Goal: Task Accomplishment & Management: Manage account settings

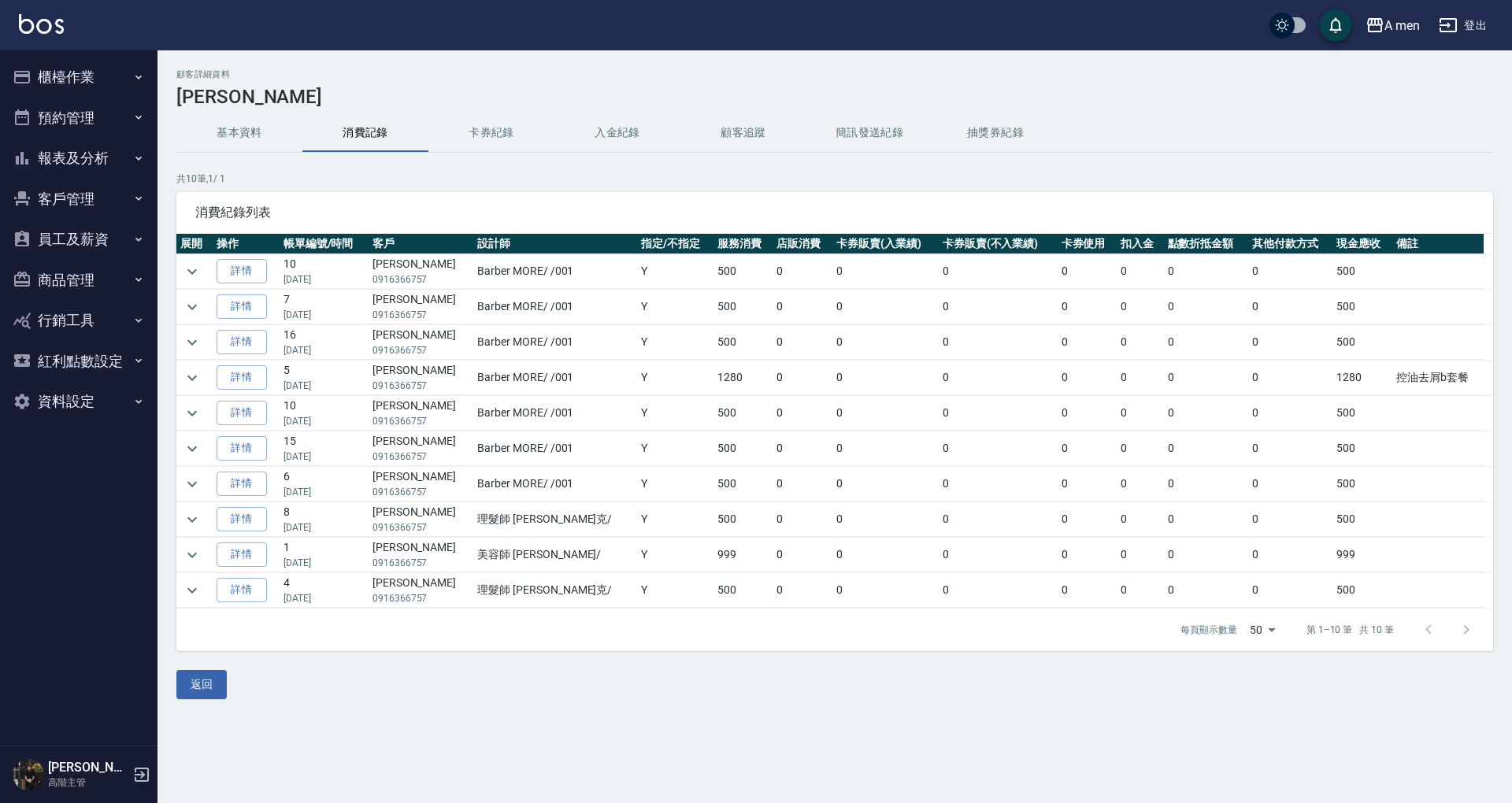
click at [58, 133] on button "預約管理" at bounding box center [78, 118] width 145 height 41
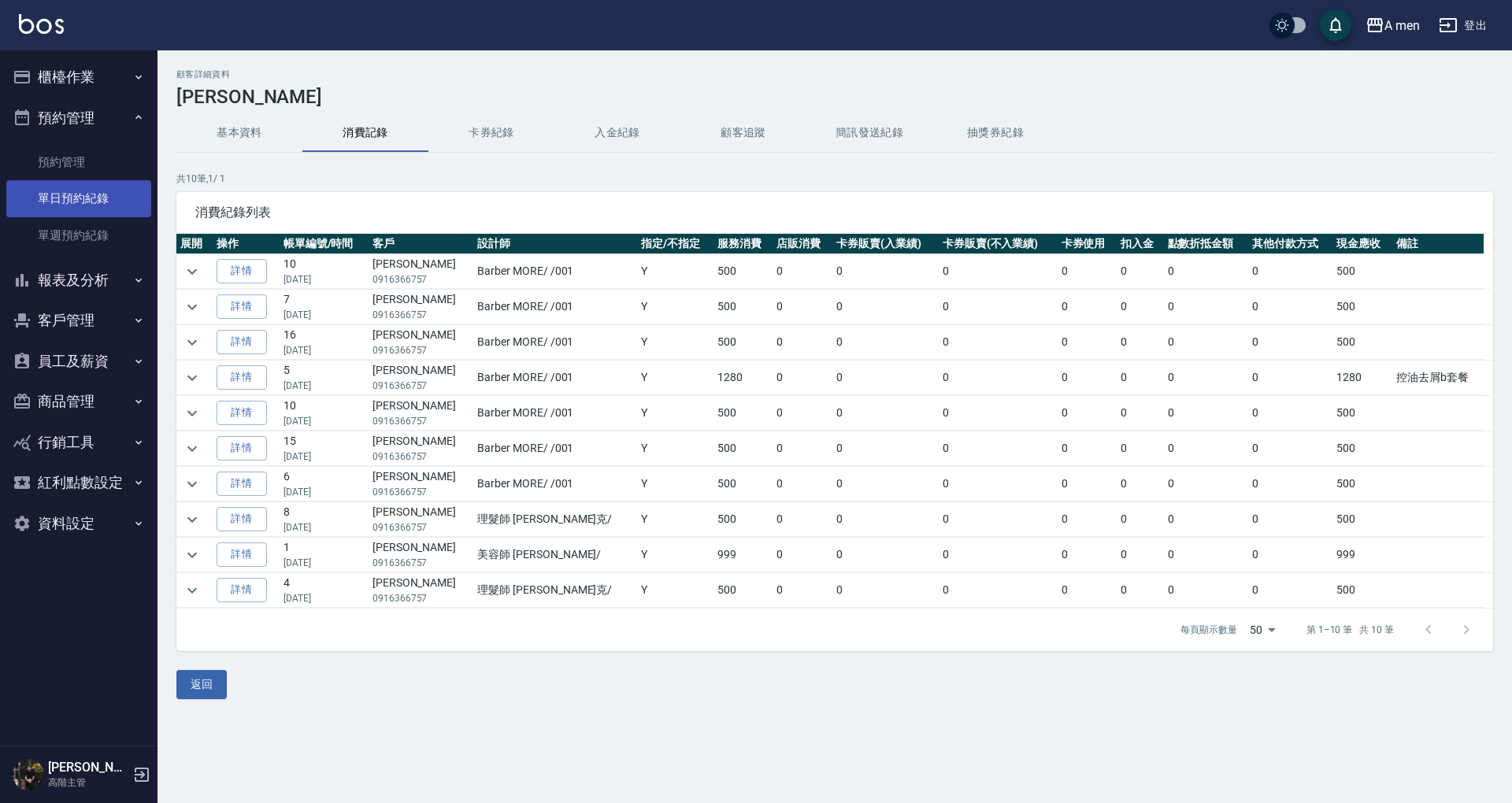
click at [71, 200] on link "單日預約紀錄" at bounding box center [78, 199] width 145 height 36
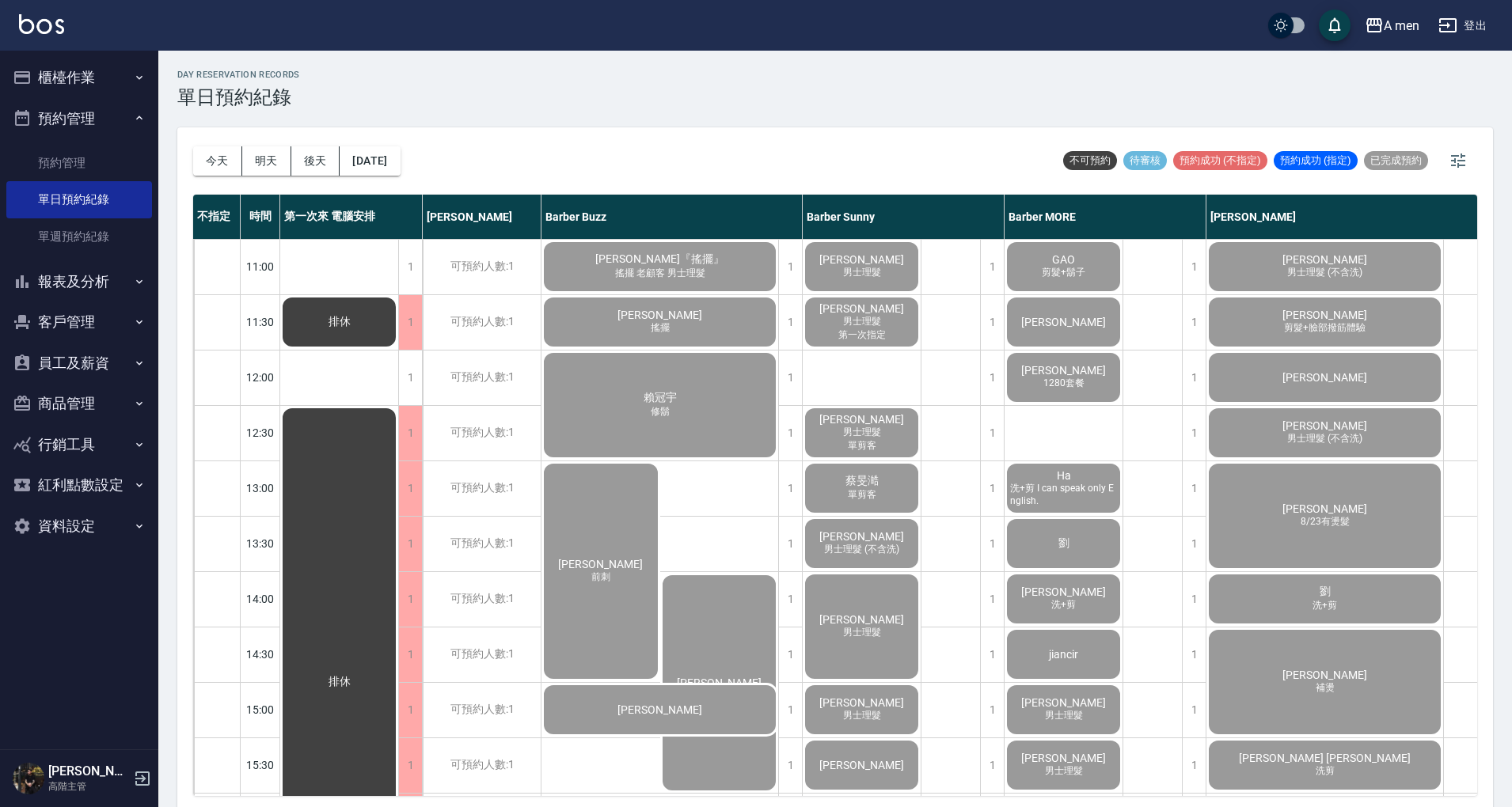
click at [354, 165] on div "day Reservation records 單日預約紀錄 今天 明天 後天 2025/10/04 不可預約 待審核 預約成功 (不指定) 預約成功 (指定…" at bounding box center [835, 431] width 1354 height 761
click at [364, 165] on button "[DATE]" at bounding box center [369, 161] width 60 height 30
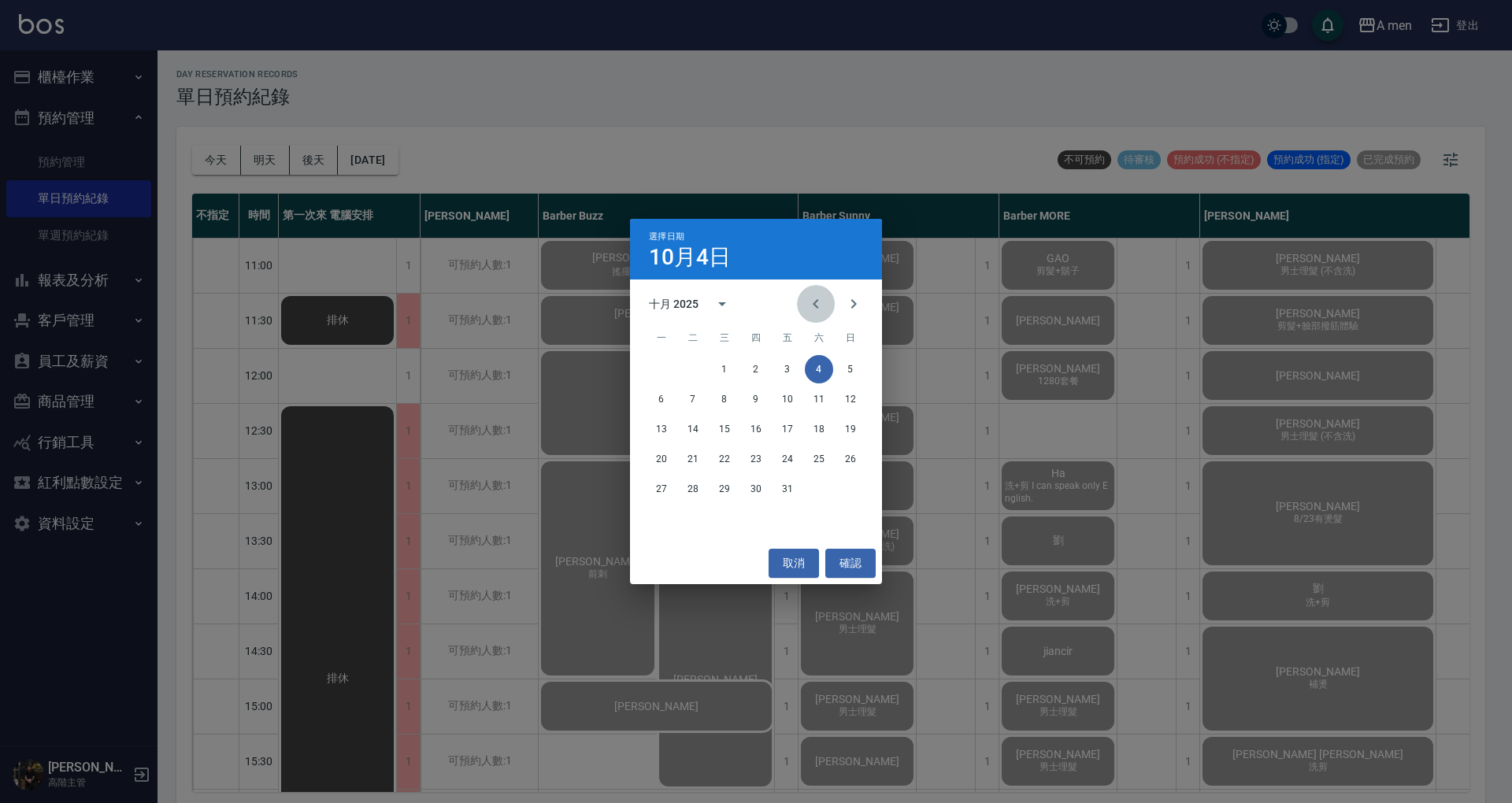
click at [821, 313] on icon "Previous month" at bounding box center [816, 304] width 19 height 19
click at [757, 434] on button "18" at bounding box center [756, 429] width 28 height 28
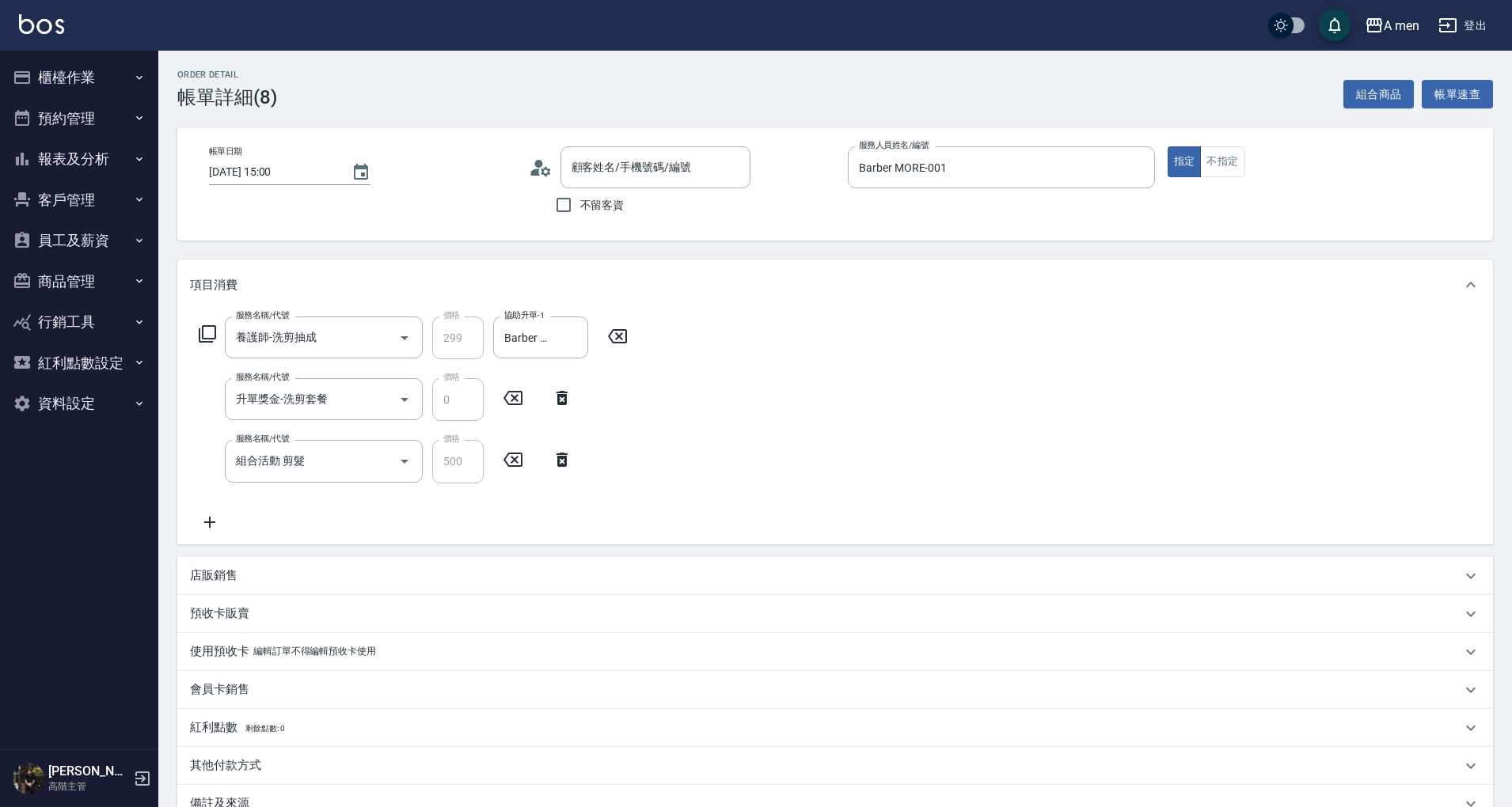
type input "陳子軒/0909622858/null"
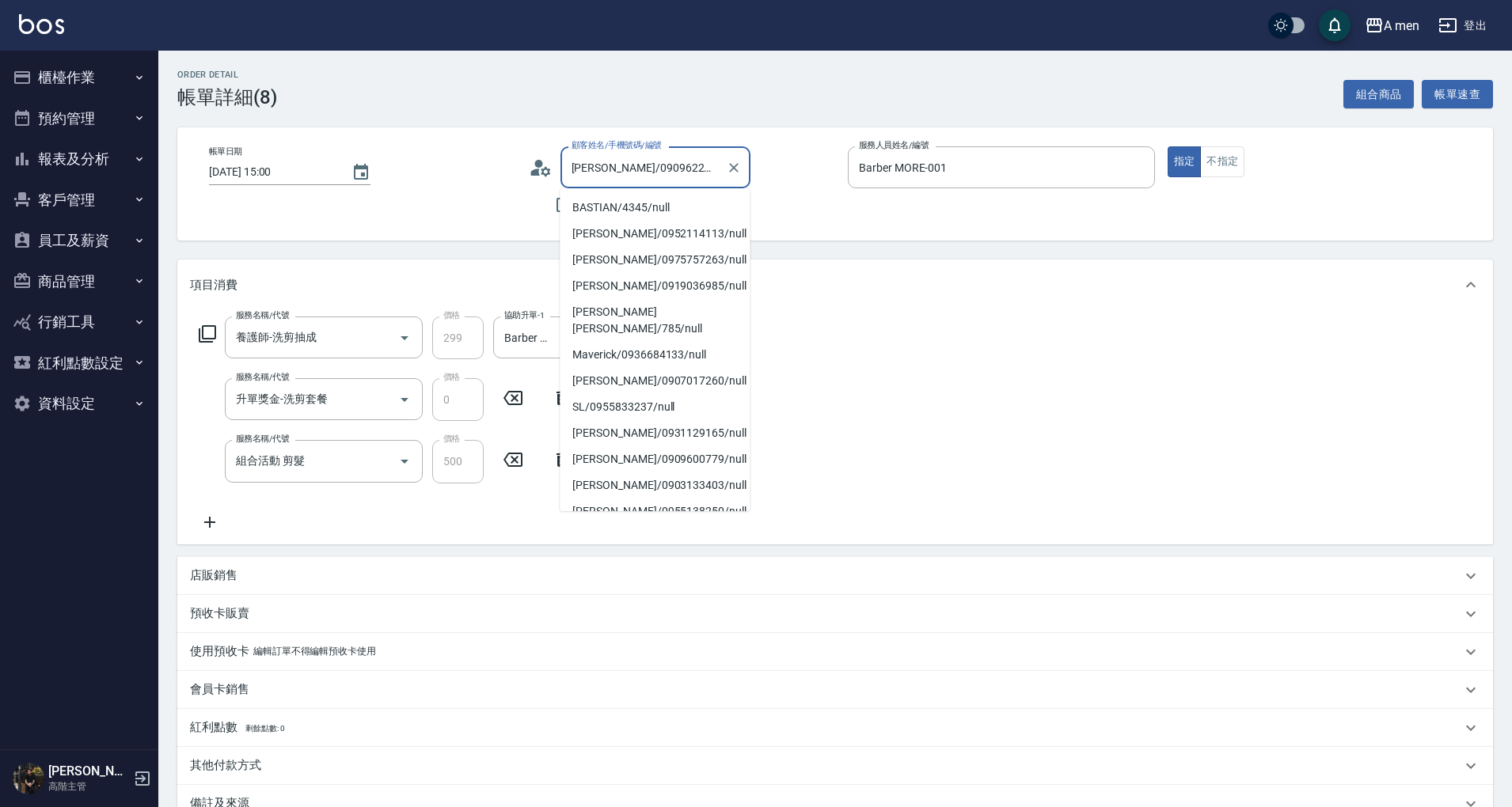
drag, startPoint x: 627, startPoint y: 168, endPoint x: 671, endPoint y: 173, distance: 44.3
click at [671, 173] on input "陳子軒/0909622858/null" at bounding box center [644, 167] width 152 height 28
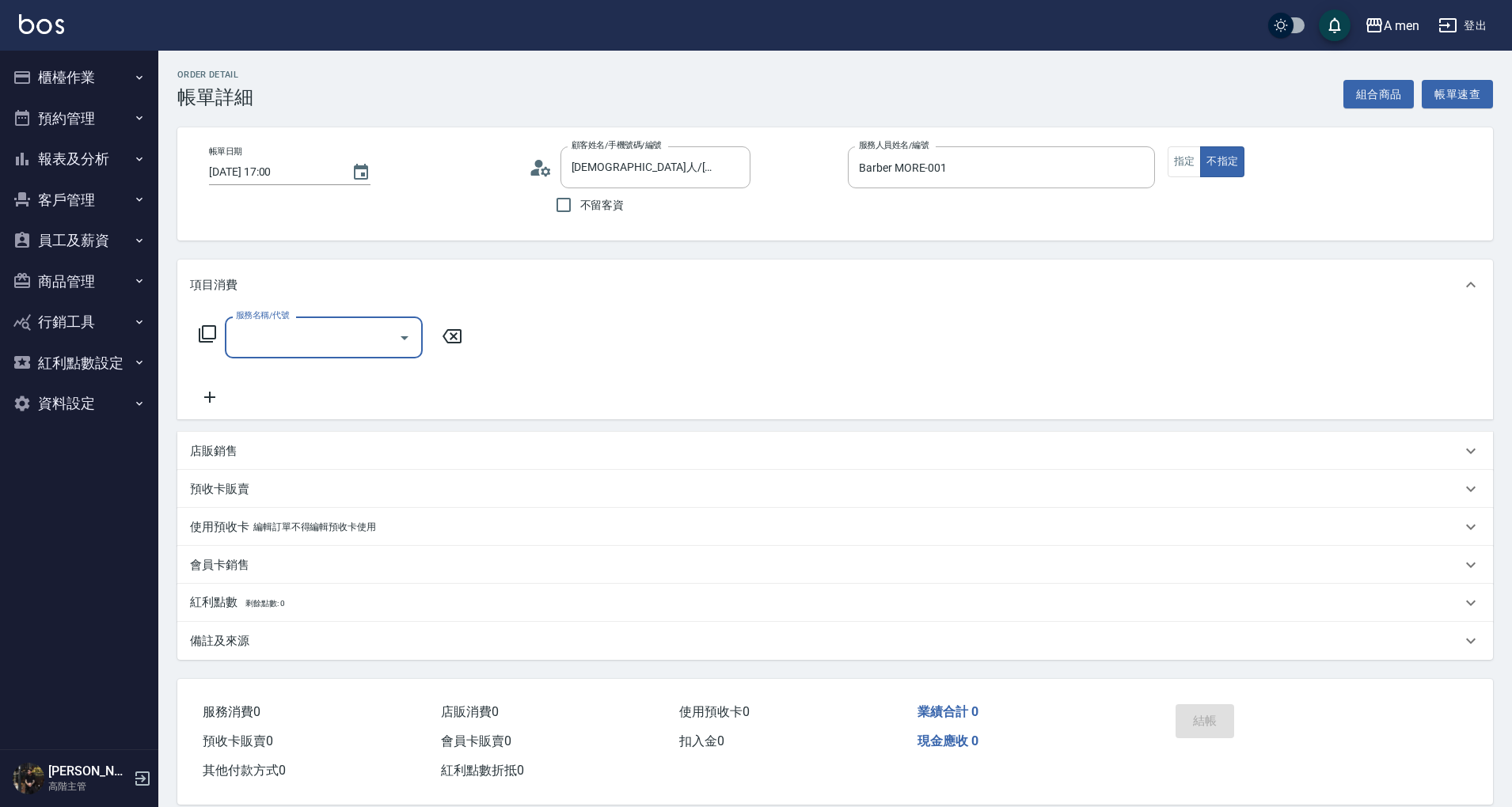
click at [305, 322] on div "服務名稱/代號" at bounding box center [323, 337] width 198 height 42
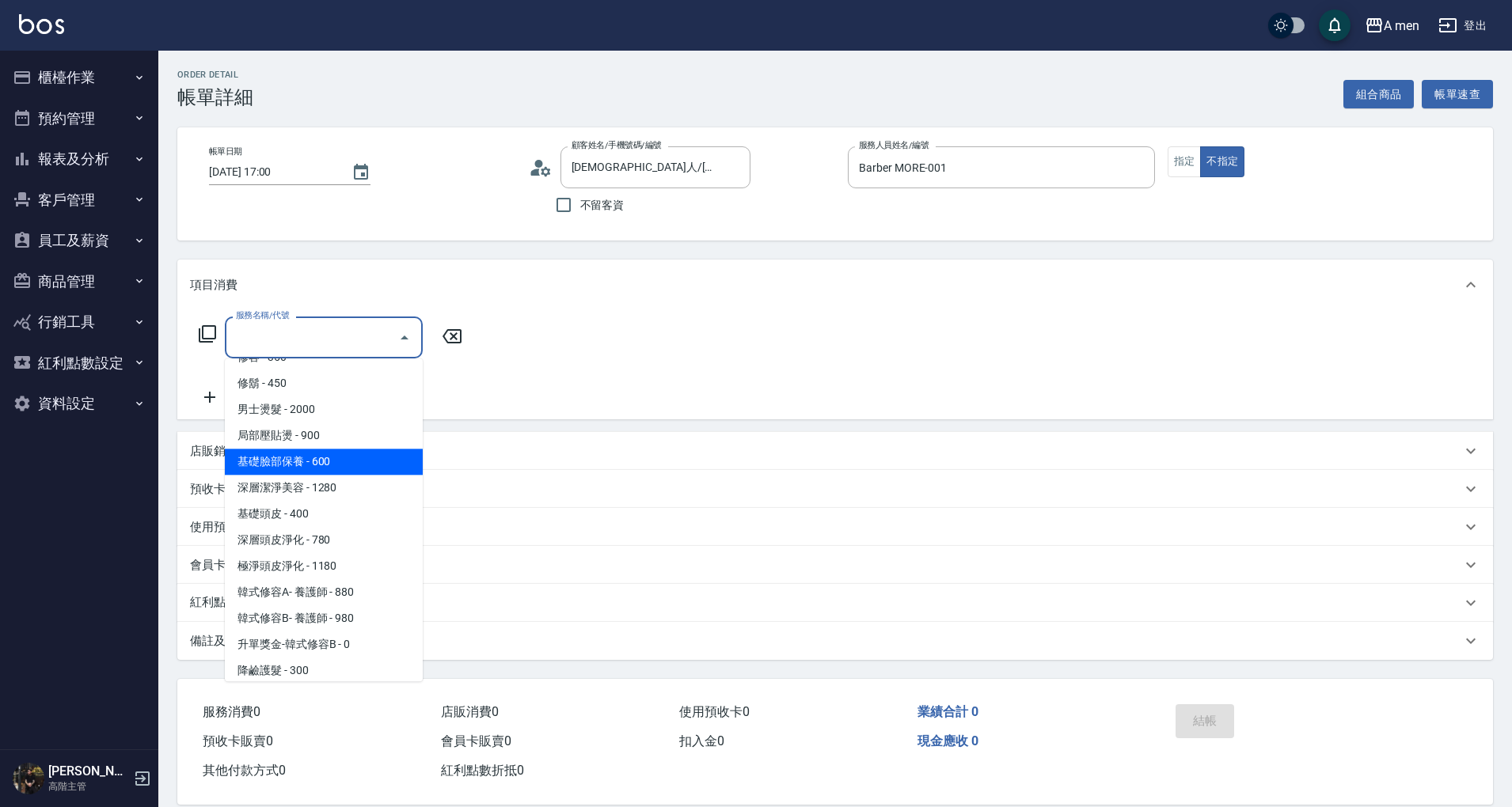
scroll to position [394, 0]
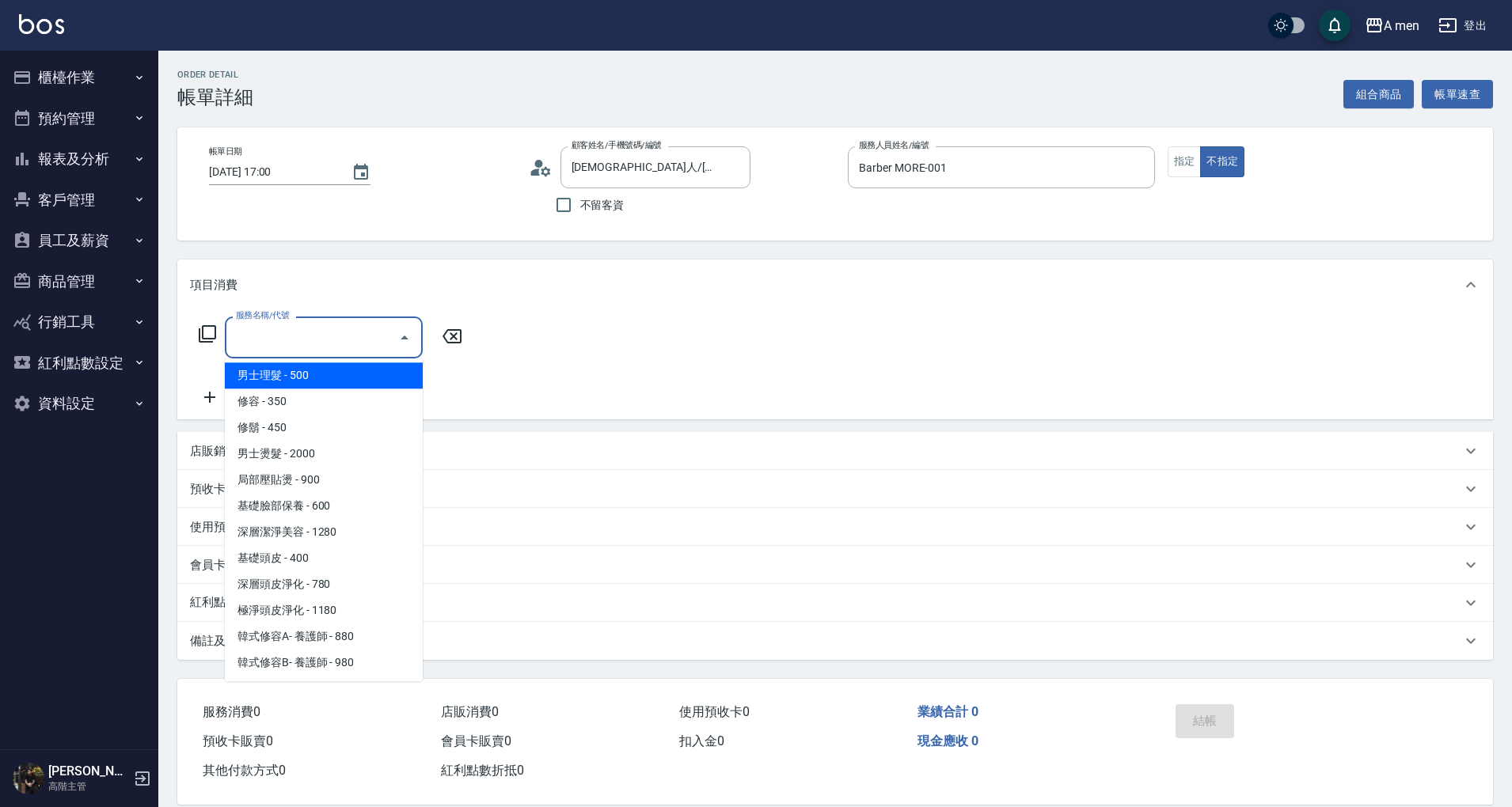
click at [329, 387] on span "男士理髮 - 500" at bounding box center [323, 375] width 198 height 26
type input "男士理髮(A01)"
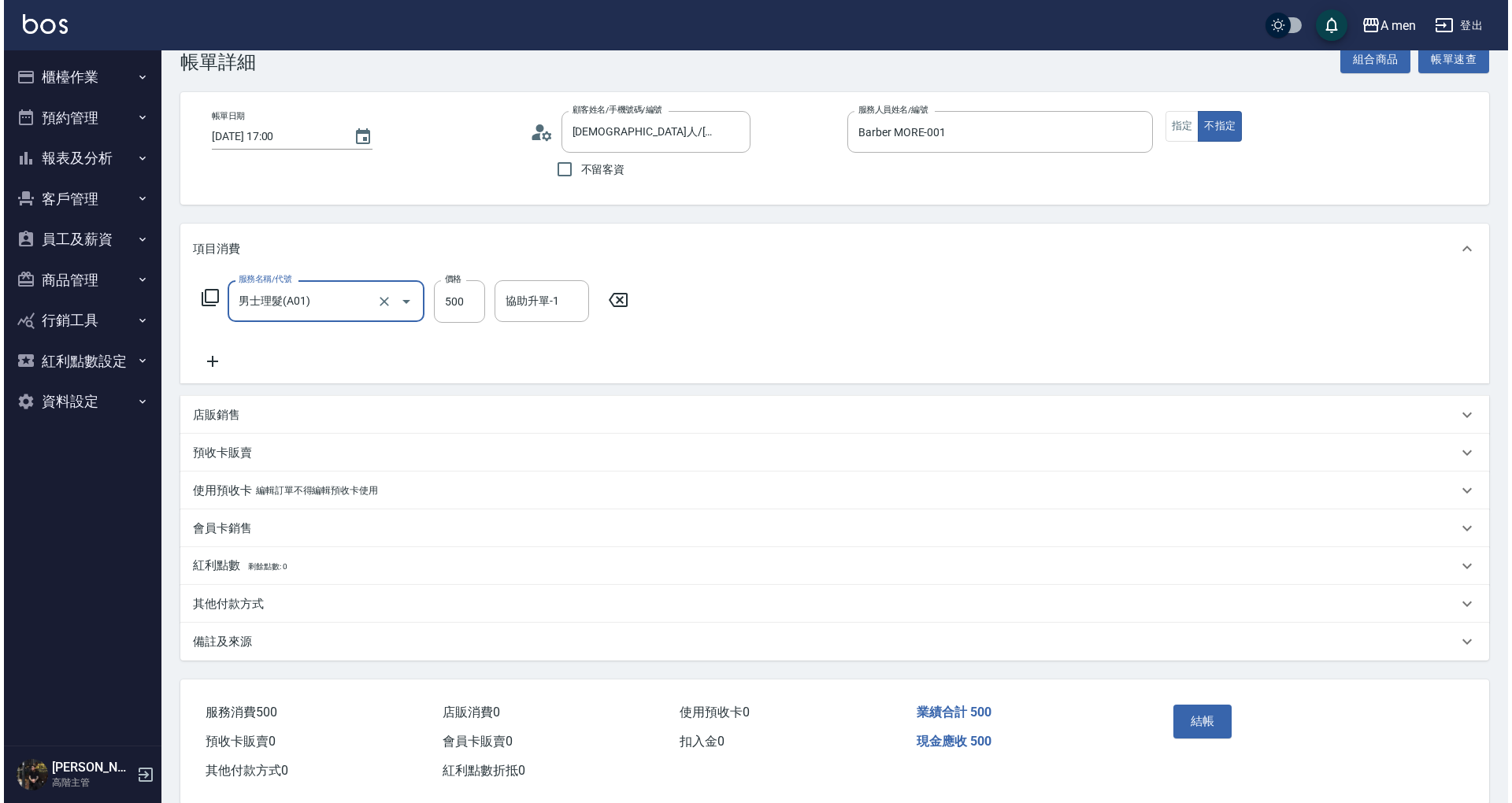
scroll to position [61, 0]
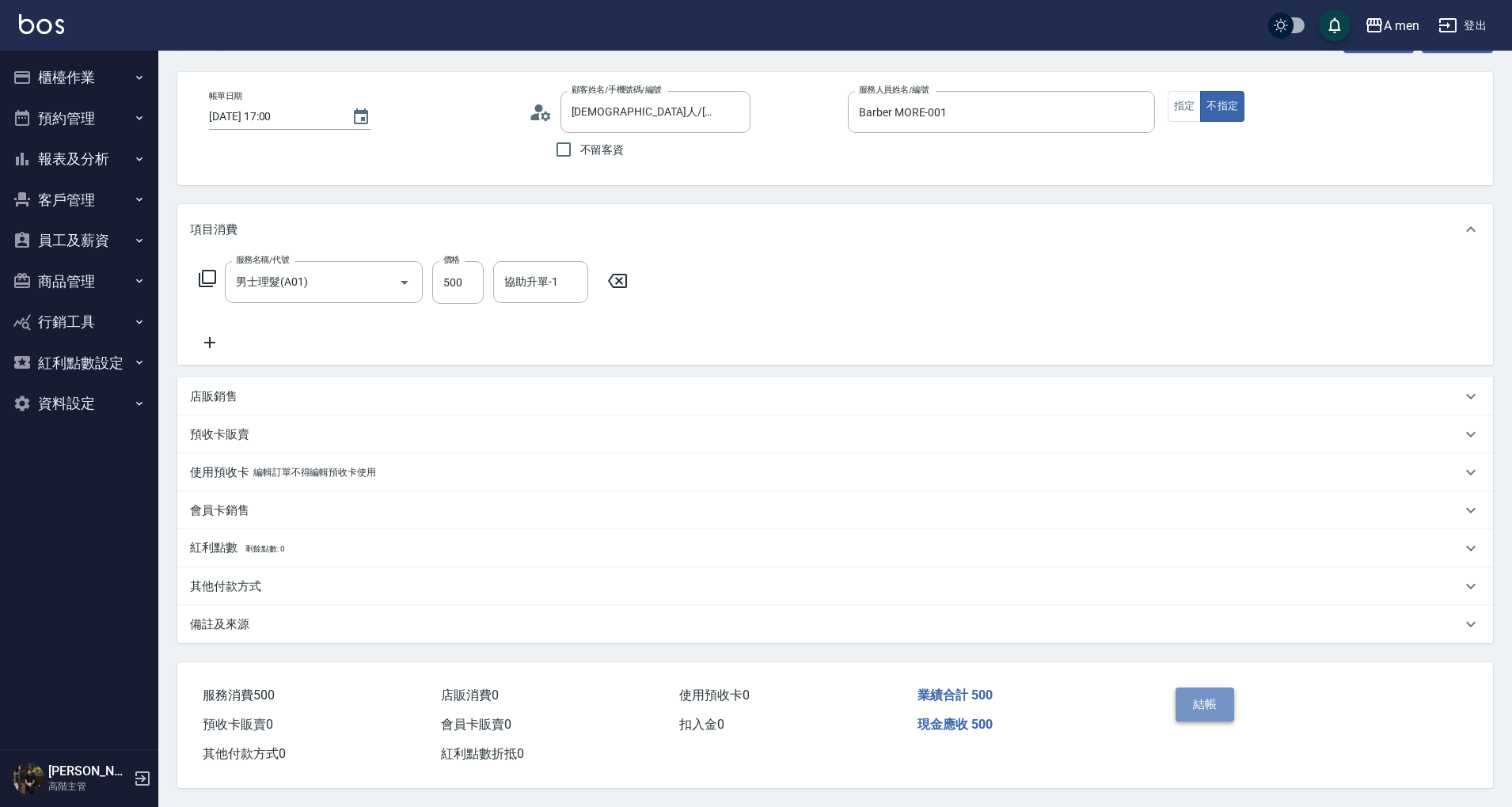
click at [1194, 692] on button "結帳" at bounding box center [1205, 704] width 59 height 33
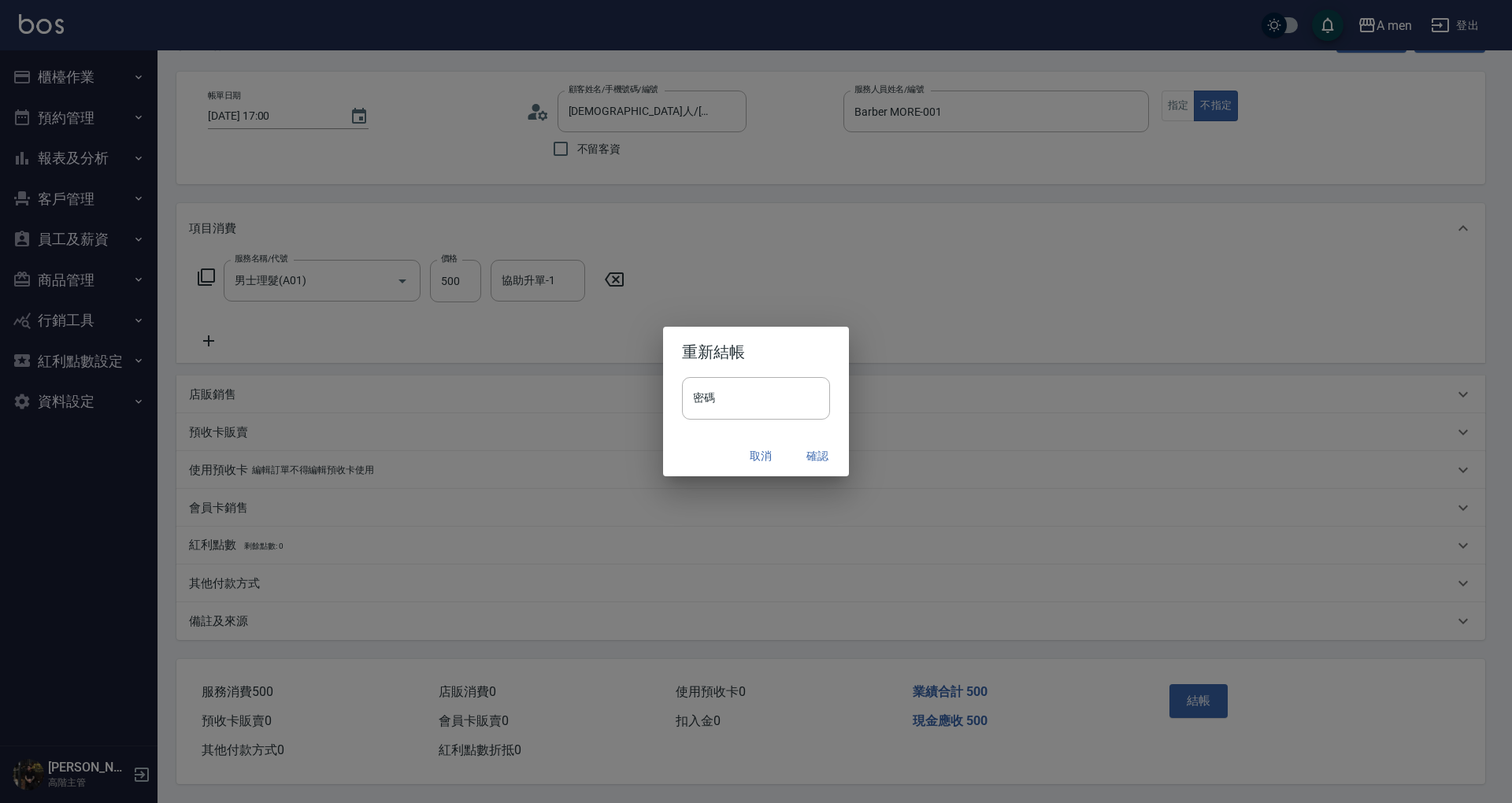
click at [800, 458] on button "確認" at bounding box center [817, 456] width 51 height 29
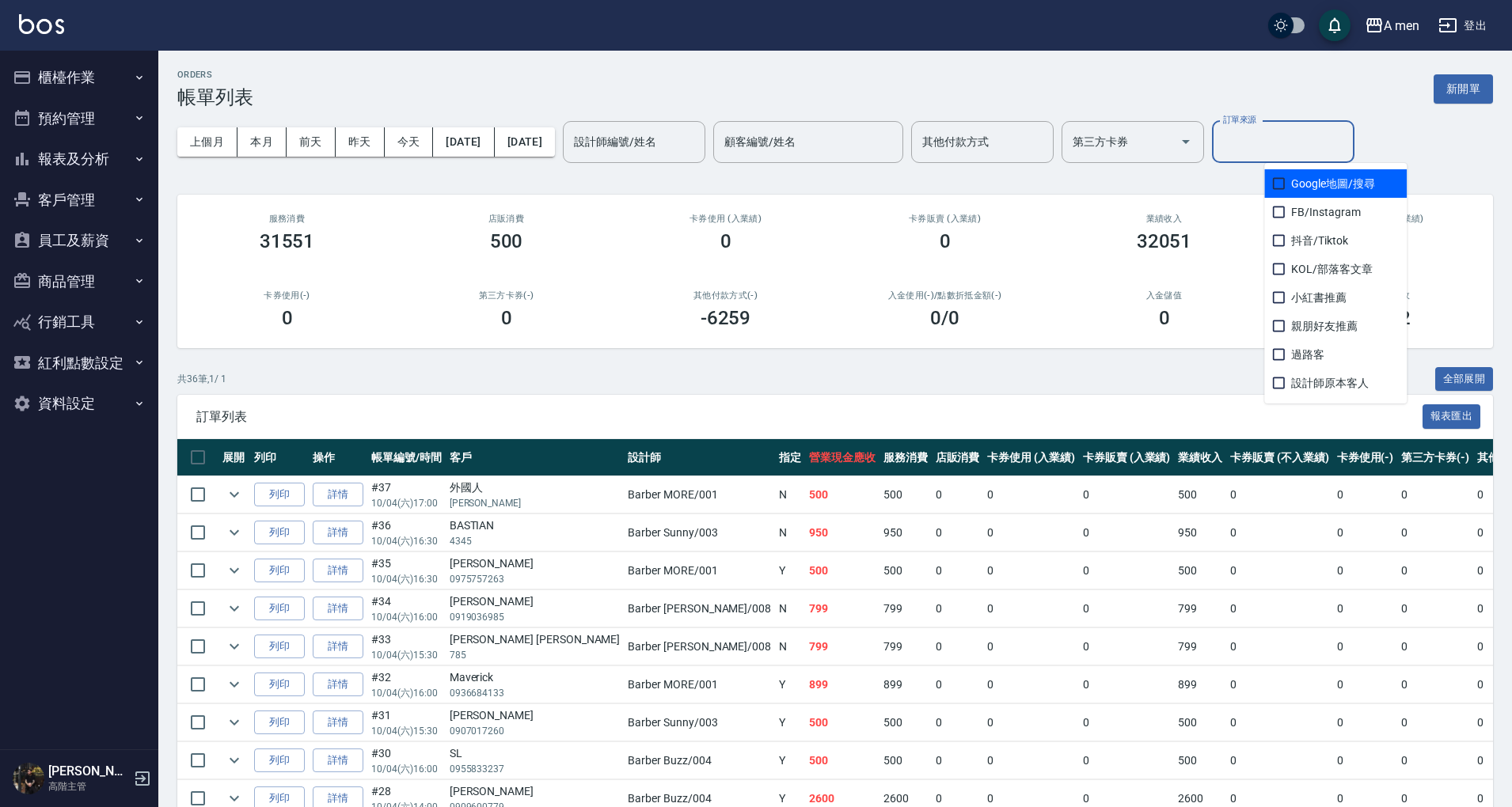
click at [1291, 149] on input "訂單來源" at bounding box center [1283, 141] width 128 height 28
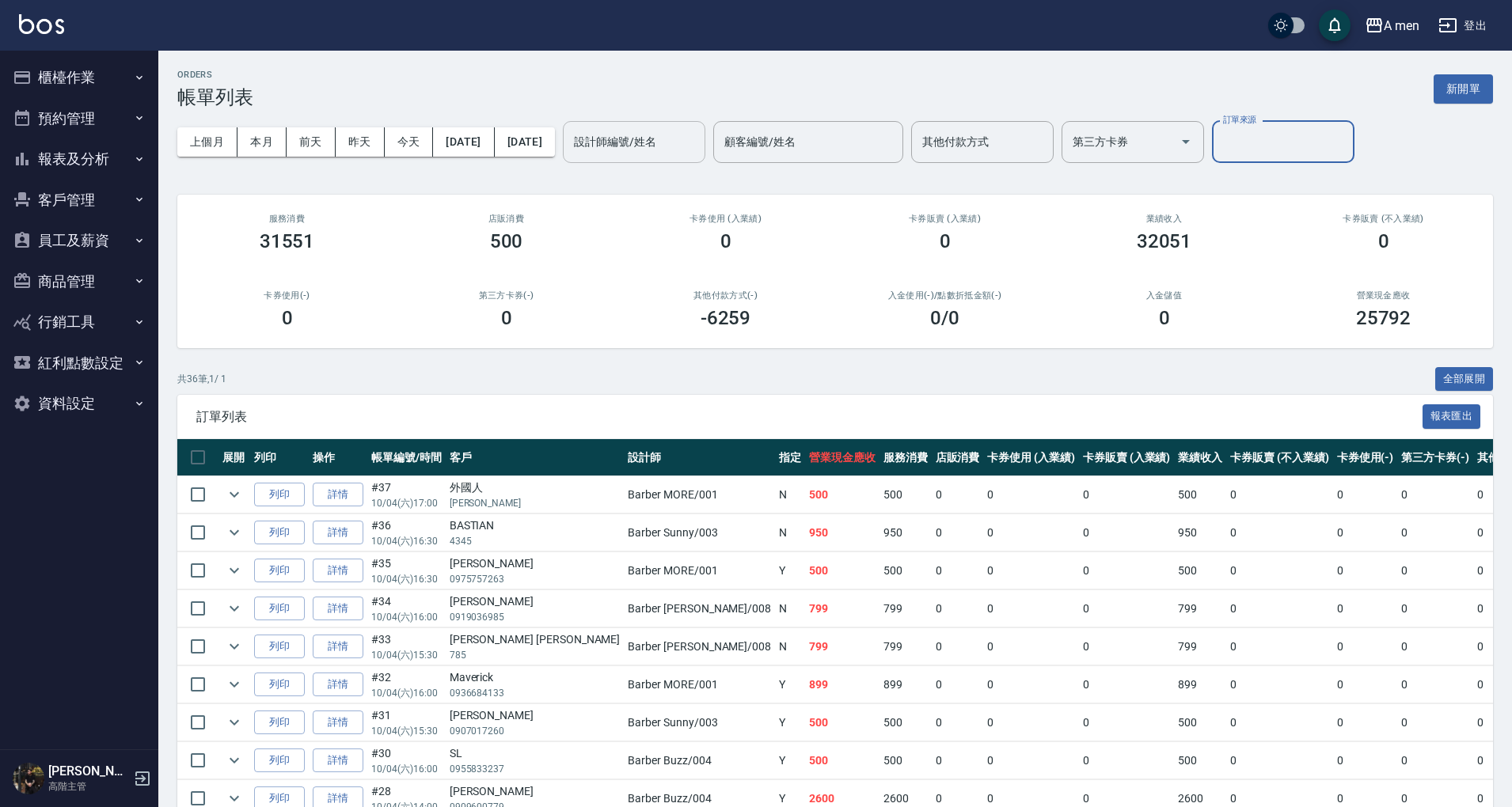
click at [662, 136] on div "設計師編號/姓名 設計師編號/姓名" at bounding box center [634, 141] width 142 height 42
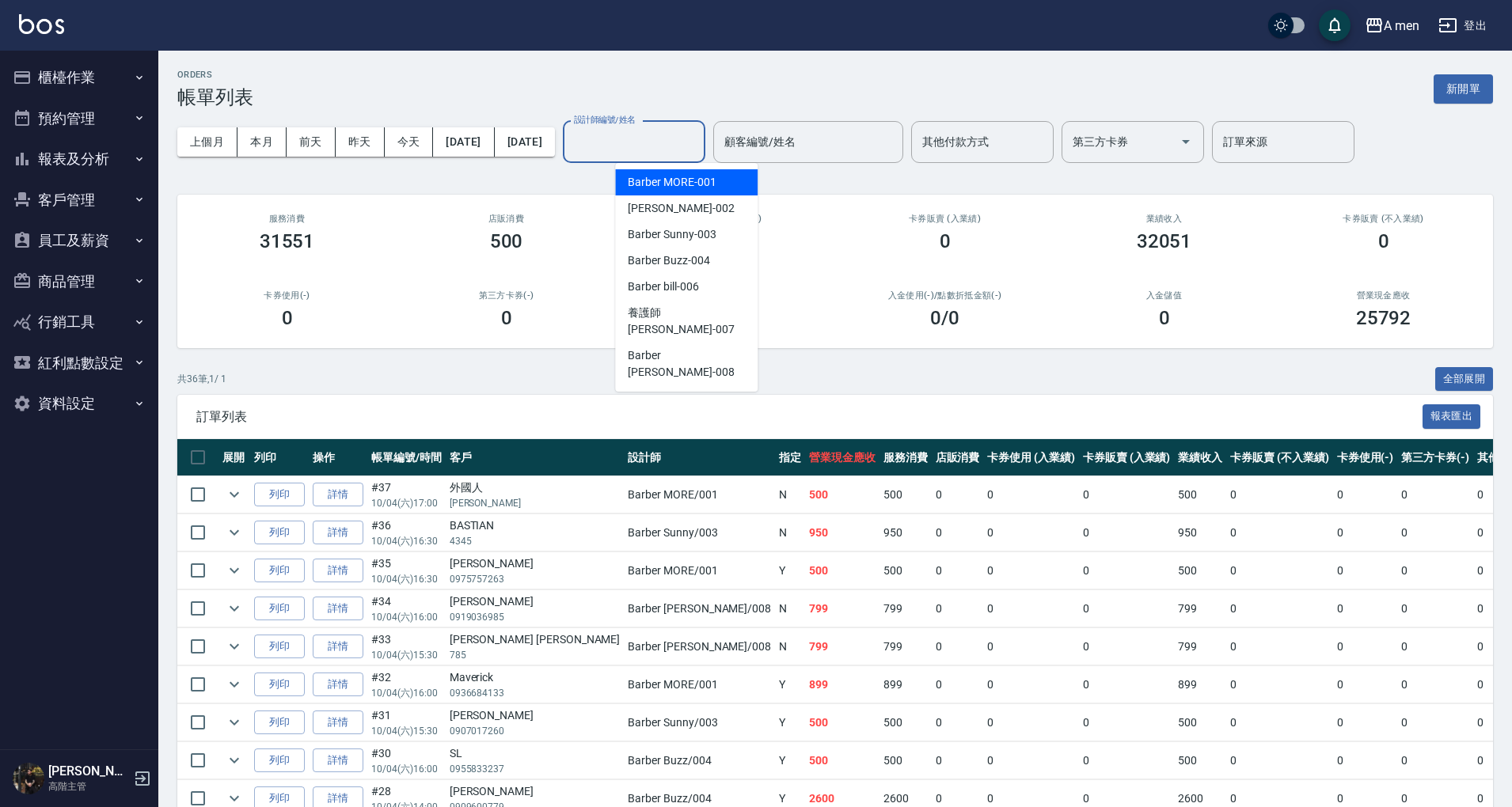
click at [689, 189] on span "Barber MORE -001" at bounding box center [671, 183] width 88 height 17
type input "Barber MORE-001"
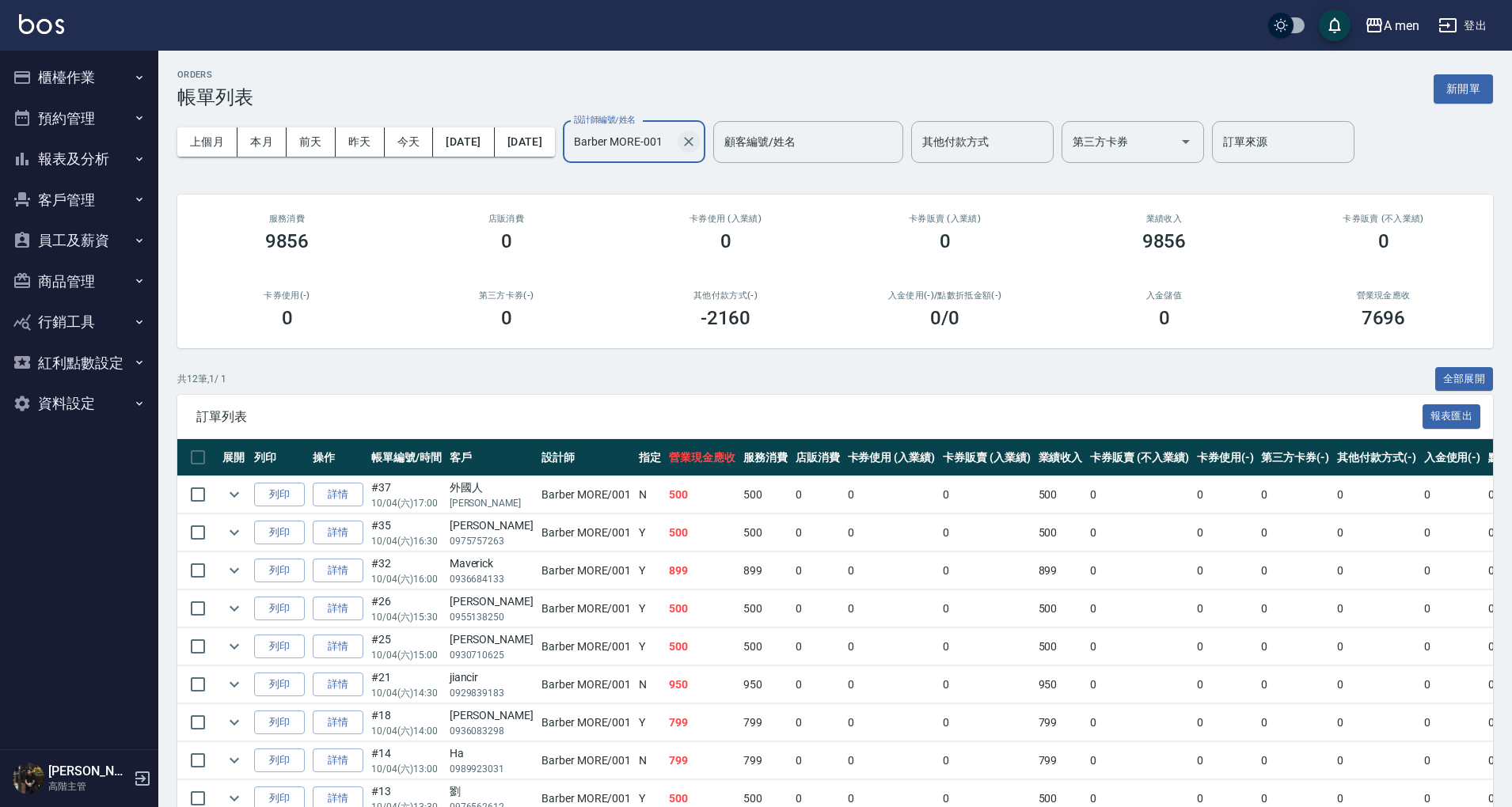
click at [694, 144] on icon "Clear" at bounding box center [688, 141] width 10 height 10
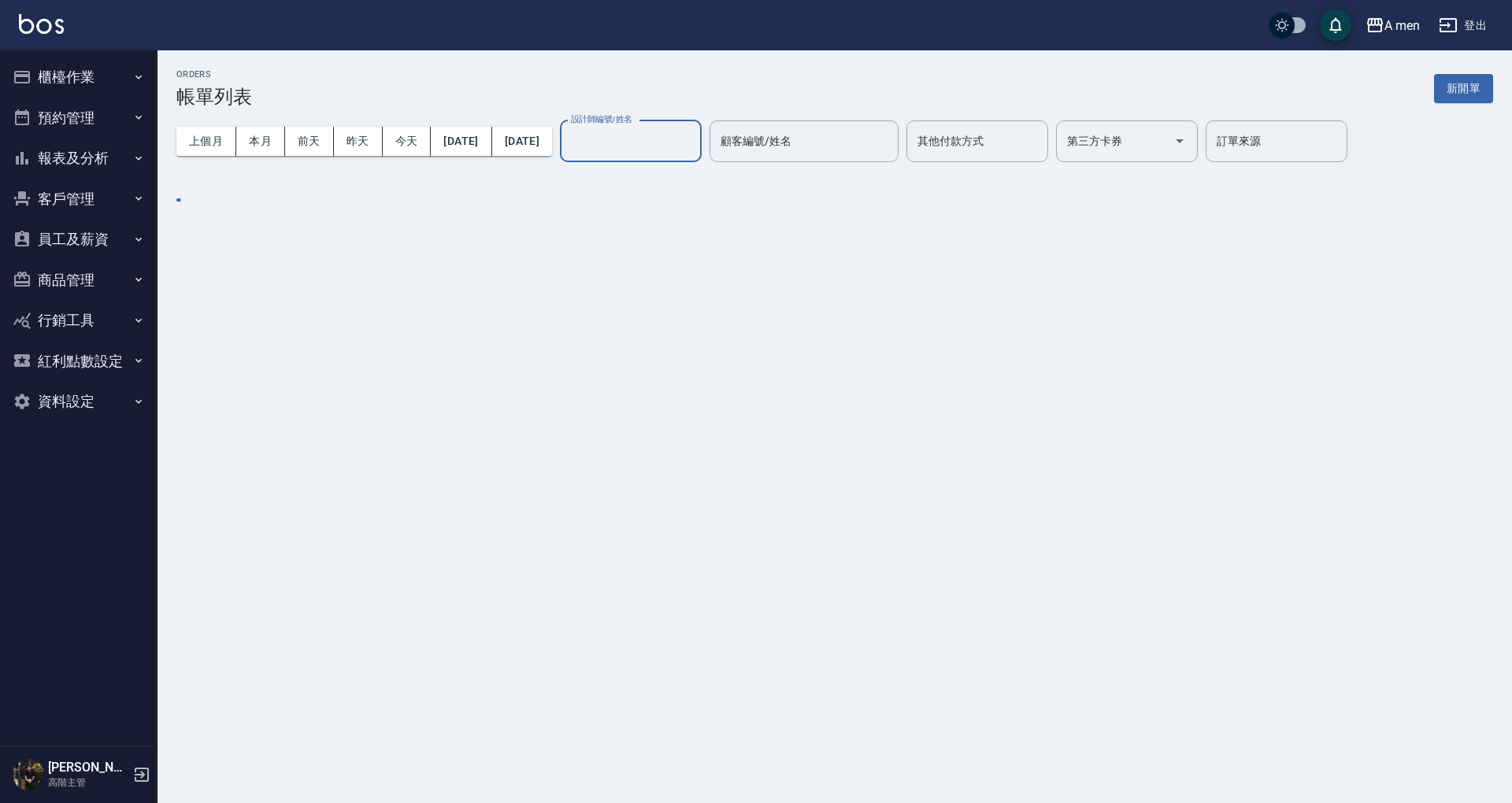
click at [687, 144] on input "設計師編號/姓名" at bounding box center [630, 141] width 127 height 28
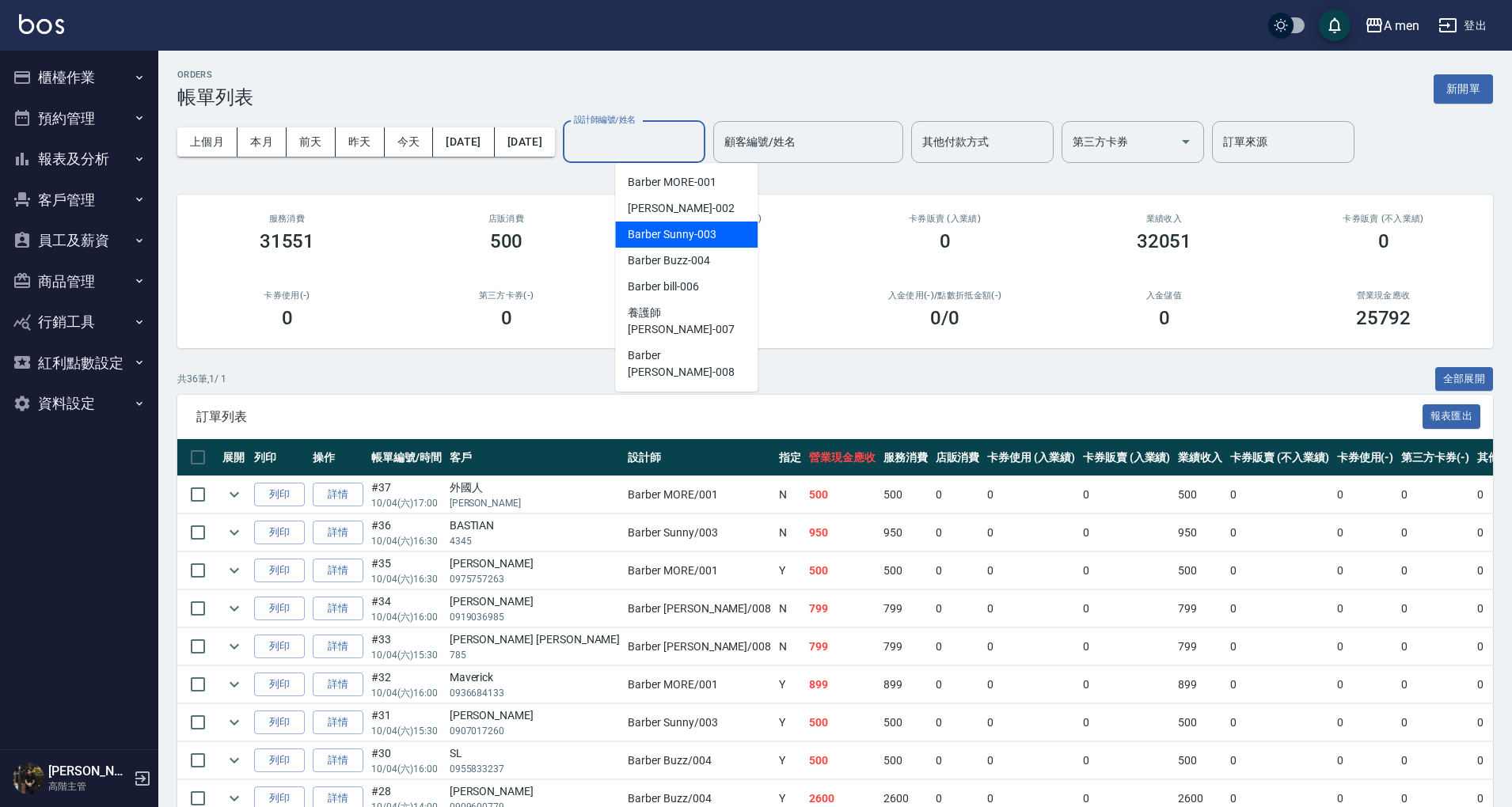
click at [688, 239] on span "Barber Sunny -003" at bounding box center [671, 234] width 88 height 17
type input "Barber Sunny -003"
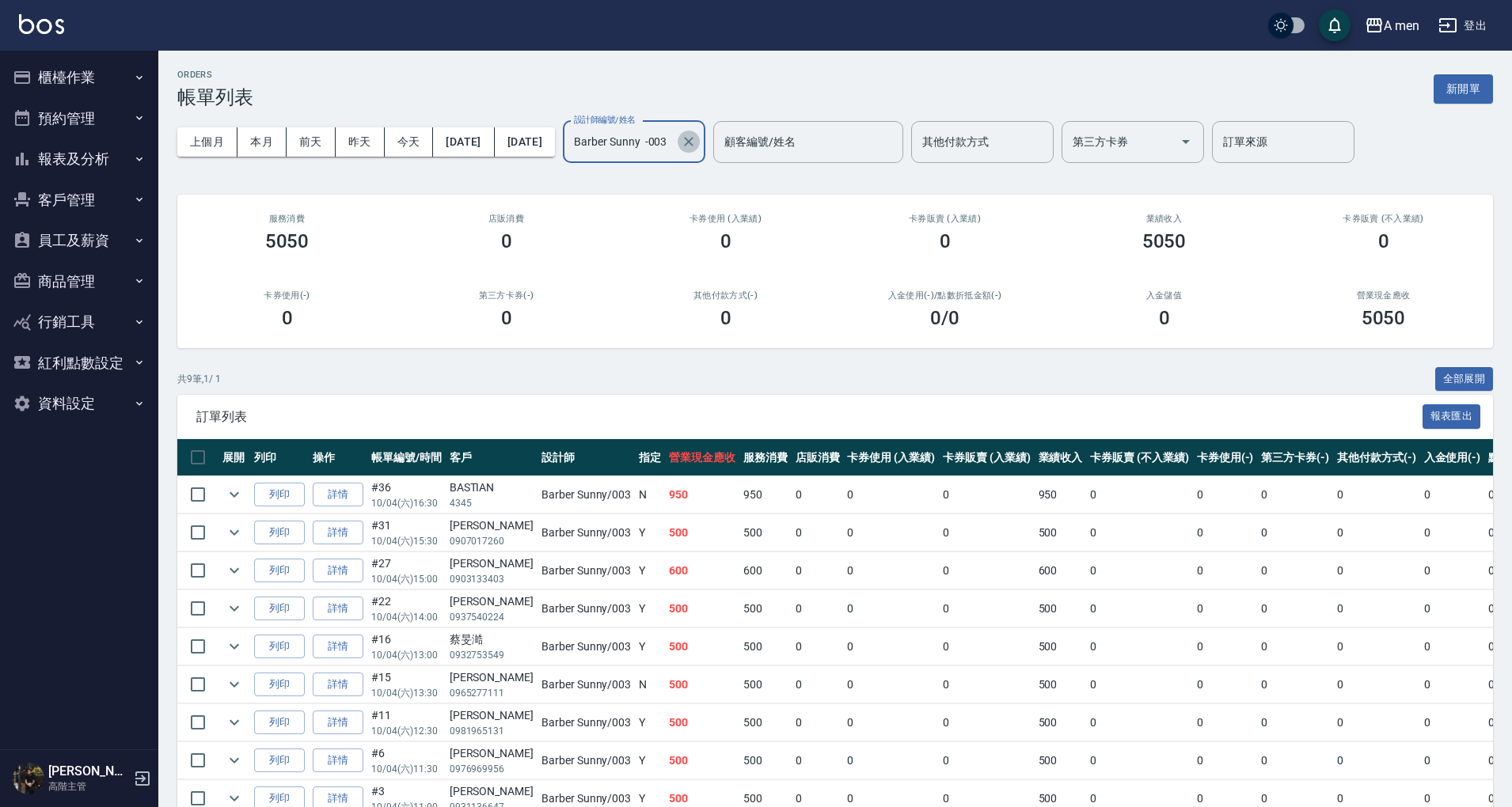
click at [696, 140] on icon "Clear" at bounding box center [689, 141] width 16 height 16
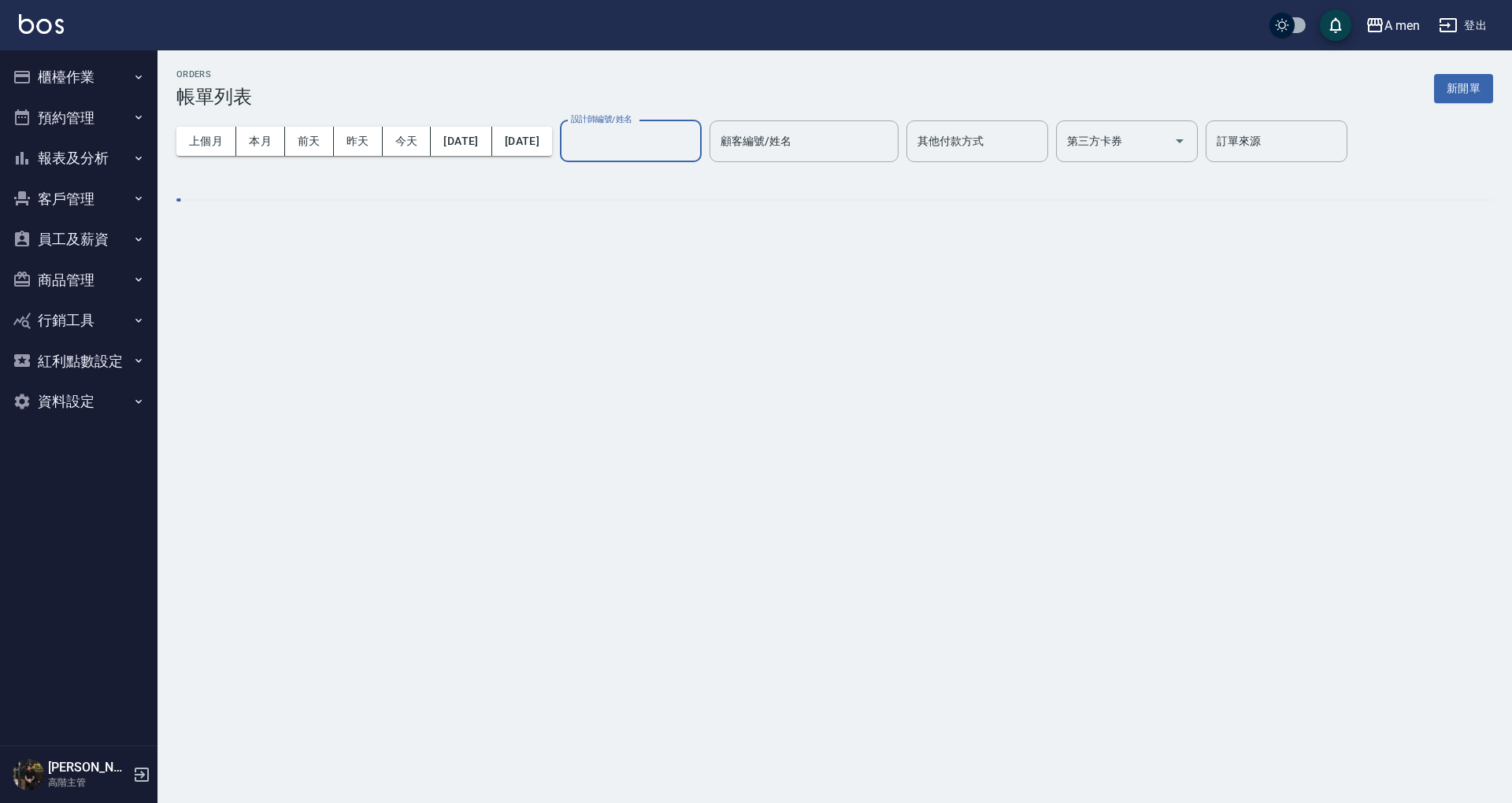
click at [687, 151] on input "設計師編號/姓名" at bounding box center [630, 141] width 127 height 28
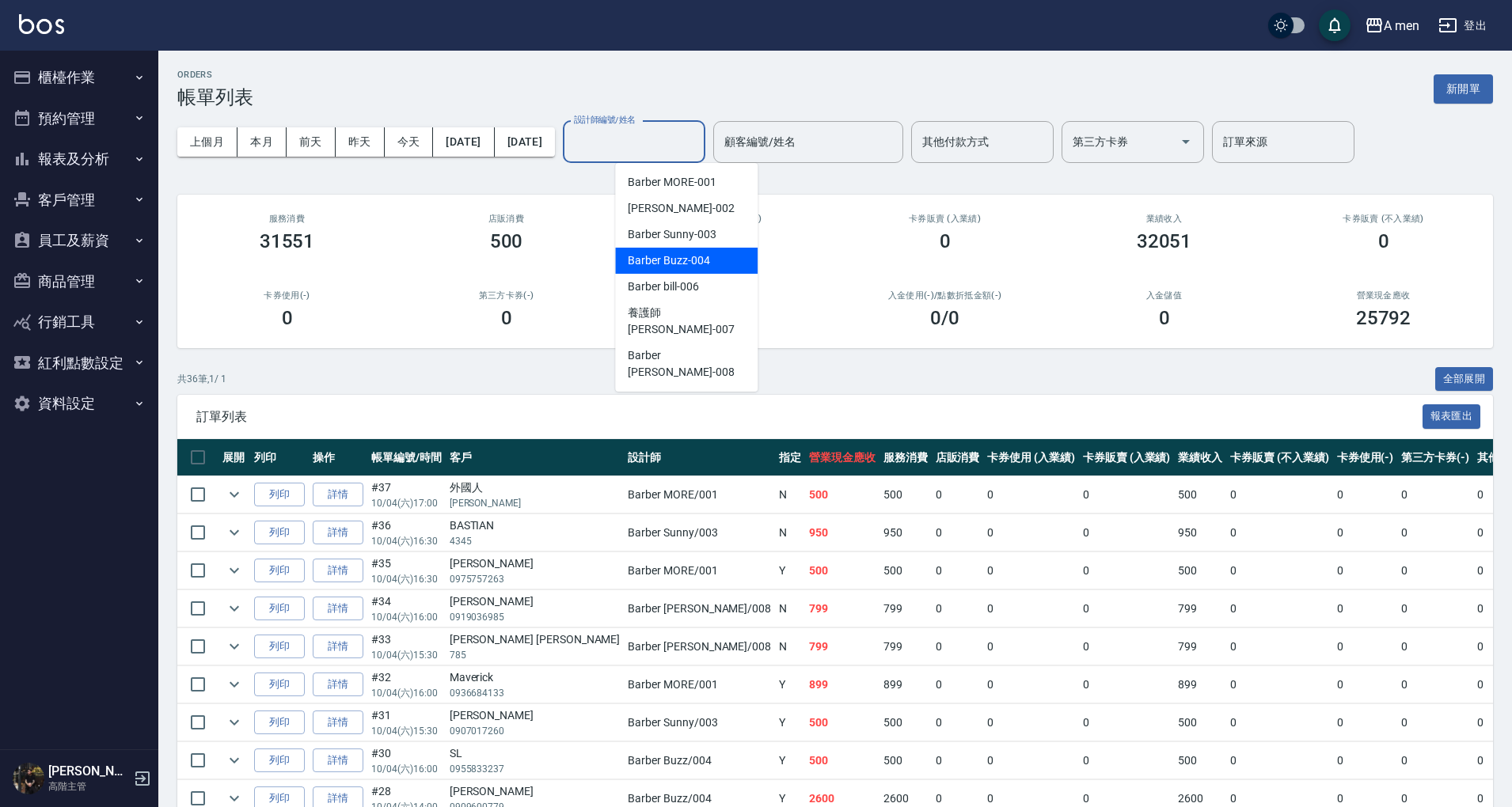
click at [696, 264] on span "Barber Buzz -004" at bounding box center [668, 260] width 81 height 17
type input "Barber Buzz-004"
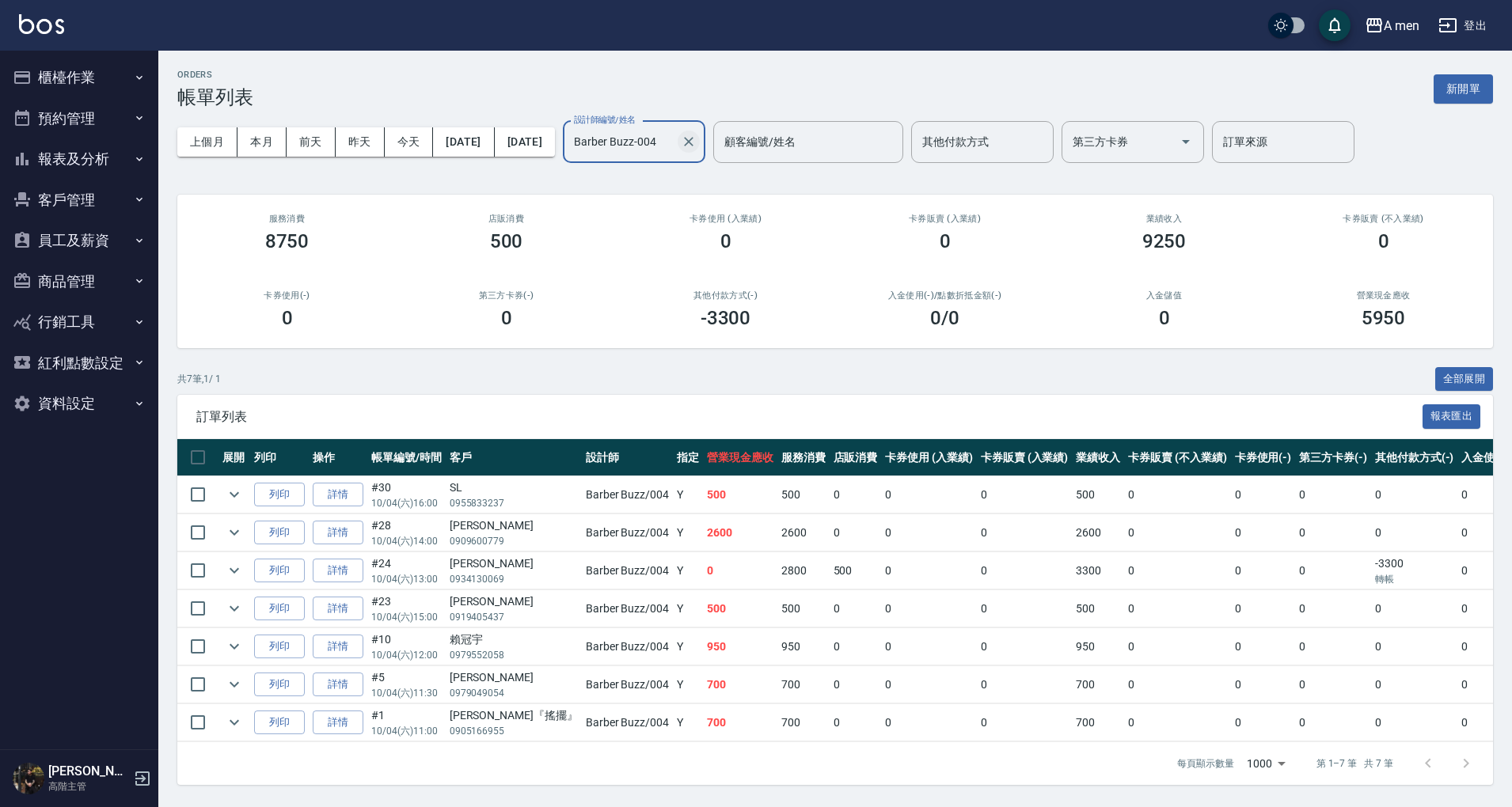
click at [694, 144] on icon "Clear" at bounding box center [688, 141] width 10 height 10
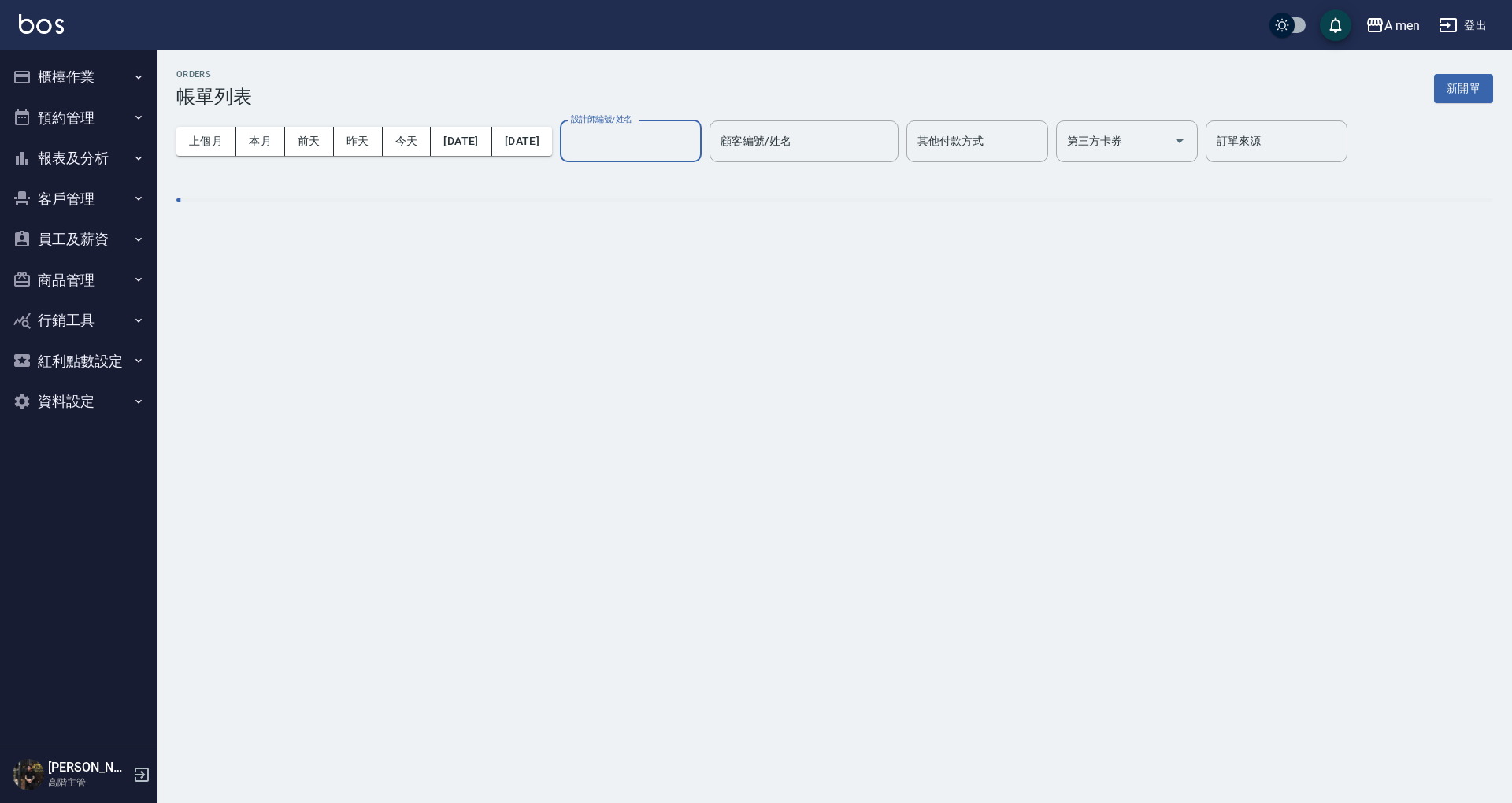
click at [683, 147] on input "設計師編號/姓名" at bounding box center [630, 141] width 127 height 28
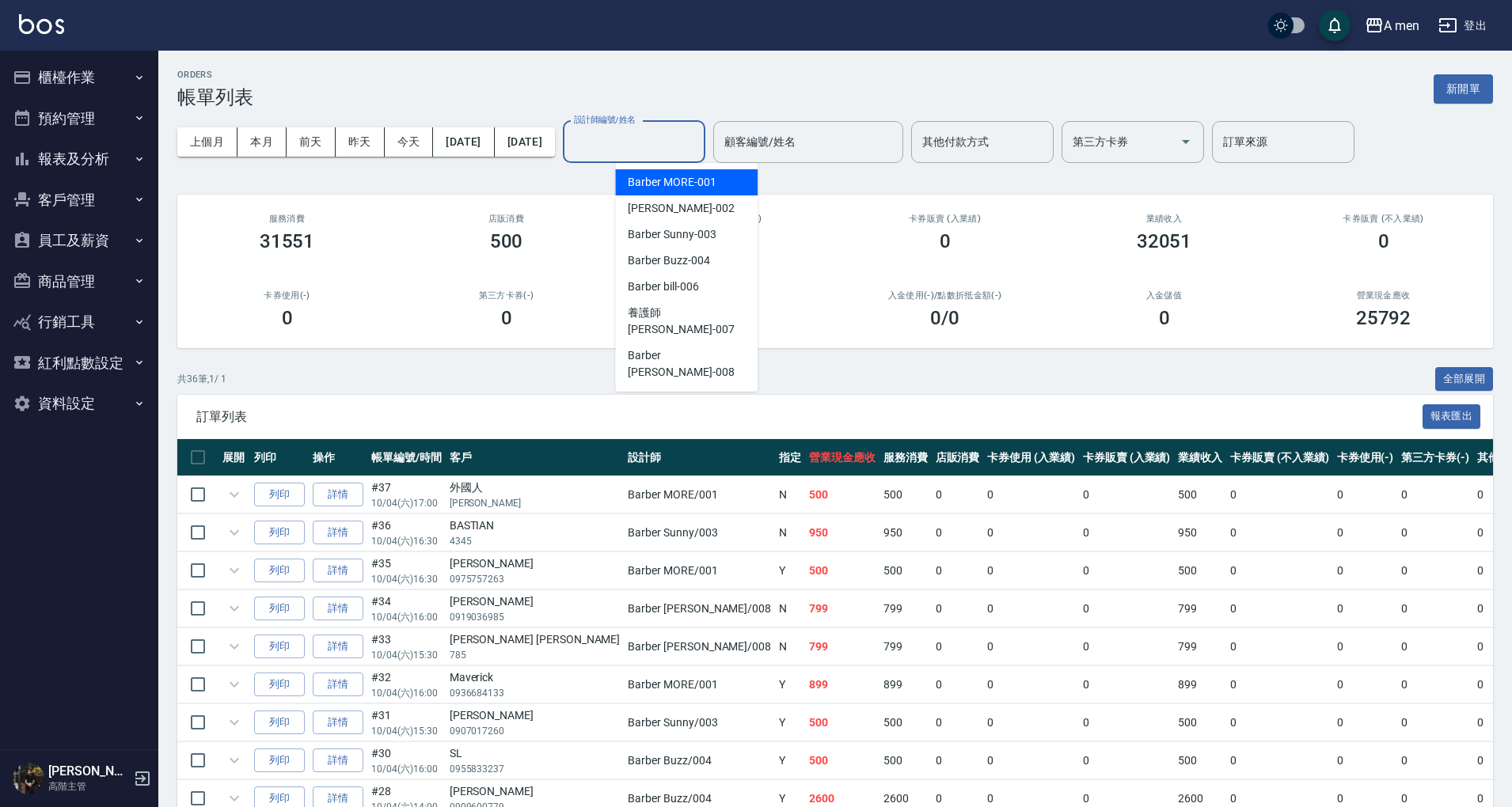
click at [689, 146] on input "設計師編號/姓名" at bounding box center [634, 141] width 128 height 28
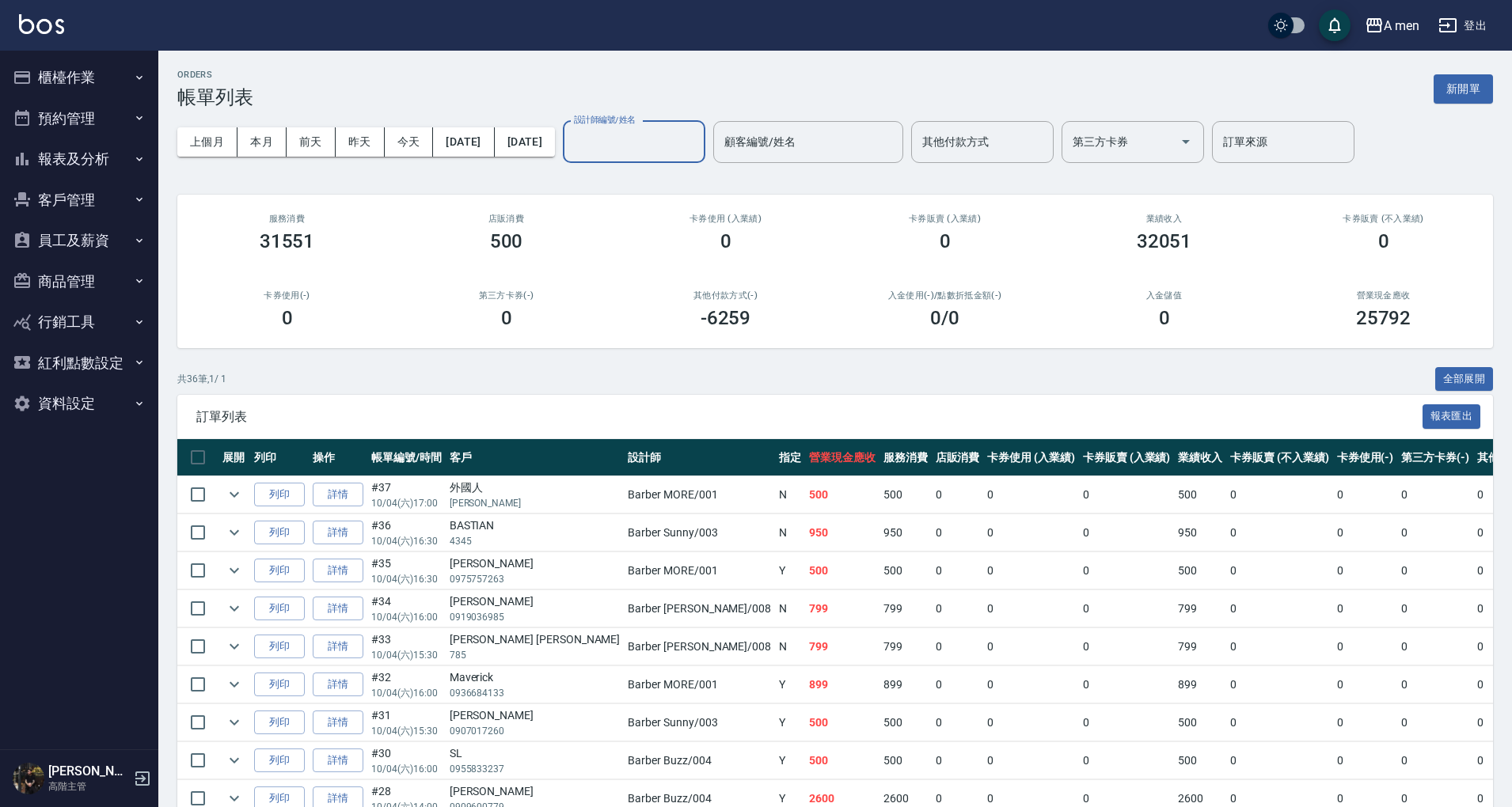
click at [690, 124] on div "設計師編號/姓名" at bounding box center [634, 141] width 142 height 42
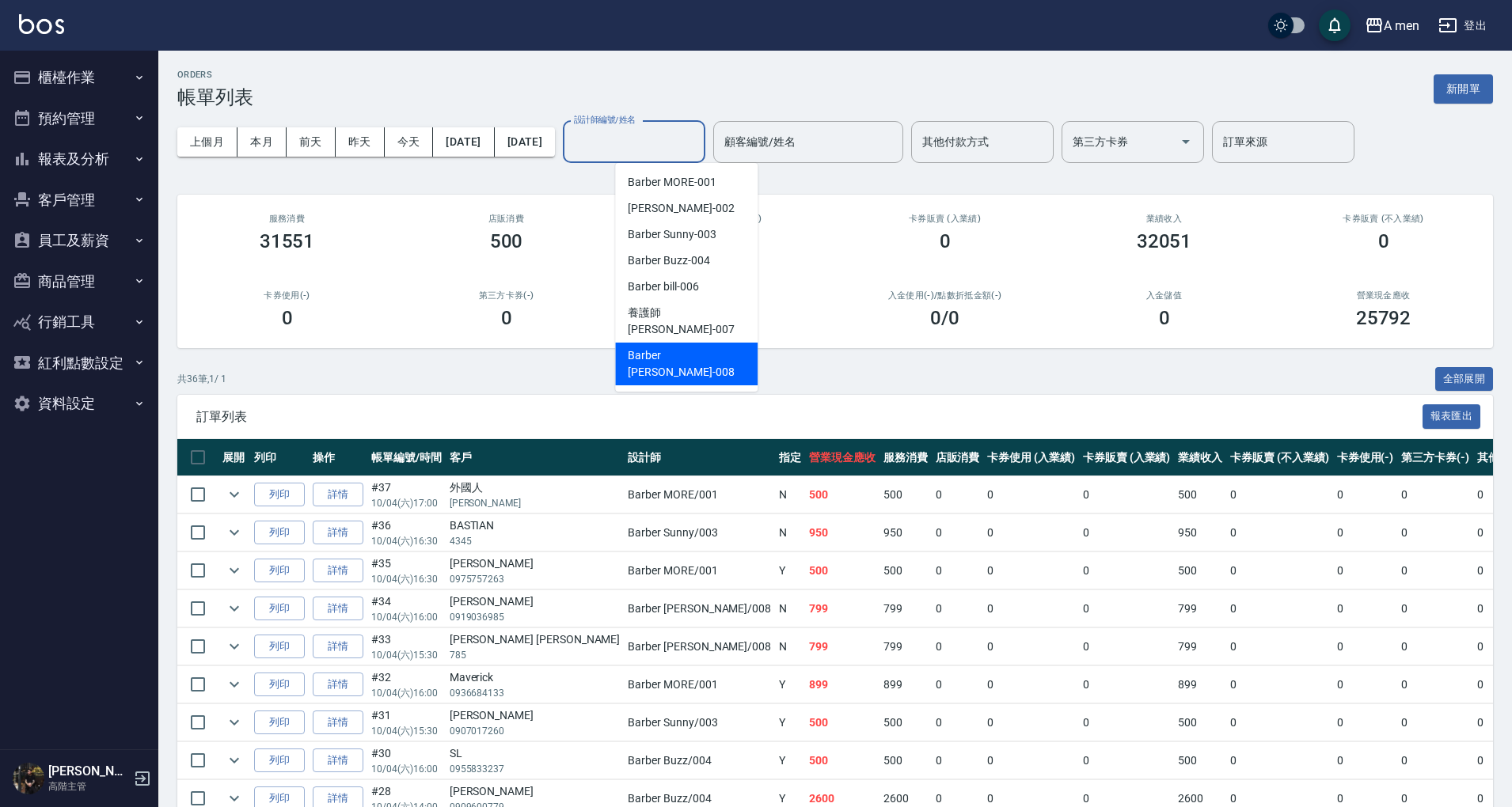
click at [661, 347] on span "Barber Garry -008" at bounding box center [686, 363] width 117 height 33
type input "Barber Garry-008"
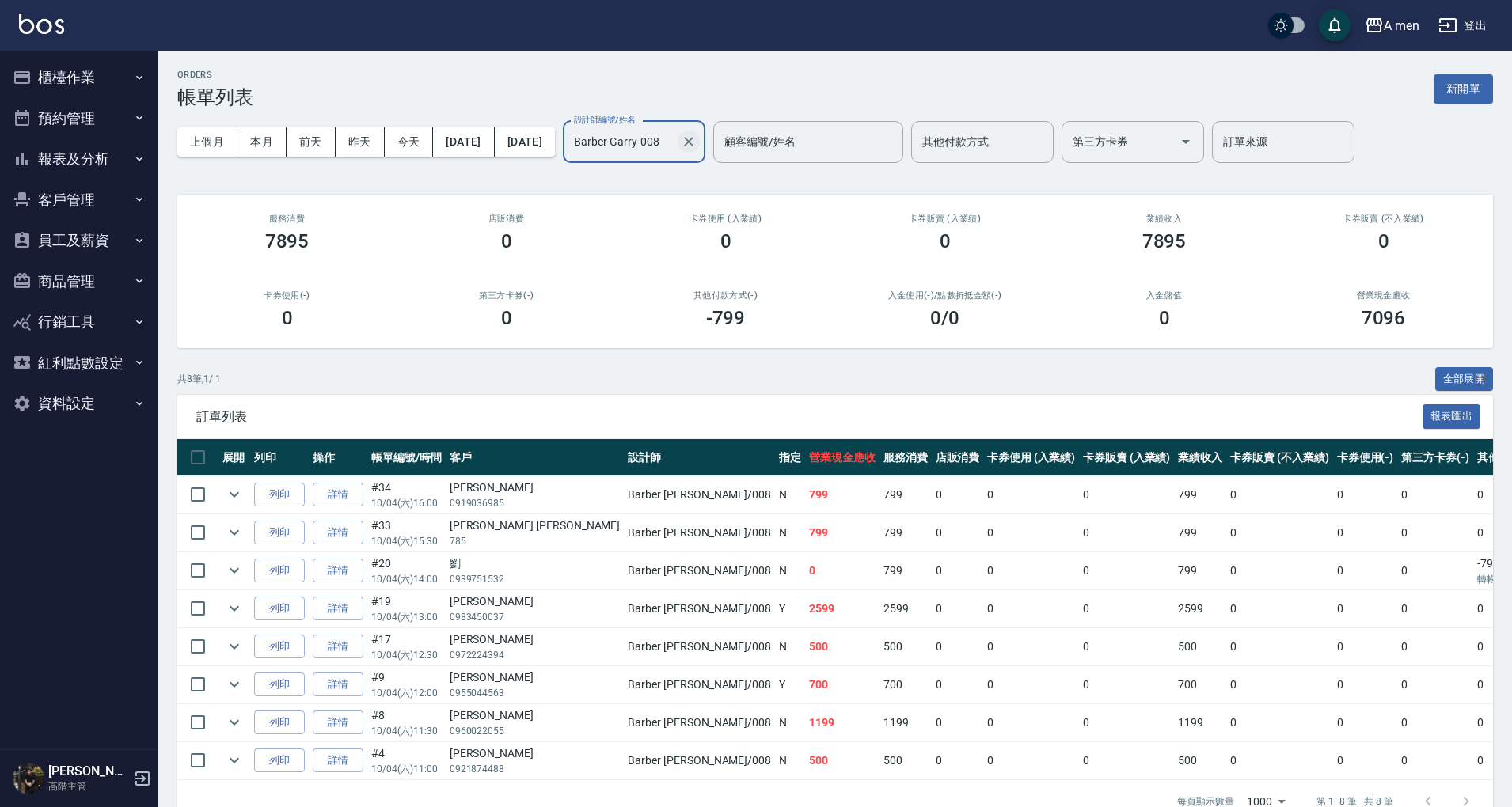
click at [696, 142] on icon "Clear" at bounding box center [689, 141] width 16 height 16
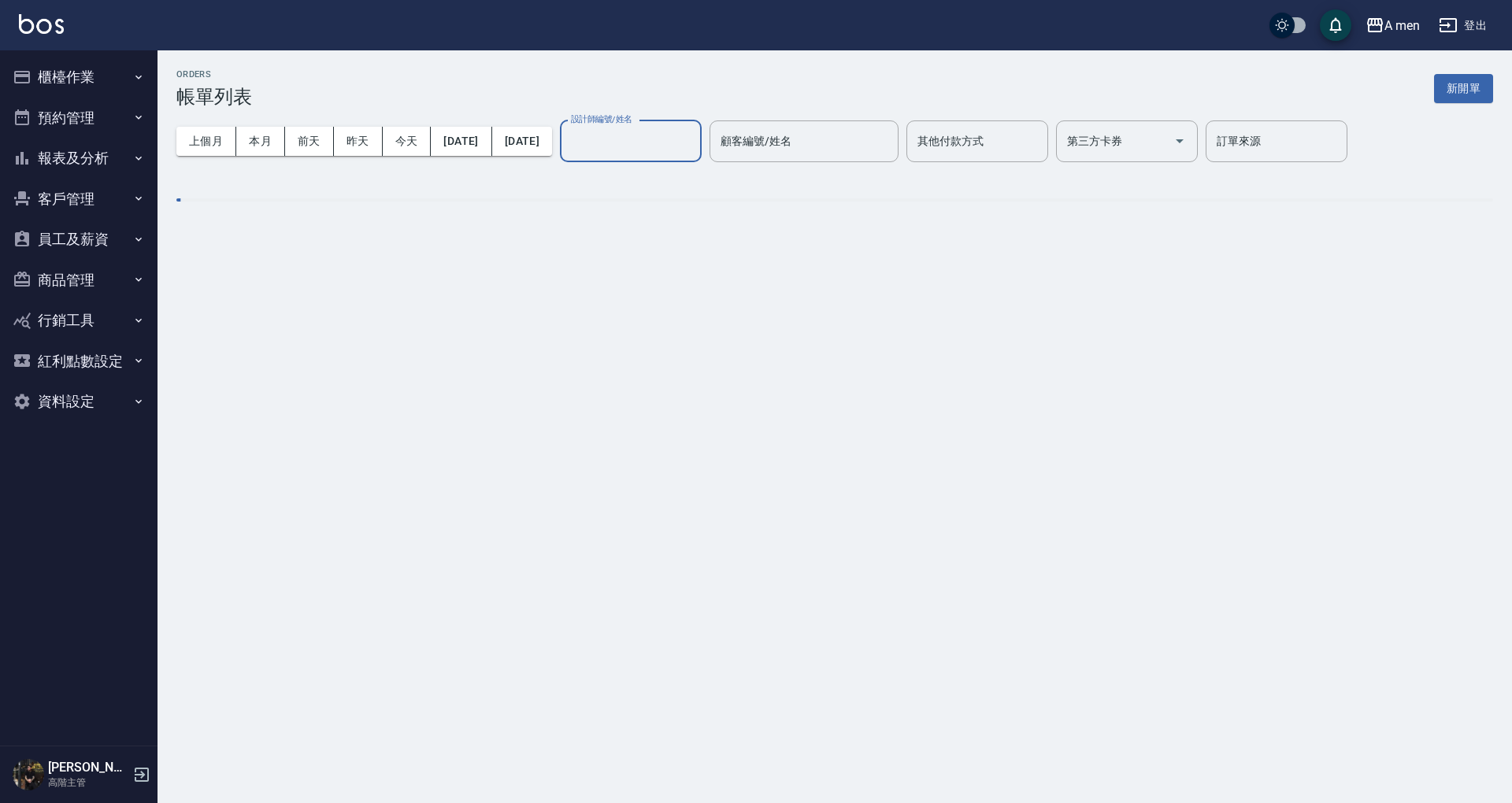
click at [688, 147] on input "設計師編號/姓名" at bounding box center [630, 141] width 127 height 28
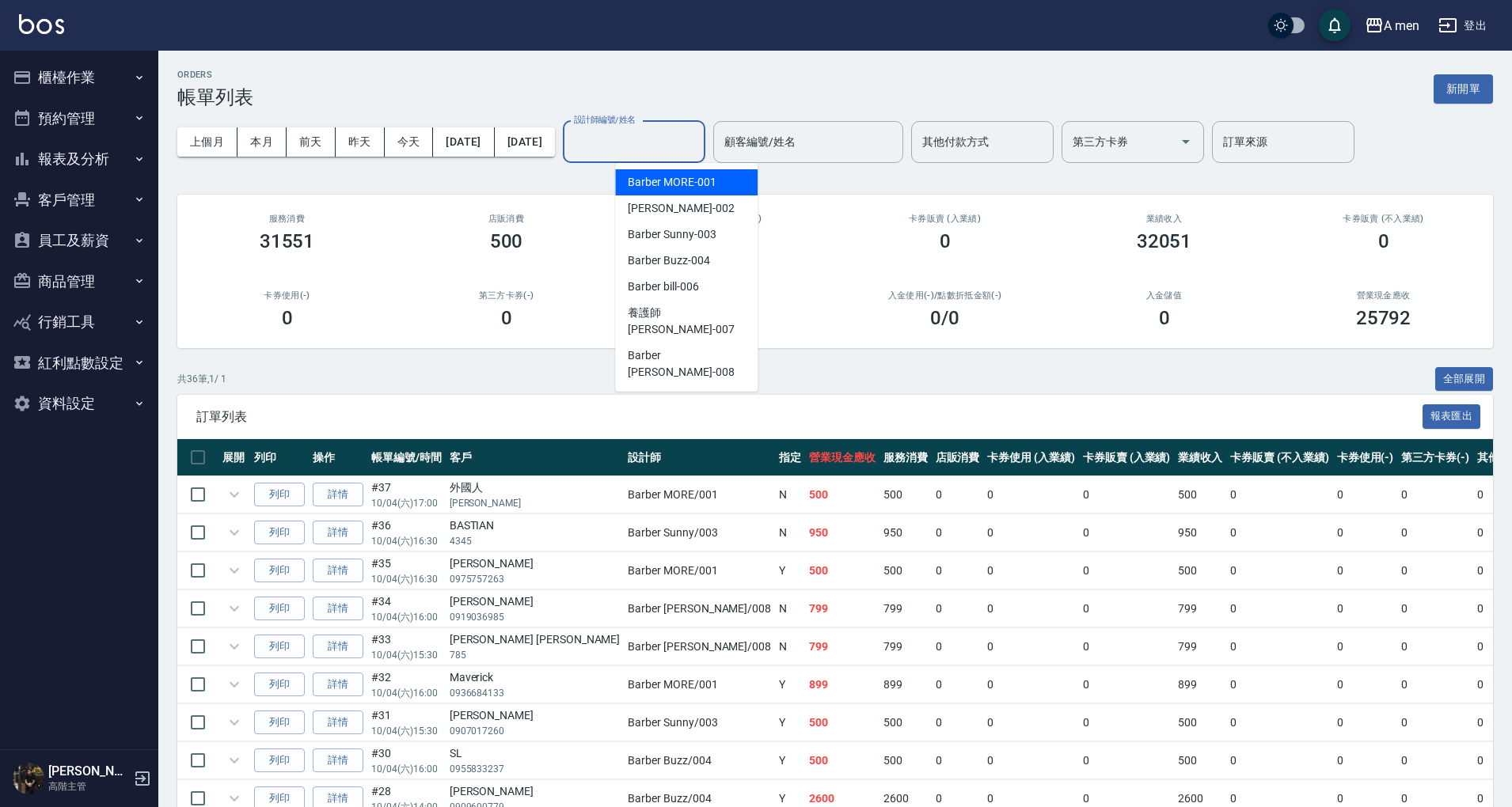
click at [690, 148] on input "設計師編號/姓名" at bounding box center [634, 141] width 128 height 28
click at [689, 146] on input "設計師編號/姓名" at bounding box center [634, 141] width 128 height 28
click at [689, 180] on span "Barber MORE -001" at bounding box center [671, 183] width 88 height 17
type input "Barber MORE-001"
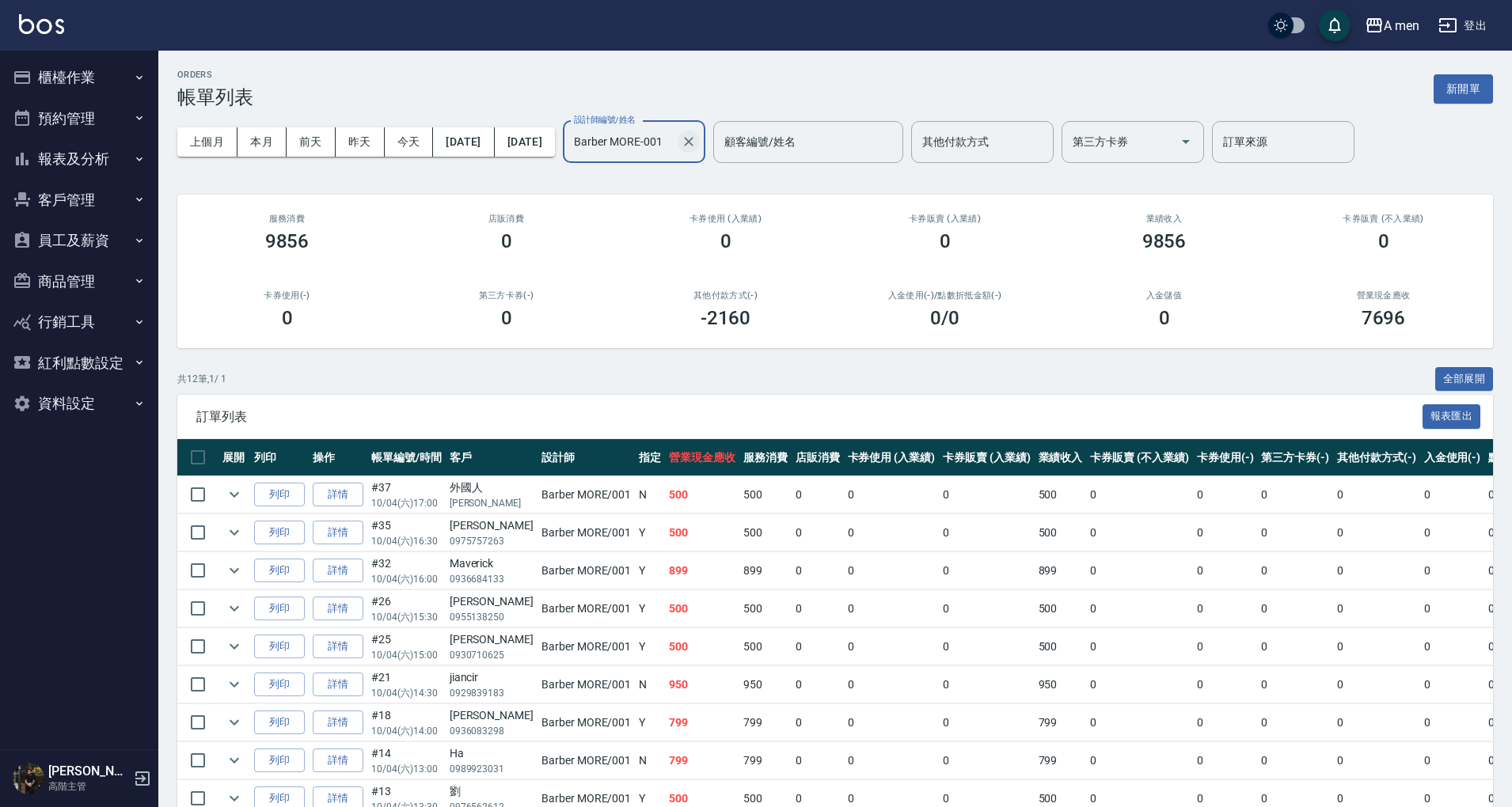
click at [696, 145] on icon "Clear" at bounding box center [689, 141] width 16 height 16
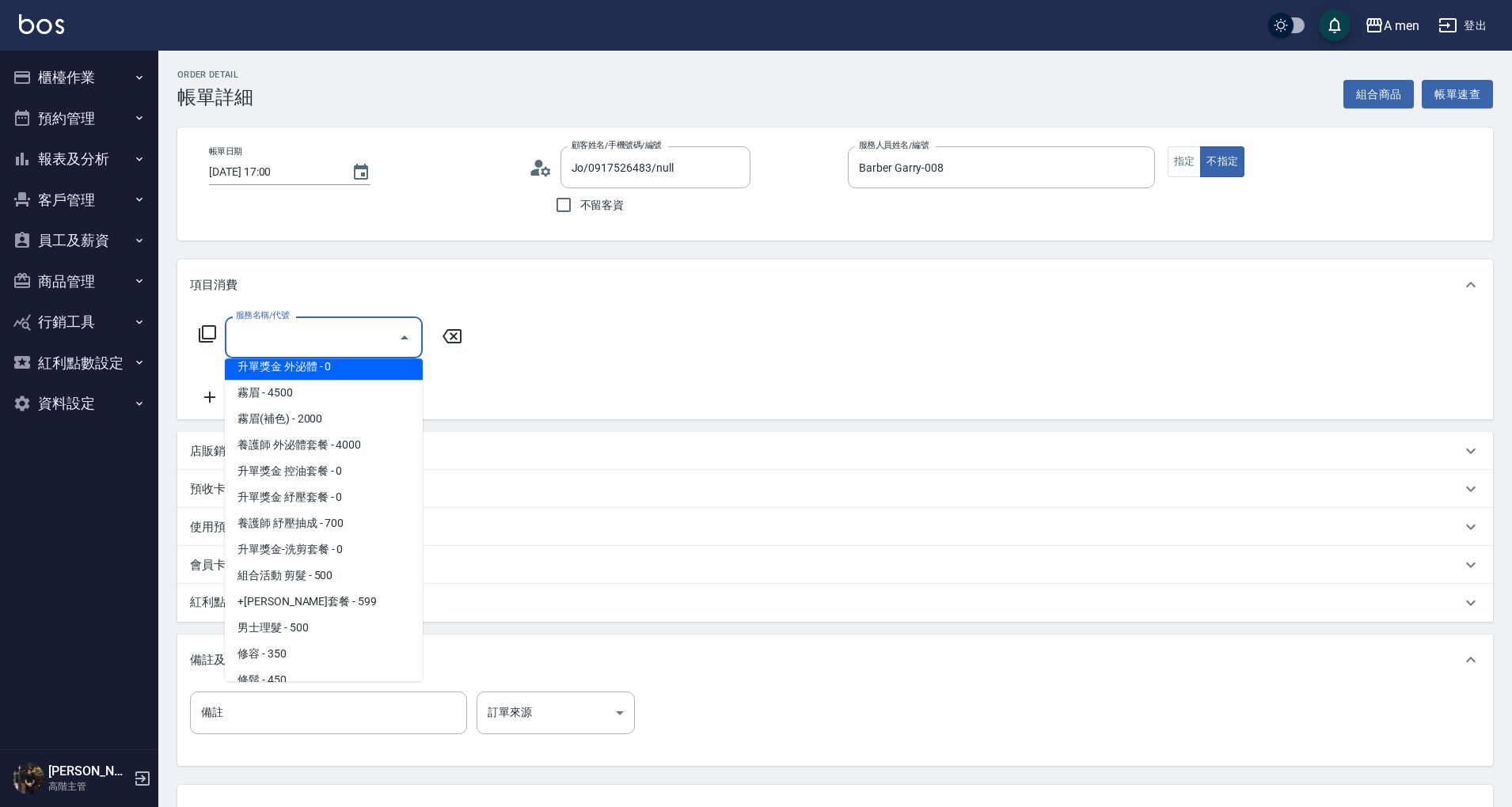
scroll to position [210, 0]
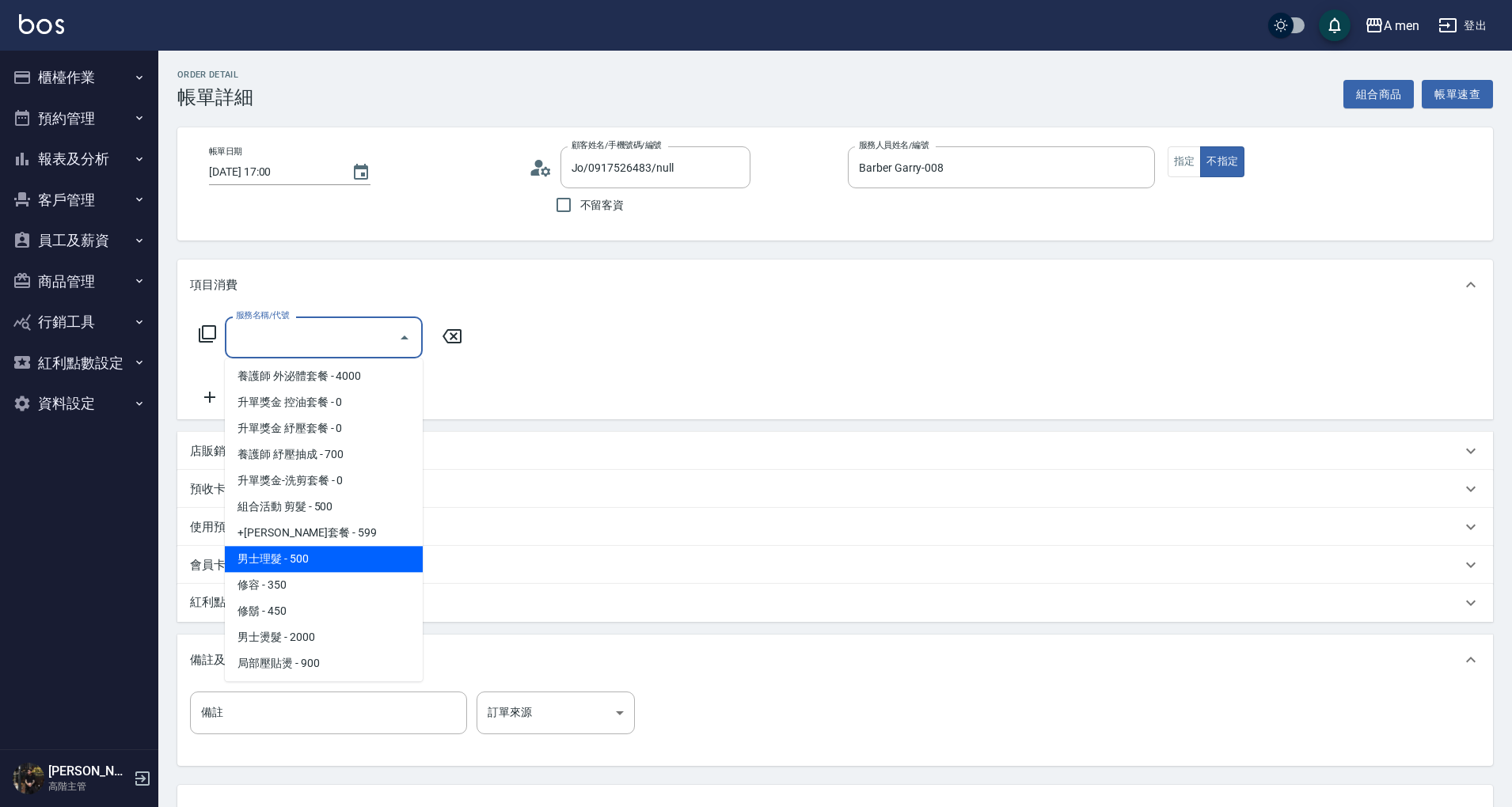
click at [339, 560] on span "男士理髮 - 500" at bounding box center [323, 558] width 198 height 26
type input "男士理髮(A01)"
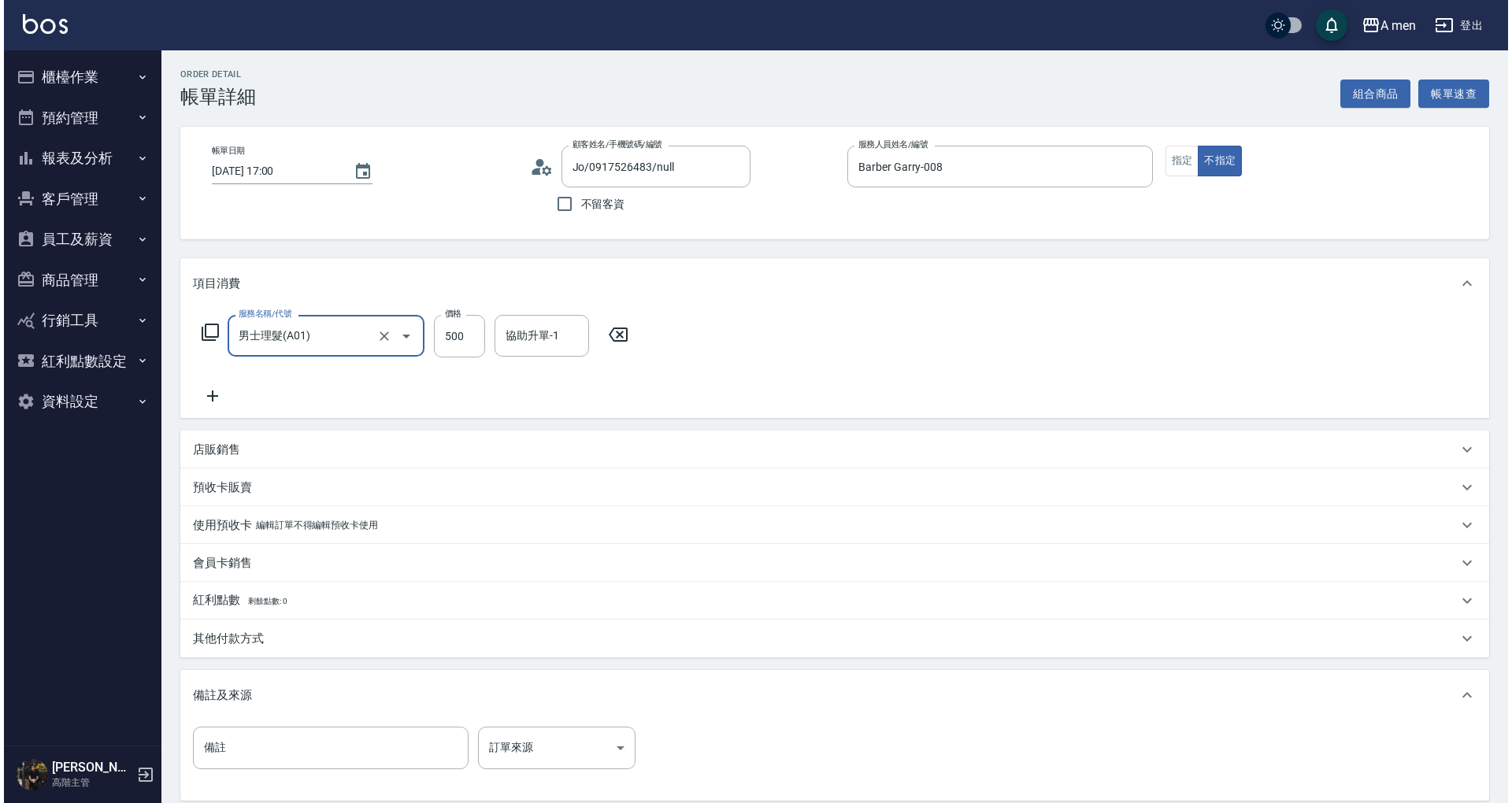
scroll to position [166, 0]
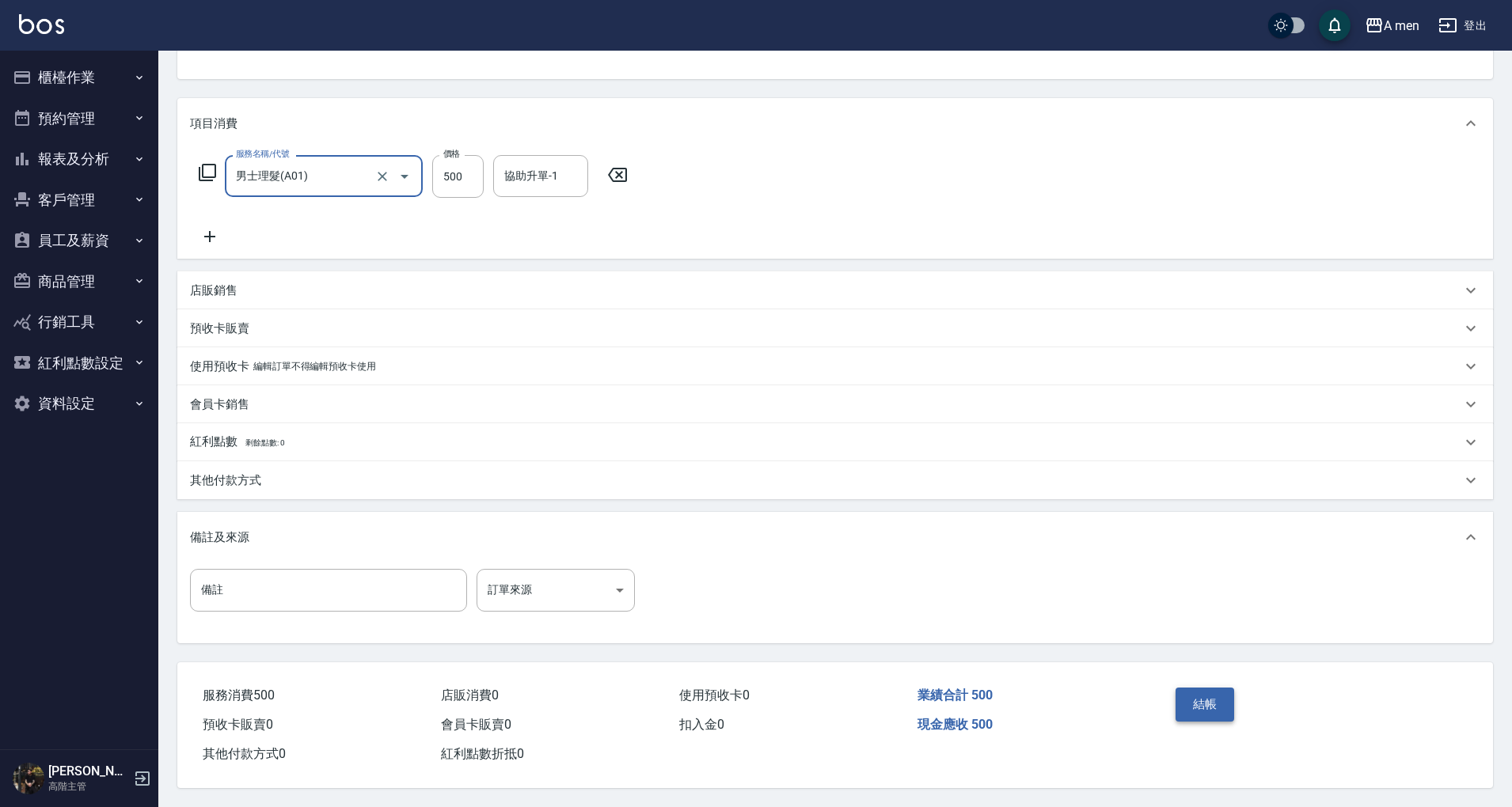
click at [1195, 684] on div "結帳" at bounding box center [1241, 716] width 143 height 69
click at [1194, 690] on button "結帳" at bounding box center [1205, 704] width 59 height 33
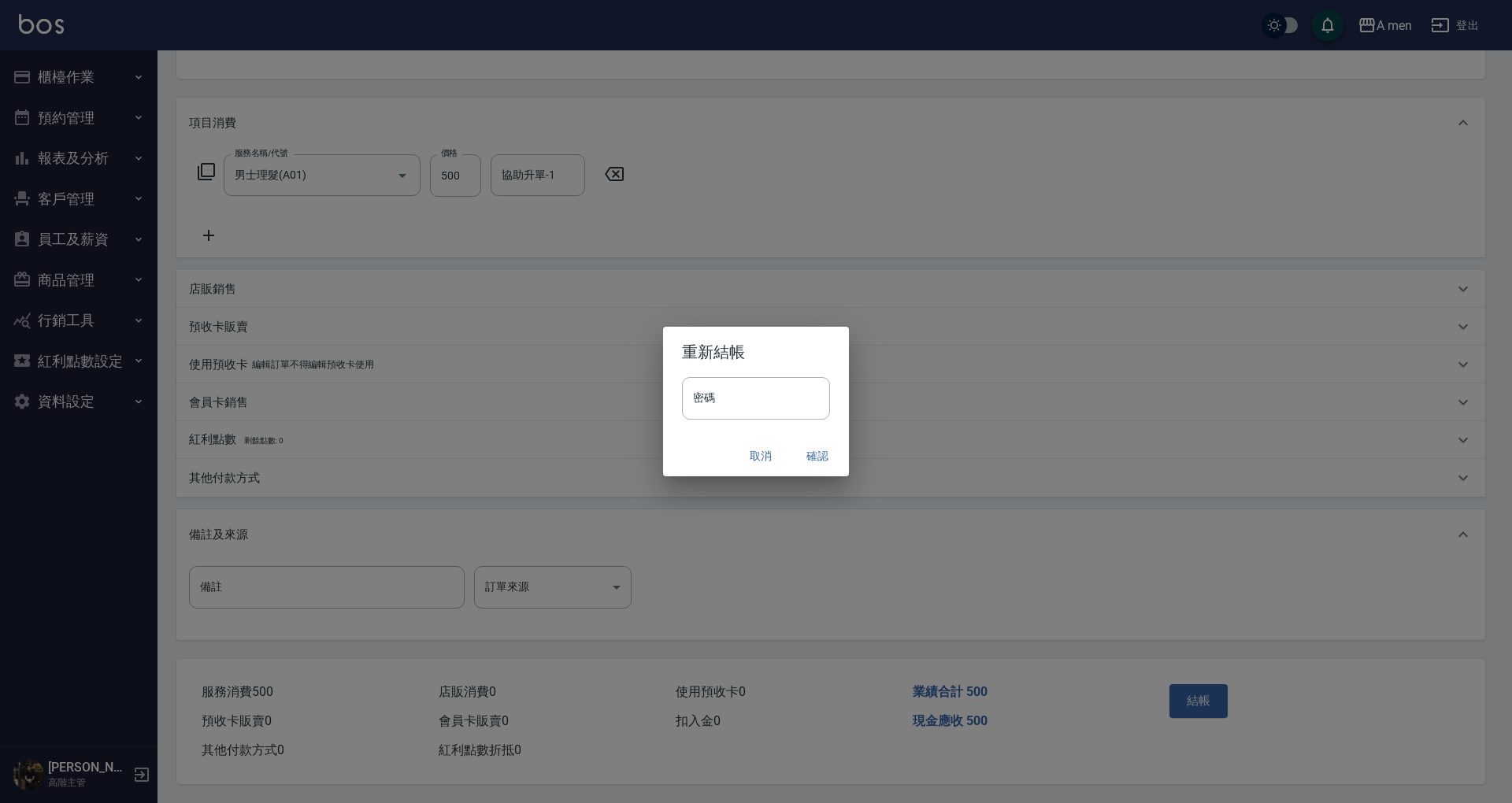
click at [829, 455] on button "確認" at bounding box center [817, 456] width 51 height 29
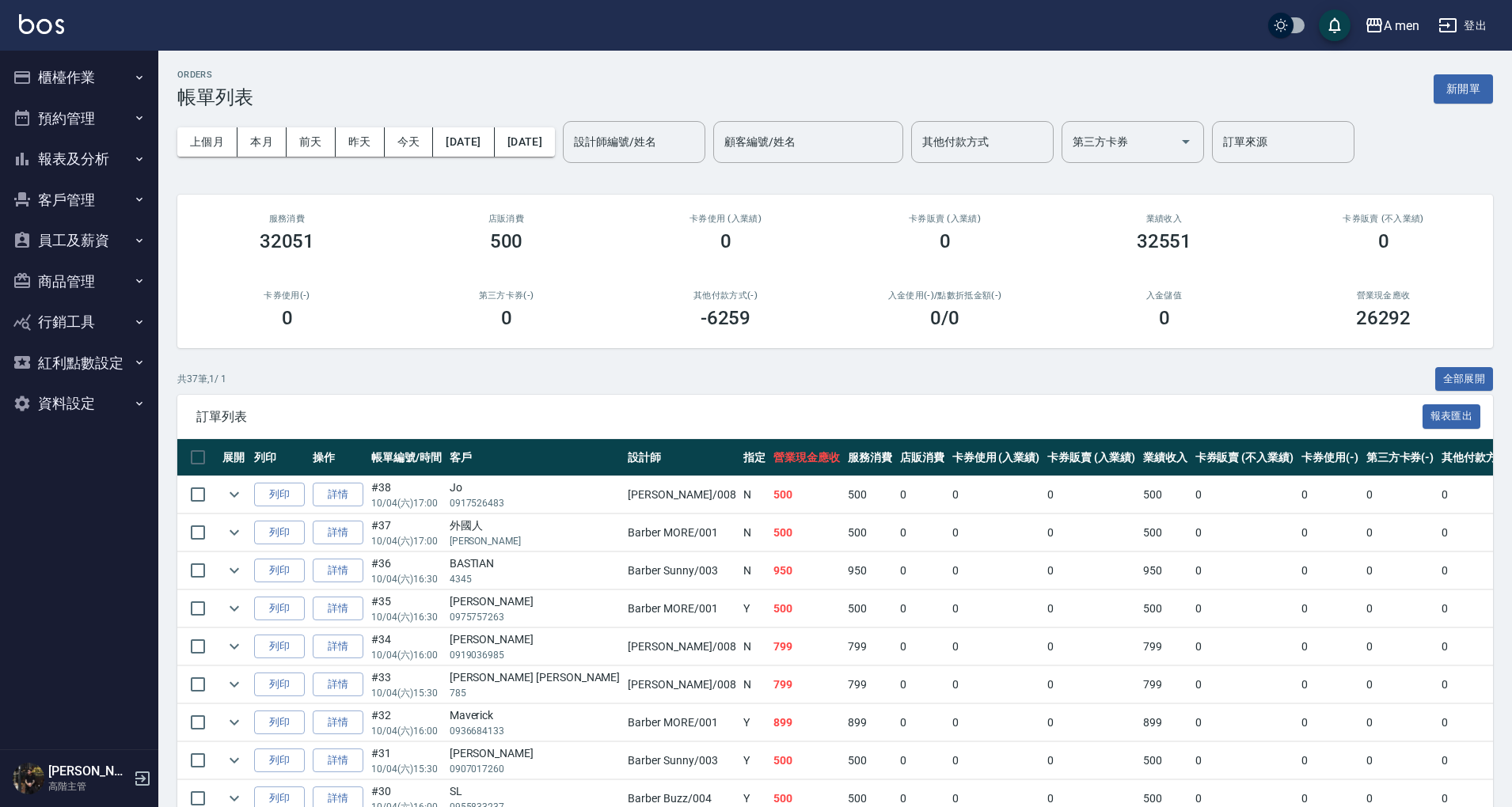
click at [730, 299] on h2 "其他付款方式(-)" at bounding box center [725, 295] width 182 height 10
click at [340, 497] on link "詳情" at bounding box center [337, 495] width 51 height 24
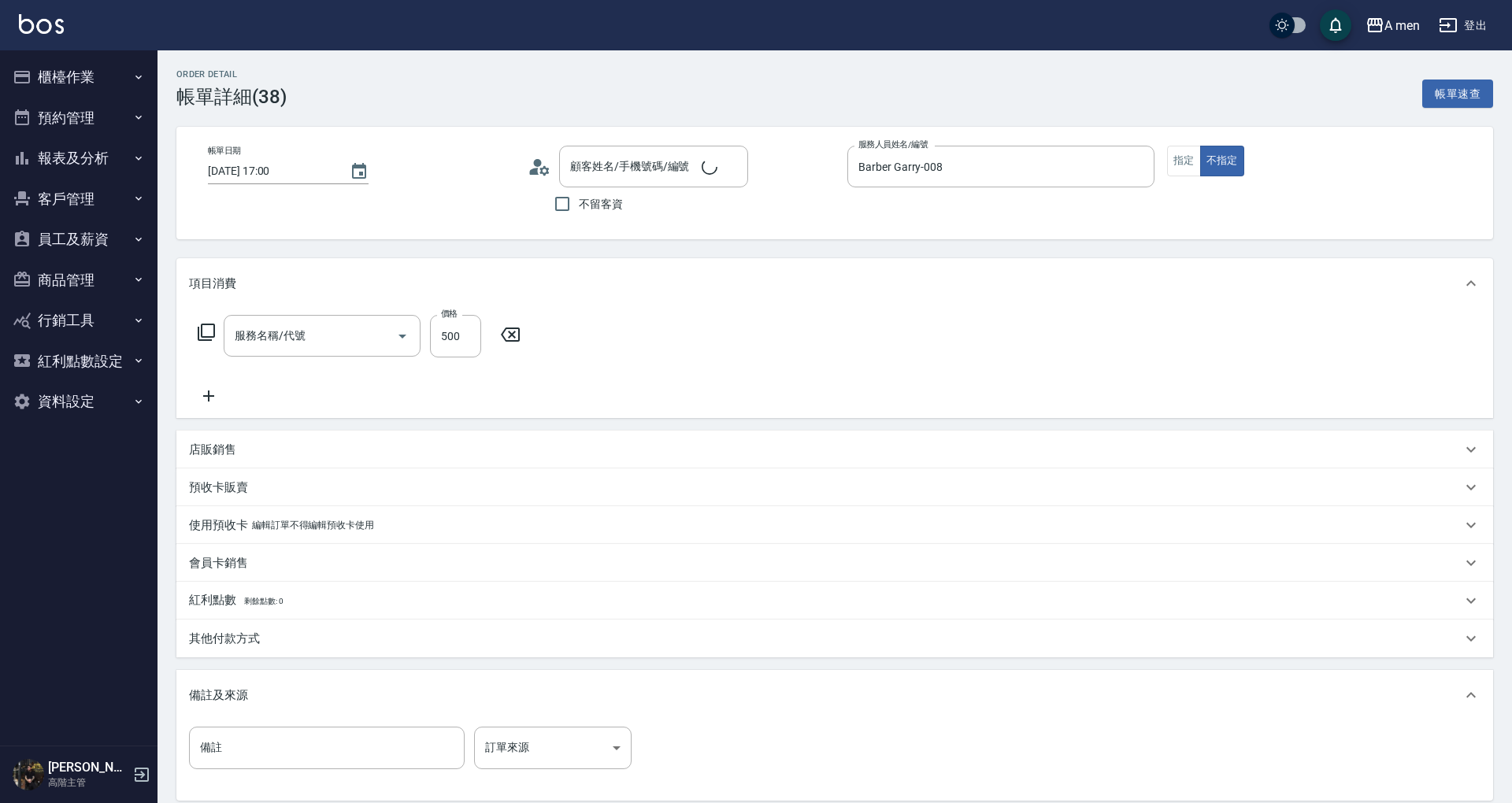
type input "2025/10/04 17:00"
type input "Barber Garry-008"
type input "Jo/0917526483/null"
type input "男士理髮(A01)"
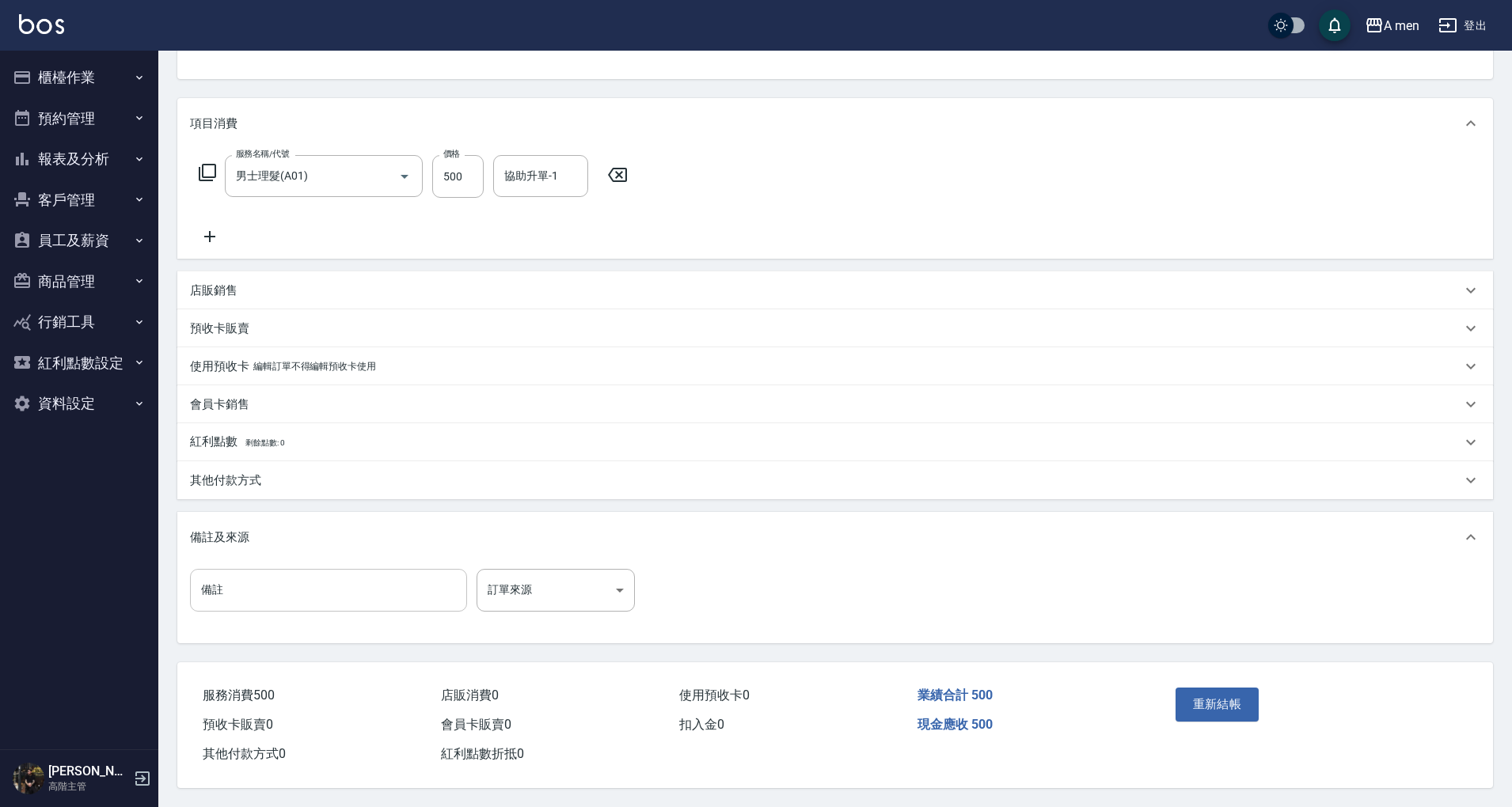
scroll to position [167, 0]
click at [311, 472] on div "其他付款方式" at bounding box center [825, 480] width 1272 height 17
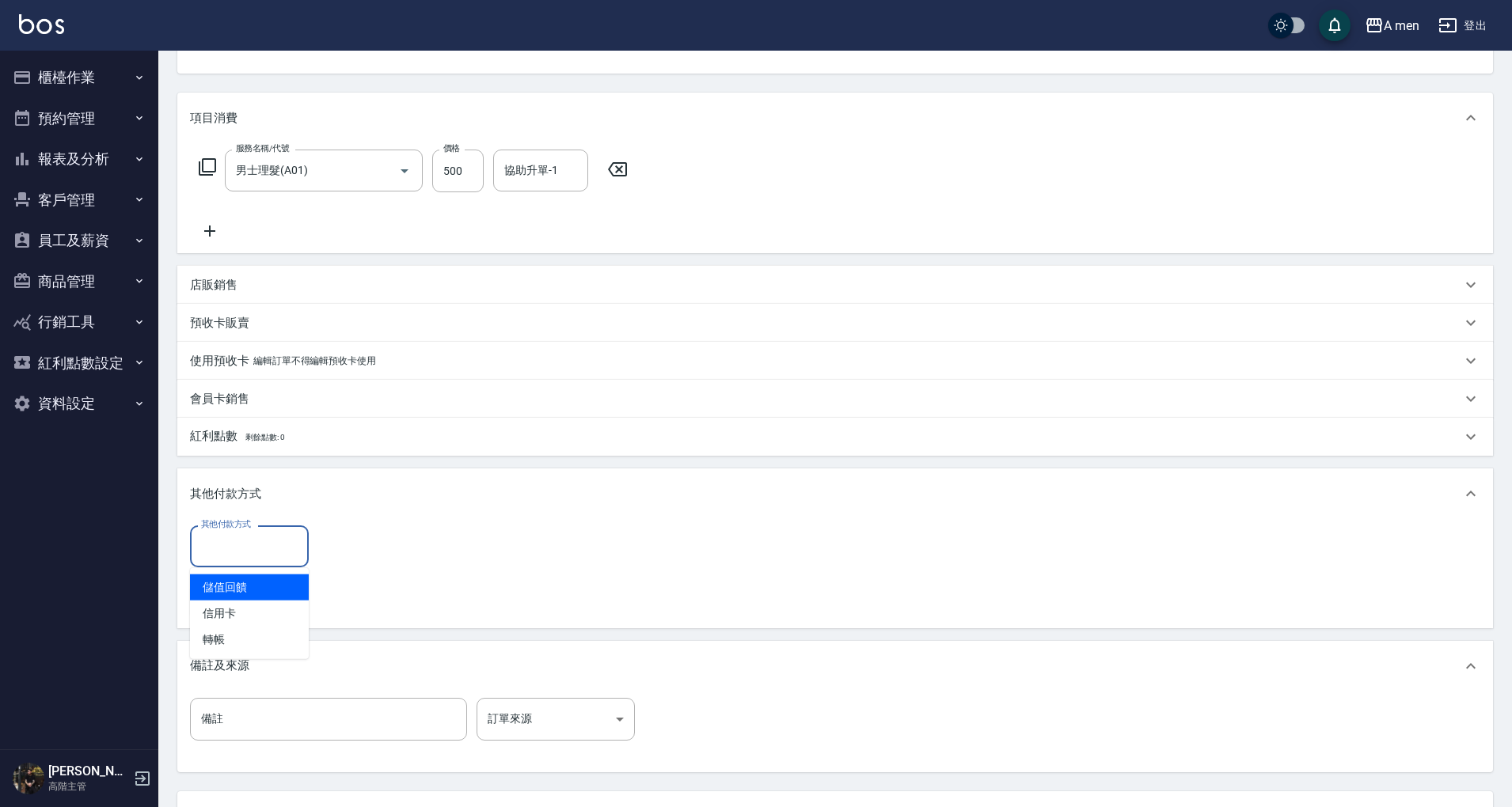
click at [278, 548] on input "其他付款方式" at bounding box center [249, 546] width 105 height 28
drag, startPoint x: 264, startPoint y: 641, endPoint x: 356, endPoint y: 579, distance: 110.9
click at [264, 641] on span "轉帳" at bounding box center [249, 640] width 119 height 26
type input "轉帳"
click at [382, 563] on input "0" at bounding box center [378, 547] width 119 height 43
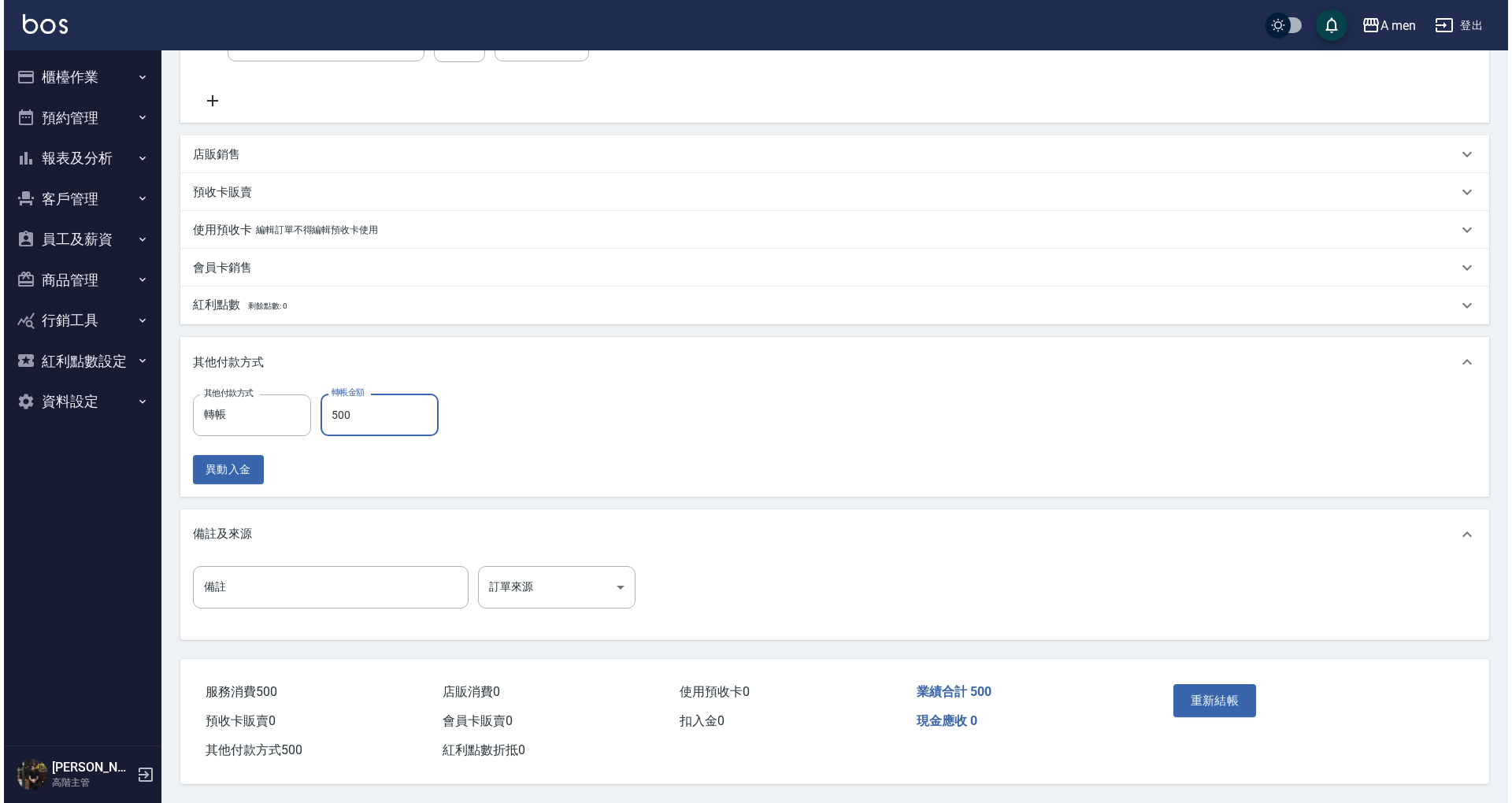
scroll to position [301, 0]
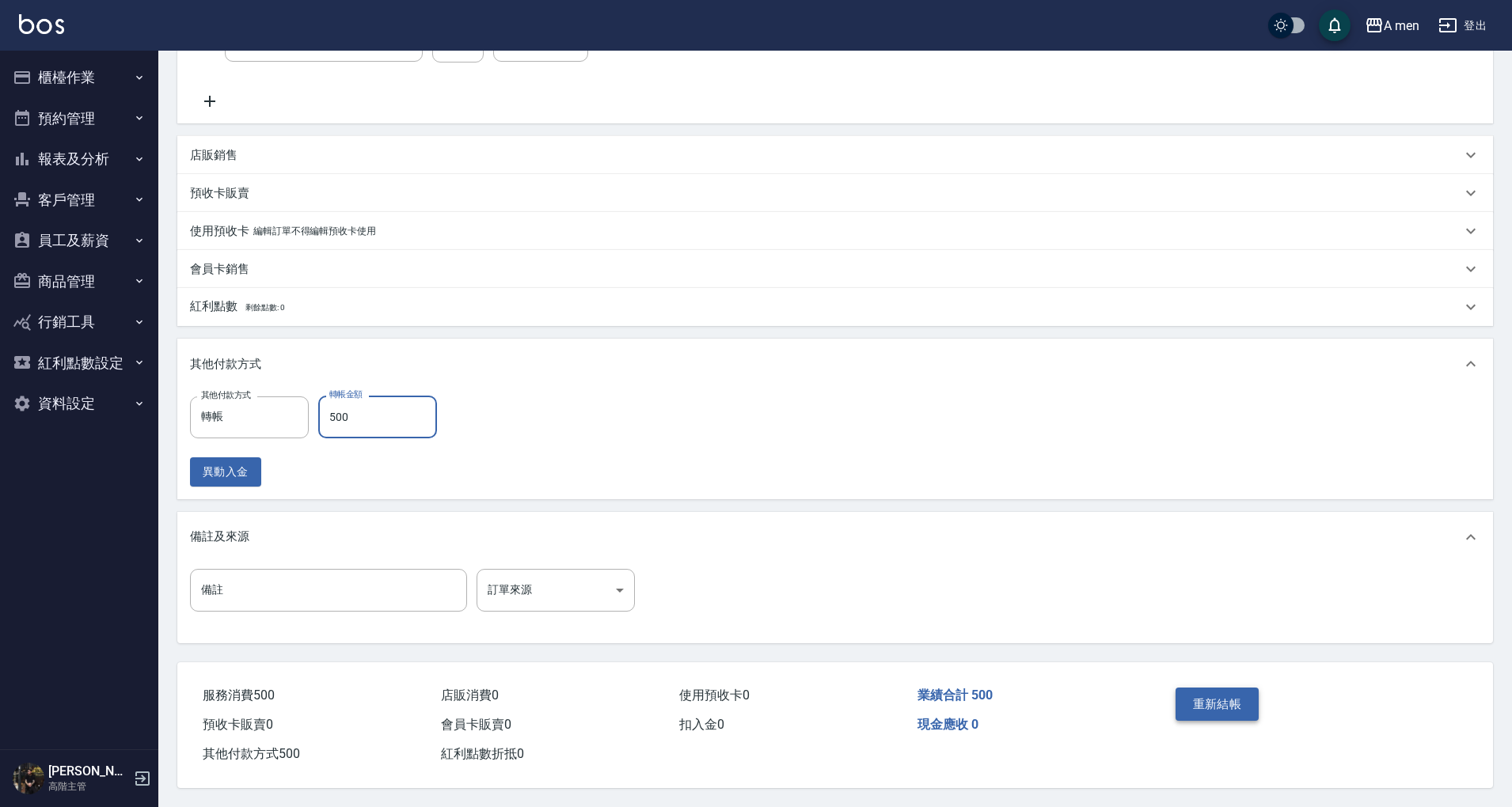
type input "500"
click at [1217, 709] on button "重新結帳" at bounding box center [1217, 704] width 84 height 33
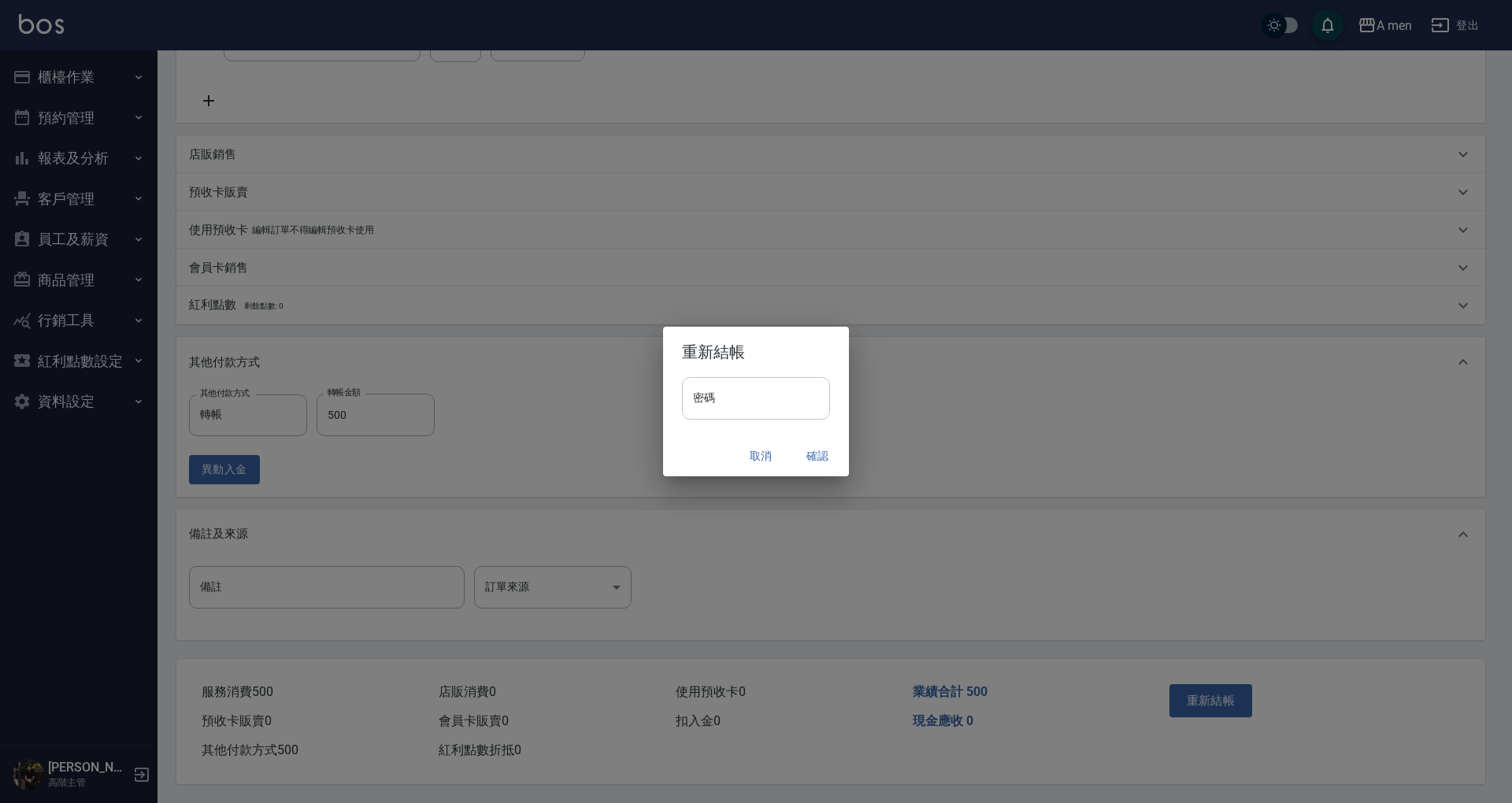
click at [719, 393] on input "密碼" at bounding box center [756, 399] width 148 height 43
type input "**********"
click at [819, 450] on button "確認" at bounding box center [817, 456] width 51 height 29
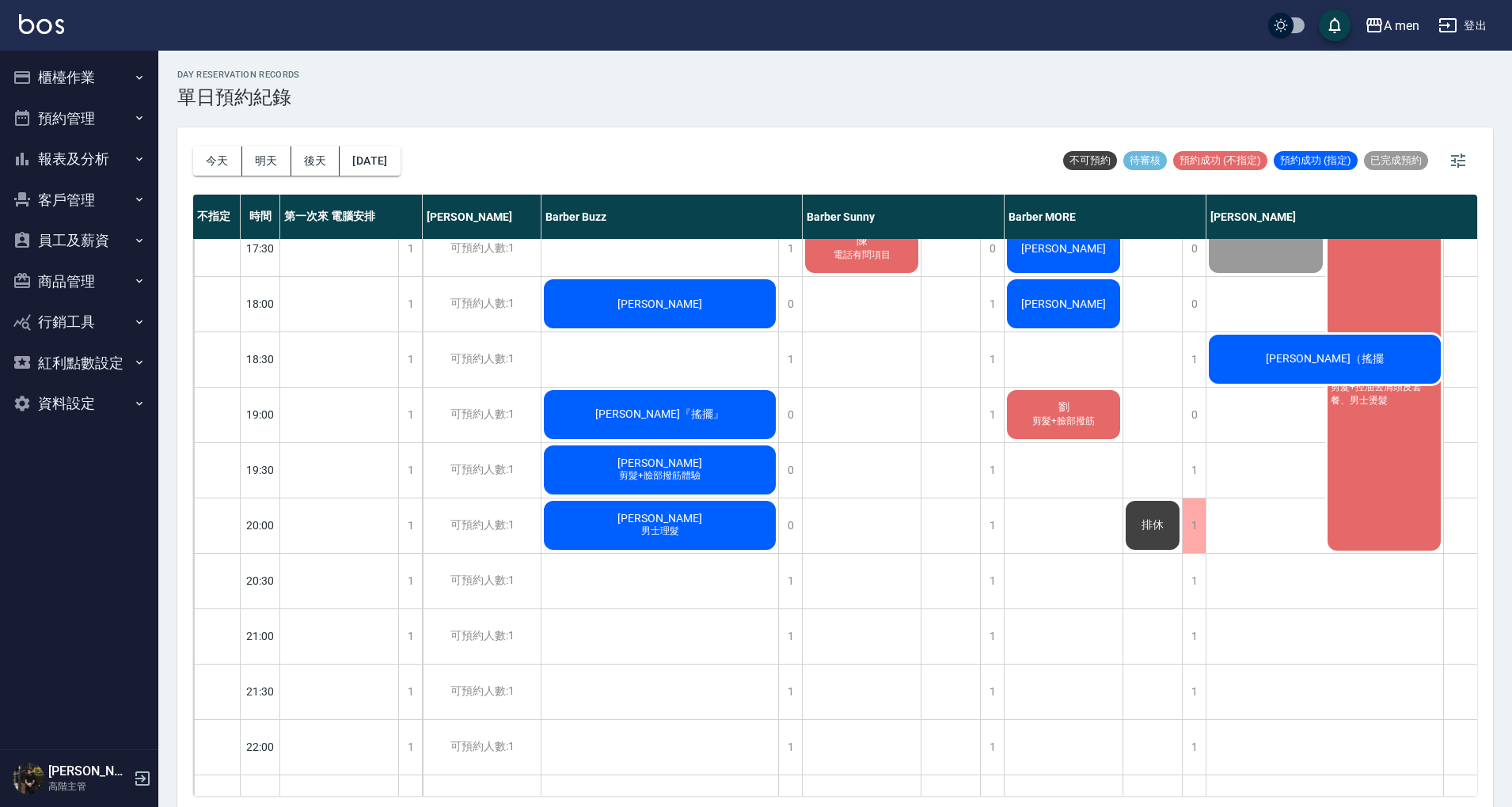
scroll to position [527, 0]
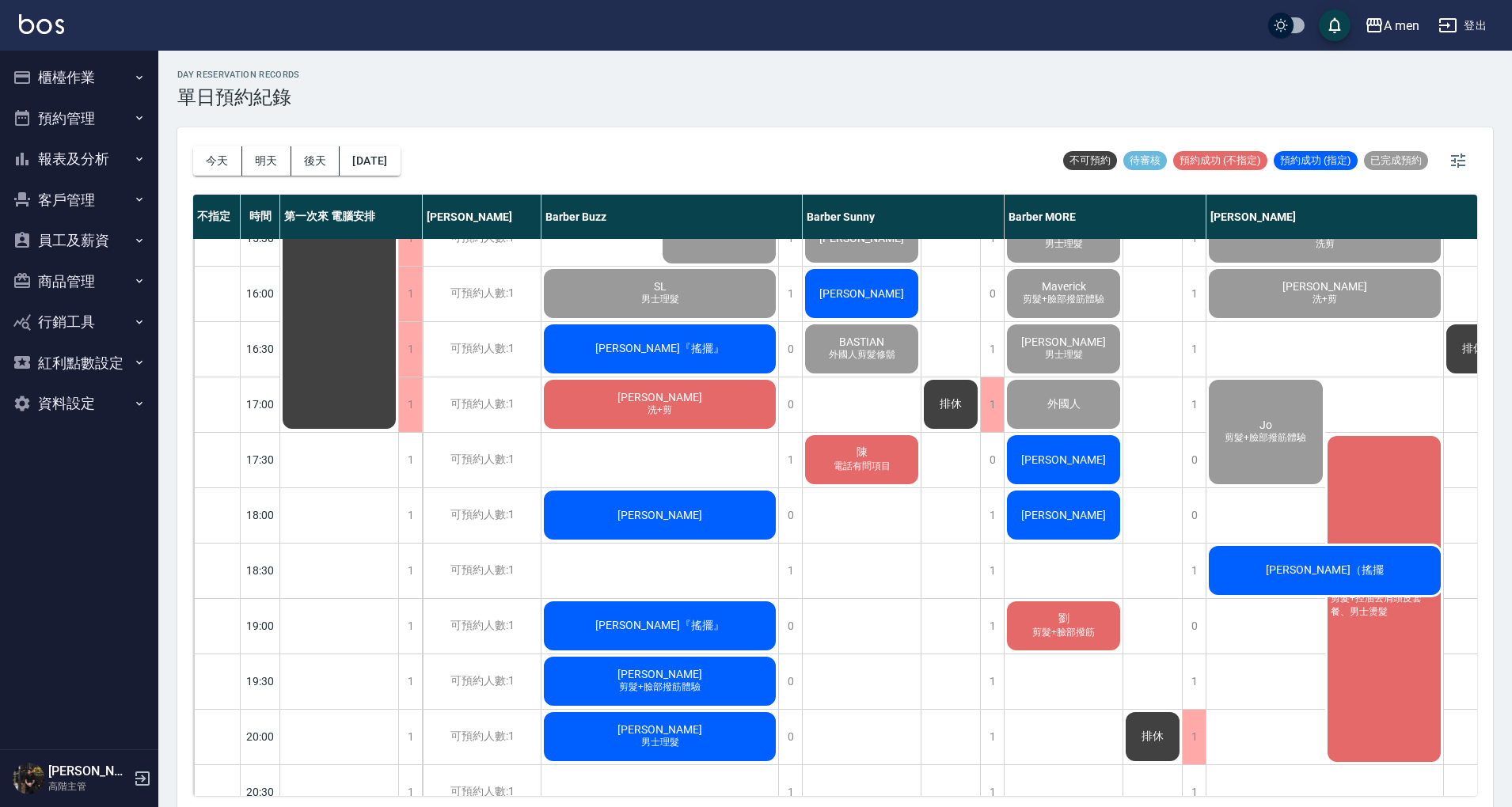
click at [1370, 358] on div "[PERSON_NAME]理髮 (不含洗) [PERSON_NAME] 剪髮+臉部撥筋體驗 [PERSON_NAME]育誠 男士理髮 (不含洗) [PERSO…" at bounding box center [1325, 404] width 237 height 1385
click at [723, 463] on div "[PERSON_NAME]『搖擺』 搖擺 老顧客 男士理髮 [PERSON_NAME] 搖擺 [PERSON_NAME] 修鬍 艾維綱 前刺 [PERSON_…" at bounding box center [660, 404] width 237 height 1385
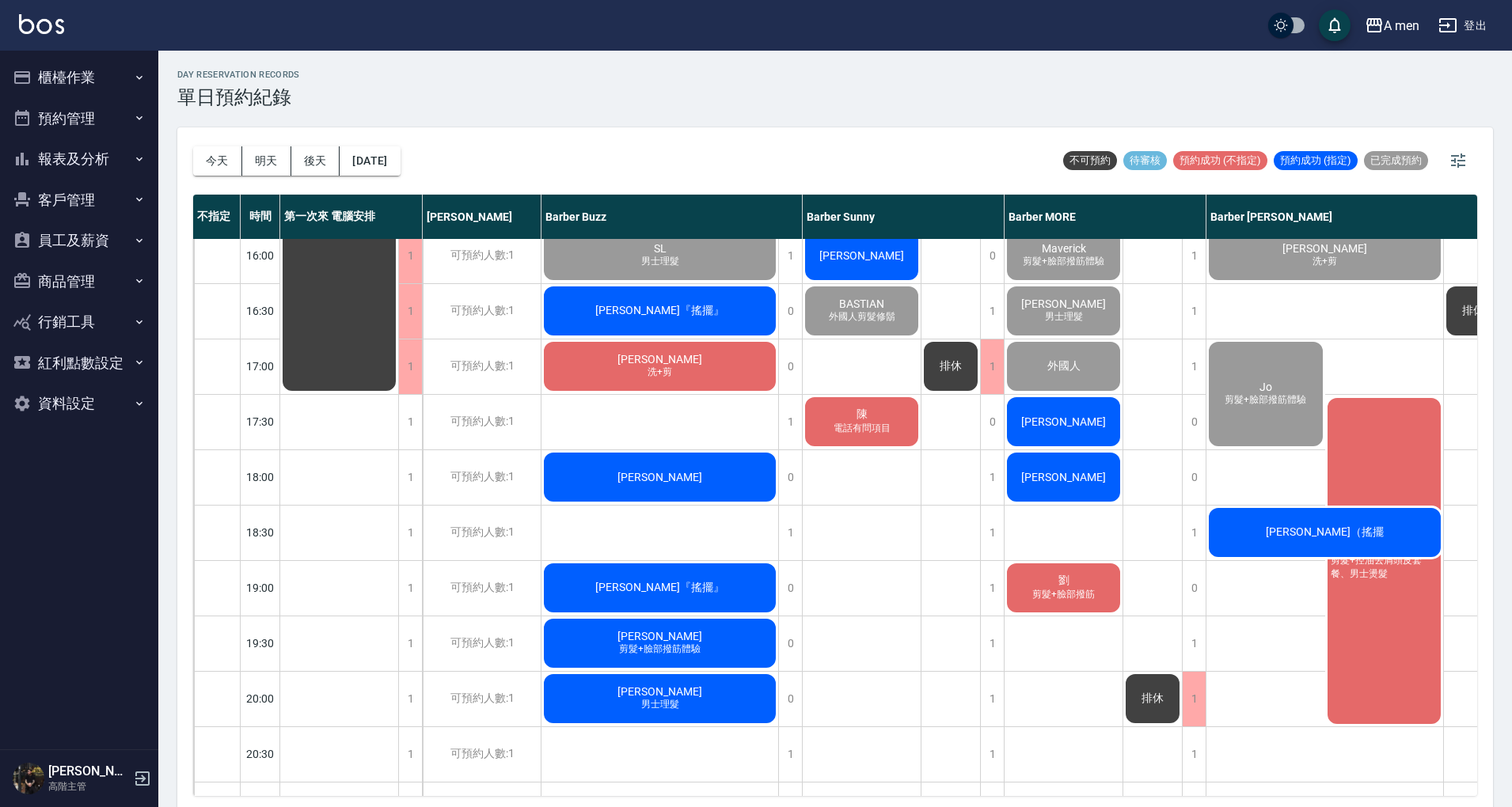
scroll to position [527, 0]
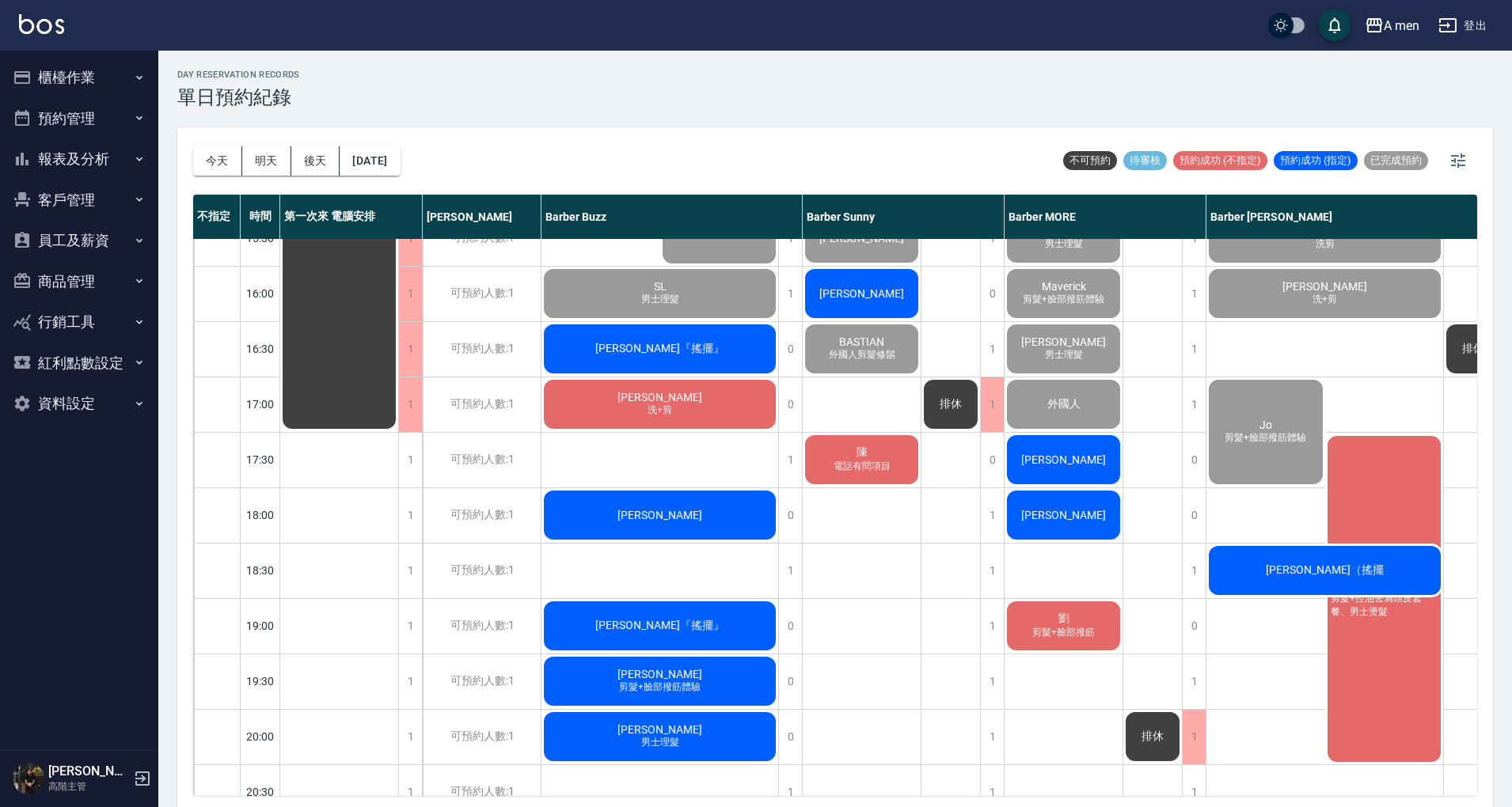
click at [836, 404] on div "[PERSON_NAME] 男士理髮 [PERSON_NAME] 男士理髮 第一次指定 [PERSON_NAME] 男士理髮 單剪客 [PERSON_NAME…" at bounding box center [862, 404] width 119 height 1385
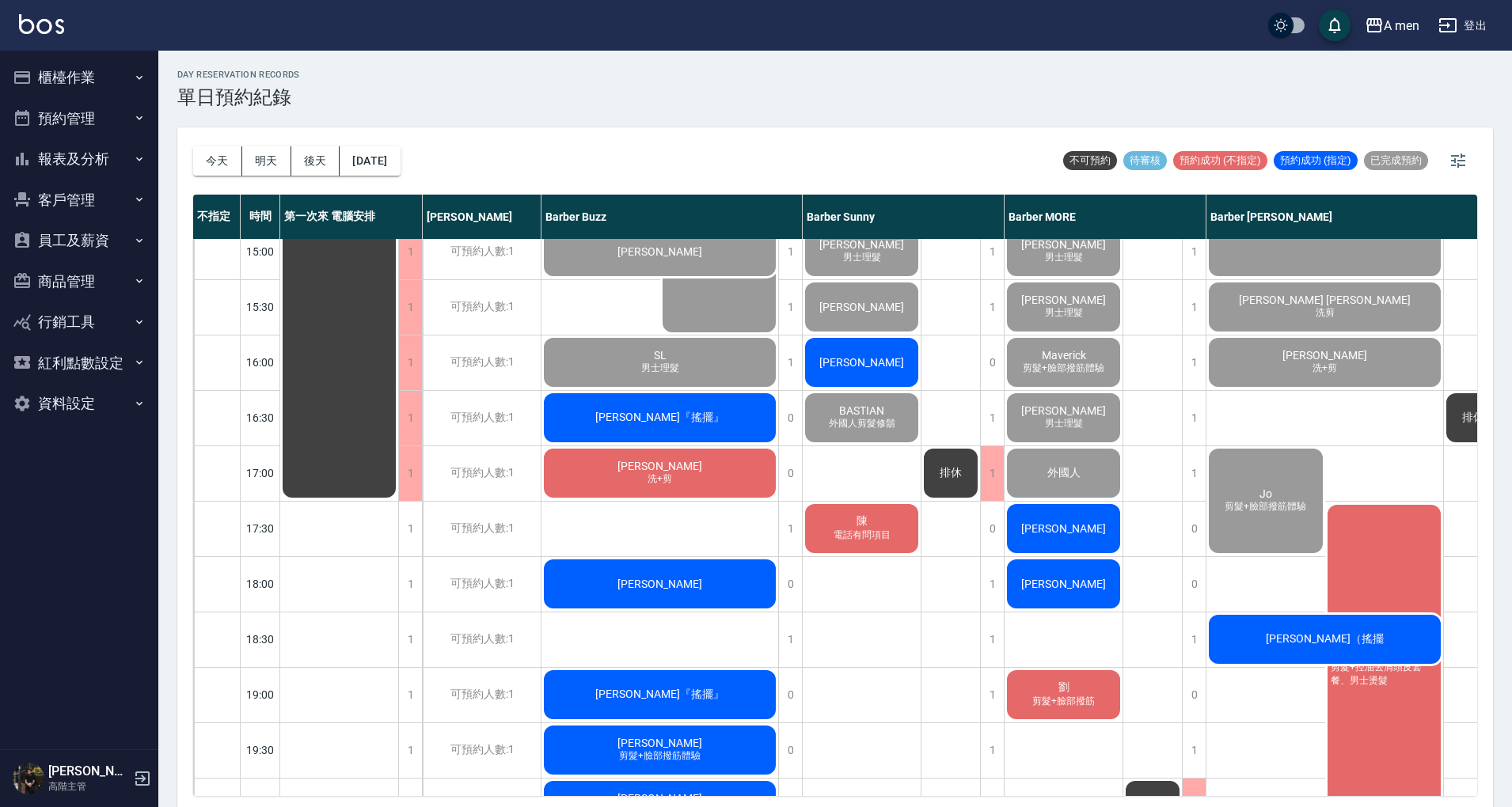
scroll to position [421, 0]
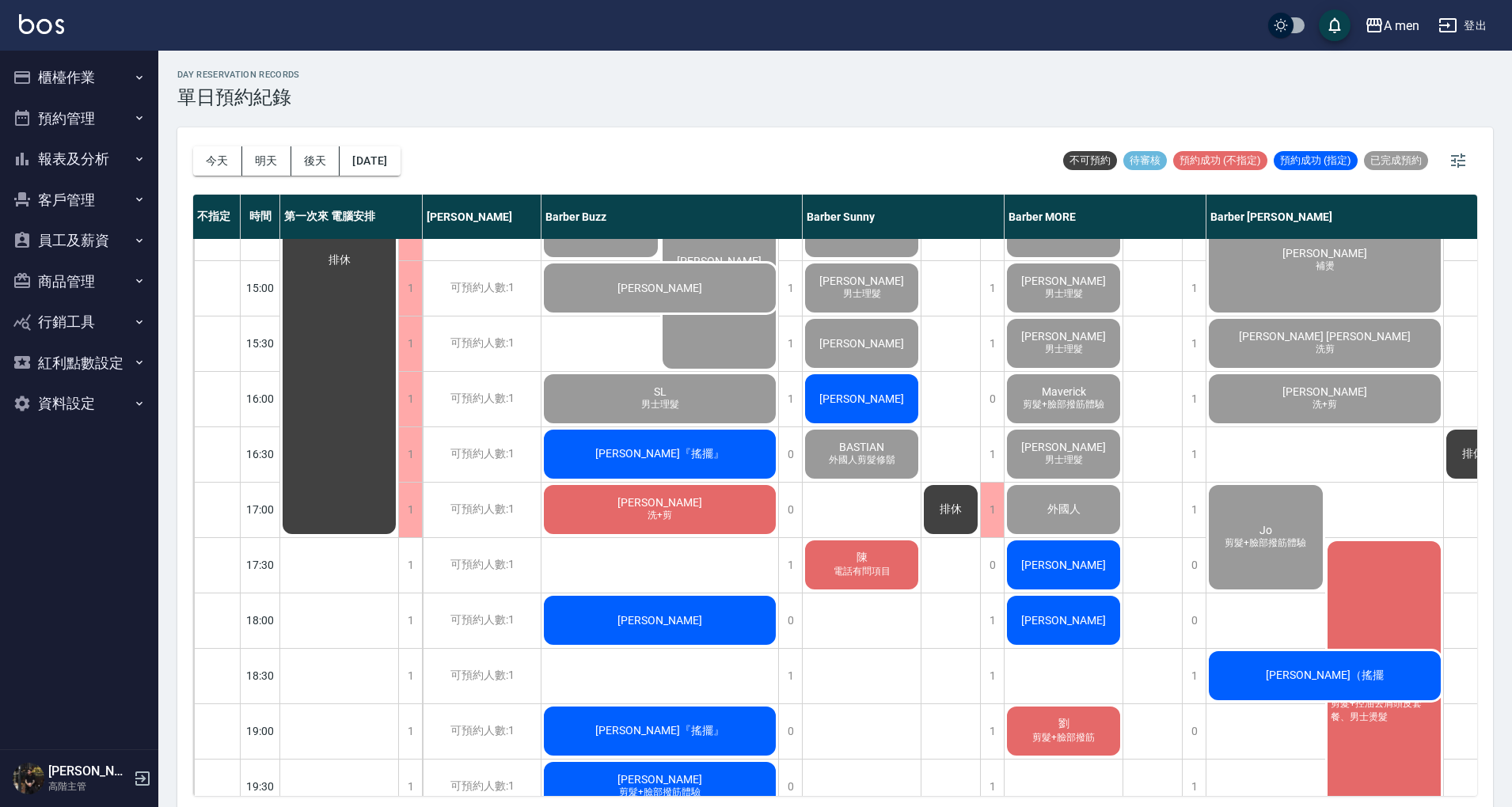
click at [945, 439] on div "排休" at bounding box center [952, 510] width 59 height 1385
click at [1132, 540] on div "排休" at bounding box center [1153, 510] width 59 height 1385
click at [935, 572] on div "排休" at bounding box center [952, 510] width 59 height 1385
click at [956, 412] on div "排休" at bounding box center [952, 510] width 59 height 1385
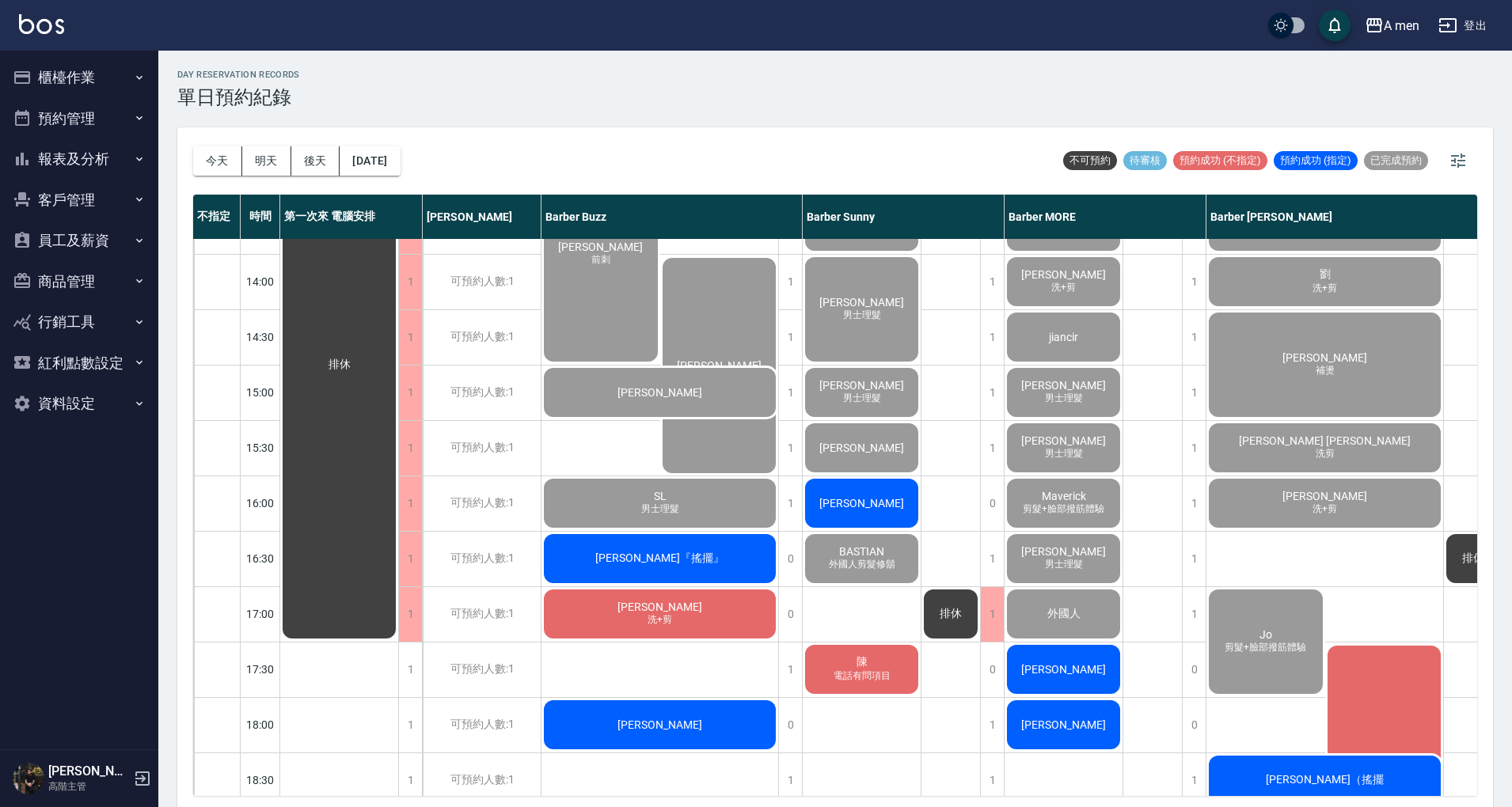
scroll to position [317, 0]
click at [1161, 473] on div "排休" at bounding box center [1153, 615] width 59 height 1385
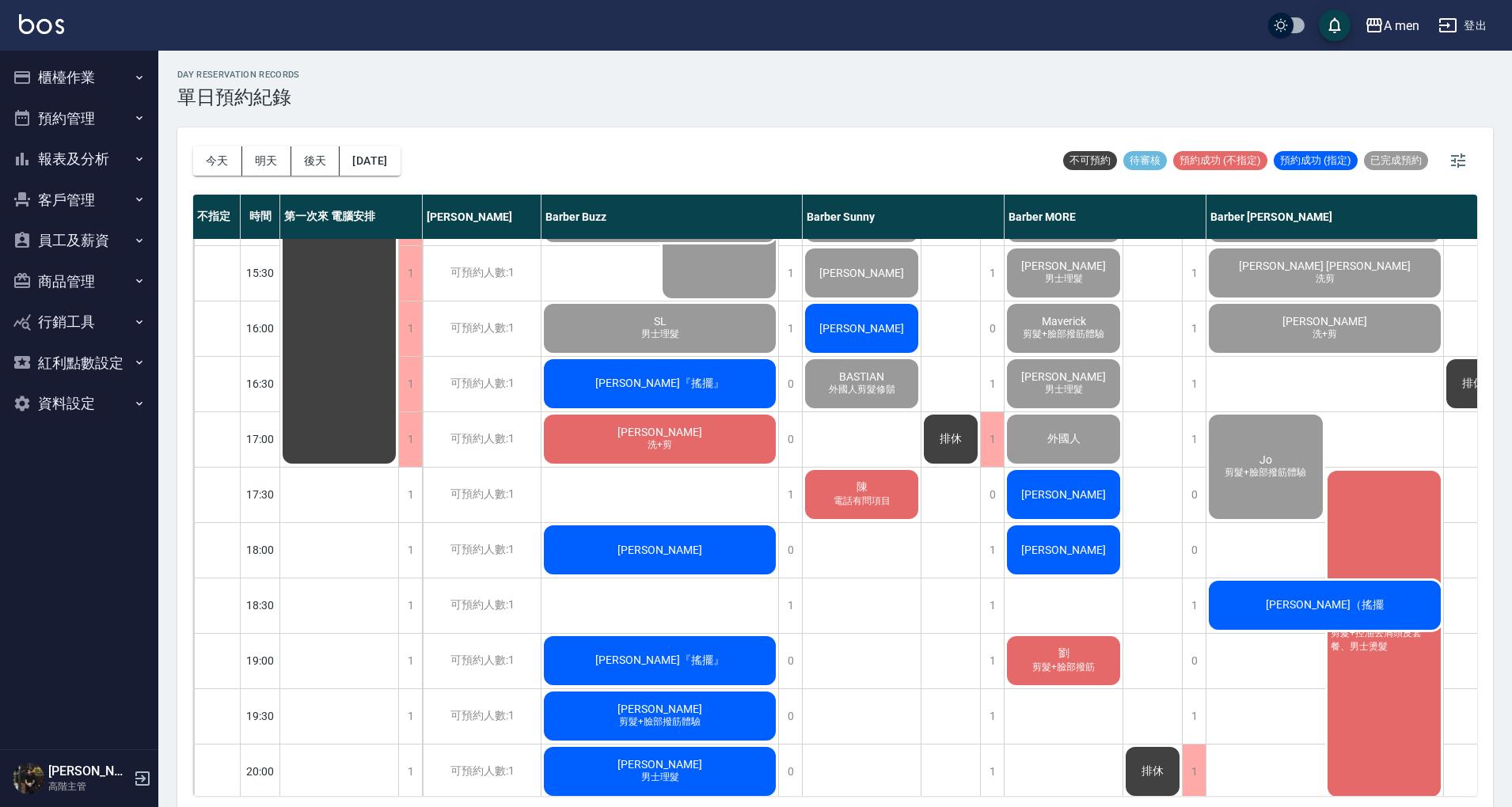
scroll to position [527, 0]
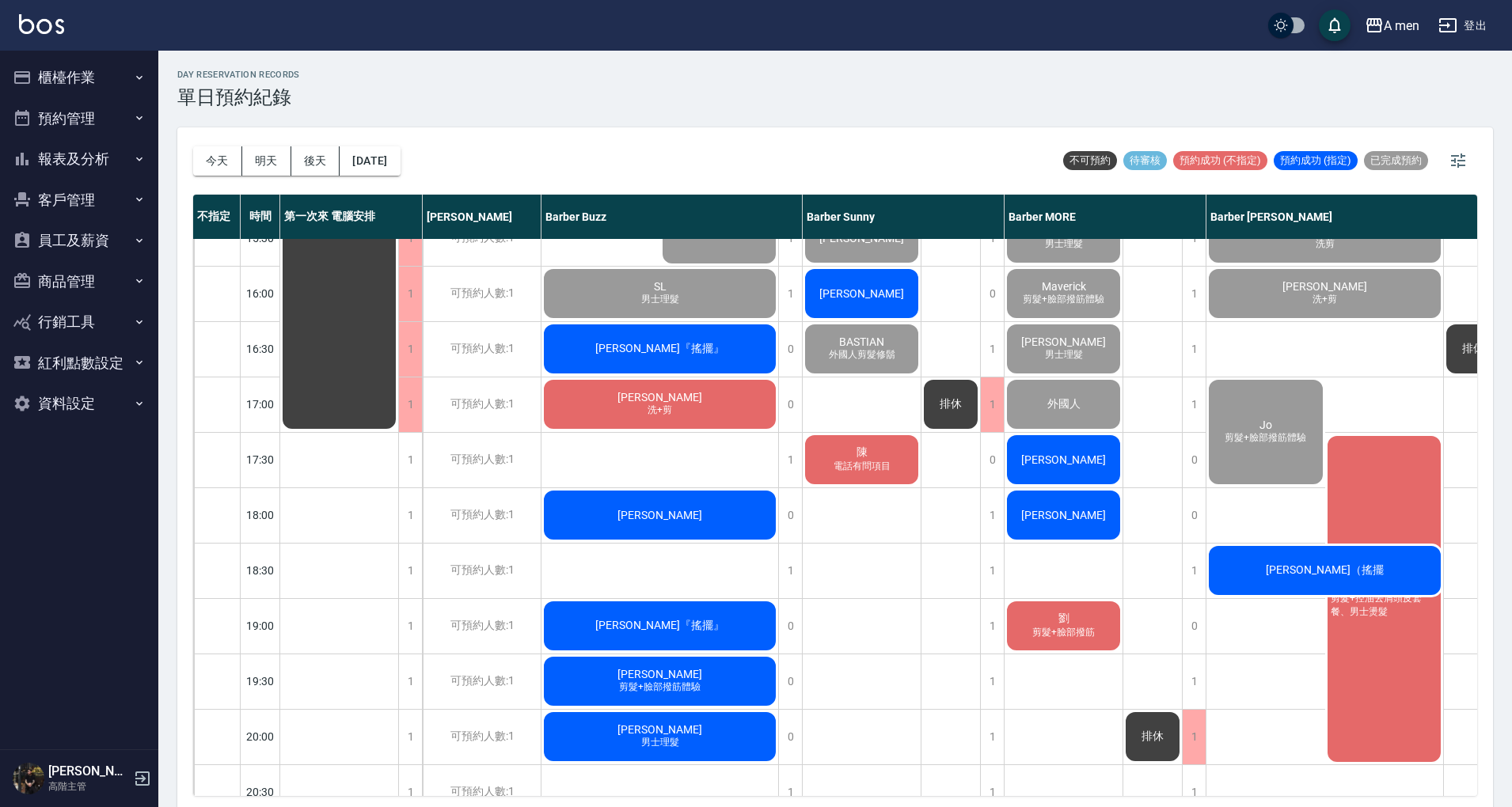
click at [1259, 511] on div "Jo 剪髮+臉部撥筋體驗 許維辰 剪髮+控油去屑頭皮套餐、男士燙髮" at bounding box center [1325, 571] width 236 height 387
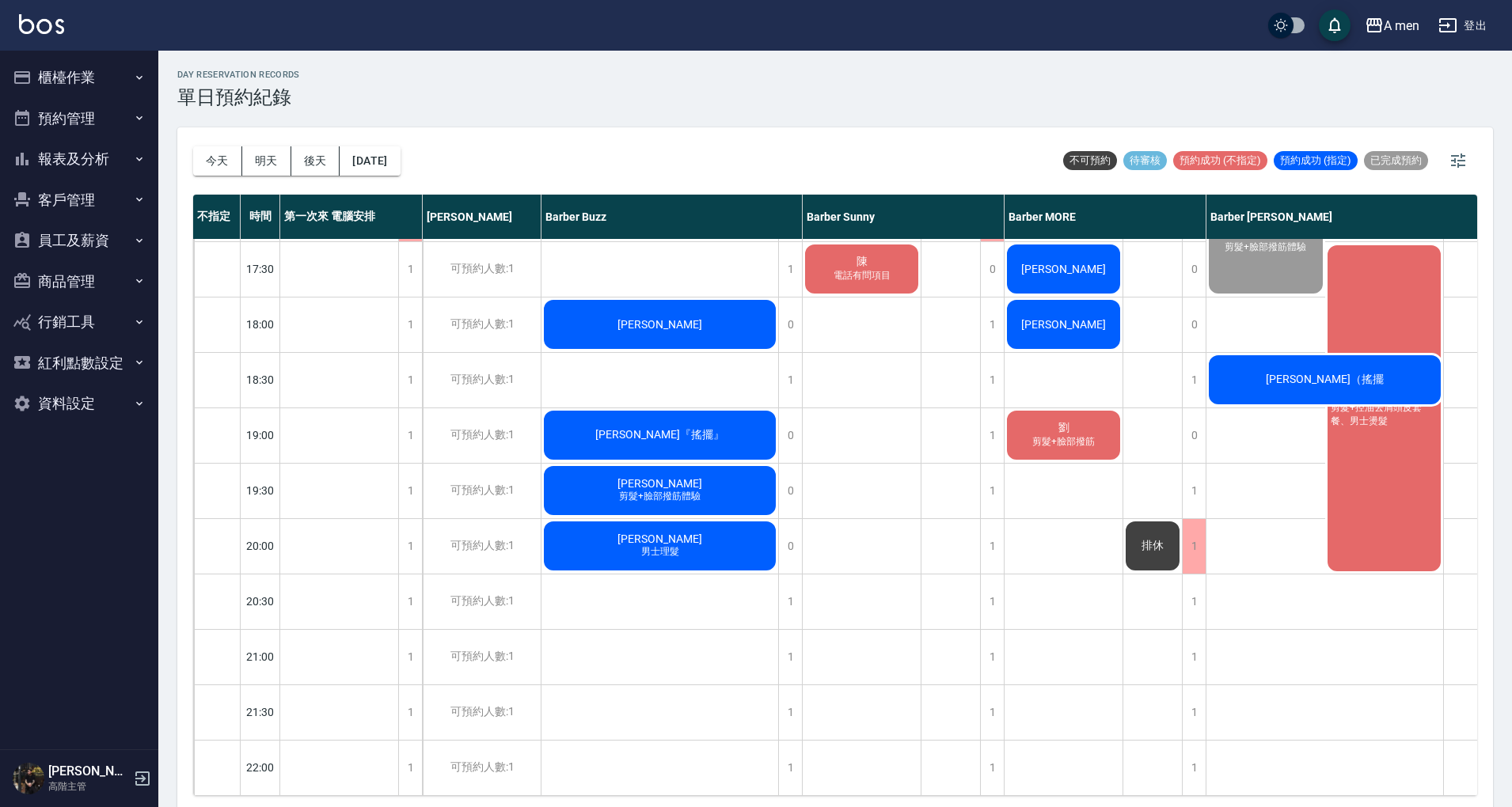
scroll to position [738, 0]
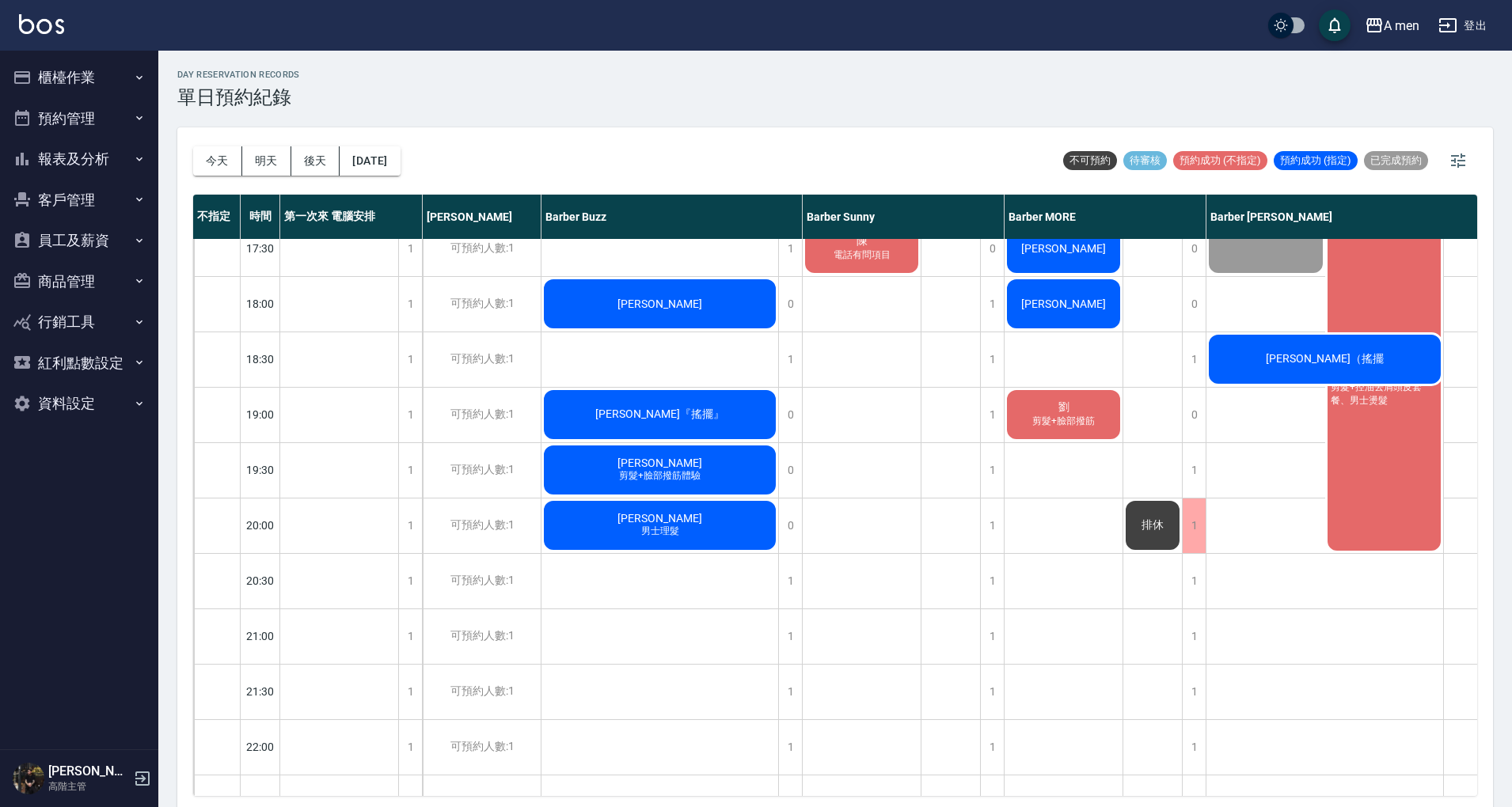
click at [737, 463] on div "[PERSON_NAME] 剪髮+臉部撥筋體驗" at bounding box center [660, 470] width 236 height 54
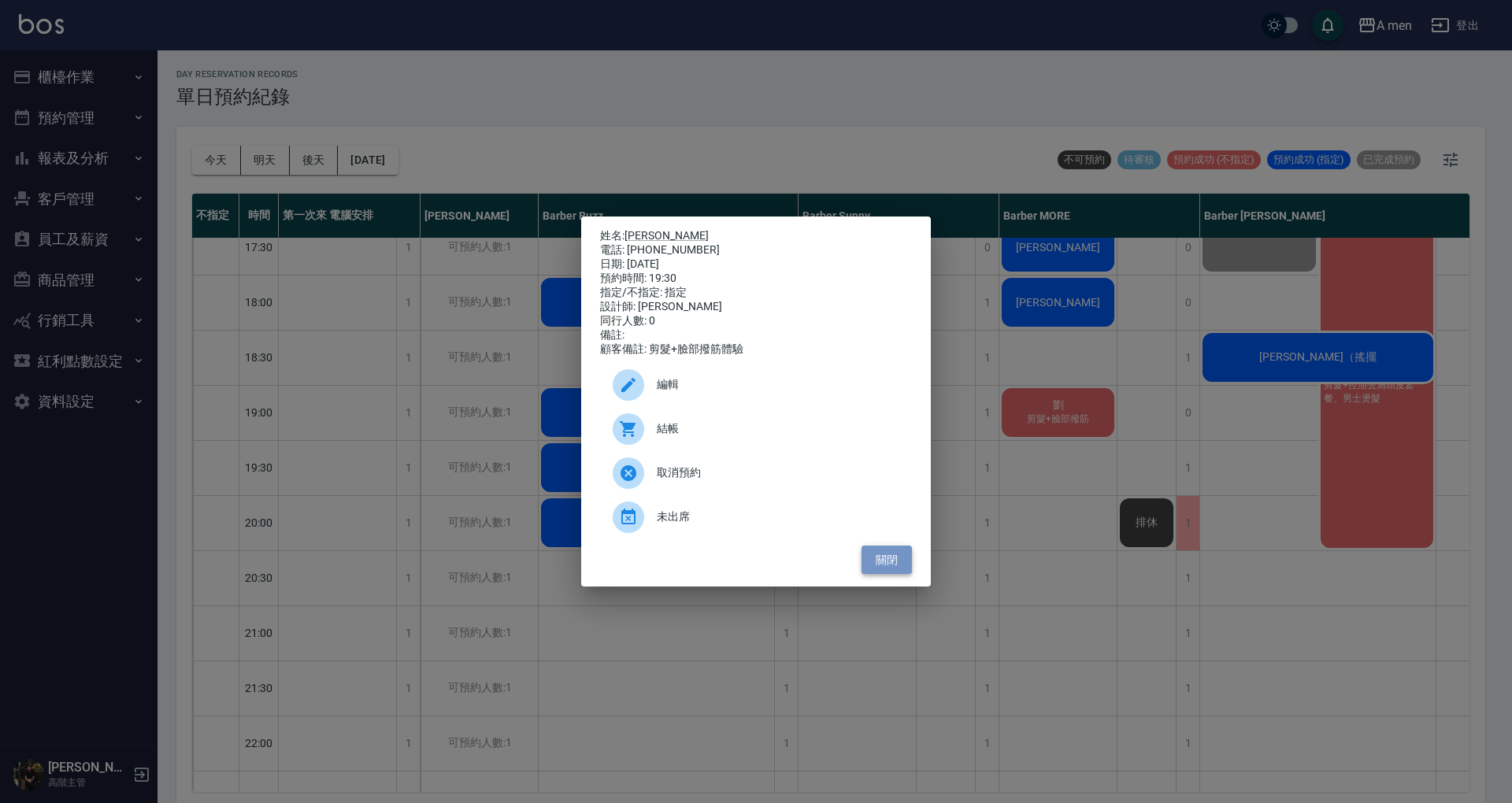
click at [881, 573] on button "關閉" at bounding box center [887, 560] width 51 height 29
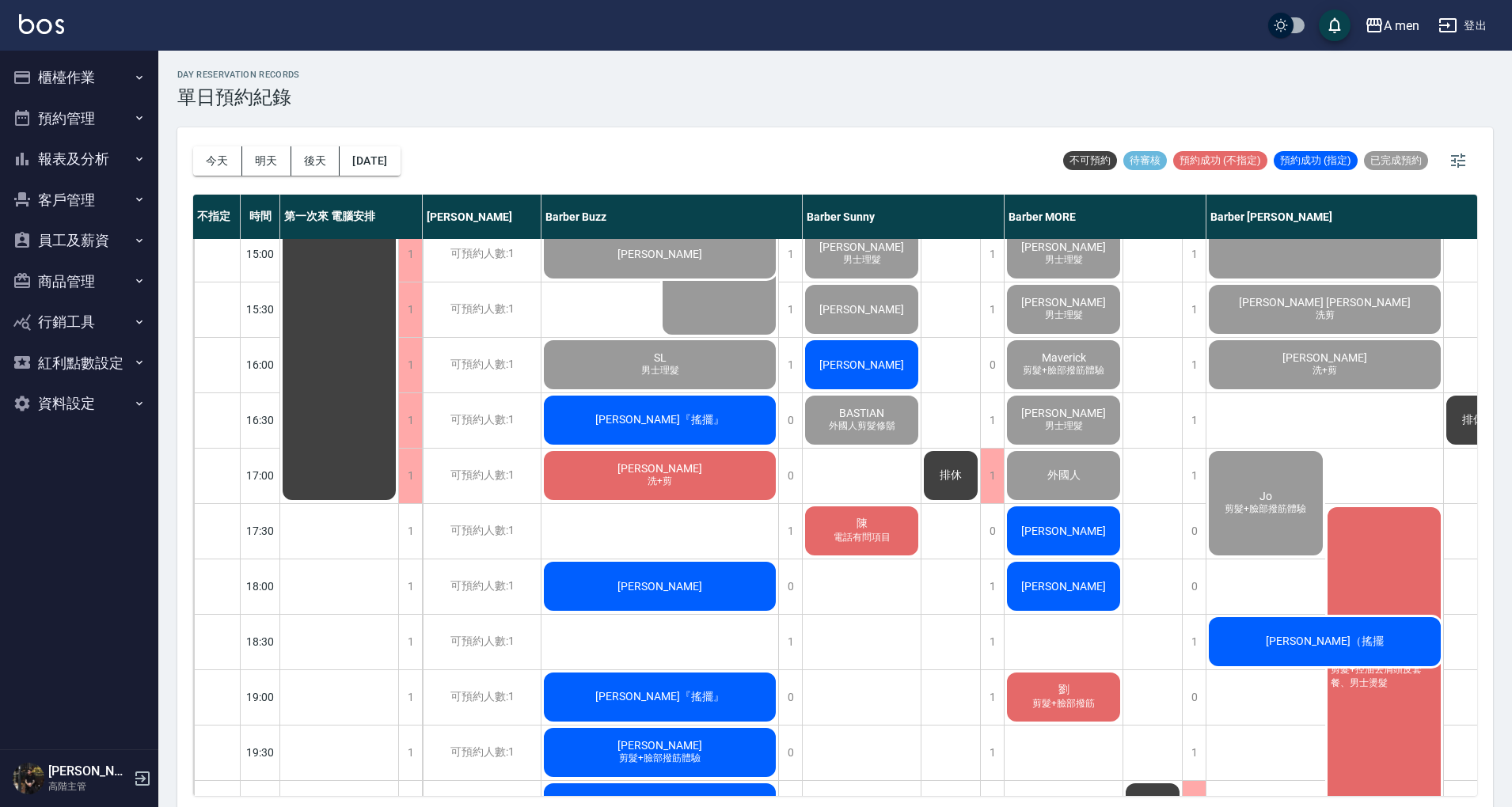
scroll to position [527, 0]
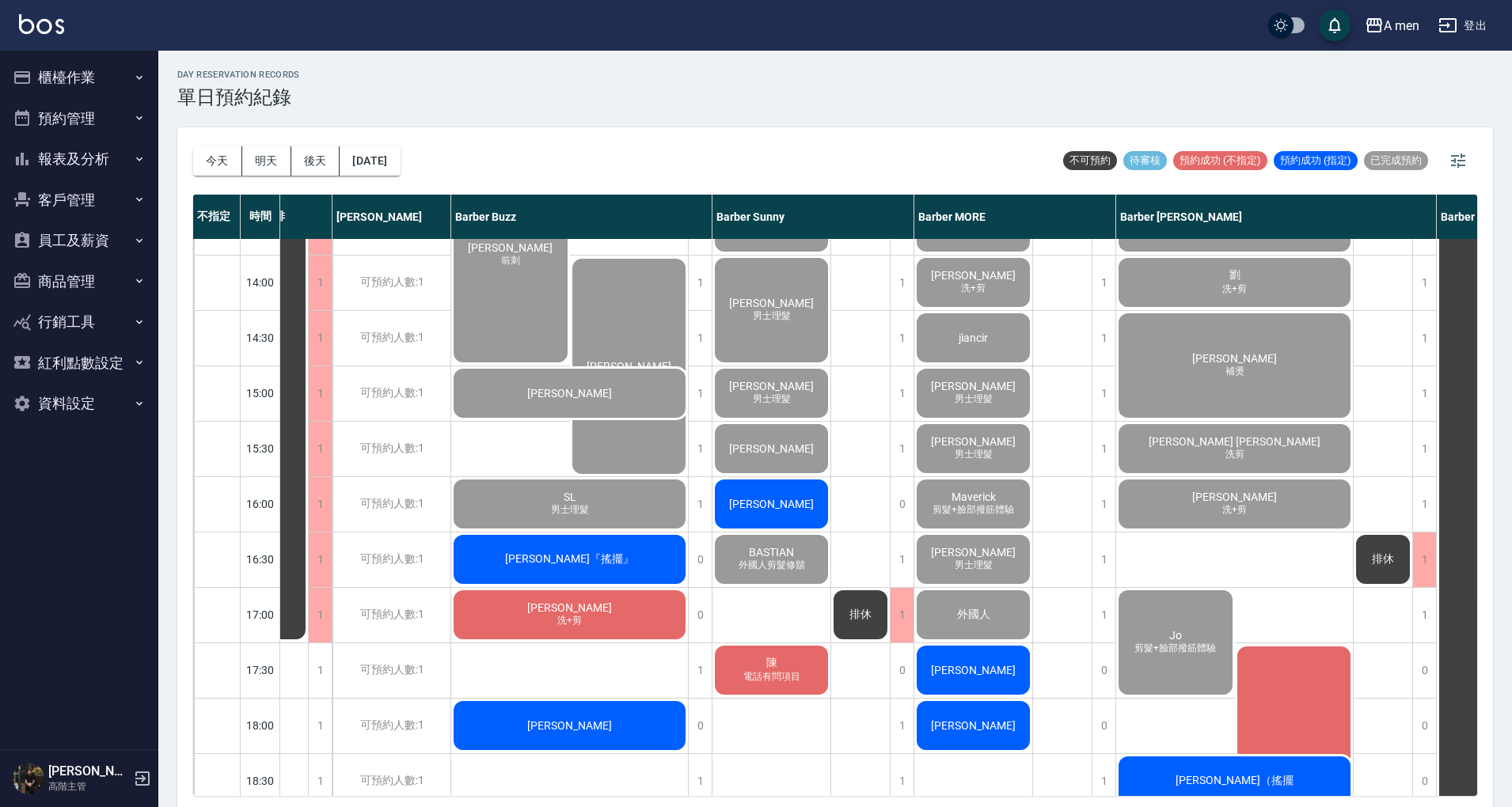
scroll to position [317, 90]
click at [1224, 539] on div "[PERSON_NAME] 男士理髮 (不含洗) [PERSON_NAME] 剪髮+臉部撥筋體驗 [PERSON_NAME]育誠 男士理髮 (不含洗) [PE…" at bounding box center [1235, 615] width 237 height 1385
click at [641, 633] on div "孫科恩 洗+剪" at bounding box center [570, 615] width 236 height 54
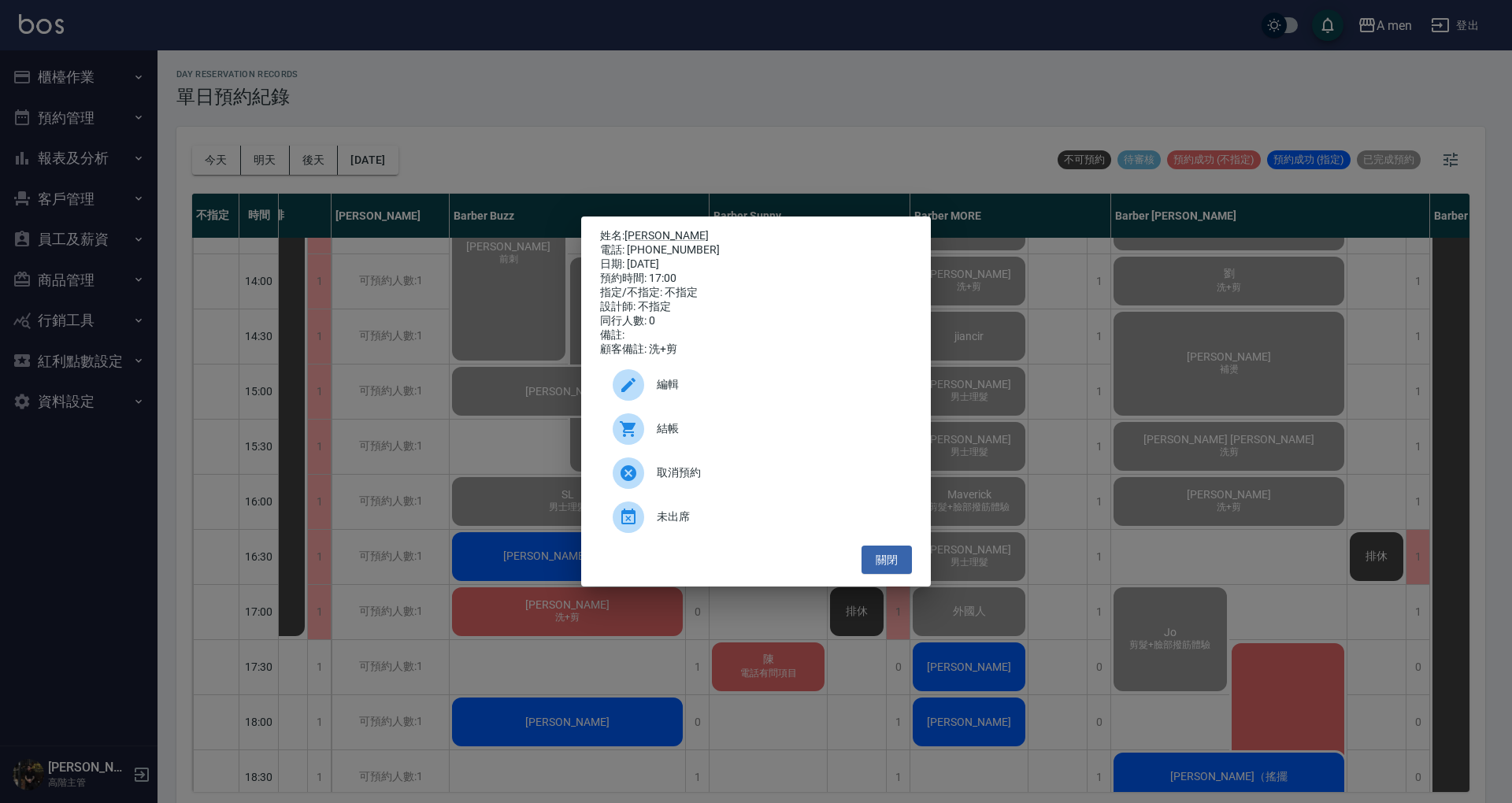
click at [692, 427] on span "結帳" at bounding box center [778, 428] width 242 height 17
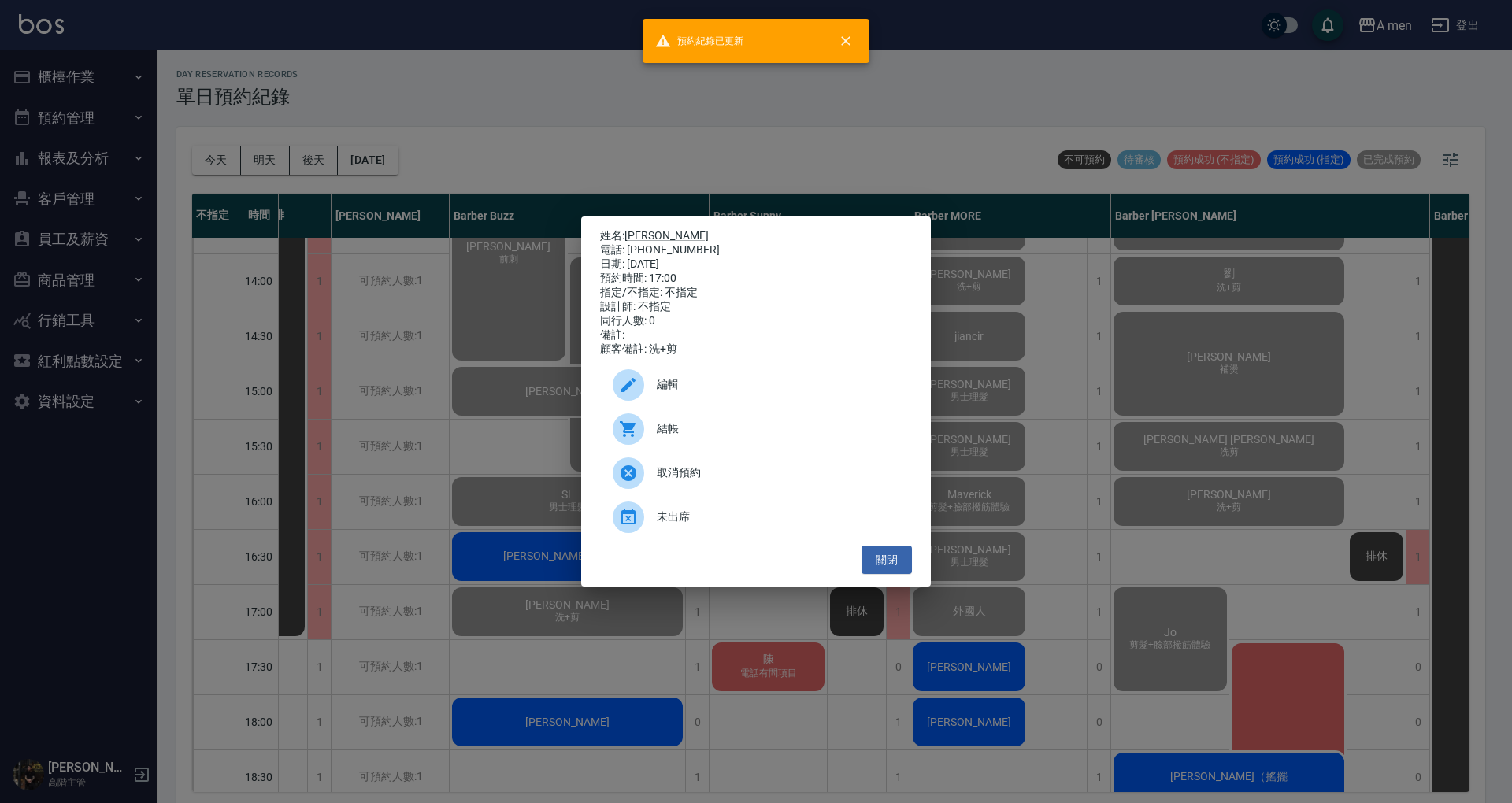
drag, startPoint x: 887, startPoint y: 556, endPoint x: 470, endPoint y: 554, distance: 417.0
click at [887, 555] on button "關閉" at bounding box center [887, 560] width 51 height 29
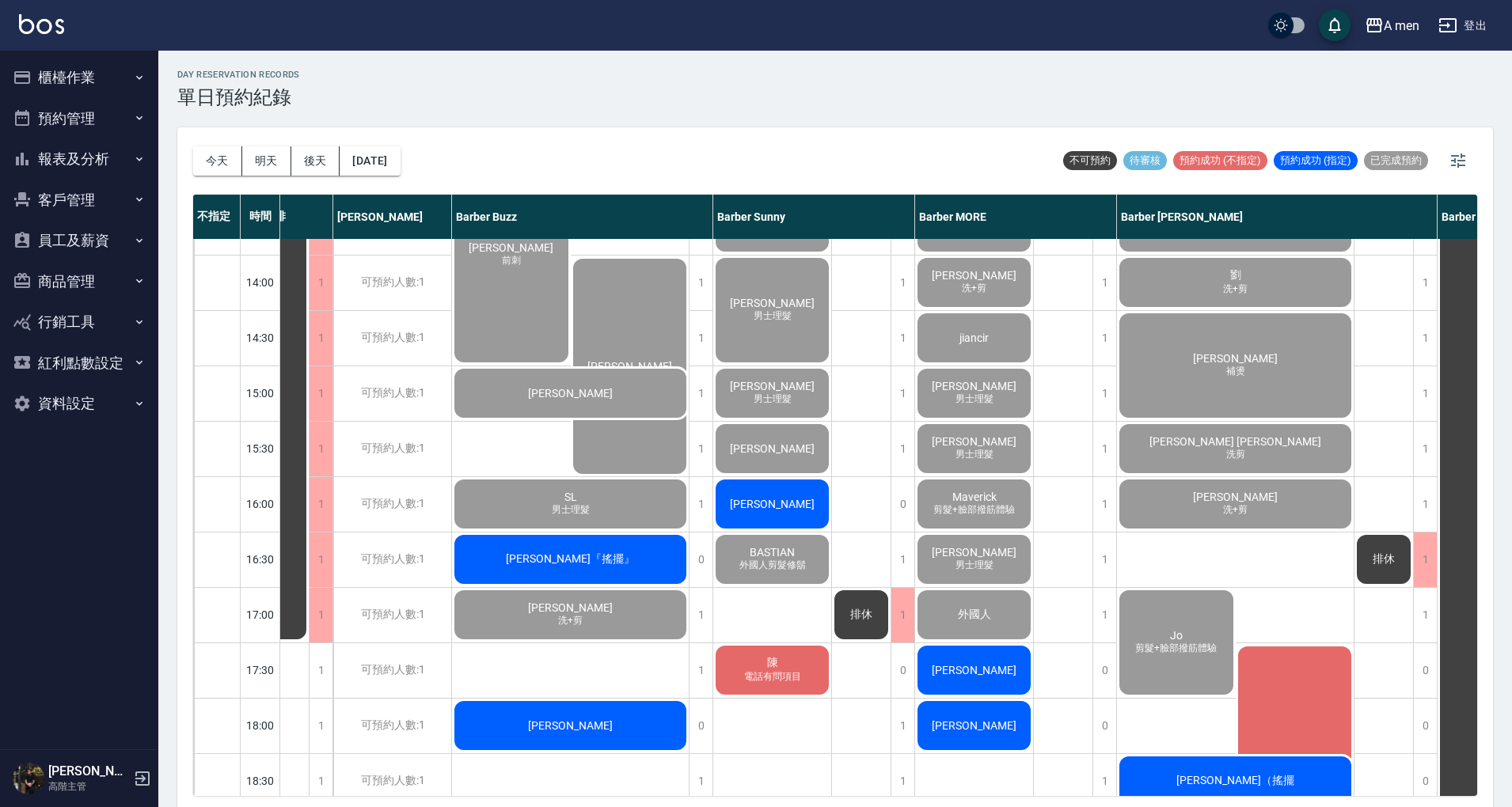
click at [570, 566] on span "[PERSON_NAME]『搖擺』" at bounding box center [570, 559] width 135 height 14
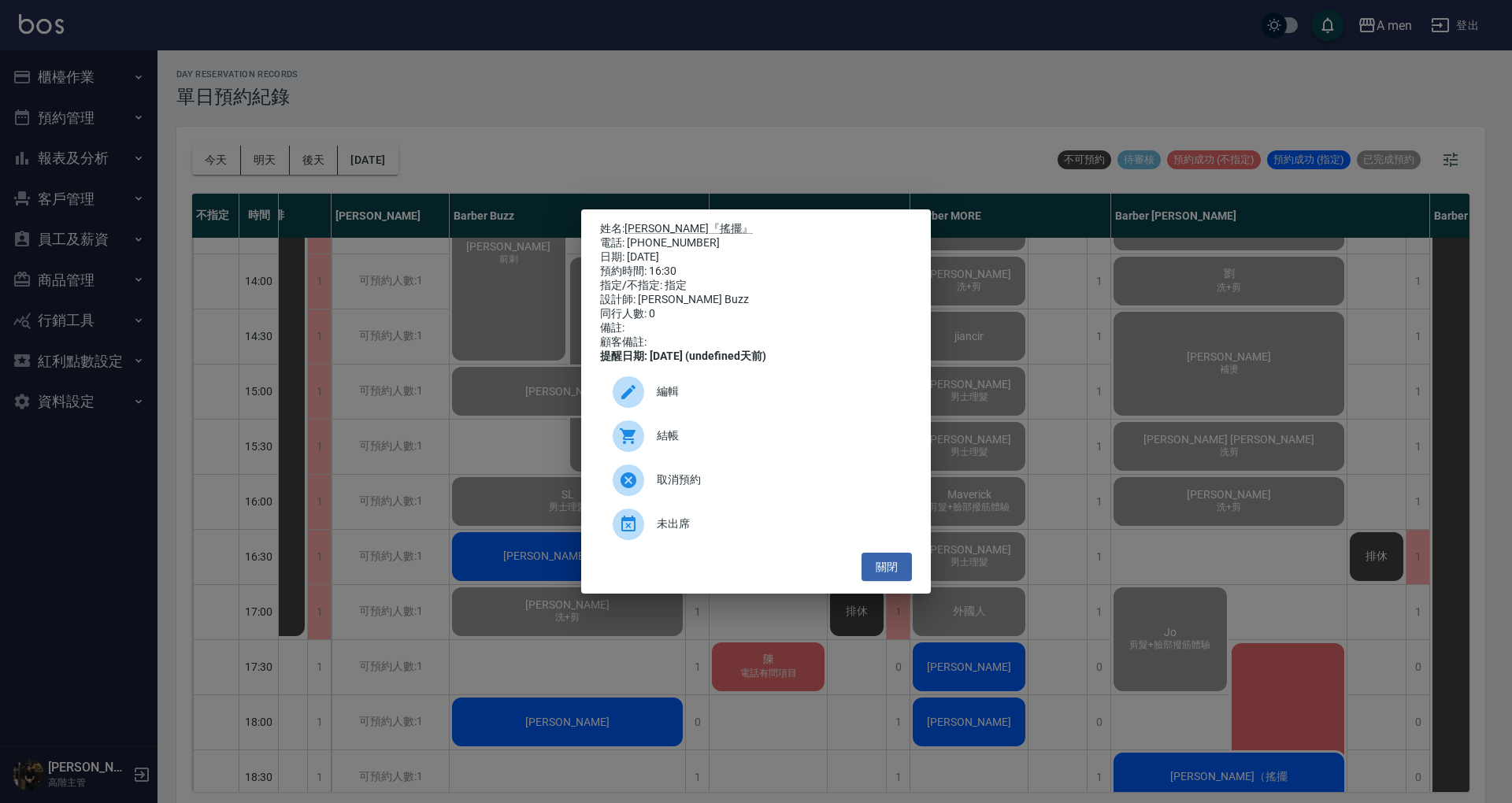
click at [734, 432] on div "結帳" at bounding box center [756, 436] width 312 height 45
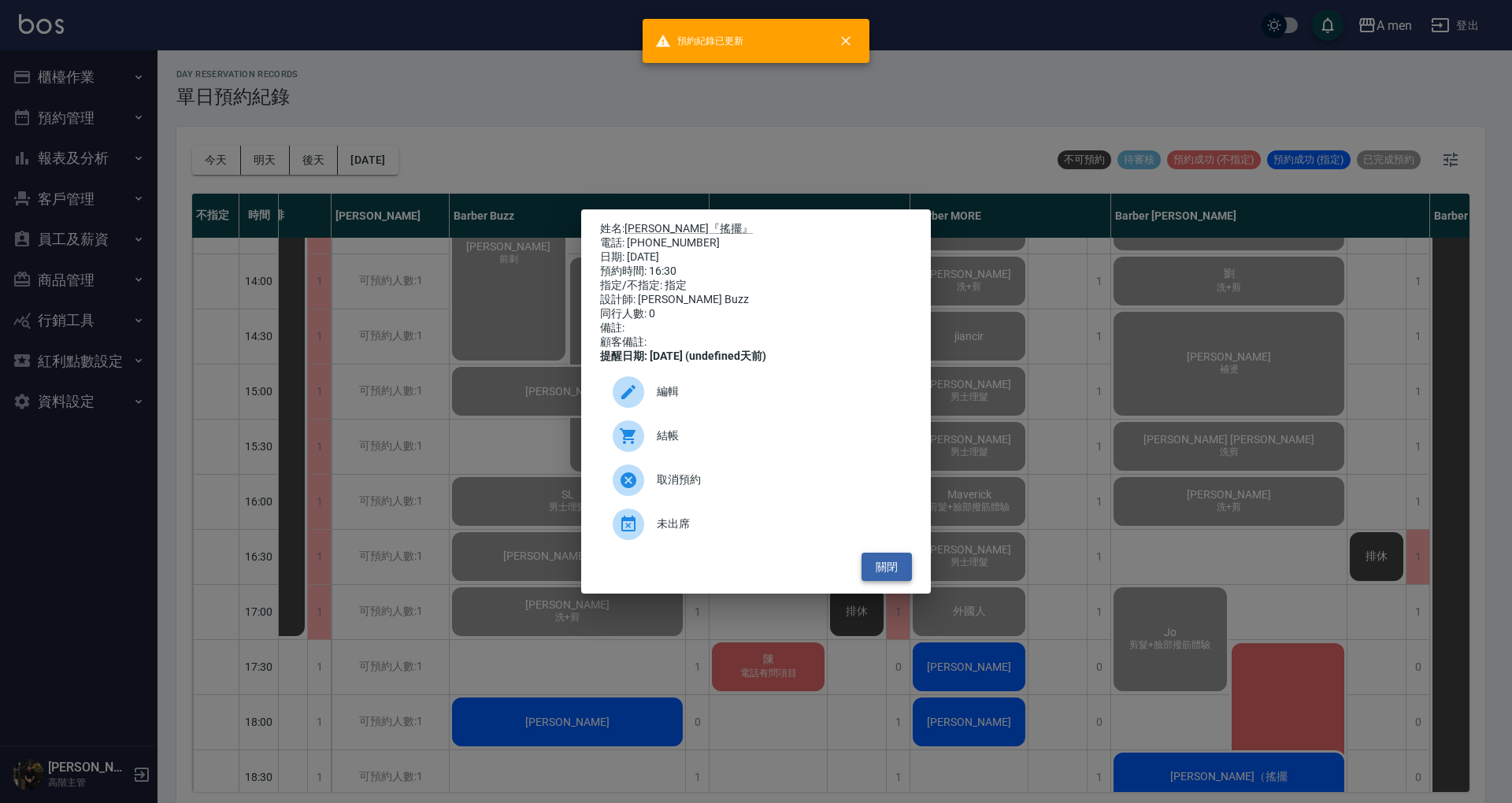
click at [883, 573] on button "關閉" at bounding box center [887, 567] width 51 height 29
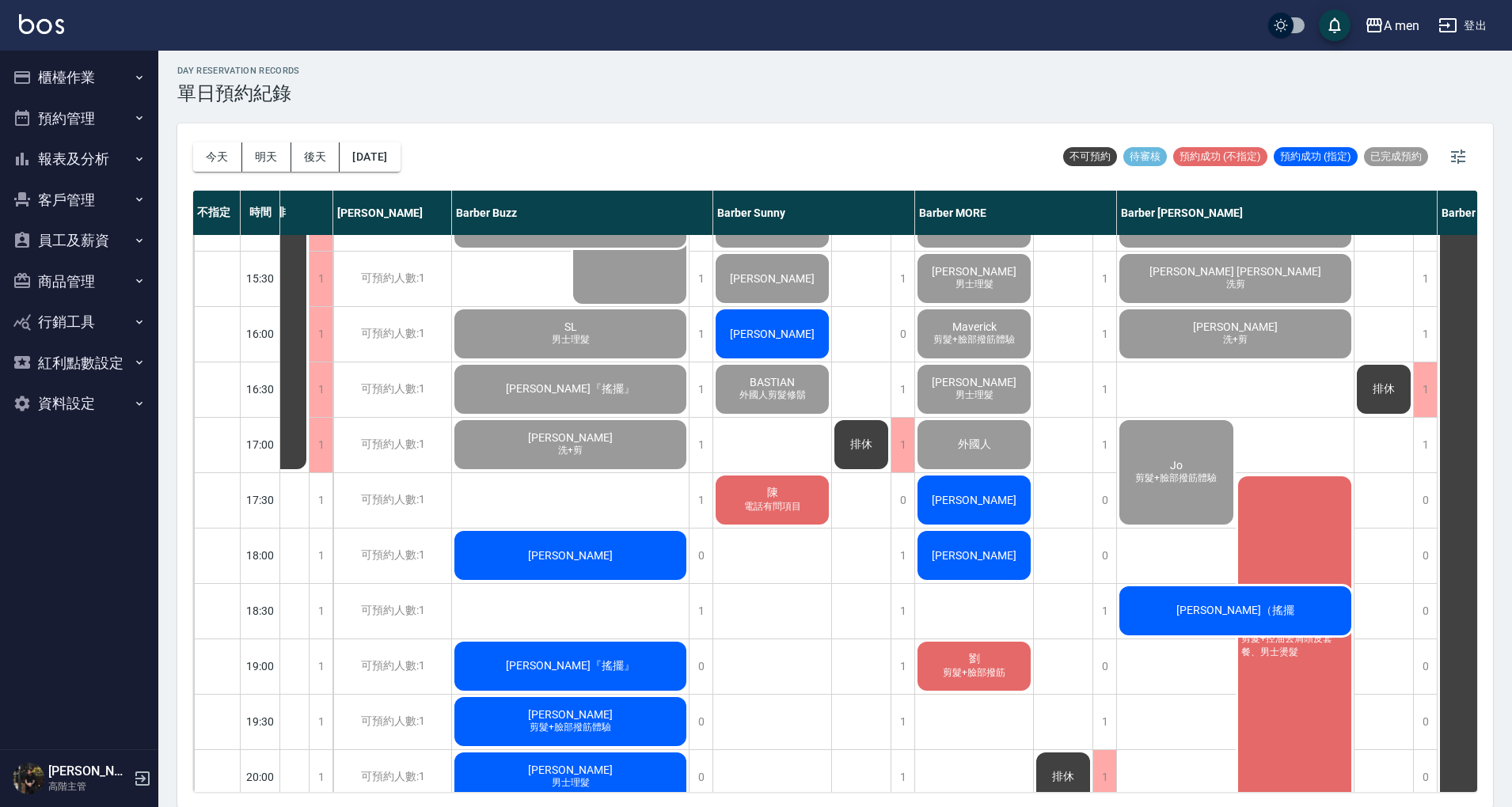
scroll to position [527, 90]
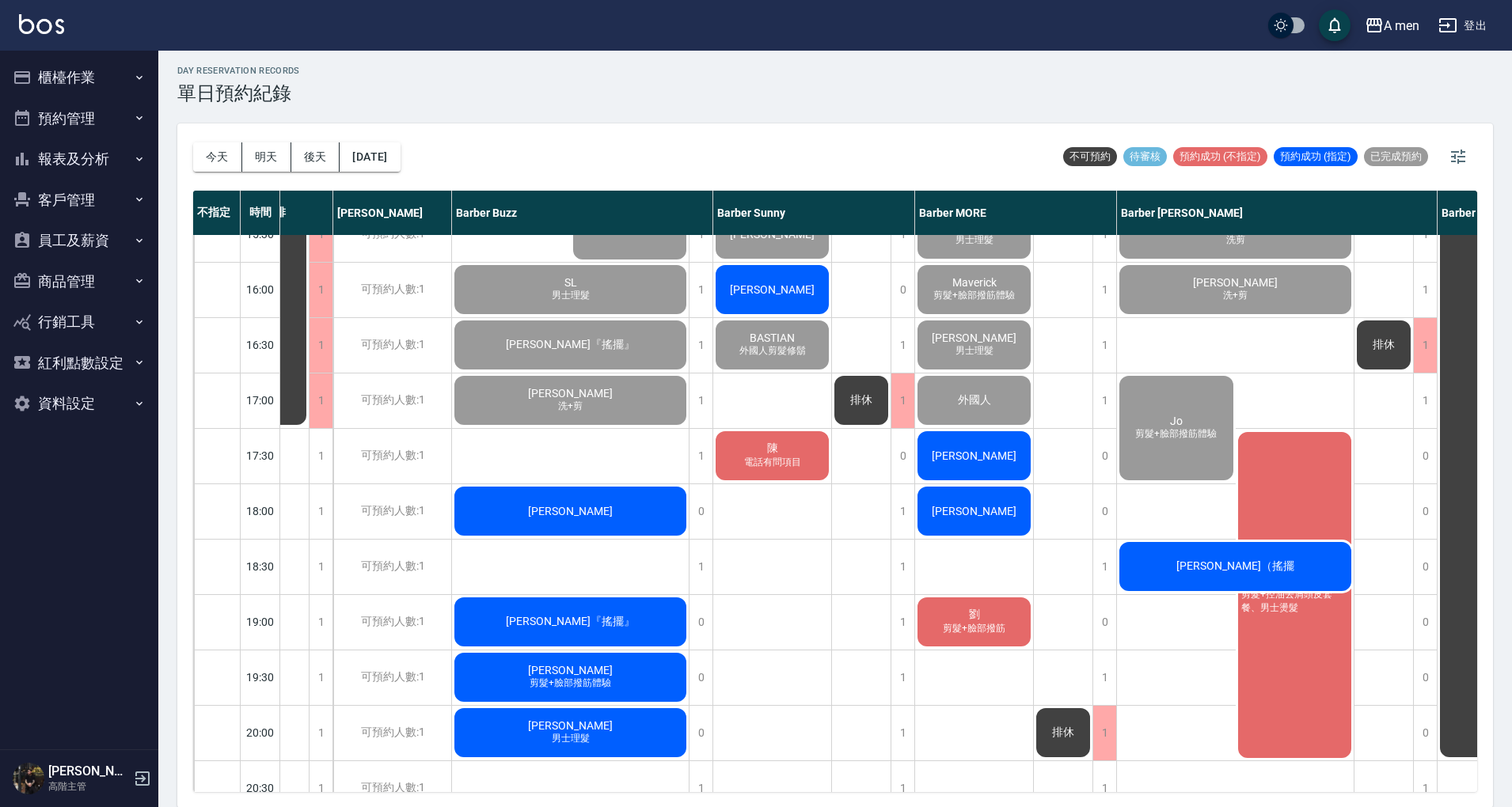
click at [578, 517] on div "[PERSON_NAME]" at bounding box center [570, 511] width 236 height 54
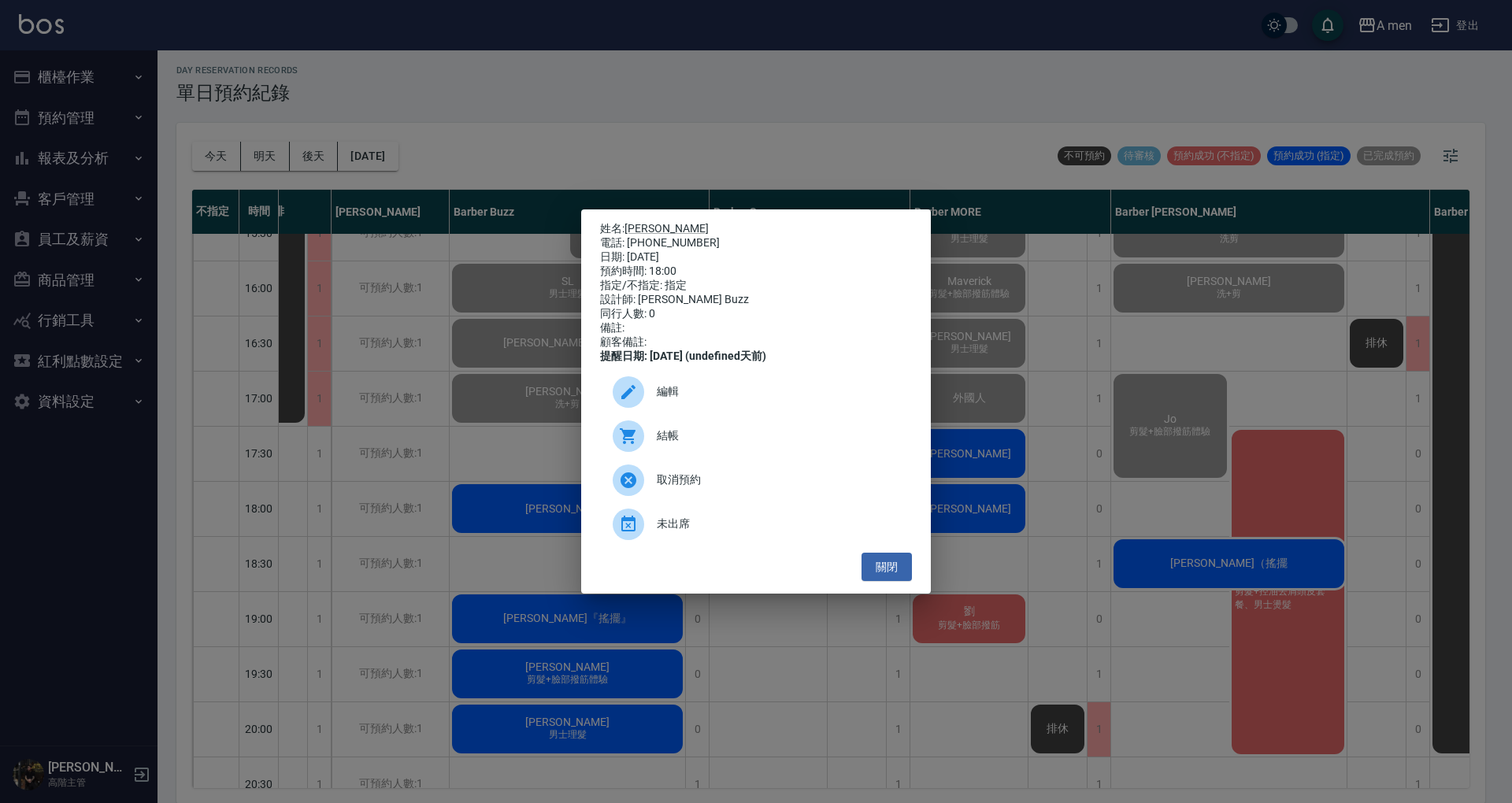
click at [671, 444] on span "結帳" at bounding box center [778, 435] width 242 height 17
click at [885, 570] on button "關閉" at bounding box center [887, 567] width 51 height 29
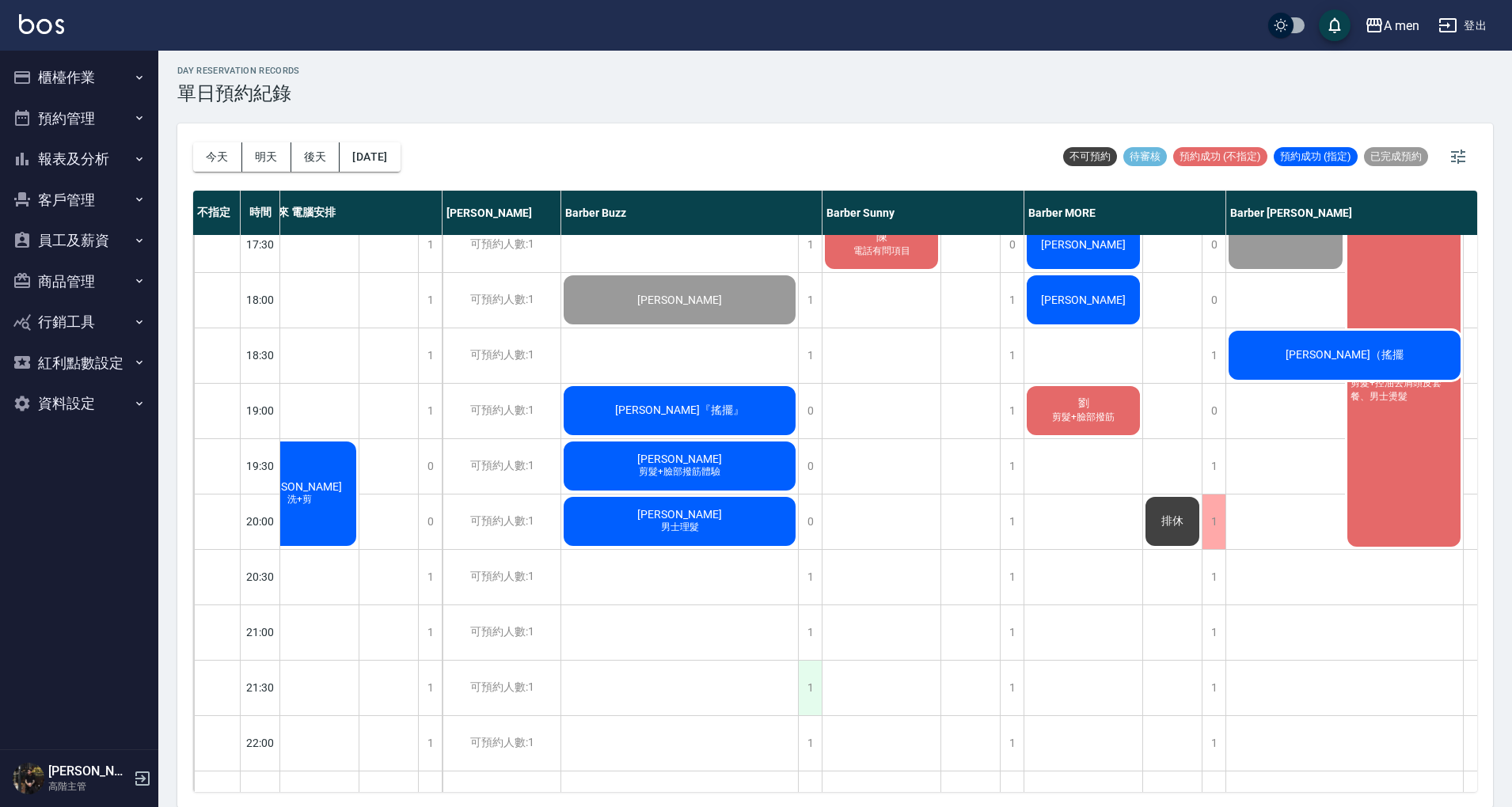
scroll to position [738, 32]
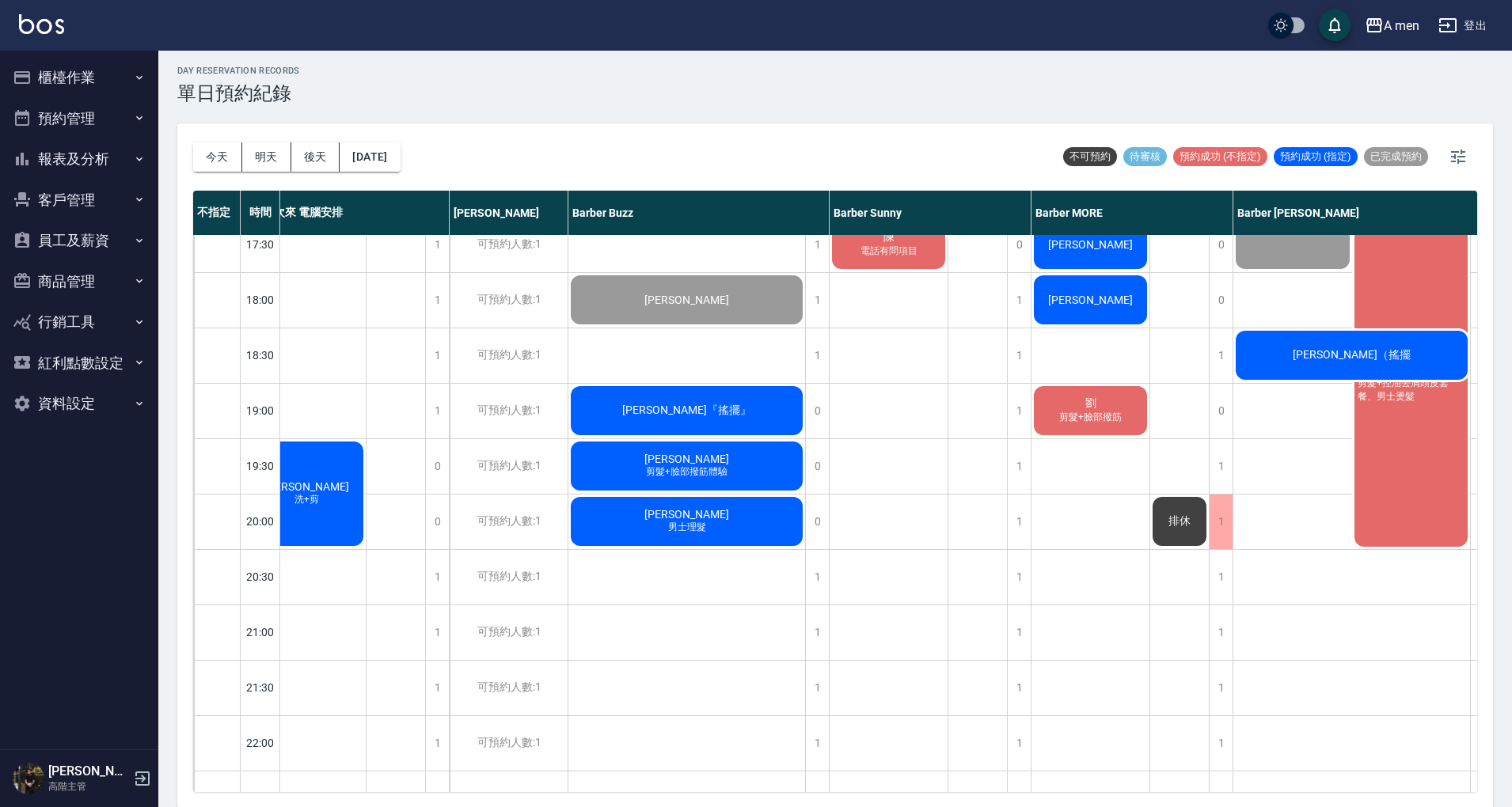
click at [317, 455] on div "李睿羲 洗+剪" at bounding box center [307, 494] width 118 height 109
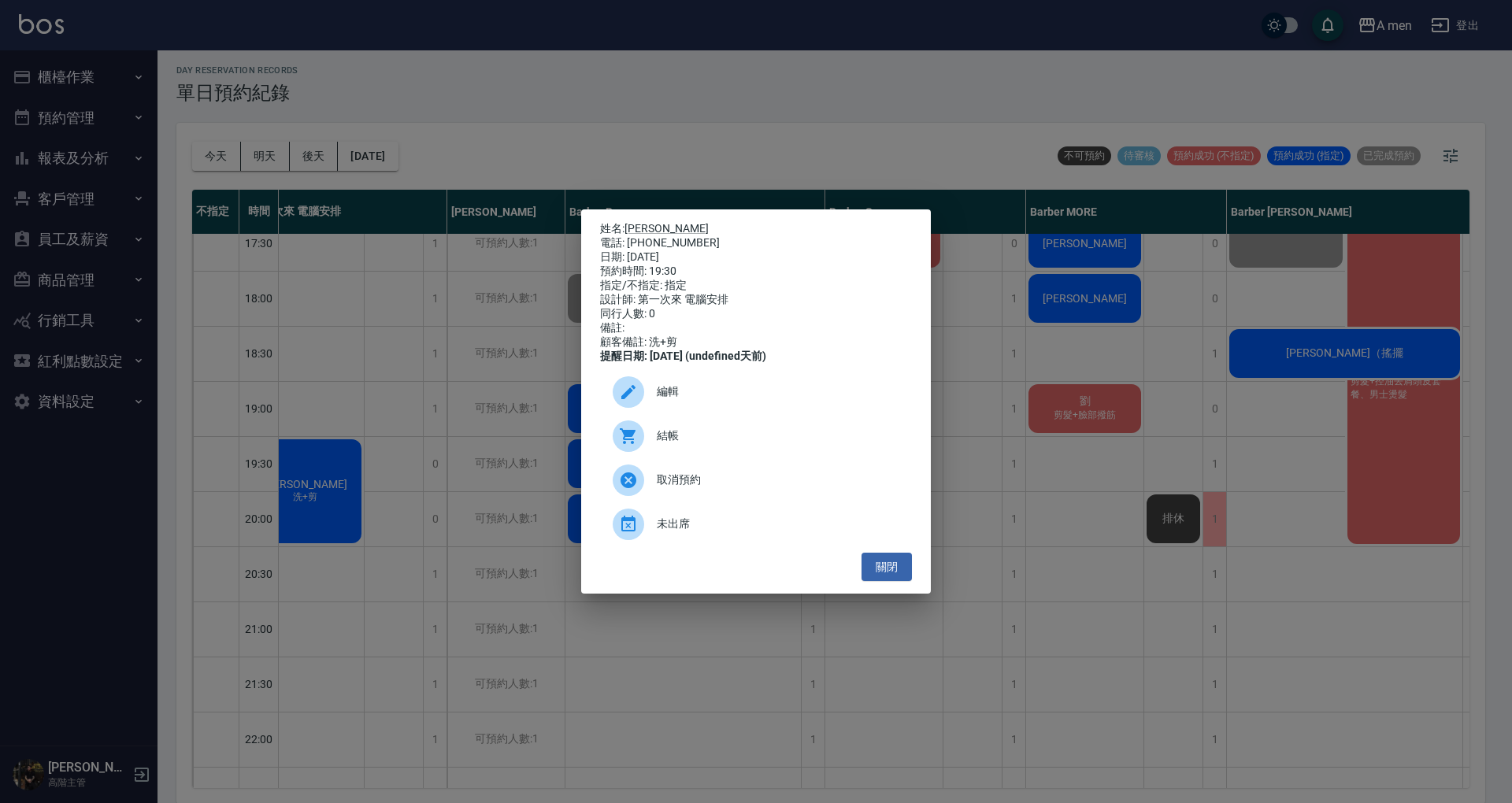
click at [684, 400] on span "編輯" at bounding box center [778, 392] width 242 height 17
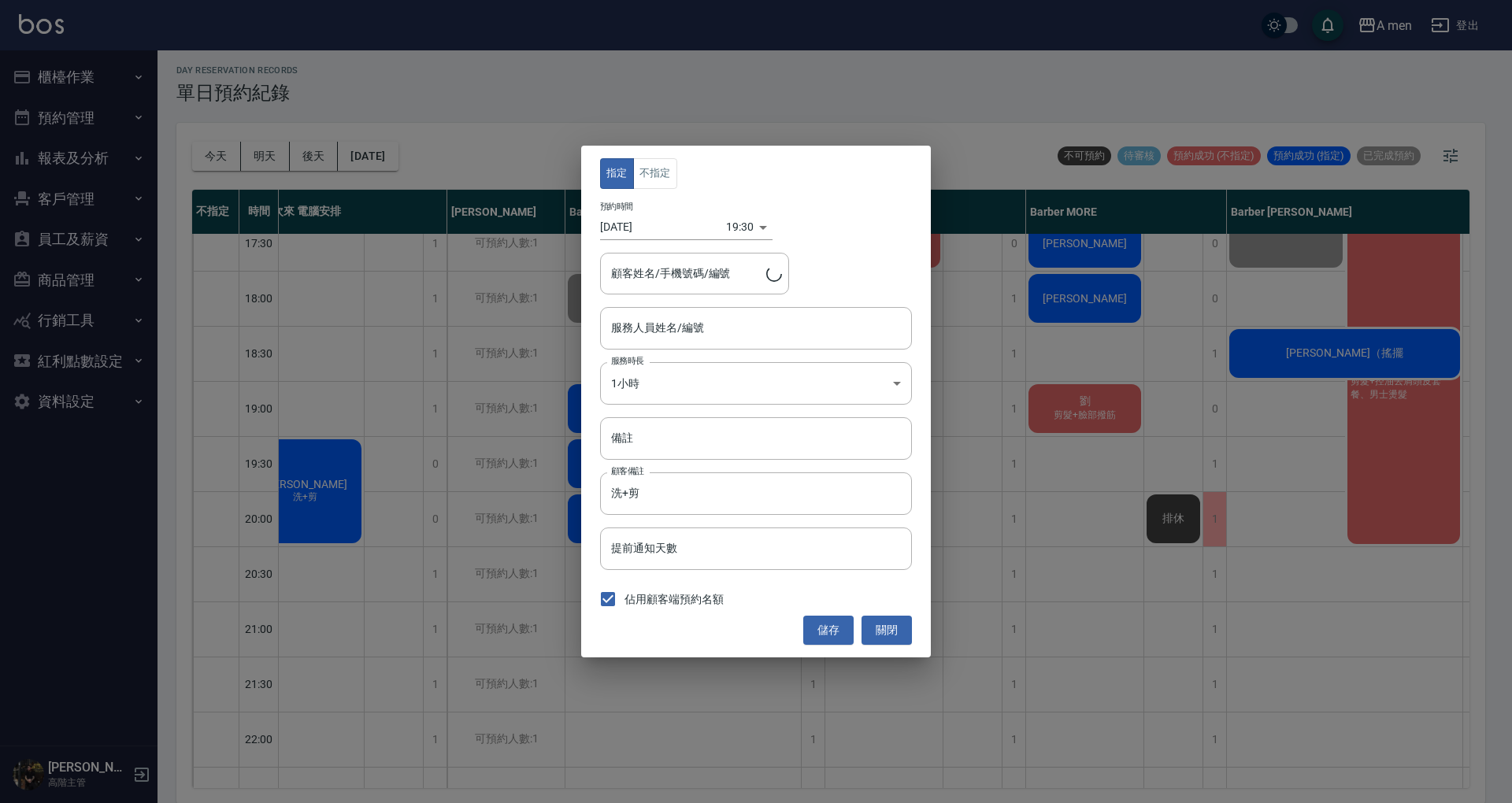
type input "第一次來 電腦安排-100"
type input "李睿羲/0966132117"
click at [655, 177] on button "不指定" at bounding box center [655, 174] width 45 height 30
click at [781, 318] on input "第一次來 電腦安排-100" at bounding box center [744, 328] width 274 height 28
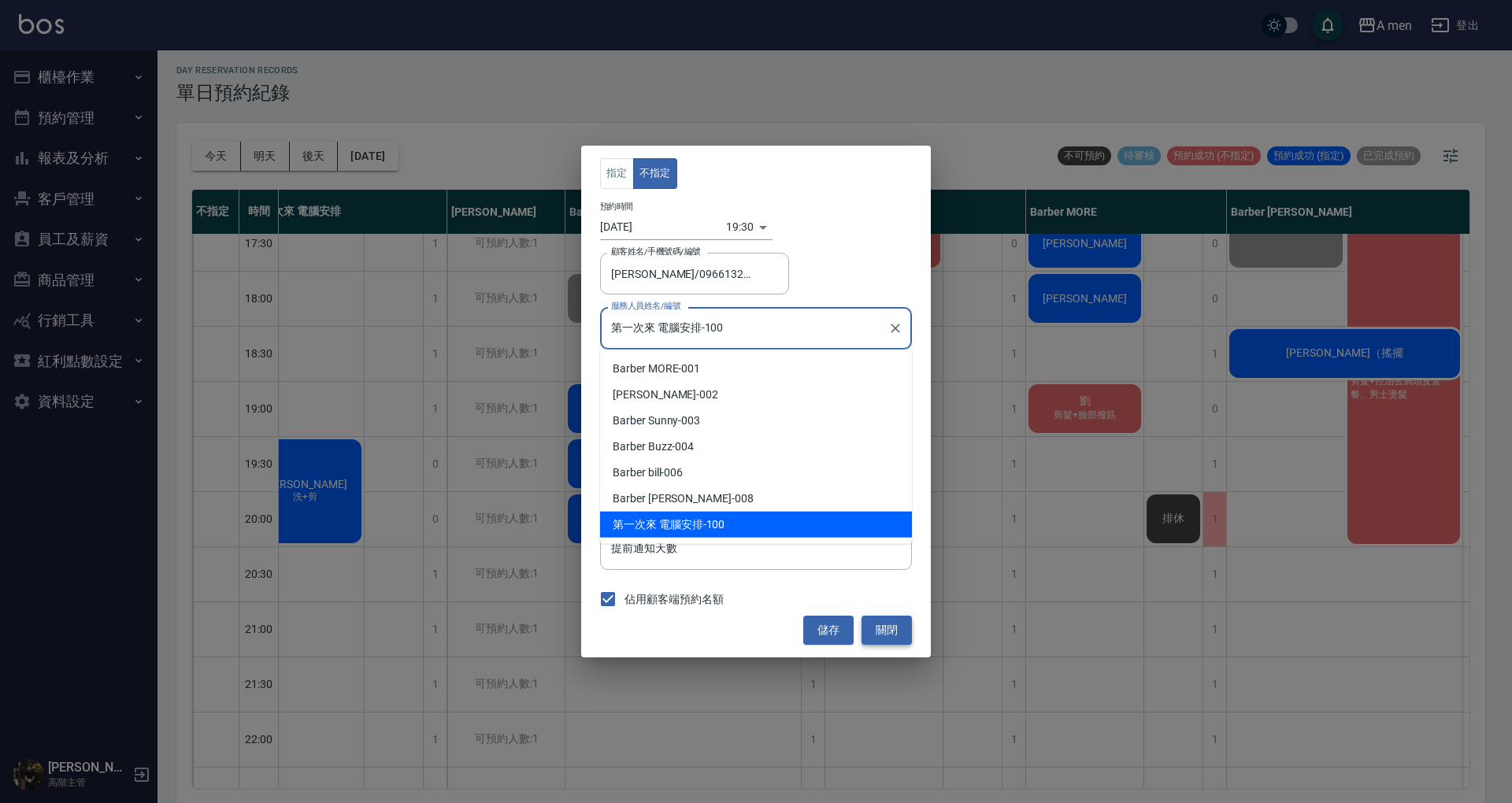
click at [895, 629] on button "關閉" at bounding box center [887, 630] width 51 height 29
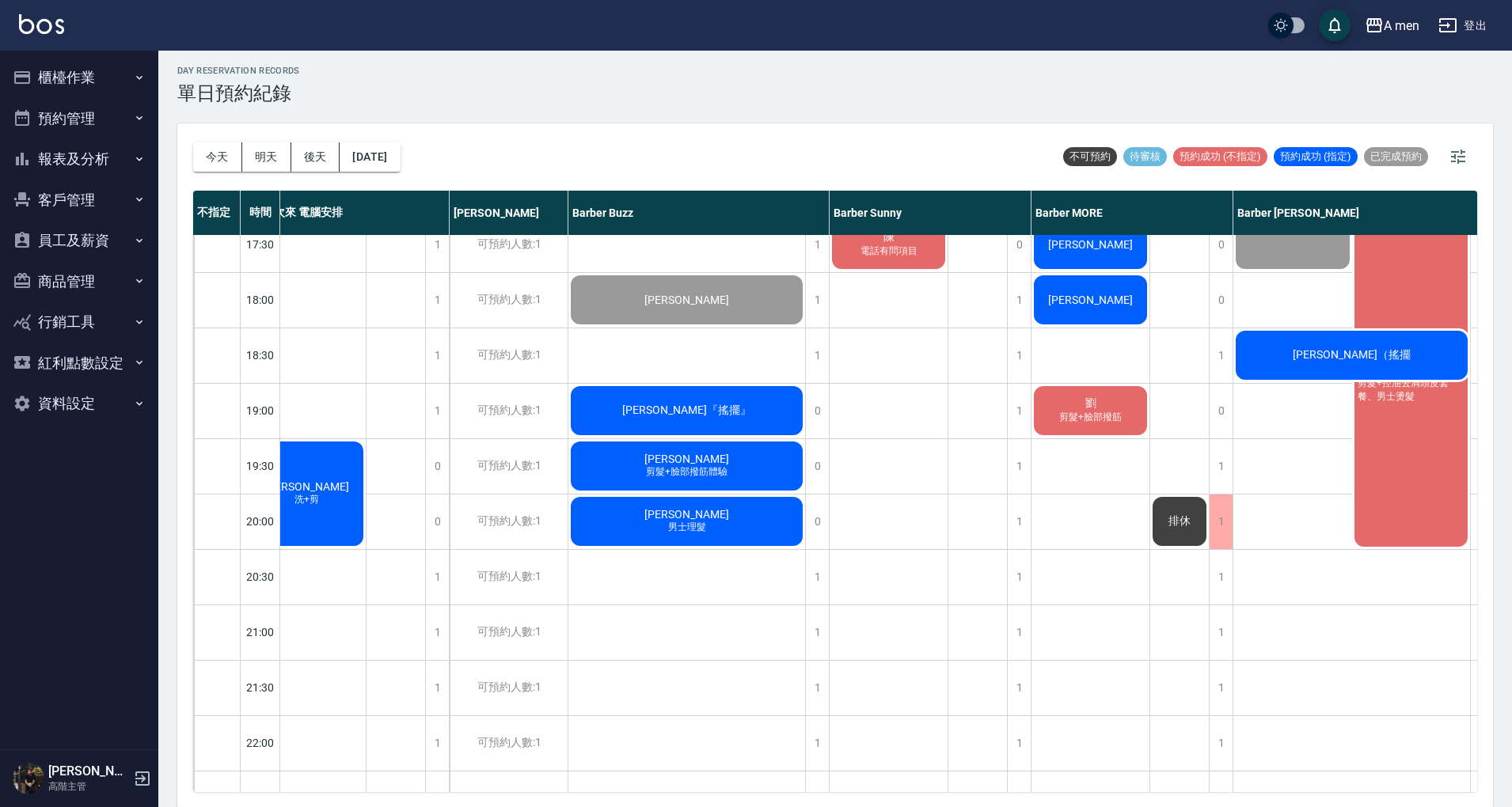
click at [314, 484] on span "李睿羲" at bounding box center [307, 487] width 91 height 13
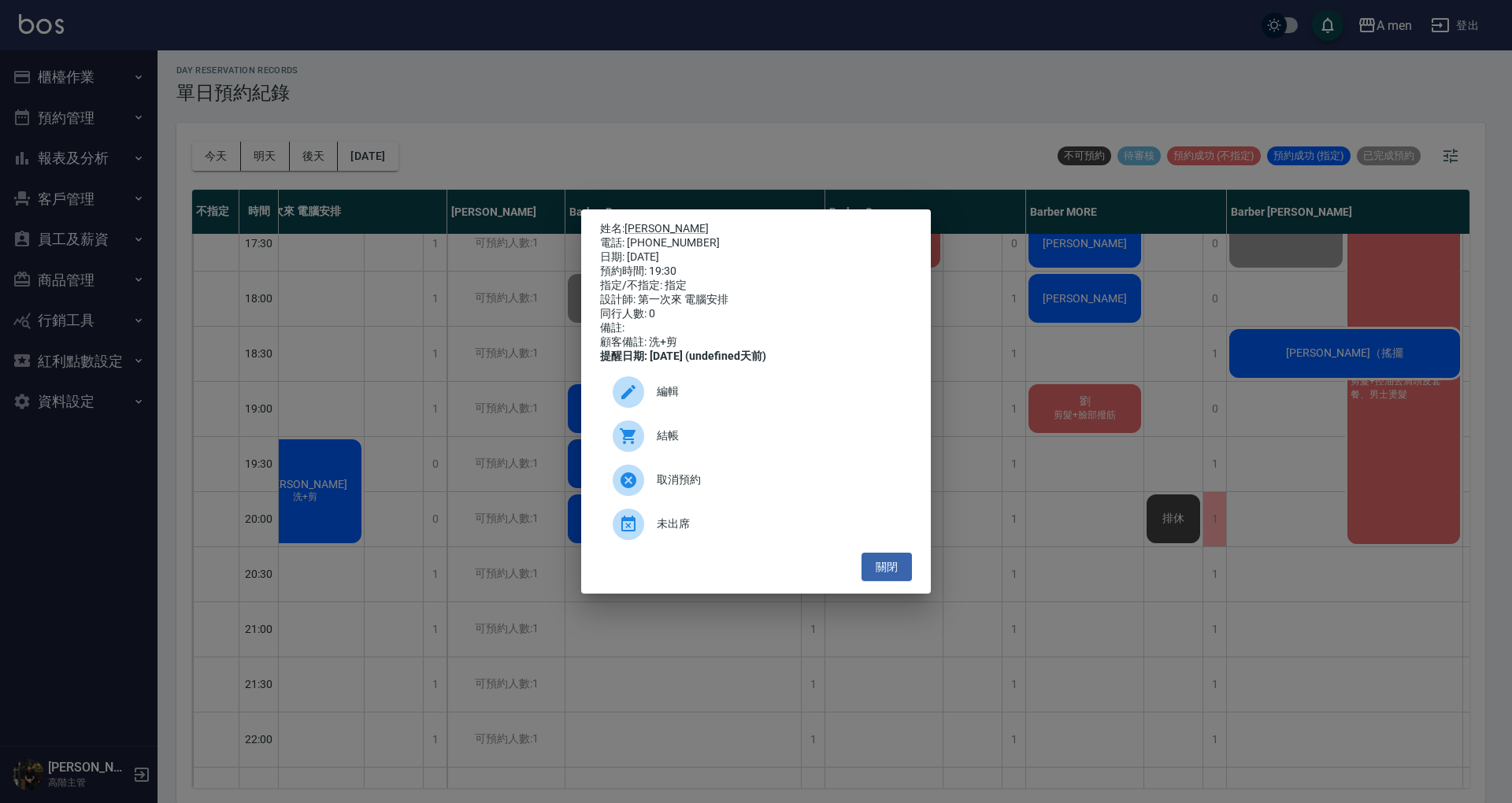
click at [666, 384] on div "編輯" at bounding box center [756, 393] width 312 height 45
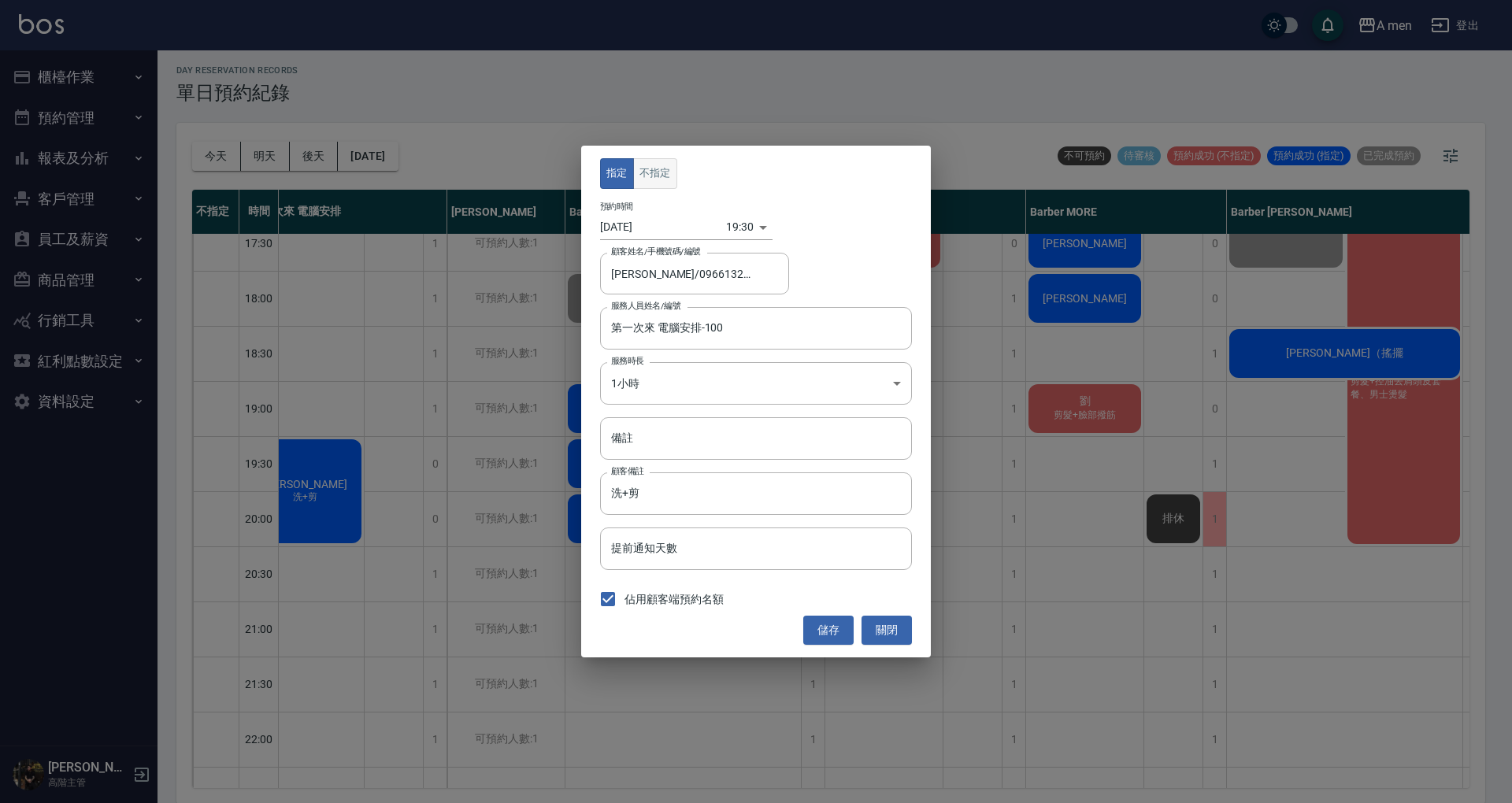
click at [651, 174] on button "不指定" at bounding box center [655, 174] width 45 height 30
click at [756, 332] on input "第一次來 電腦安排-100" at bounding box center [744, 328] width 274 height 28
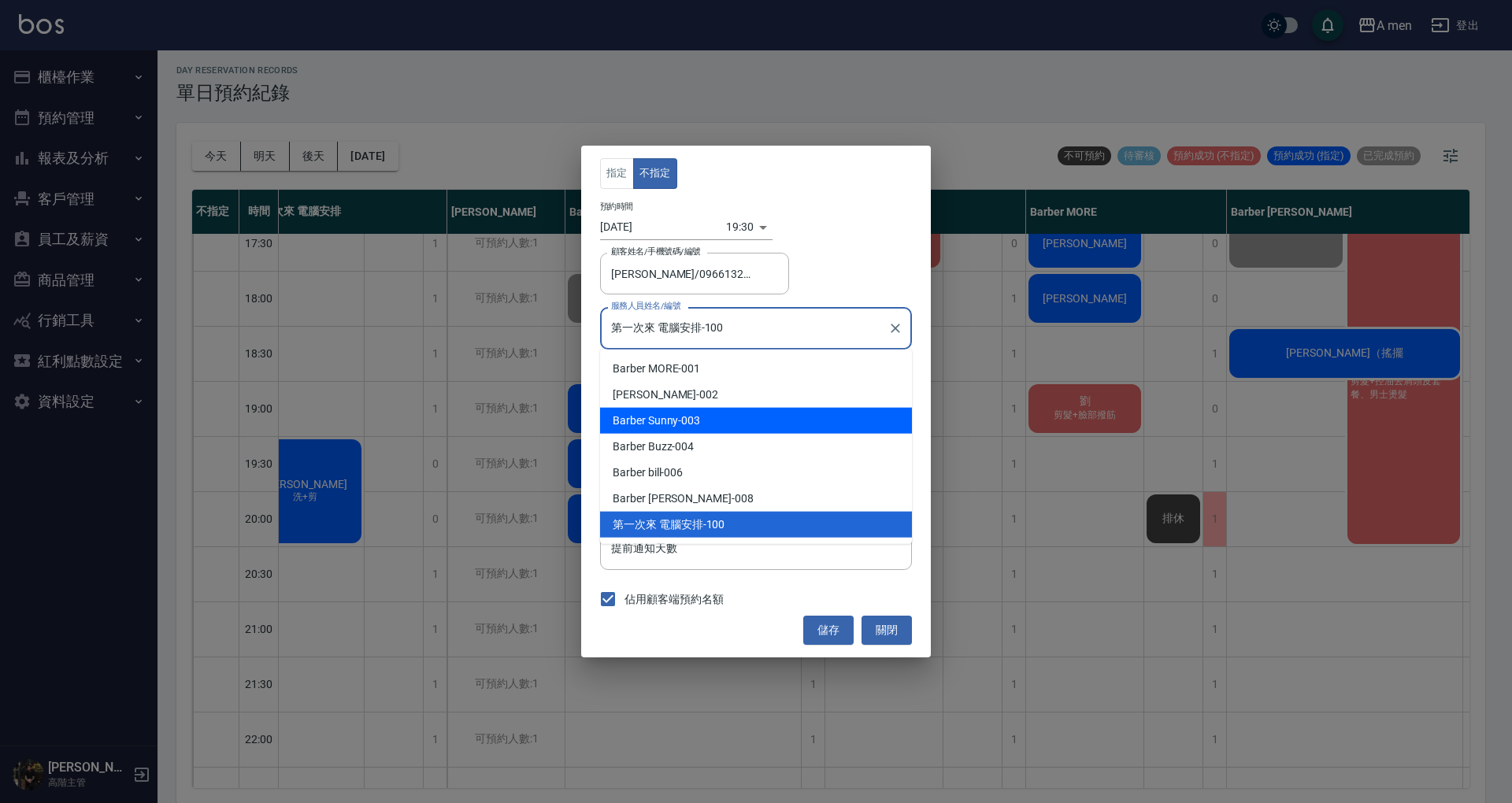
click at [727, 417] on div "Barber Sunny -003" at bounding box center [756, 420] width 312 height 26
type input "Barber Sunny -003"
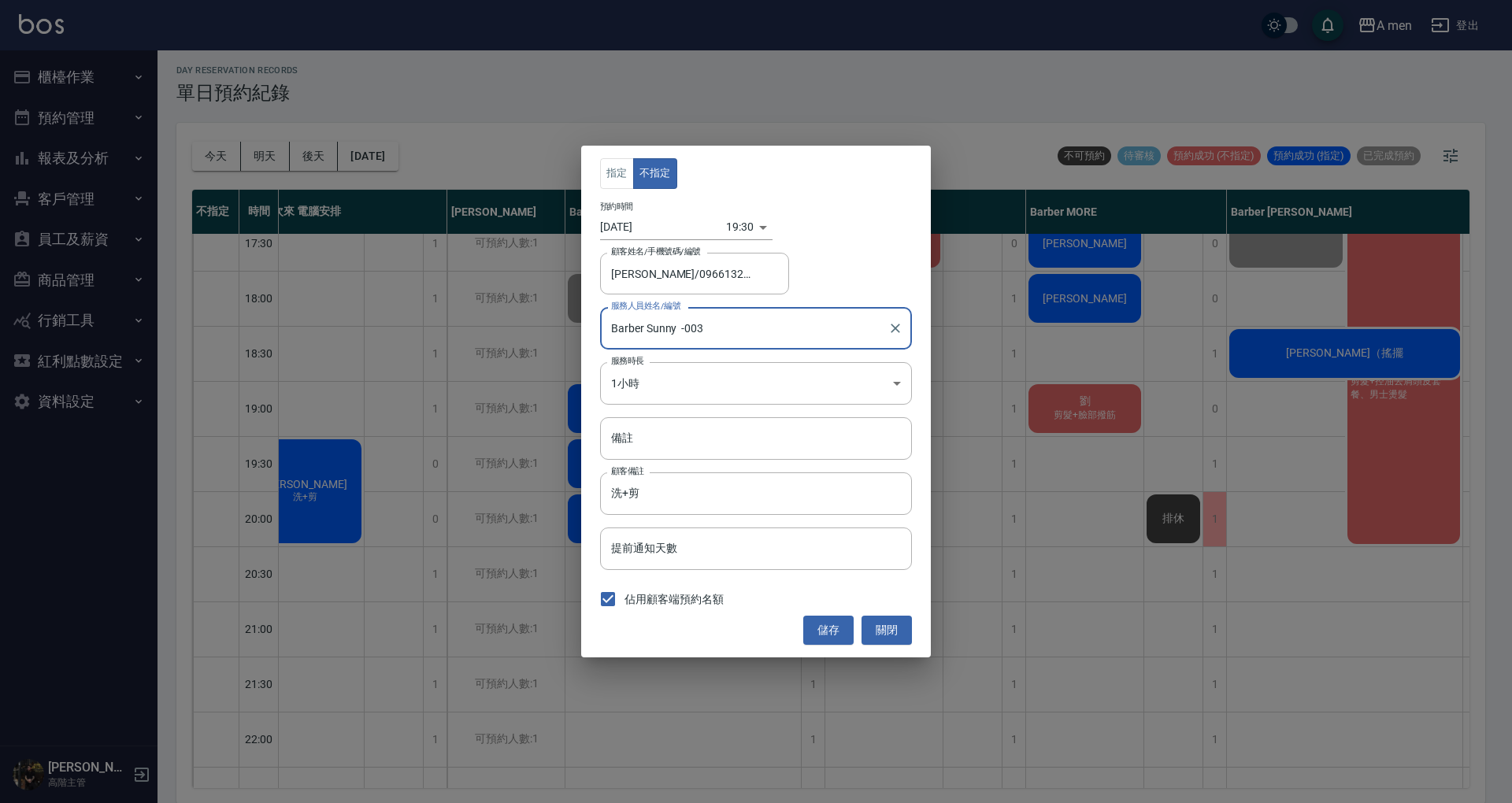
click at [817, 637] on button "儲存" at bounding box center [828, 630] width 51 height 29
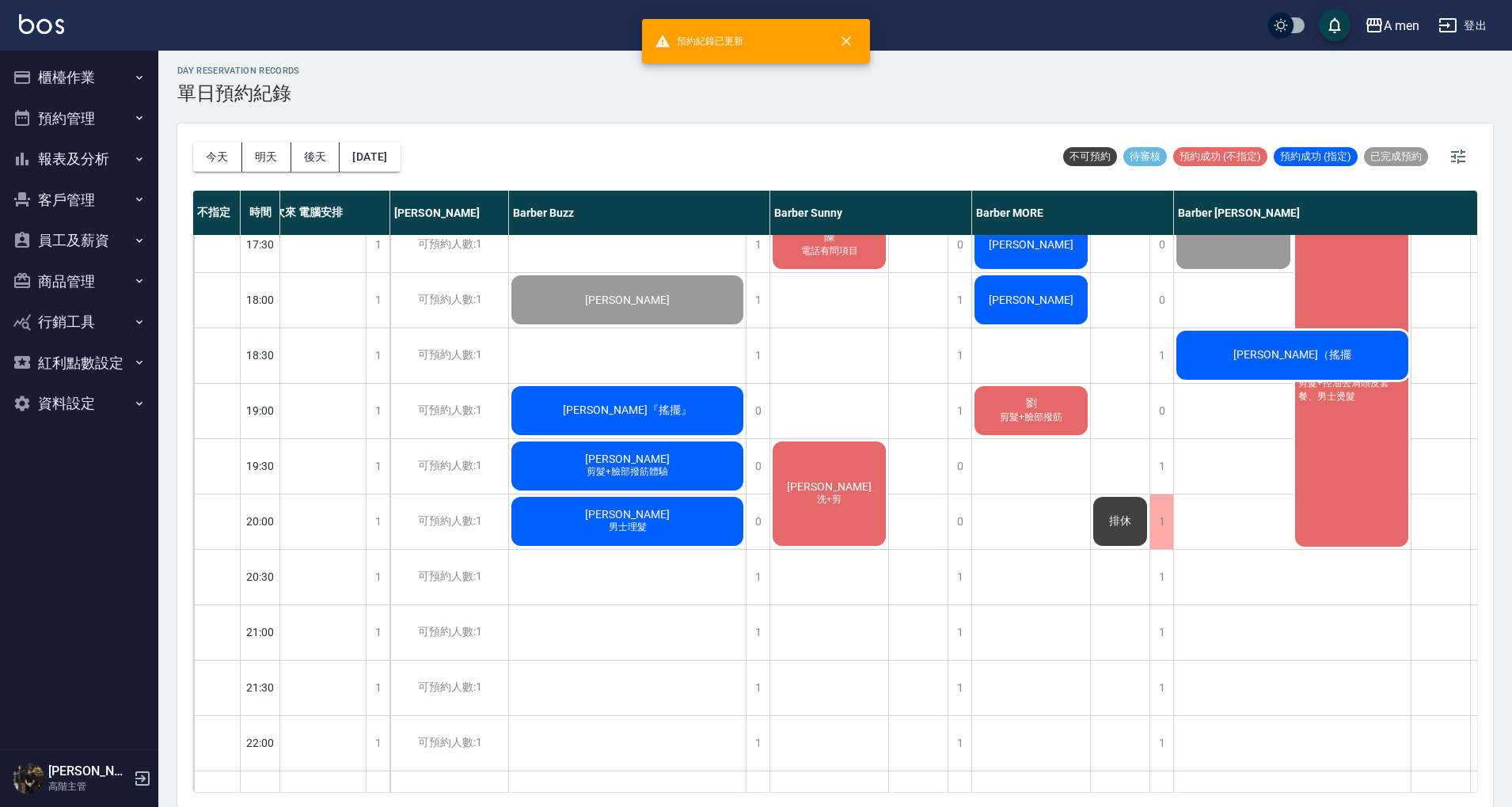
click at [1031, 544] on div "GAO 剪髮+鬍子 李先生 郭晉倫 1280套餐 Ha 洗+剪 I can speak only English. 劉 龔書穎 洗+剪 jiancir 鄭宇辰…" at bounding box center [1031, 189] width 119 height 1385
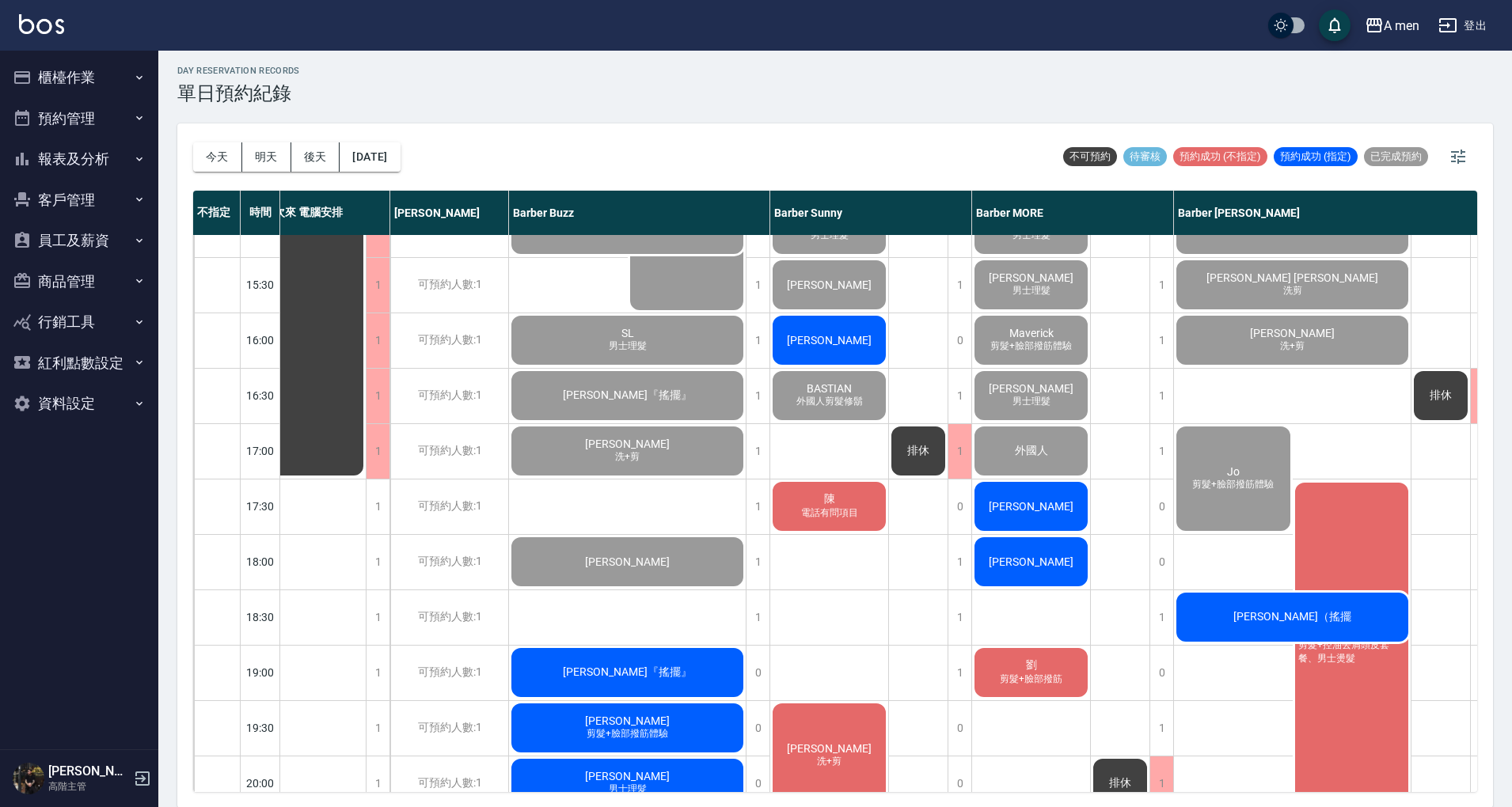
scroll to position [527, 32]
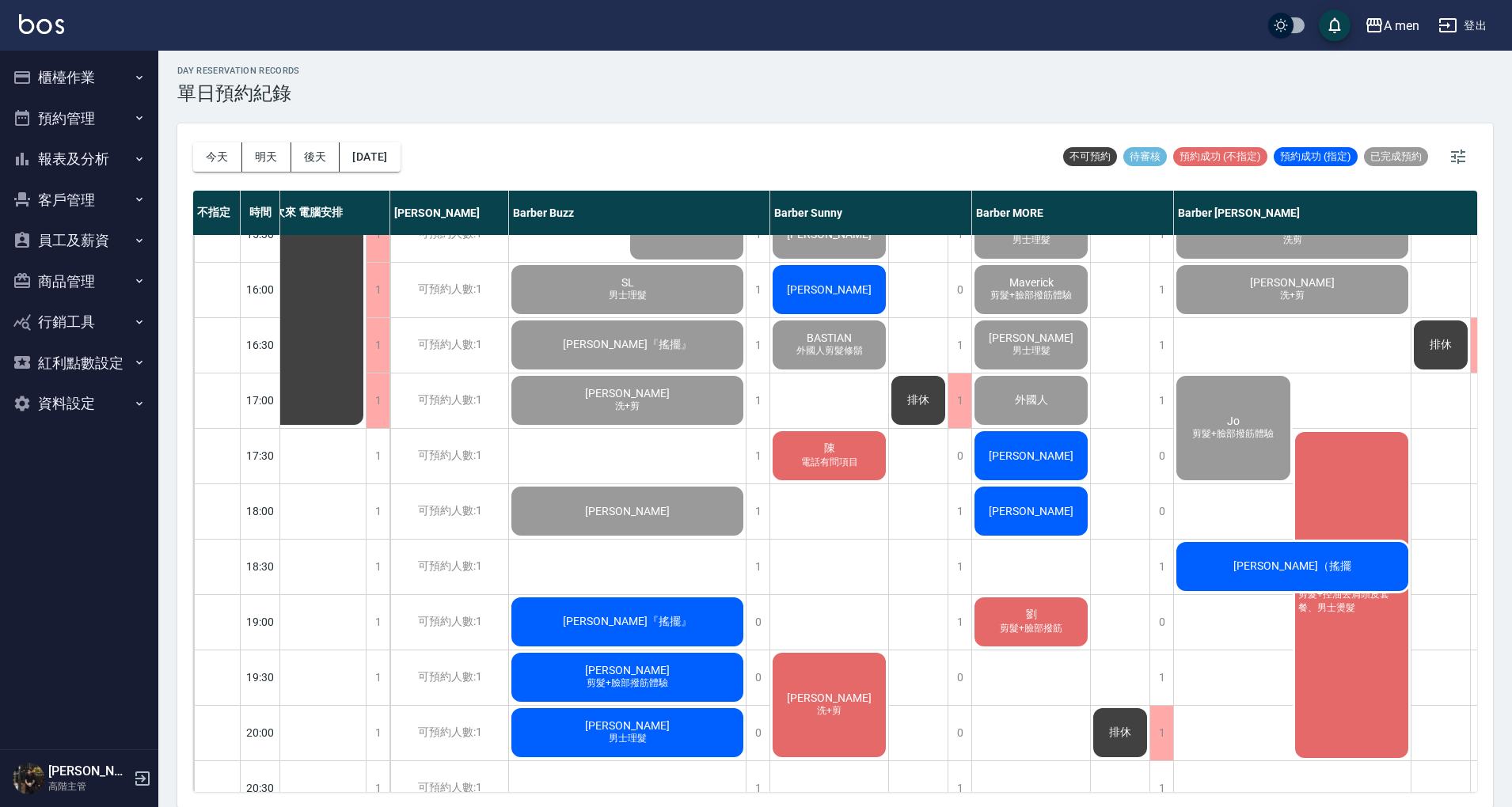
click at [1017, 459] on span "[PERSON_NAME]" at bounding box center [1031, 455] width 91 height 13
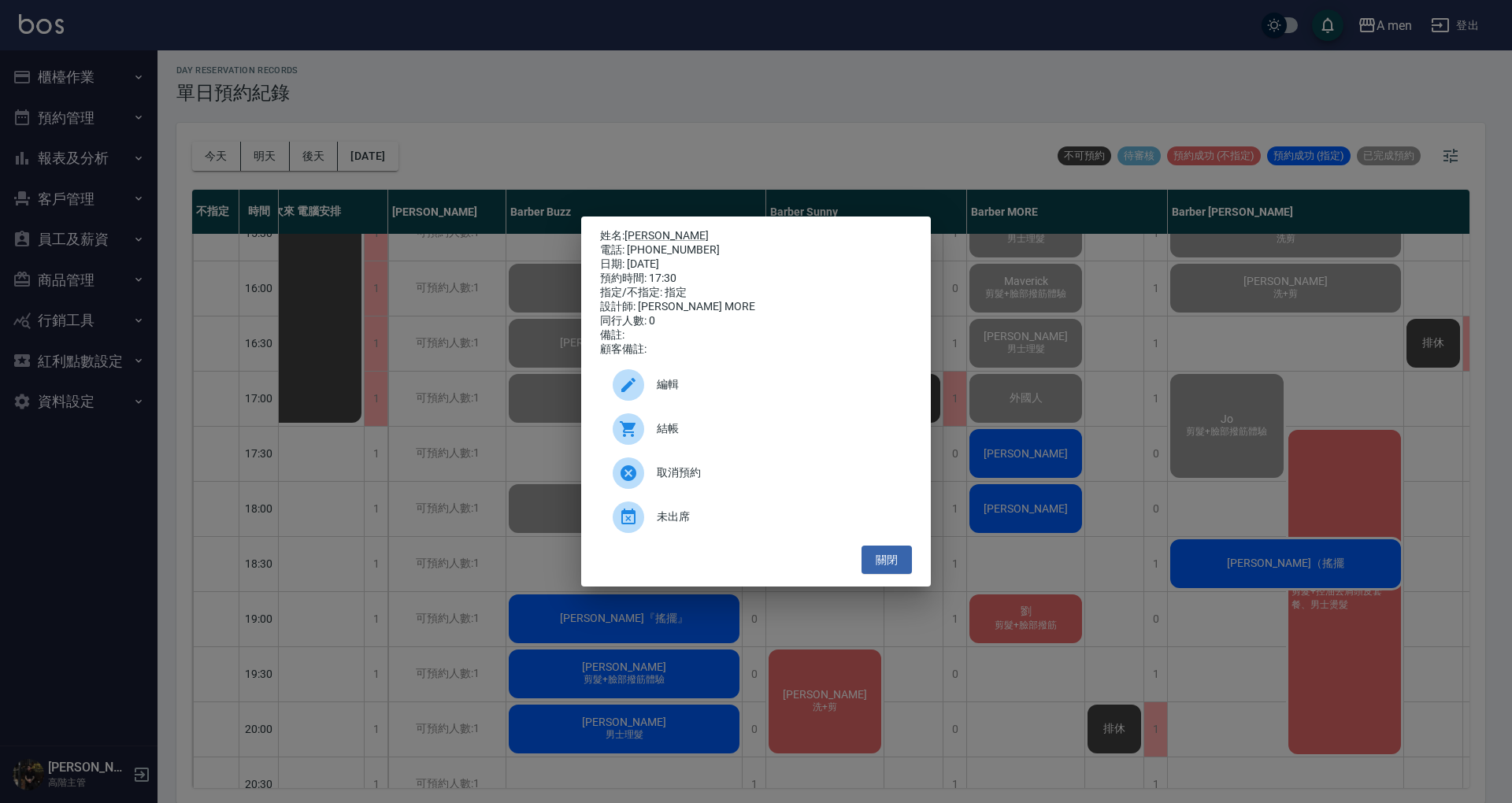
click at [658, 446] on div "結帳" at bounding box center [756, 429] width 312 height 45
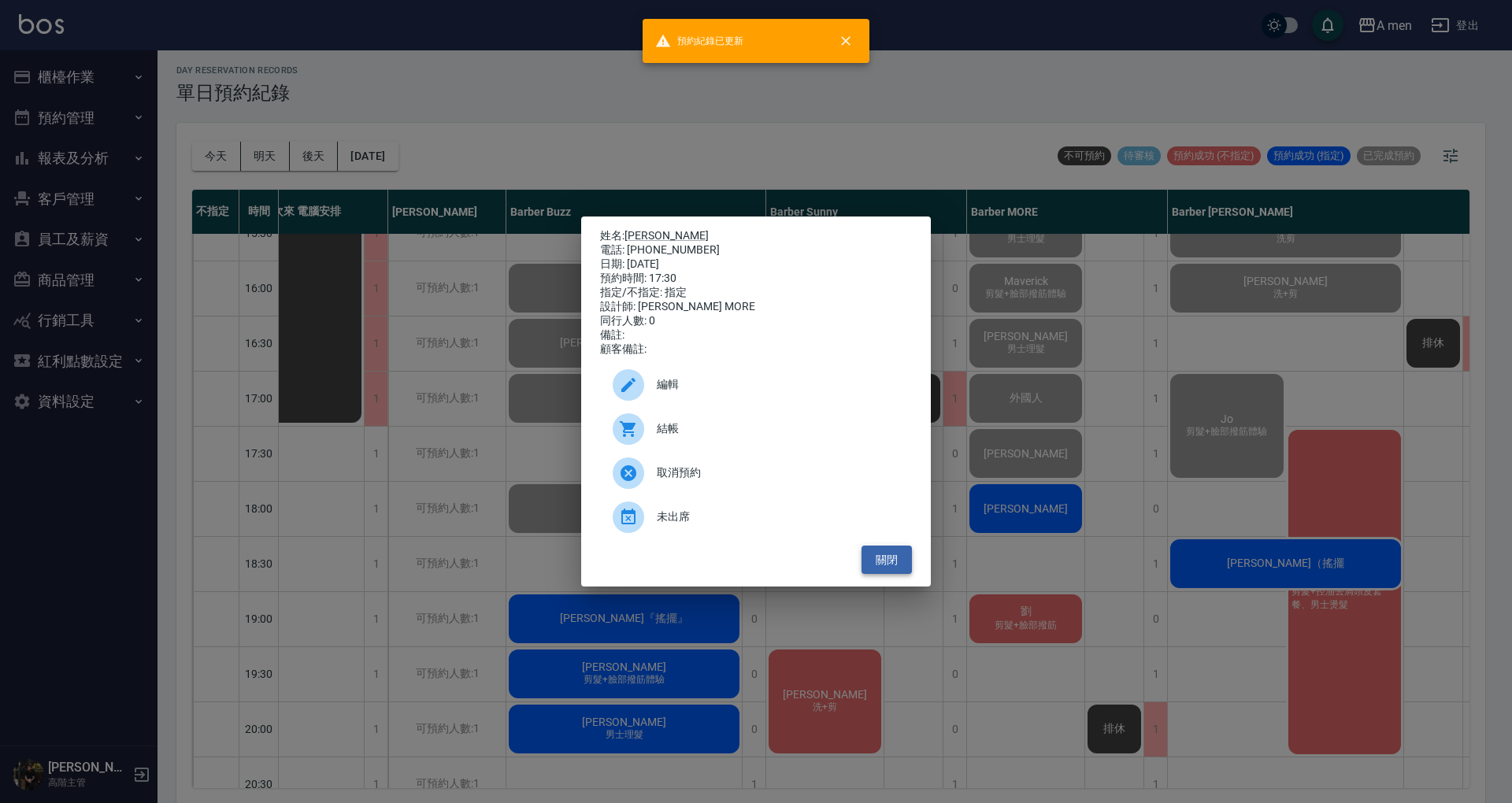
click at [865, 575] on button "關閉" at bounding box center [887, 560] width 51 height 29
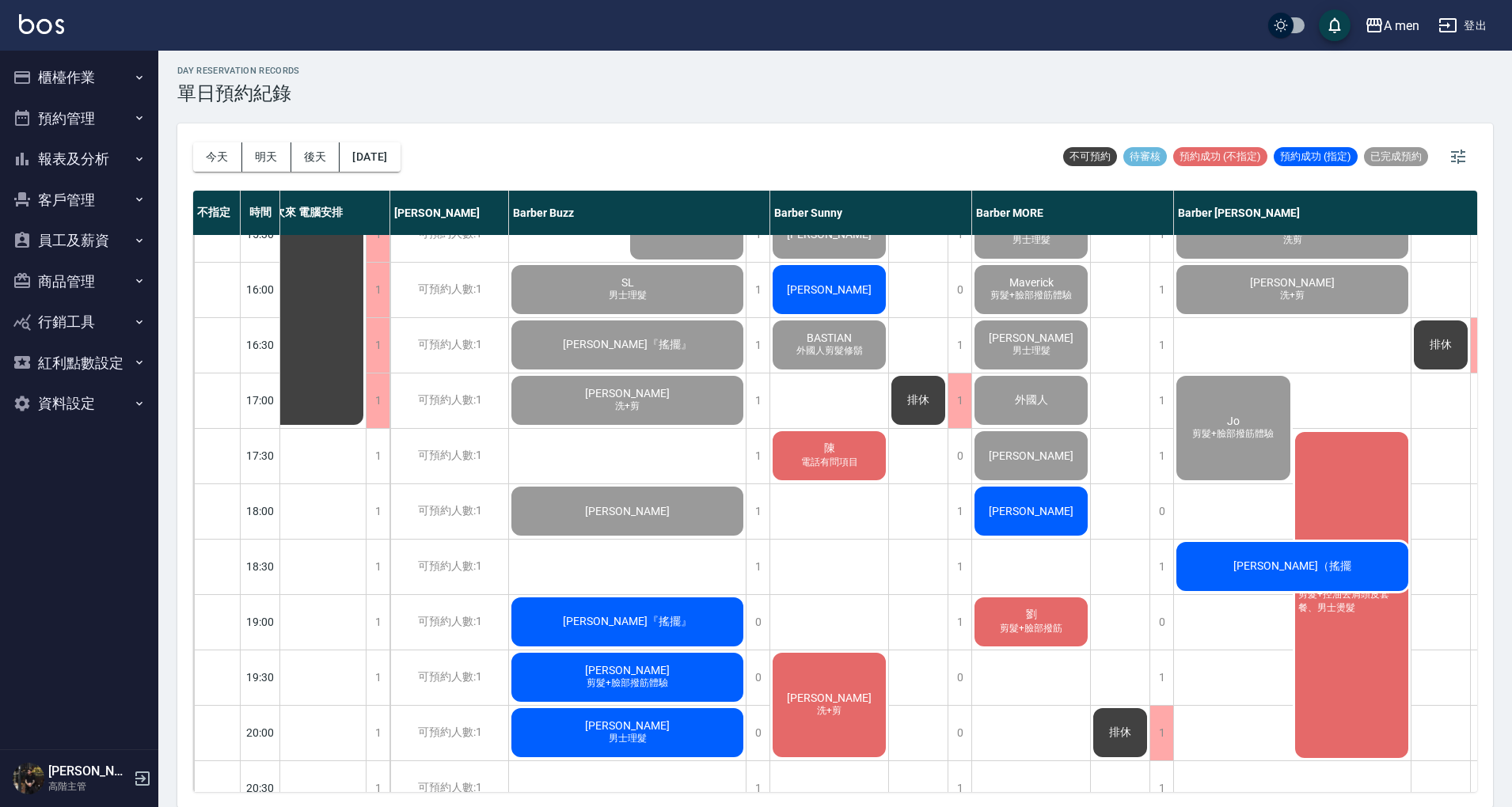
click at [1026, 514] on span "[PERSON_NAME]" at bounding box center [1031, 511] width 91 height 13
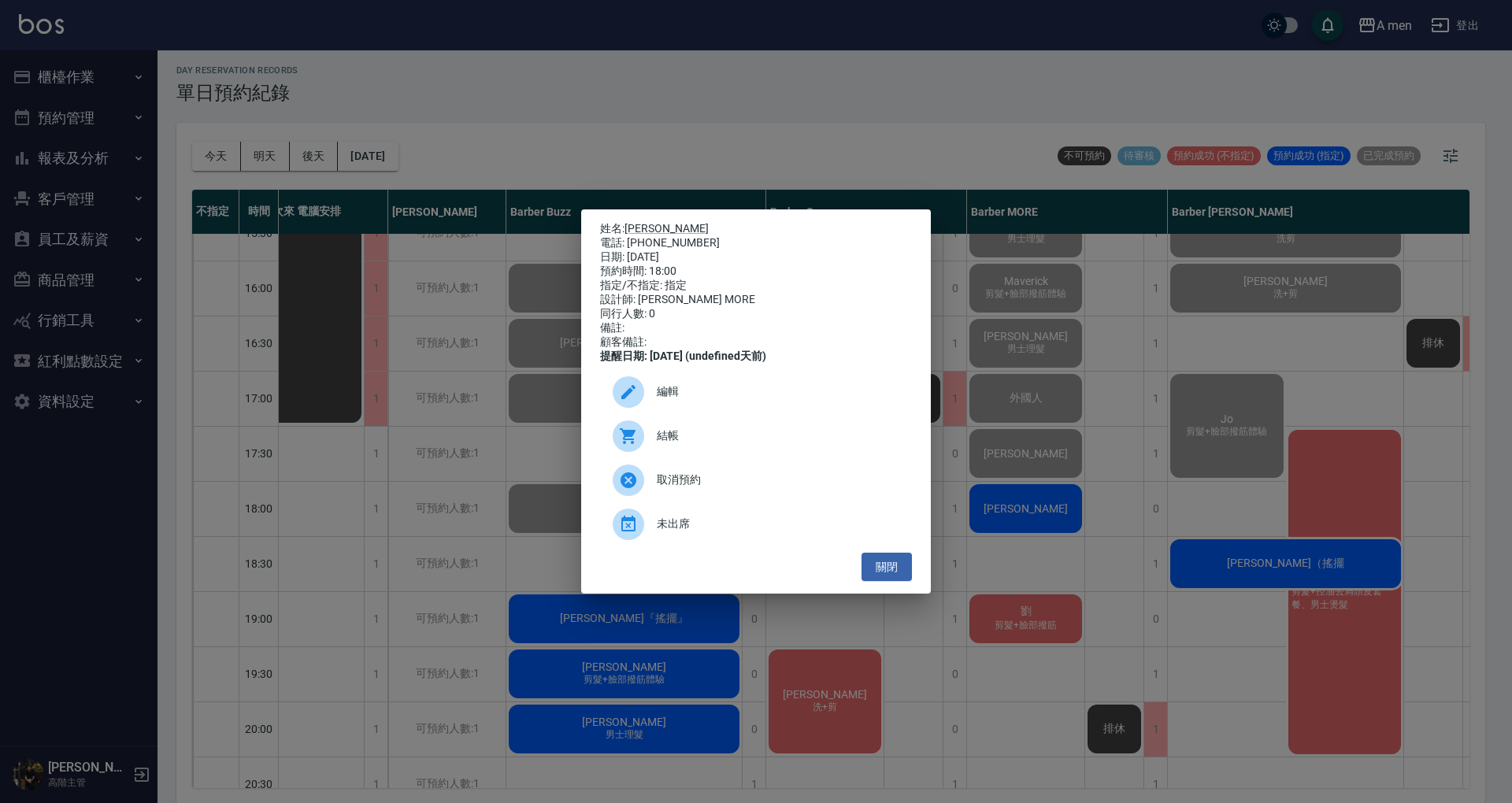
click at [725, 457] on div "結帳" at bounding box center [756, 436] width 312 height 45
click at [887, 582] on button "關閉" at bounding box center [887, 567] width 51 height 29
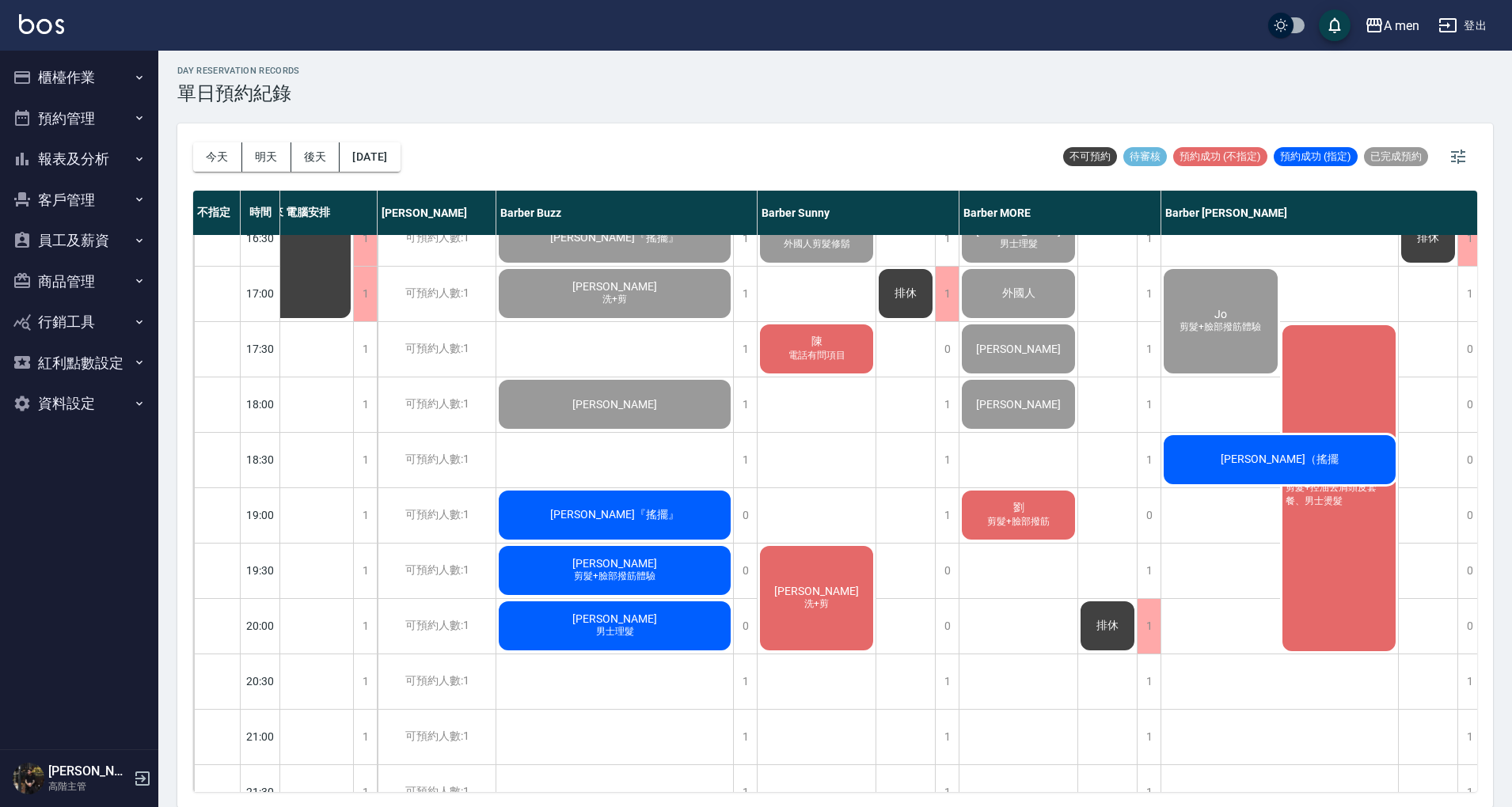
scroll to position [634, 45]
click at [1021, 509] on span "劉" at bounding box center [1019, 507] width 17 height 14
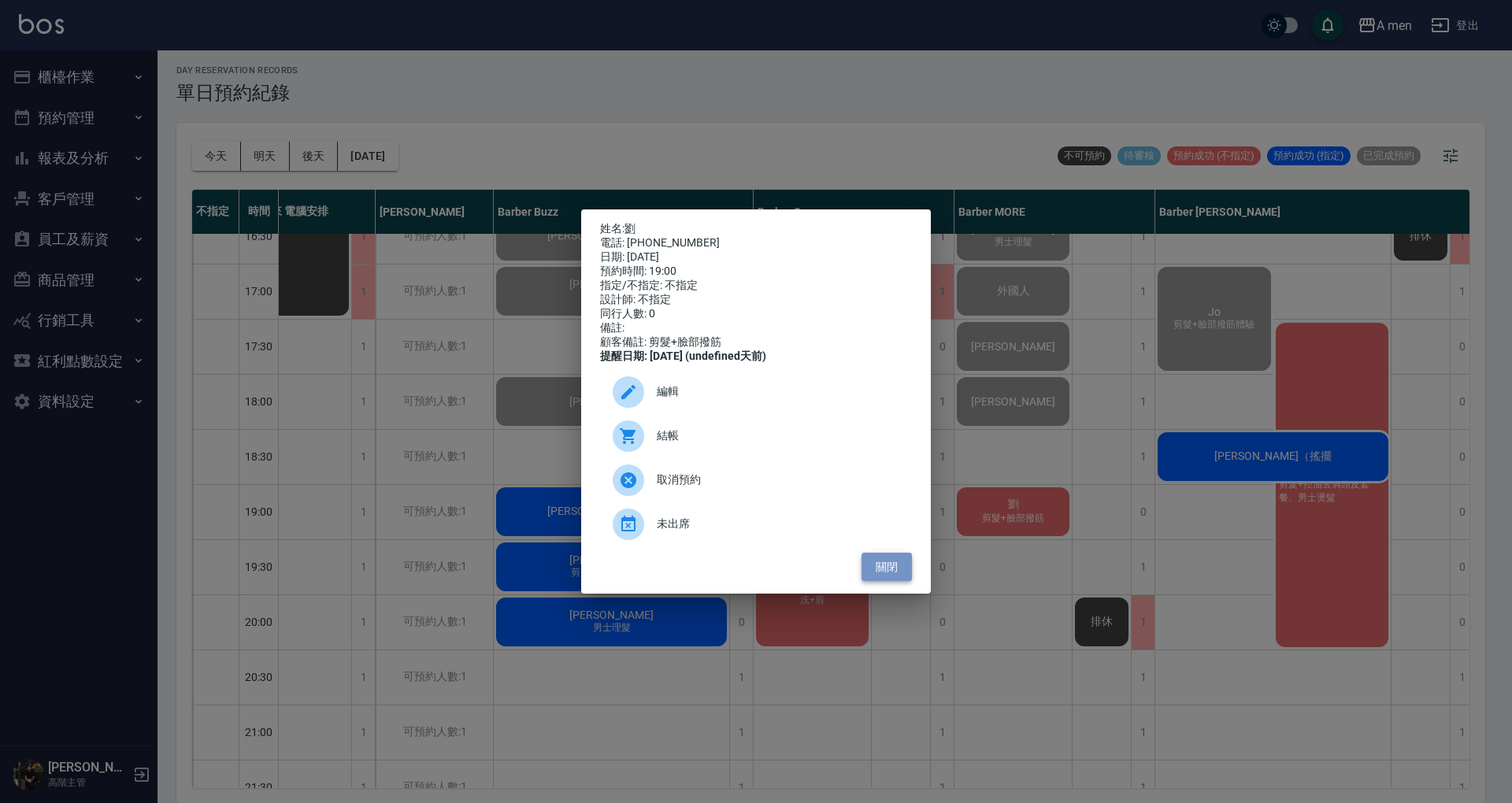
click at [903, 580] on button "關閉" at bounding box center [887, 567] width 51 height 29
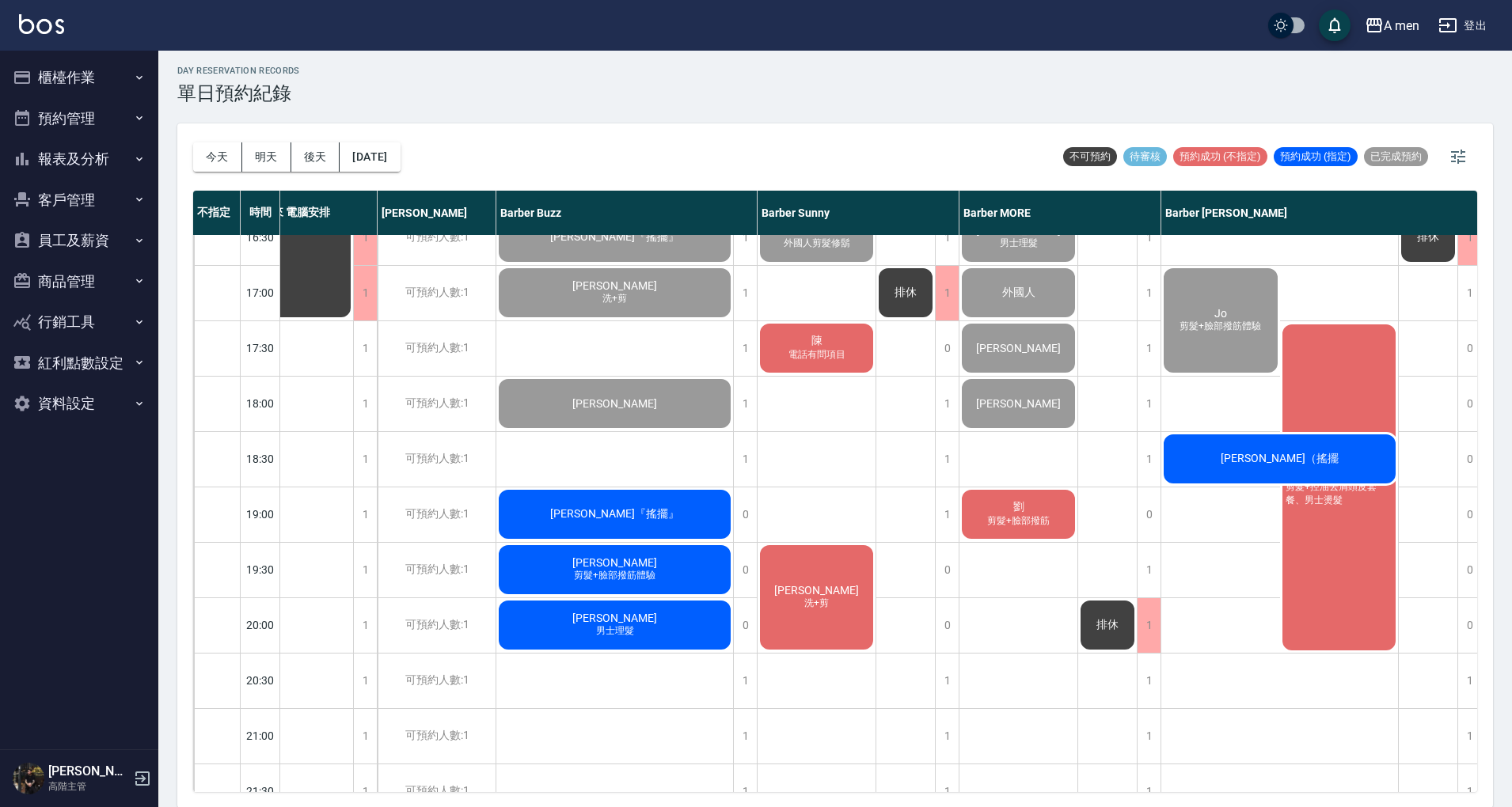
click at [990, 516] on span "剪髮+臉部撥筋" at bounding box center [1018, 521] width 69 height 13
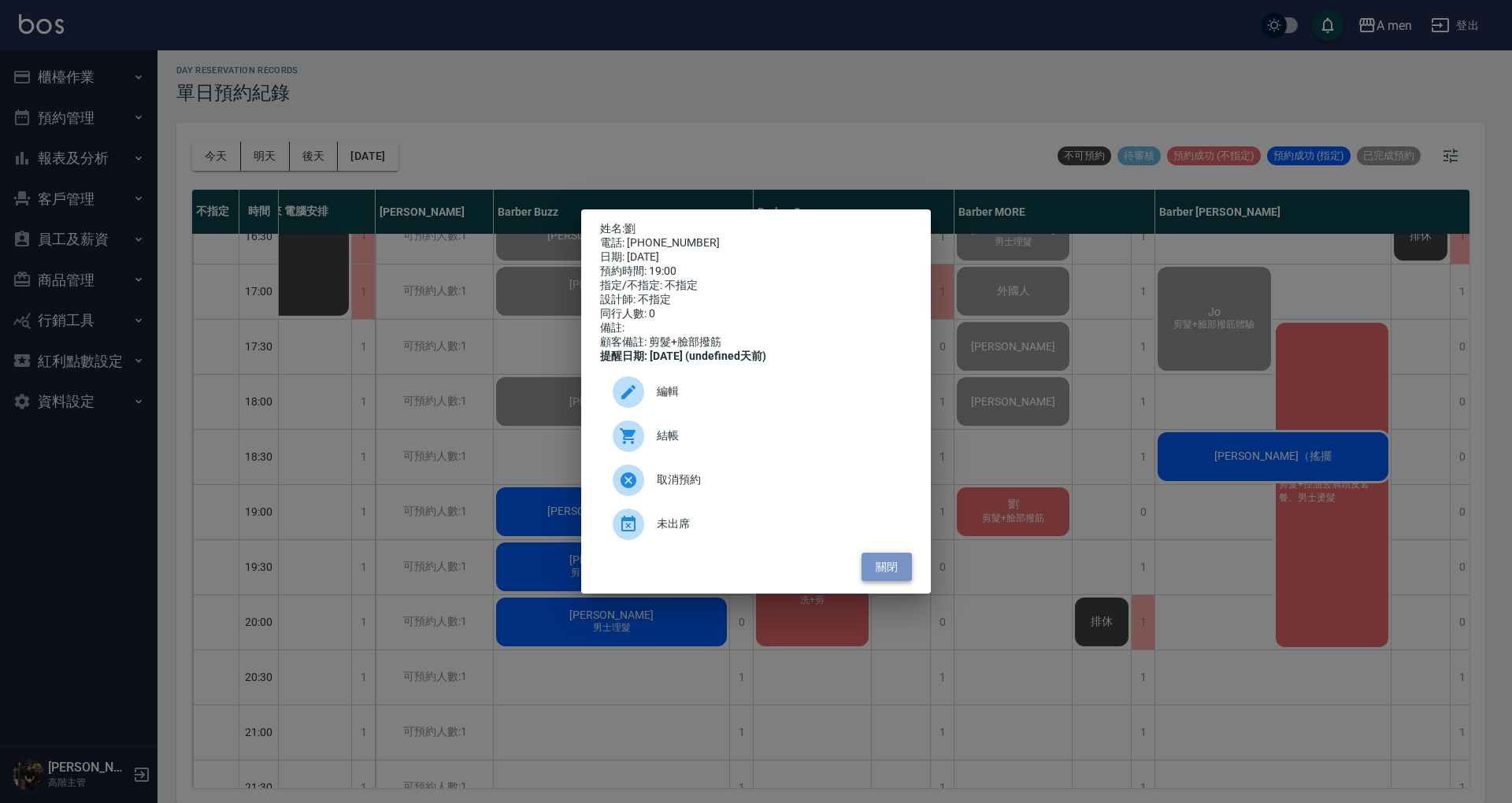
click at [888, 580] on button "關閉" at bounding box center [887, 567] width 51 height 29
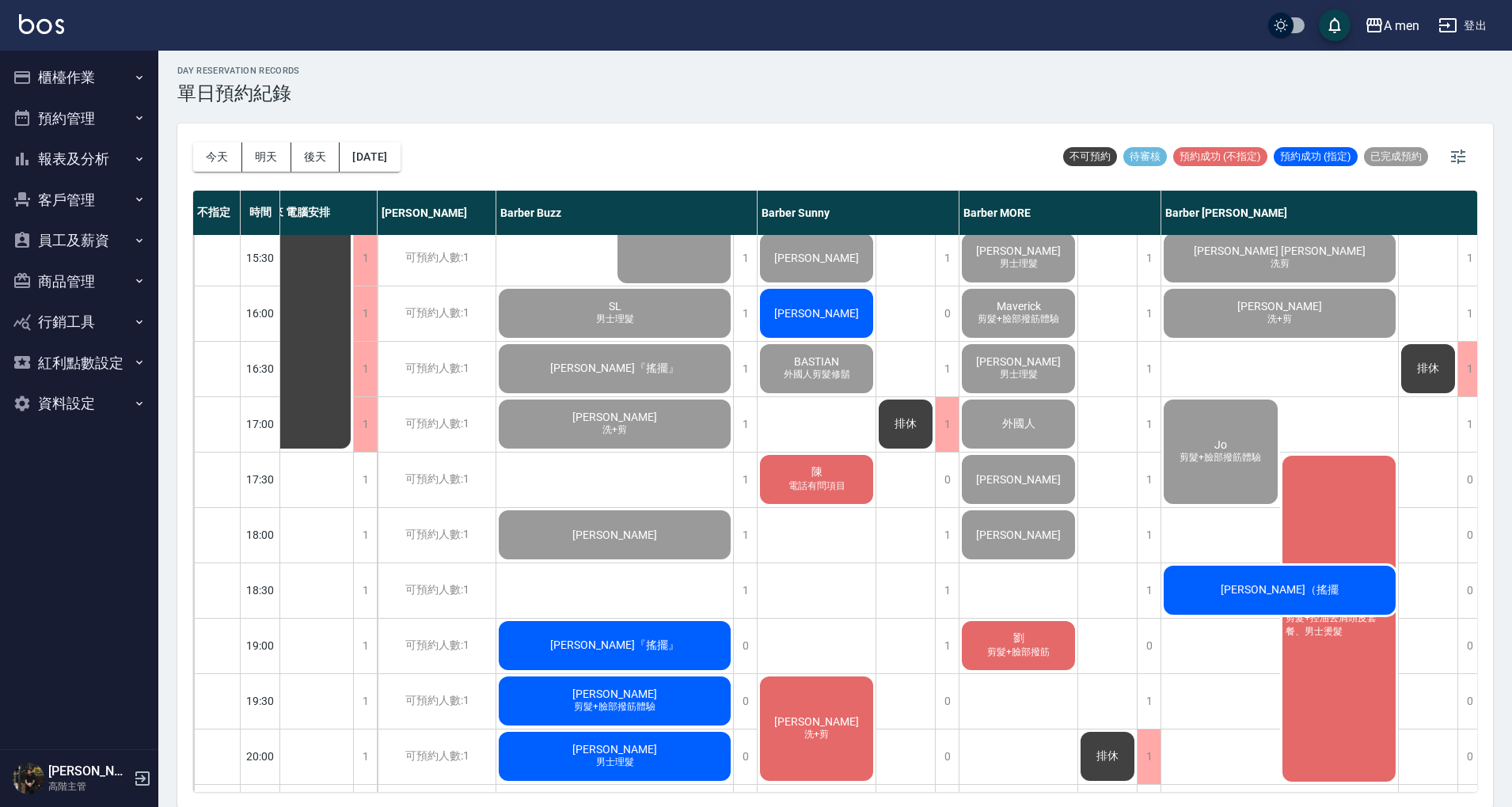
scroll to position [741, 45]
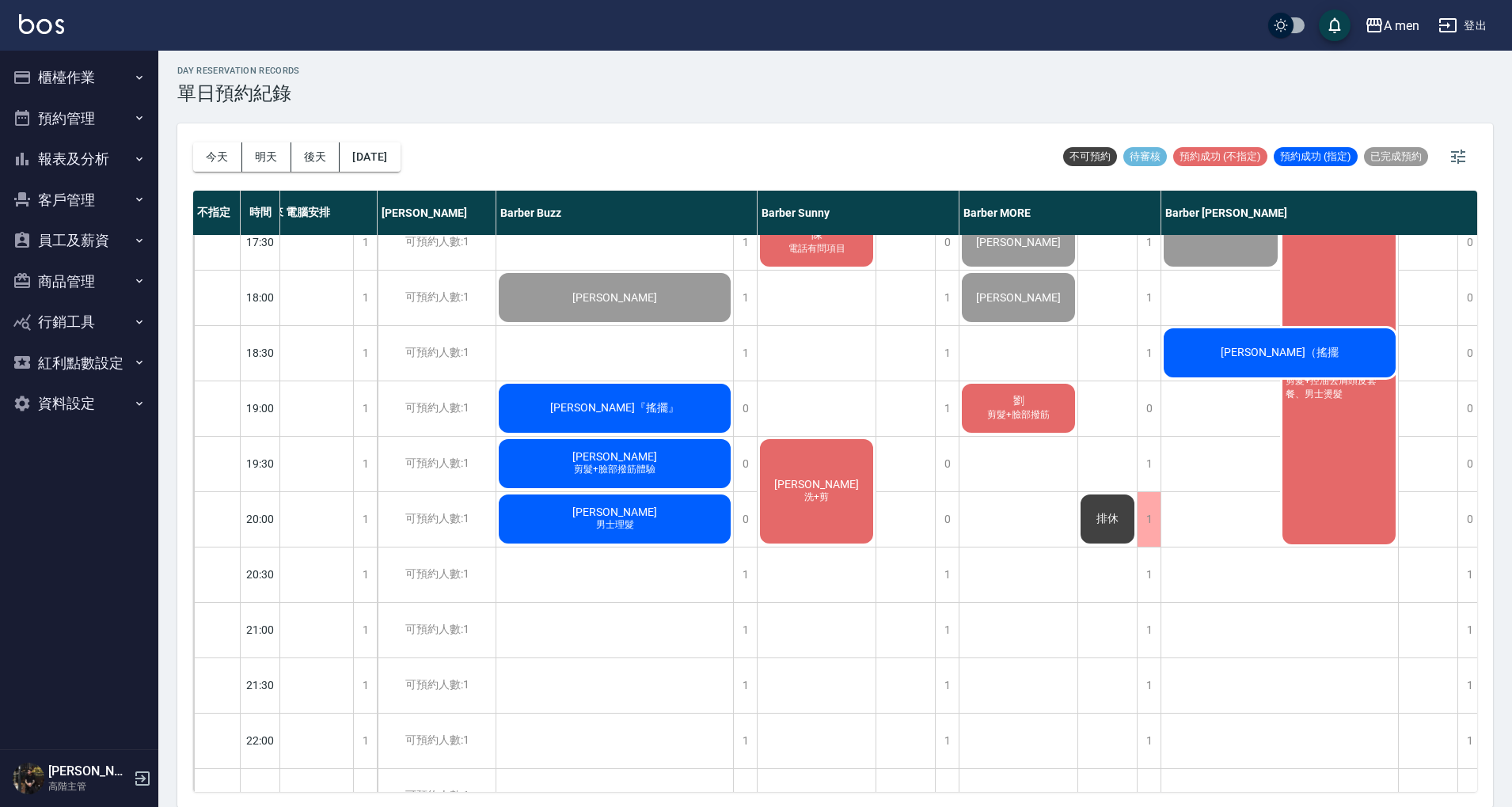
click at [781, 572] on div "Leo Chiang 男士理髮 張仁威 男士理髮 第一次指定 Jerry 男士理髮 單剪客 蔡旻澔 單剪客 劉達瑋 男士理髮 (不含洗) 許家愷 男士理髮 溫…" at bounding box center [816, 187] width 119 height 1385
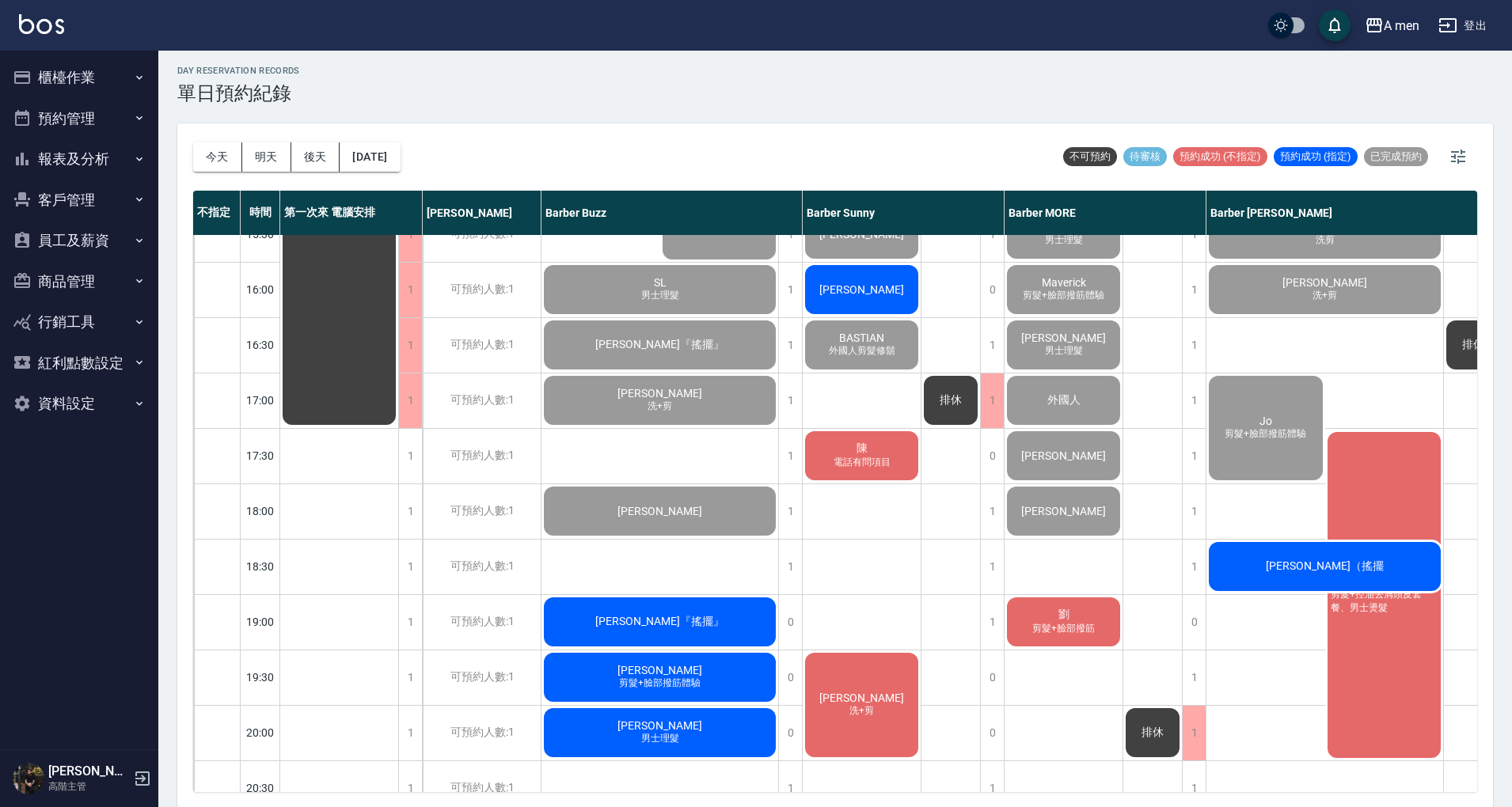
scroll to position [633, 0]
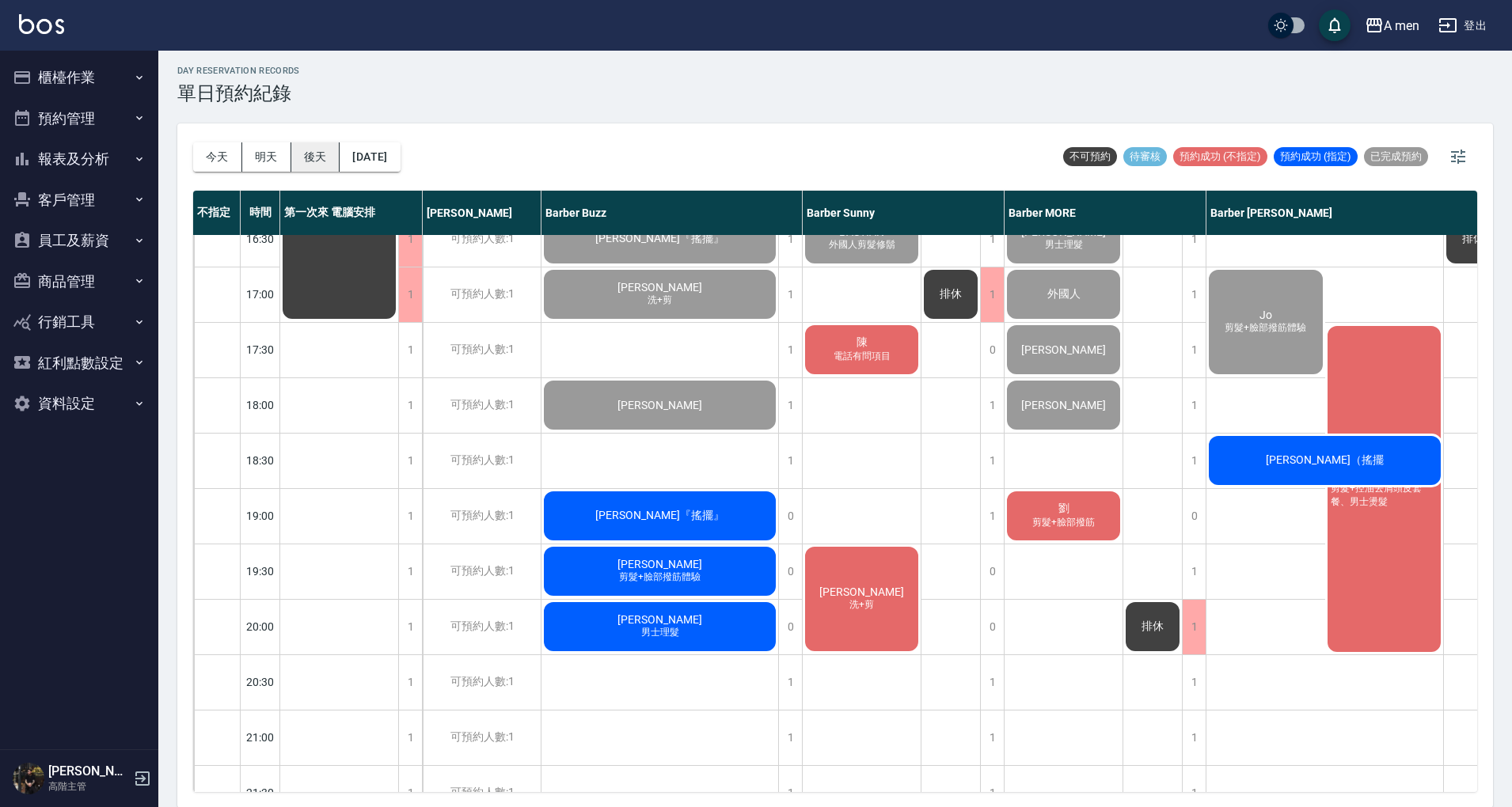
click at [331, 146] on button "後天" at bounding box center [315, 157] width 49 height 30
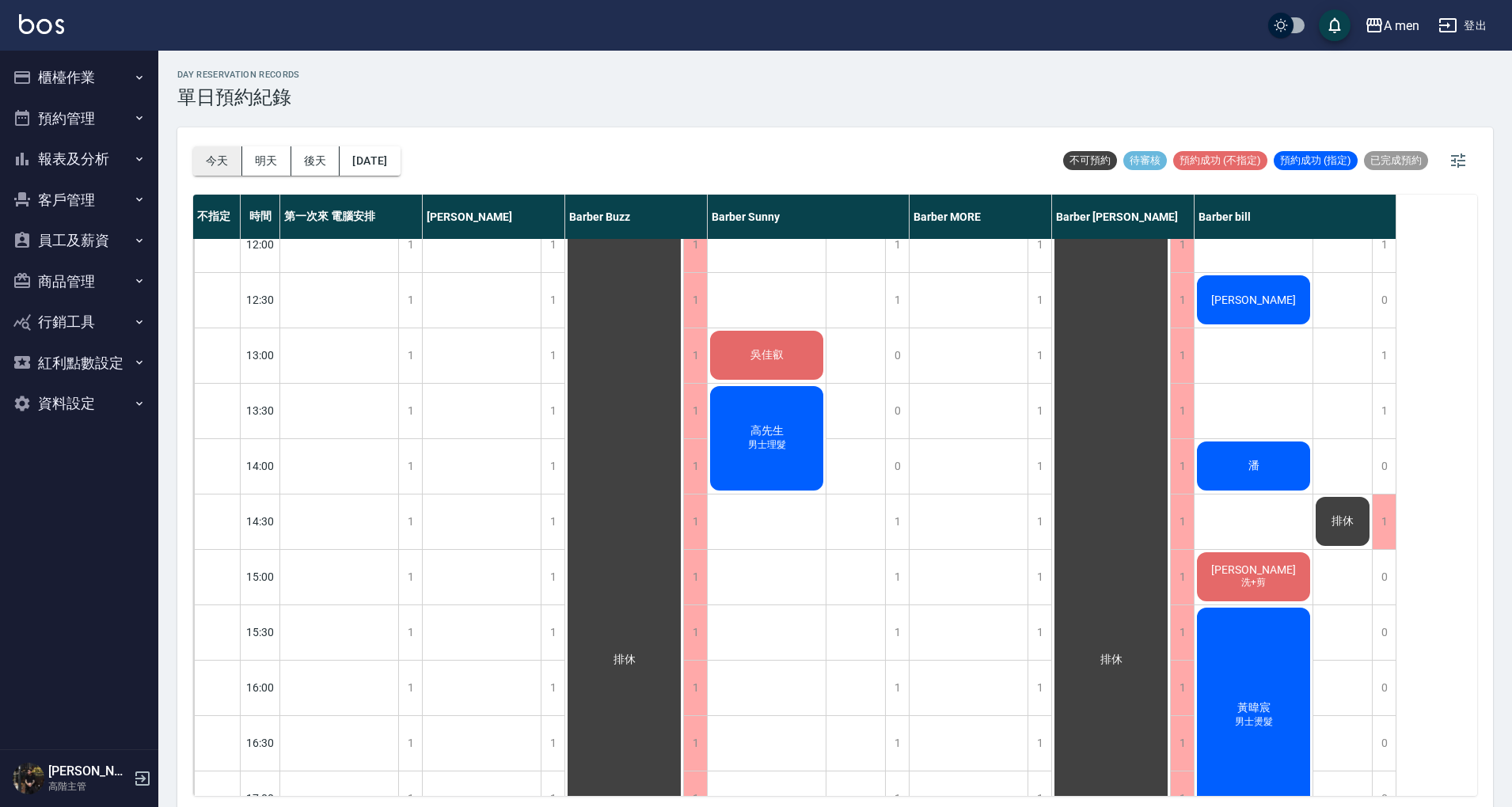
scroll to position [106, 0]
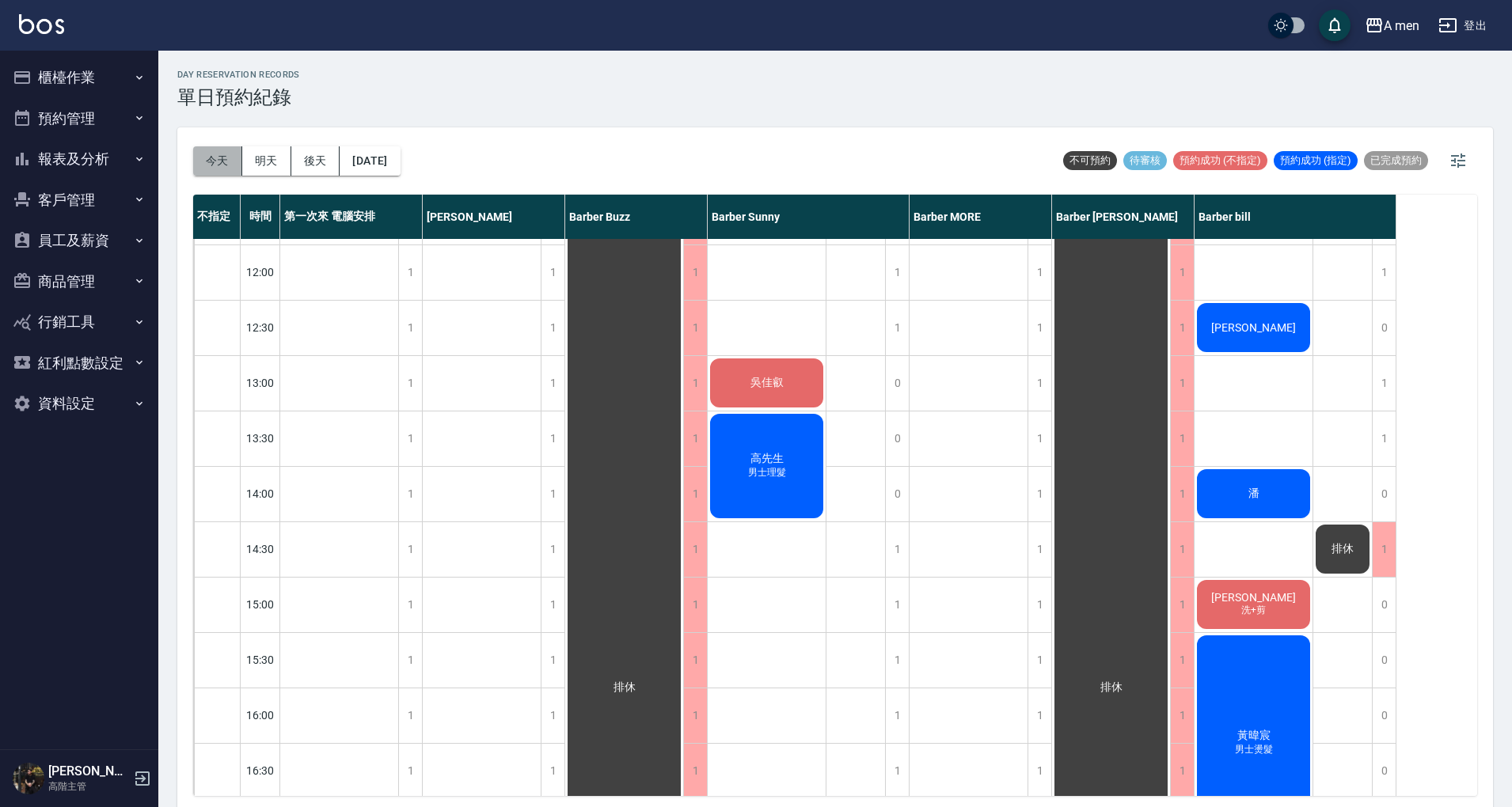
click at [223, 153] on button "今天" at bounding box center [218, 161] width 49 height 30
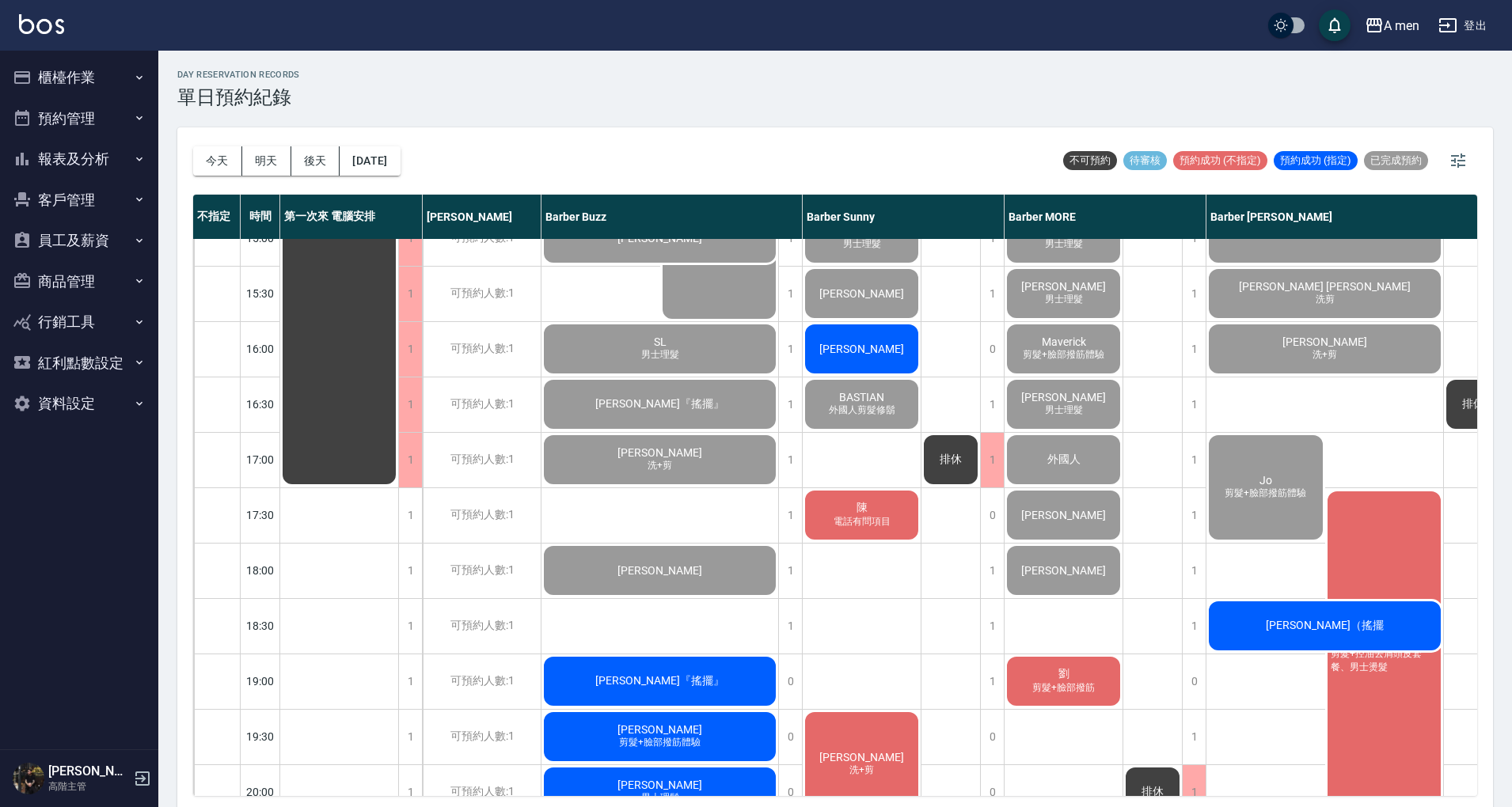
scroll to position [527, 0]
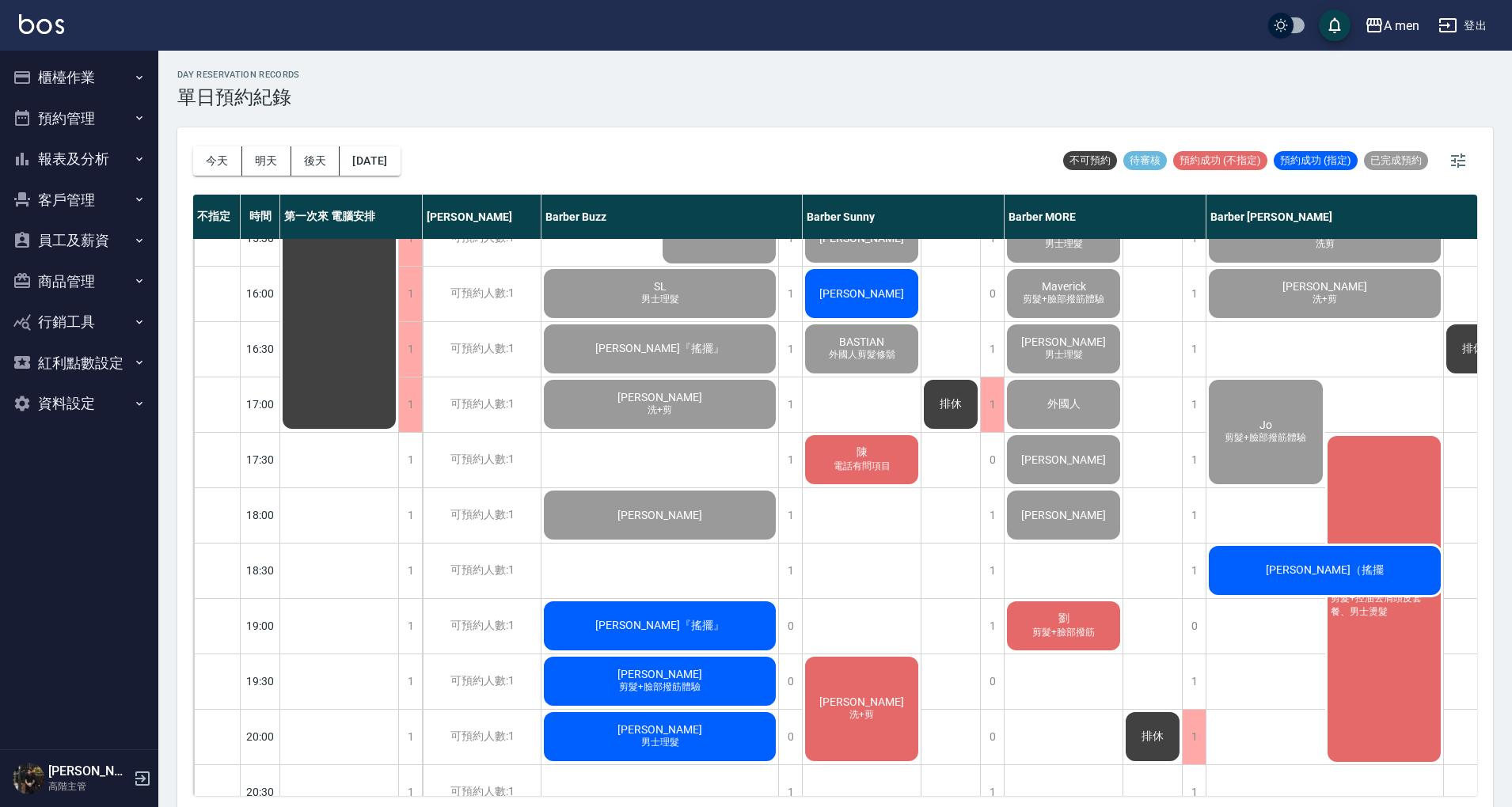
click at [676, 675] on span "郭明麟" at bounding box center [660, 675] width 91 height 13
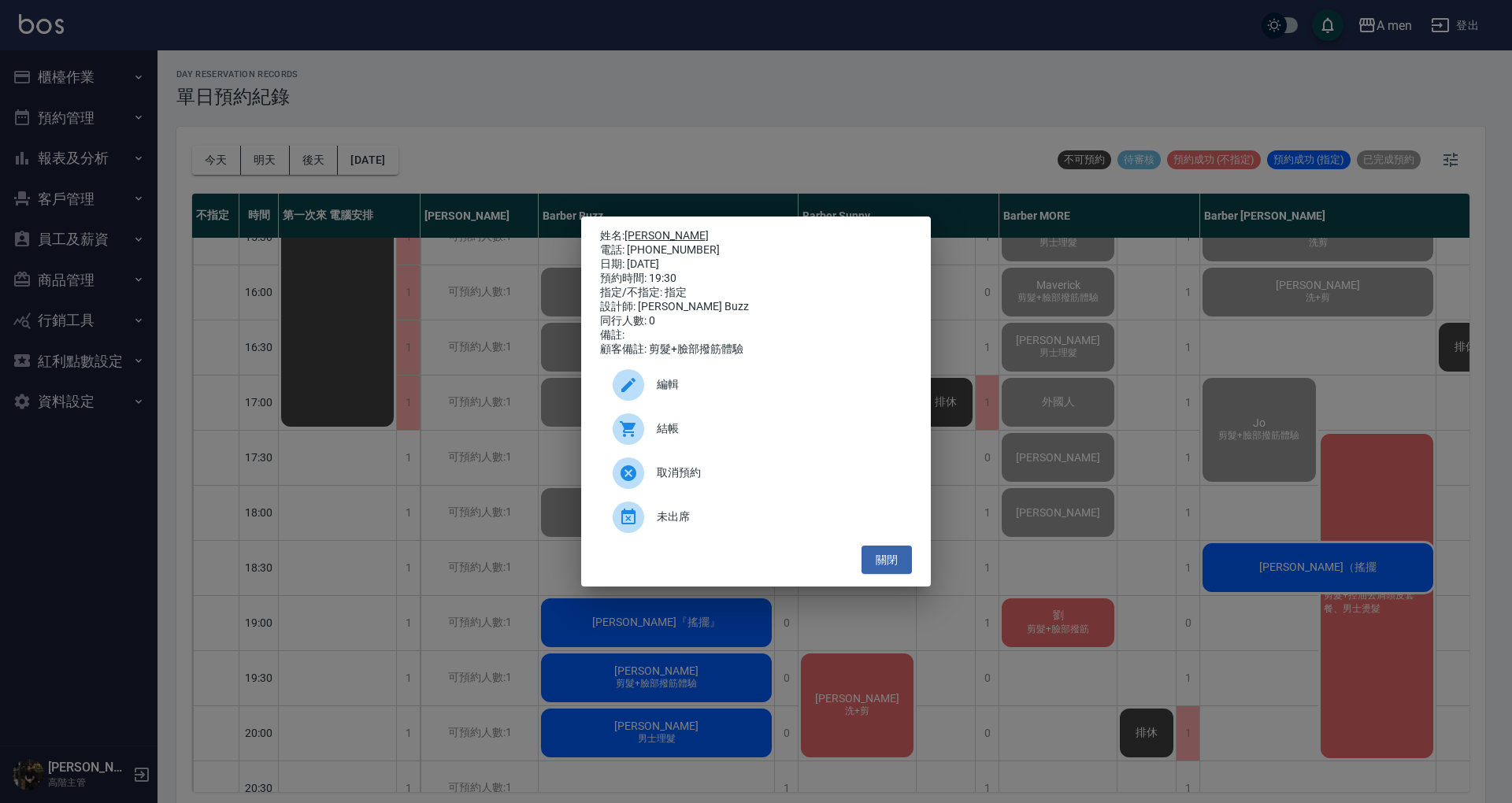
click at [635, 229] on link "郭明麟" at bounding box center [666, 235] width 85 height 12
click at [904, 575] on button "關閉" at bounding box center [887, 560] width 51 height 29
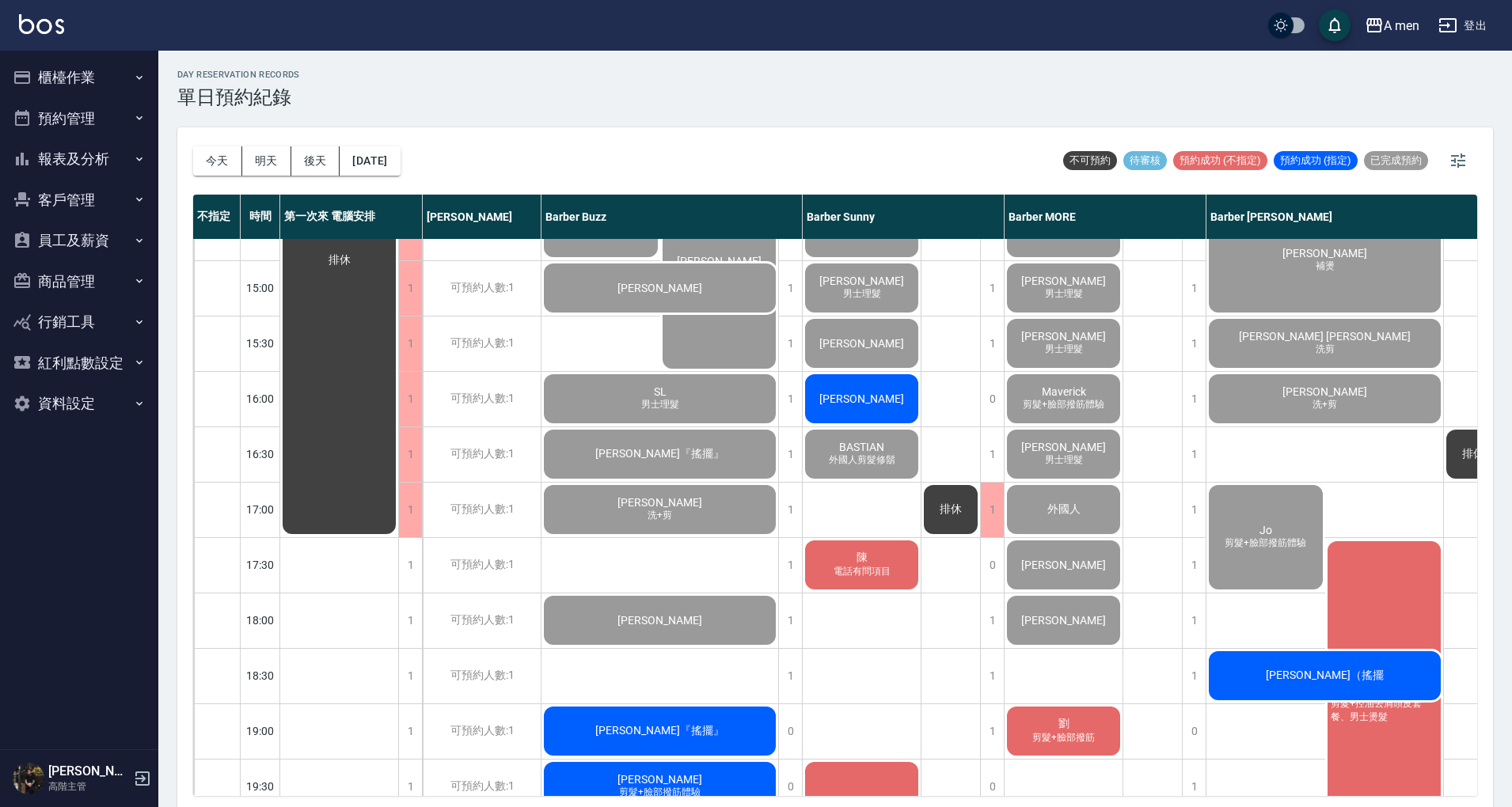
scroll to position [0, 0]
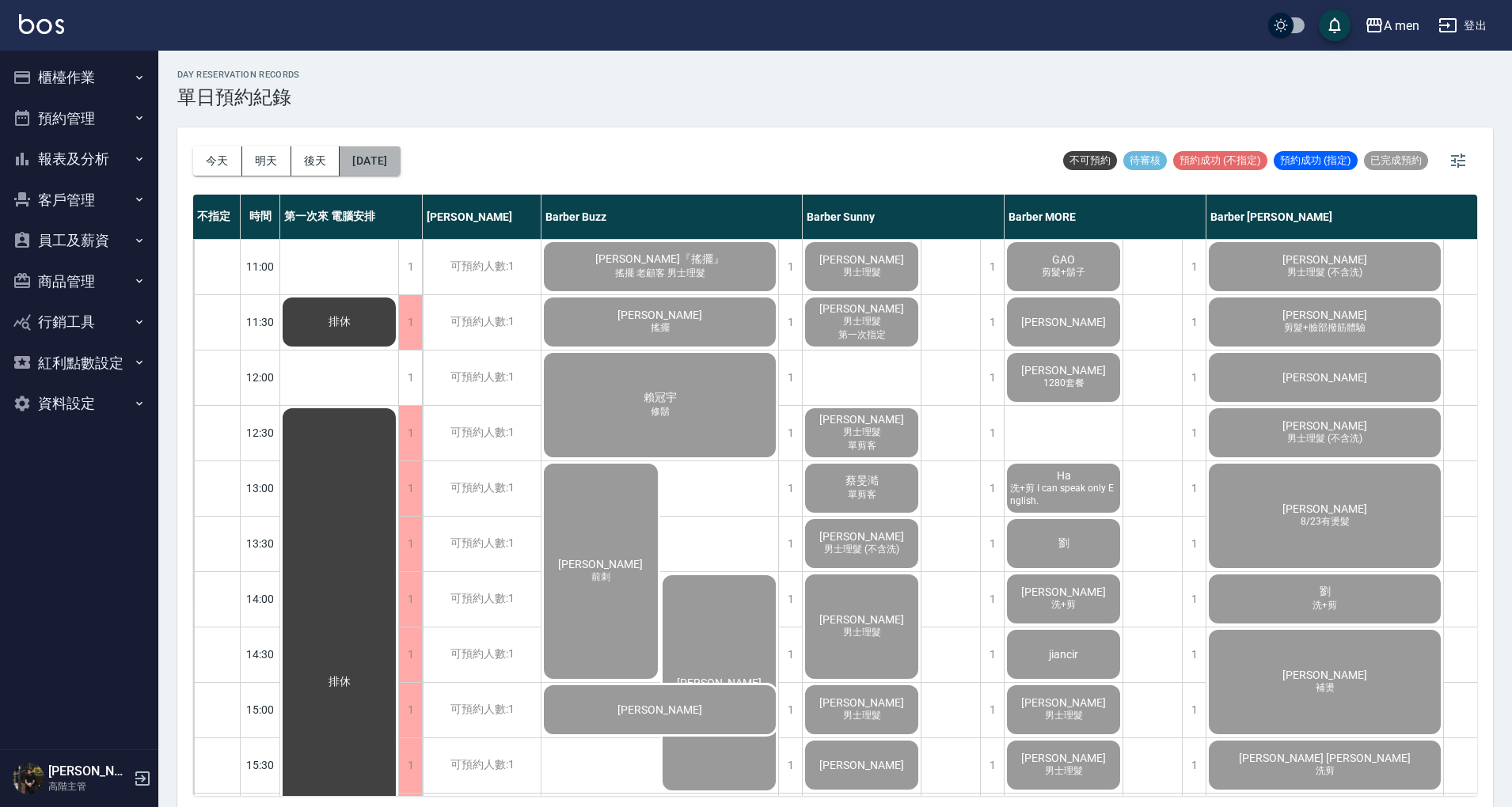
click at [348, 161] on button "[DATE]" at bounding box center [369, 161] width 60 height 30
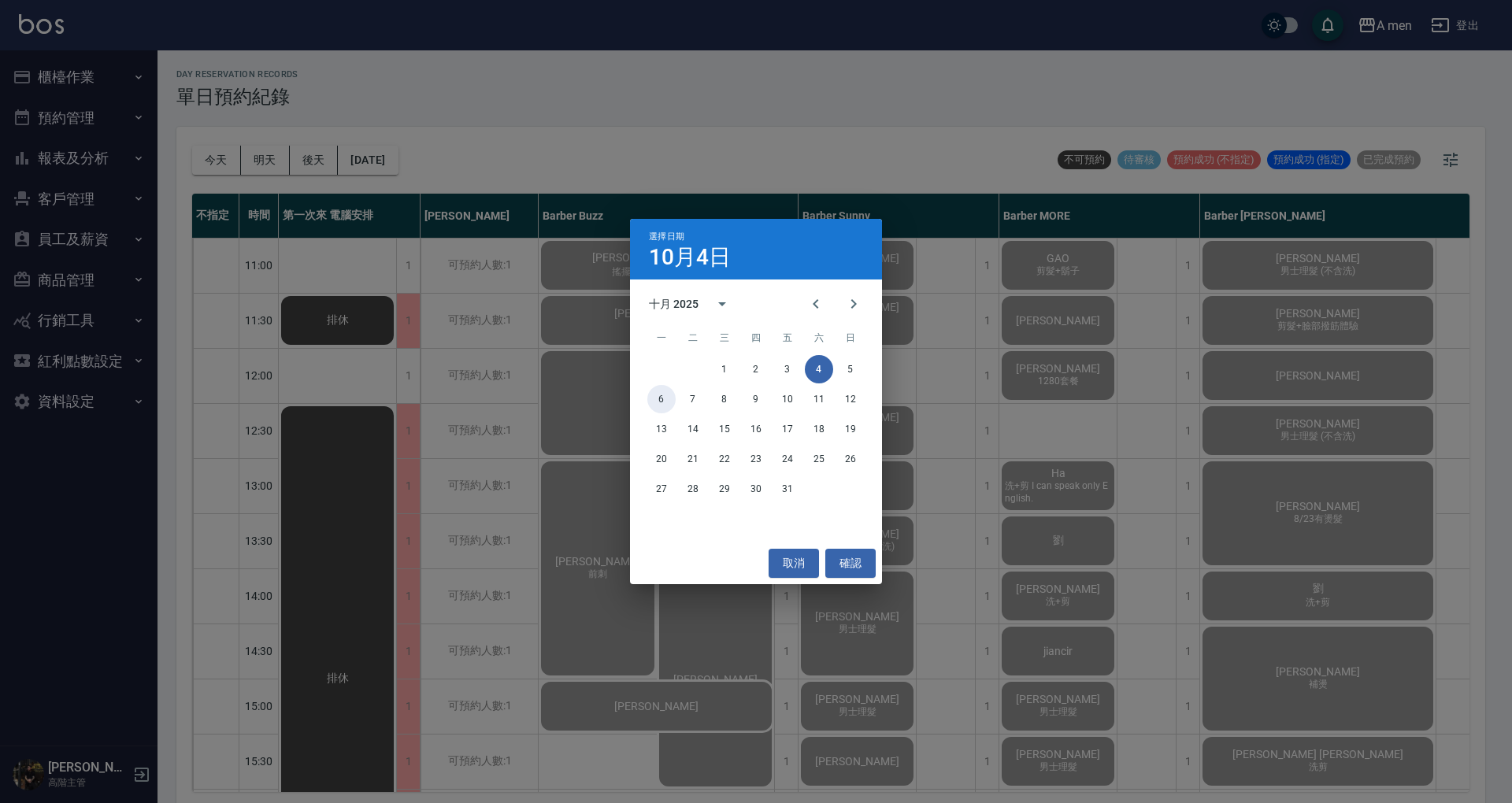
click at [663, 399] on button "6" at bounding box center [662, 400] width 28 height 28
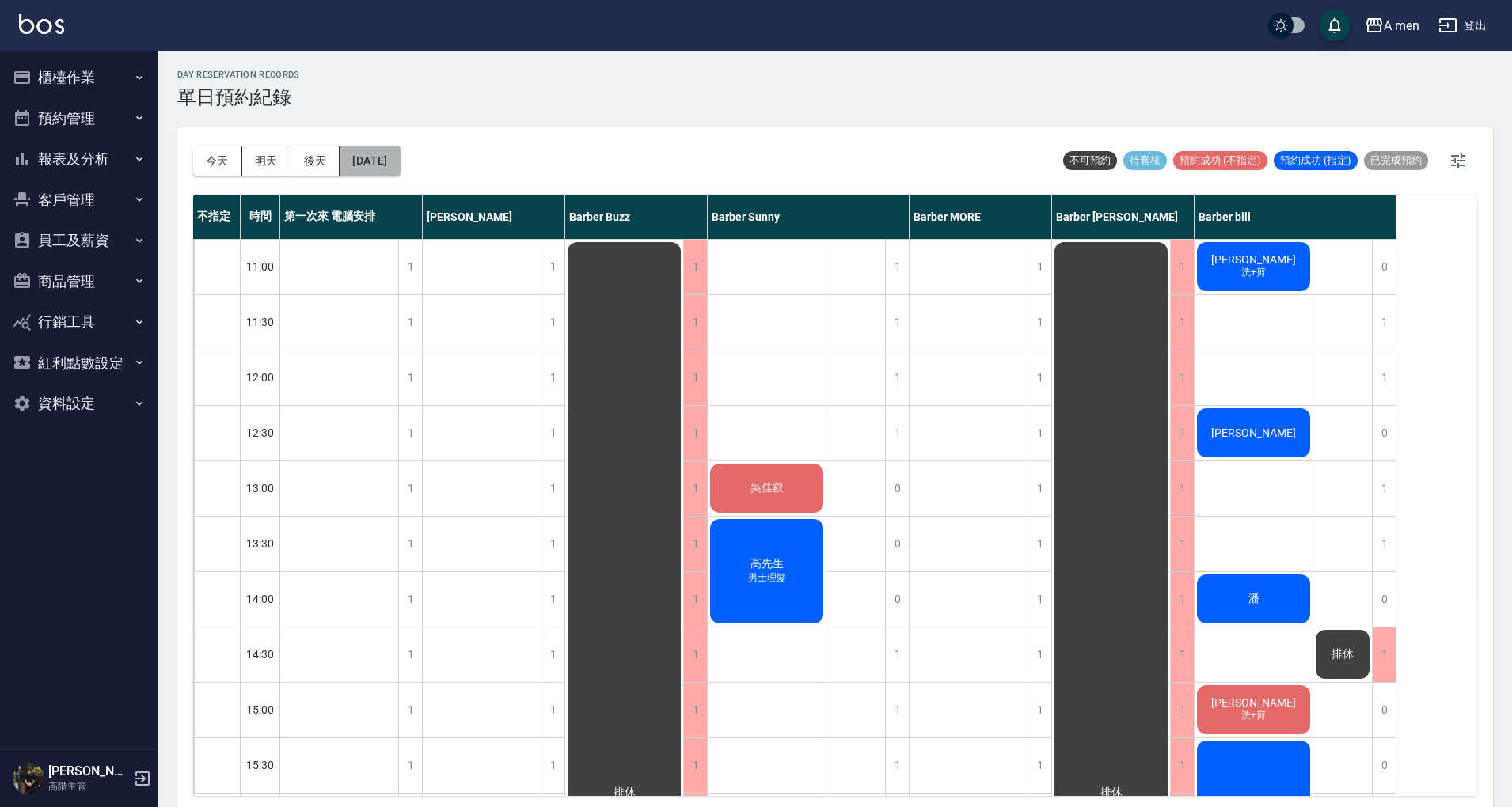
click at [375, 151] on button "2025/10/06" at bounding box center [369, 161] width 60 height 30
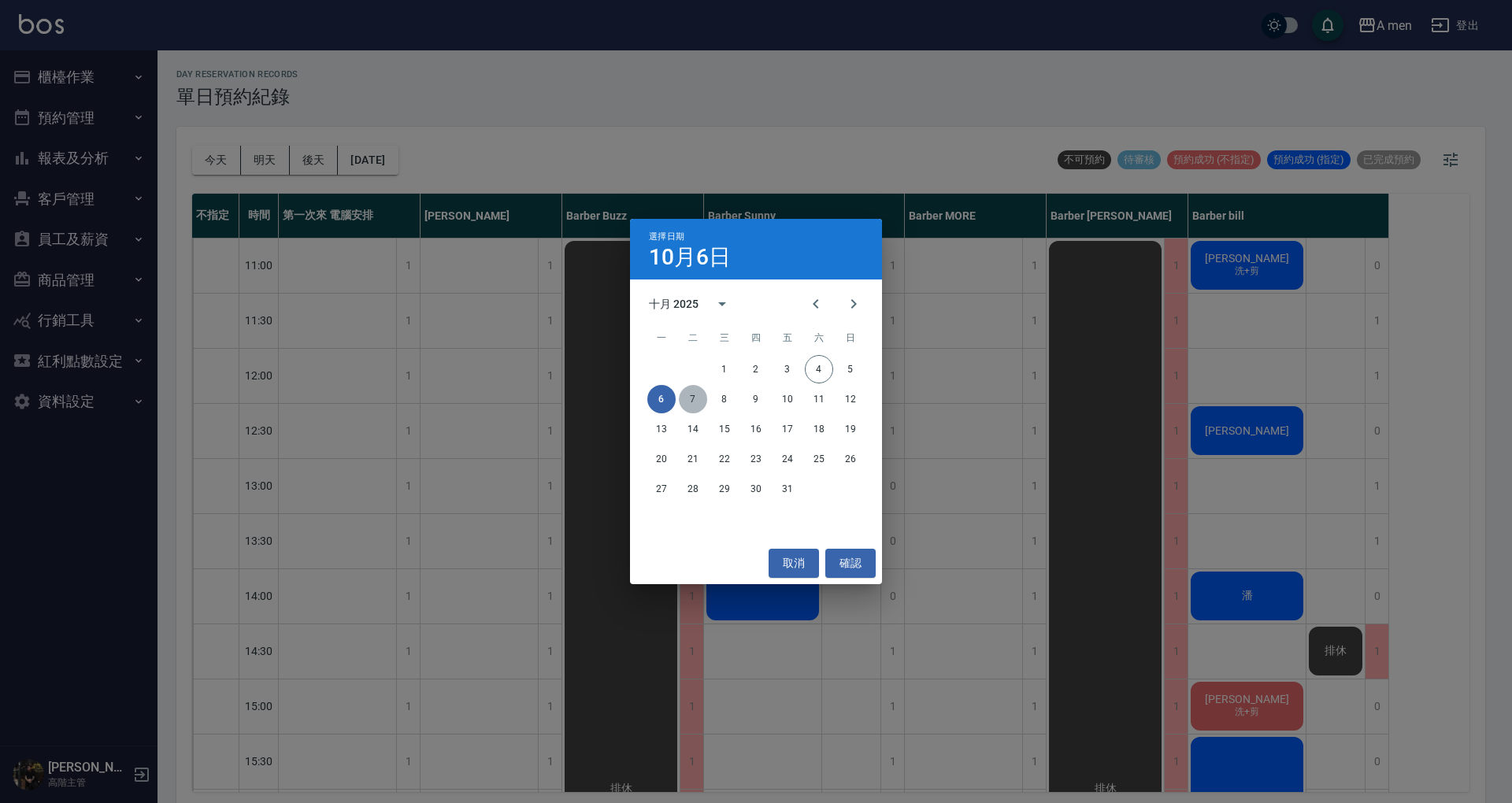
click at [699, 400] on button "7" at bounding box center [693, 400] width 28 height 28
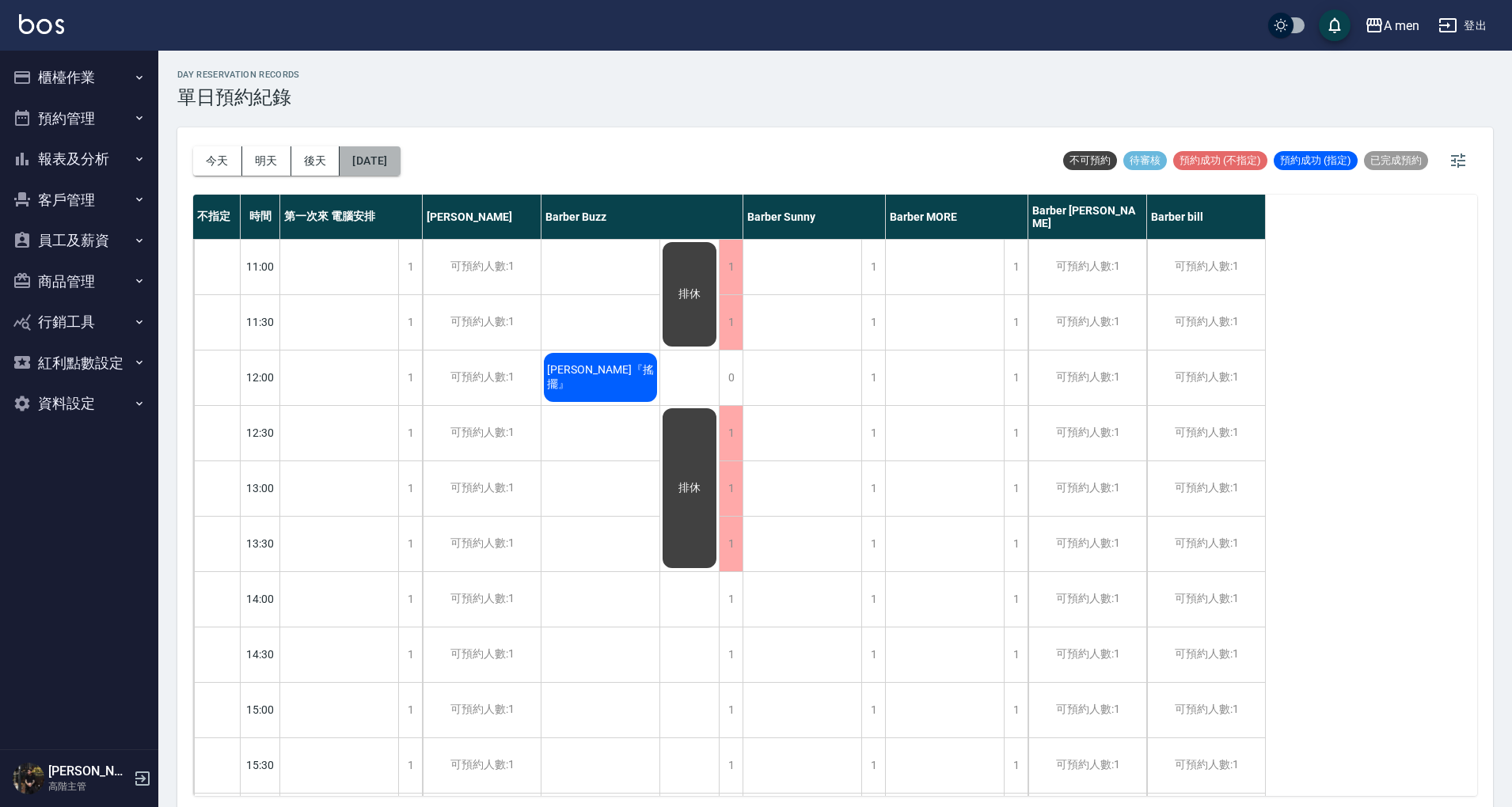
click at [397, 155] on button "2025/10/07" at bounding box center [369, 161] width 60 height 30
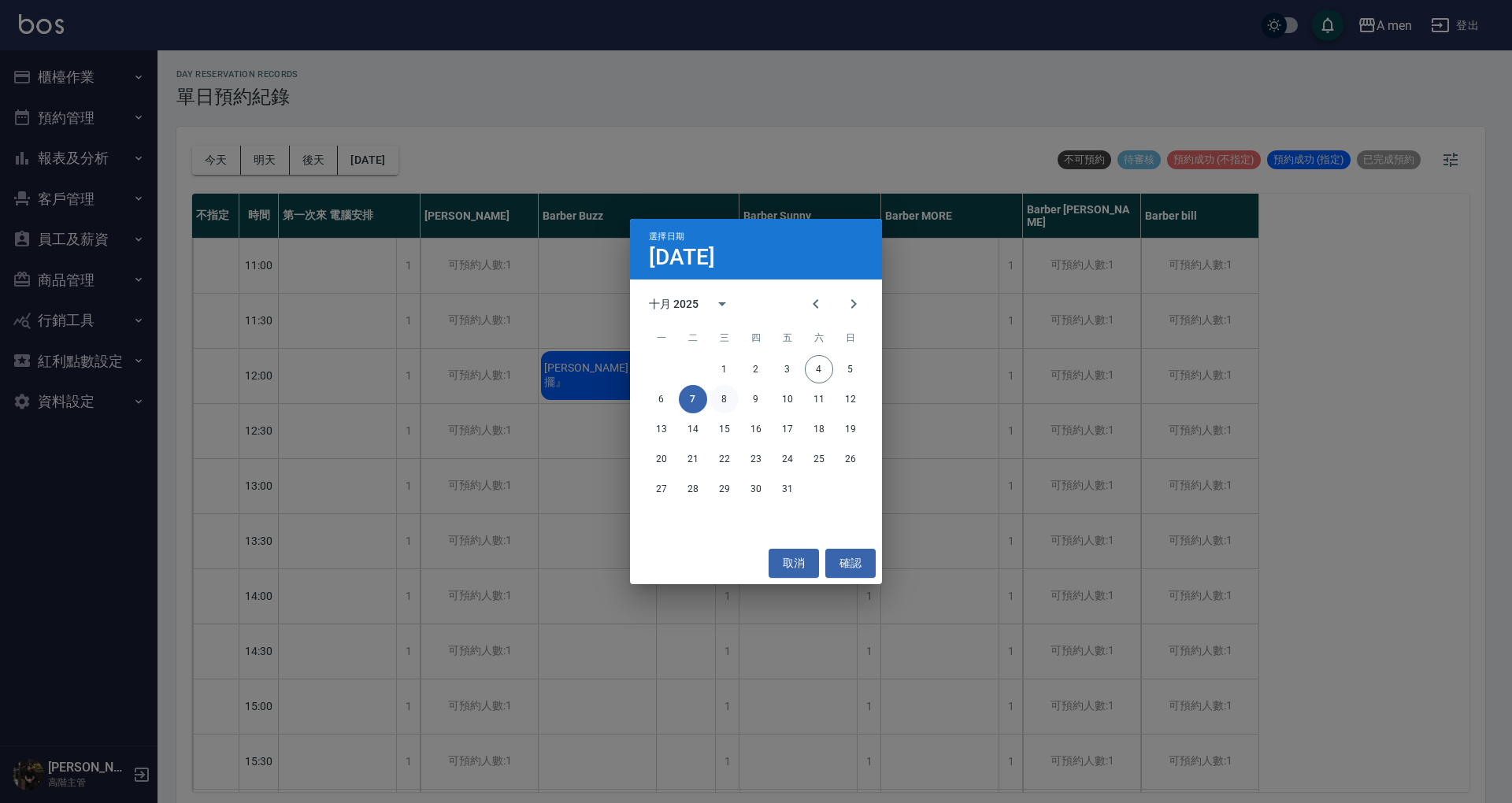
click at [712, 393] on button "8" at bounding box center [725, 400] width 28 height 28
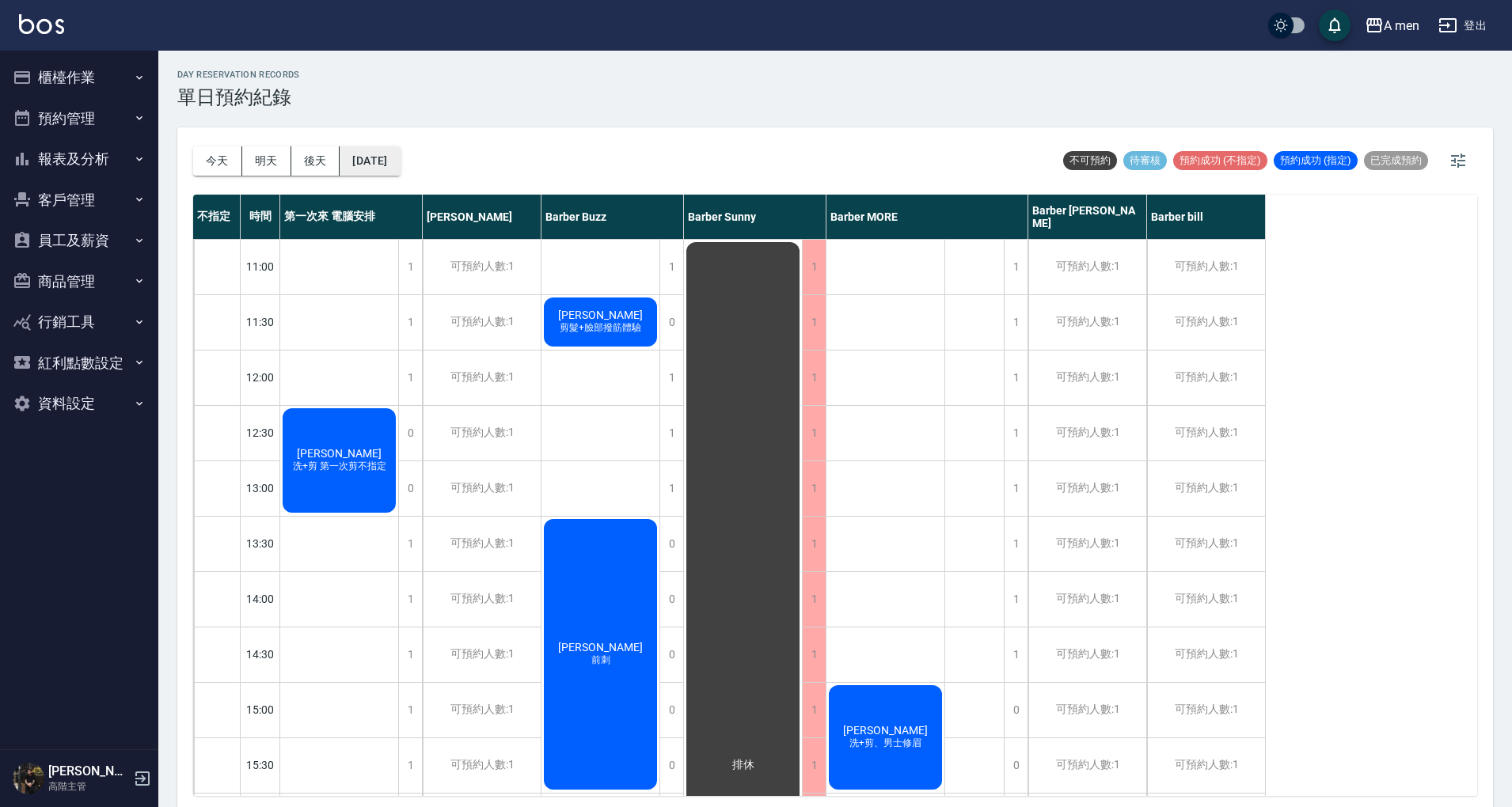
click at [356, 149] on button "2025/10/08" at bounding box center [369, 161] width 60 height 30
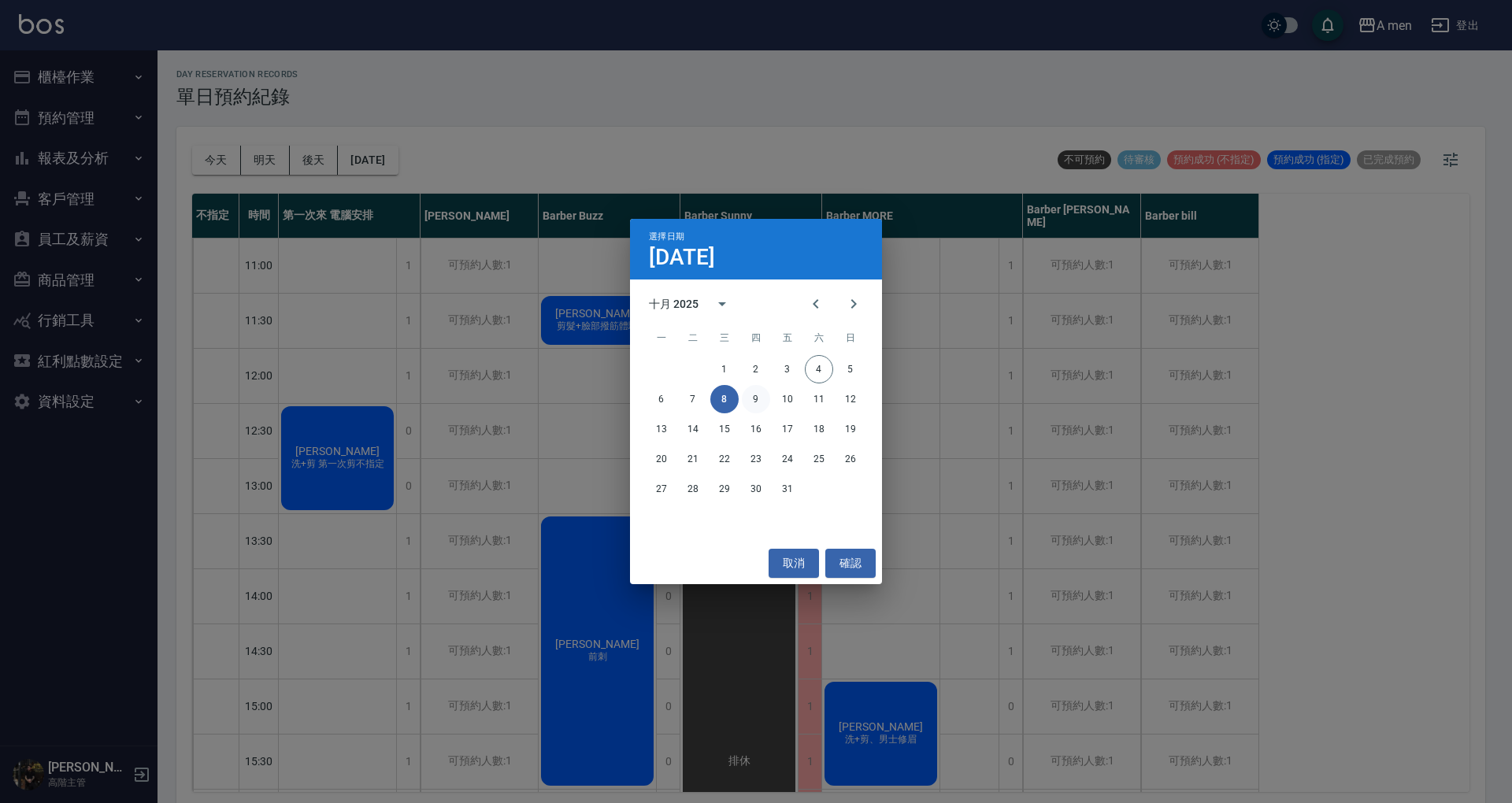
click at [764, 392] on button "9" at bounding box center [756, 400] width 28 height 28
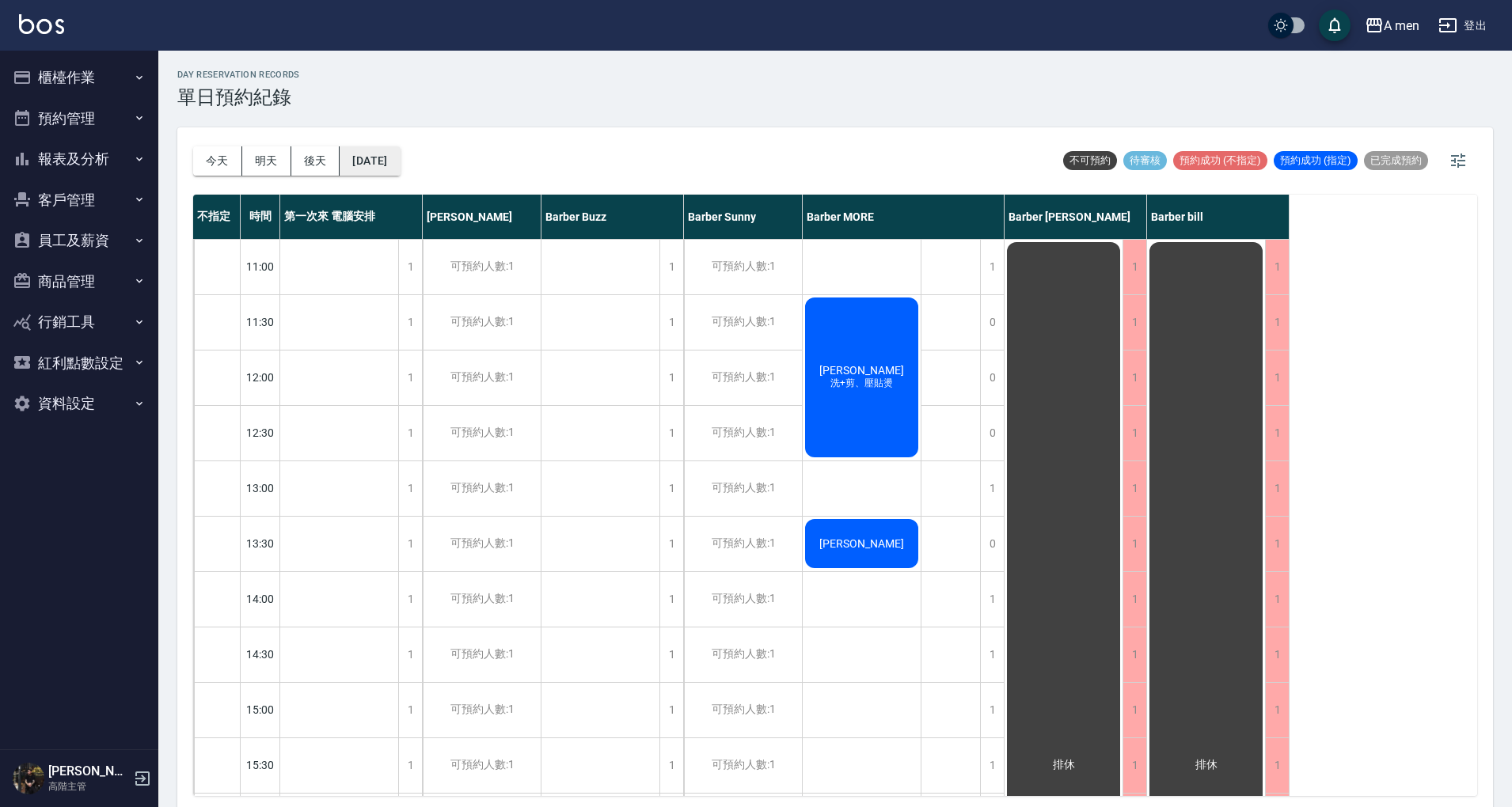
click at [400, 166] on button "2025/10/09" at bounding box center [369, 161] width 60 height 30
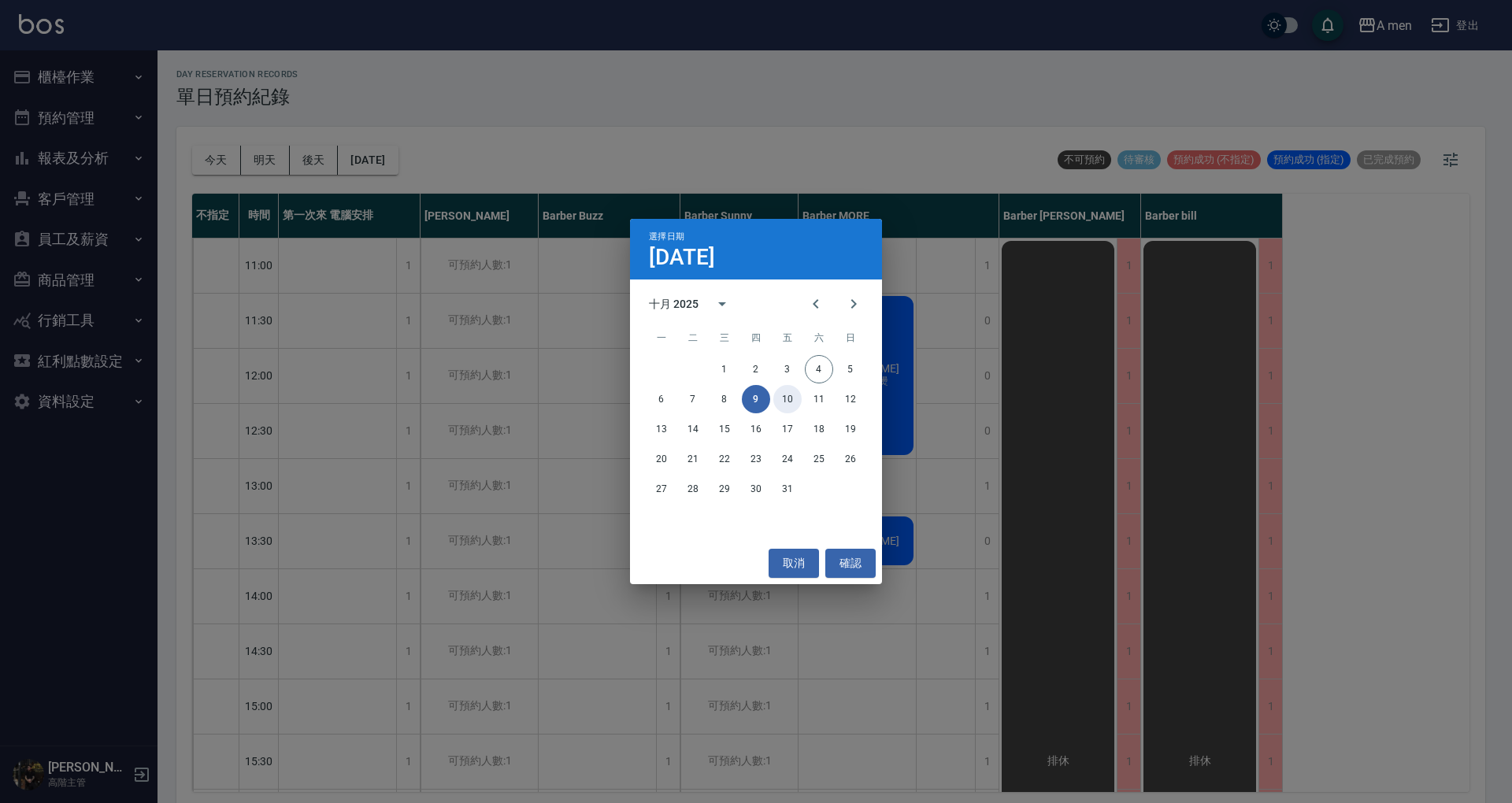
click at [792, 392] on button "10" at bounding box center [788, 400] width 28 height 28
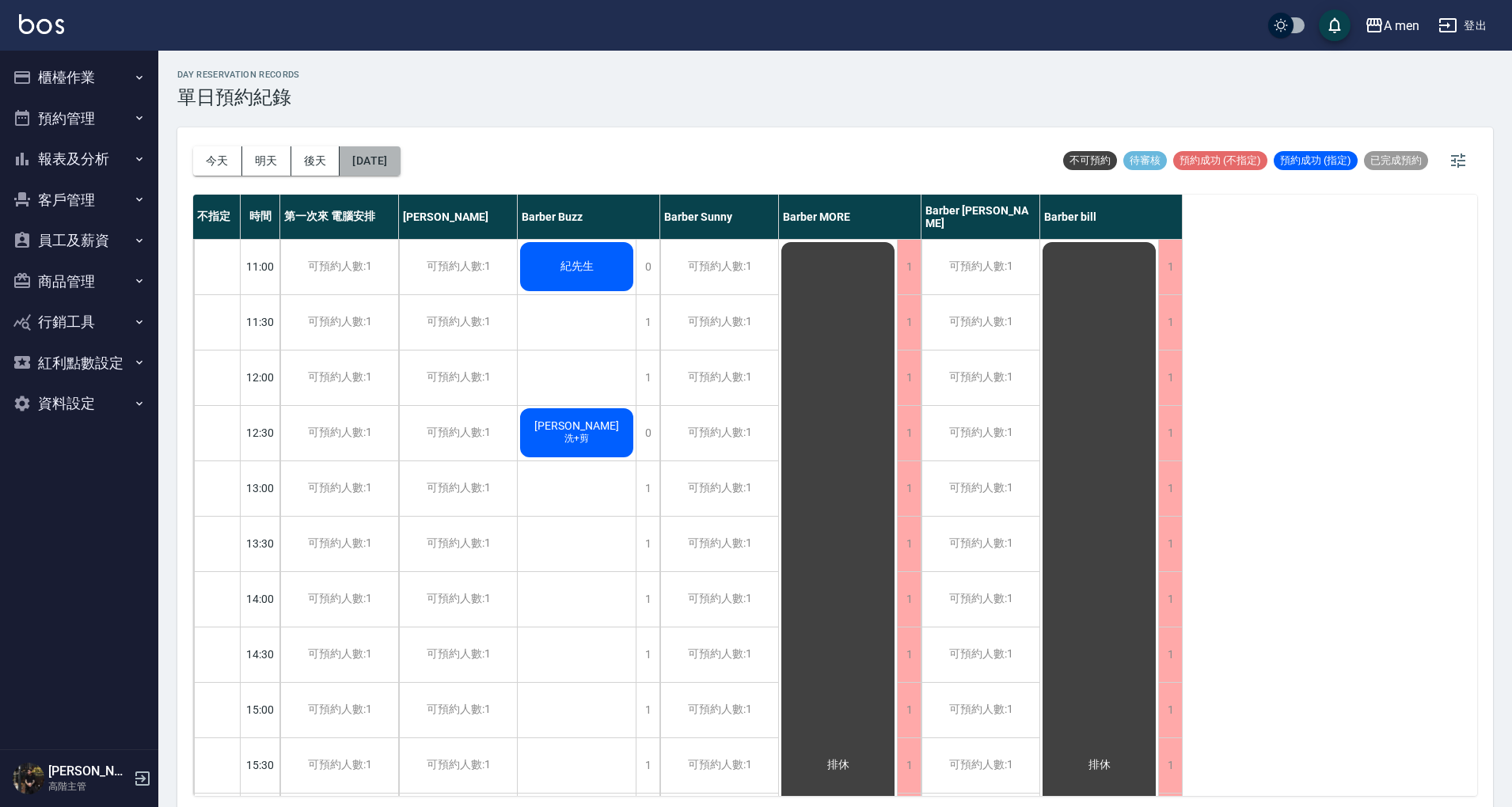
click at [400, 157] on button "2025/10/10" at bounding box center [369, 161] width 60 height 30
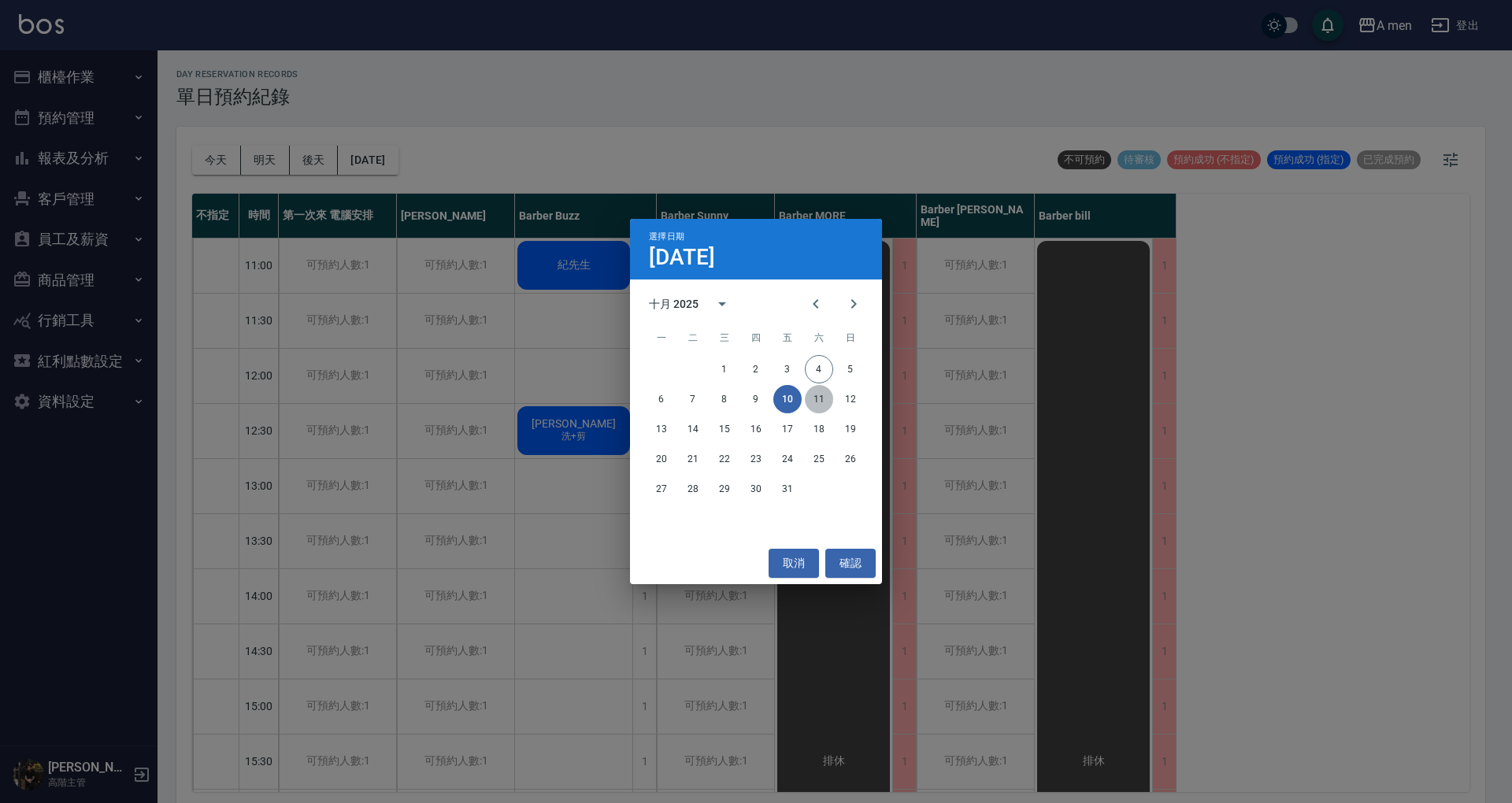
click at [824, 398] on button "11" at bounding box center [819, 400] width 28 height 28
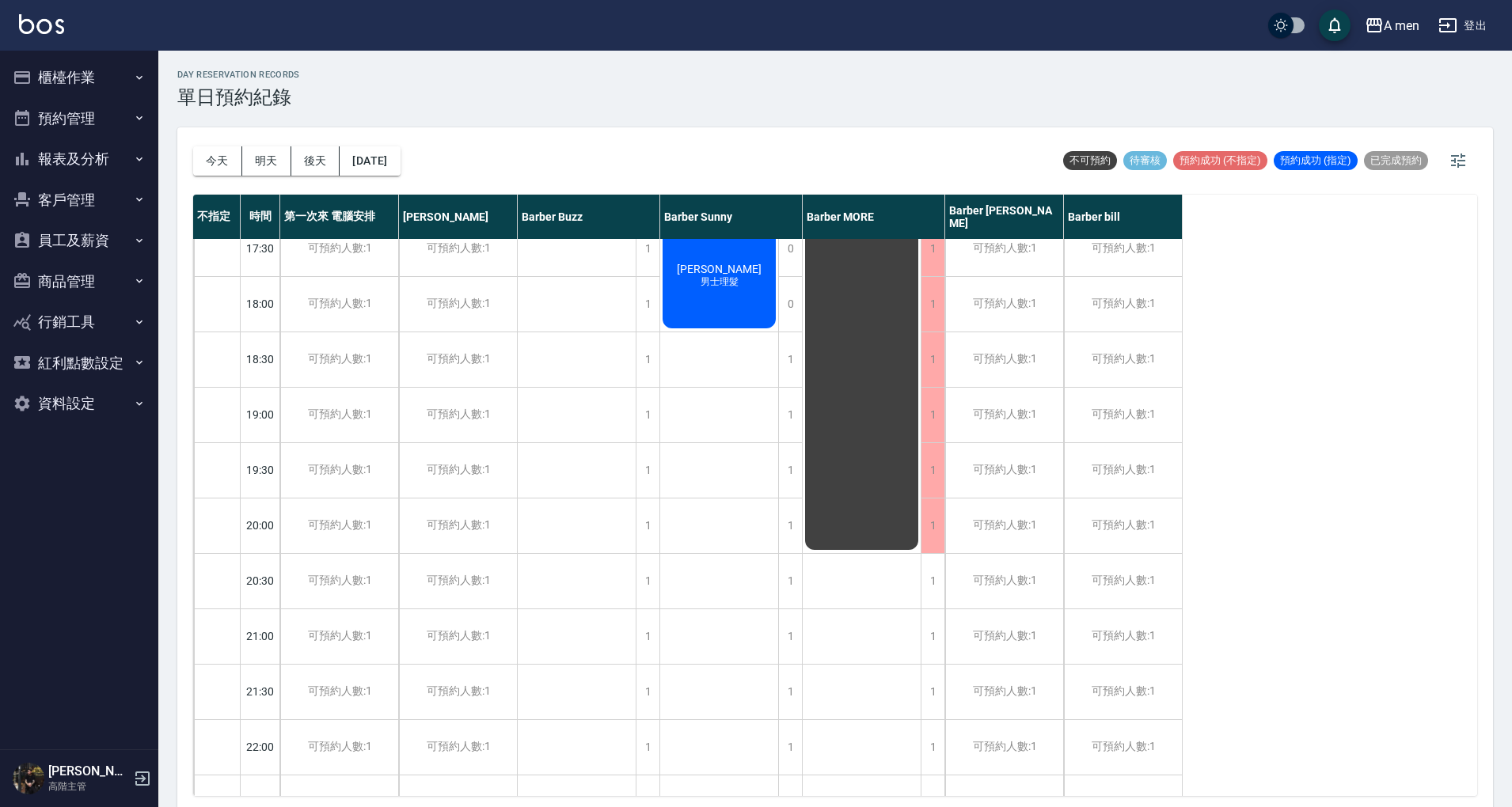
scroll to position [106, 0]
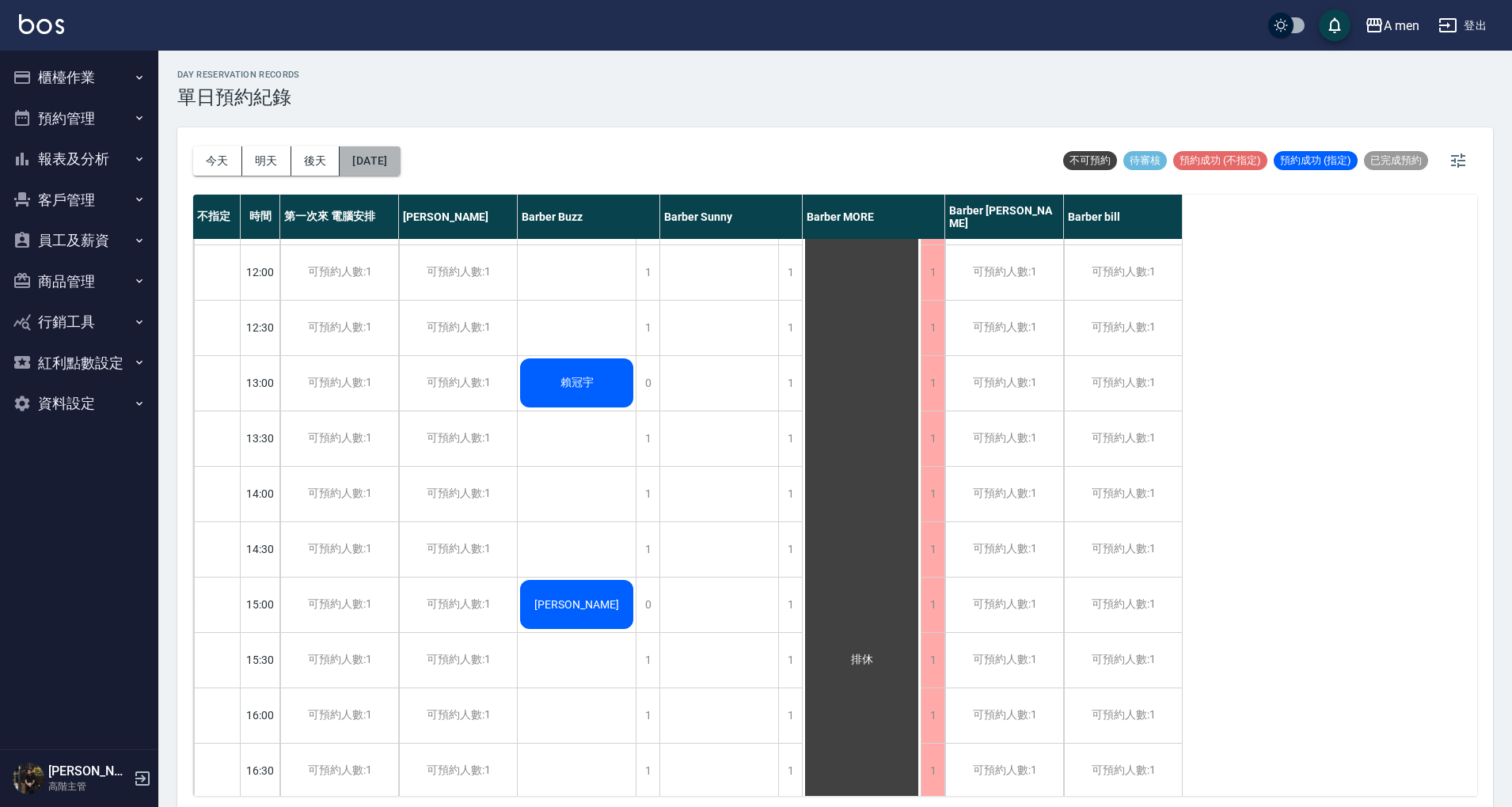
click at [389, 174] on button "2025/10/11" at bounding box center [369, 161] width 60 height 30
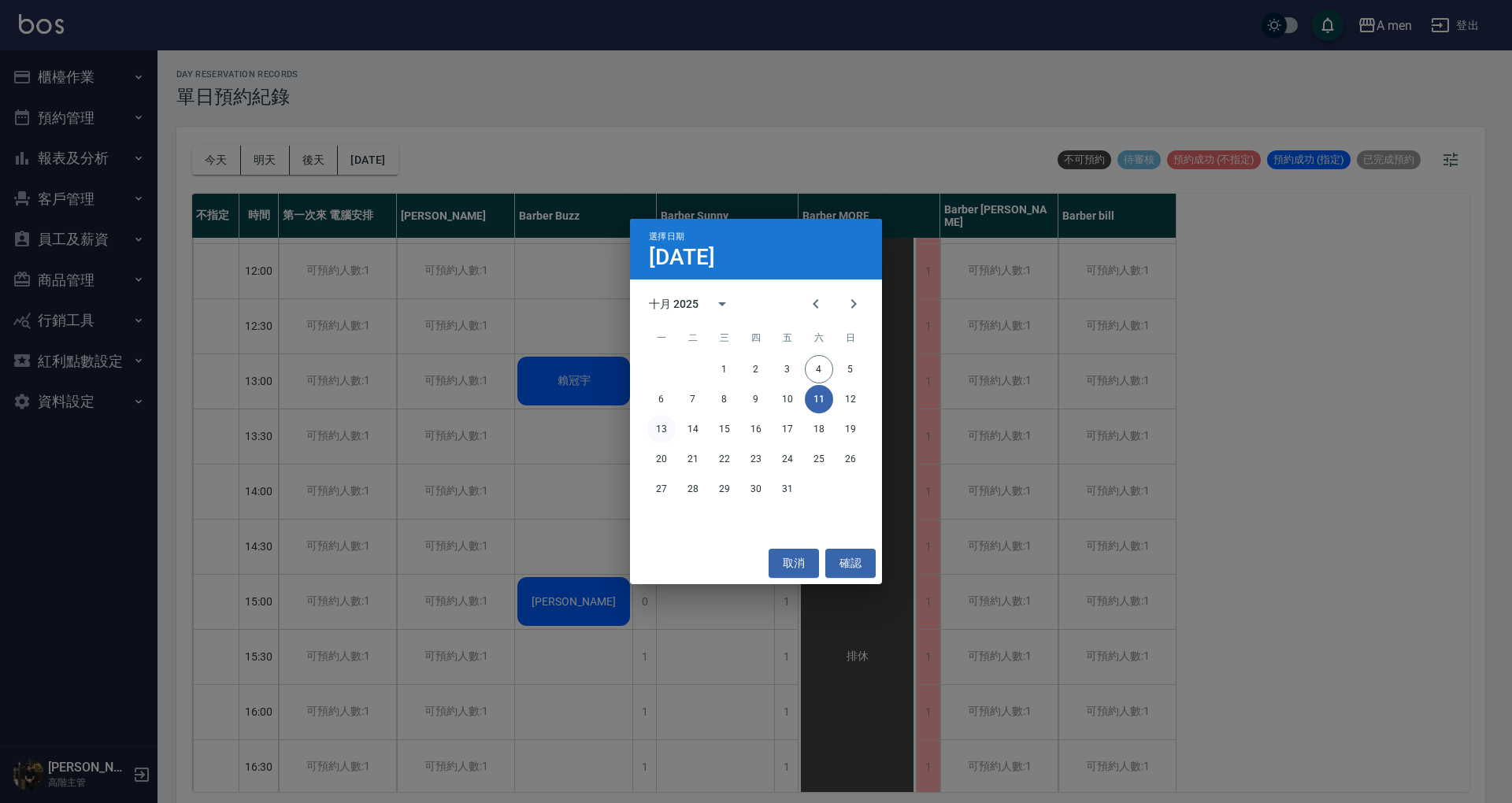
click at [655, 428] on button "13" at bounding box center [662, 429] width 28 height 28
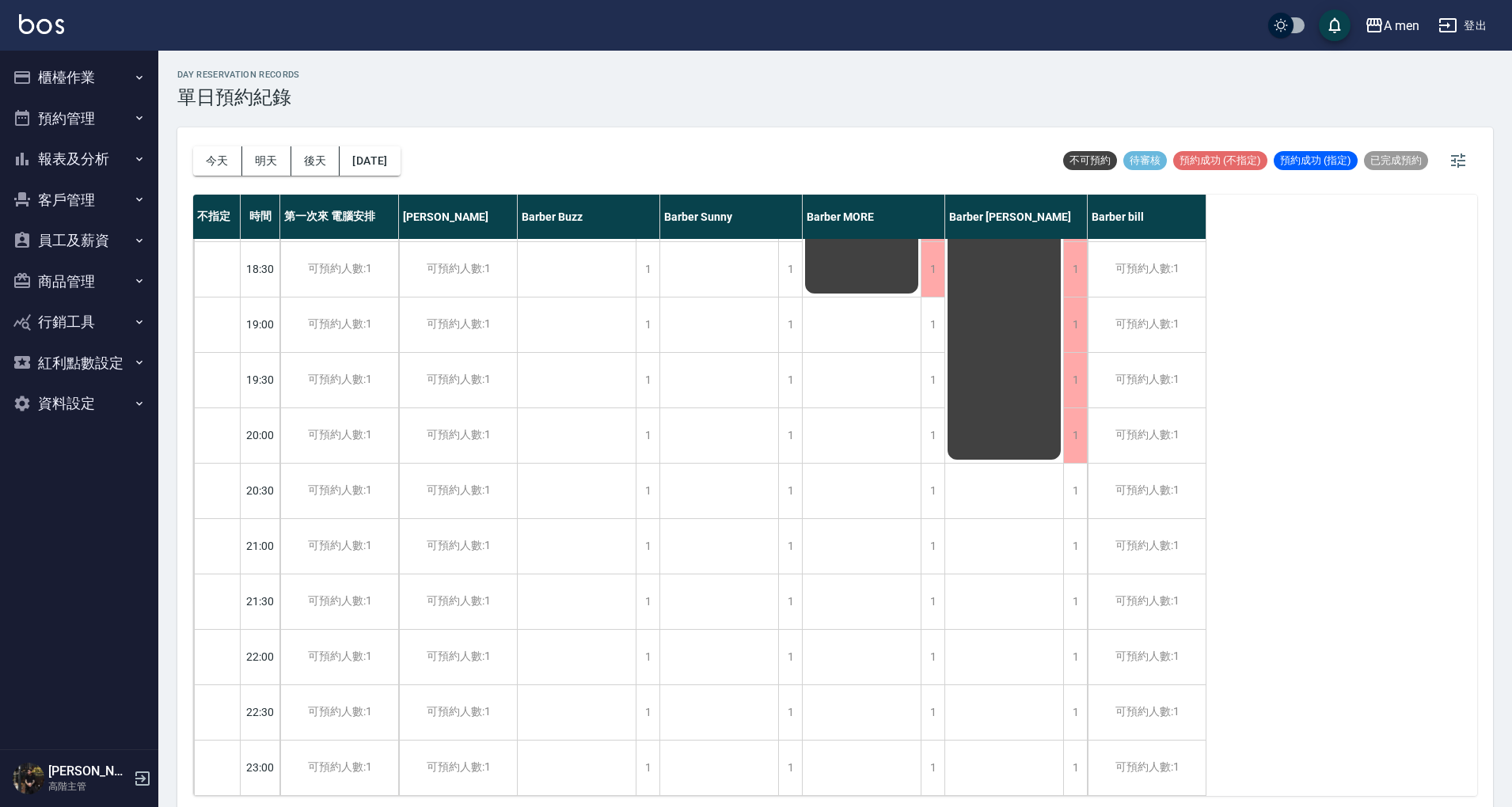
scroll to position [106, 0]
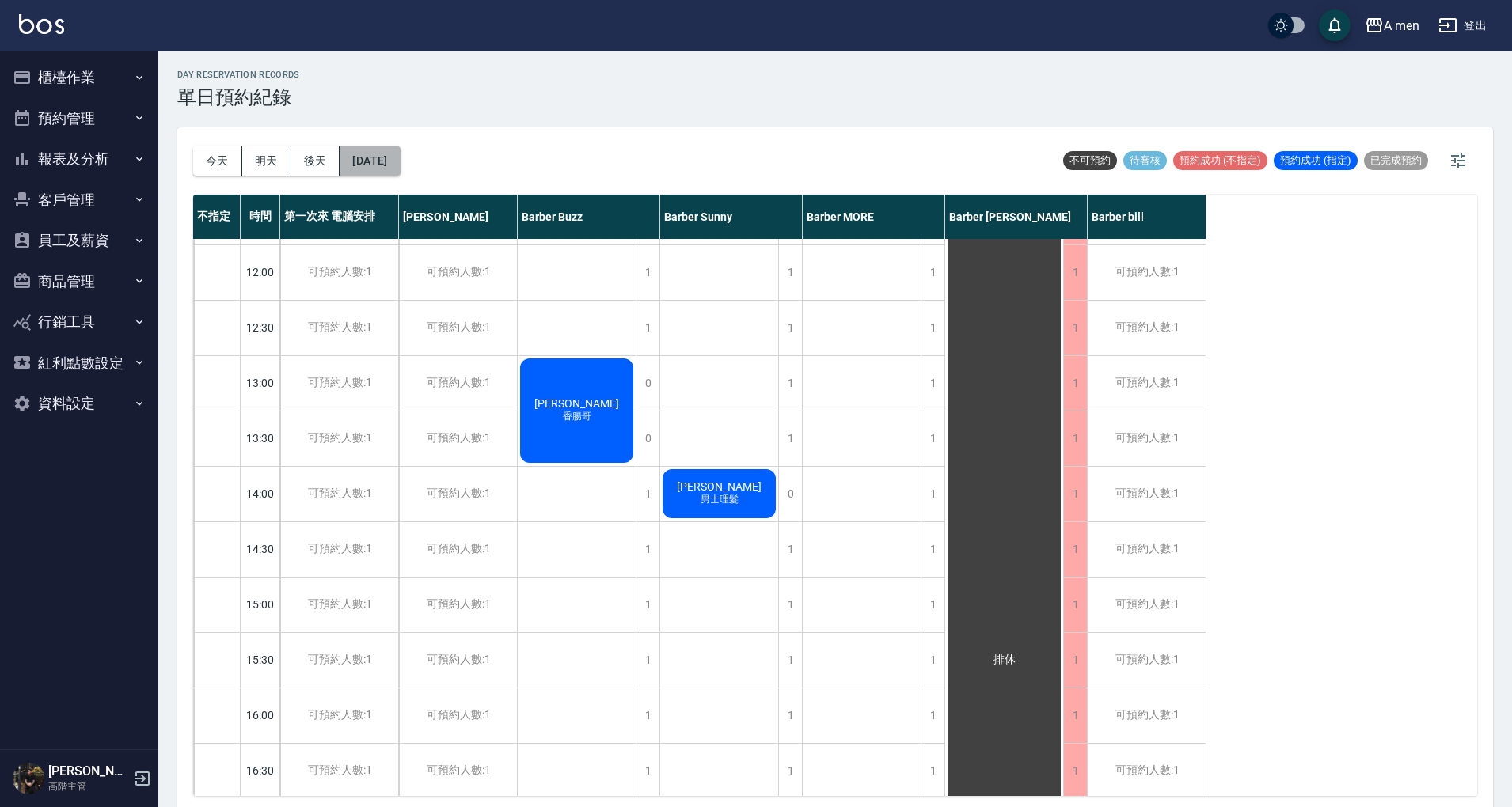
click at [393, 171] on button "2025/10/13" at bounding box center [369, 161] width 60 height 30
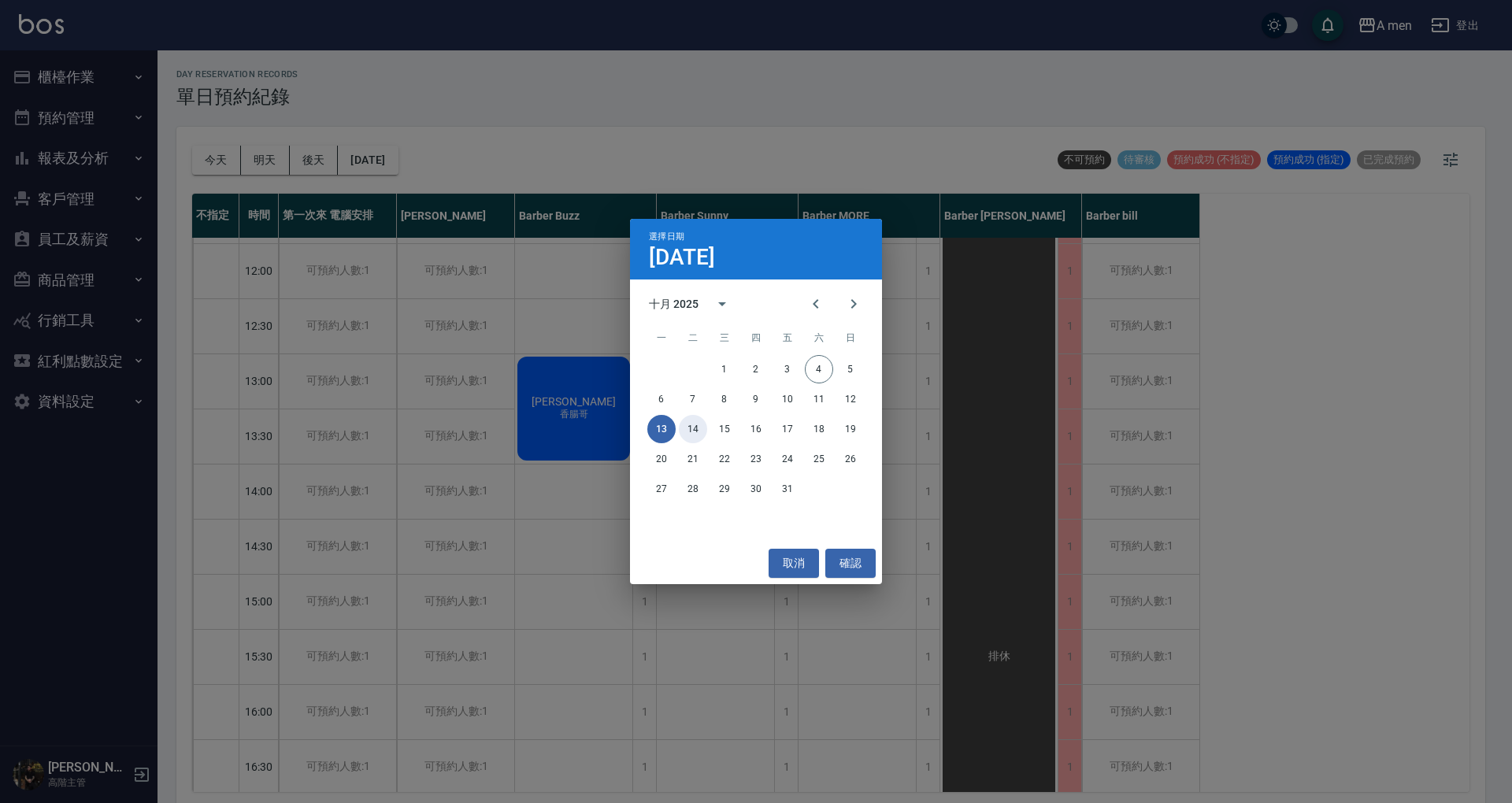
click at [688, 434] on button "14" at bounding box center [693, 429] width 28 height 28
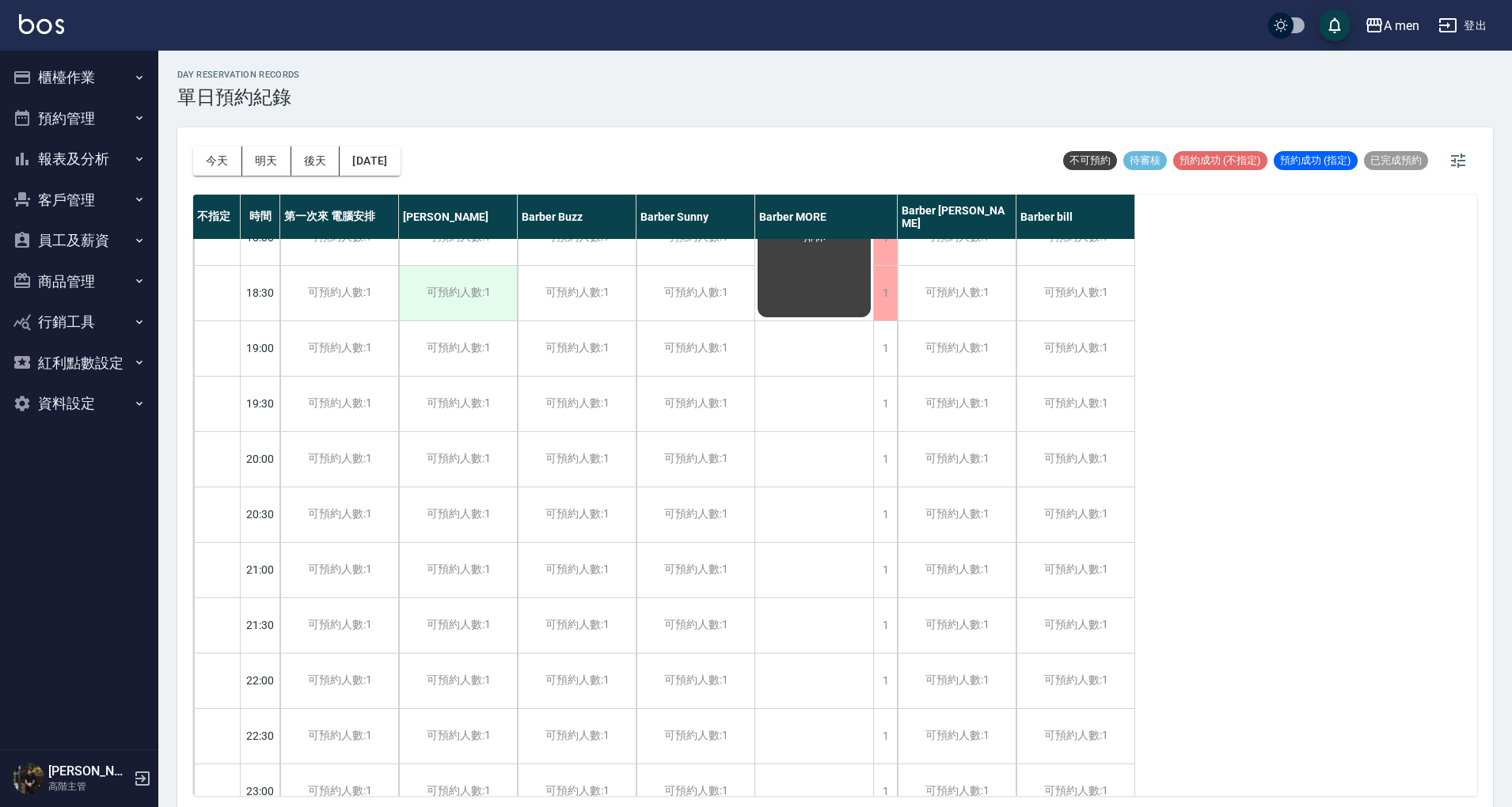
scroll to position [844, 0]
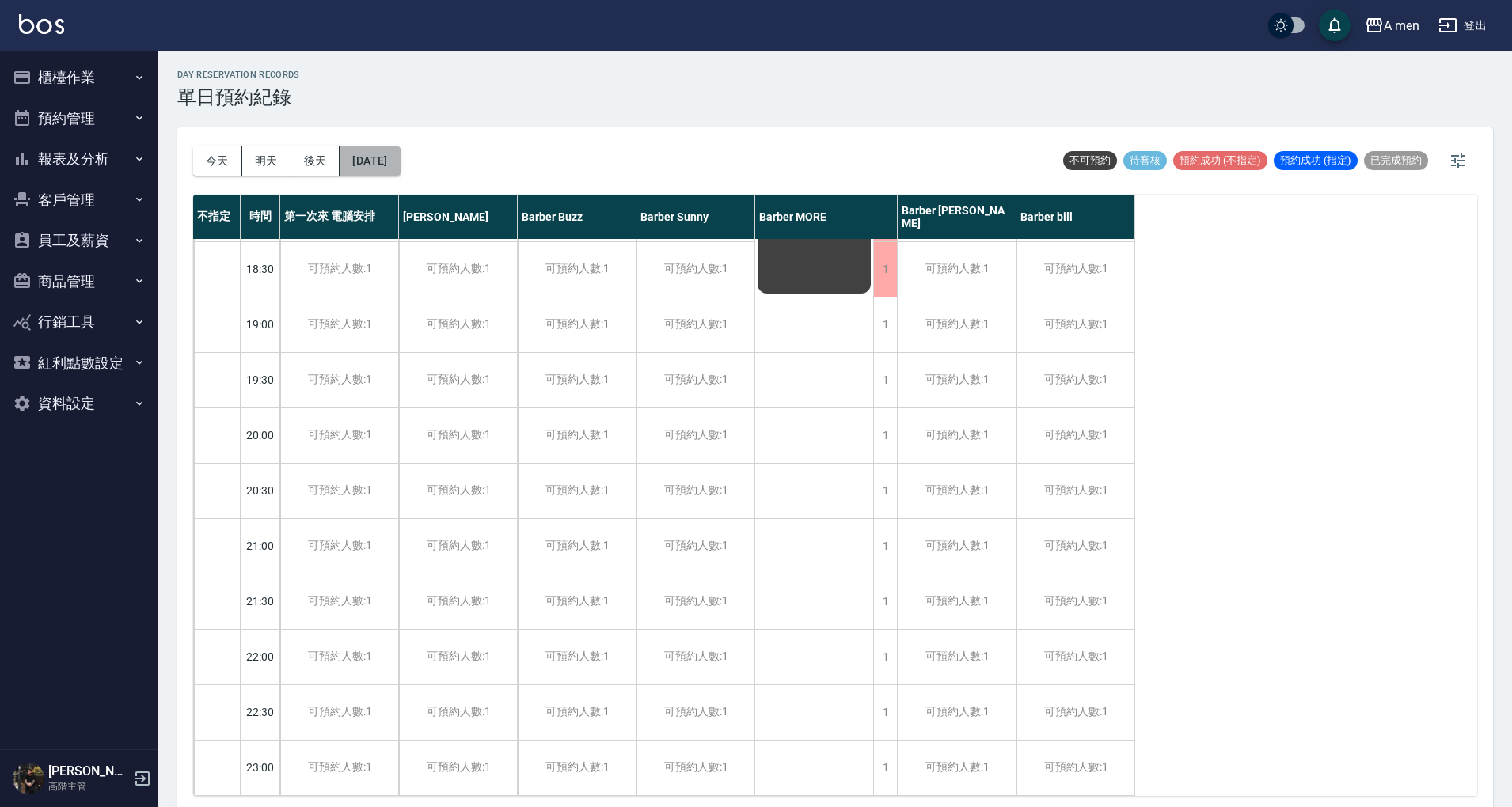
click at [400, 164] on button "2025/10/14" at bounding box center [369, 161] width 60 height 30
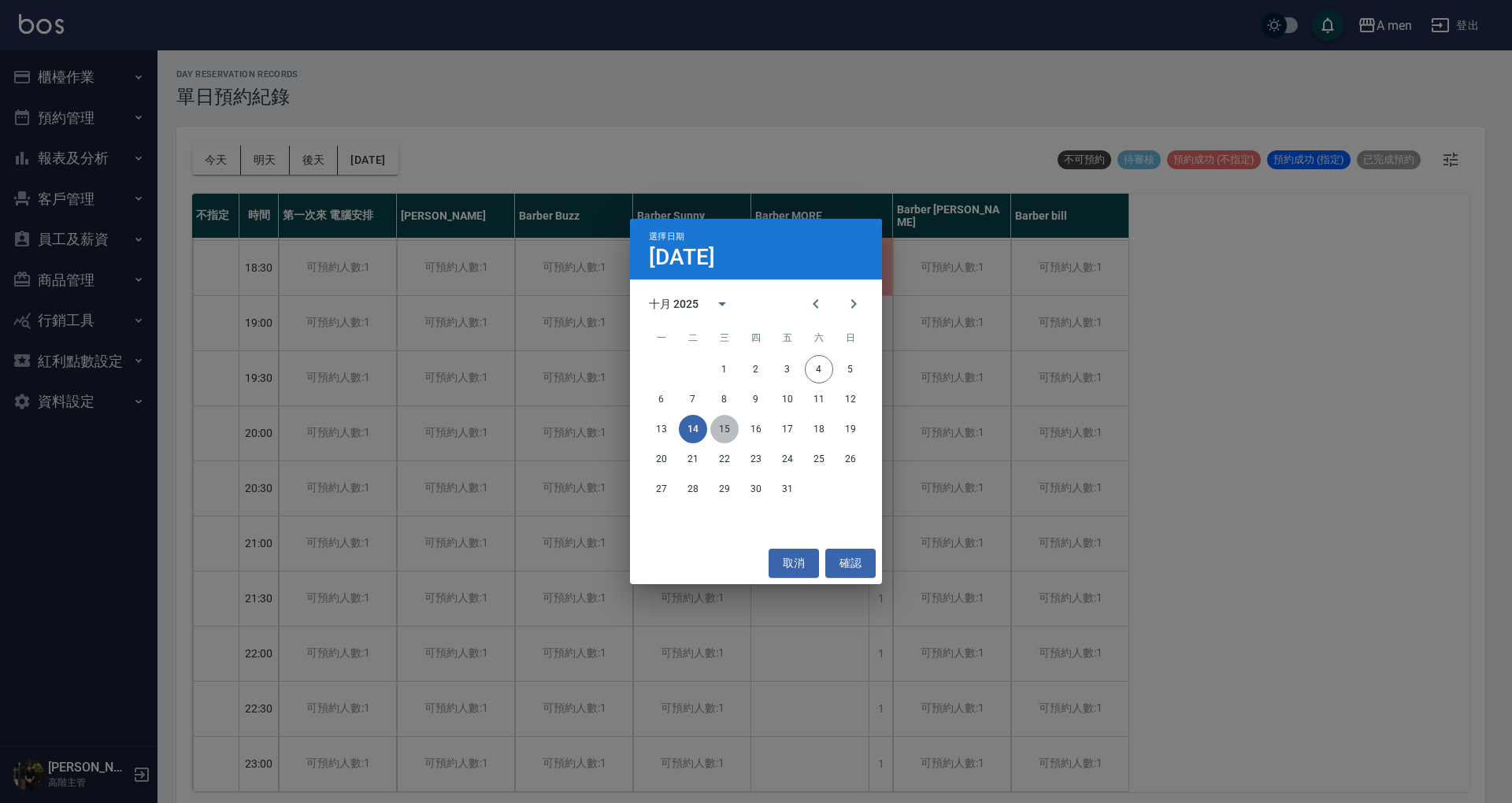
click at [723, 426] on button "15" at bounding box center [725, 429] width 28 height 28
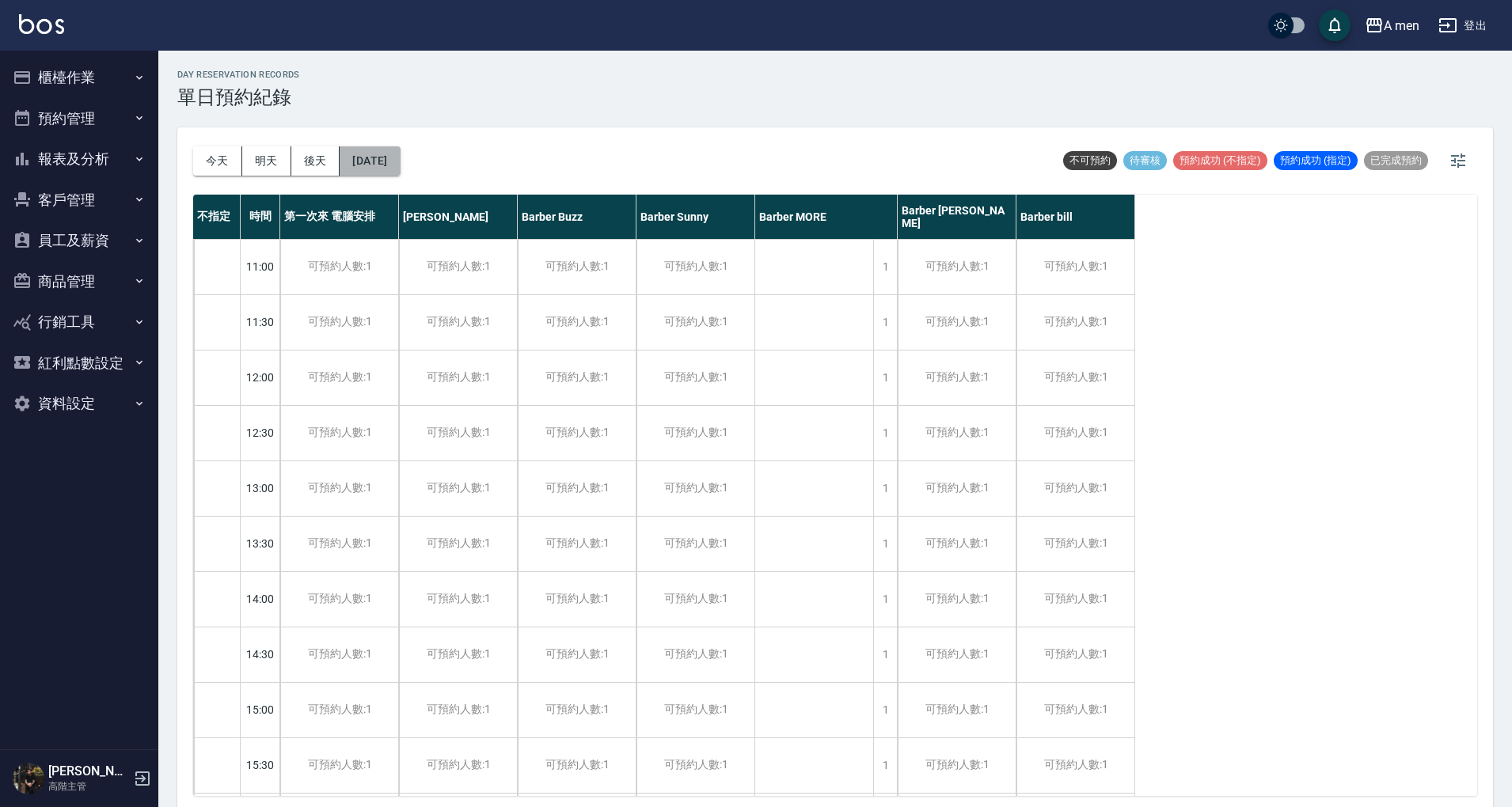
click at [364, 169] on button "2025/10/15" at bounding box center [369, 161] width 60 height 30
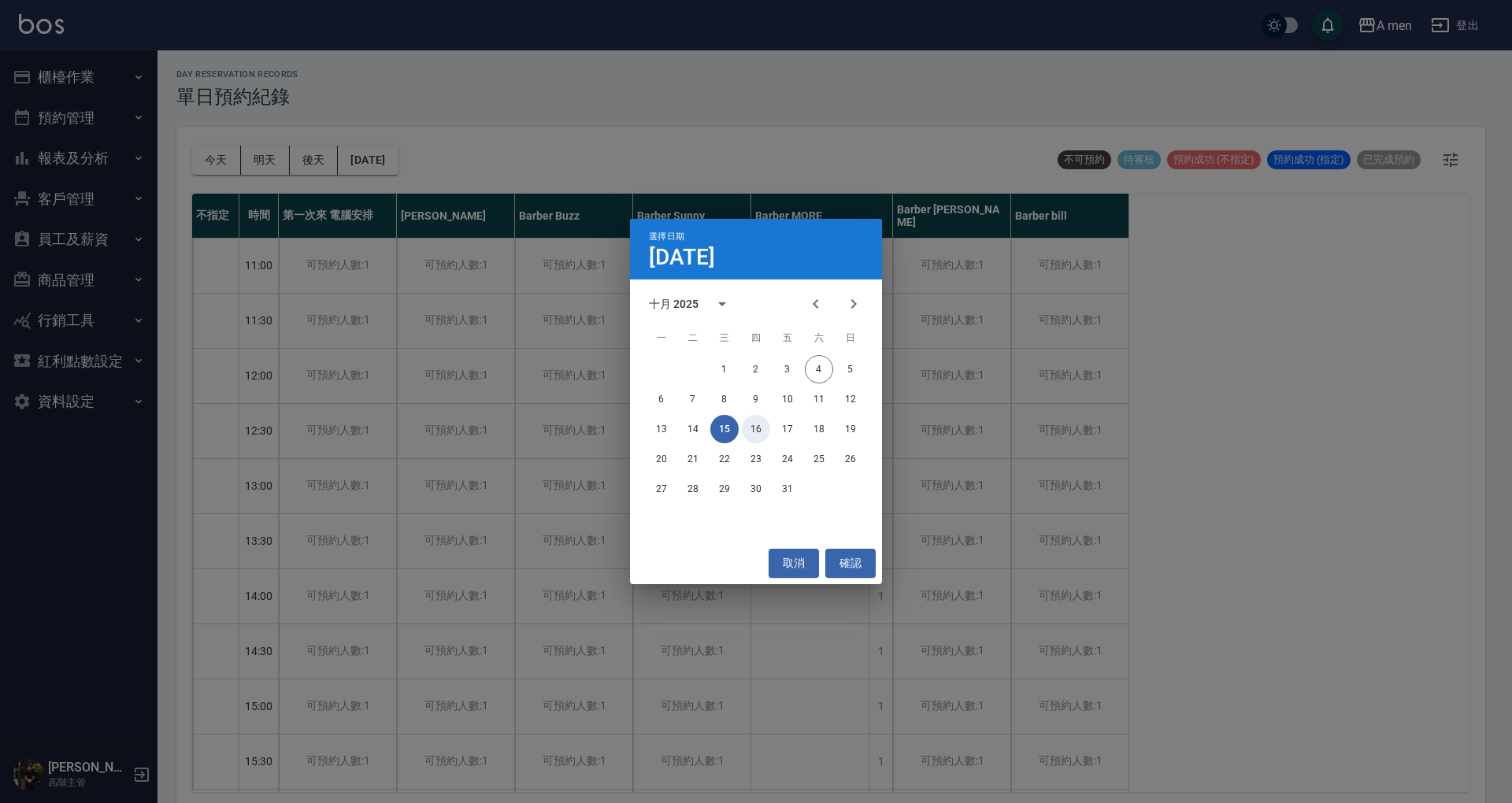
click at [760, 421] on button "16" at bounding box center [756, 429] width 28 height 28
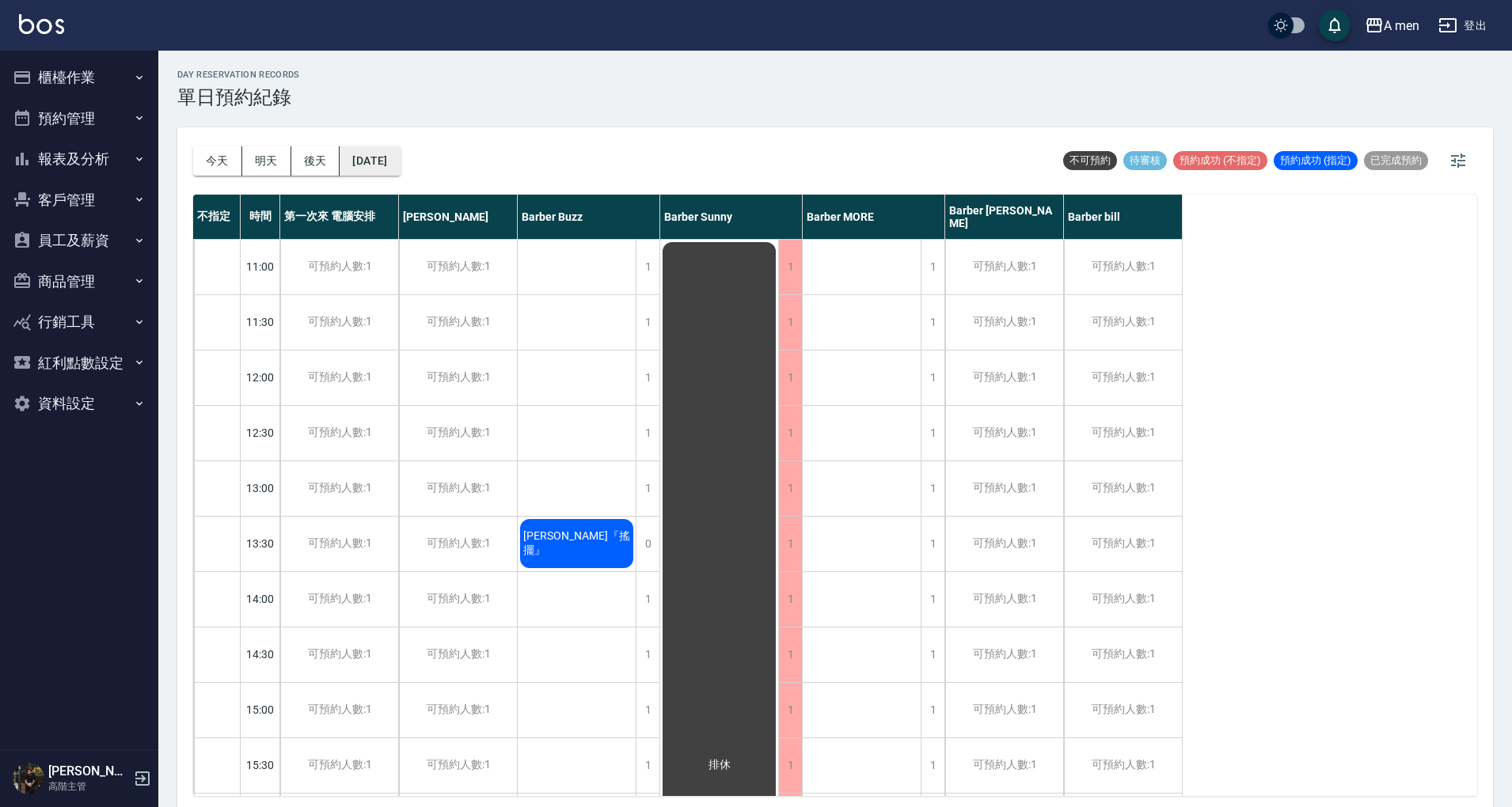
click at [383, 161] on button "2025/10/16" at bounding box center [369, 161] width 60 height 30
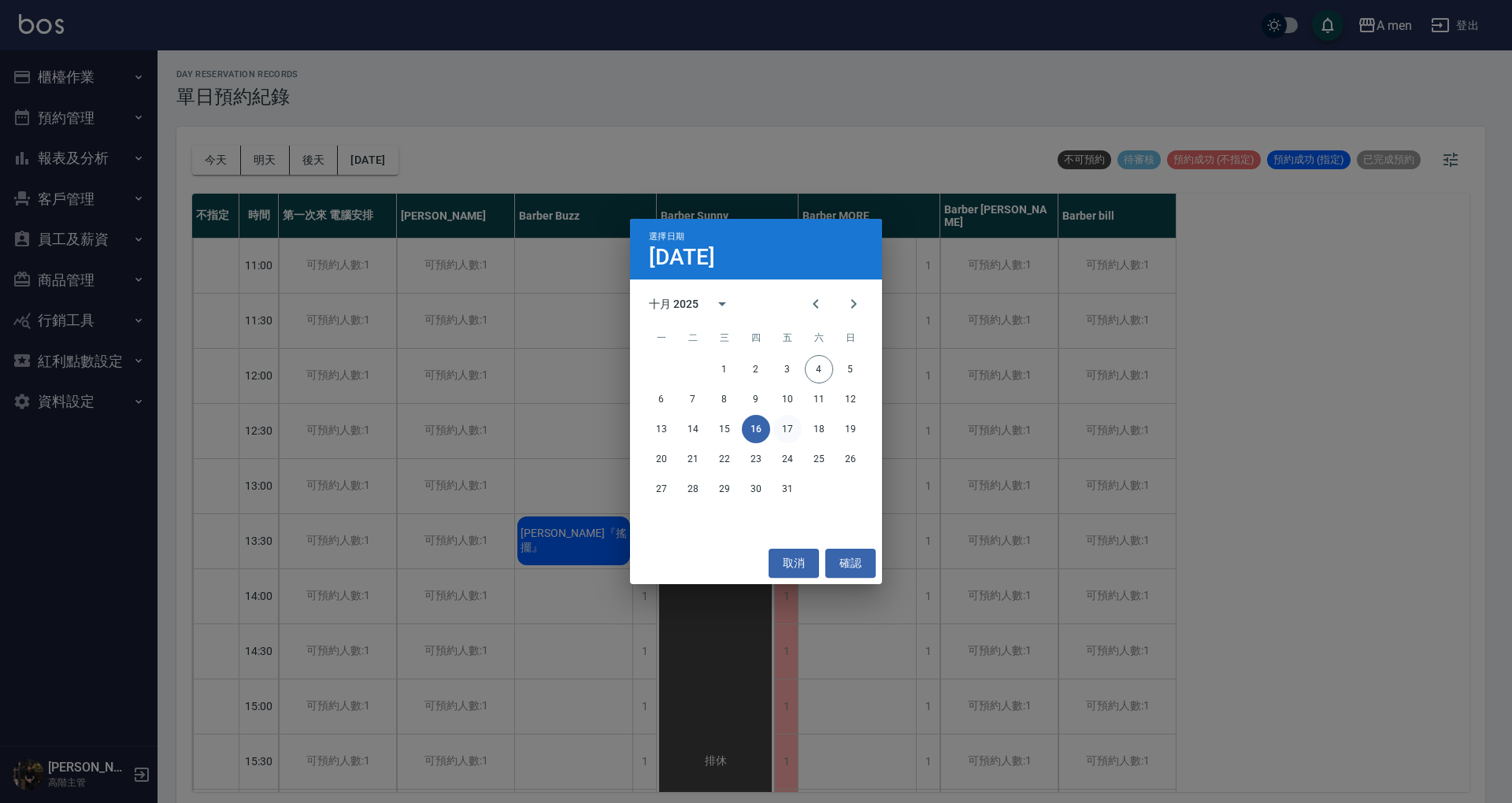
click at [789, 419] on button "17" at bounding box center [788, 429] width 28 height 28
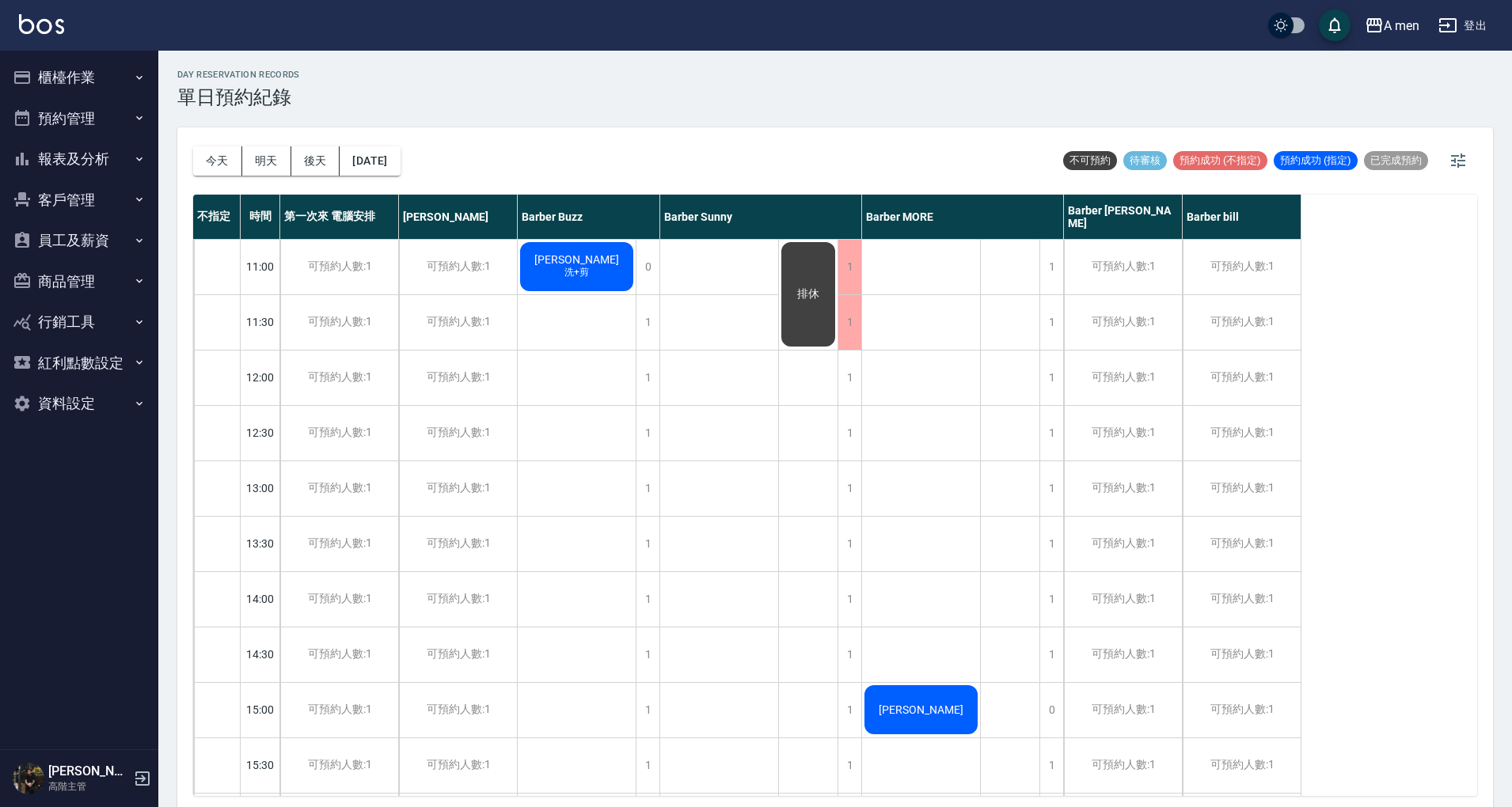
click at [576, 284] on div "蕭舜 洗+剪" at bounding box center [577, 267] width 118 height 54
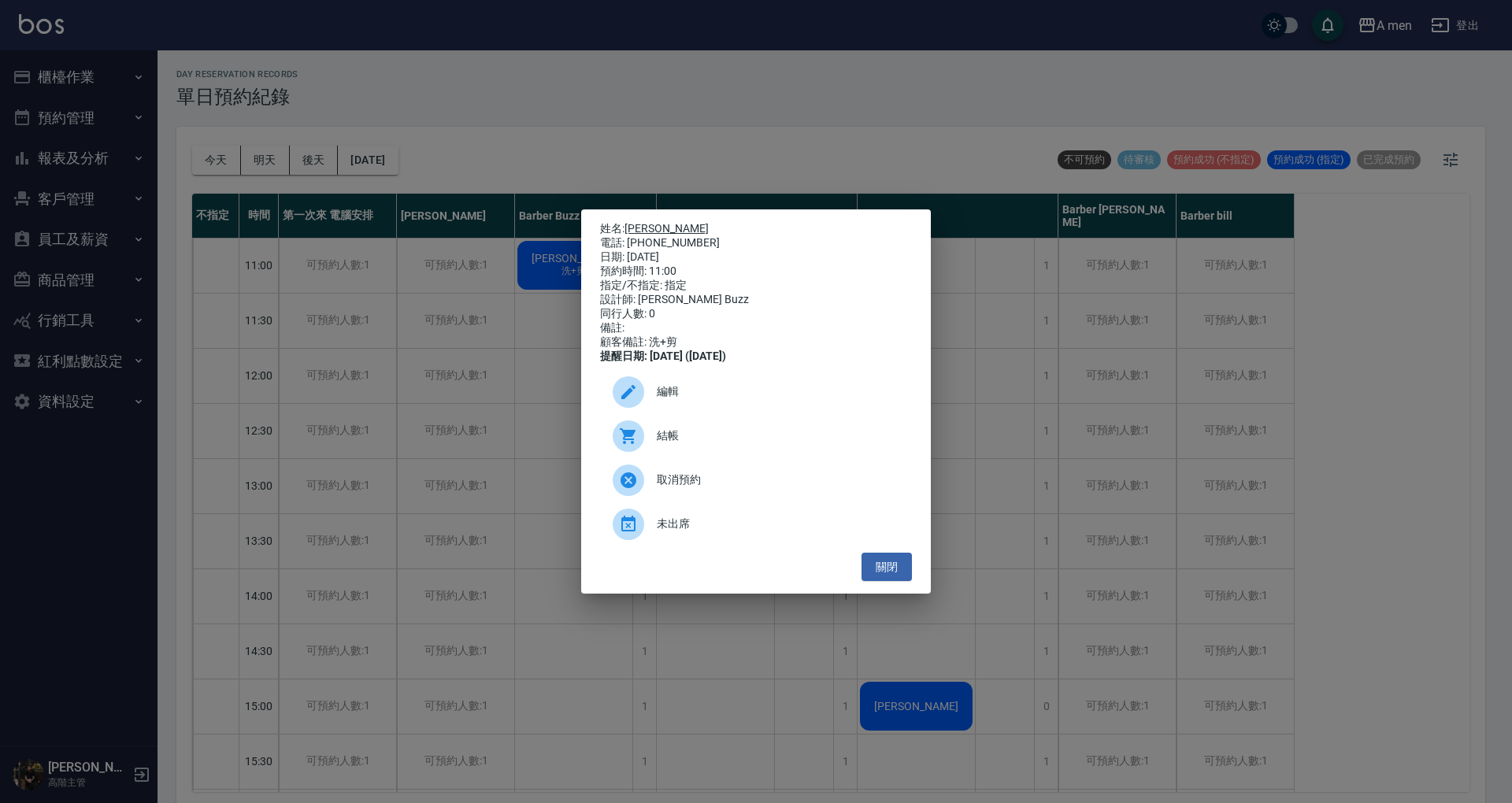
click at [635, 222] on link "蕭舜" at bounding box center [666, 228] width 85 height 12
drag, startPoint x: 874, startPoint y: 567, endPoint x: 827, endPoint y: 454, distance: 122.4
click at [874, 568] on button "關閉" at bounding box center [887, 567] width 51 height 29
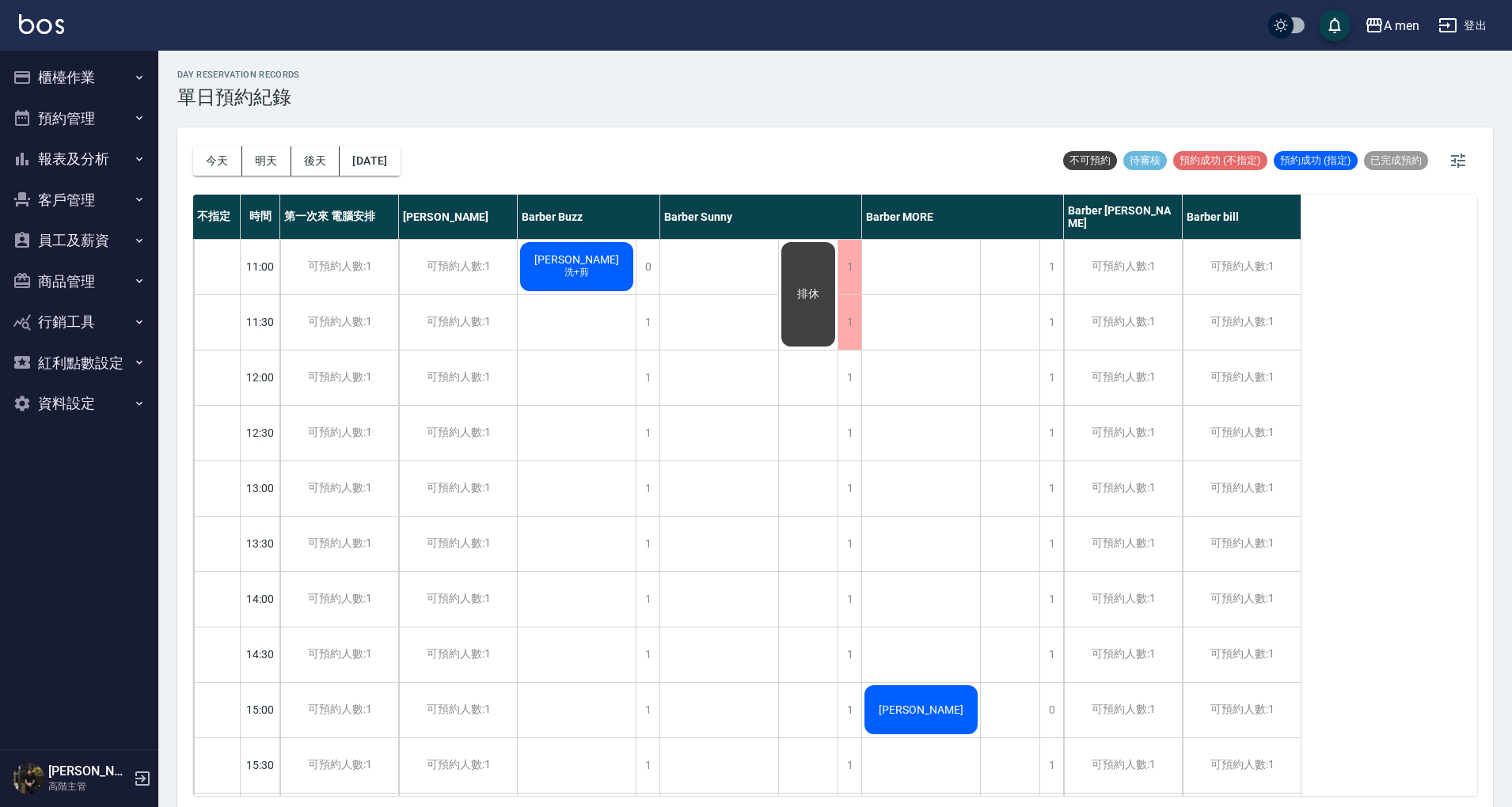
click at [228, 159] on button "今天" at bounding box center [218, 161] width 49 height 30
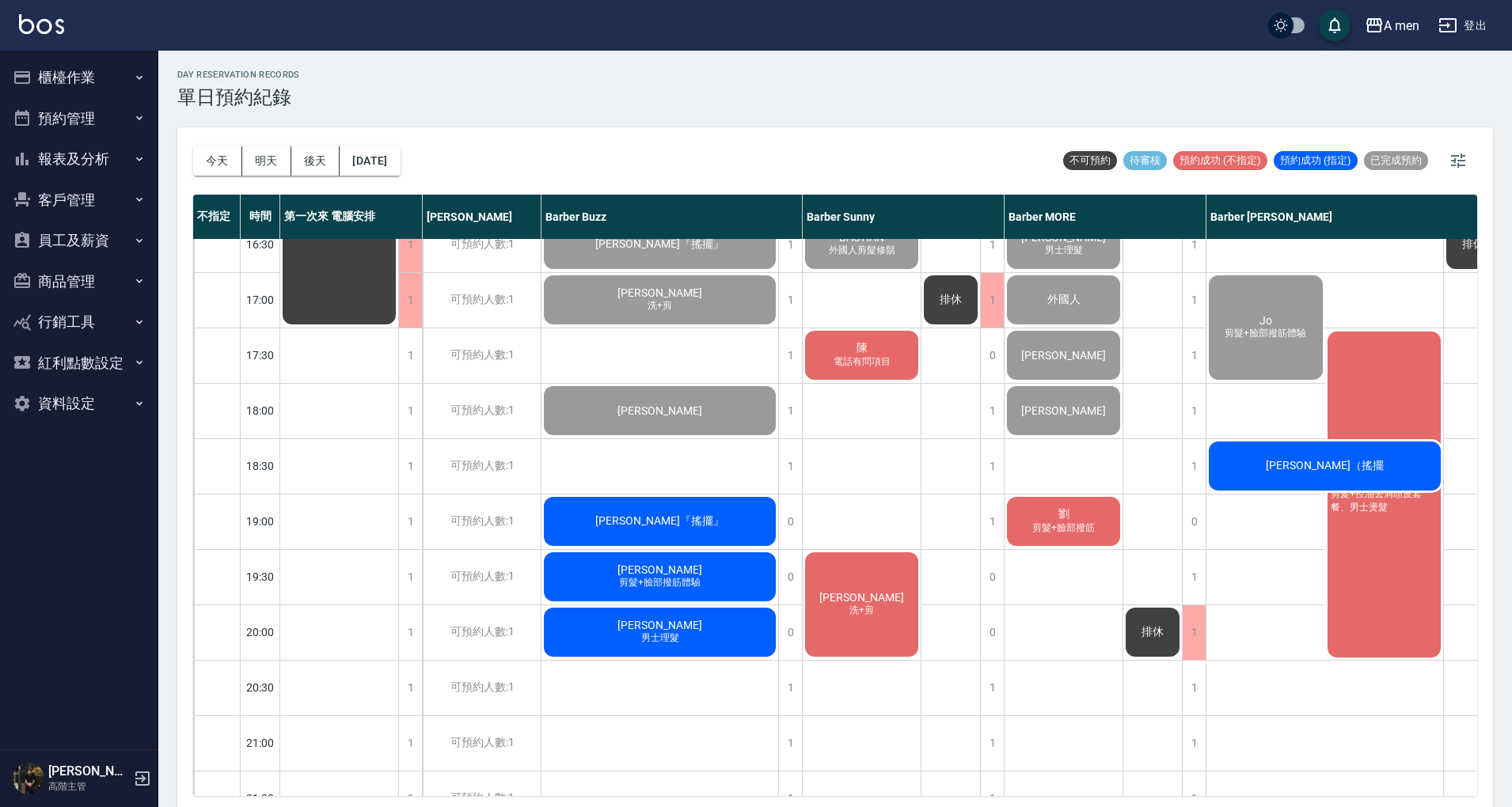
scroll to position [633, 0]
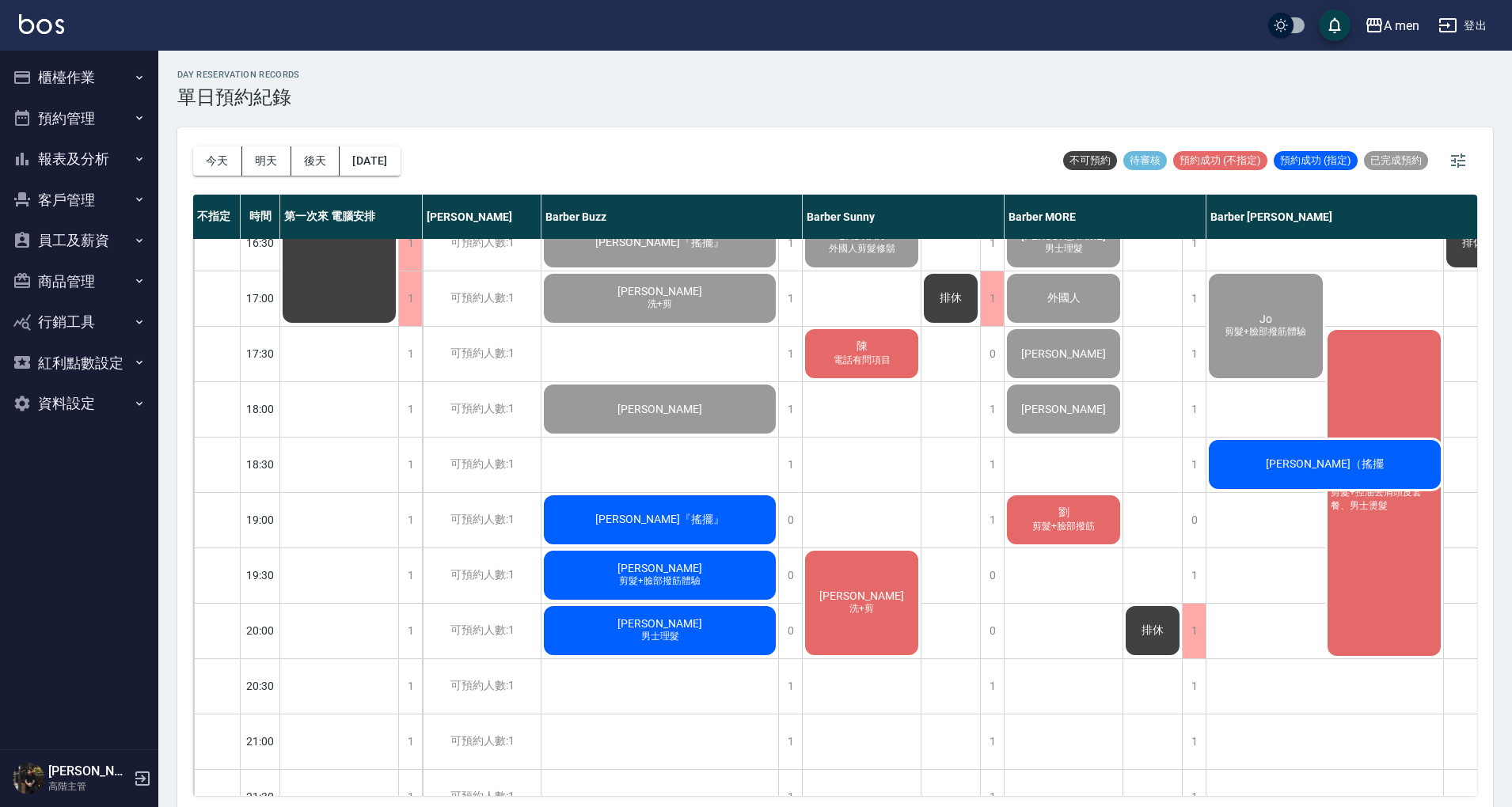
click at [866, 590] on span "李睿羲" at bounding box center [862, 596] width 91 height 13
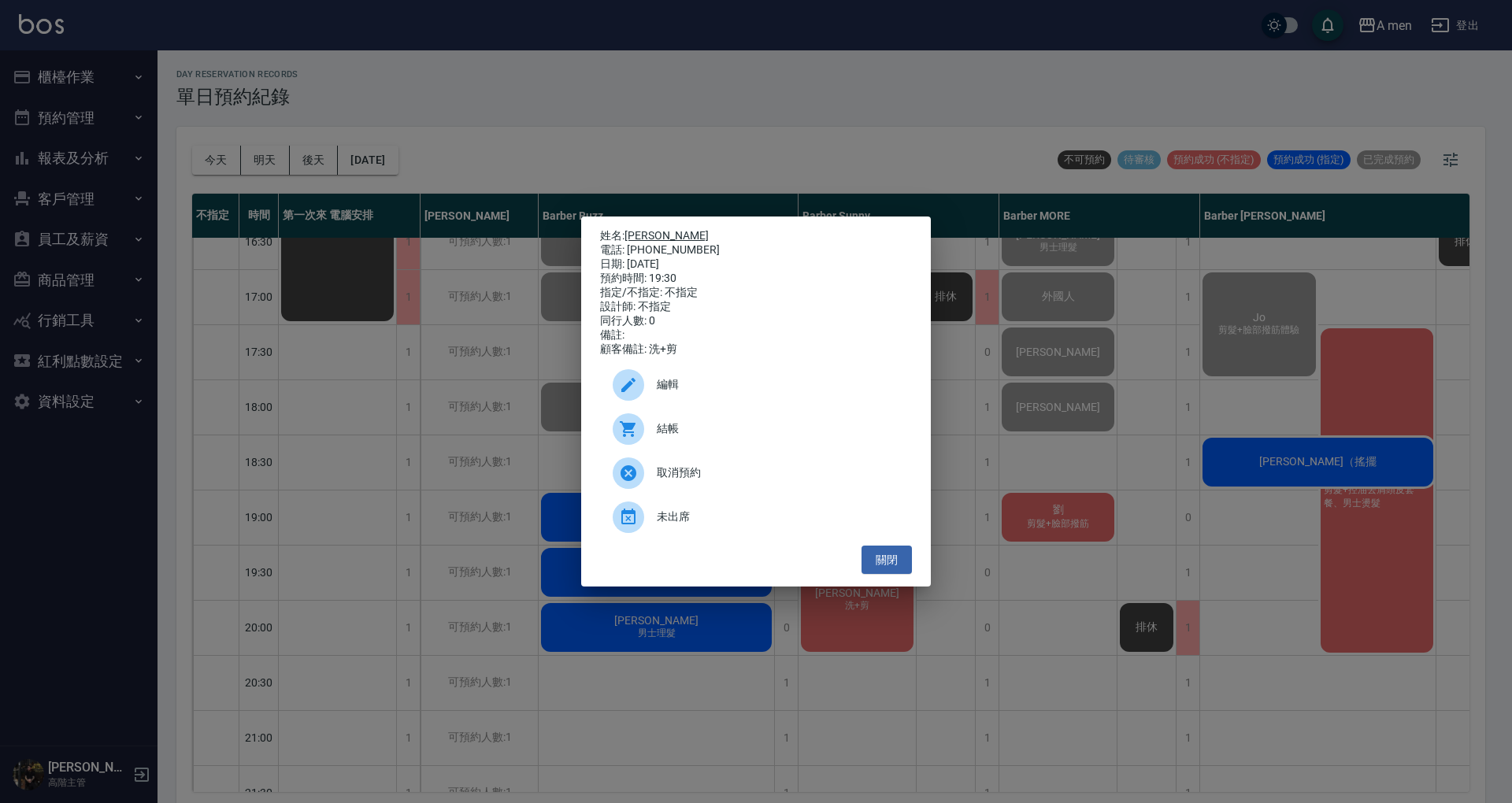
click at [652, 229] on link "李睿羲" at bounding box center [666, 235] width 85 height 12
click at [890, 573] on button "關閉" at bounding box center [887, 560] width 51 height 29
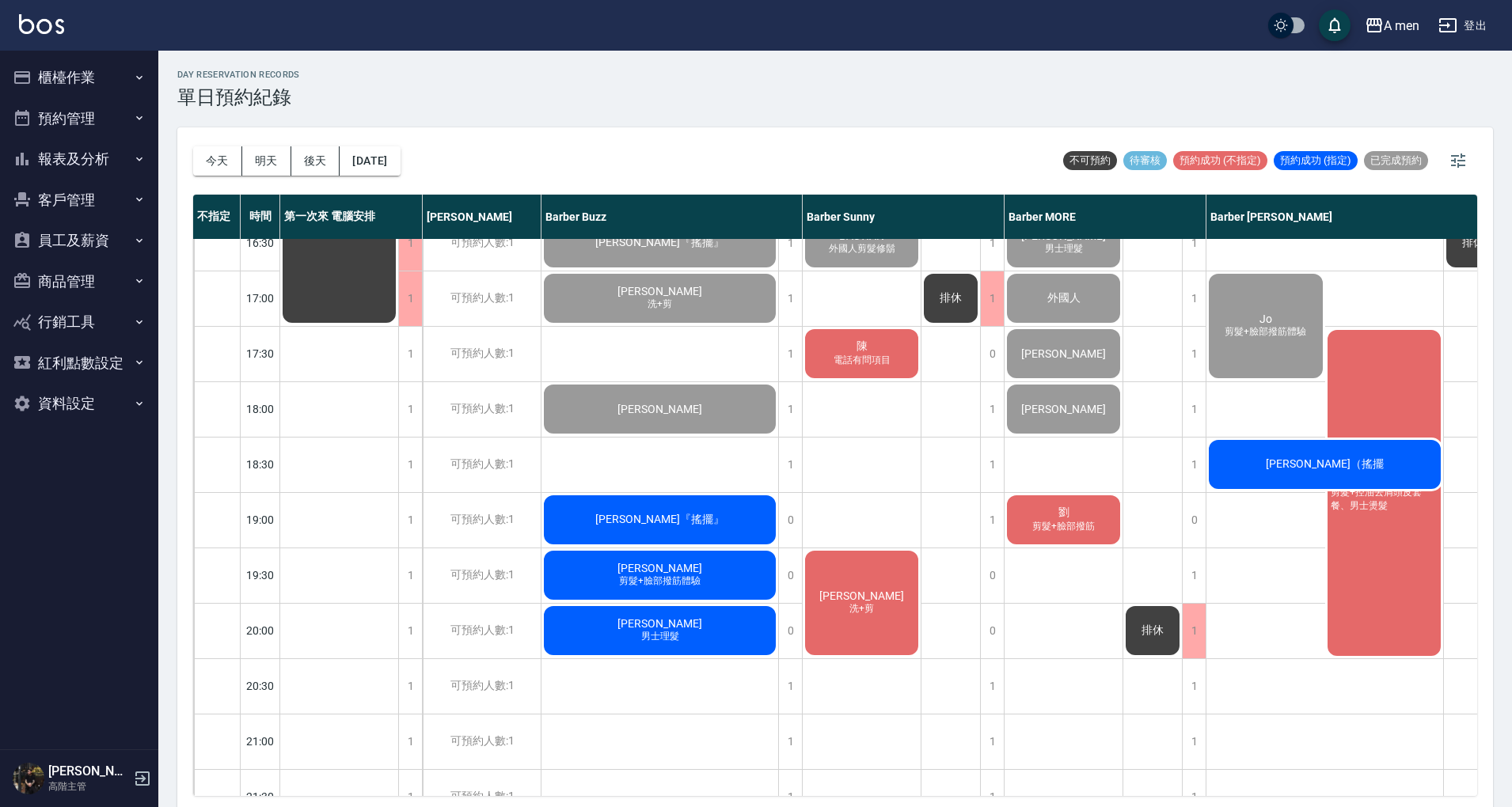
click at [833, 353] on div "陳 電話有問項目" at bounding box center [862, 353] width 118 height 54
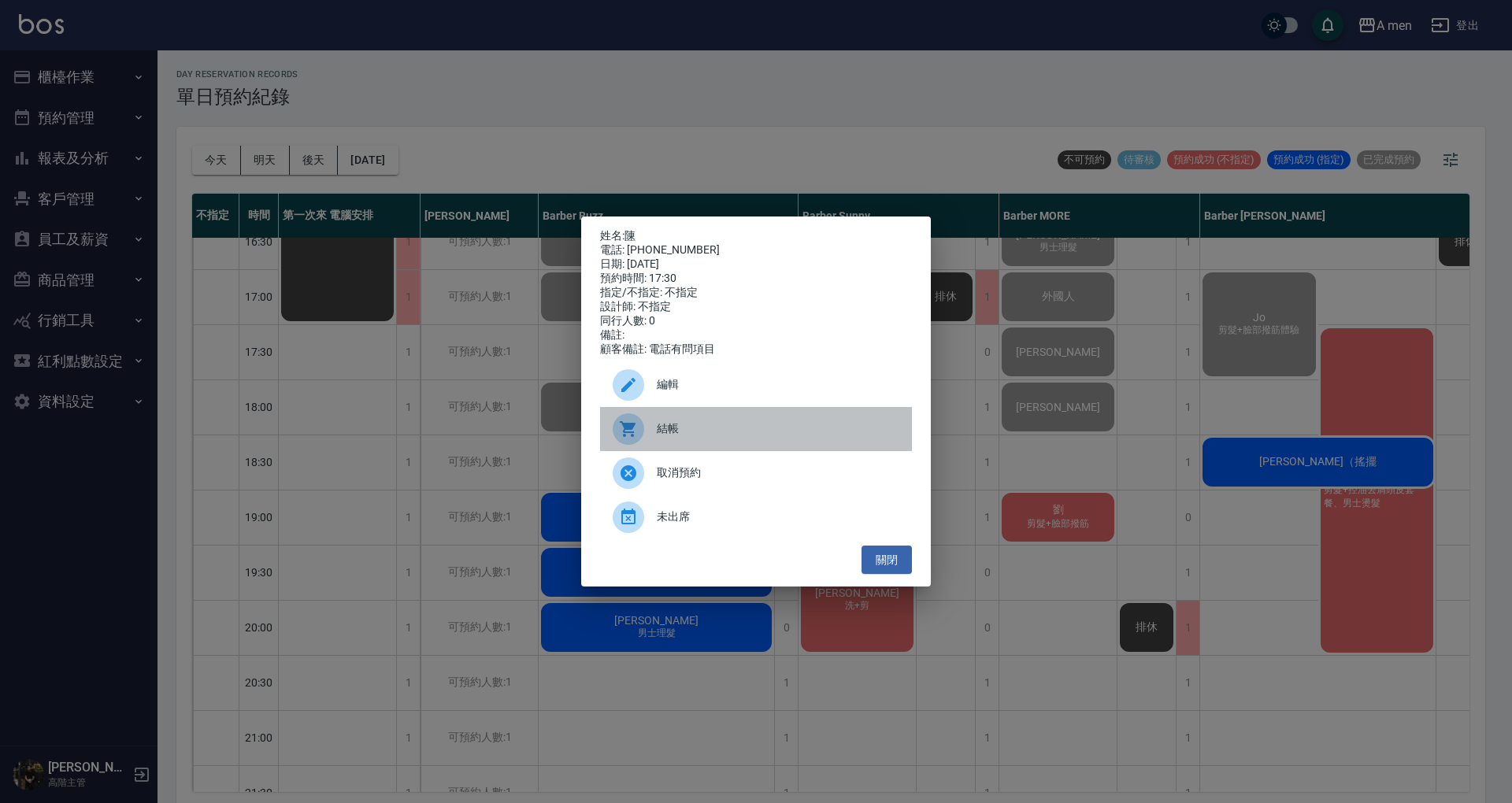
click at [725, 426] on span "結帳" at bounding box center [778, 428] width 242 height 17
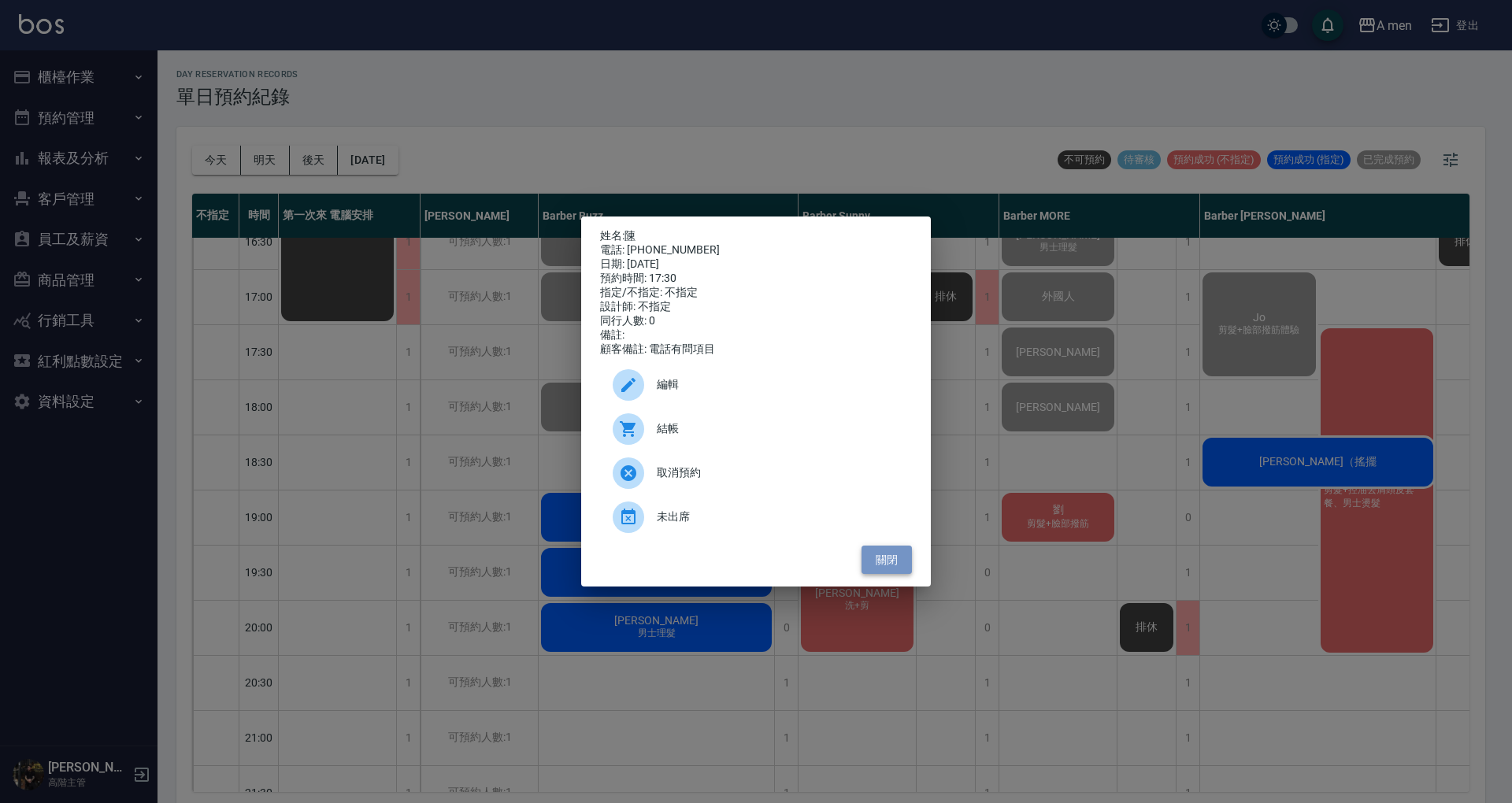
click at [880, 559] on button "關閉" at bounding box center [887, 560] width 51 height 29
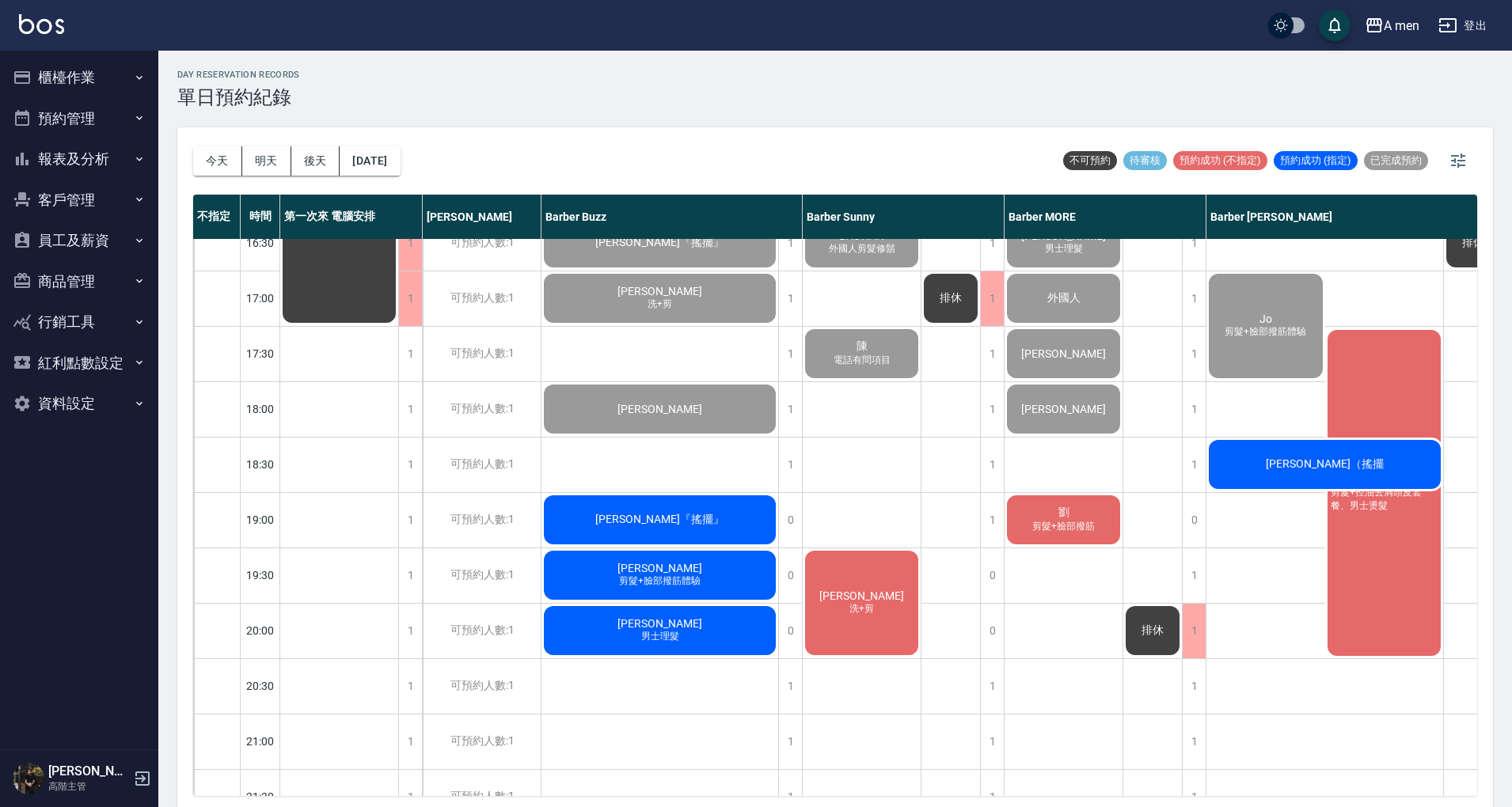
click at [718, 524] on div "[PERSON_NAME]『搖擺』" at bounding box center [660, 520] width 236 height 54
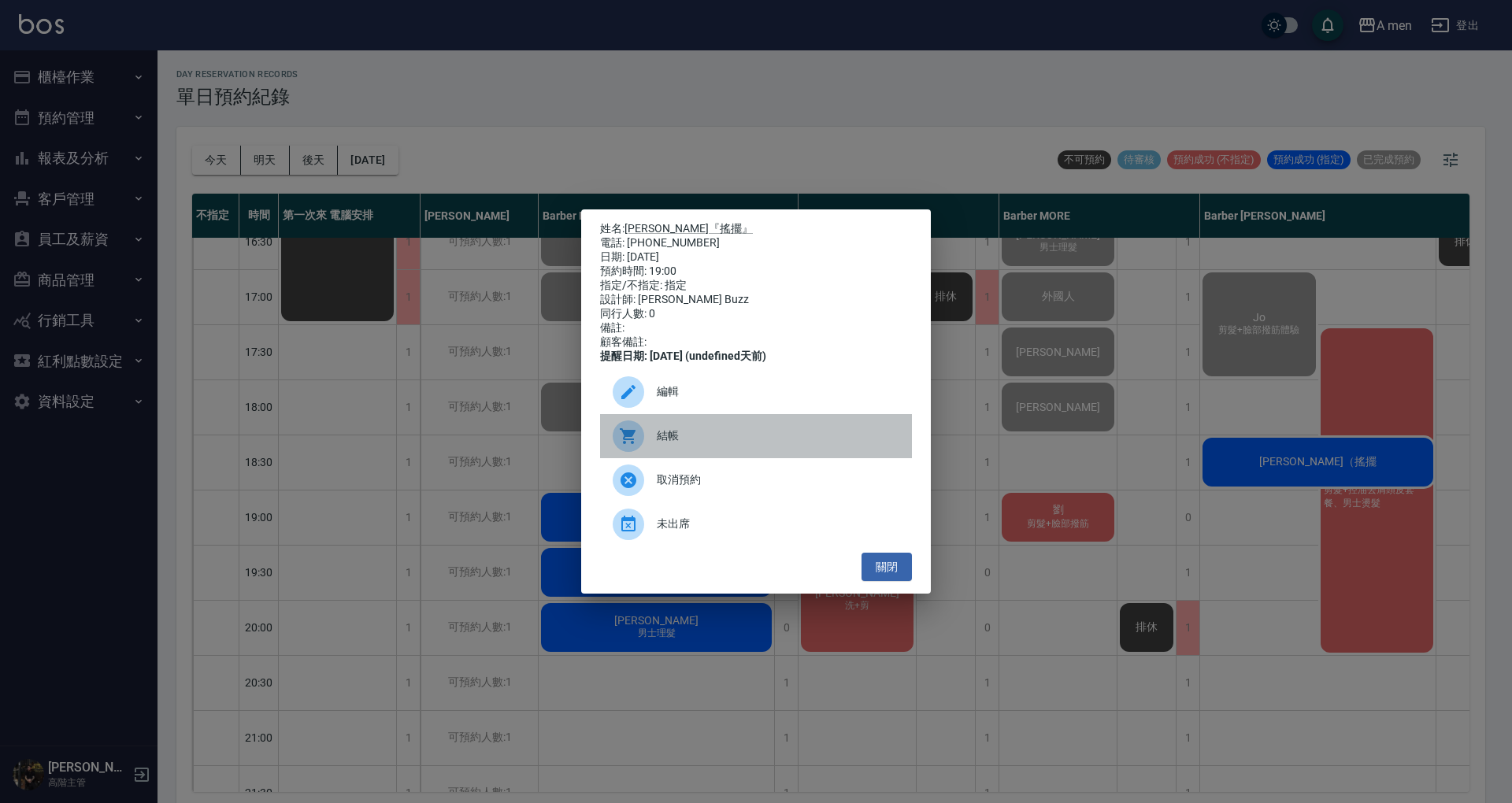
click at [680, 433] on div "結帳" at bounding box center [756, 436] width 312 height 45
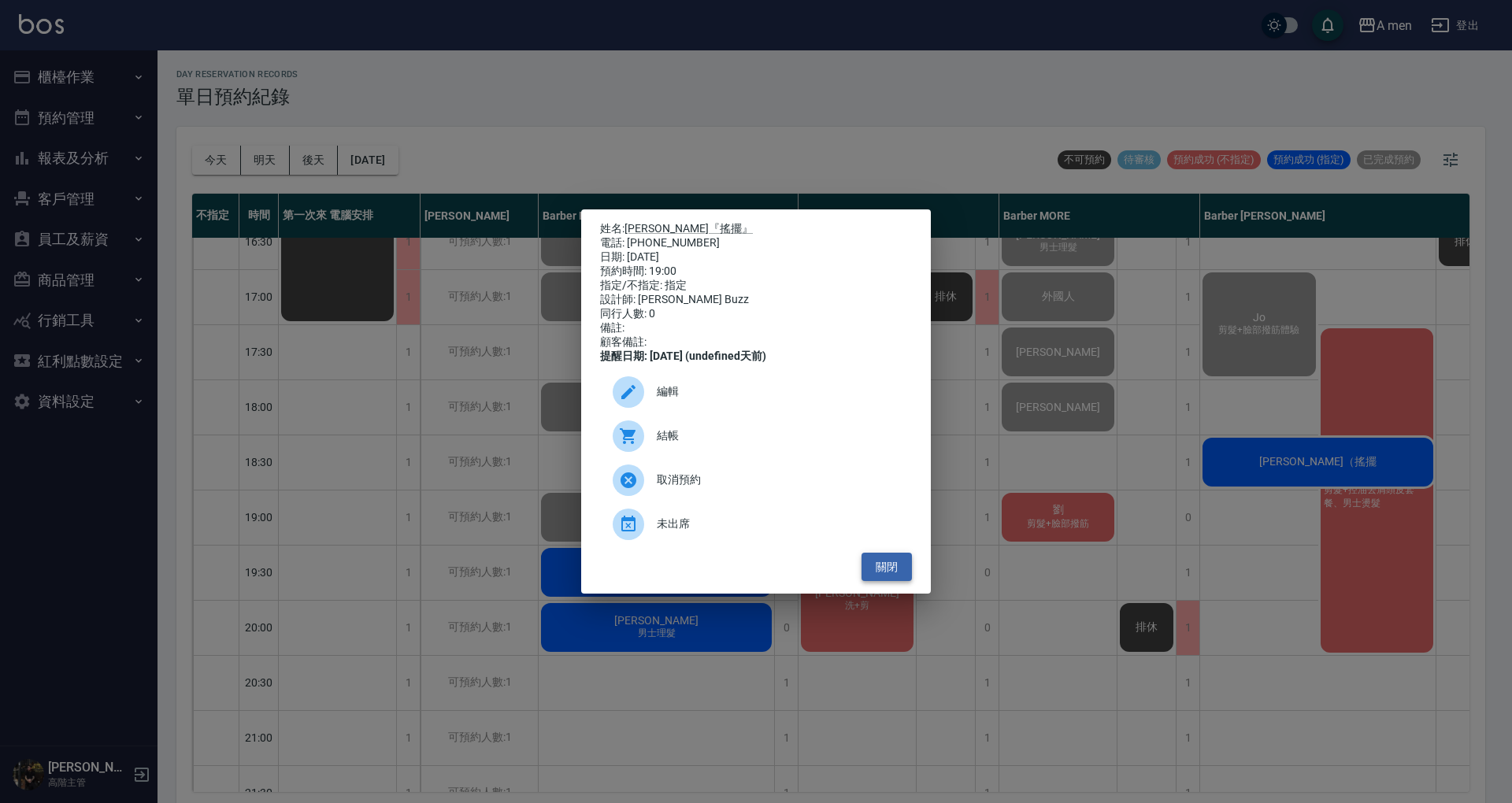
click at [884, 563] on button "關閉" at bounding box center [887, 567] width 51 height 29
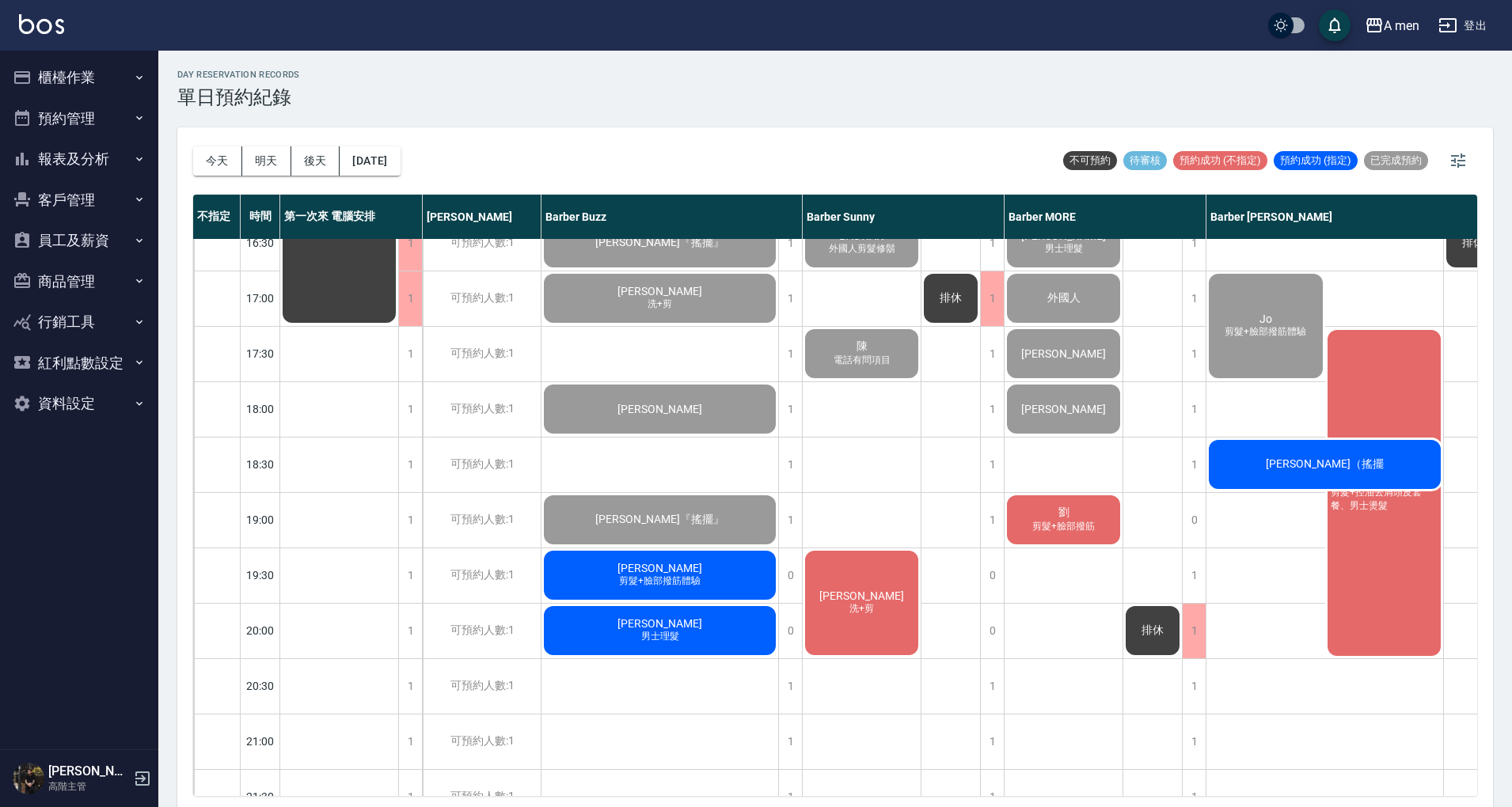
click at [655, 571] on span "[PERSON_NAME]" at bounding box center [660, 568] width 91 height 13
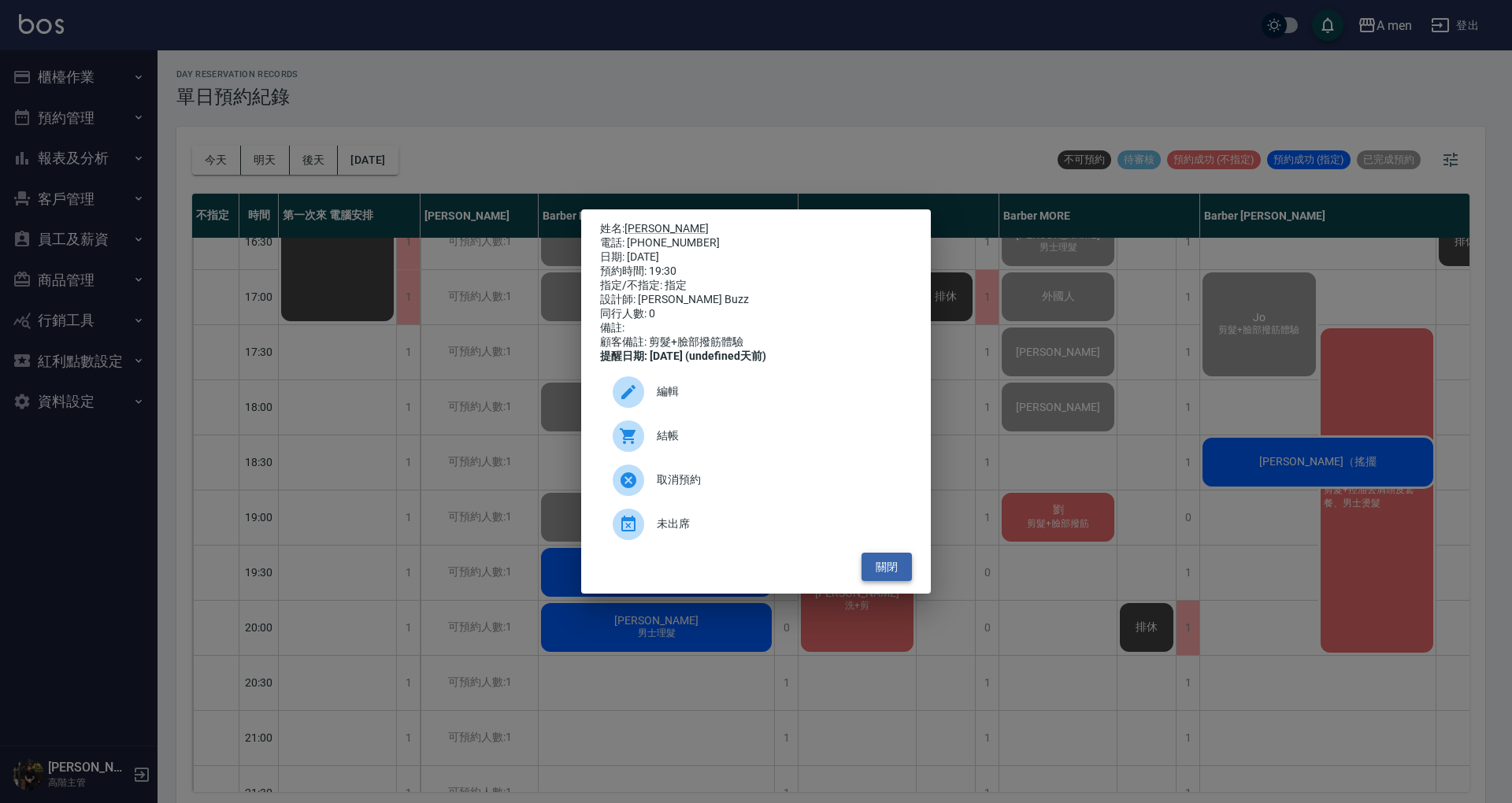
click at [878, 562] on button "關閉" at bounding box center [887, 567] width 51 height 29
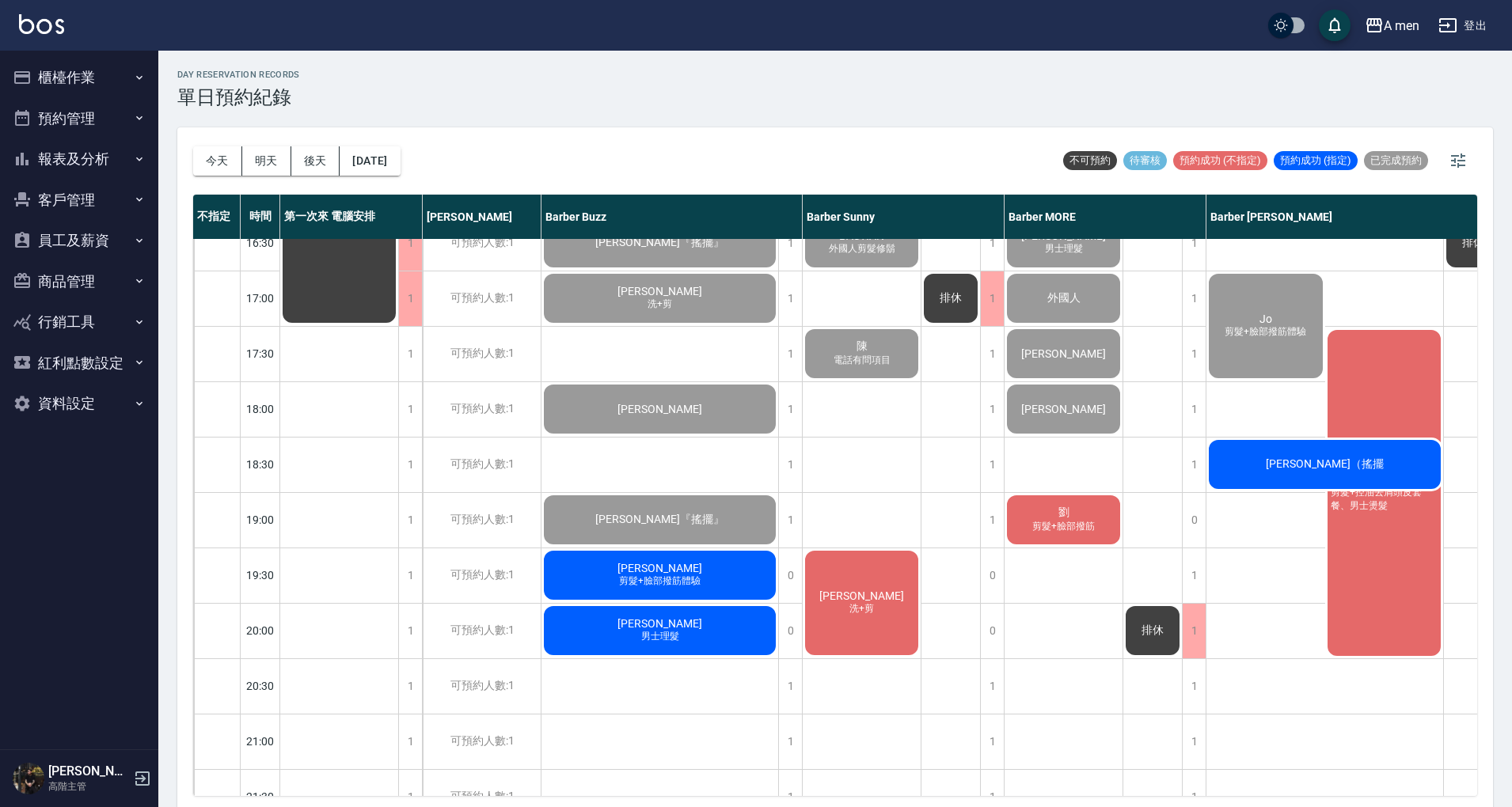
click at [705, 568] on div "郭明麟 剪髮+臉部撥筋體驗" at bounding box center [660, 575] width 236 height 54
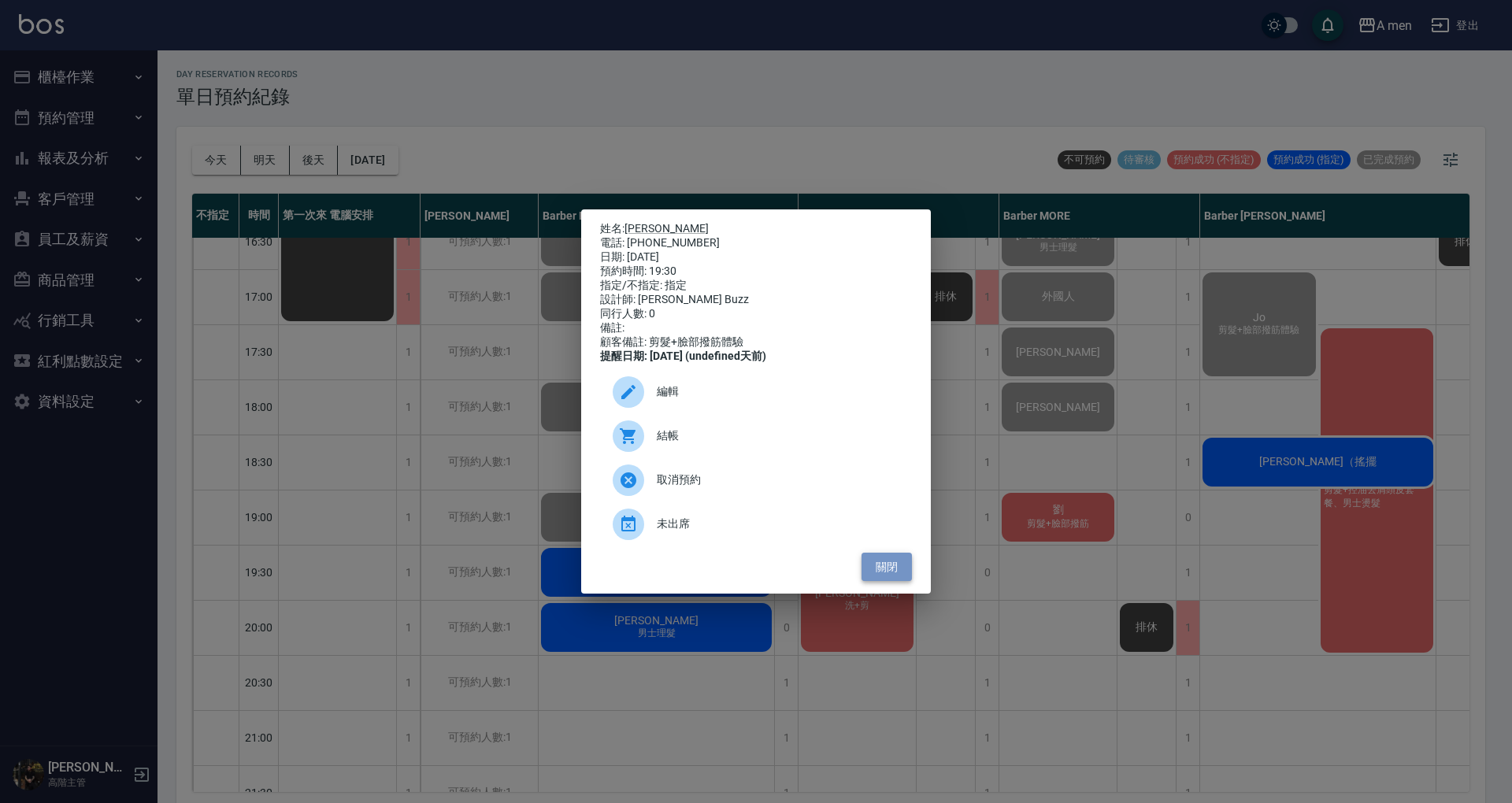
click at [882, 582] on button "關閉" at bounding box center [887, 567] width 51 height 29
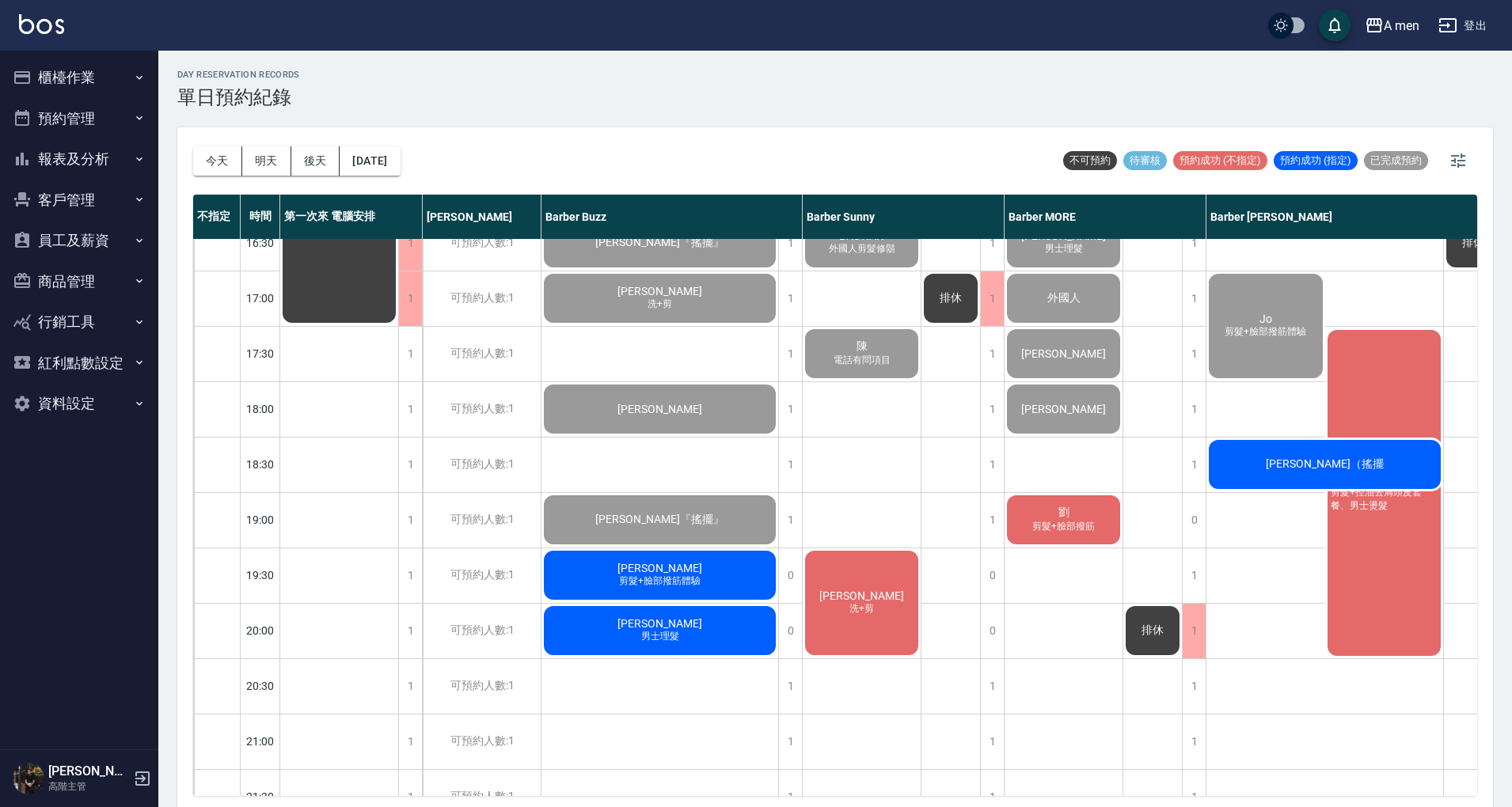
click at [705, 630] on div "游林翰 男士理髮" at bounding box center [660, 631] width 236 height 54
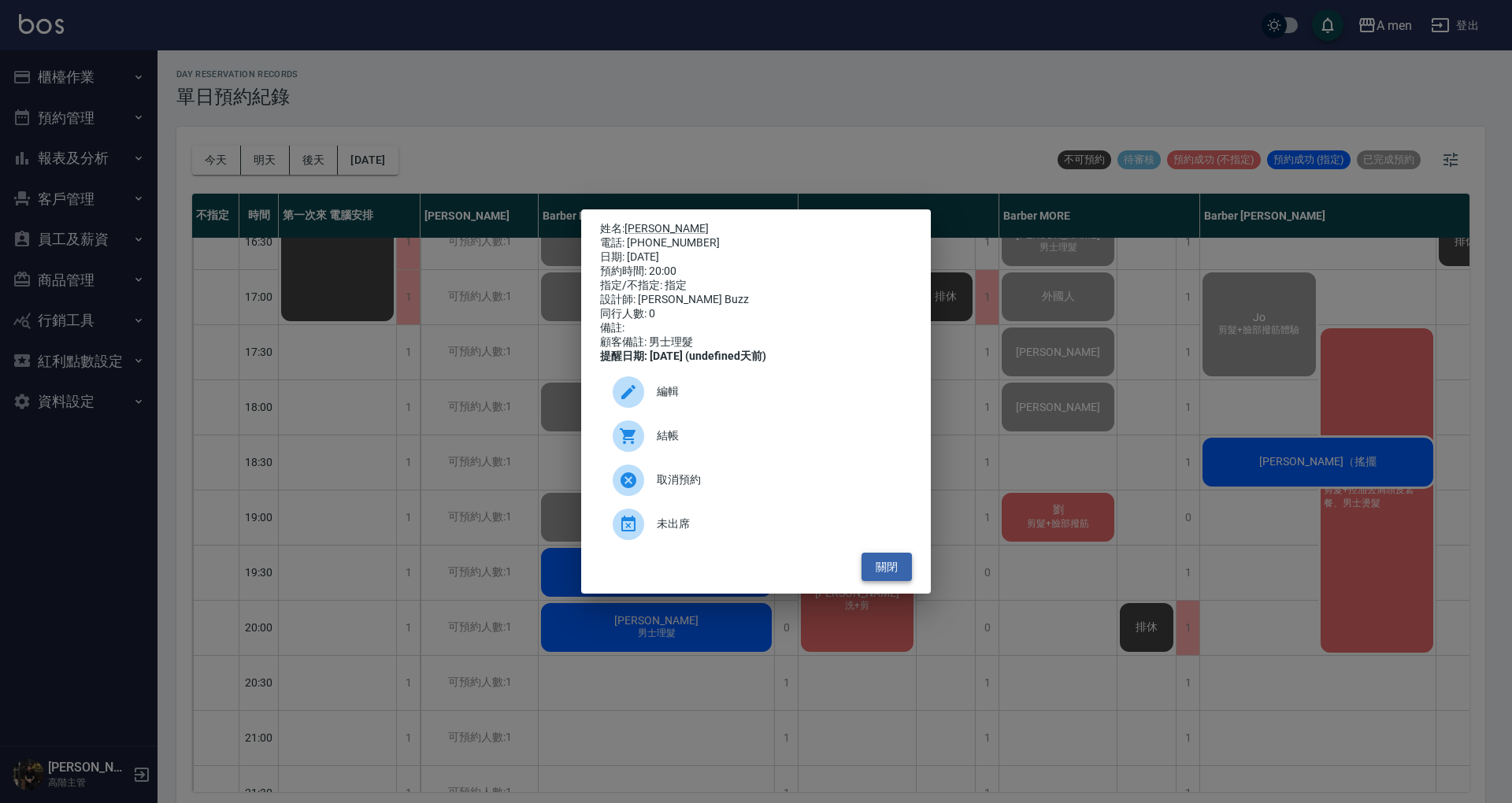
drag, startPoint x: 877, startPoint y: 566, endPoint x: 774, endPoint y: 576, distance: 103.5
click at [874, 568] on button "關閉" at bounding box center [887, 567] width 51 height 29
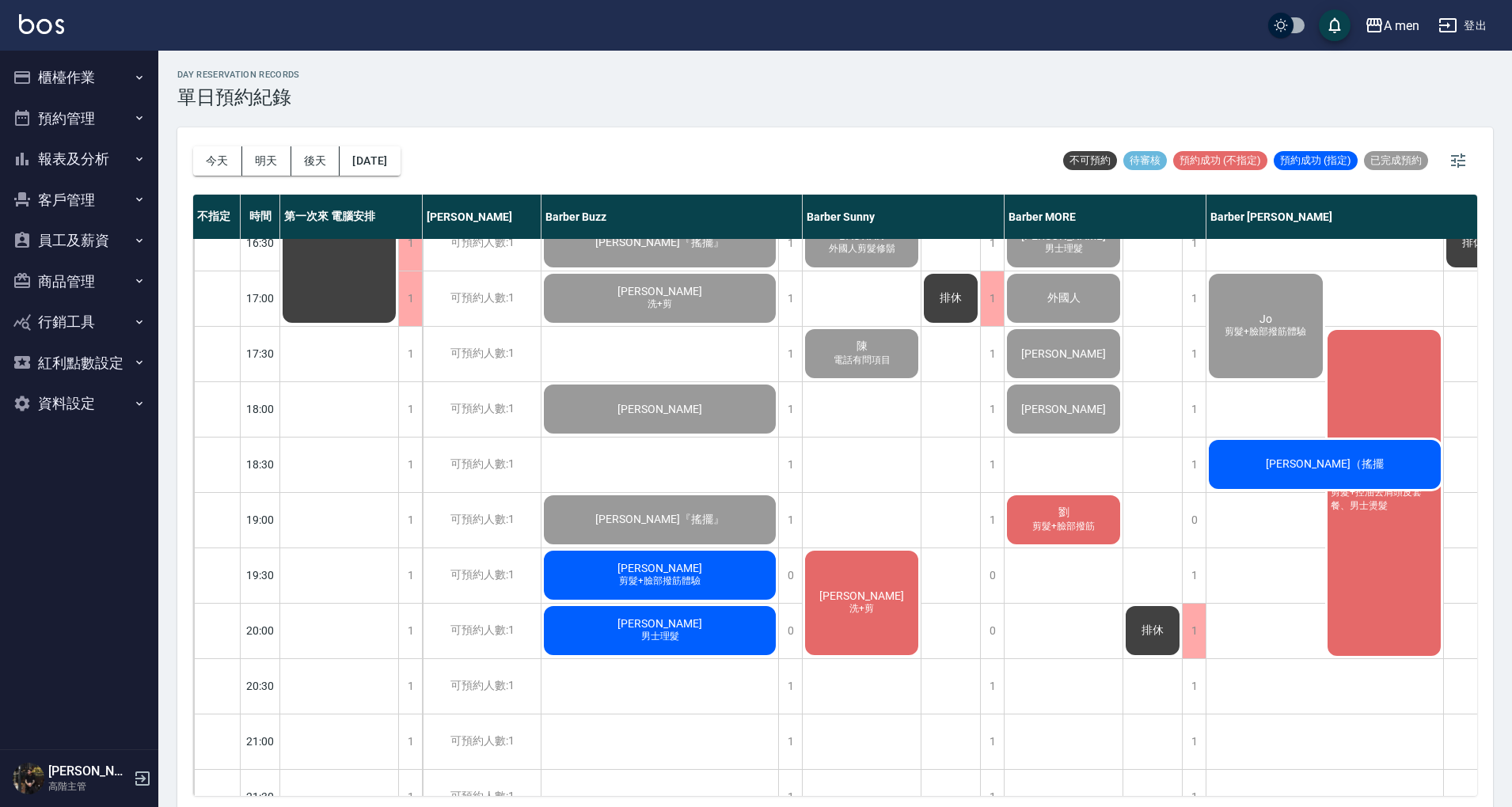
click at [1270, 459] on div "[PERSON_NAME]（搖擺" at bounding box center [1325, 464] width 236 height 54
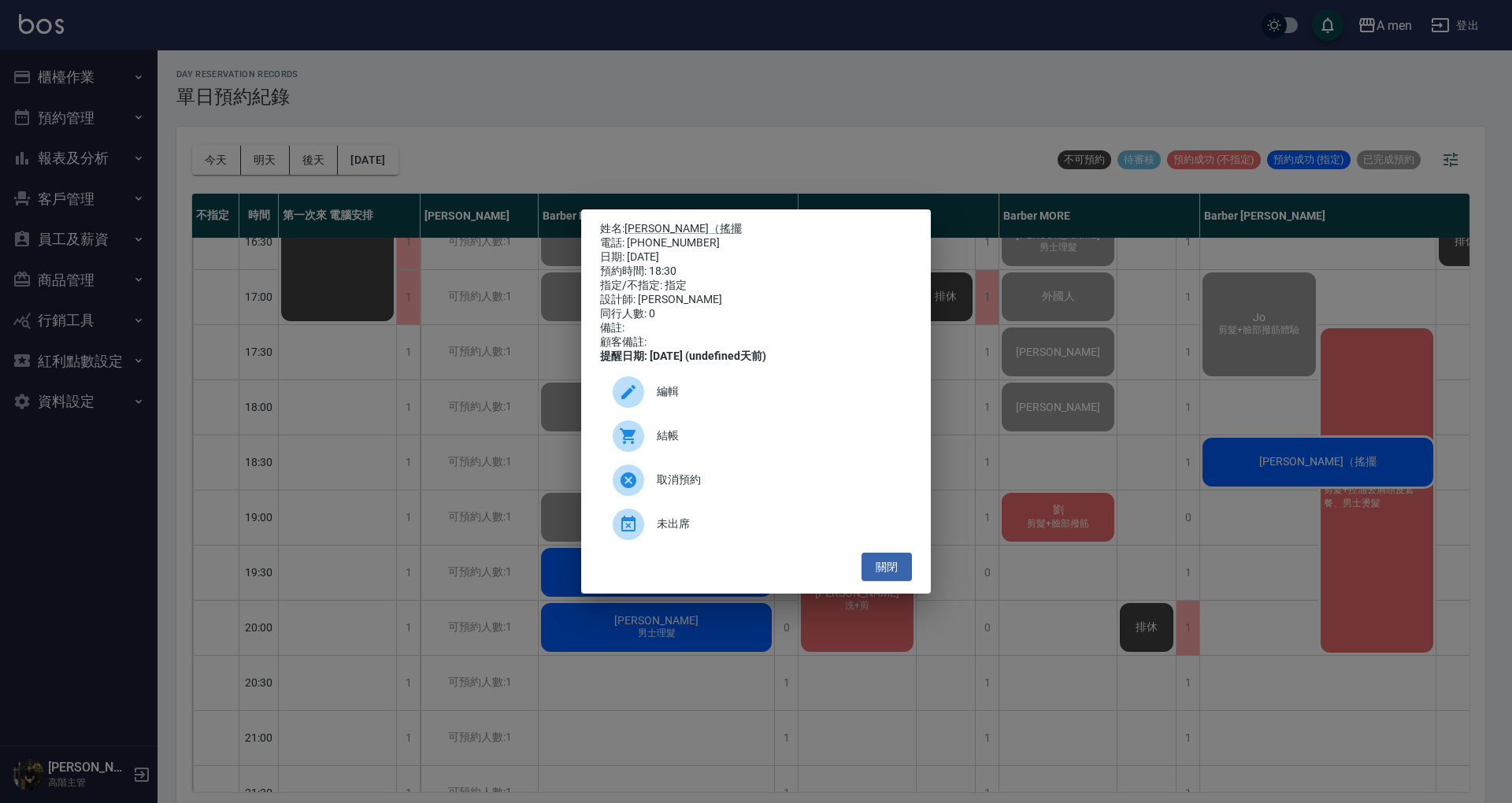
click at [704, 453] on div "結帳" at bounding box center [756, 436] width 312 height 45
click at [874, 580] on button "關閉" at bounding box center [887, 567] width 51 height 29
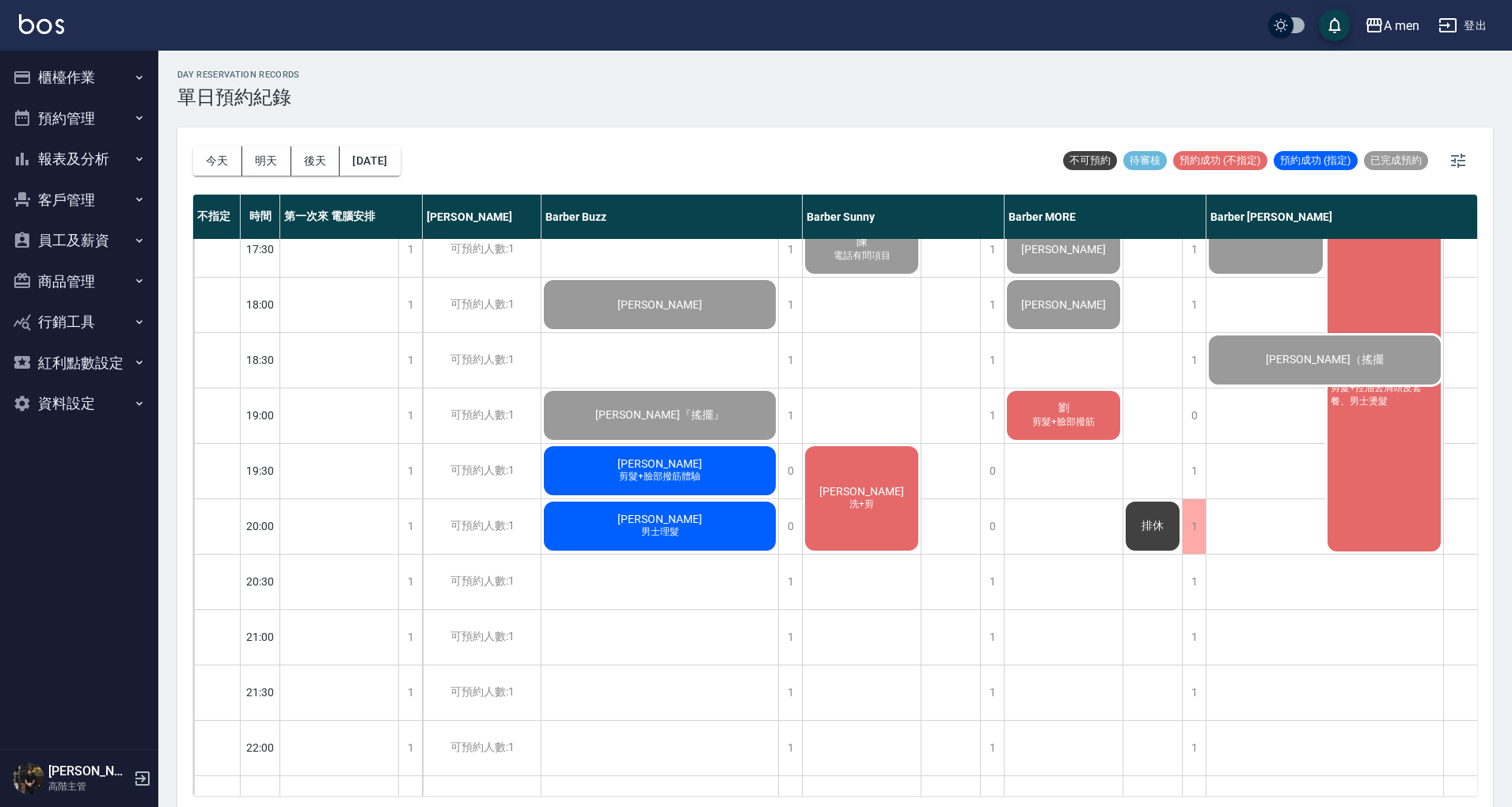
scroll to position [738, 0]
click at [1066, 404] on span "劉" at bounding box center [1064, 408] width 17 height 14
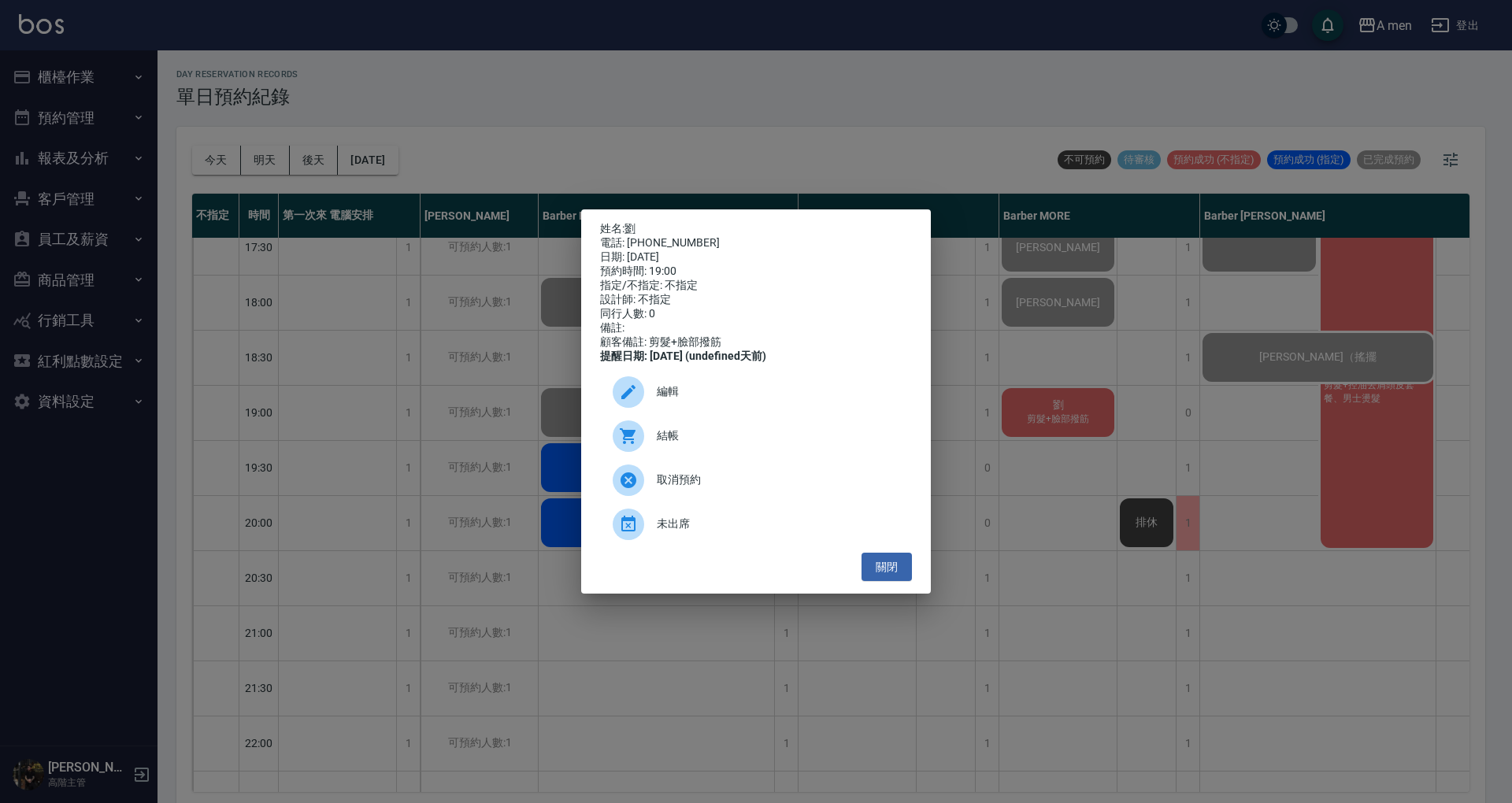
click at [690, 444] on span "結帳" at bounding box center [778, 435] width 242 height 17
click at [871, 572] on button "關閉" at bounding box center [887, 567] width 51 height 29
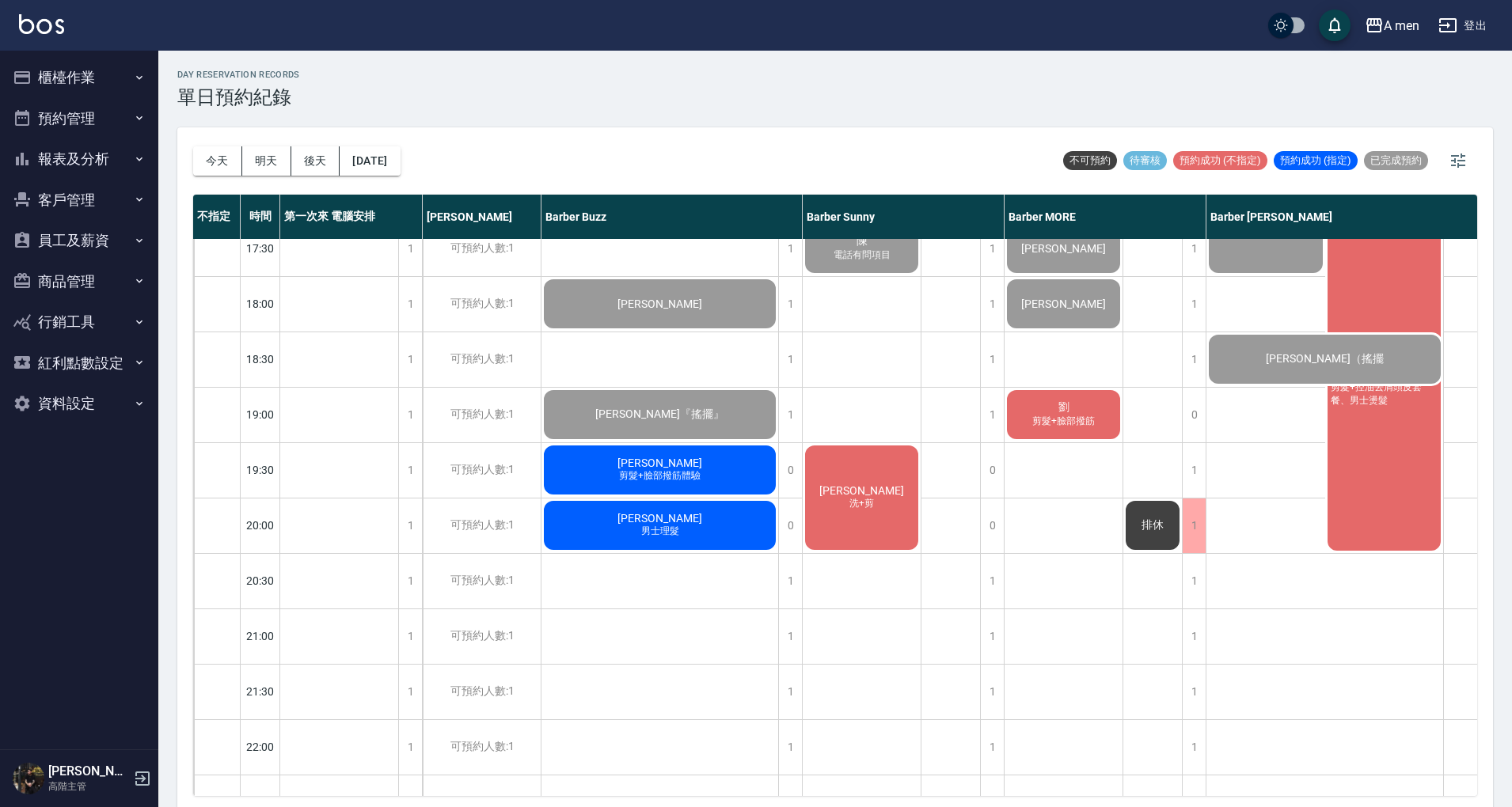
click at [1061, 426] on span "剪髮+臉部撥筋" at bounding box center [1064, 420] width 69 height 13
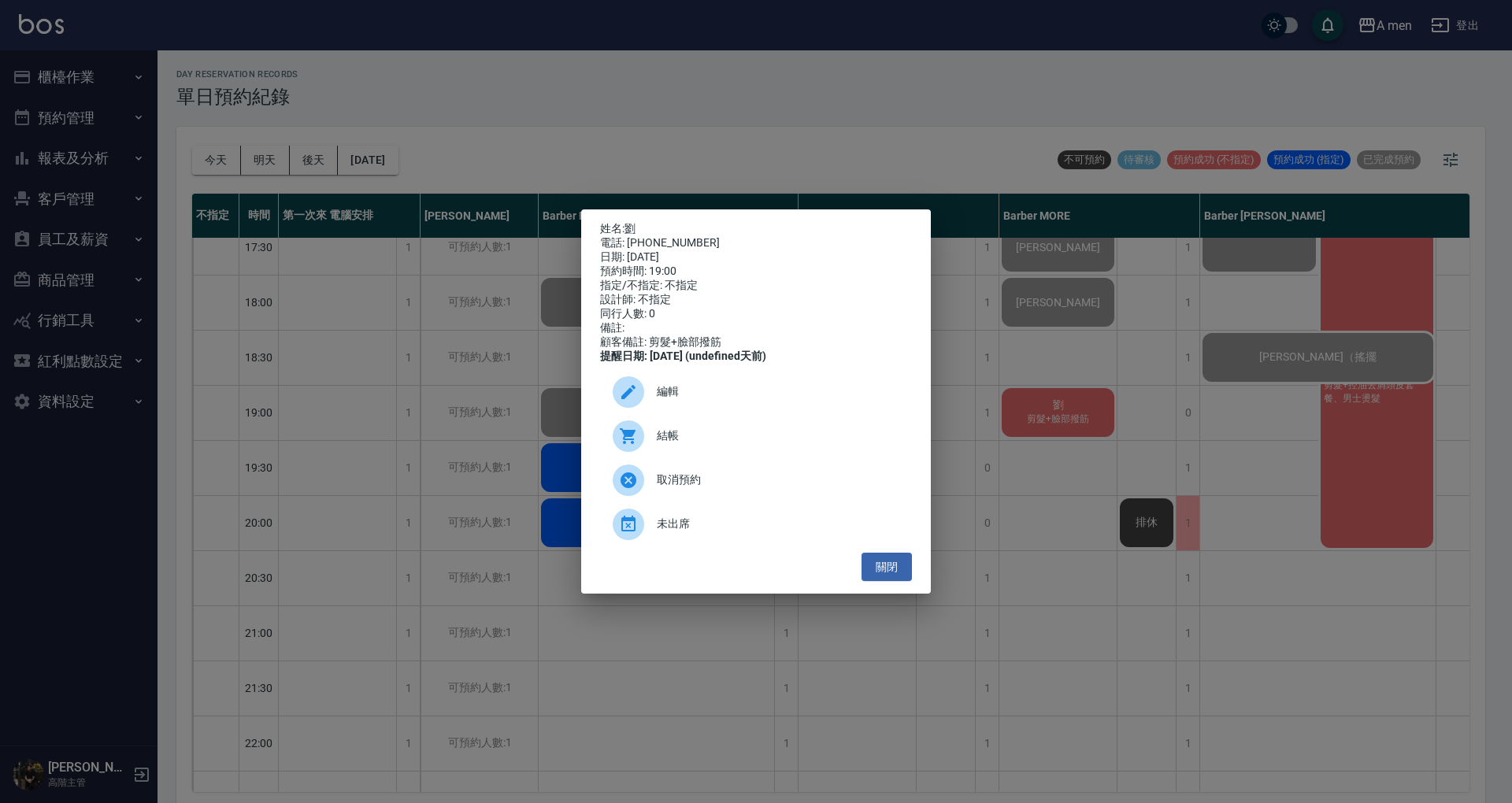
click at [828, 444] on span "結帳" at bounding box center [778, 435] width 242 height 17
click at [899, 576] on button "關閉" at bounding box center [887, 567] width 51 height 29
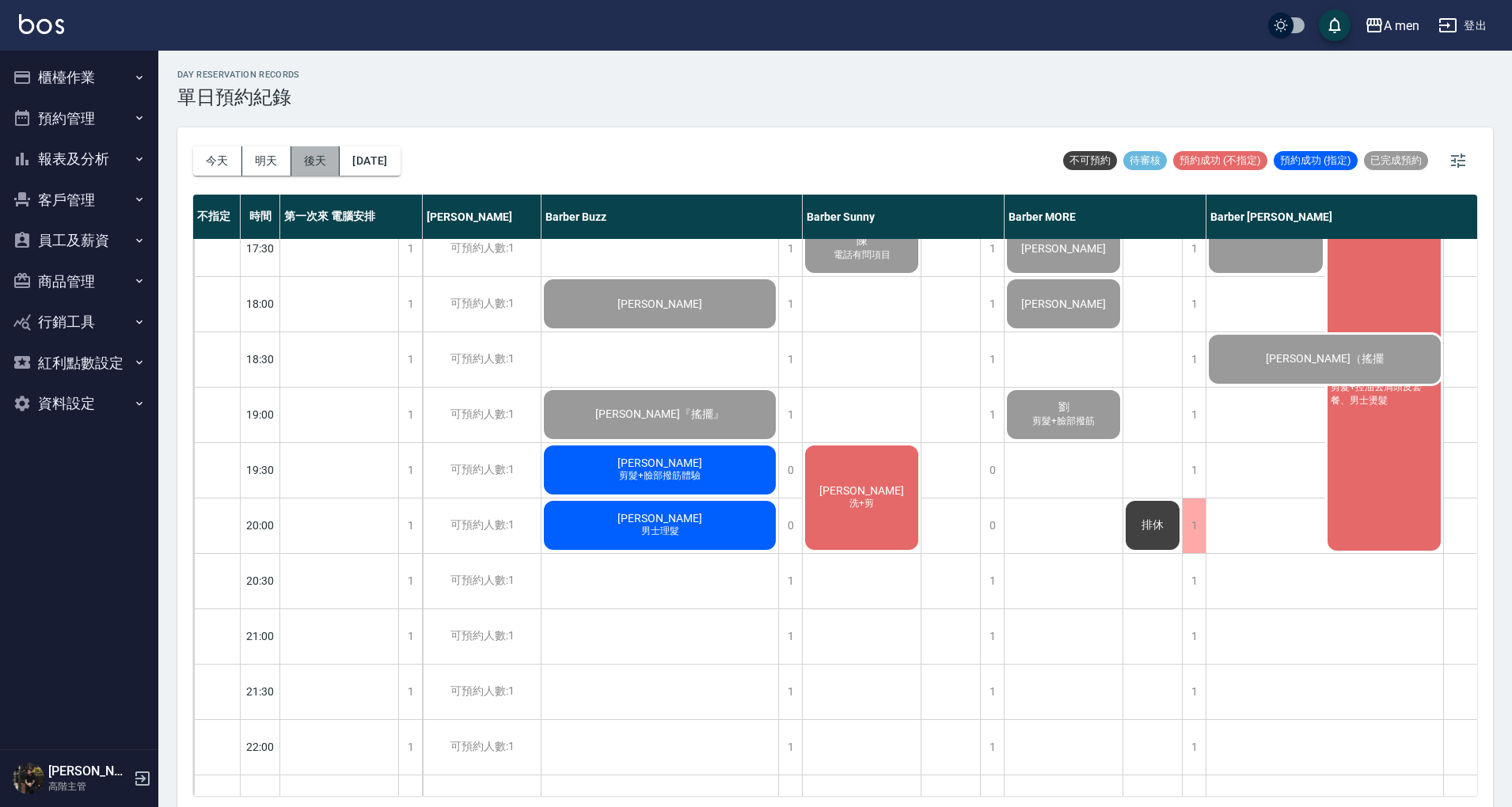
click at [300, 154] on button "後天" at bounding box center [315, 161] width 49 height 30
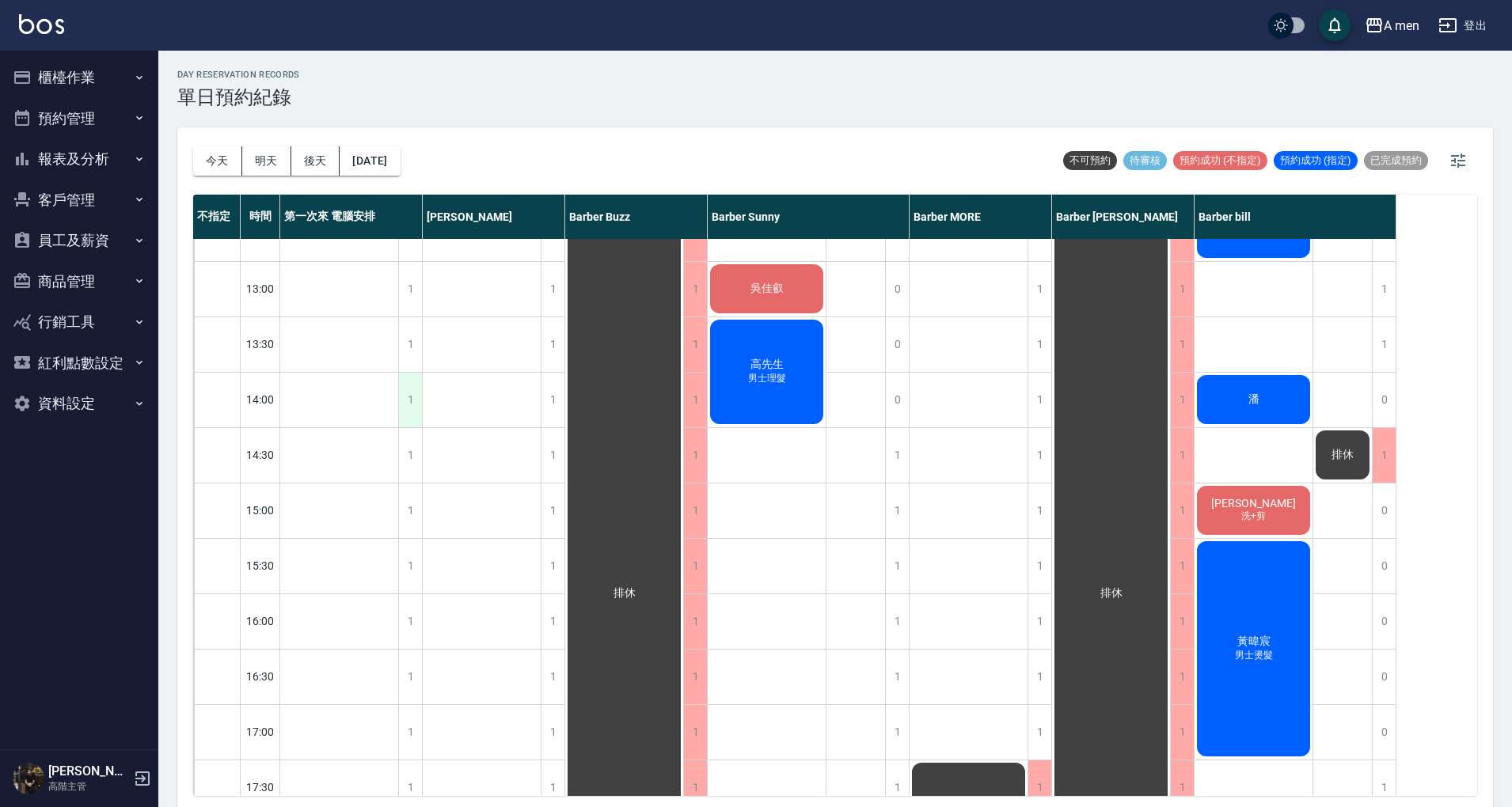
scroll to position [210, 0]
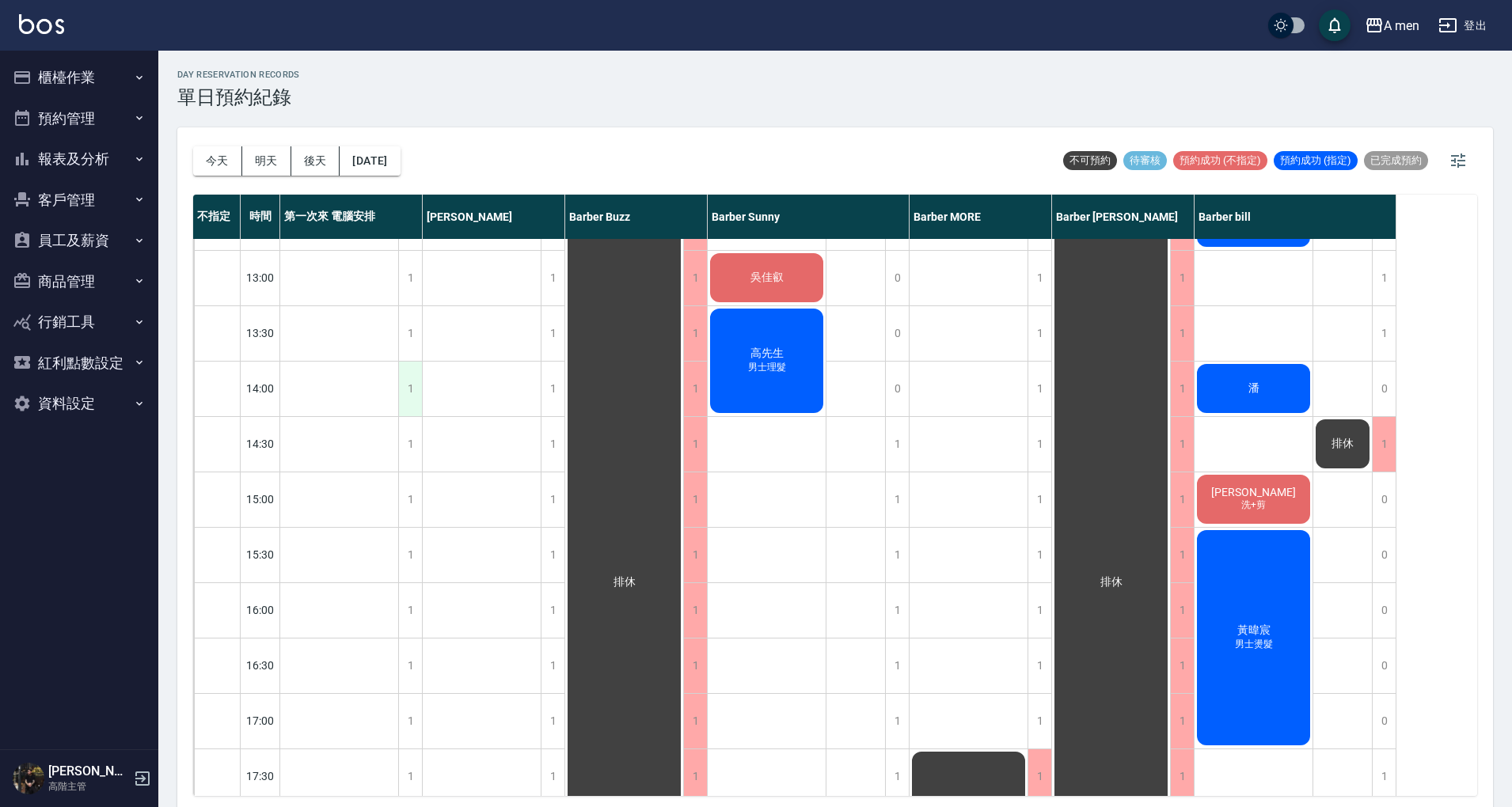
click at [404, 386] on div "1" at bounding box center [410, 388] width 24 height 55
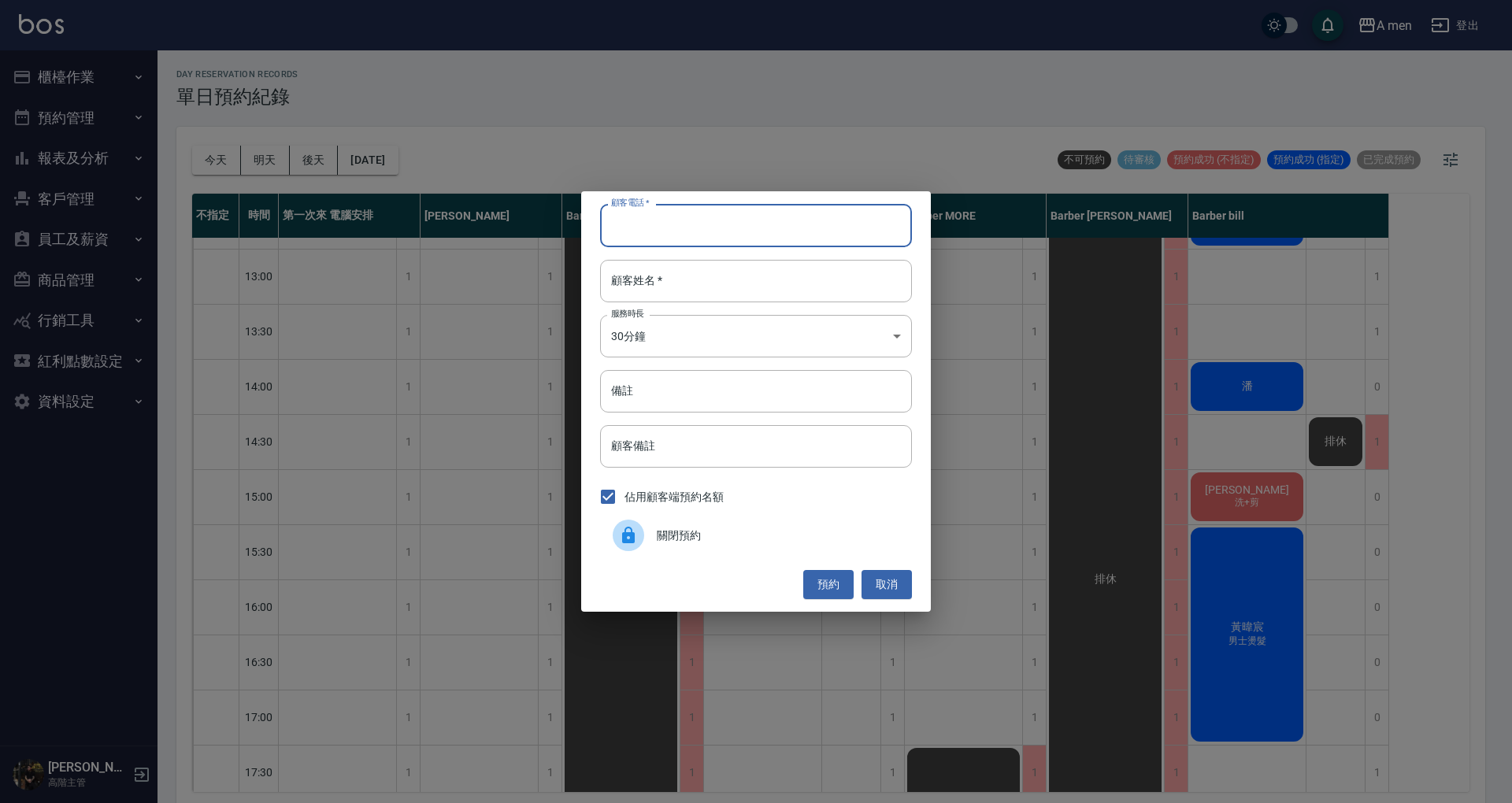
click at [662, 235] on input "顧客電話   *" at bounding box center [756, 225] width 312 height 43
type input "0963672706"
click at [668, 276] on input "顧客姓名   *" at bounding box center [756, 281] width 312 height 43
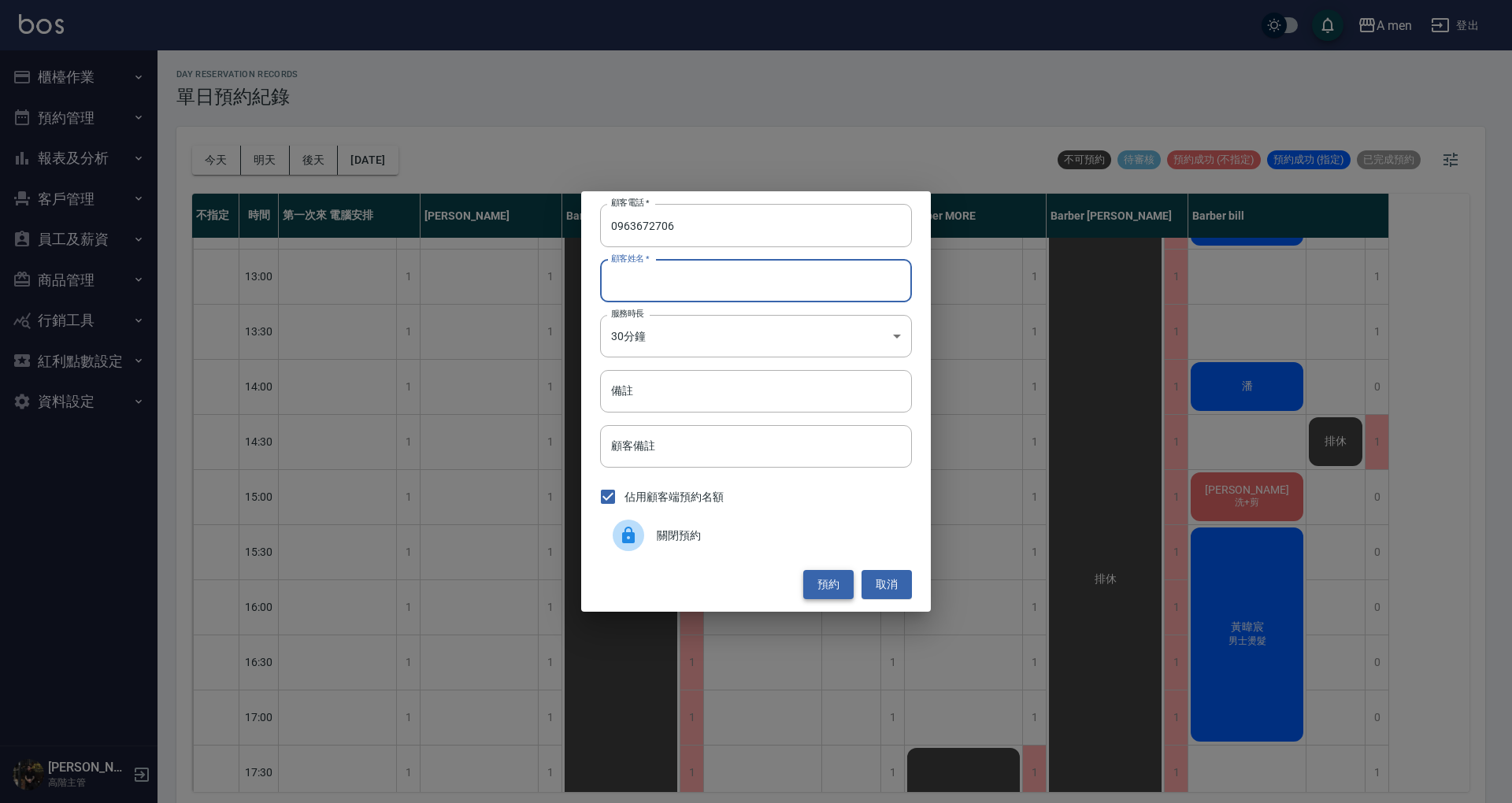
click at [833, 583] on button "預約" at bounding box center [828, 584] width 51 height 29
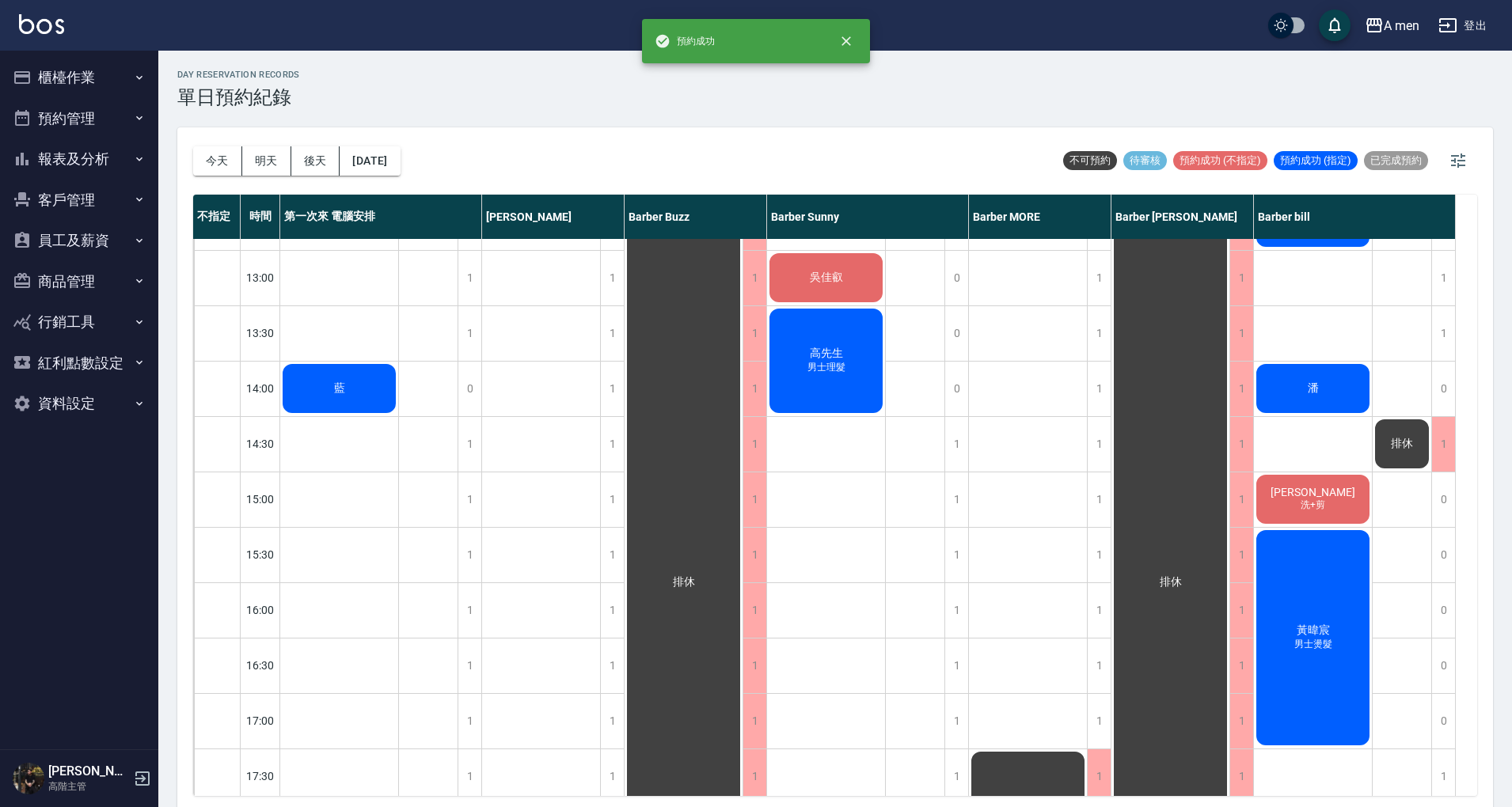
click at [326, 373] on div "藍" at bounding box center [339, 388] width 118 height 54
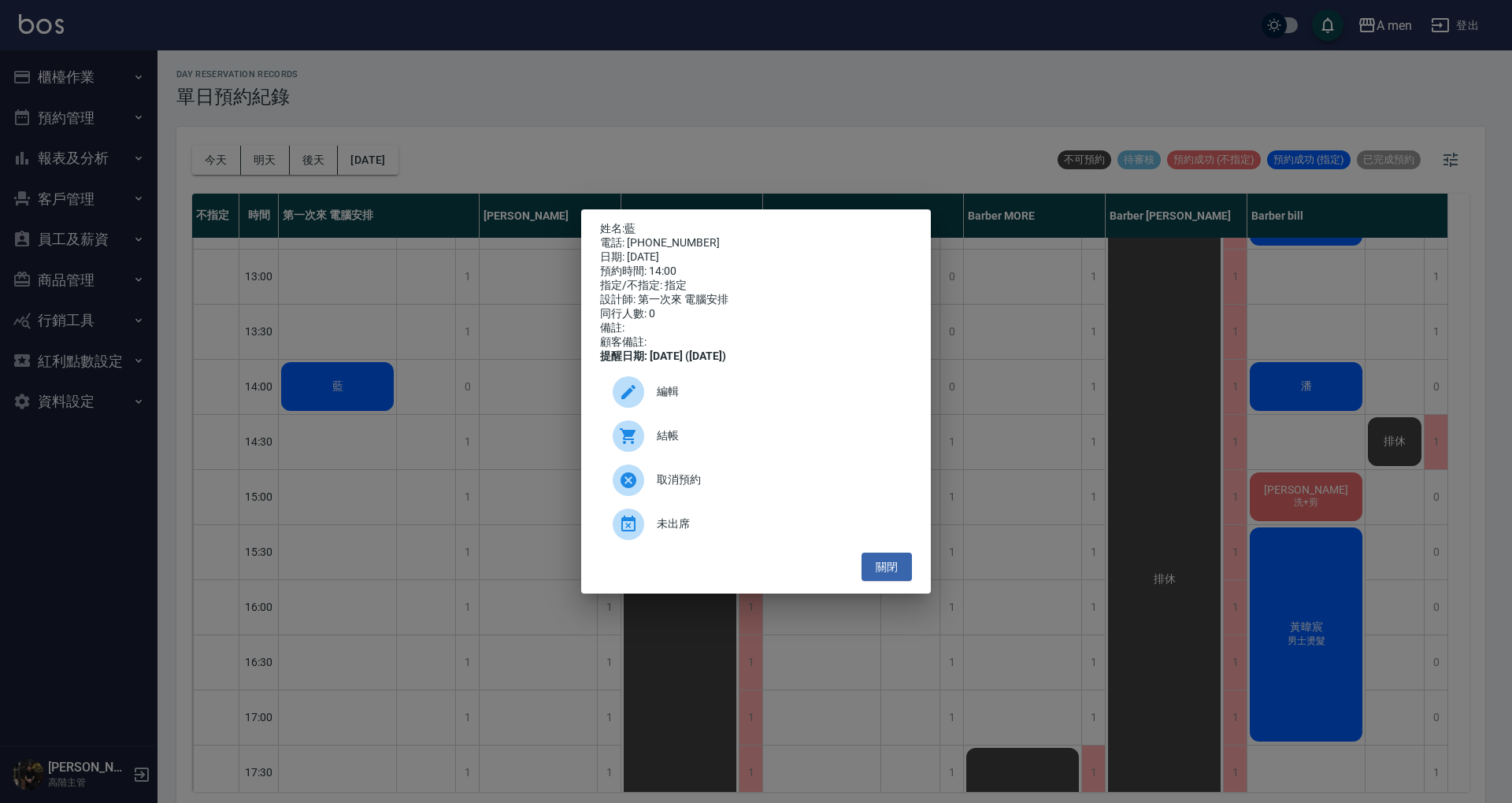
click at [630, 236] on div "電話: 0963672706" at bounding box center [756, 243] width 312 height 14
click at [633, 222] on link "藍" at bounding box center [630, 228] width 11 height 12
click at [903, 573] on button "關閉" at bounding box center [887, 567] width 51 height 29
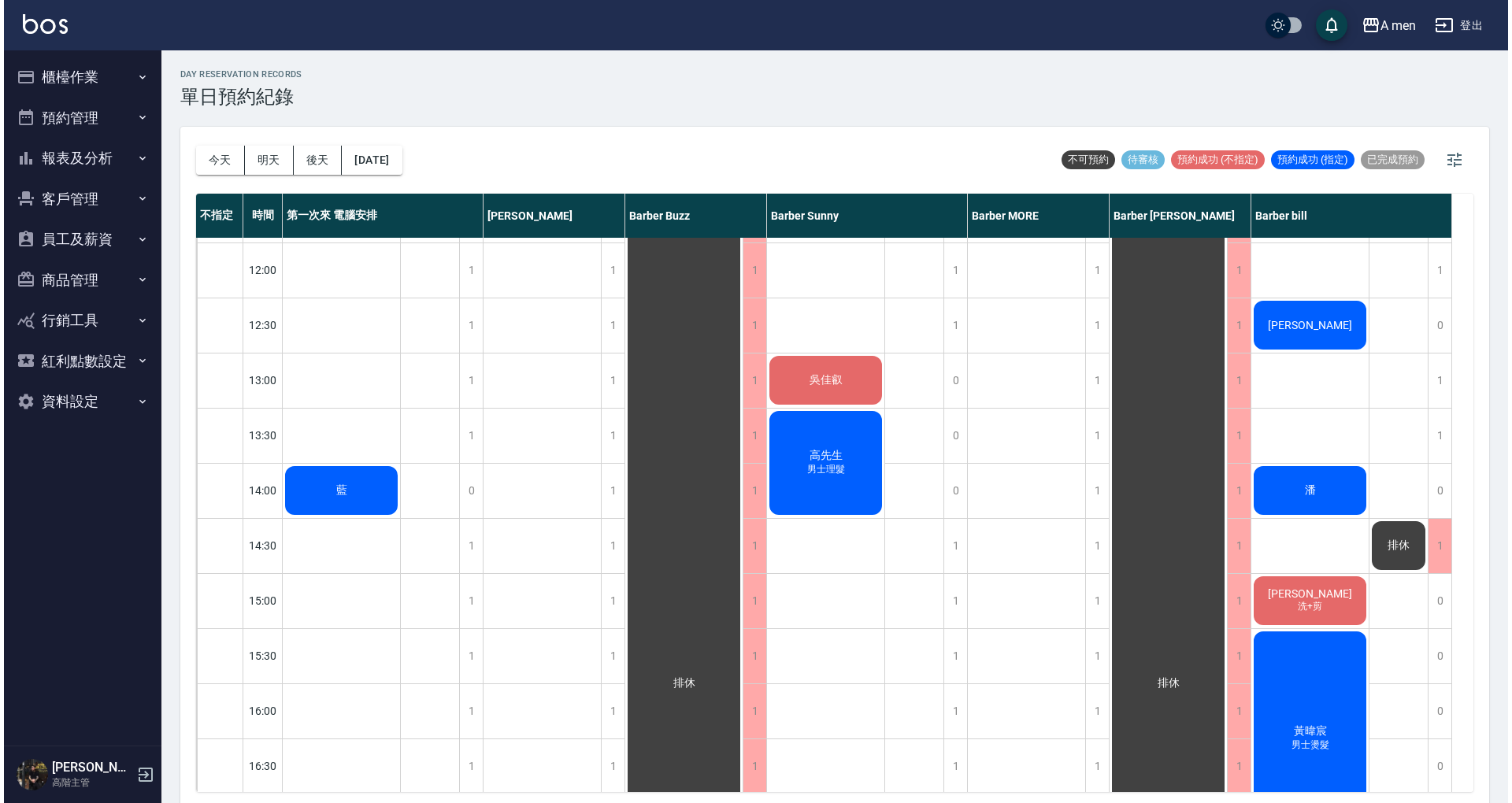
scroll to position [105, 0]
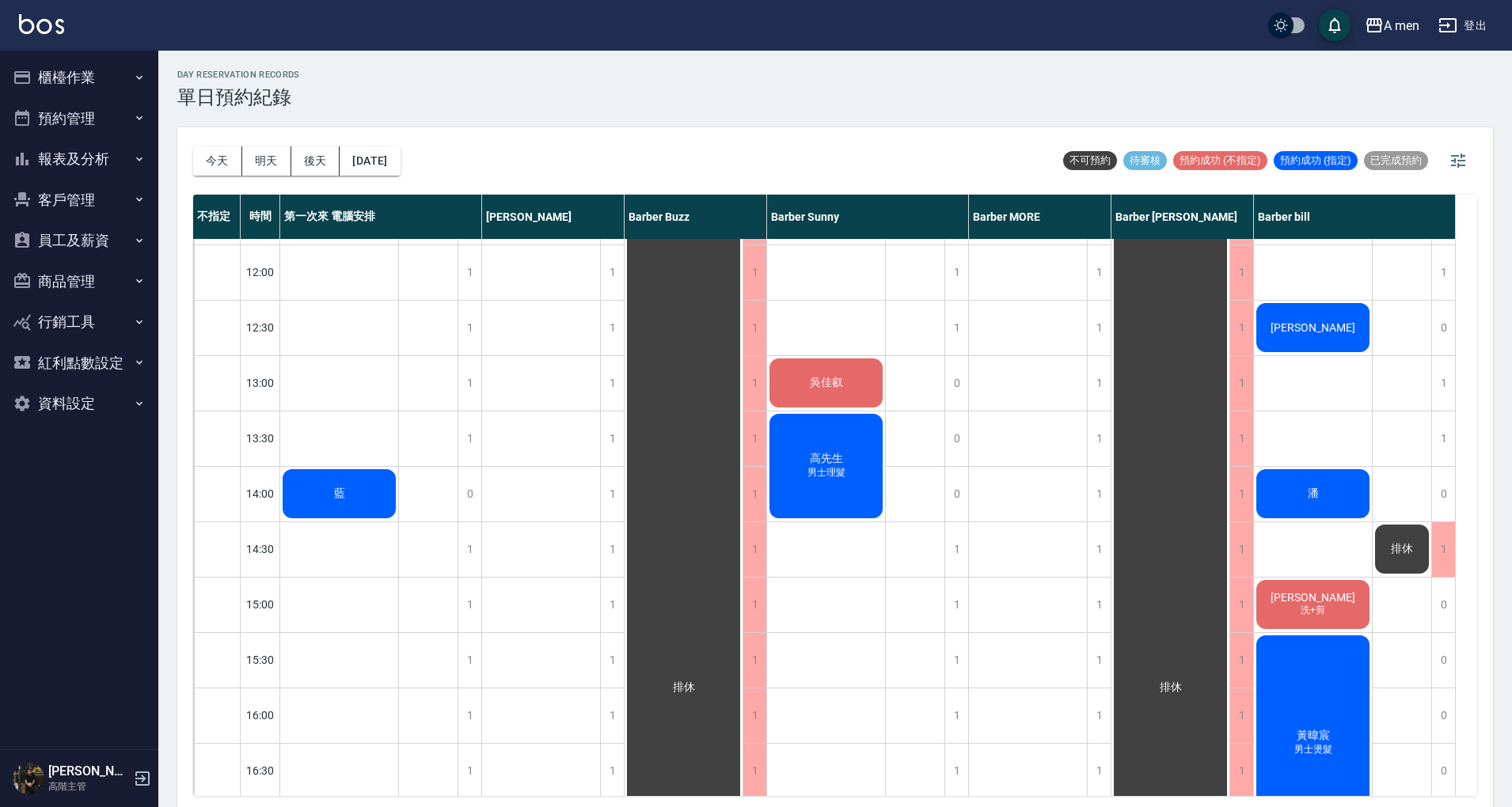
click at [375, 485] on div "藍" at bounding box center [339, 494] width 118 height 54
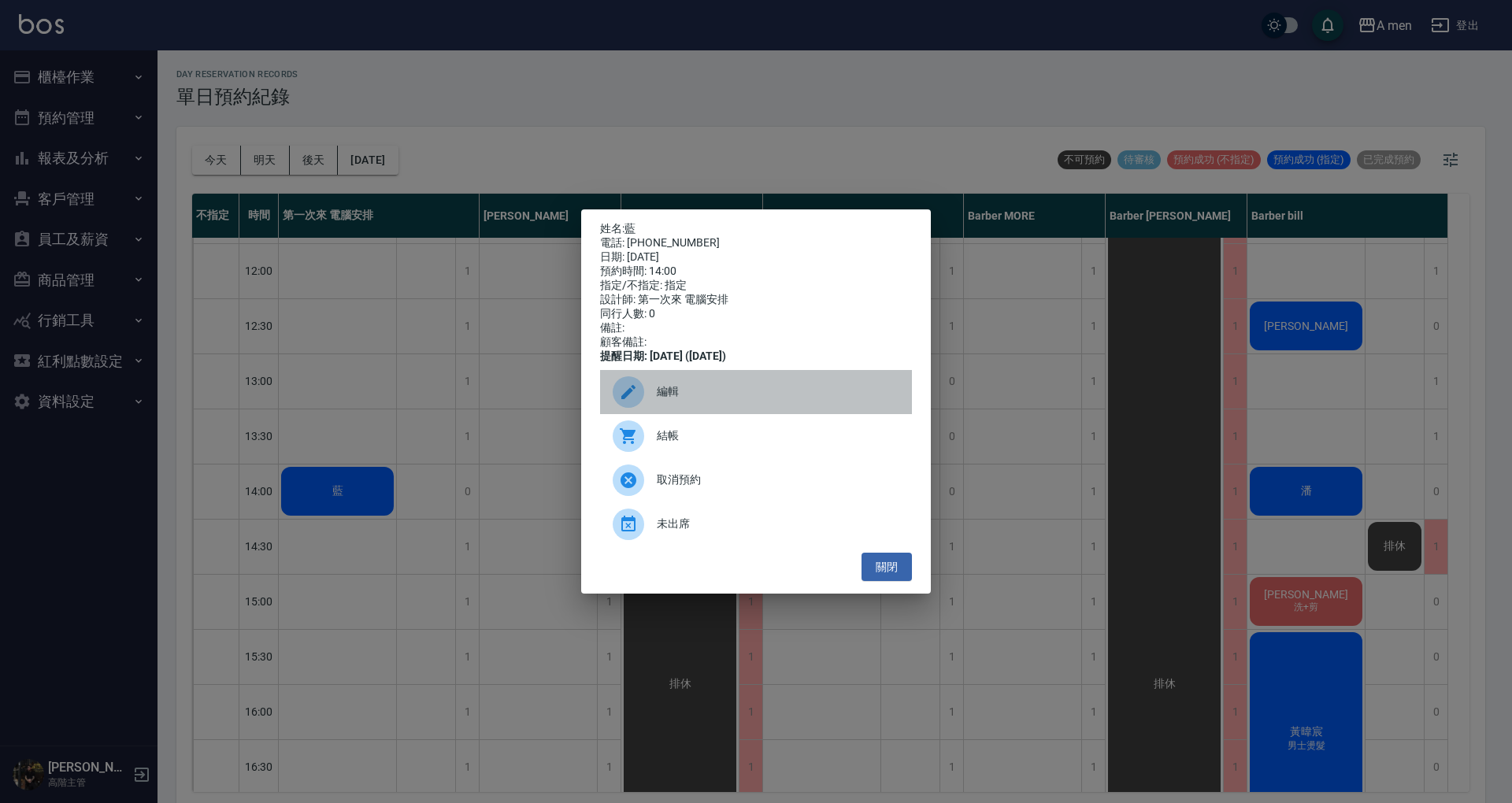
click at [721, 400] on span "編輯" at bounding box center [778, 392] width 242 height 17
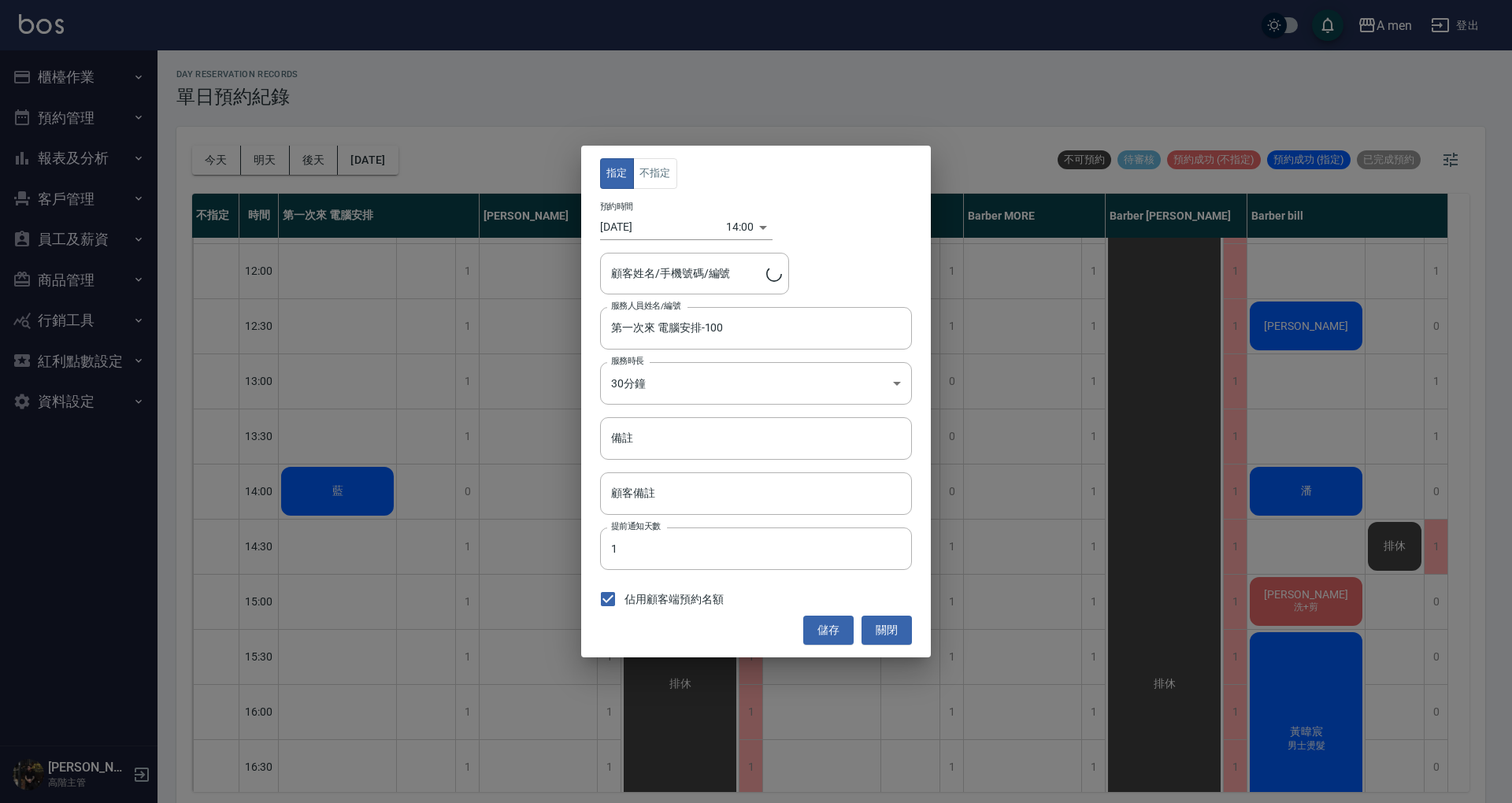
type input "藍/0963672706"
click at [733, 276] on input "藍/0963672706" at bounding box center [683, 273] width 151 height 28
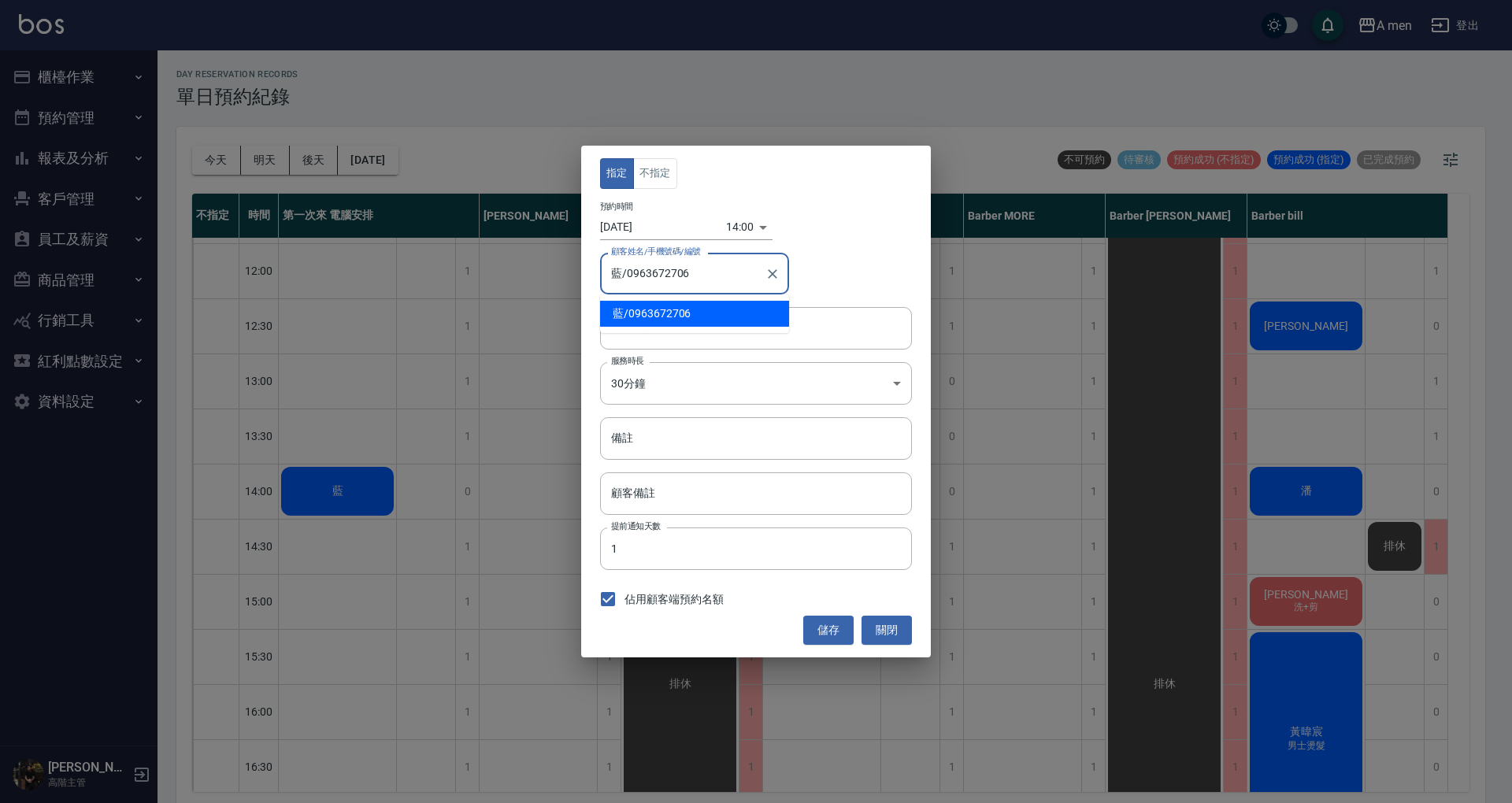
click at [880, 272] on div "顧客姓名/手機號碼/編號 藍/0963672706 顧客姓名/手機號碼/編號" at bounding box center [756, 273] width 312 height 42
click at [746, 225] on body "A men 登出 櫃檯作業 打帳單 帳單列表 營業儀表板 現金收支登錄 高階收支登錄 材料自購登錄 每日結帳 排班表 現場電腦打卡 掃碼打卡 預約管理 預約管…" at bounding box center [756, 403] width 1512 height 807
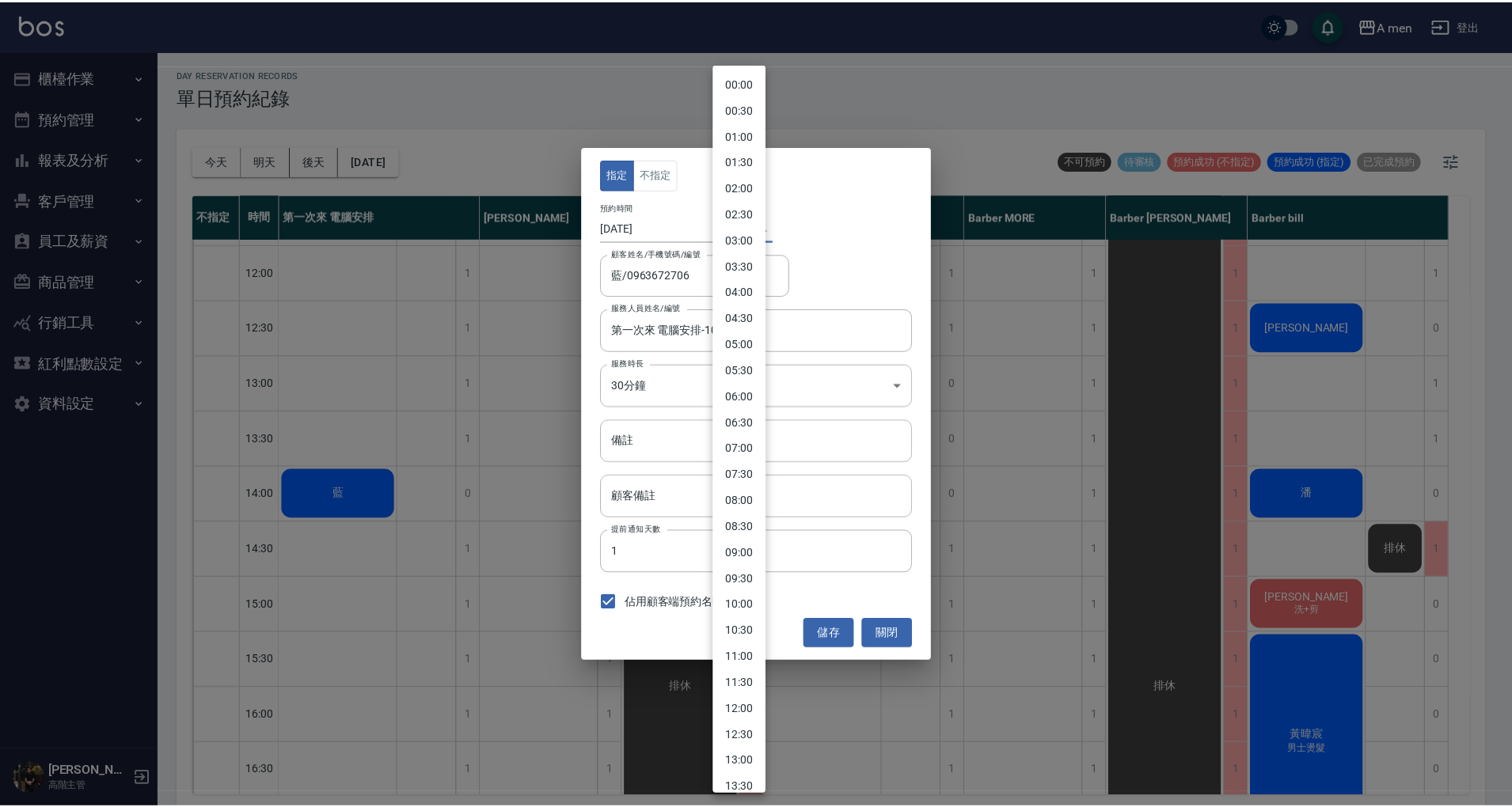
scroll to position [385, 0]
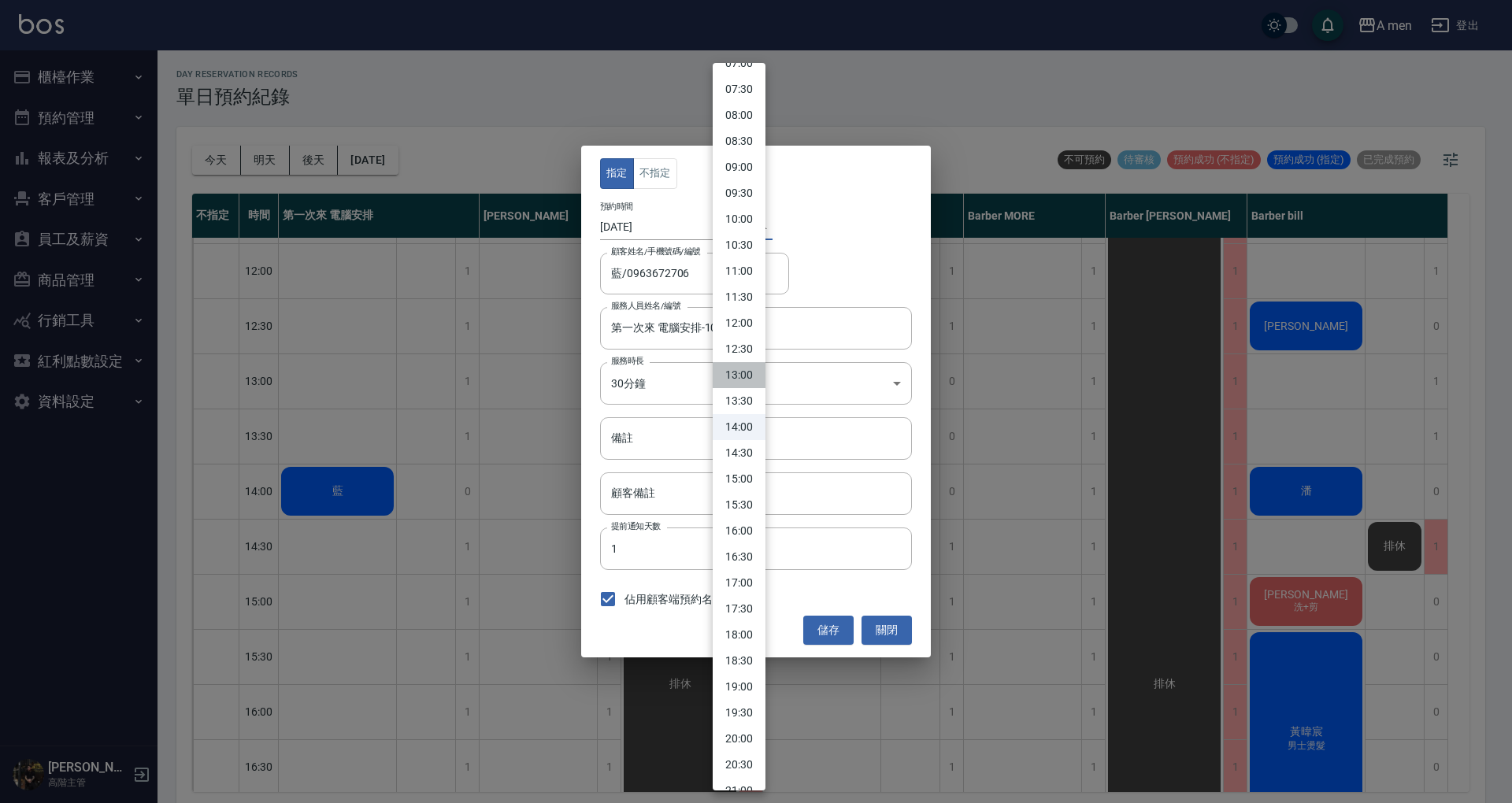
click at [742, 377] on li "13:00" at bounding box center [738, 375] width 53 height 26
type input "1759726800000"
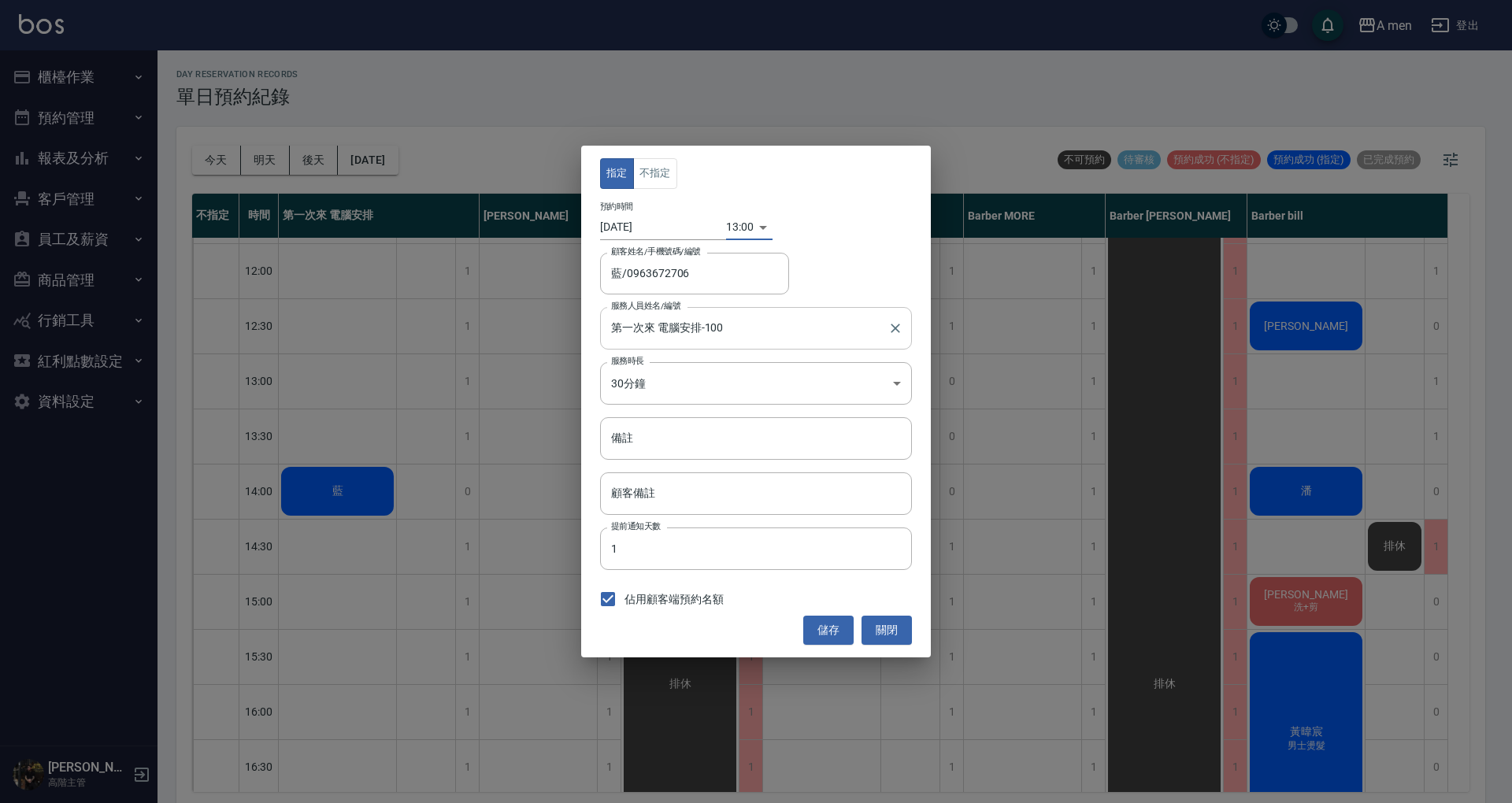
click at [854, 331] on input "第一次來 電腦安排-100" at bounding box center [744, 328] width 274 height 28
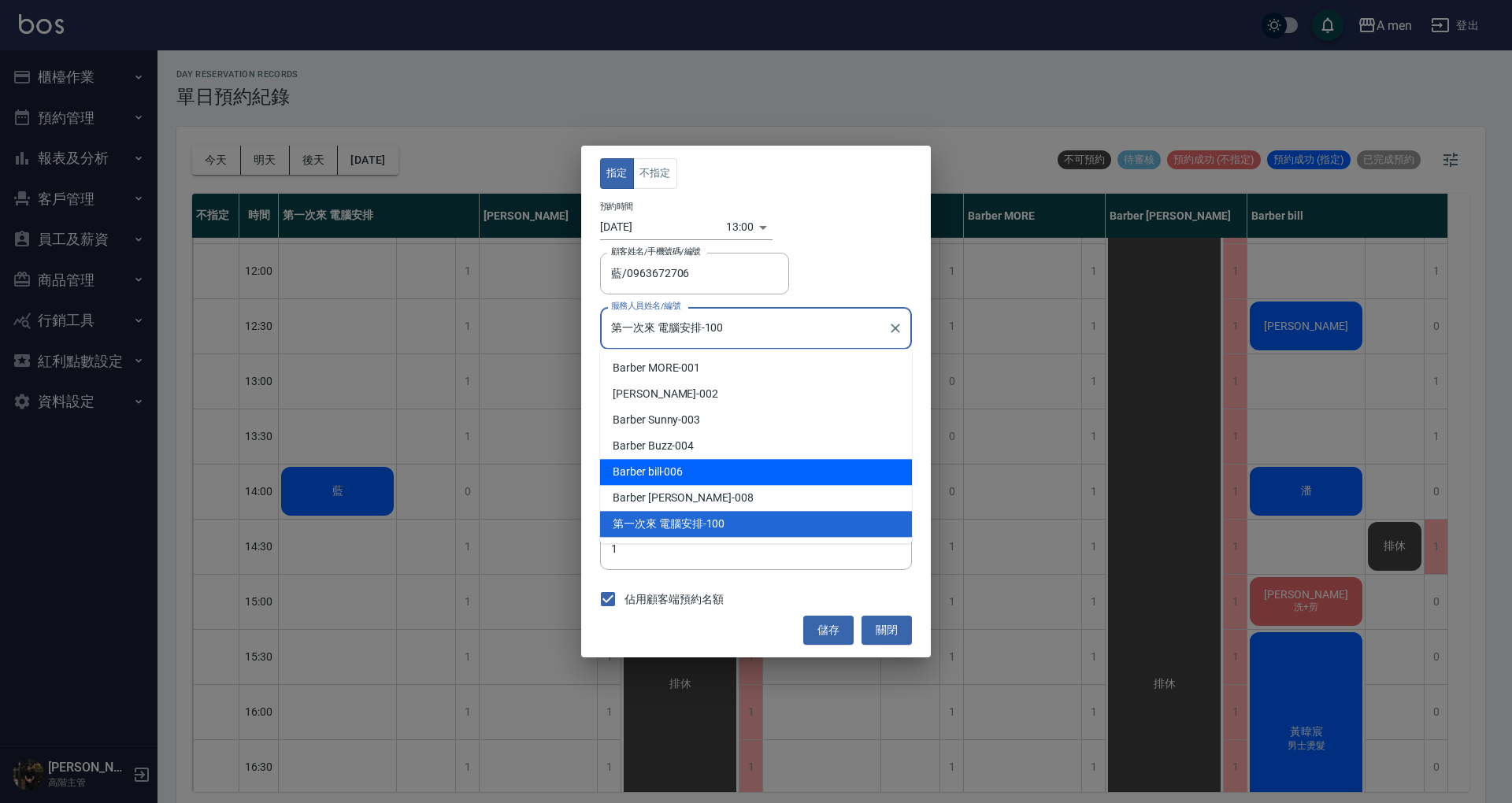
click at [797, 467] on div "Barber bill -006" at bounding box center [756, 472] width 312 height 26
type input "Barber bill-006"
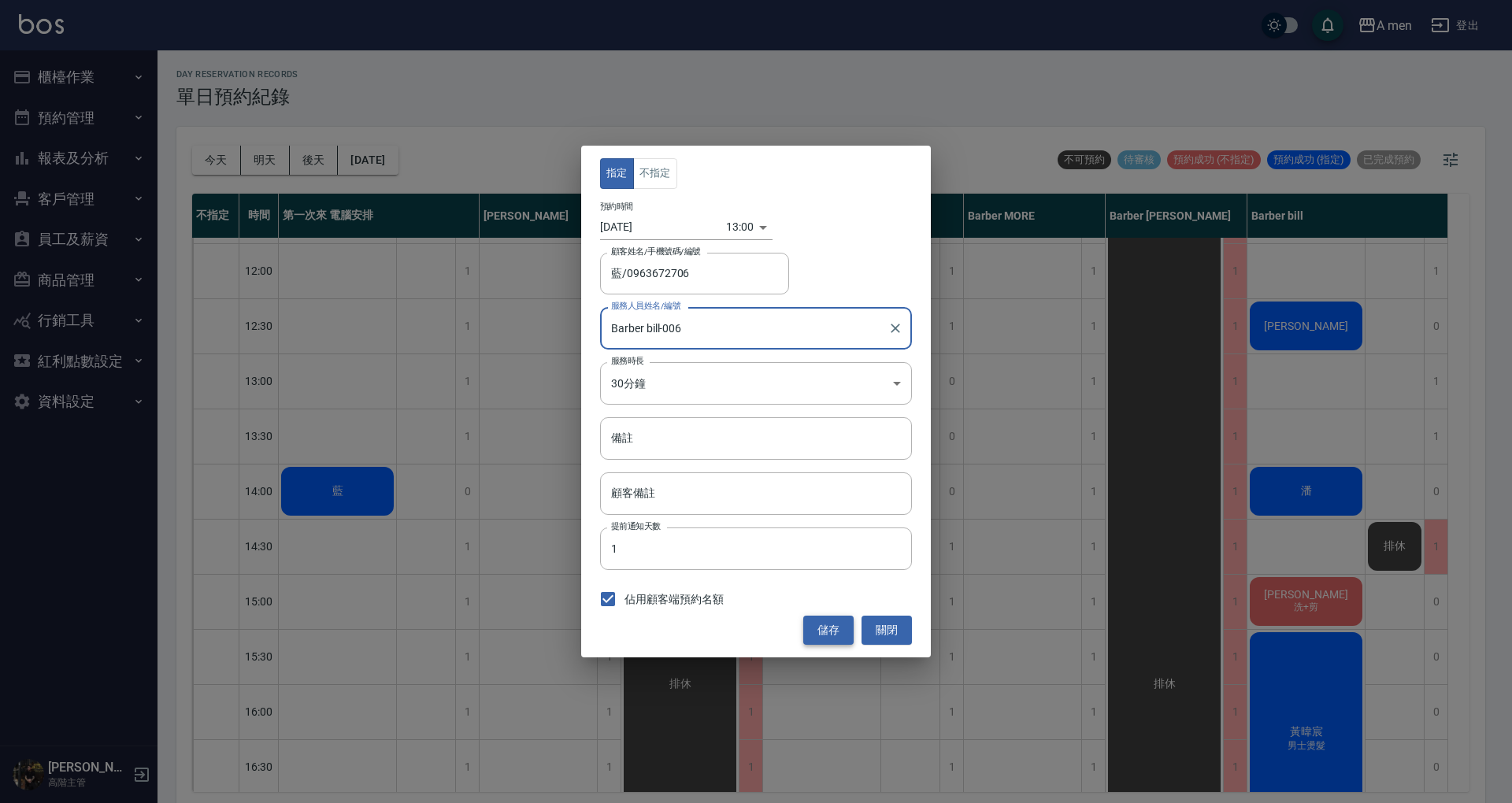
click at [832, 629] on button "儲存" at bounding box center [828, 630] width 51 height 29
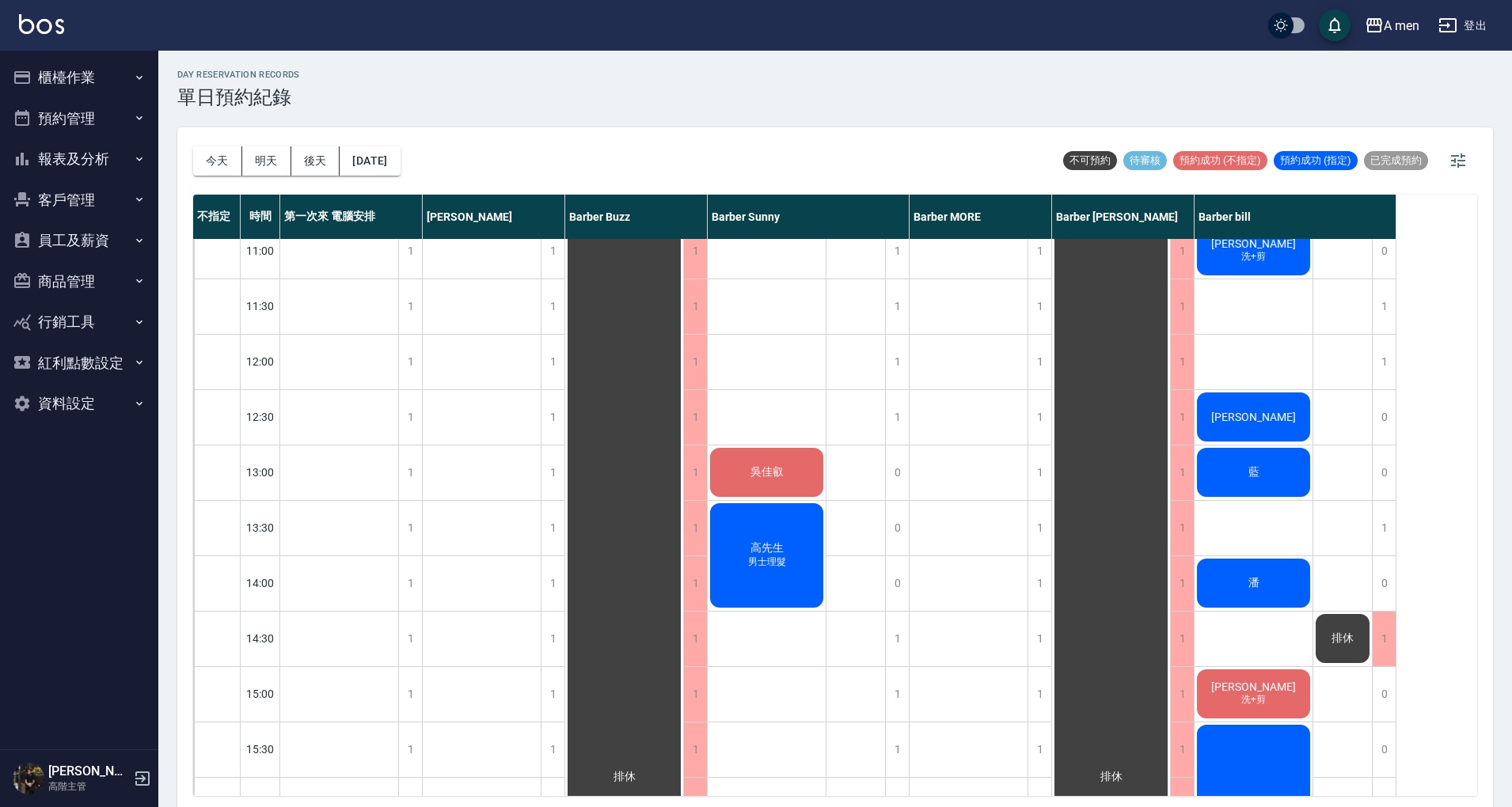
scroll to position [0, 0]
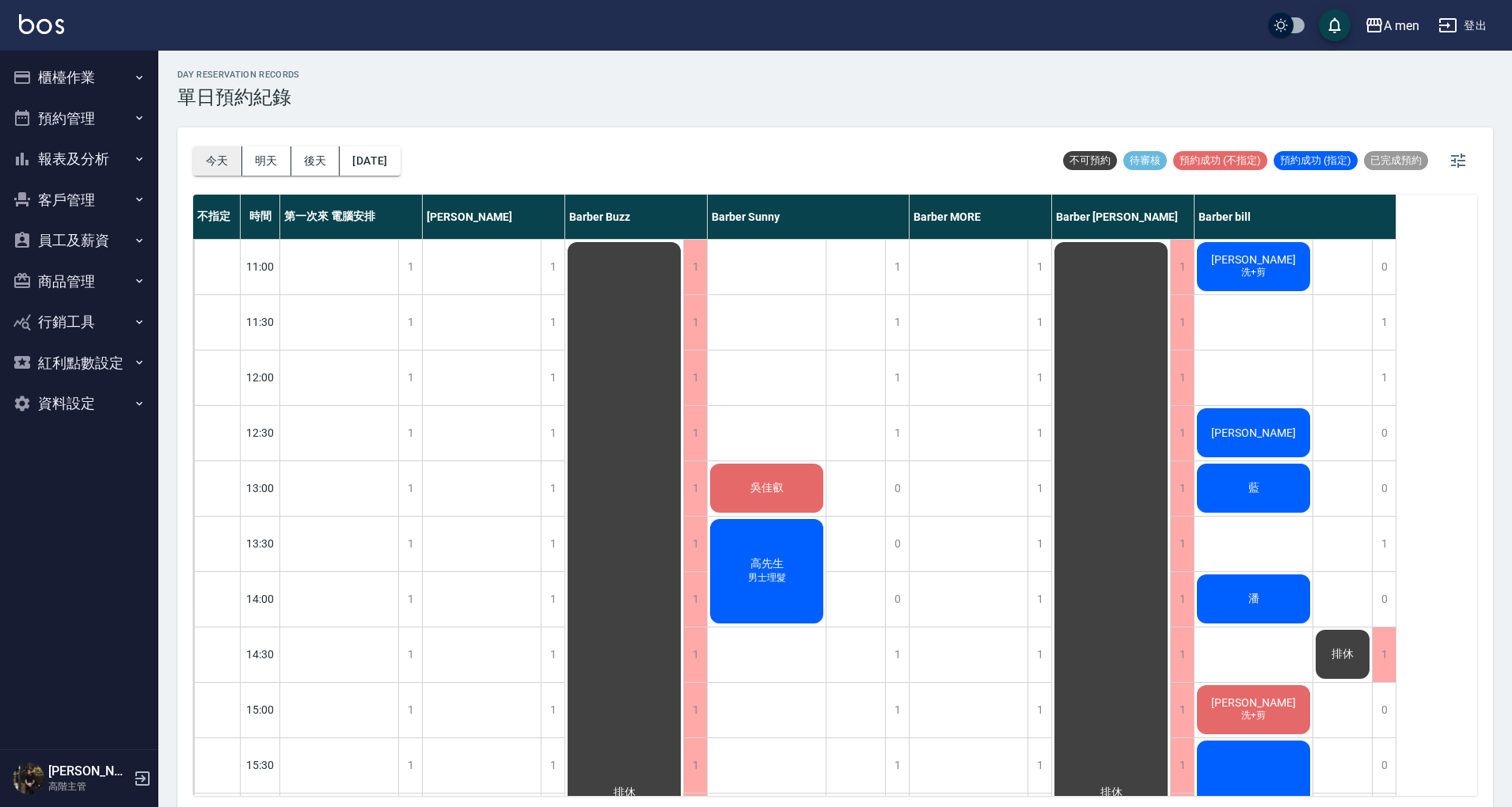
click at [213, 156] on button "今天" at bounding box center [218, 161] width 49 height 30
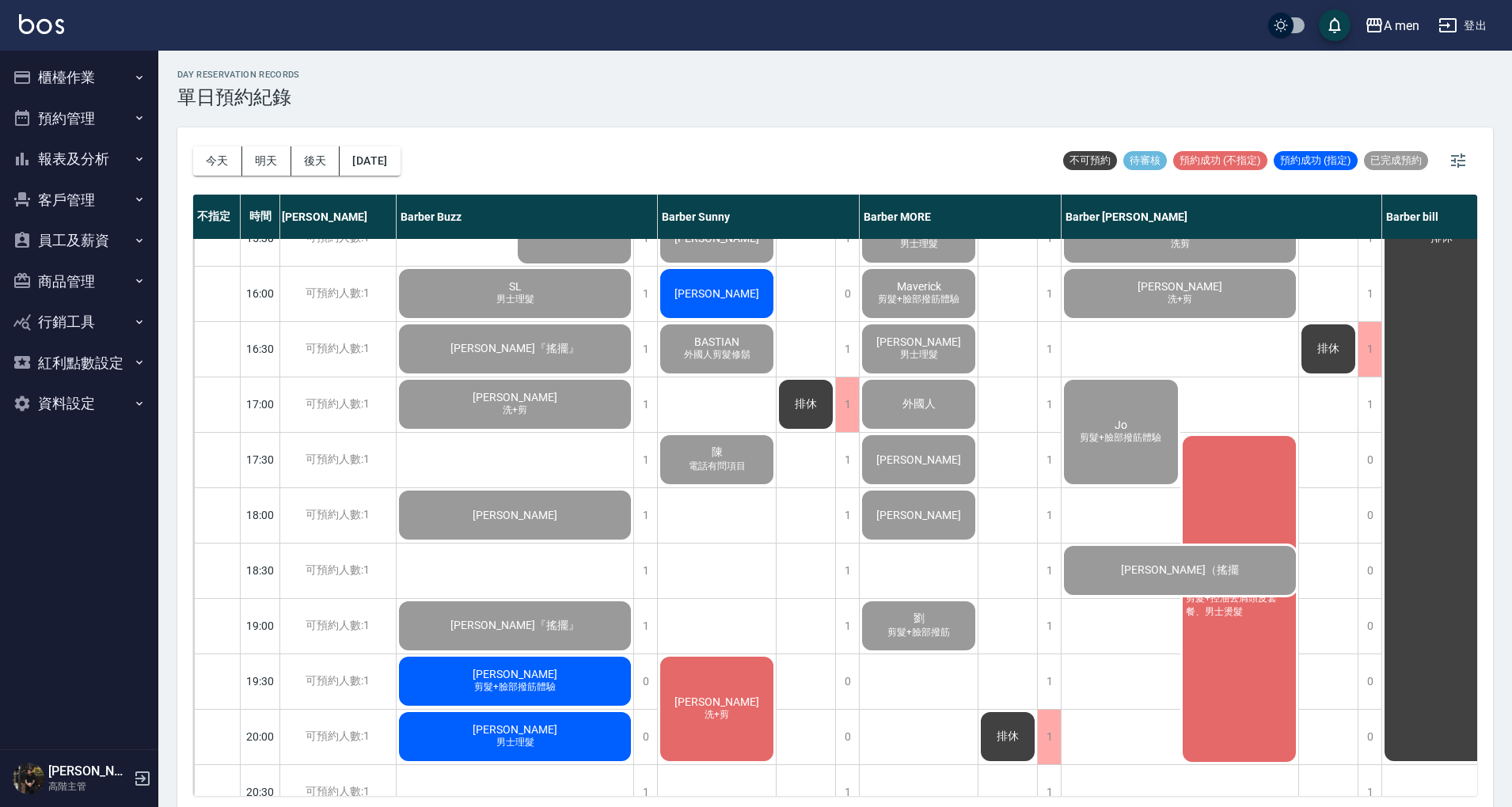
scroll to position [527, 0]
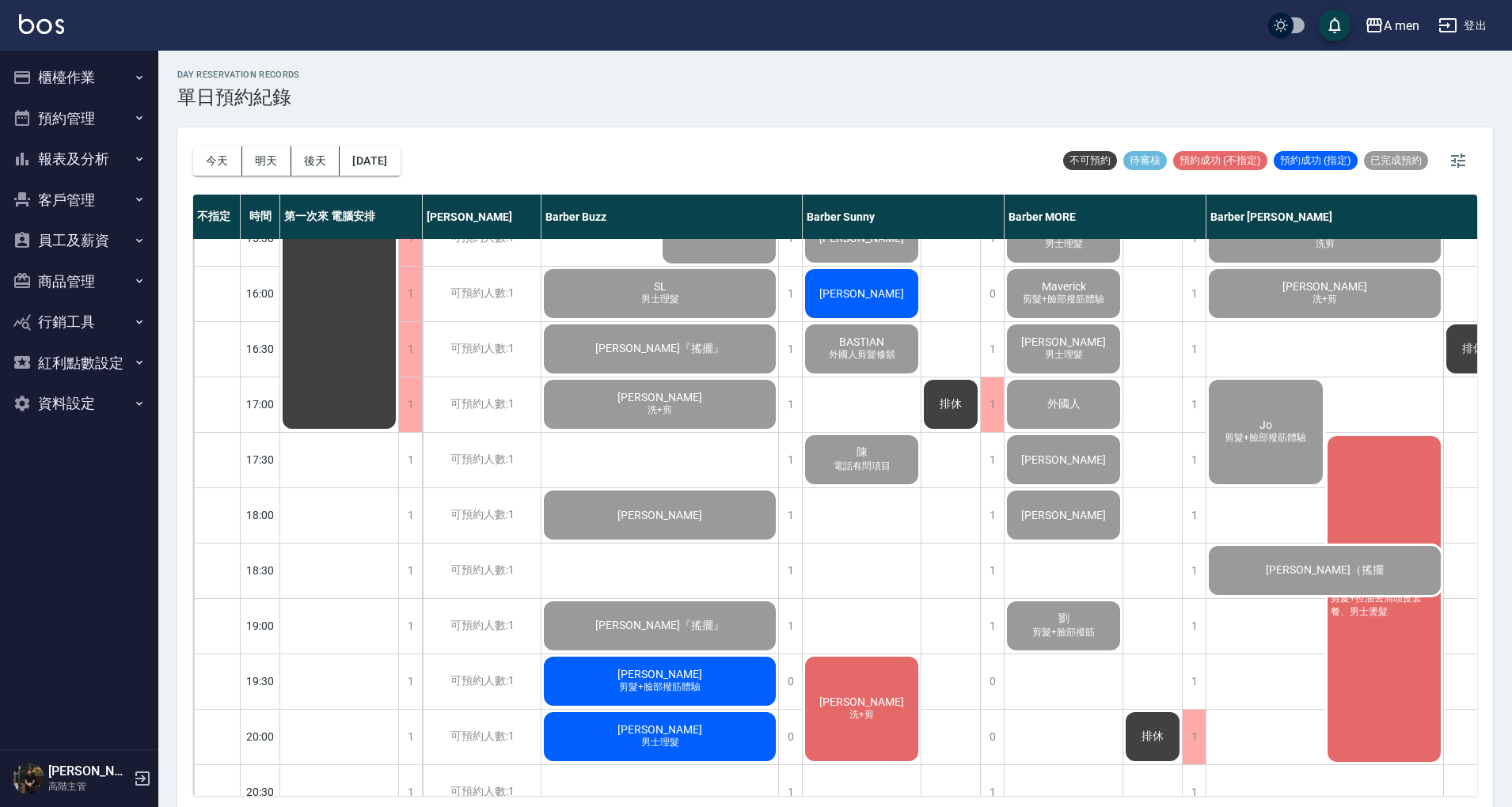
click at [57, 102] on button "預約管理" at bounding box center [79, 119] width 146 height 41
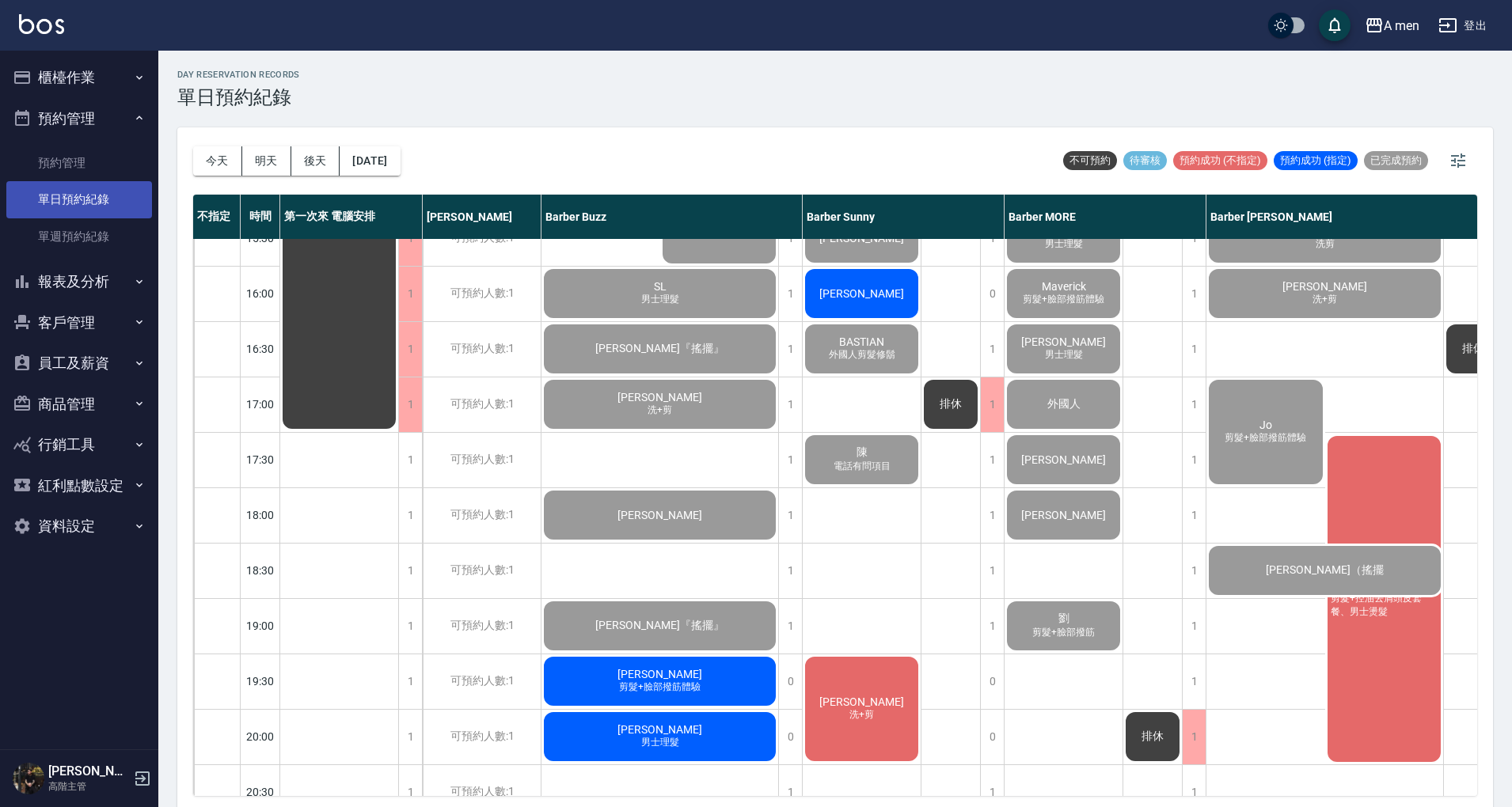
click at [92, 209] on link "單日預約紀錄" at bounding box center [79, 200] width 146 height 37
drag, startPoint x: 209, startPoint y: 156, endPoint x: 261, endPoint y: 162, distance: 52.3
click at [209, 155] on button "今天" at bounding box center [218, 161] width 49 height 30
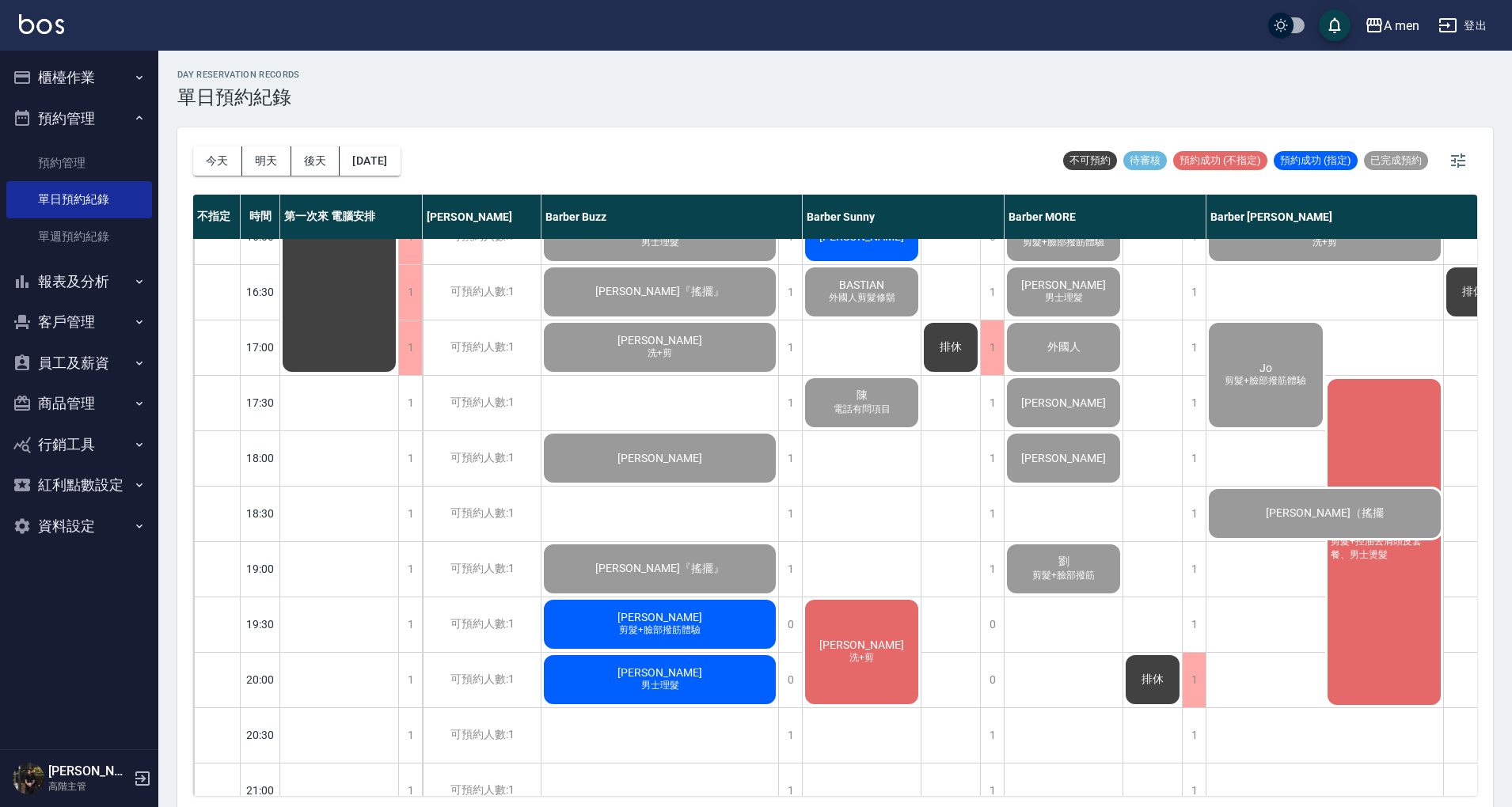
scroll to position [633, 0]
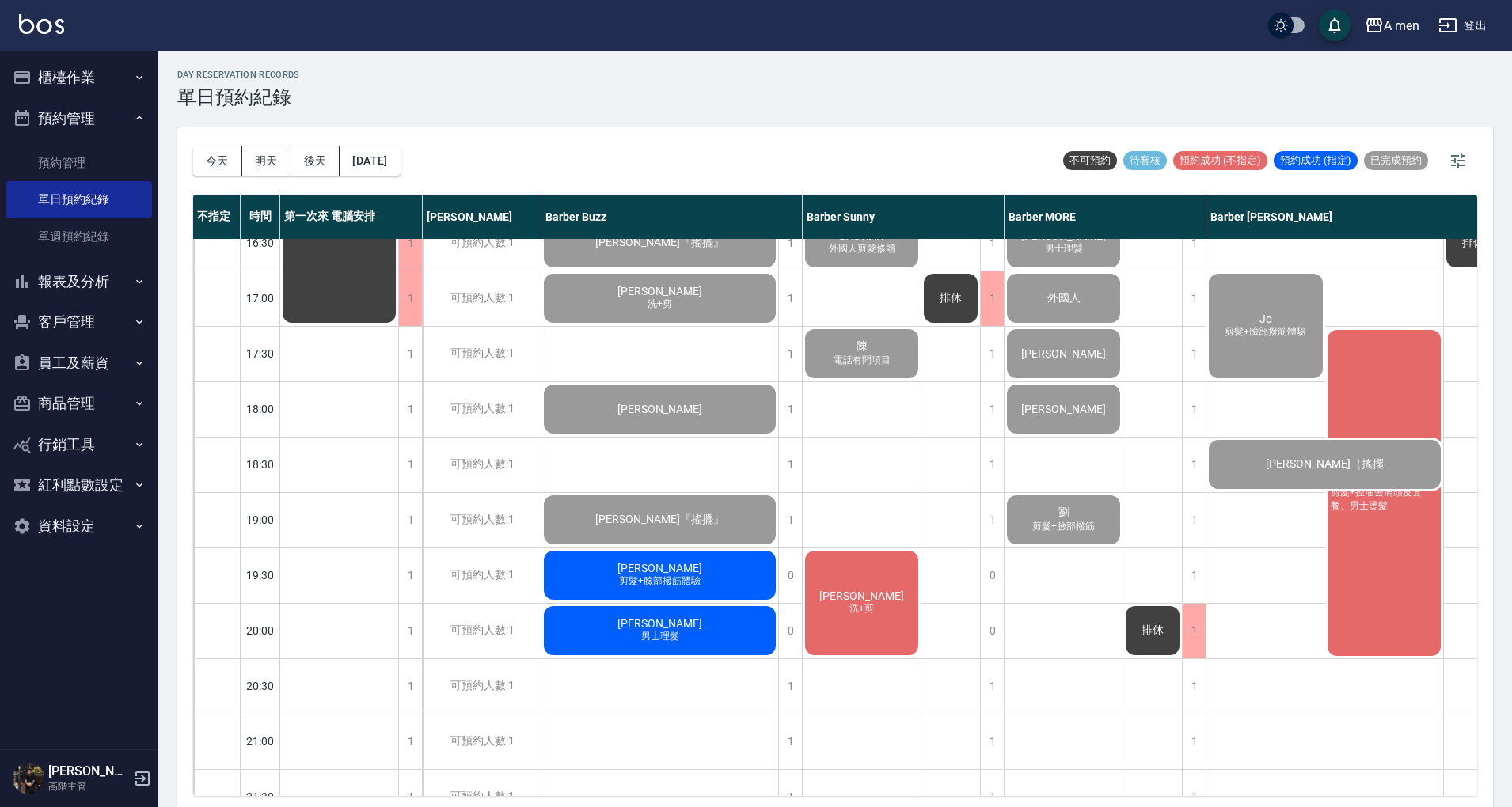
click at [713, 624] on div "[PERSON_NAME] 男士理髮" at bounding box center [660, 631] width 236 height 54
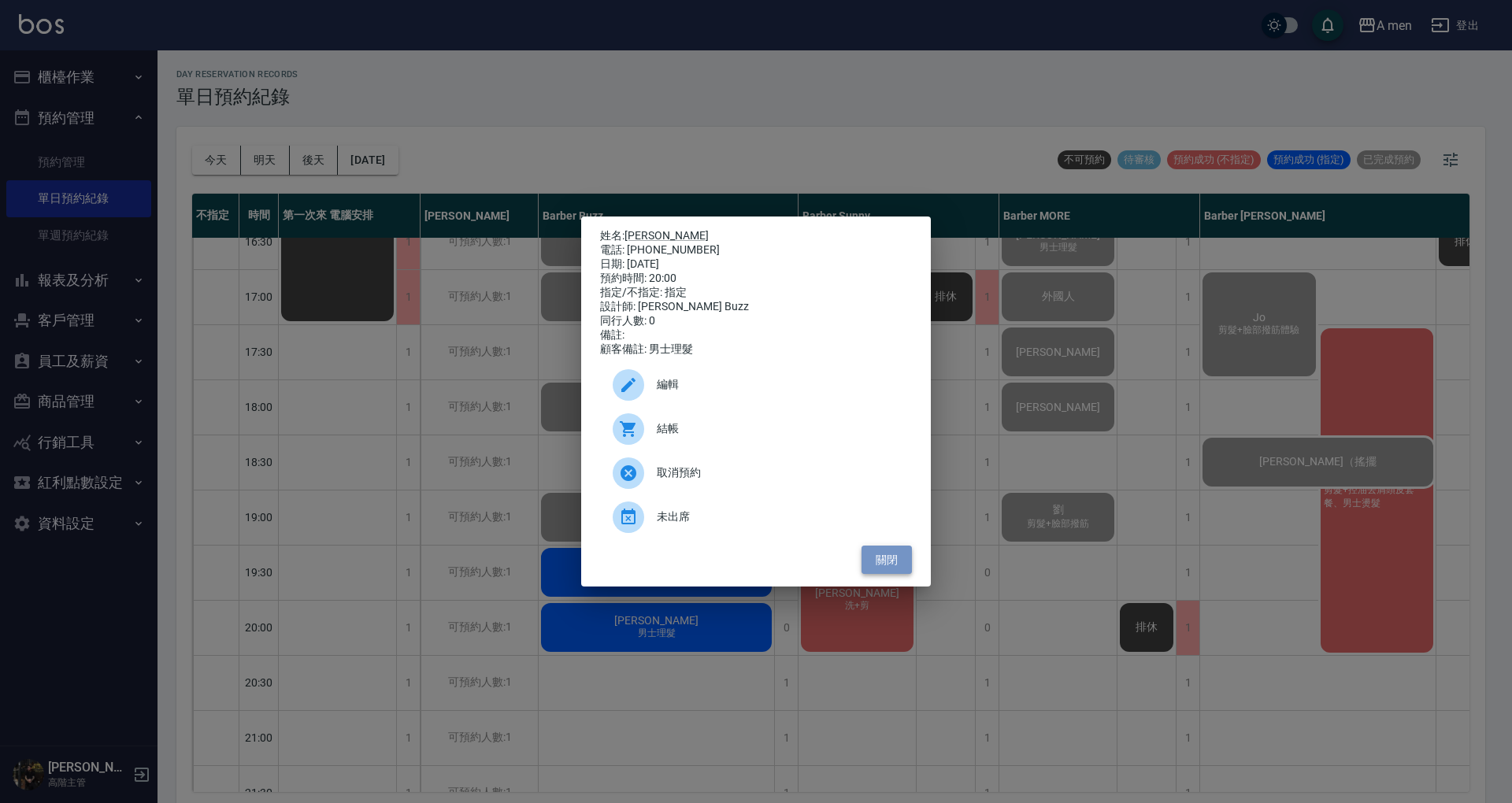
click at [875, 563] on button "關閉" at bounding box center [887, 560] width 51 height 29
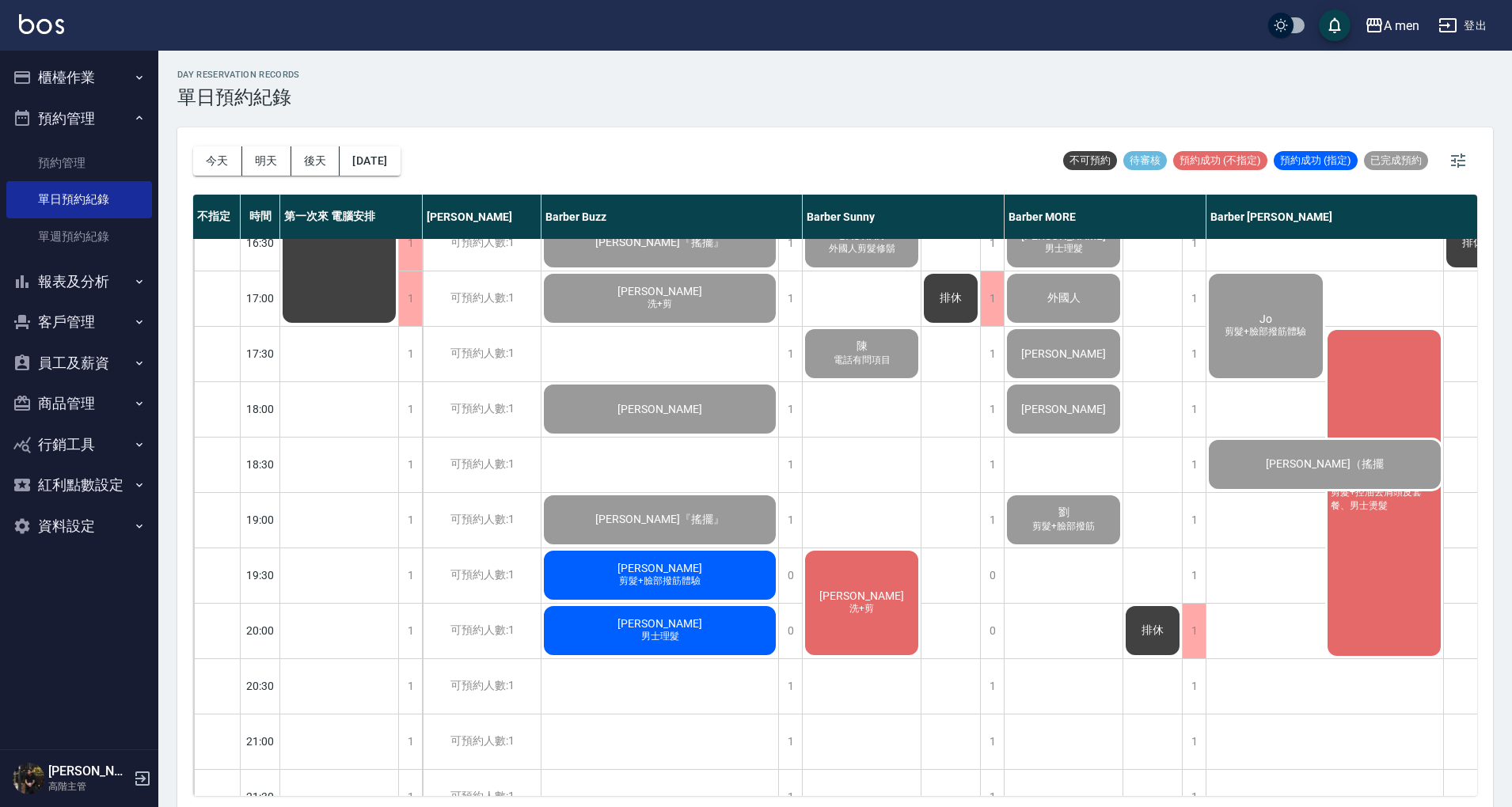
click at [747, 695] on div "何駿詳『搖擺』 搖擺 老顧客 男士理髮 陳㵆 搖擺 賴冠宇 修鬍 艾維綱 前刺 阿杰 Eric SL 男士理髮 蔡青峰『搖擺』 孫科恩 洗+剪 陳昱瑋 林宇晨…" at bounding box center [660, 299] width 237 height 1385
click at [710, 646] on div "[PERSON_NAME] 男士理髮" at bounding box center [660, 631] width 236 height 54
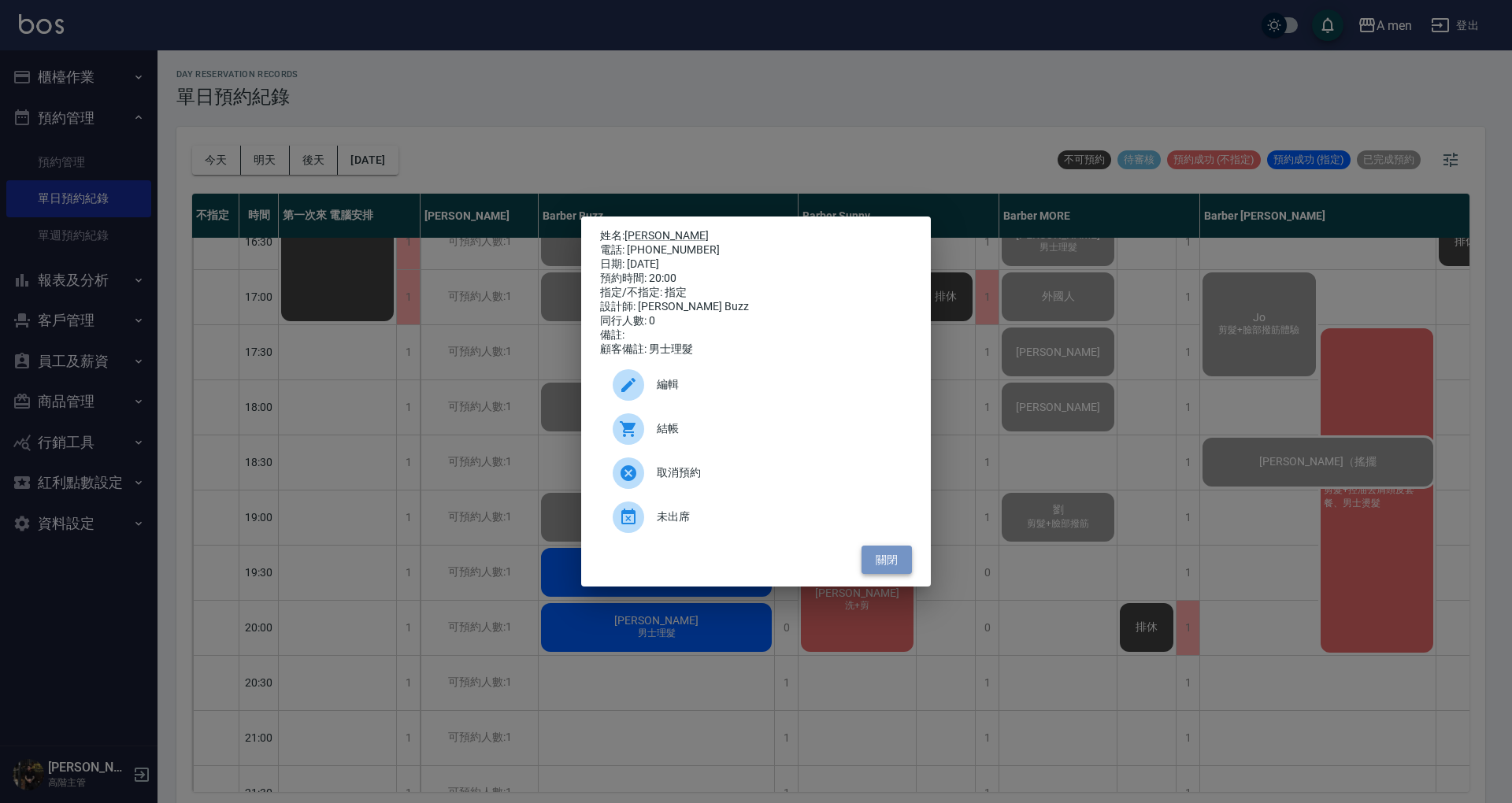
click at [882, 566] on button "關閉" at bounding box center [887, 560] width 51 height 29
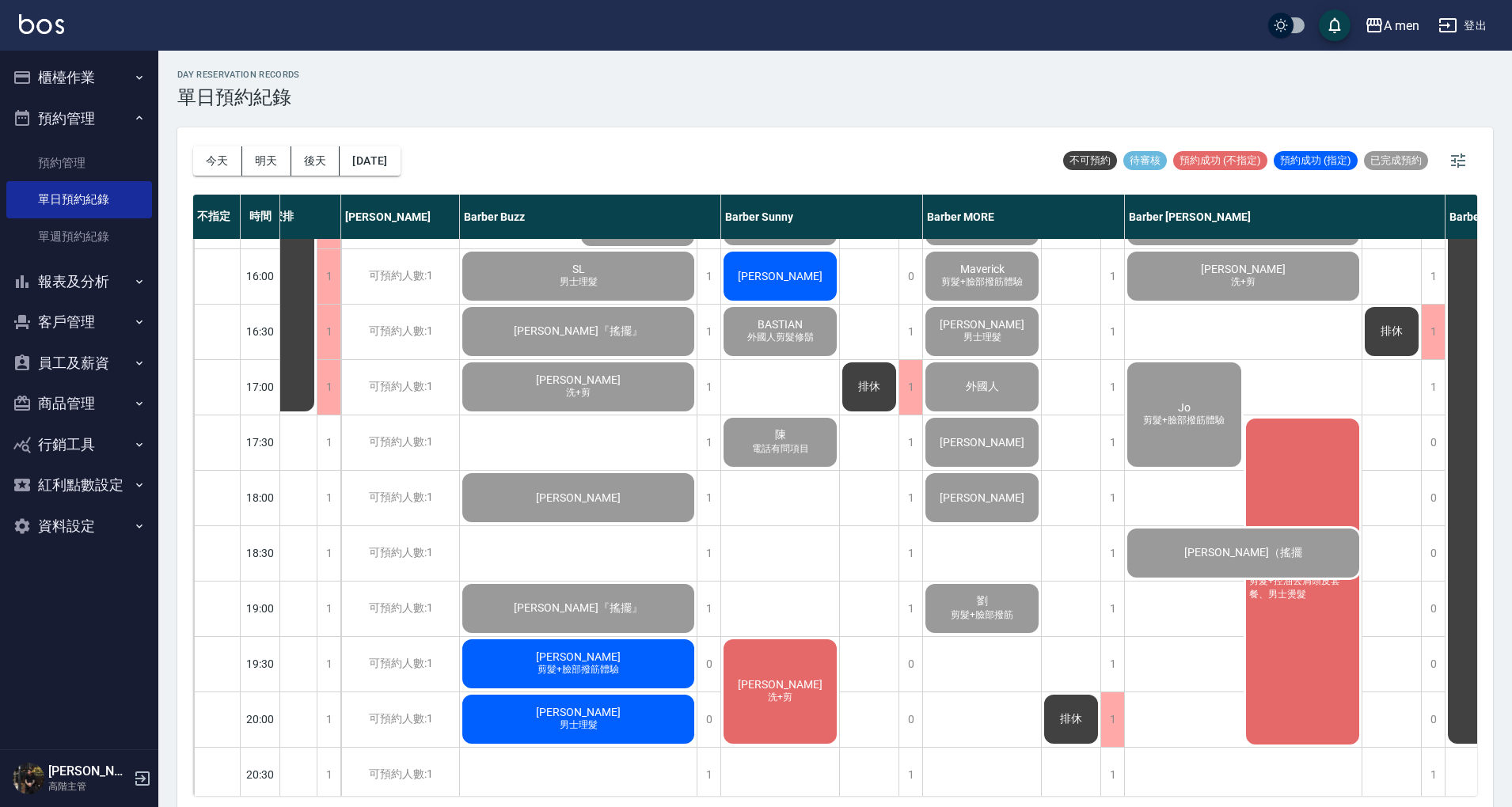
scroll to position [421, 81]
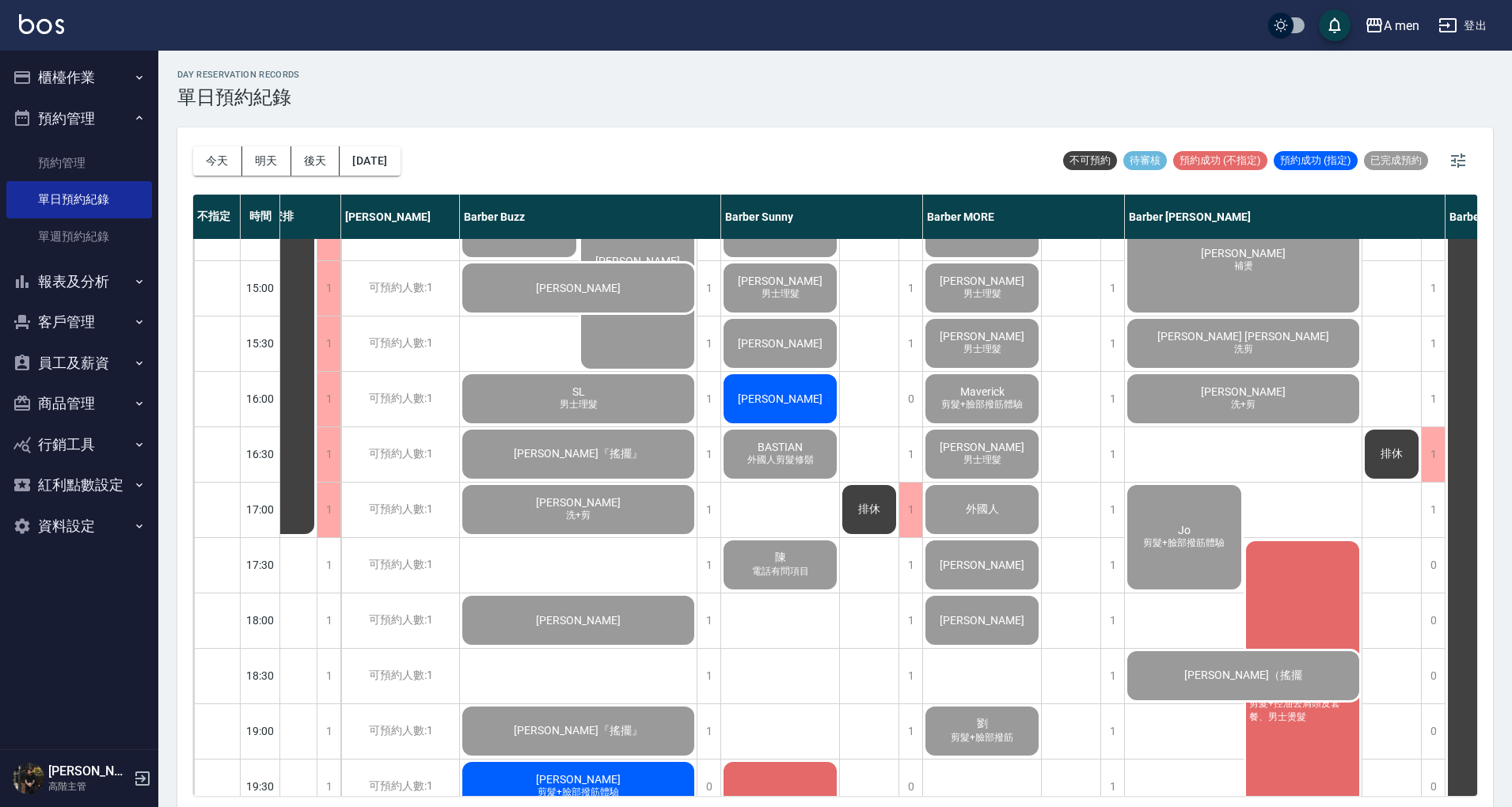
click at [117, 82] on button "櫃檯作業" at bounding box center [79, 78] width 146 height 41
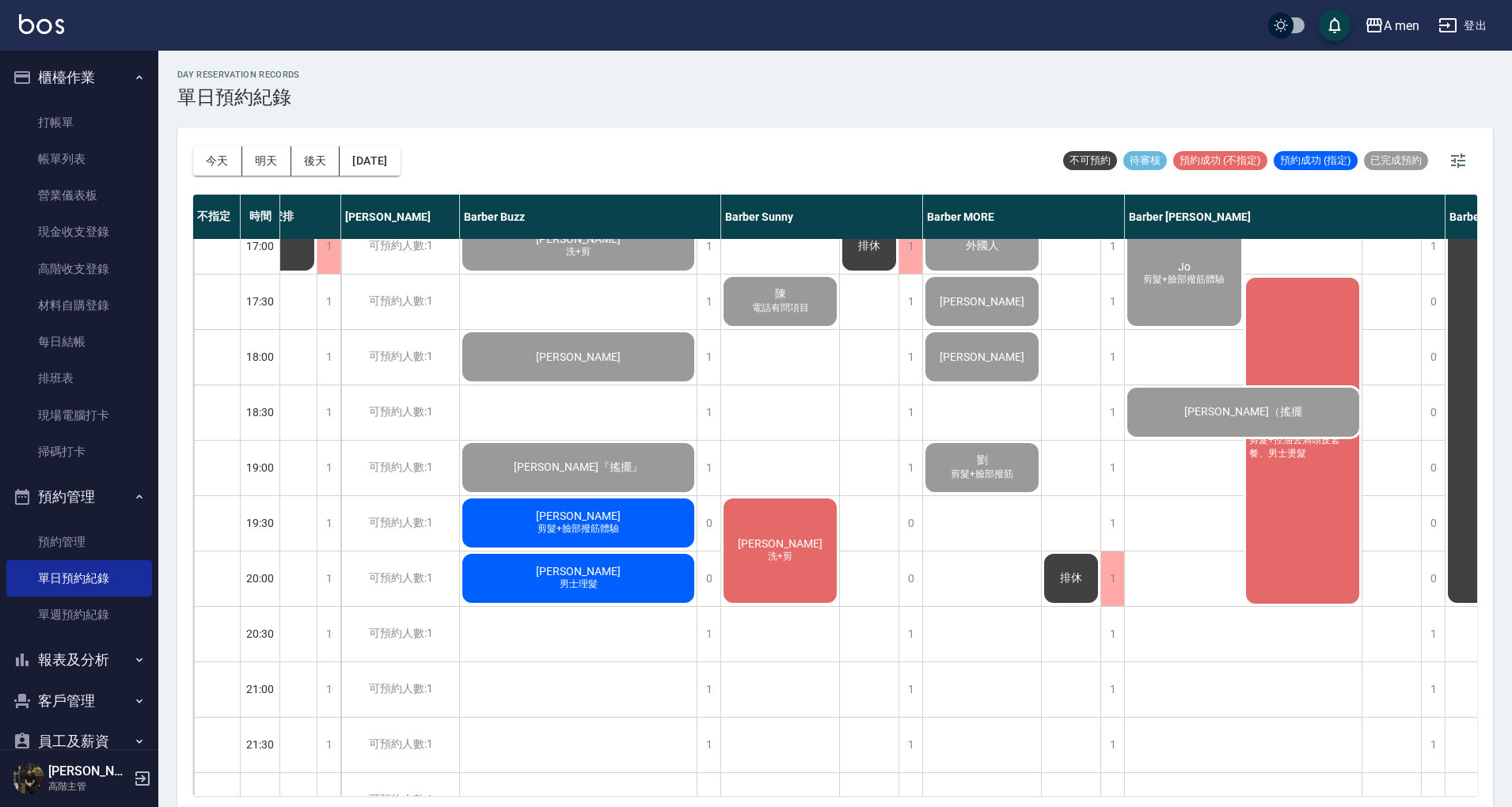
scroll to position [844, 81]
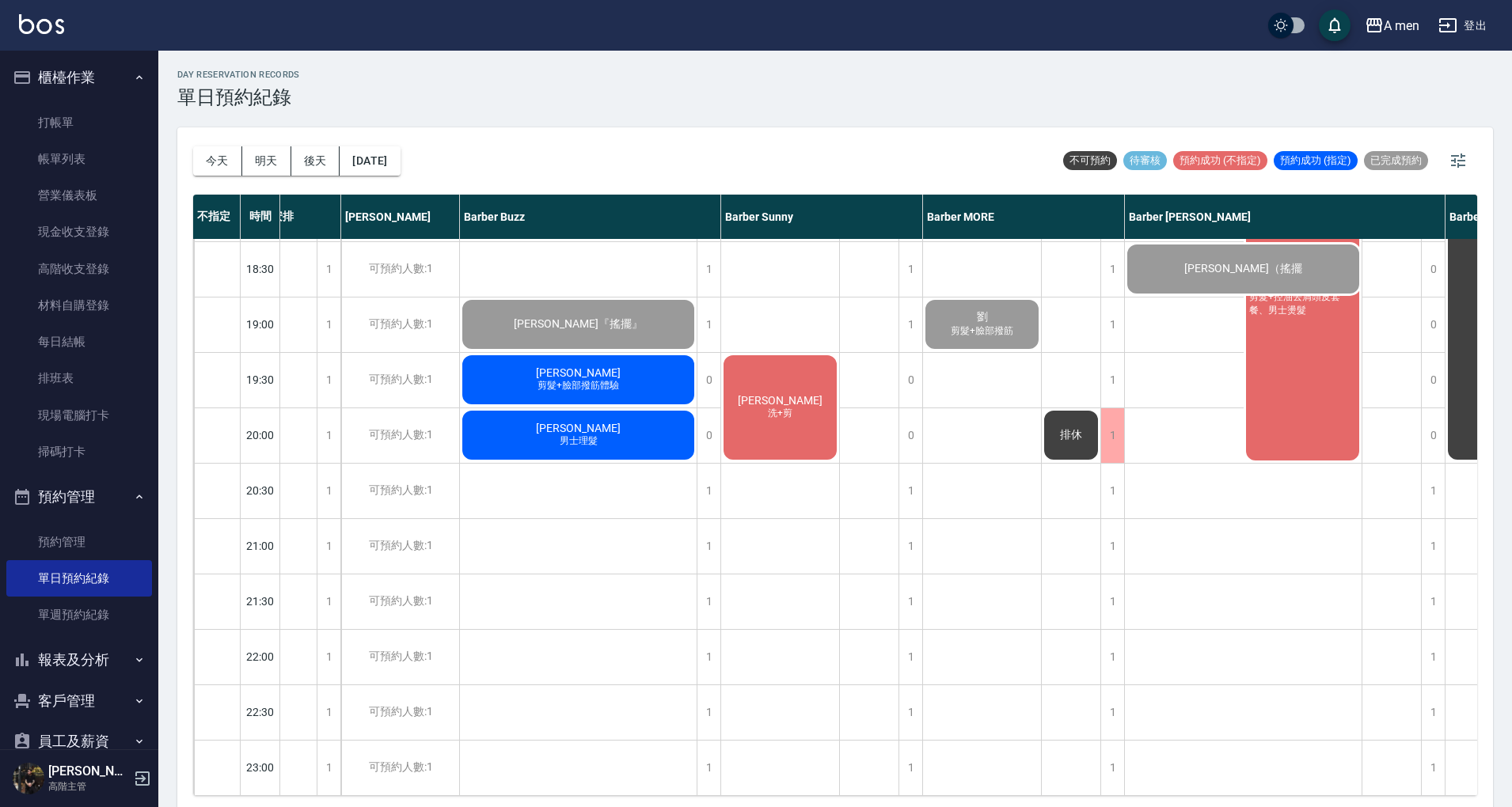
click at [614, 379] on span "剪髮+臉部撥筋體驗" at bounding box center [578, 386] width 88 height 13
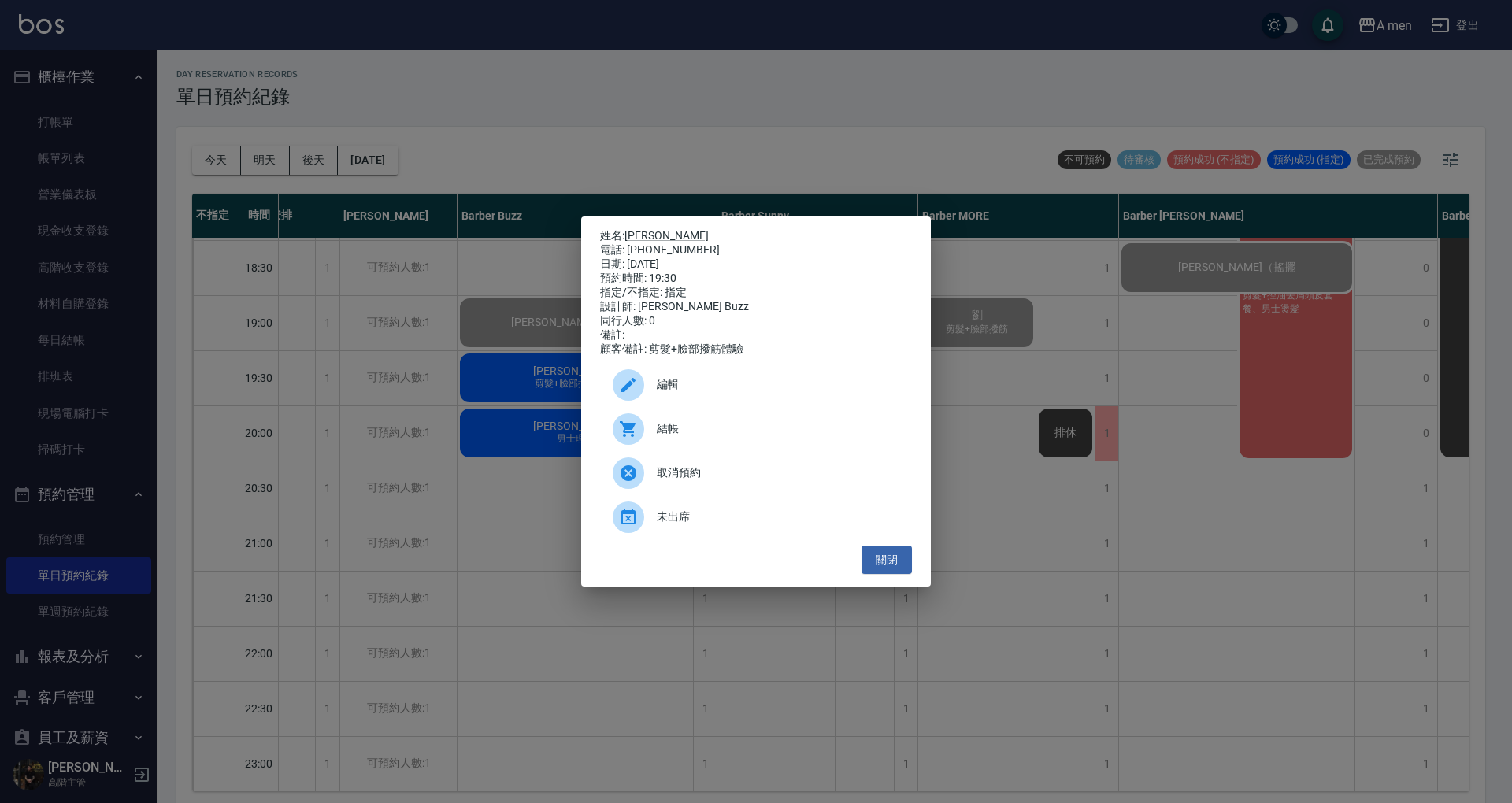
click at [760, 437] on span "結帳" at bounding box center [778, 428] width 242 height 17
click at [890, 560] on button "關閉" at bounding box center [887, 560] width 51 height 29
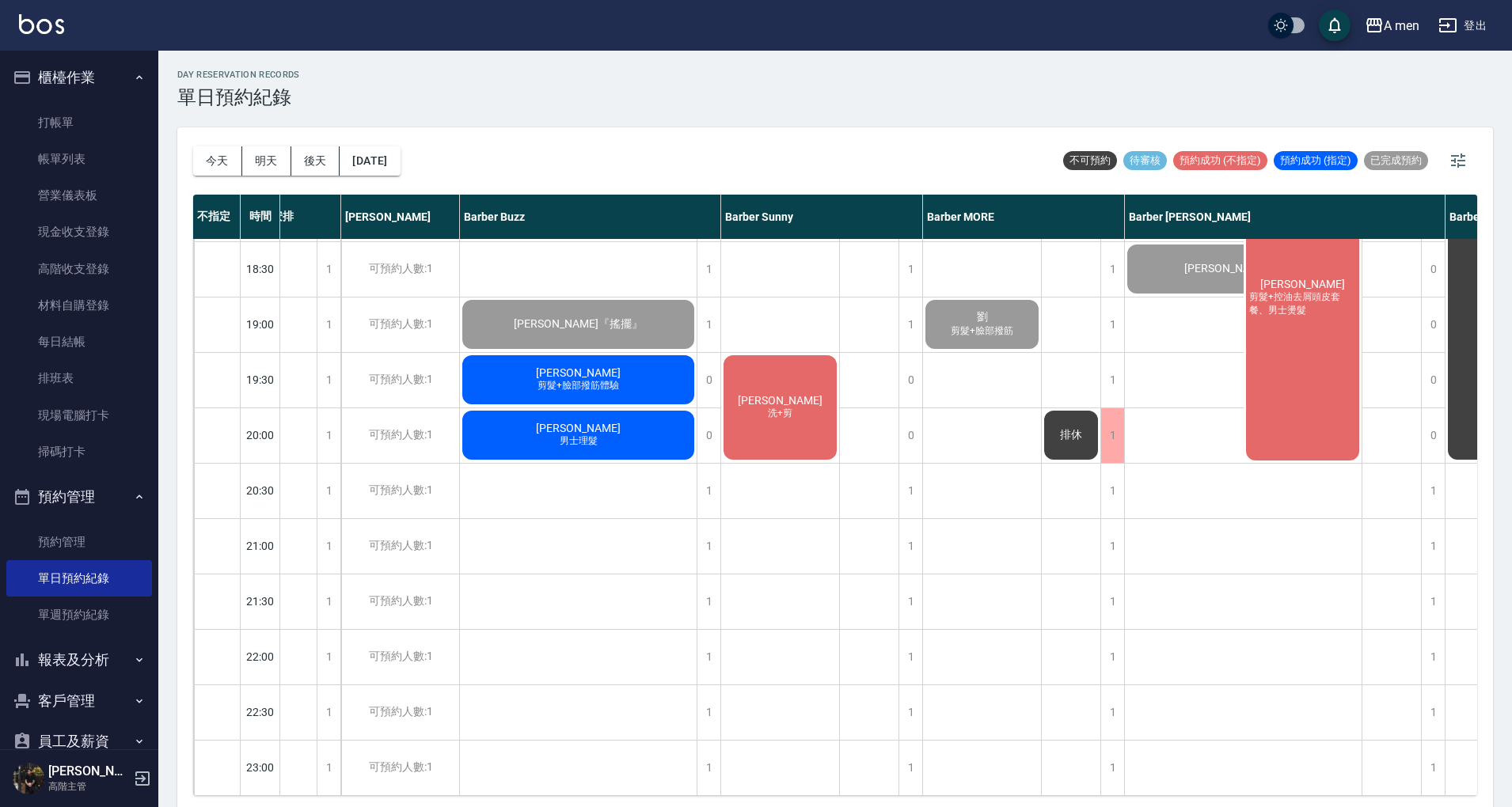
click at [1269, 350] on div "許維辰 剪髮+控油去屑頭皮套餐、男士燙髮" at bounding box center [1303, 298] width 119 height 331
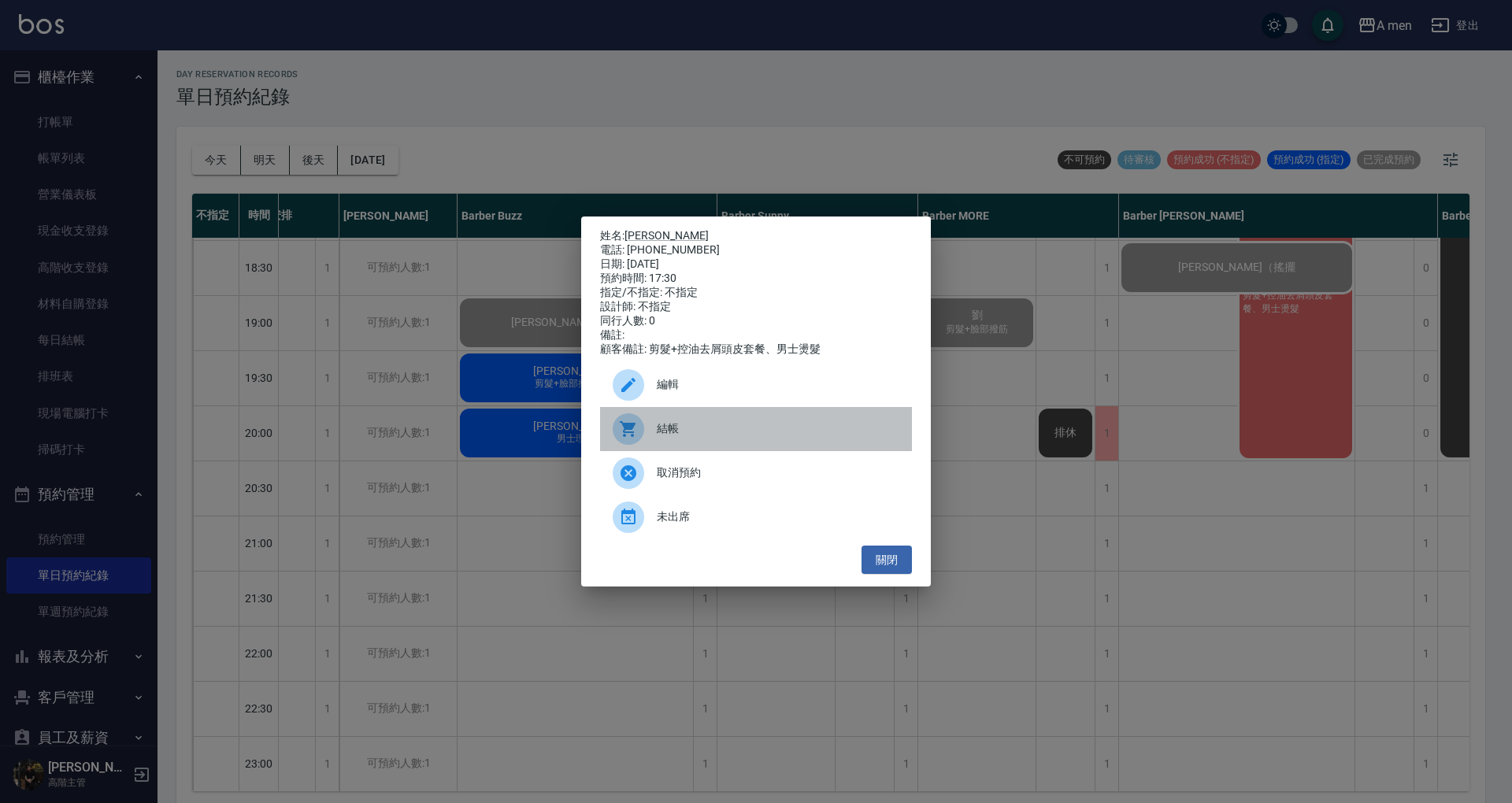
click at [747, 426] on div "結帳" at bounding box center [756, 429] width 312 height 45
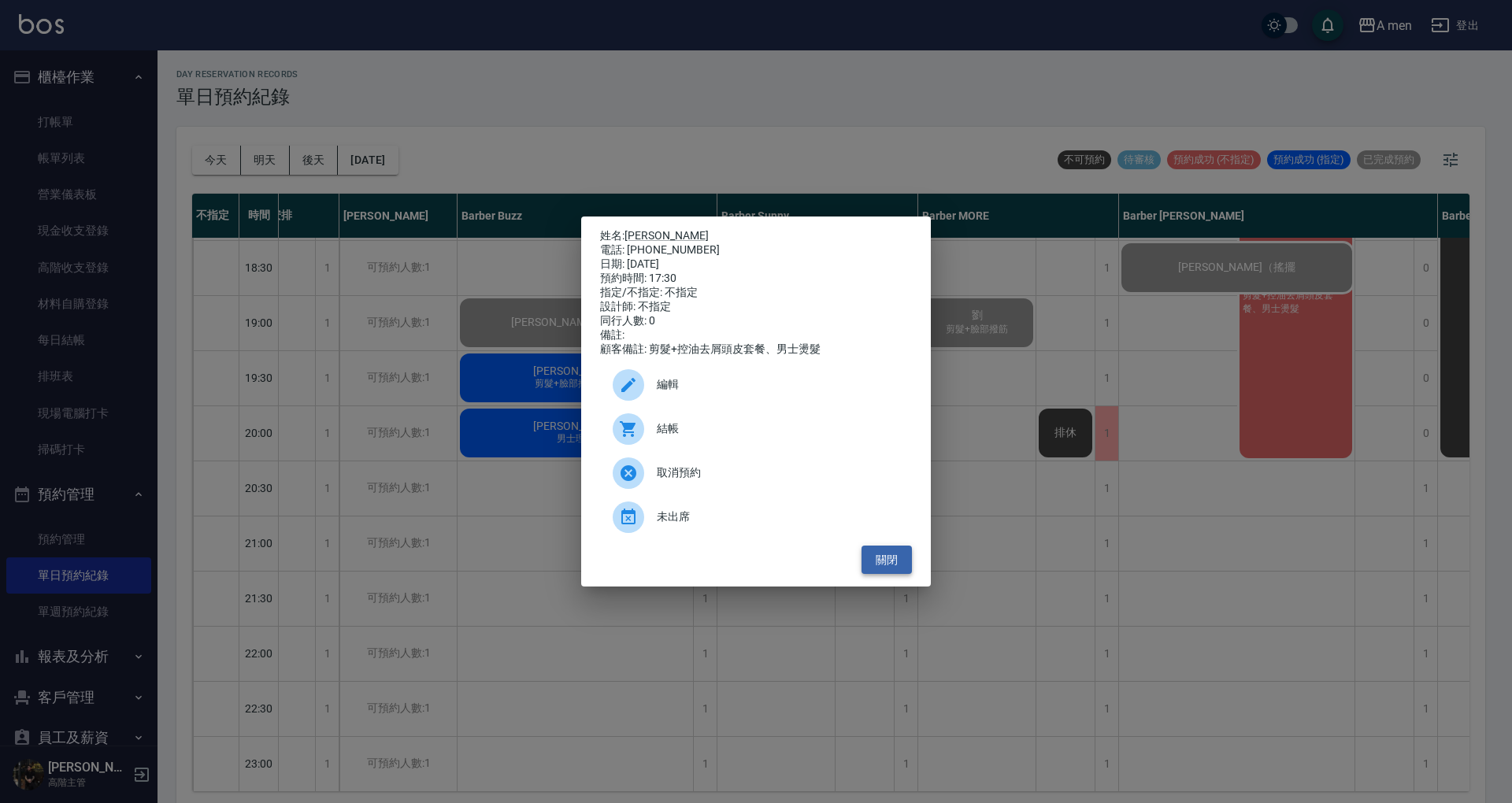
click at [893, 564] on button "關閉" at bounding box center [887, 560] width 51 height 29
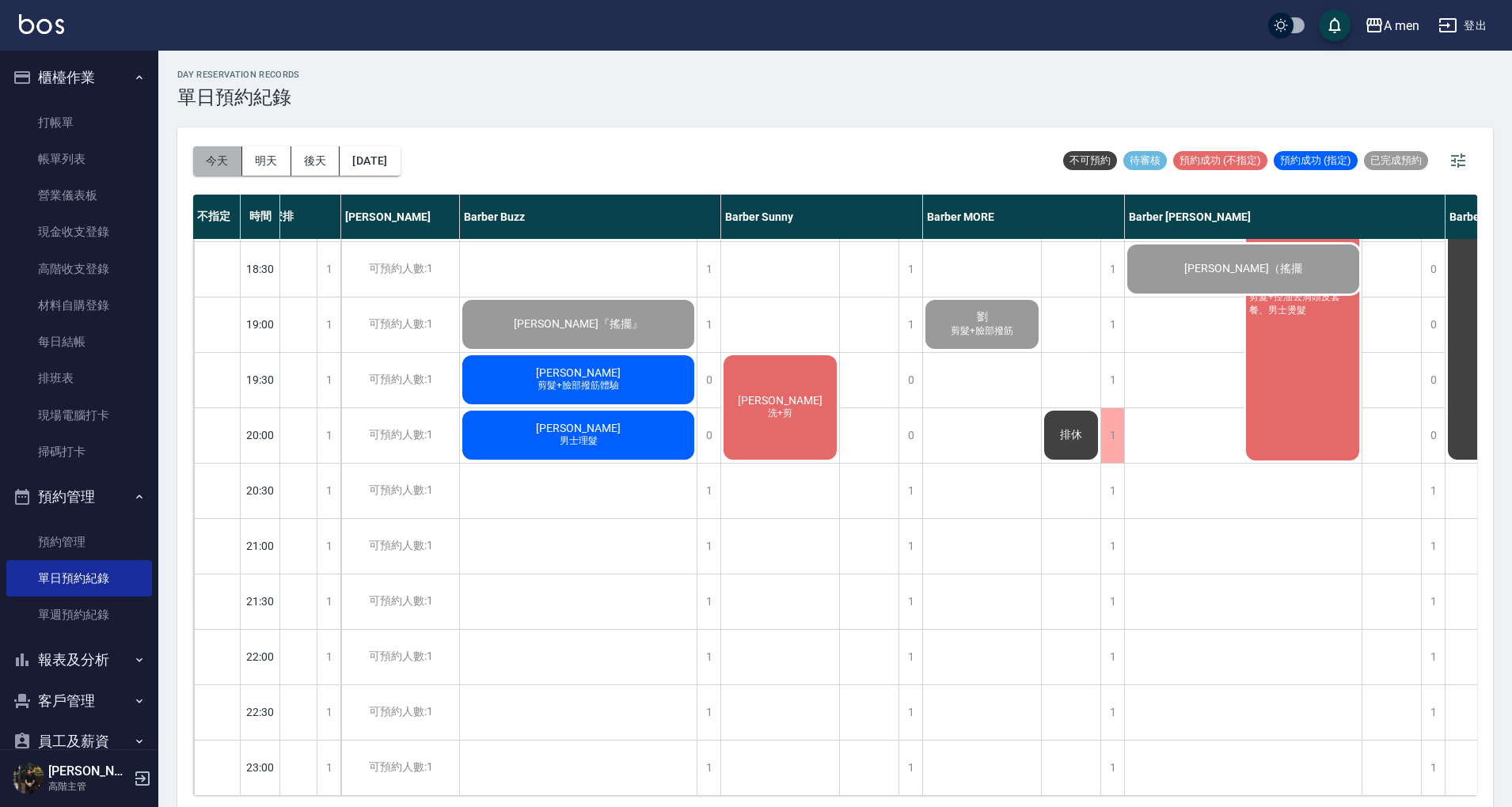
click at [209, 163] on button "今天" at bounding box center [218, 161] width 49 height 30
drag, startPoint x: 259, startPoint y: 149, endPoint x: 266, endPoint y: 144, distance: 8.6
click at [261, 149] on button "明天" at bounding box center [267, 161] width 49 height 30
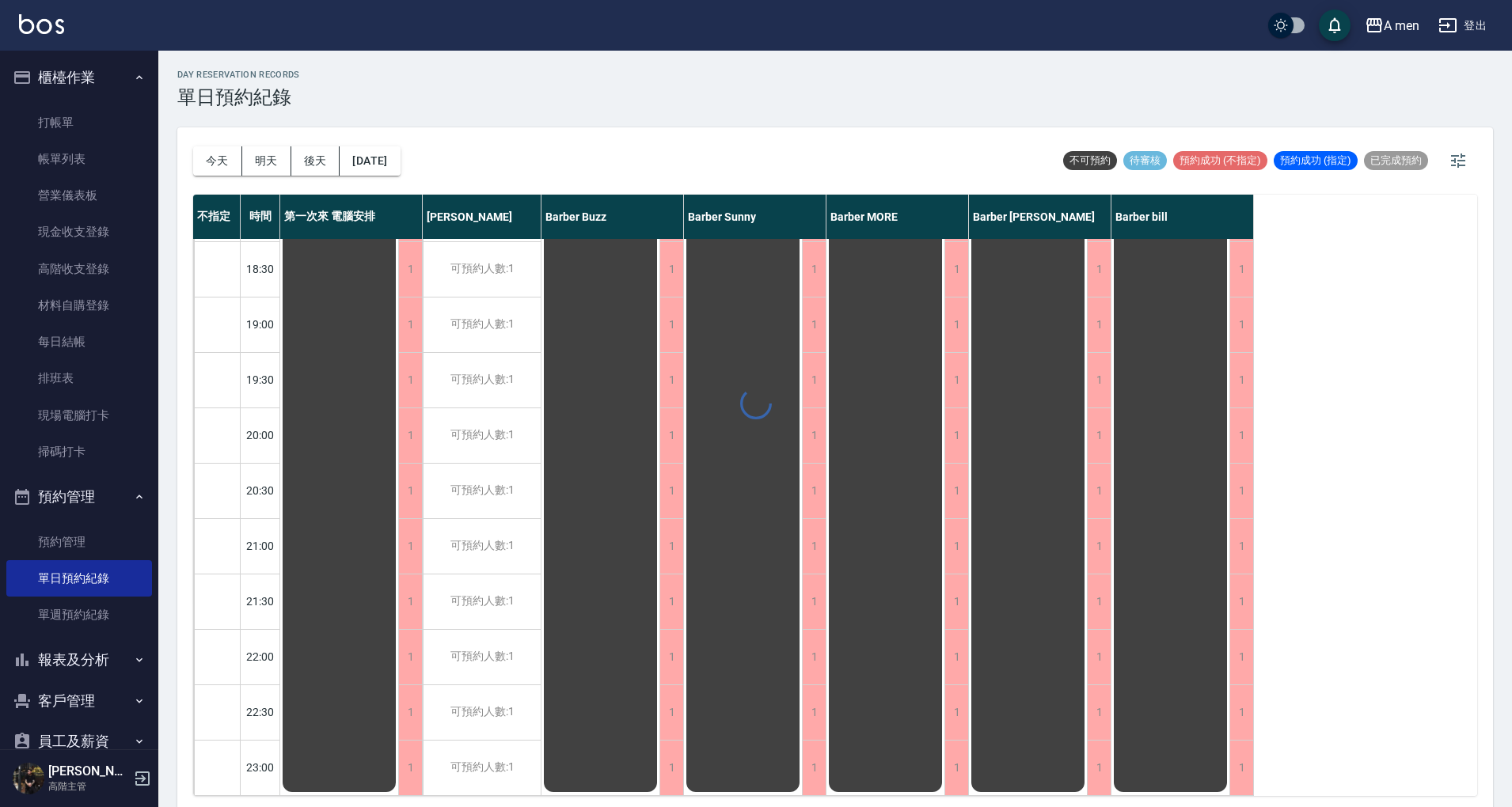
scroll to position [844, 0]
click at [207, 158] on button "今天" at bounding box center [218, 161] width 49 height 30
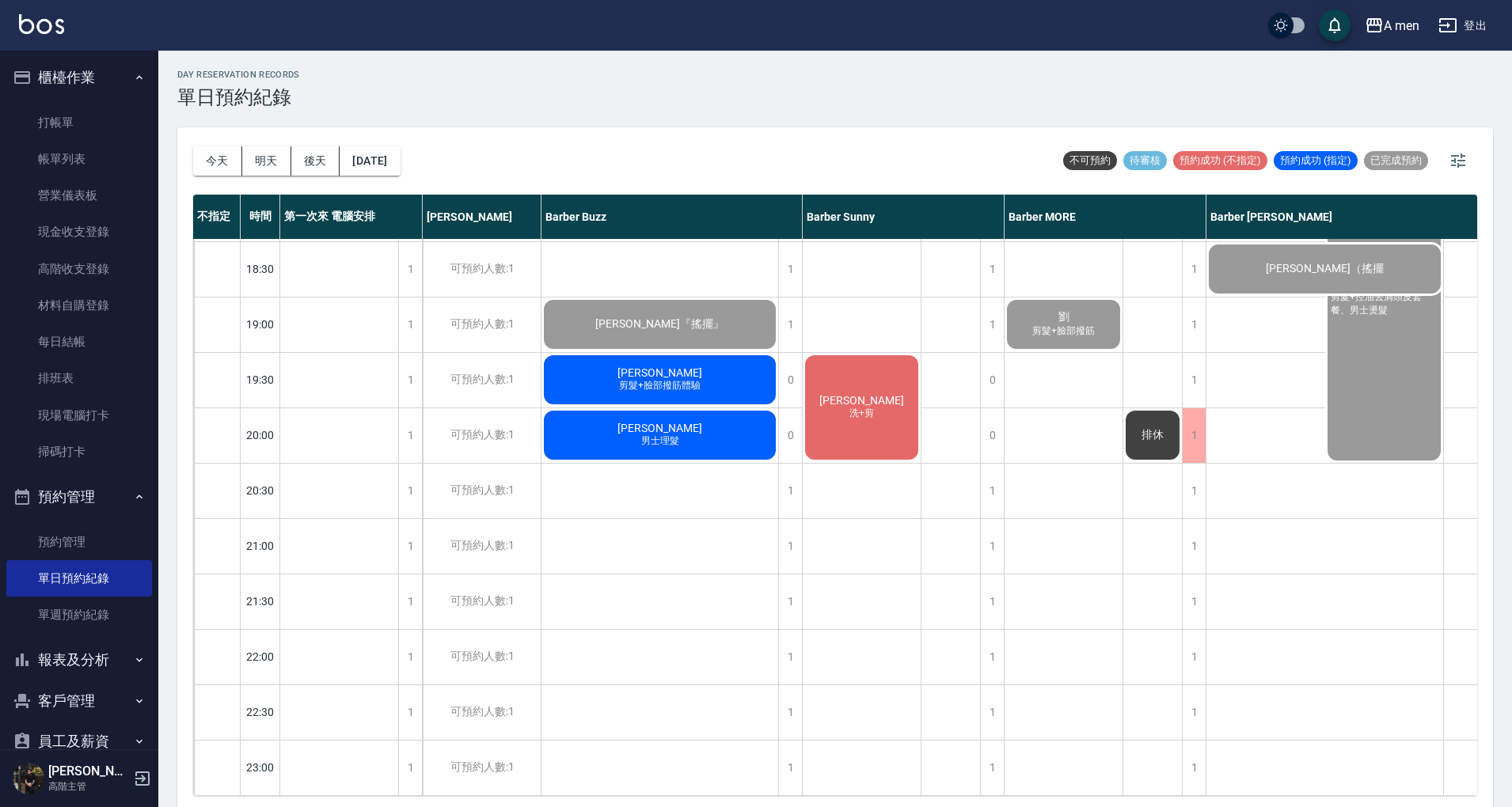
click at [704, 367] on div "郭明麟 剪髮+臉部撥筋體驗" at bounding box center [660, 379] width 236 height 54
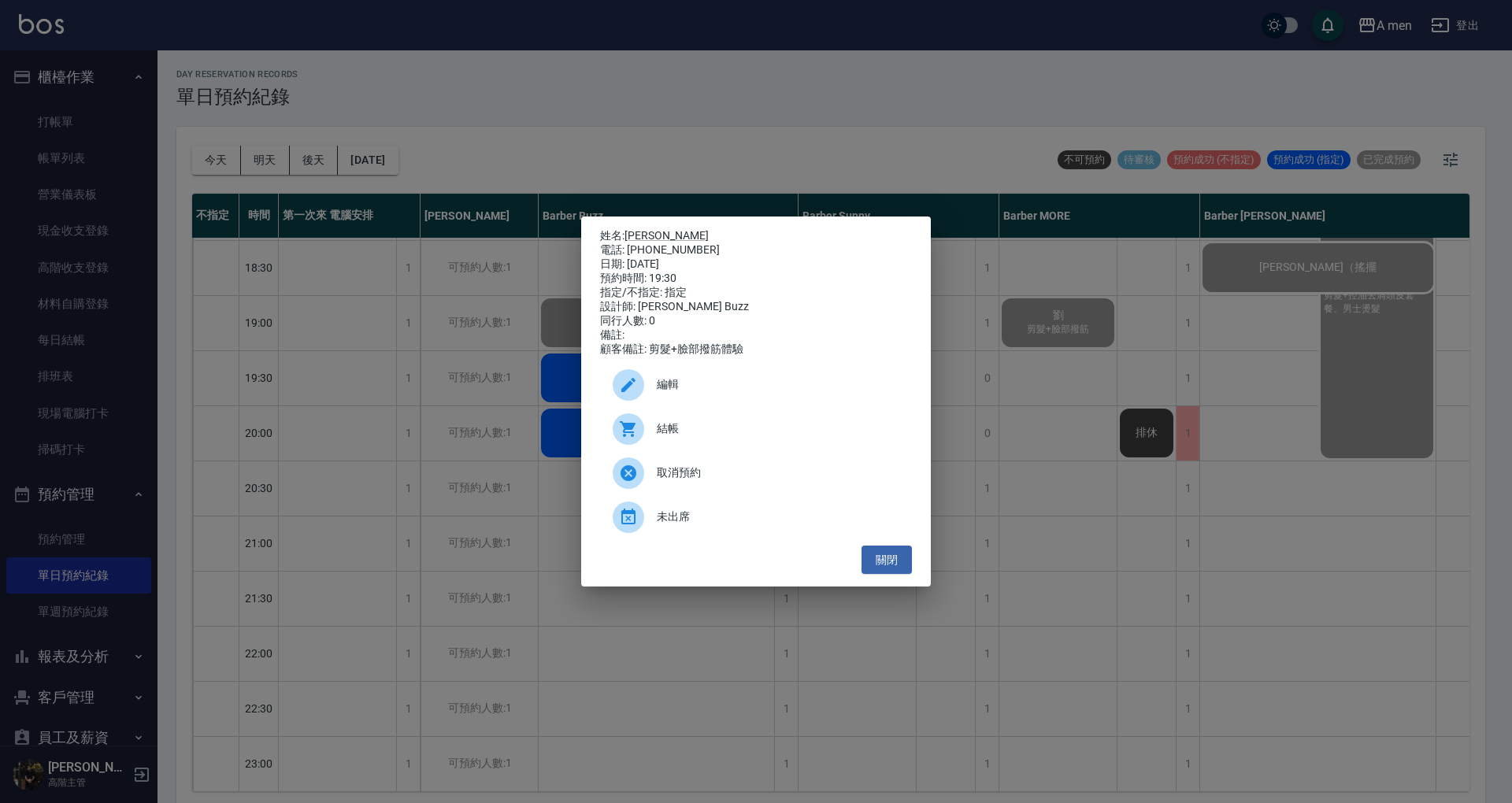
click at [670, 433] on span "結帳" at bounding box center [778, 428] width 242 height 17
click at [898, 562] on button "關閉" at bounding box center [887, 560] width 51 height 29
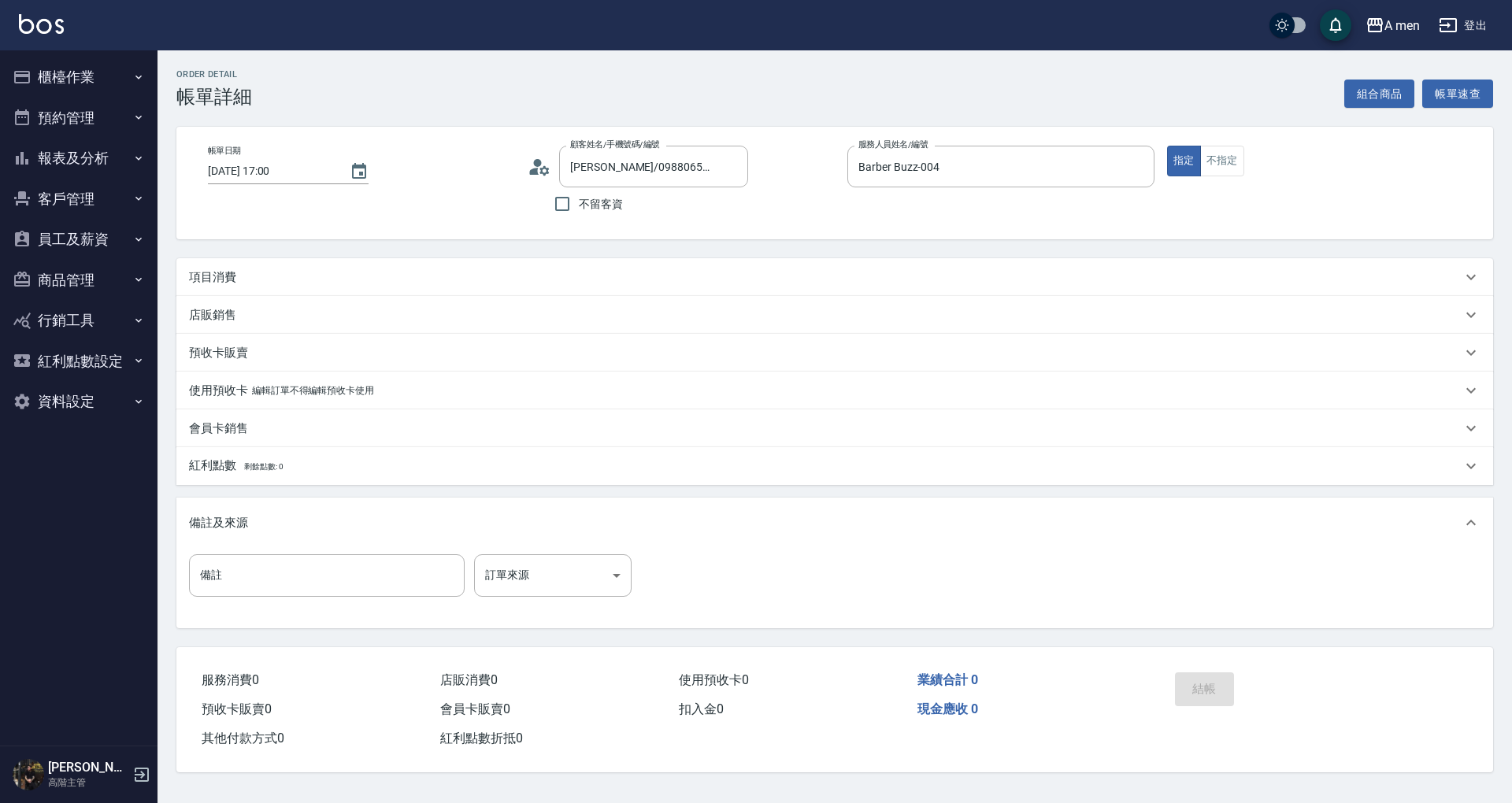
click at [448, 275] on div "項目消費" at bounding box center [825, 277] width 1272 height 17
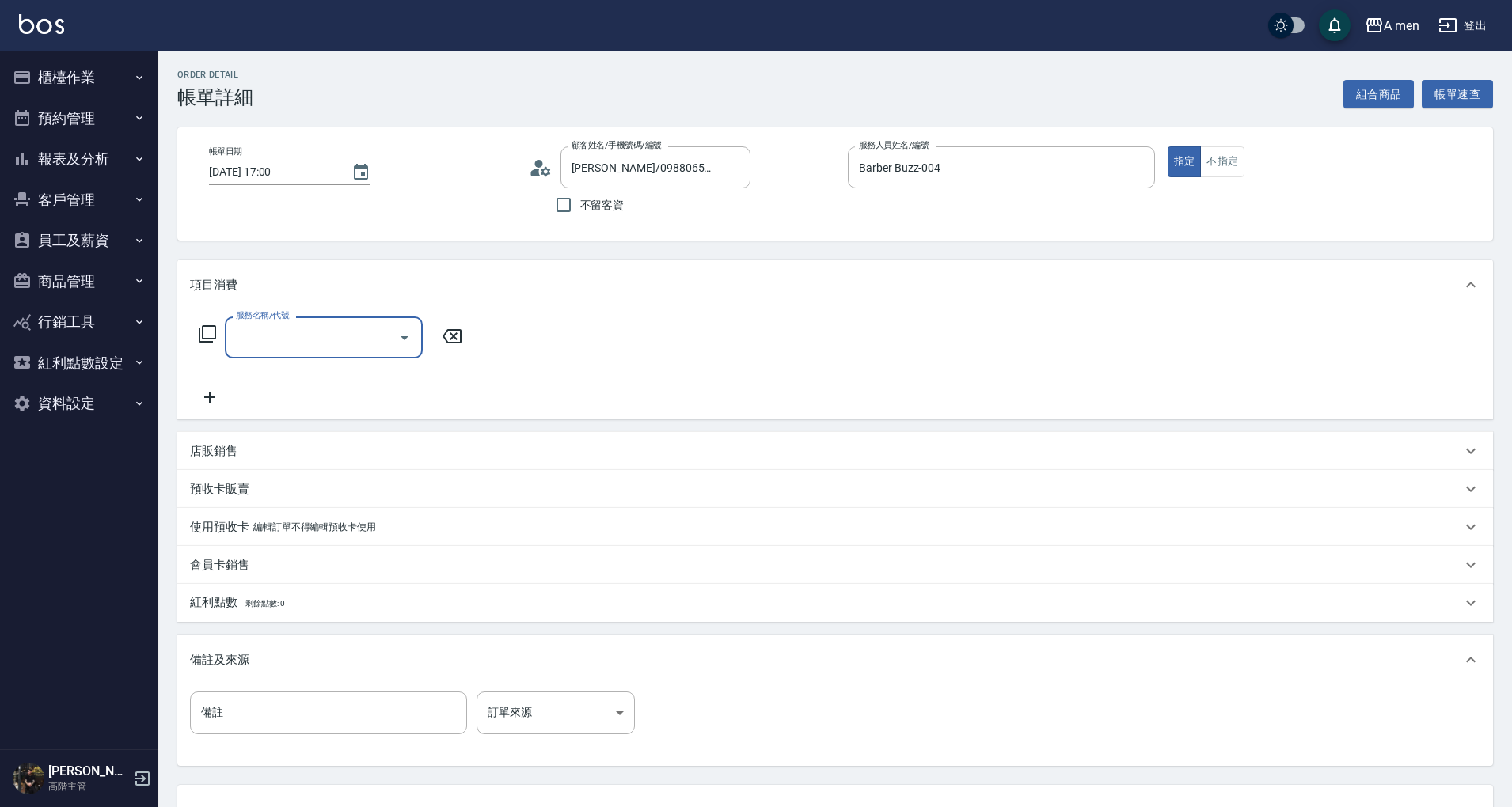
click at [340, 335] on input "服務名稱/代號" at bounding box center [312, 337] width 160 height 28
click at [1397, 99] on button "組合商品" at bounding box center [1380, 94] width 72 height 30
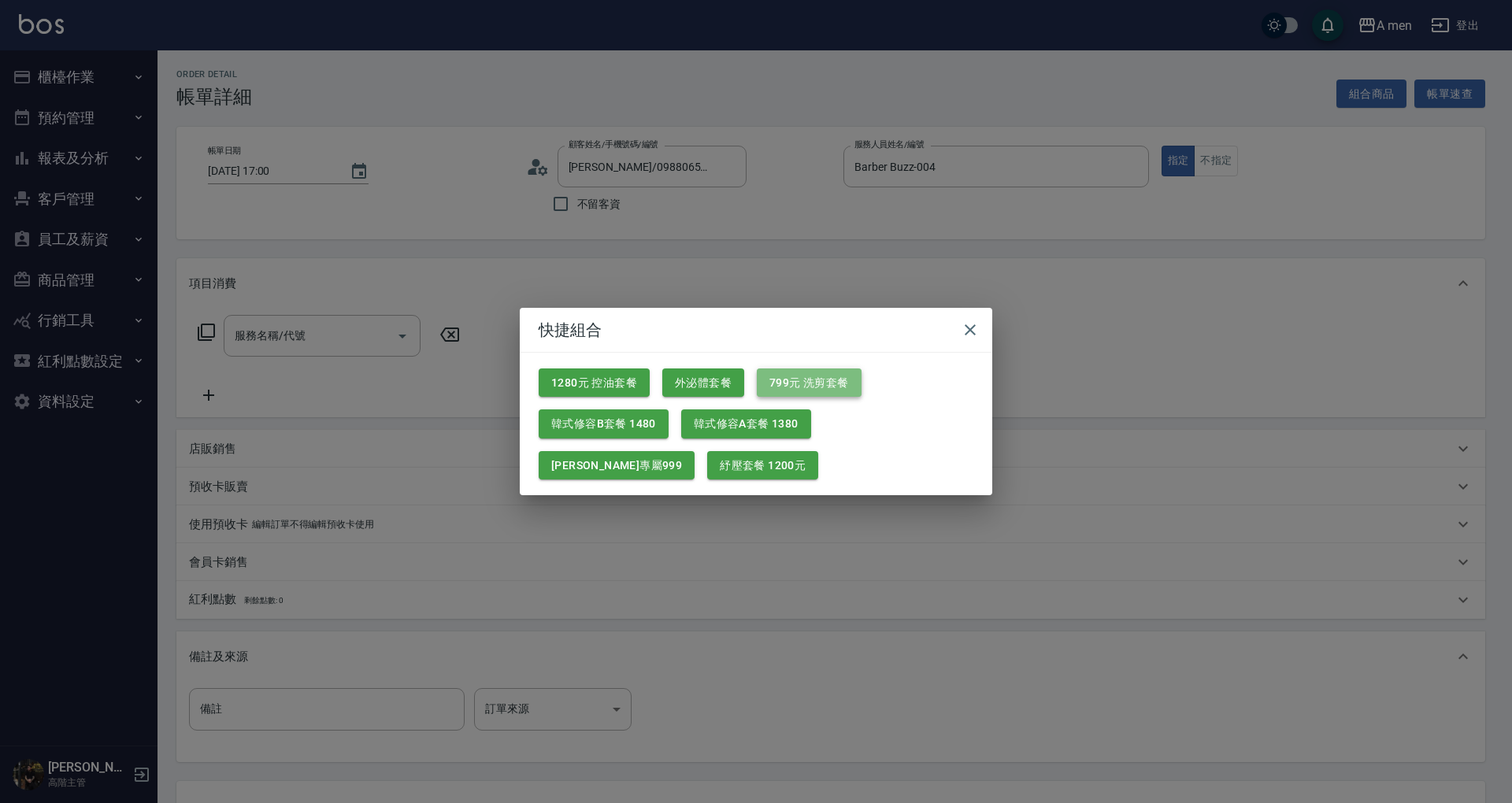
click at [808, 381] on button "799元 洗剪套餐" at bounding box center [809, 383] width 105 height 29
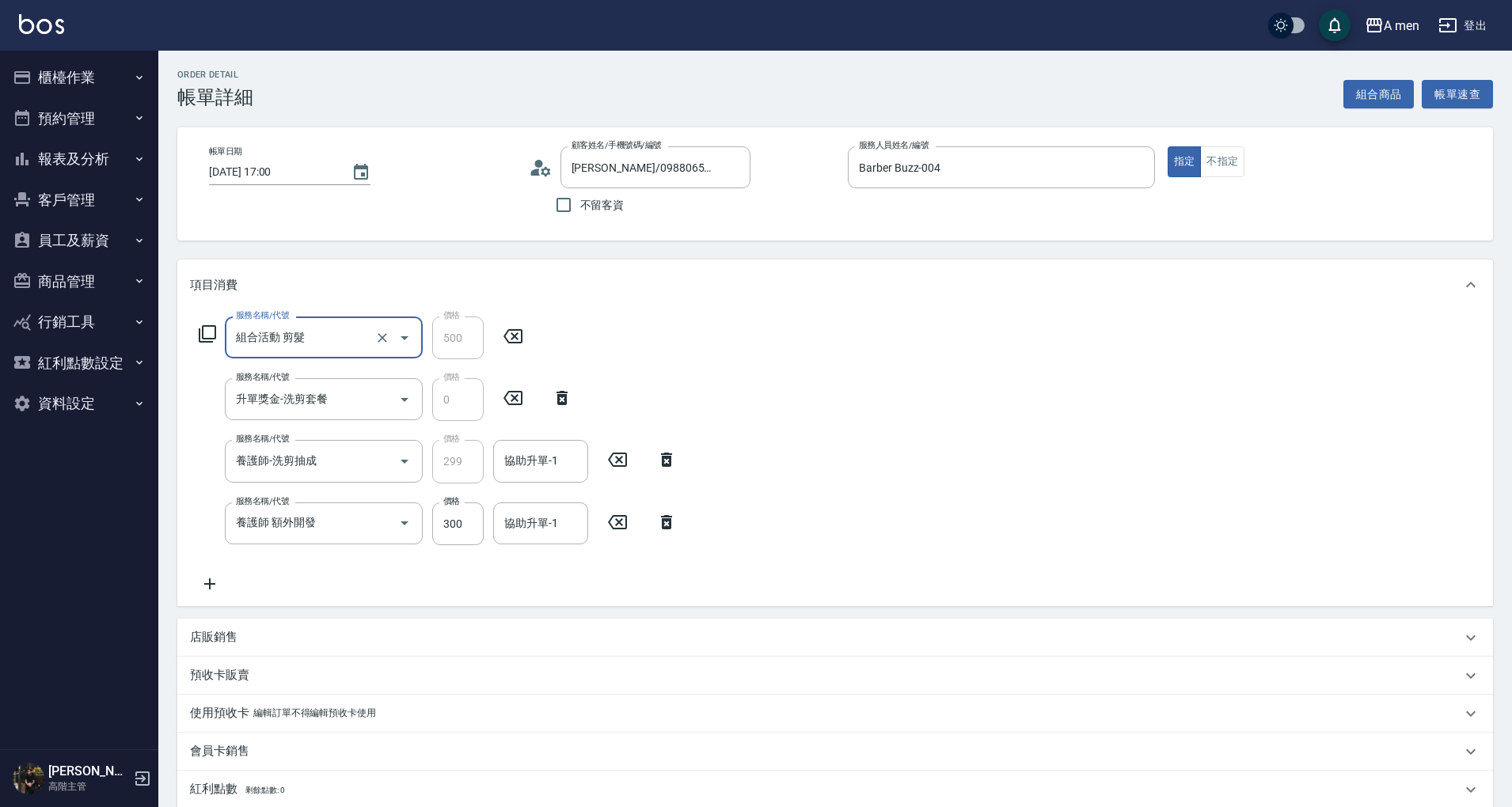
click at [669, 525] on icon at bounding box center [667, 522] width 11 height 14
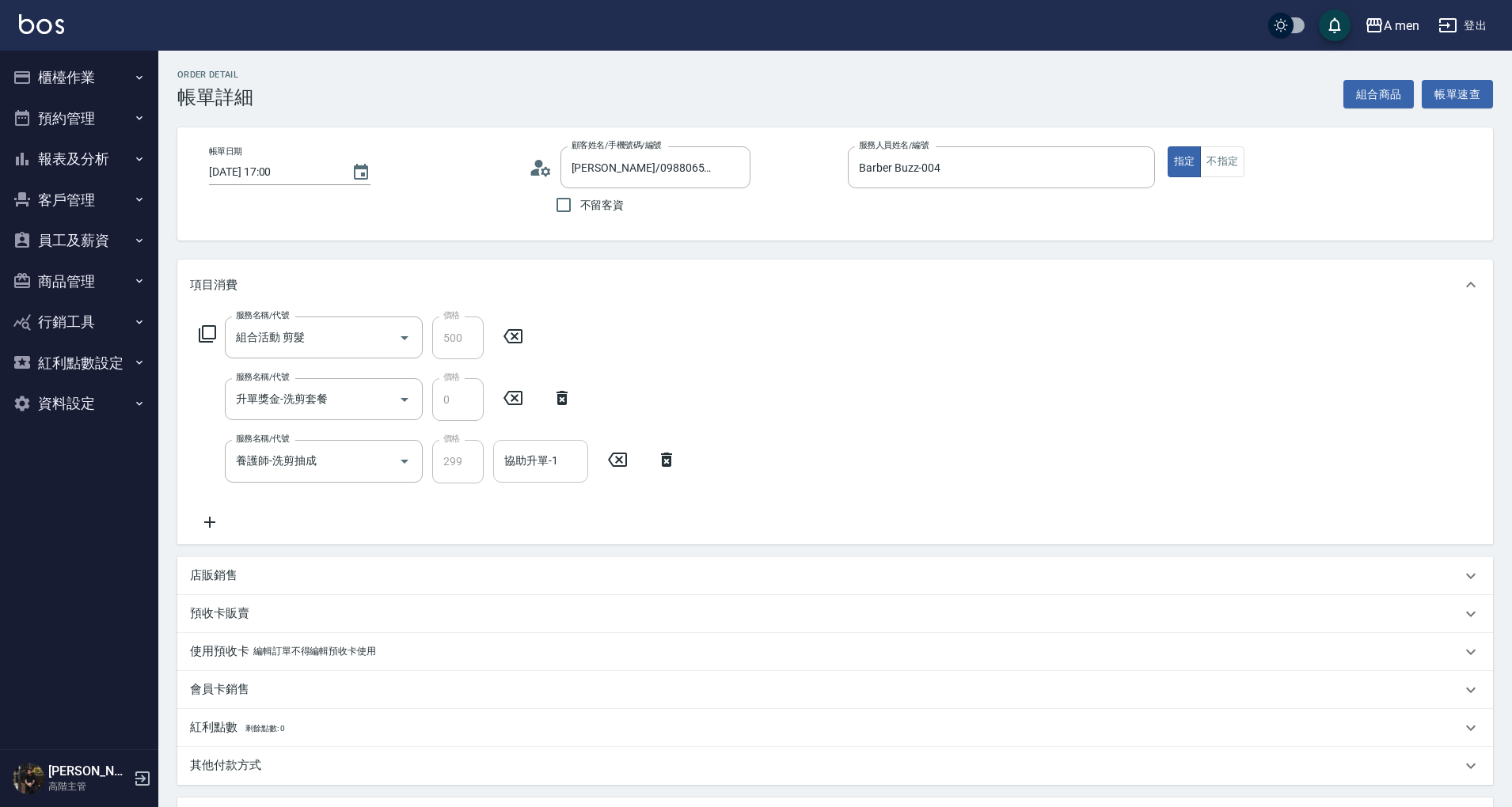
click at [538, 474] on input "協助升單-1" at bounding box center [541, 461] width 81 height 28
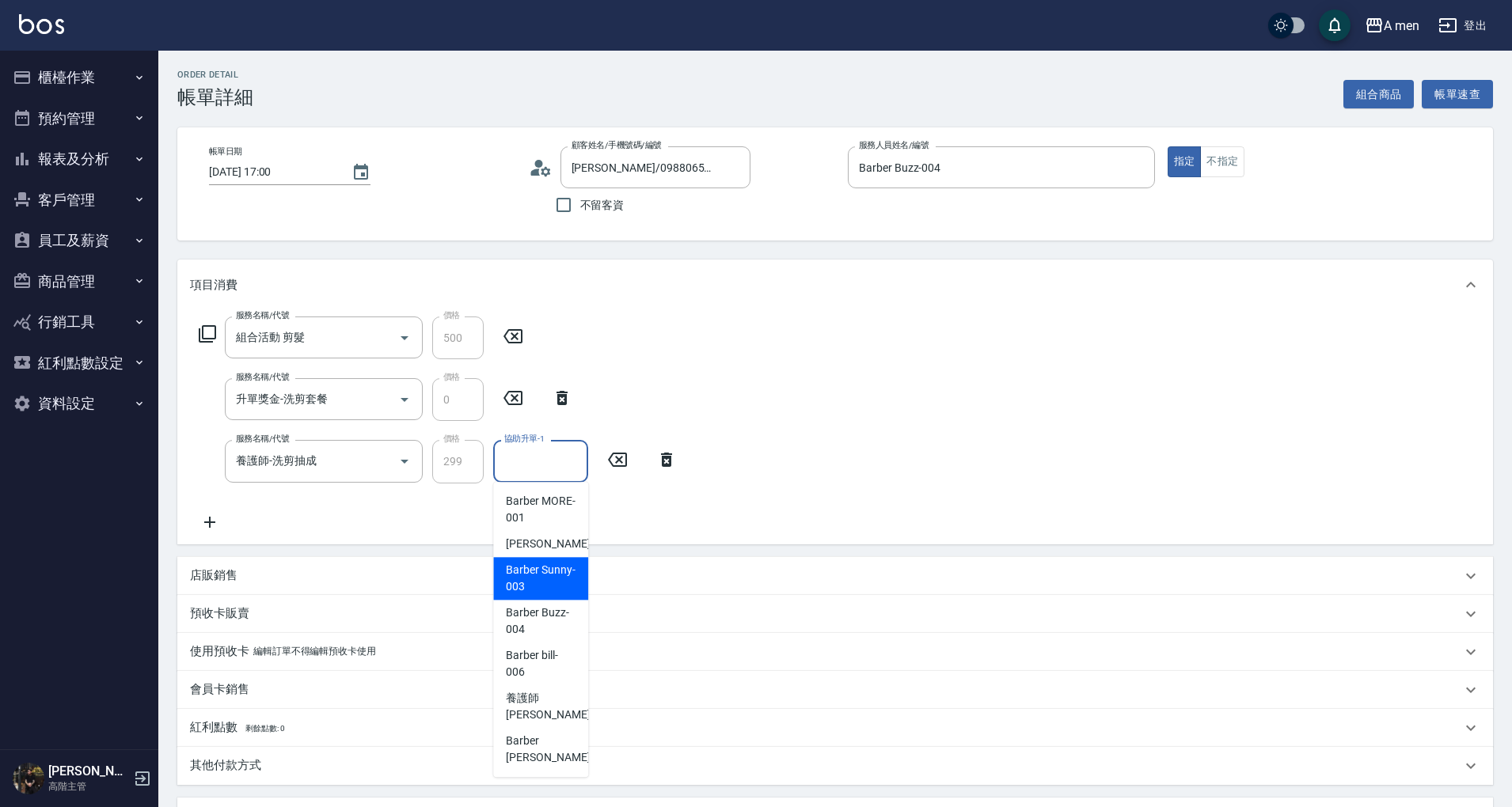
click at [571, 600] on div "Barber Buzz -004" at bounding box center [541, 621] width 95 height 43
type input "Barber Buzz-004"
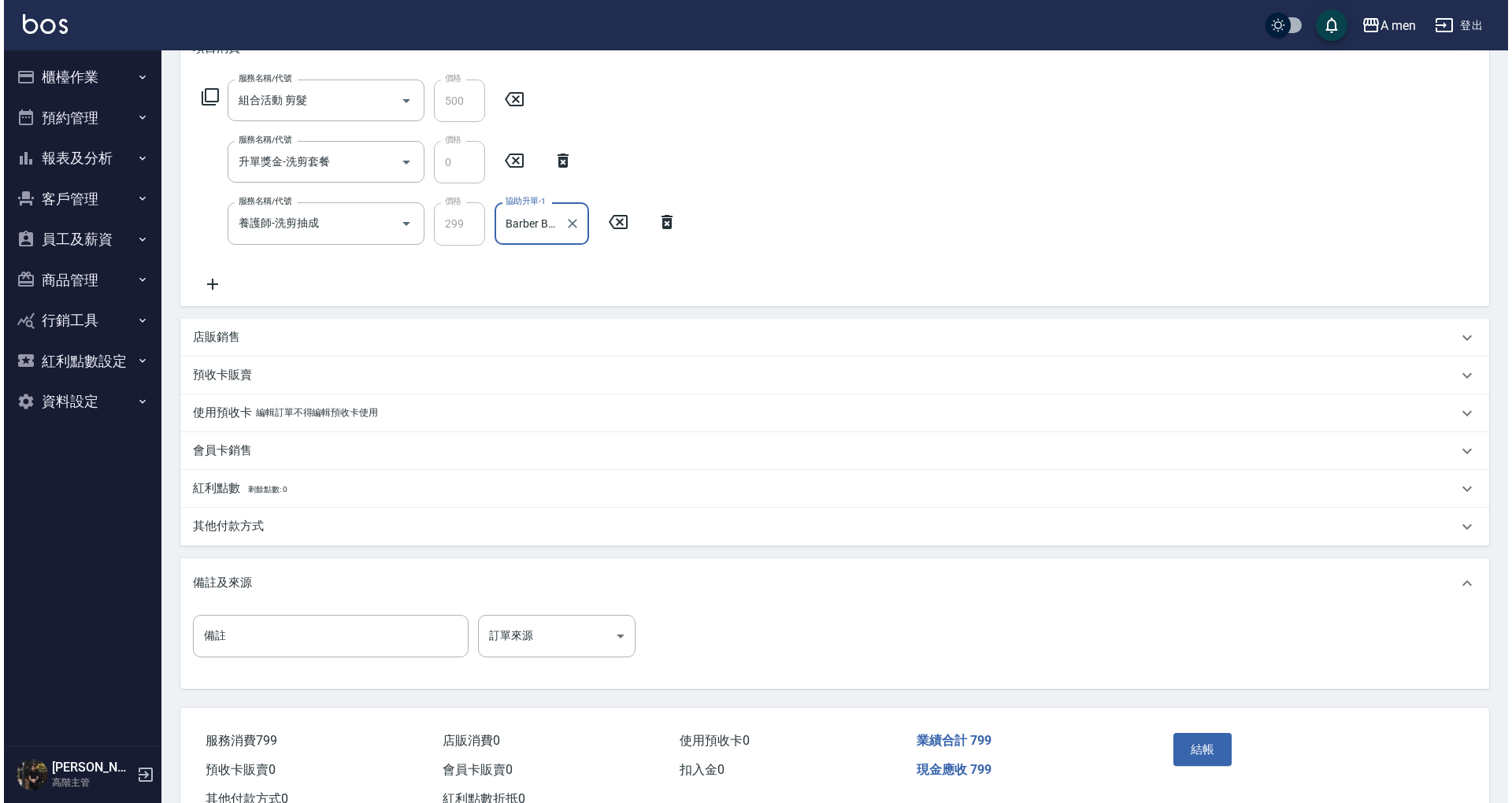
scroll to position [289, 0]
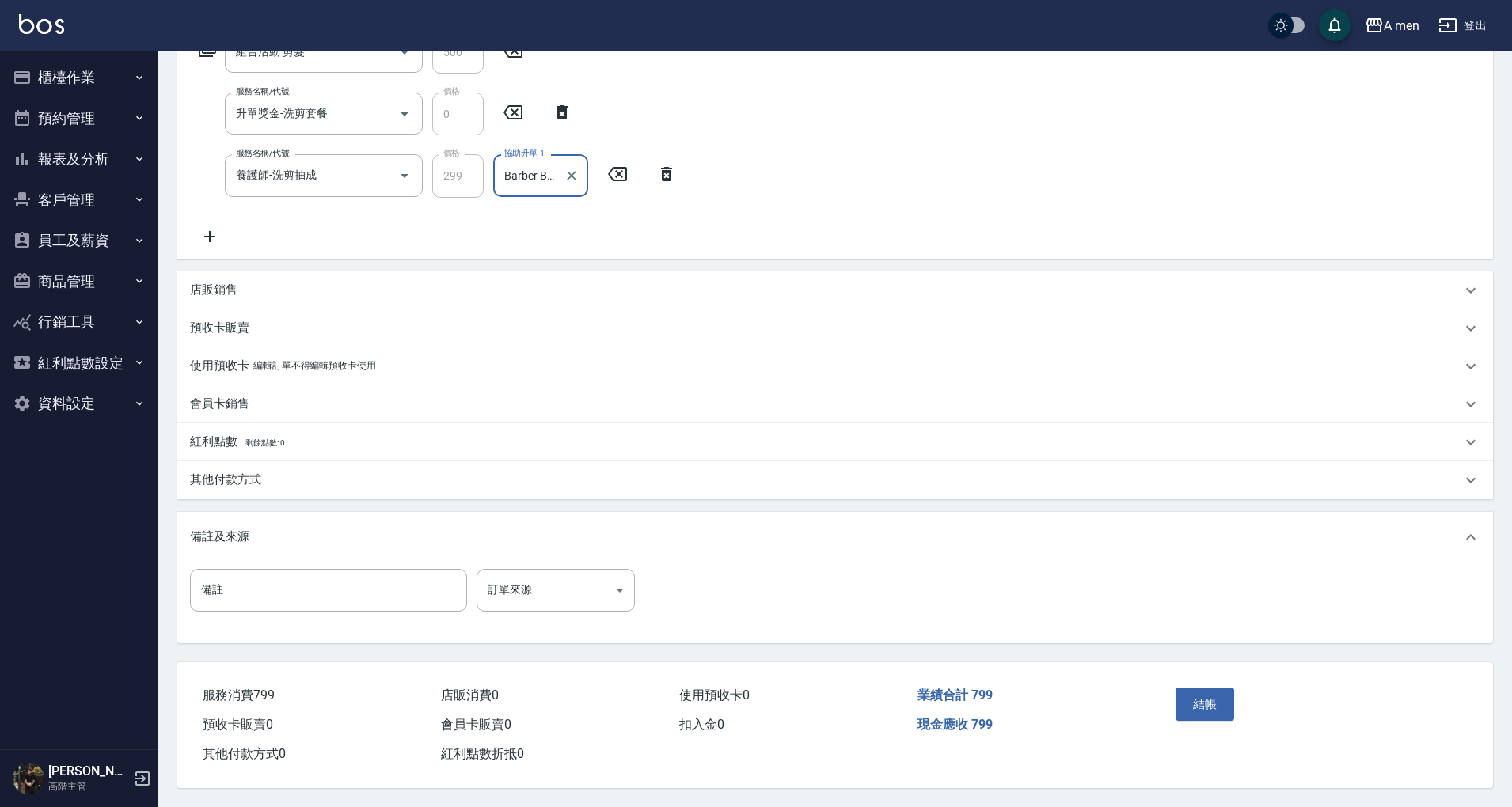
click at [956, 632] on div "備註 備註 訂單來源 ​ 訂單來源" at bounding box center [835, 603] width 1316 height 81
click at [1199, 691] on button "結帳" at bounding box center [1205, 704] width 59 height 33
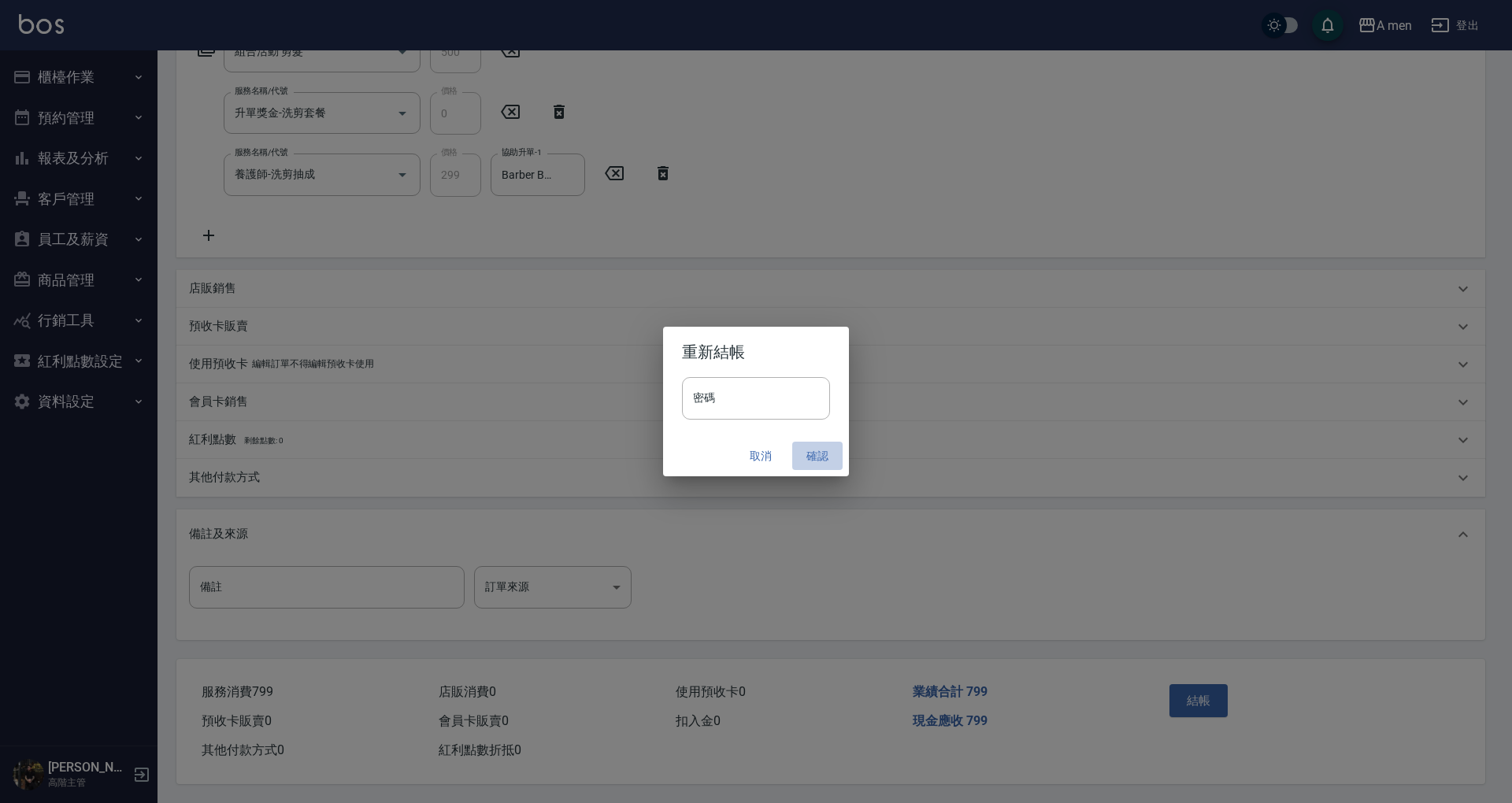
click at [803, 447] on button "確認" at bounding box center [817, 456] width 51 height 29
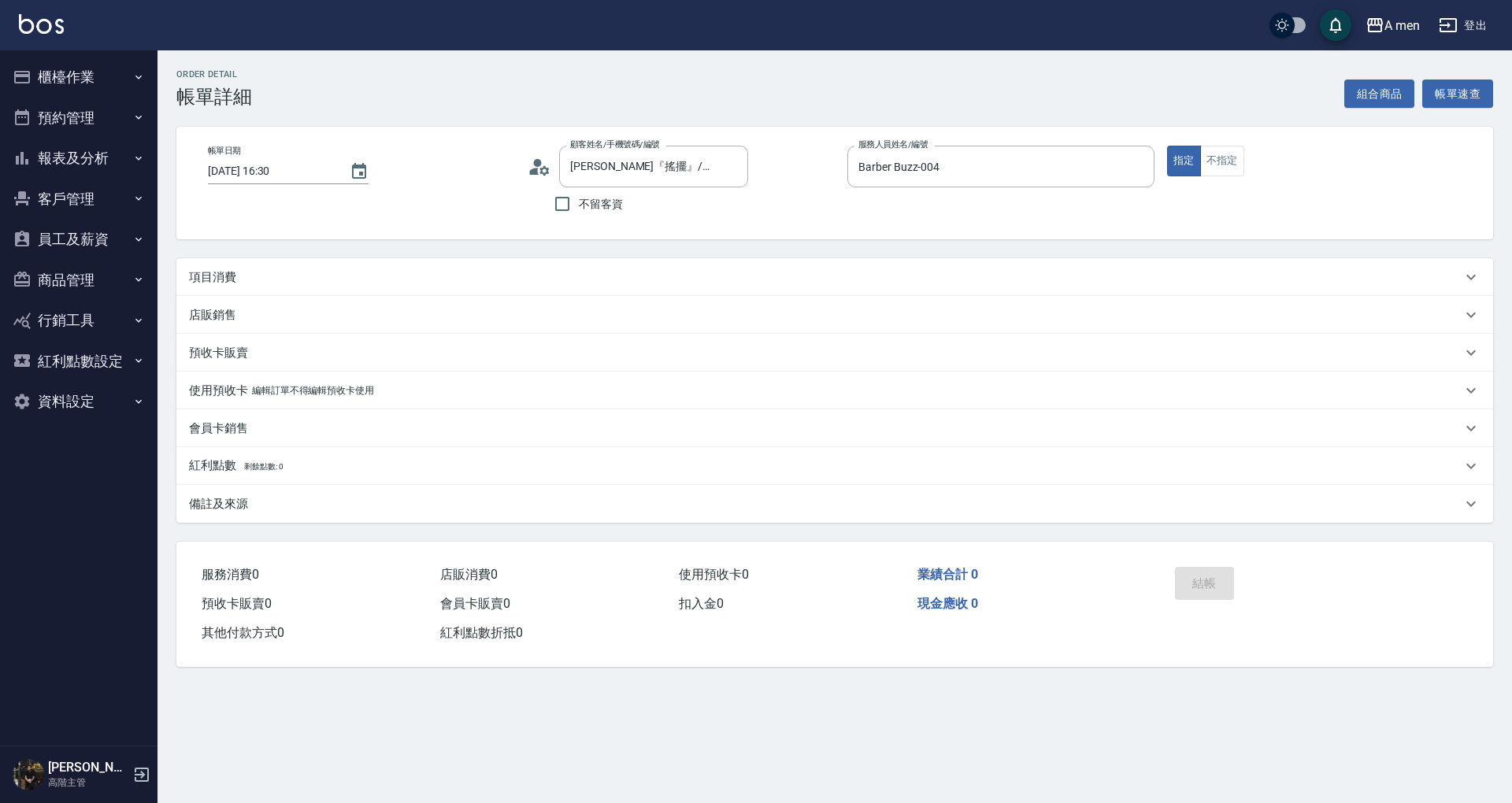
click at [386, 285] on div "項目消費" at bounding box center [825, 277] width 1272 height 17
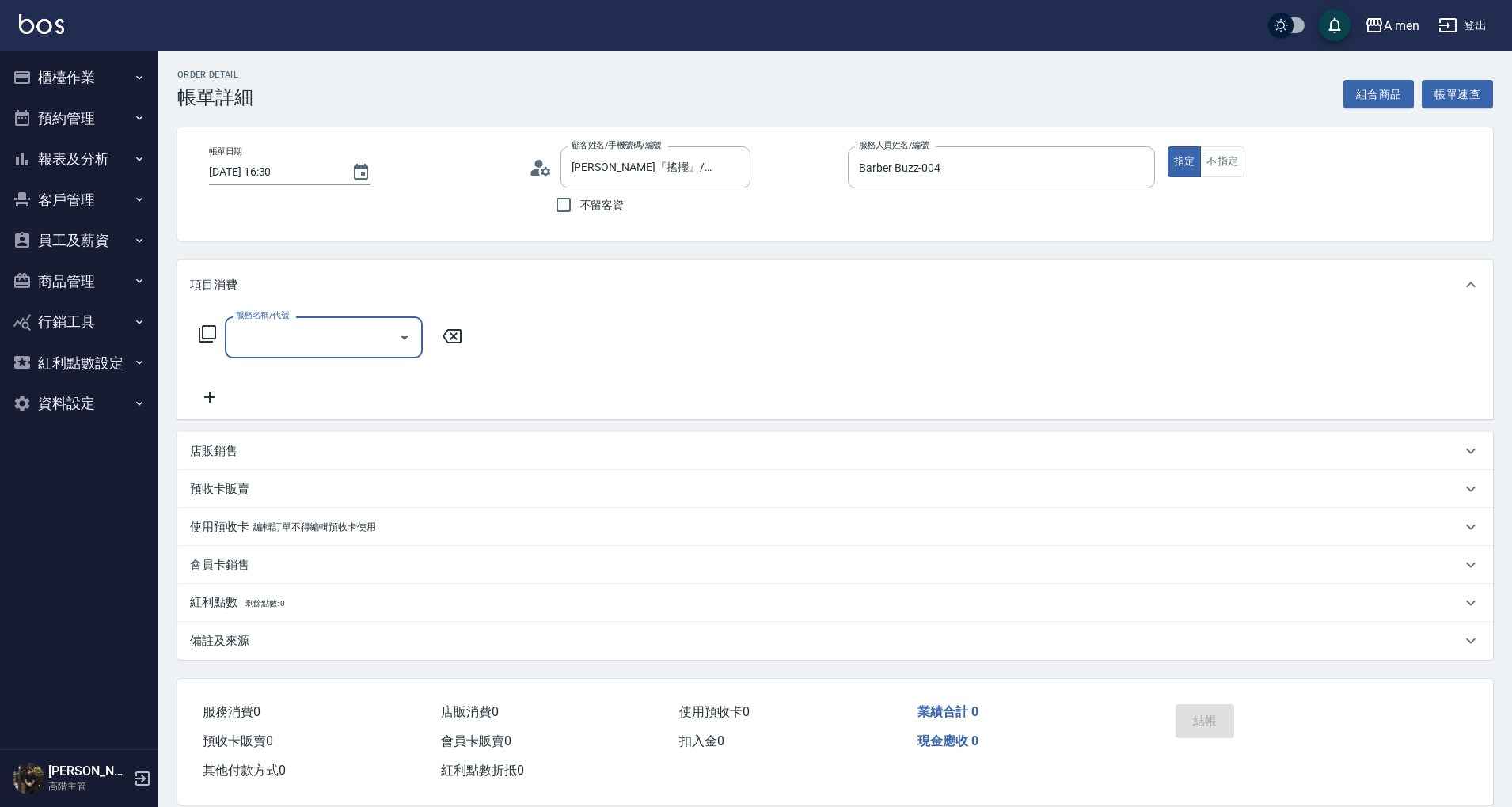
click at [320, 353] on div "服務名稱/代號" at bounding box center [323, 337] width 198 height 42
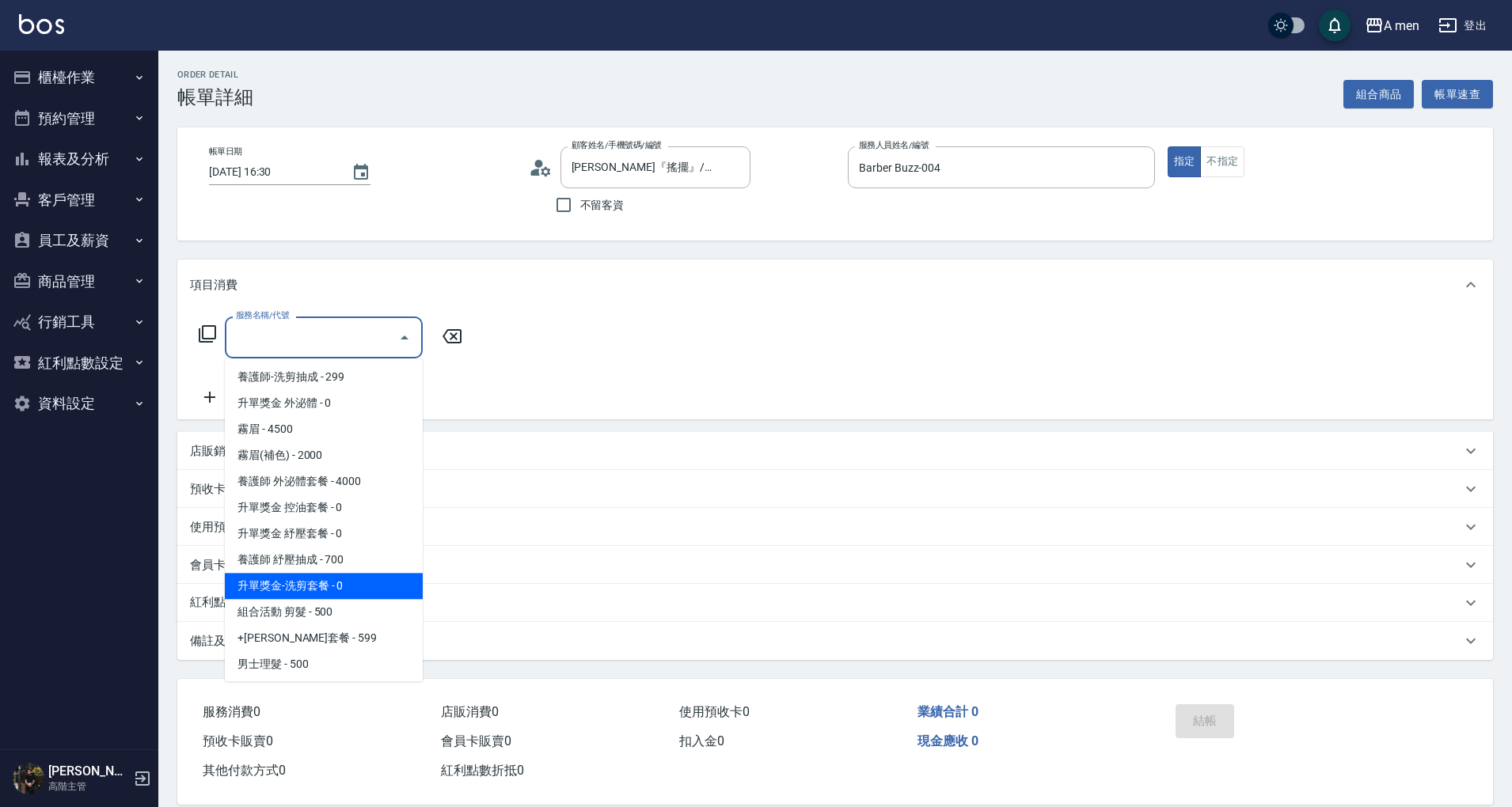
scroll to position [210, 0]
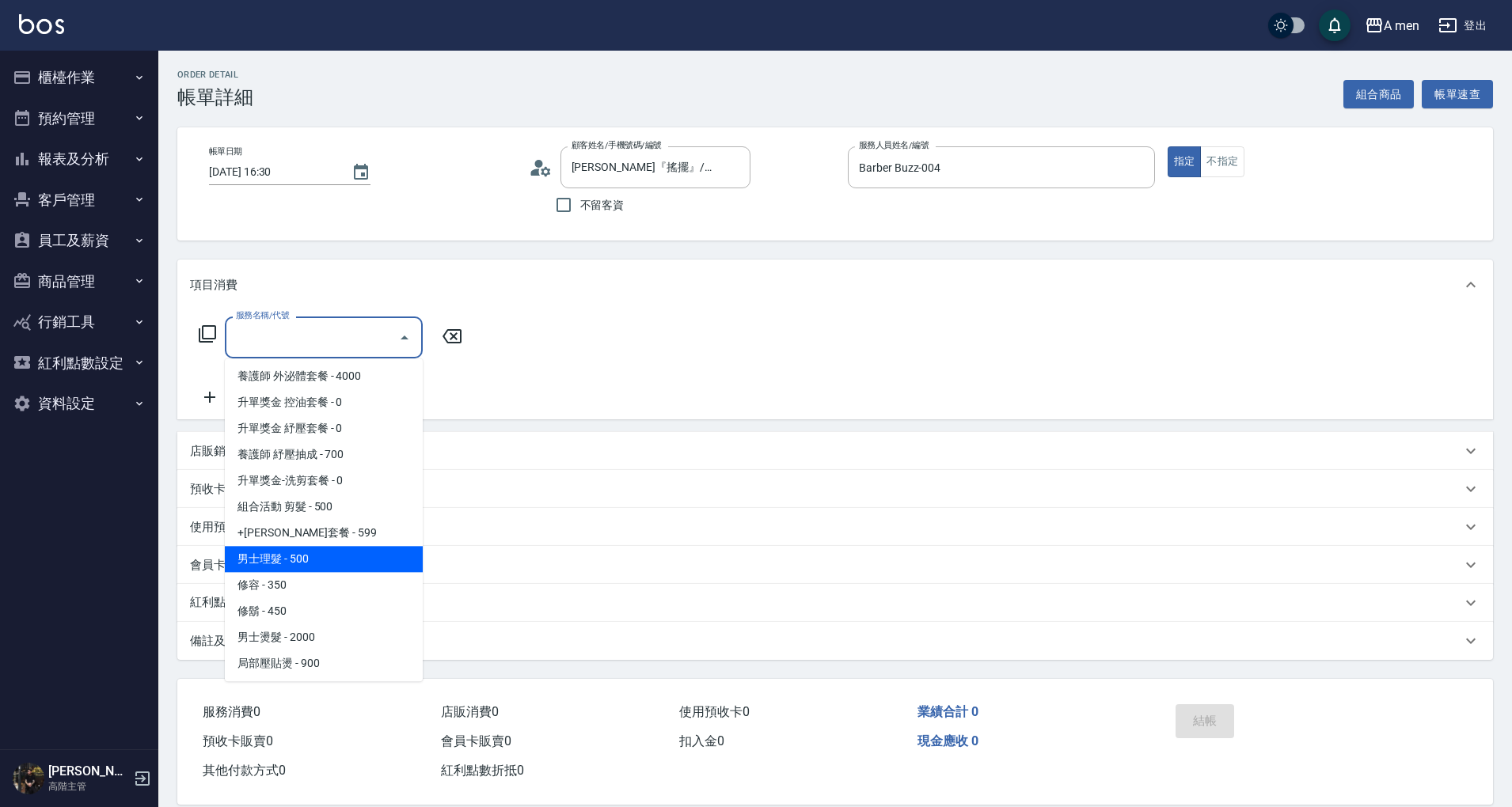
click at [316, 565] on span "男士理髮 - 500" at bounding box center [323, 558] width 198 height 26
type input "男士理髮(A01)"
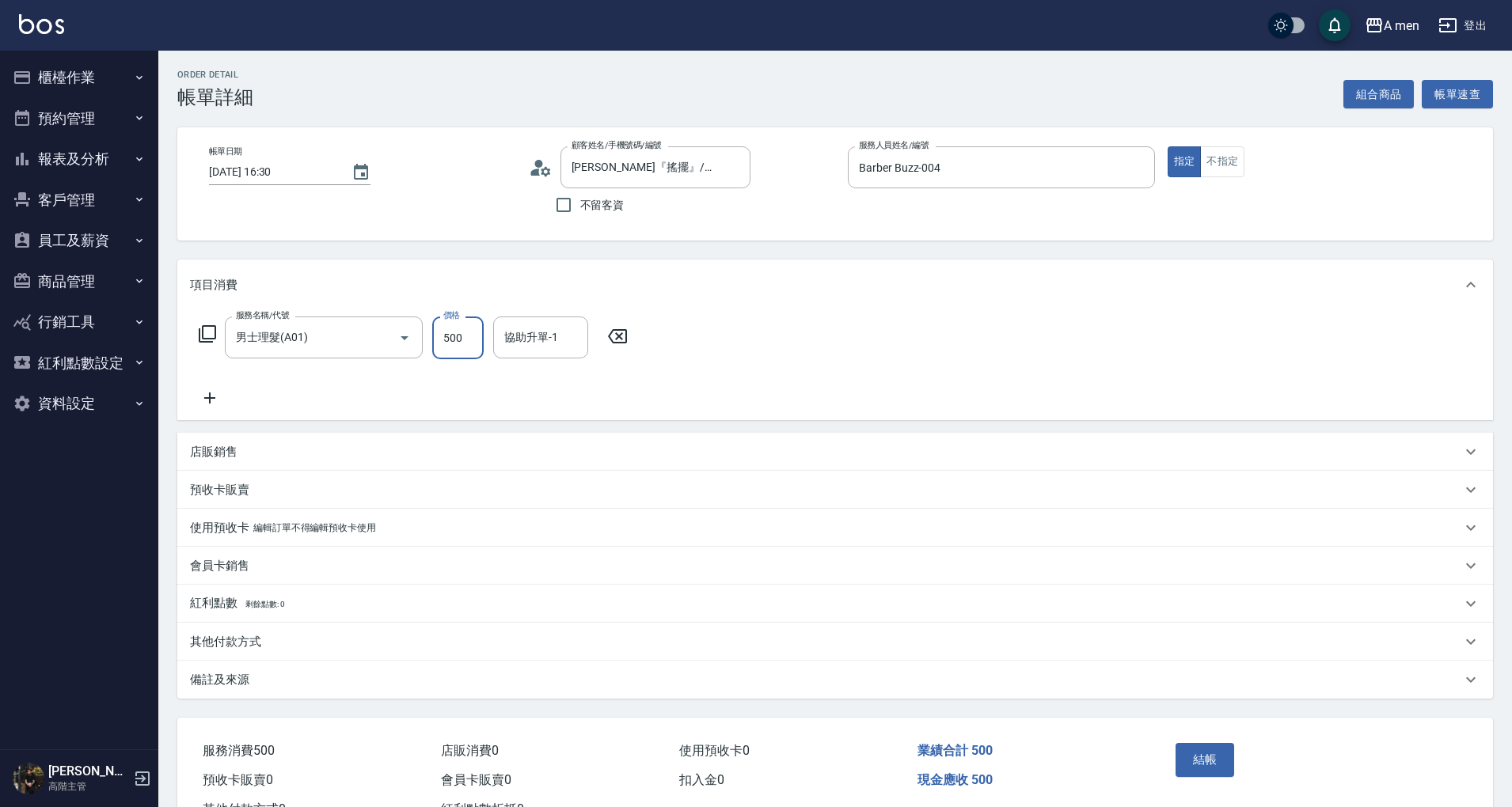
click at [470, 334] on input "500" at bounding box center [457, 338] width 51 height 43
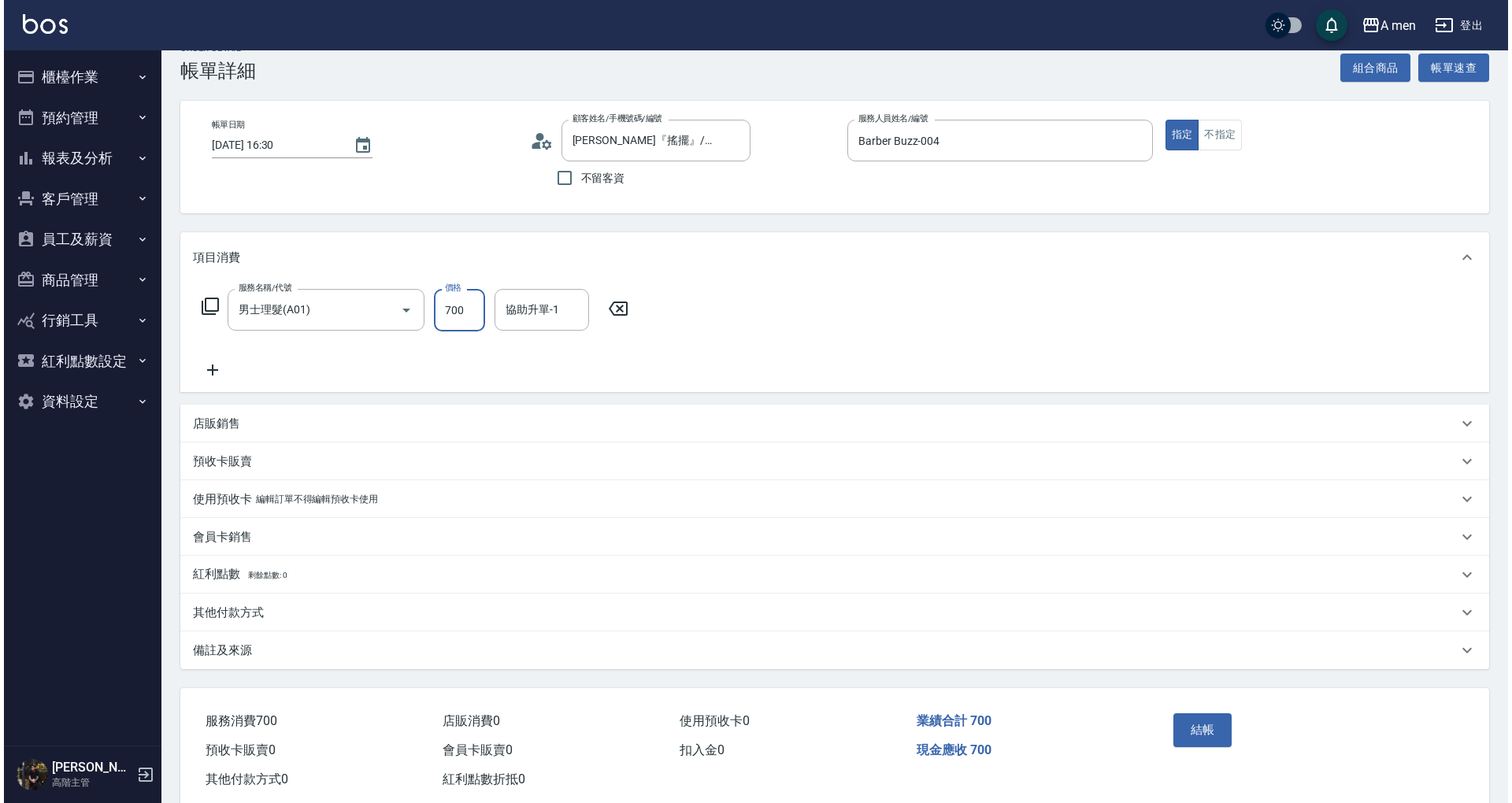
scroll to position [61, 0]
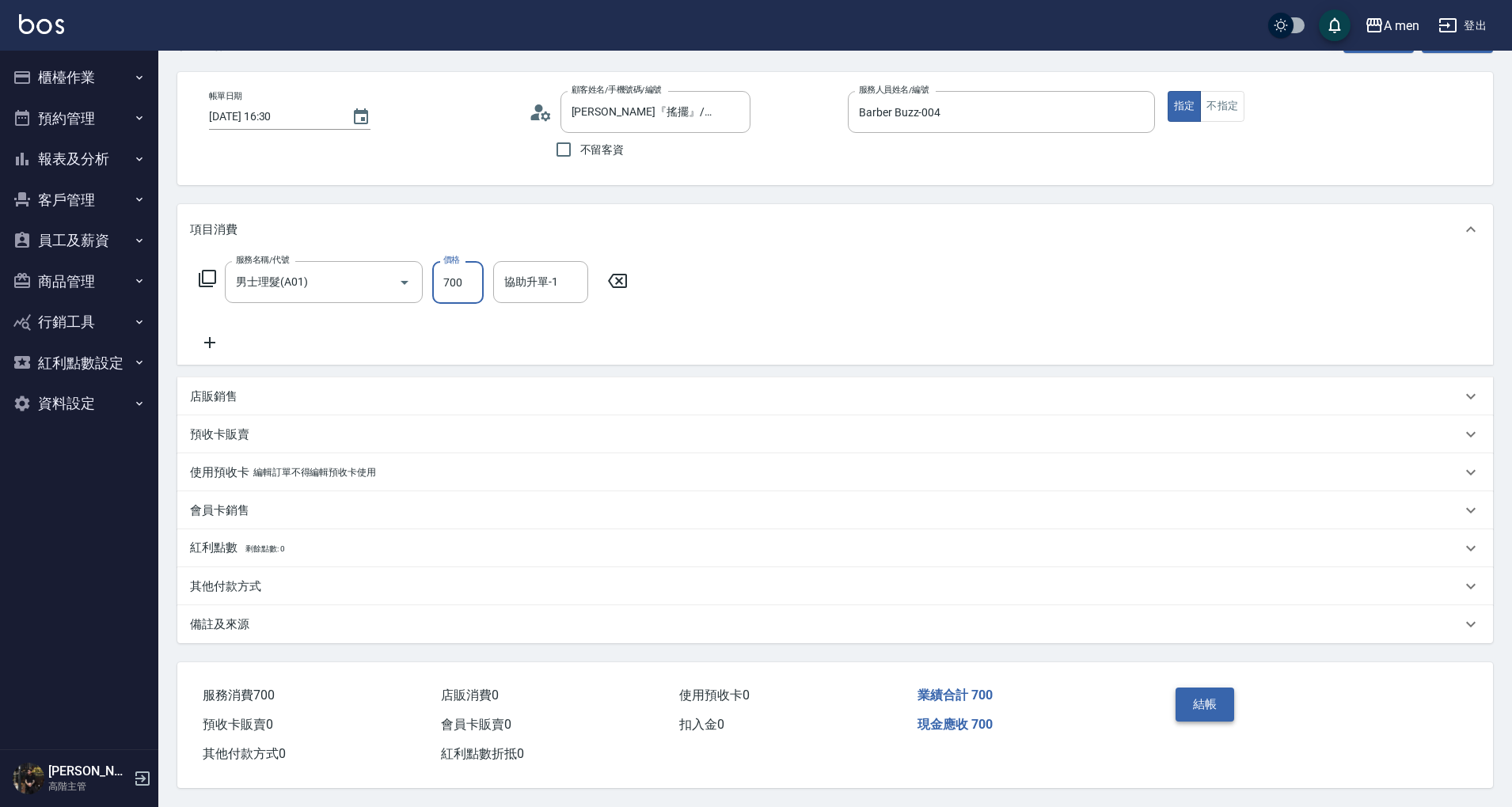
type input "700"
click at [1226, 695] on button "結帳" at bounding box center [1205, 704] width 59 height 33
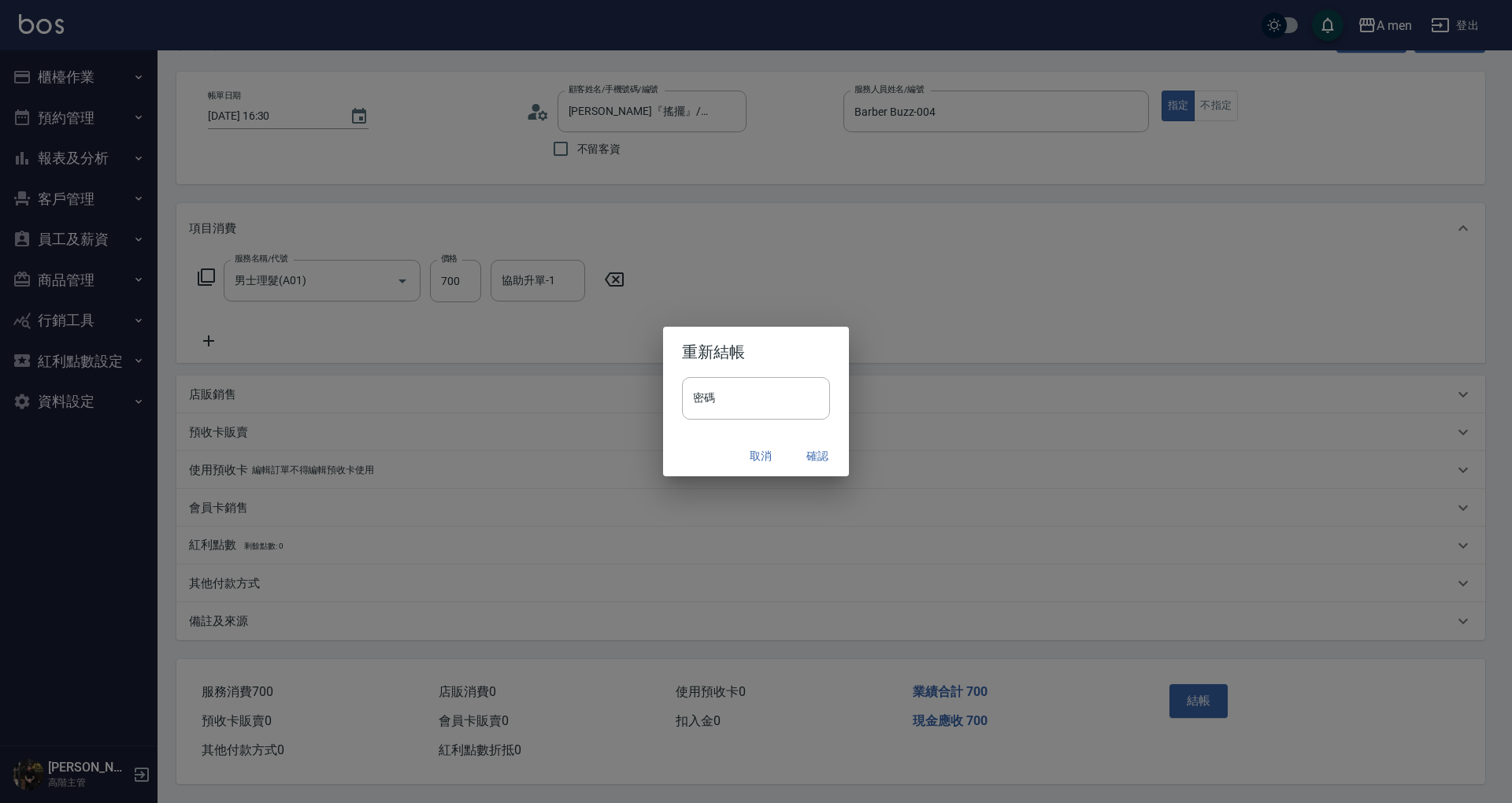
click at [825, 452] on button "確認" at bounding box center [817, 456] width 51 height 29
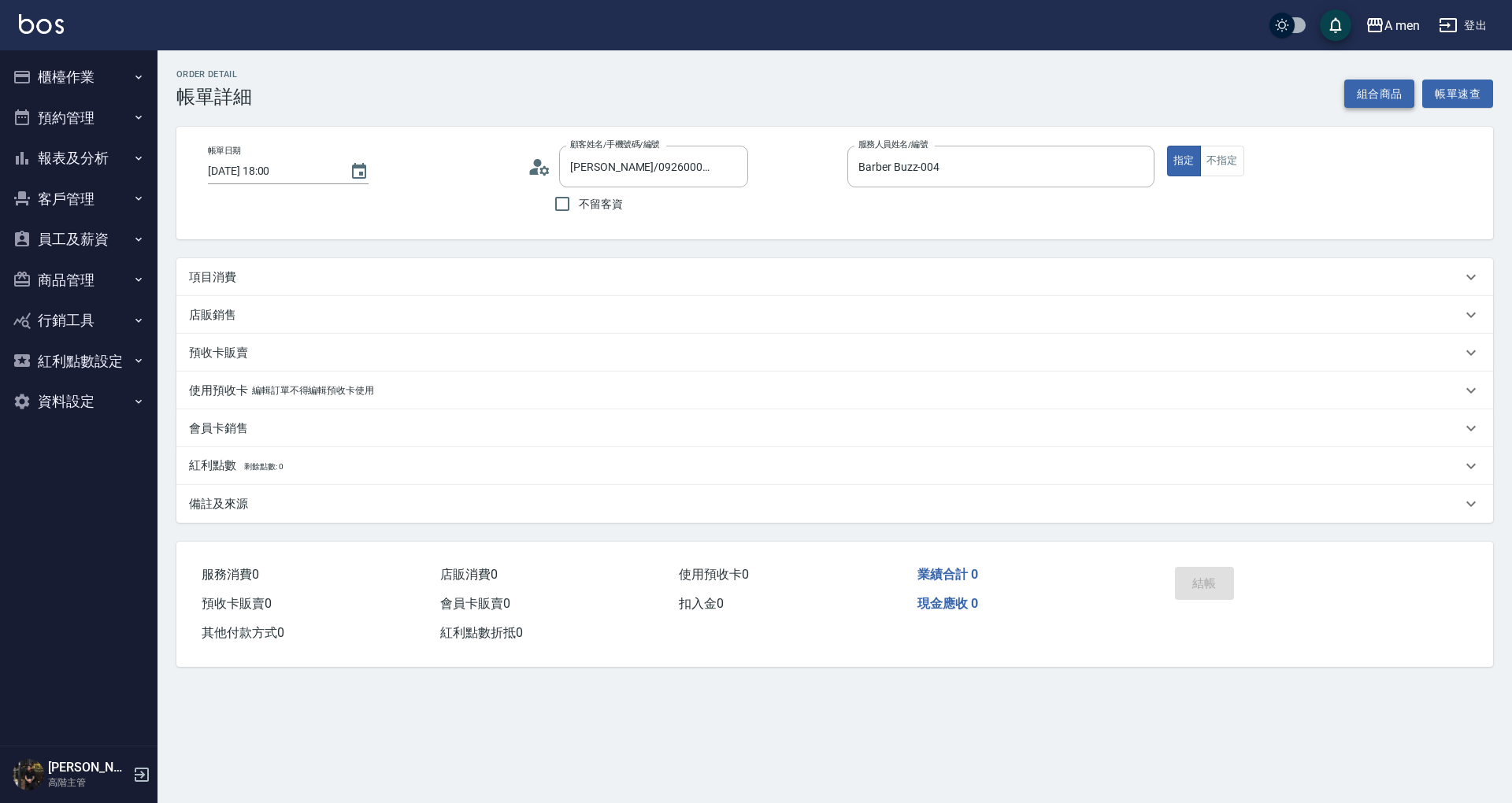
click at [1378, 80] on button "組合商品" at bounding box center [1380, 93] width 71 height 29
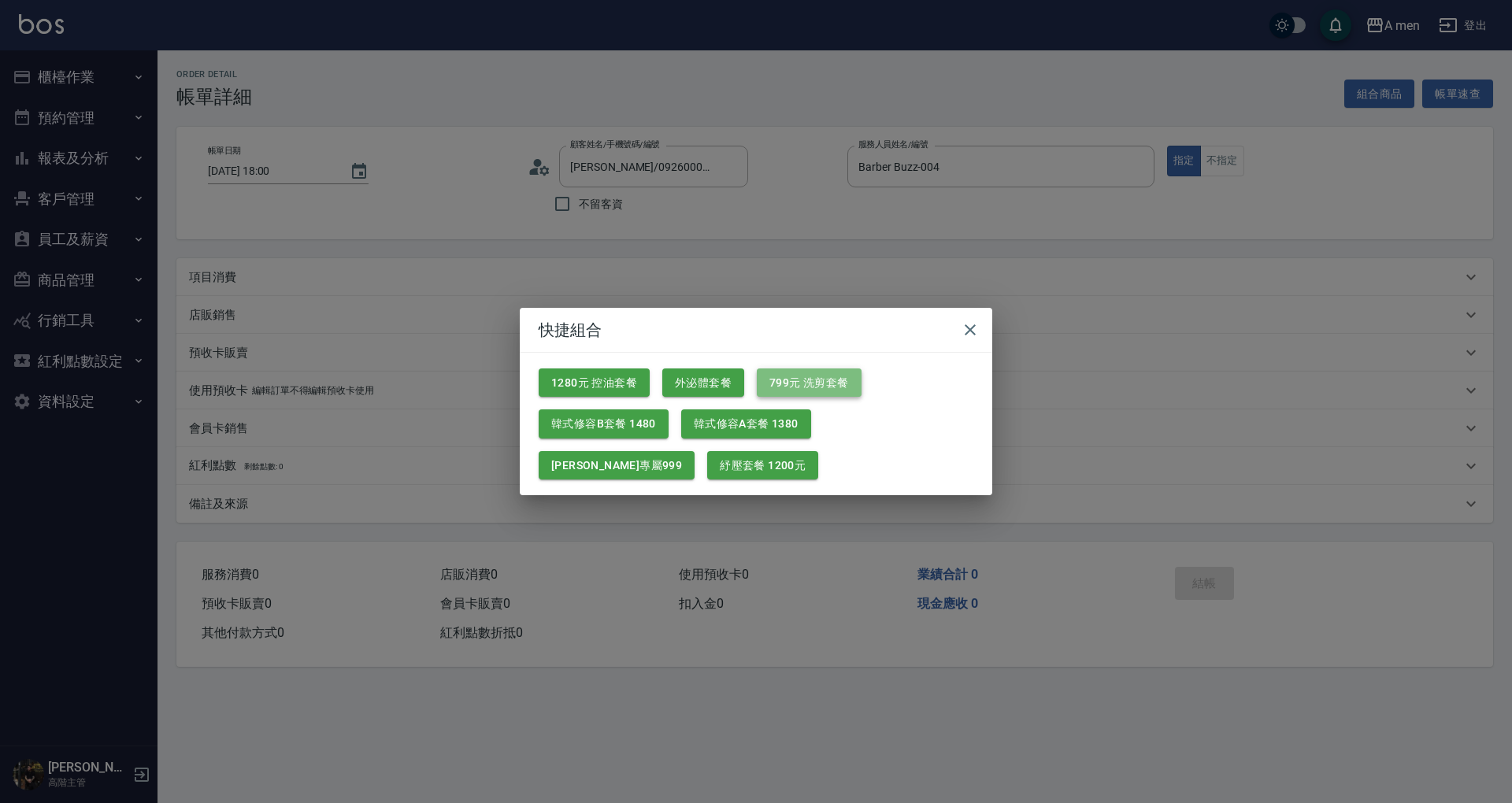
click at [797, 373] on button "799元 洗剪套餐" at bounding box center [809, 383] width 105 height 29
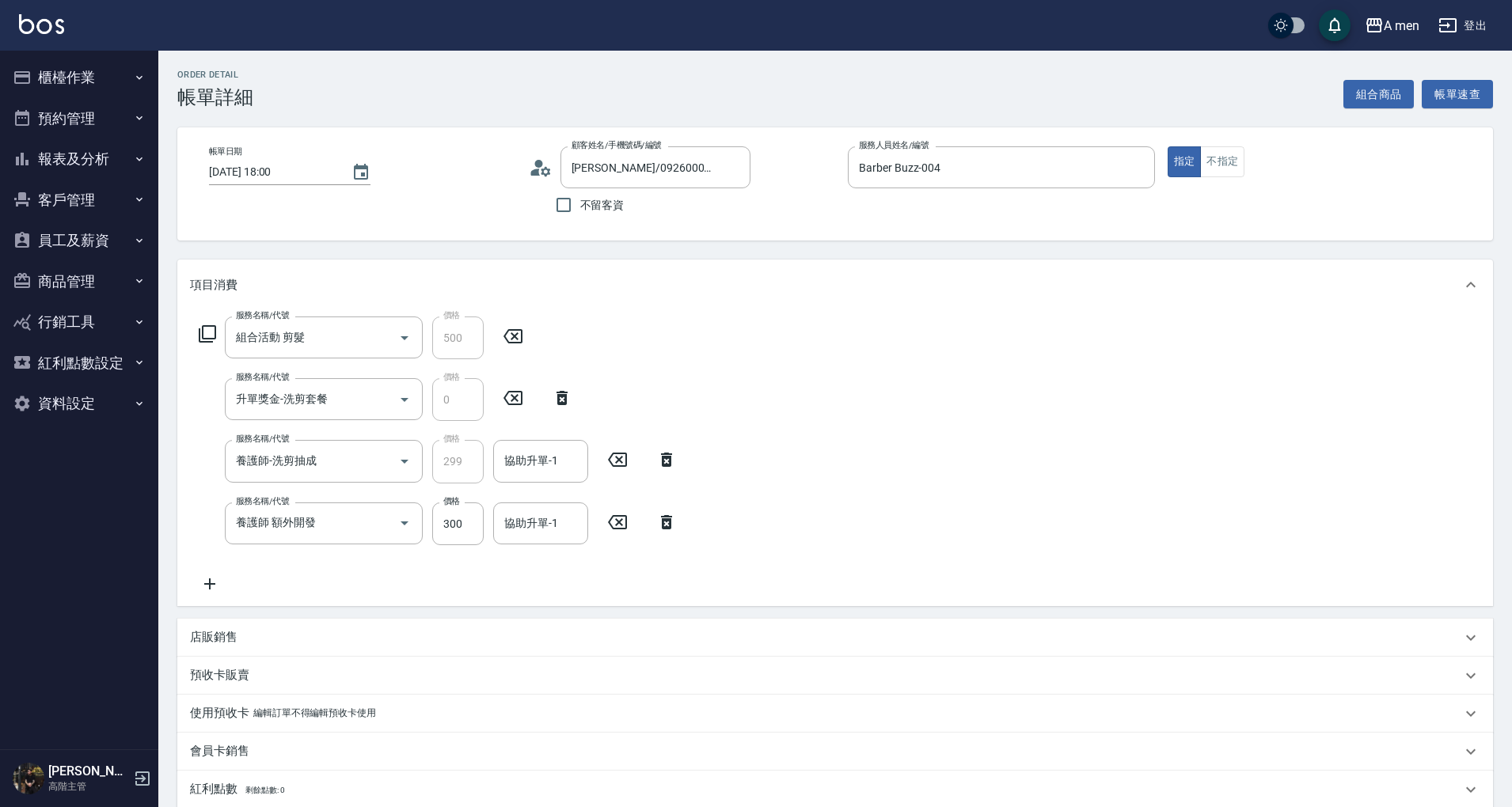
drag, startPoint x: 673, startPoint y: 517, endPoint x: 579, endPoint y: 492, distance: 97.3
click at [671, 517] on icon at bounding box center [667, 522] width 39 height 19
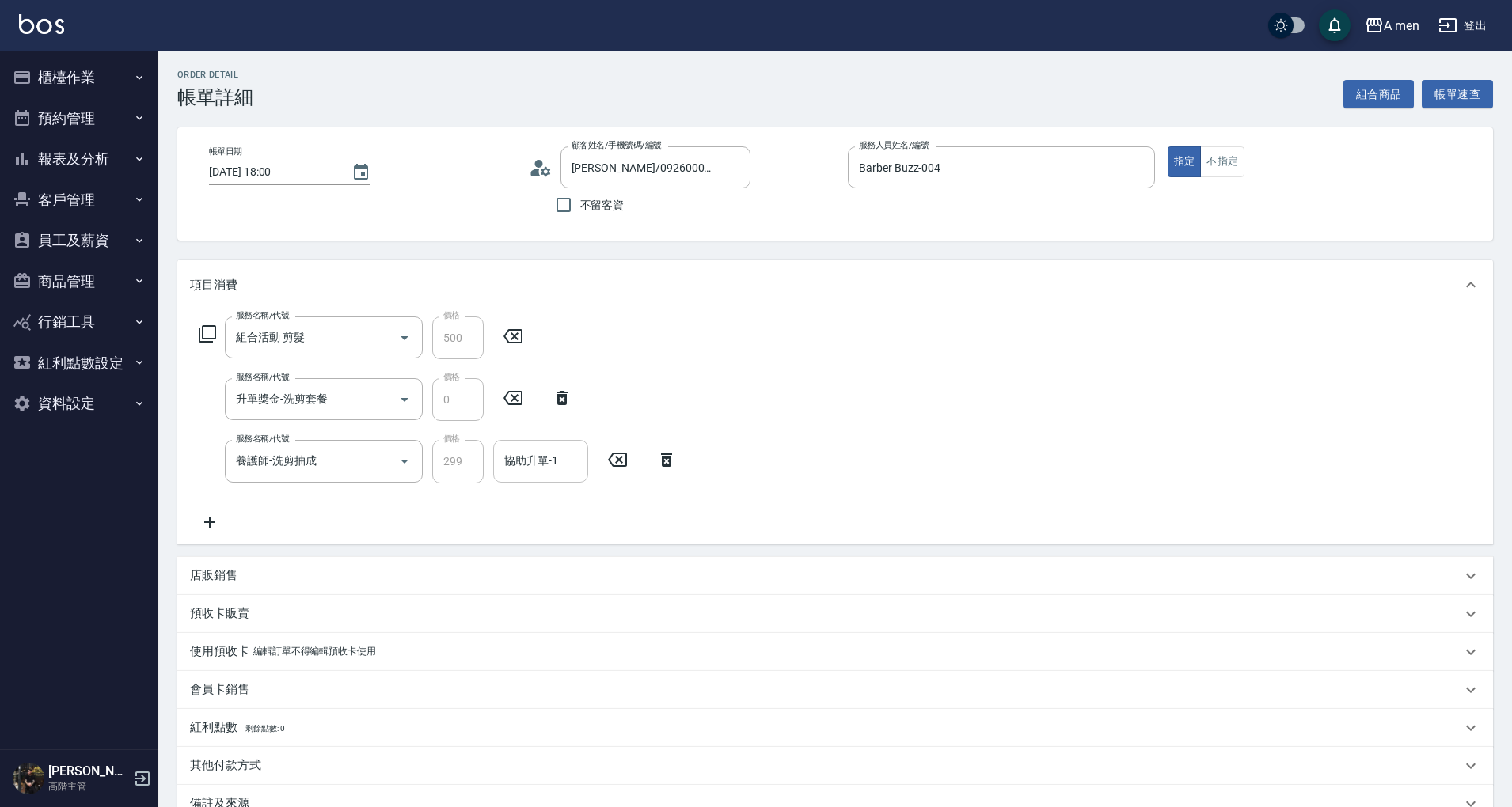
click at [535, 474] on input "協助升單-1" at bounding box center [541, 461] width 81 height 28
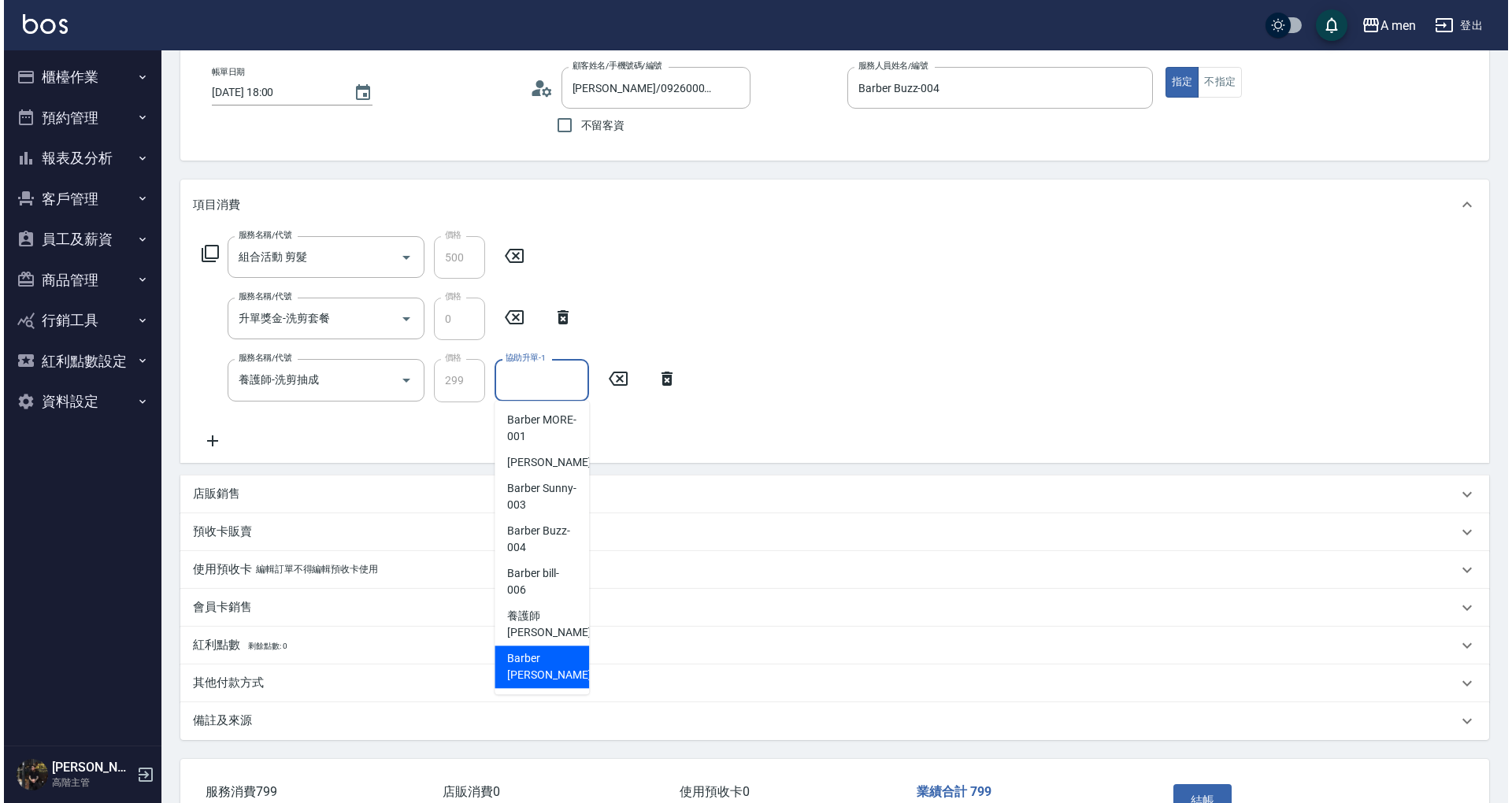
scroll to position [183, 0]
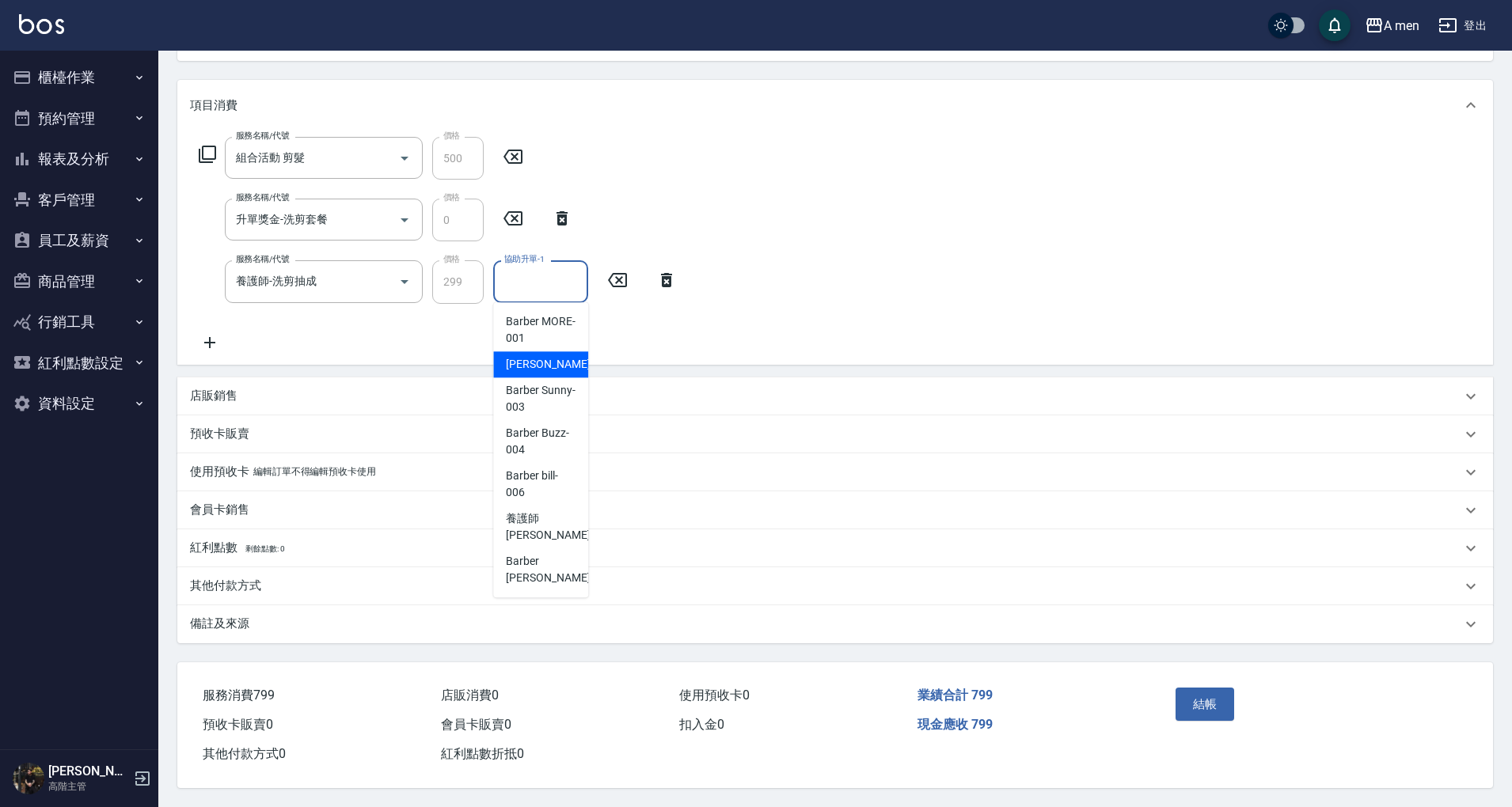
click at [551, 360] on div "小陳 -002" at bounding box center [541, 364] width 95 height 26
type input "小陳-002"
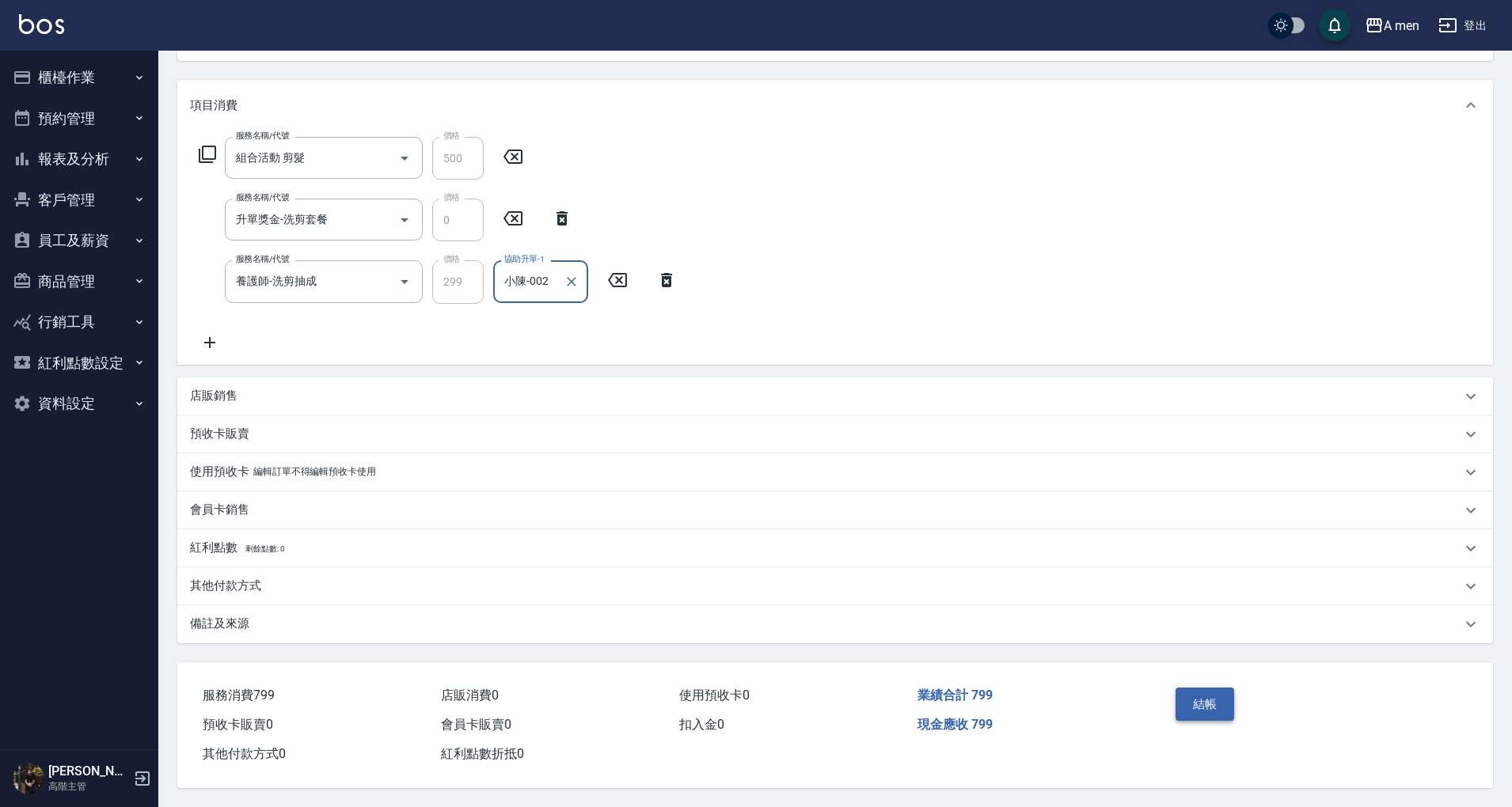
click at [1218, 696] on button "結帳" at bounding box center [1205, 704] width 59 height 33
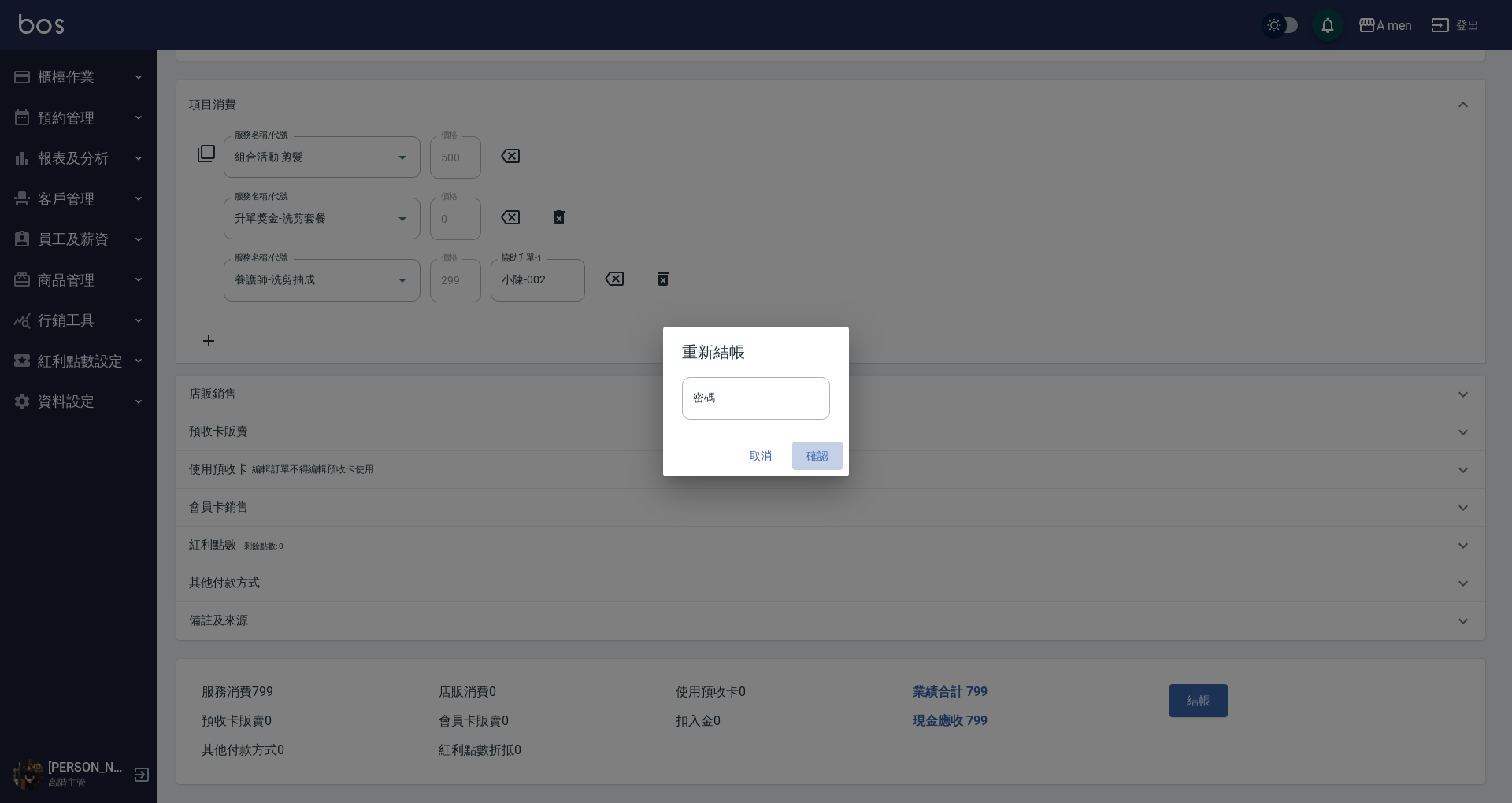
click at [801, 451] on button "確認" at bounding box center [817, 456] width 51 height 29
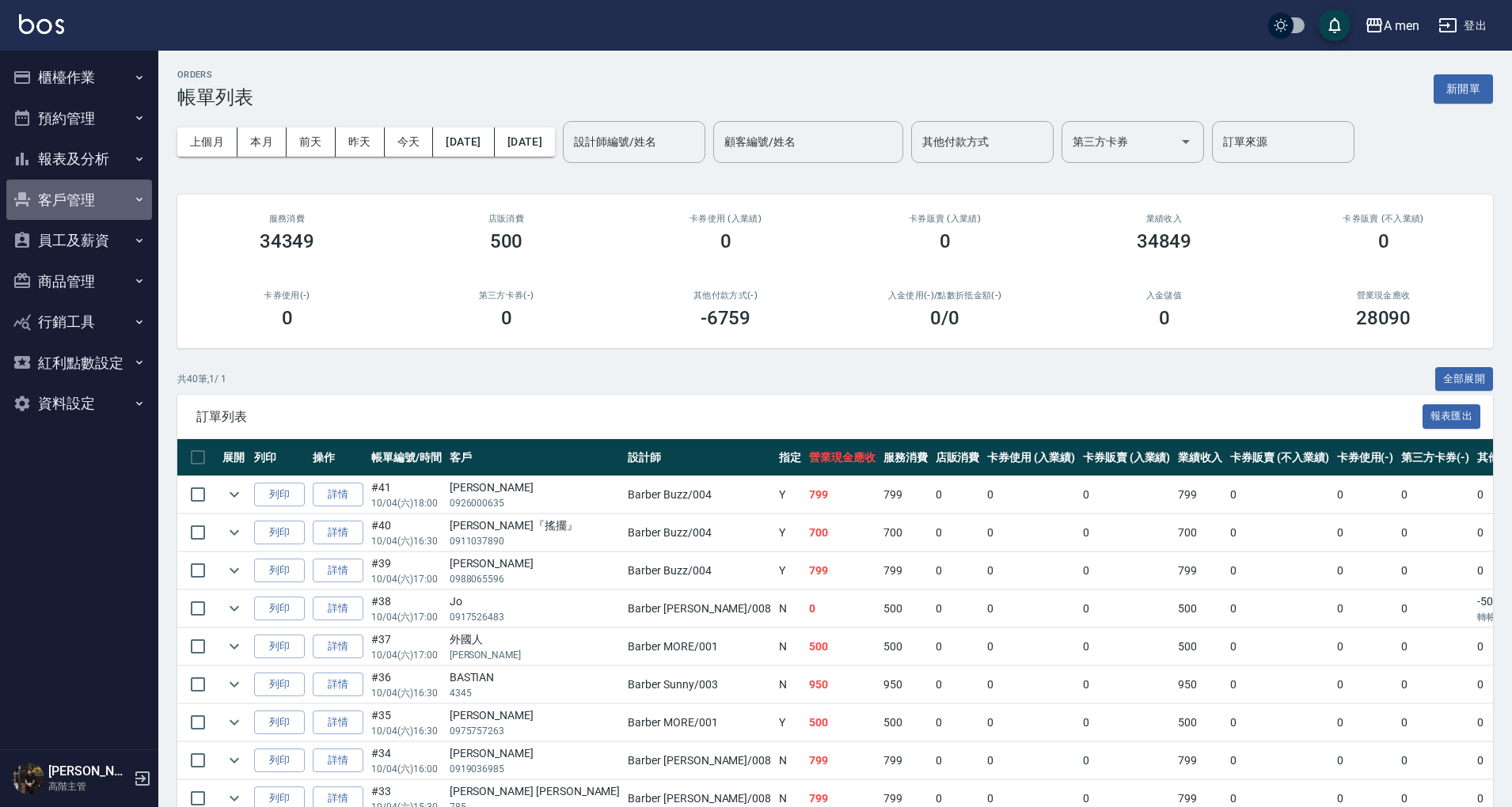
click at [86, 186] on button "客戶管理" at bounding box center [79, 200] width 146 height 41
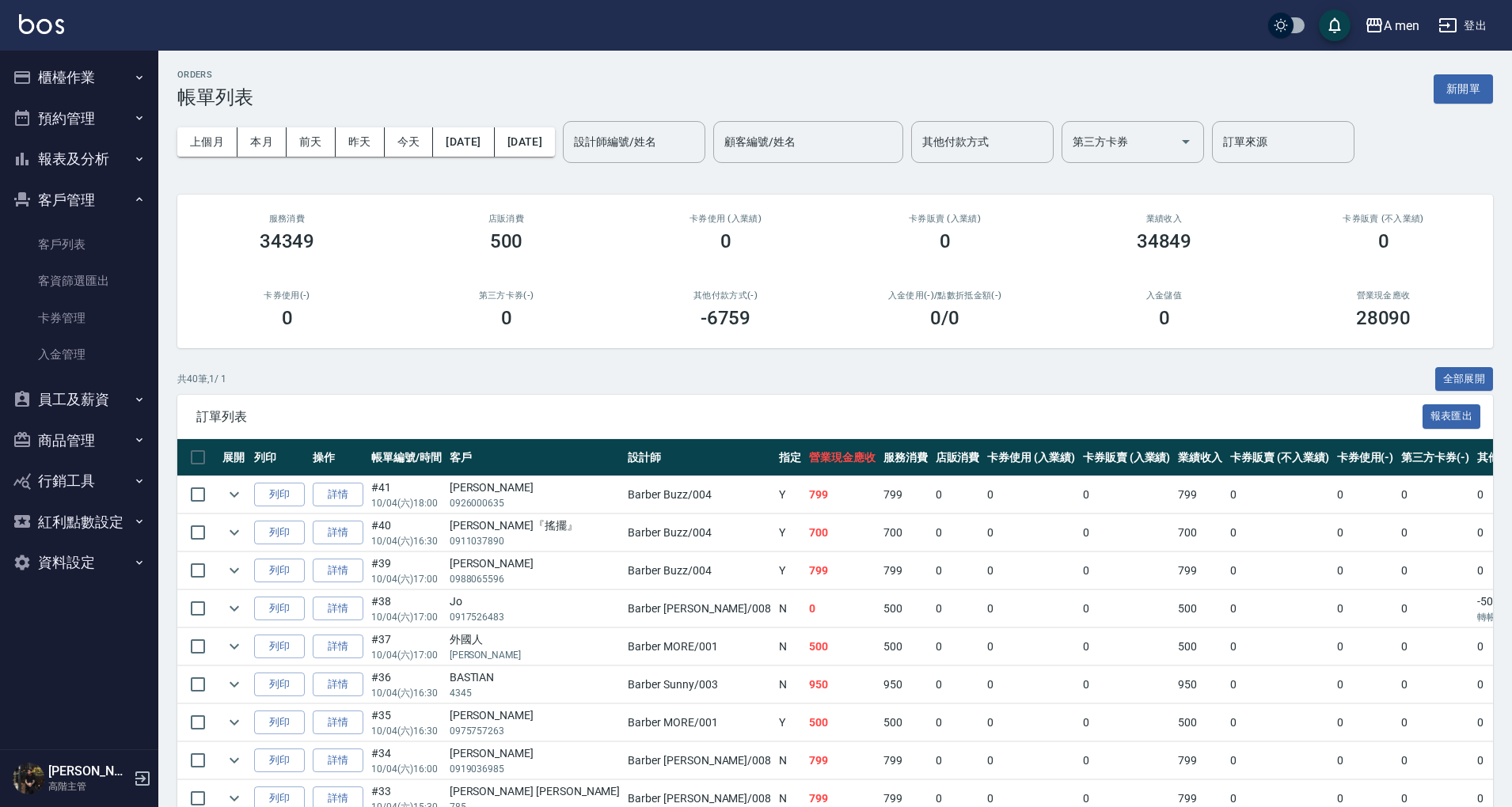
drag, startPoint x: 87, startPoint y: 245, endPoint x: 209, endPoint y: 182, distance: 137.3
click at [87, 245] on link "客戶列表" at bounding box center [79, 244] width 146 height 37
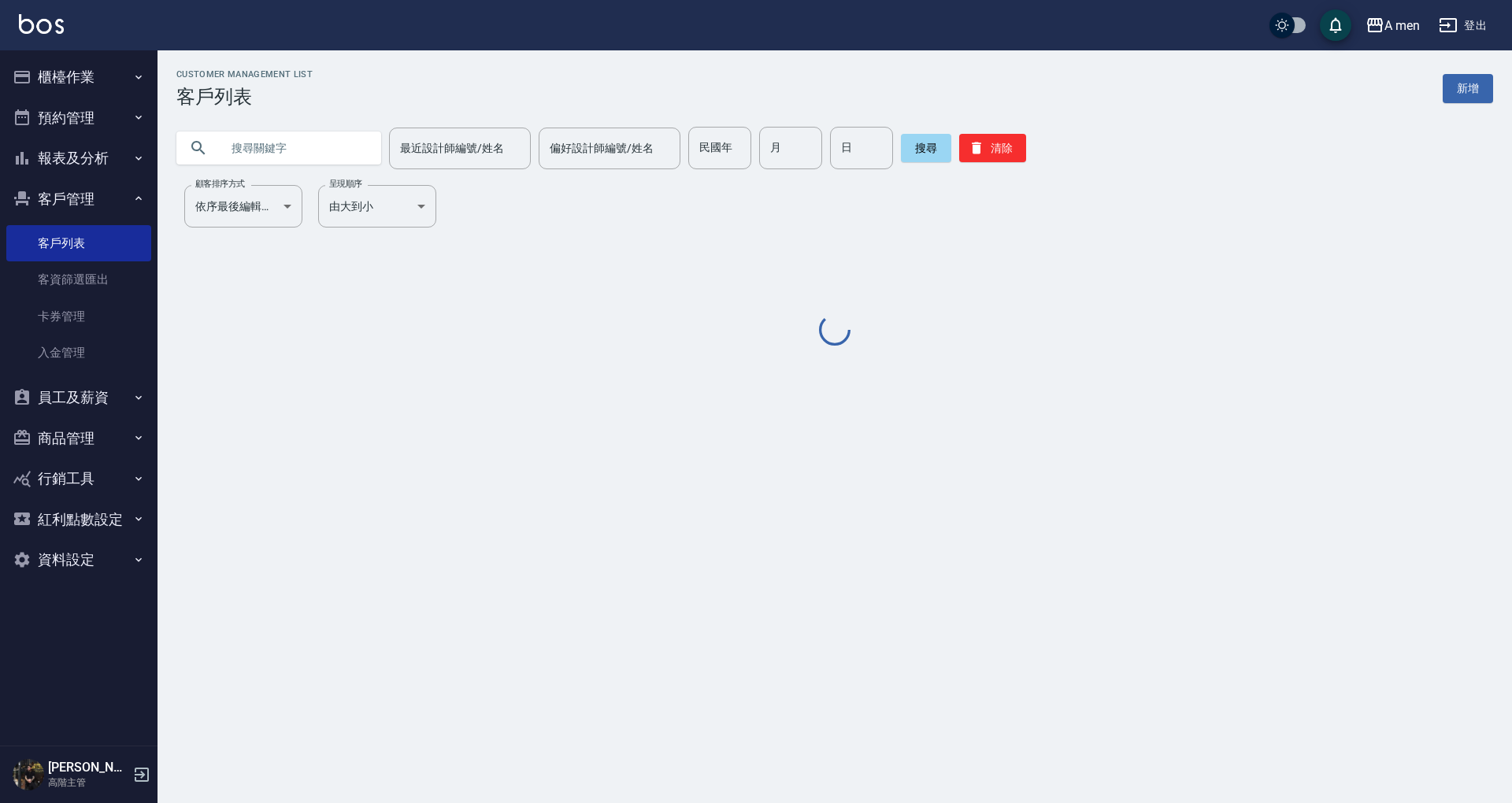
click at [241, 150] on input "text" at bounding box center [295, 148] width 148 height 43
paste input "0928885115"
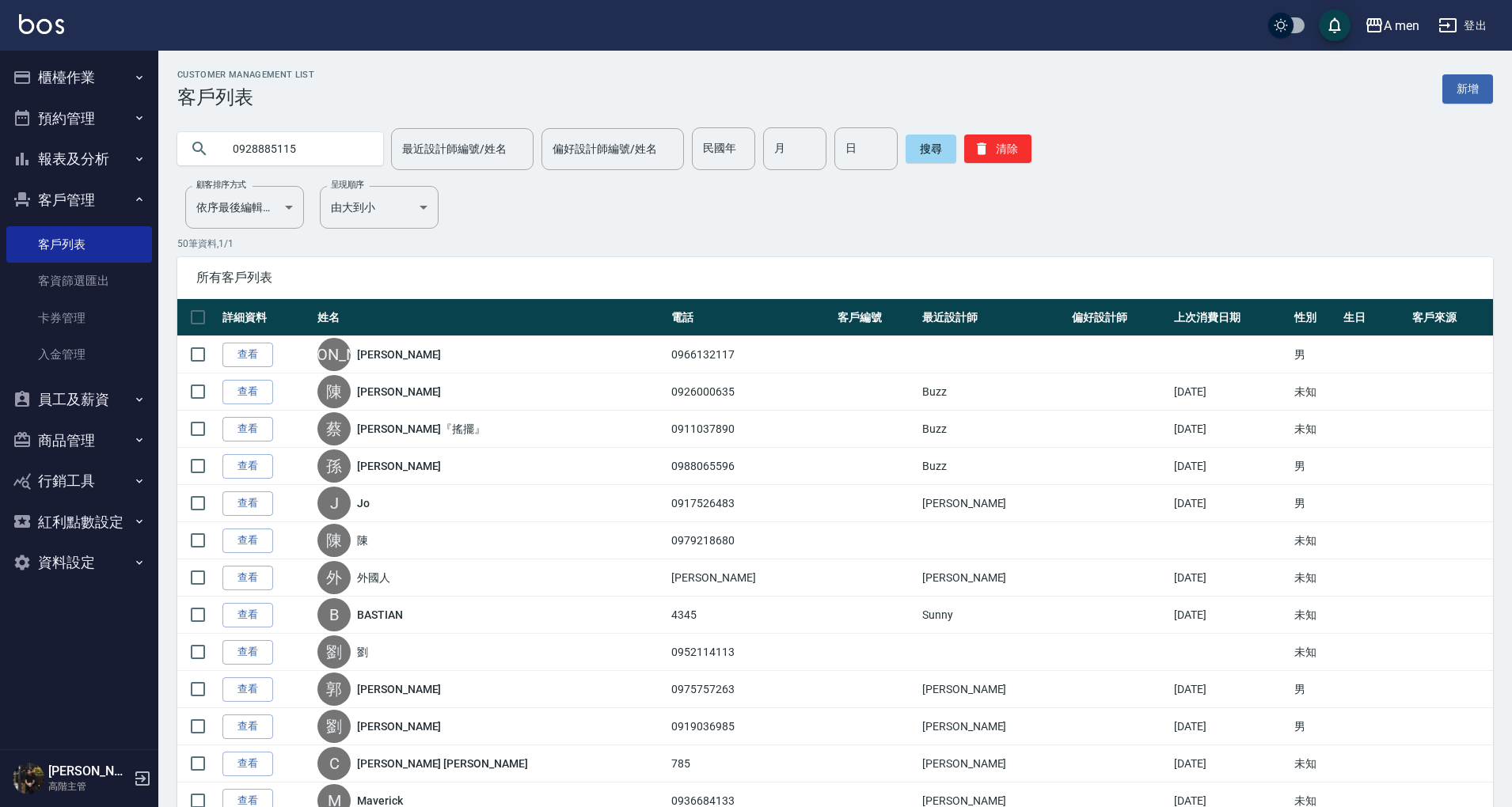
type input "0928885115"
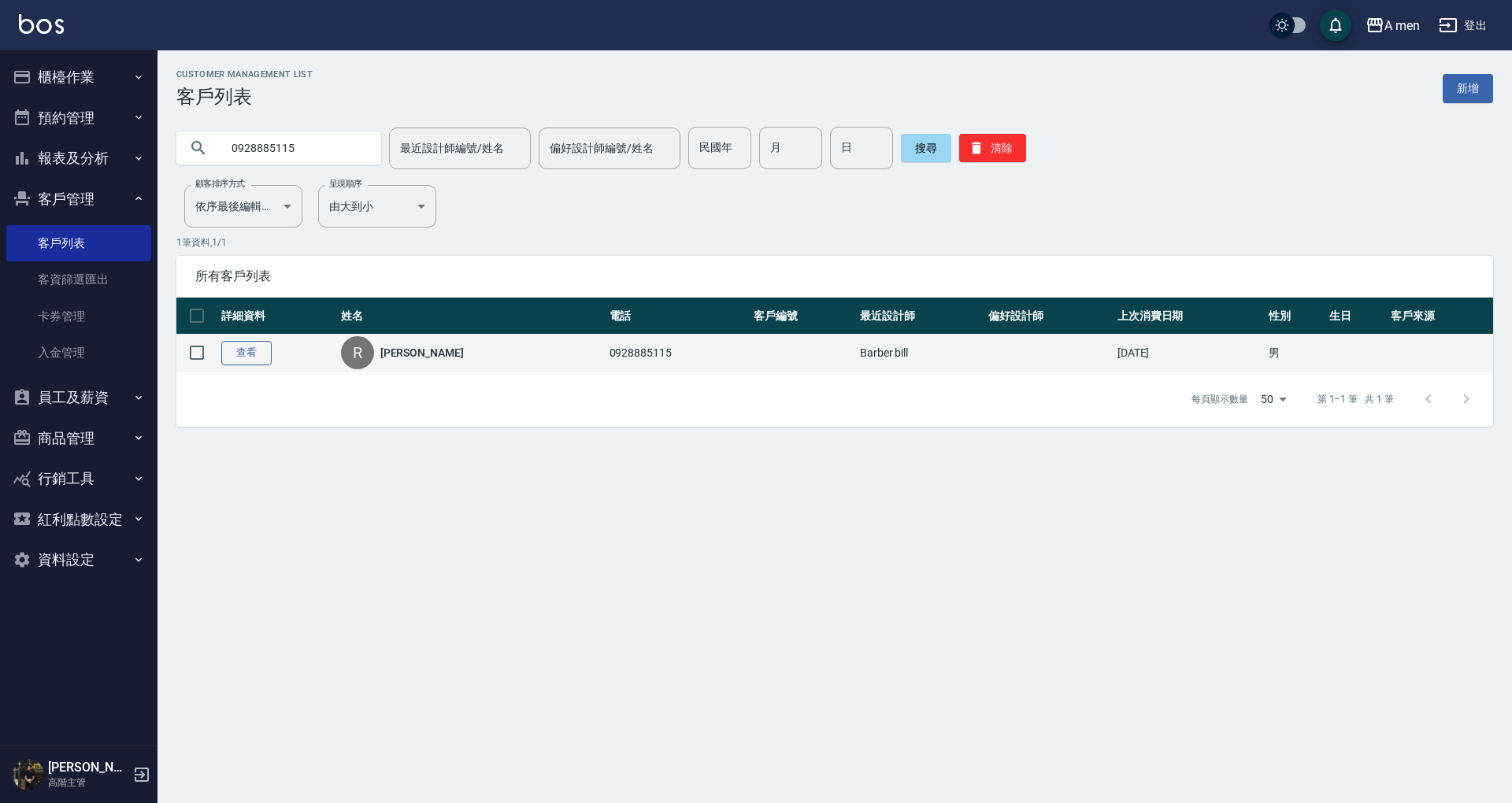
click at [250, 358] on link "查看" at bounding box center [247, 353] width 51 height 24
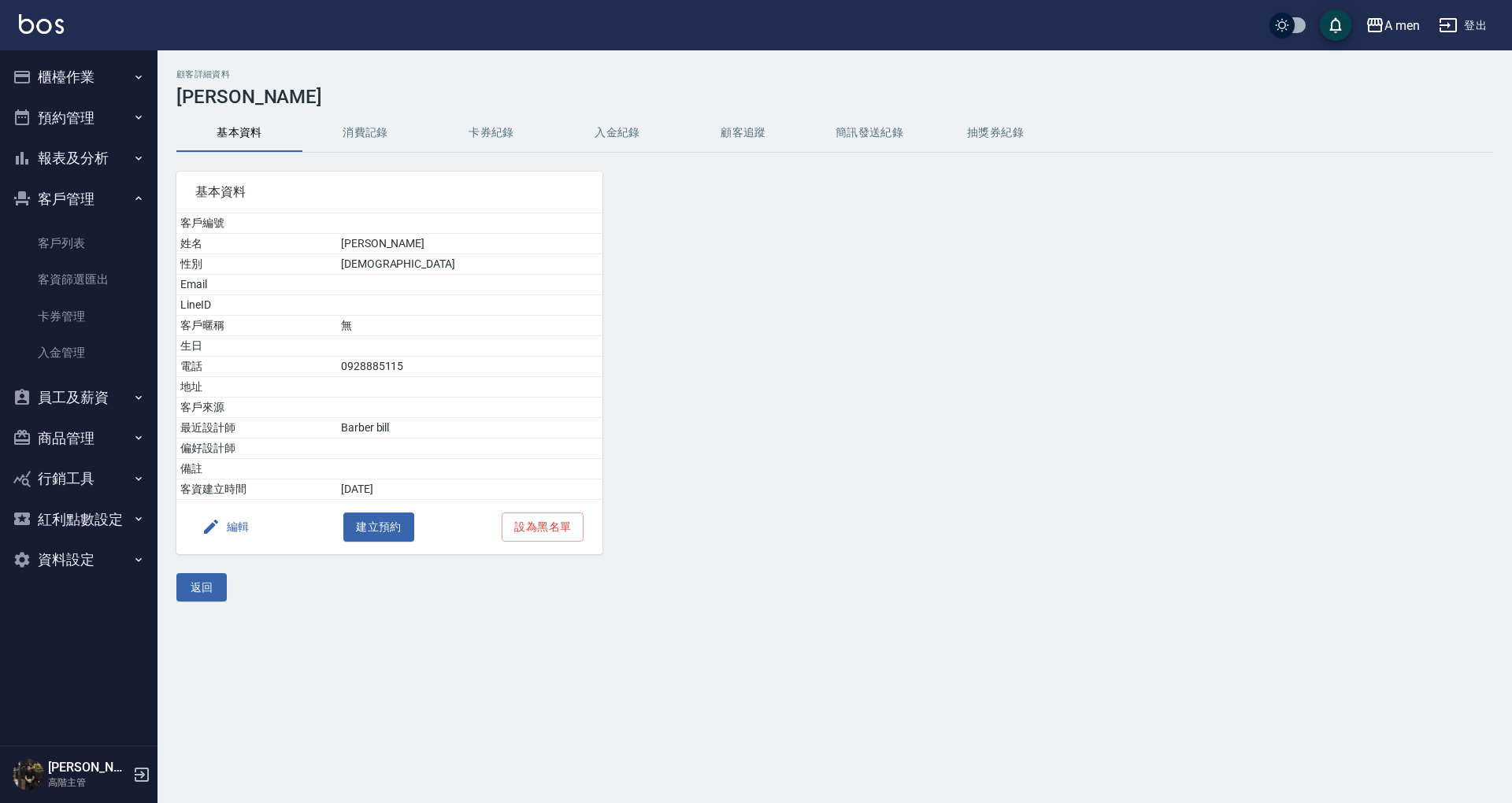
click at [376, 135] on button "消費記錄" at bounding box center [366, 133] width 126 height 37
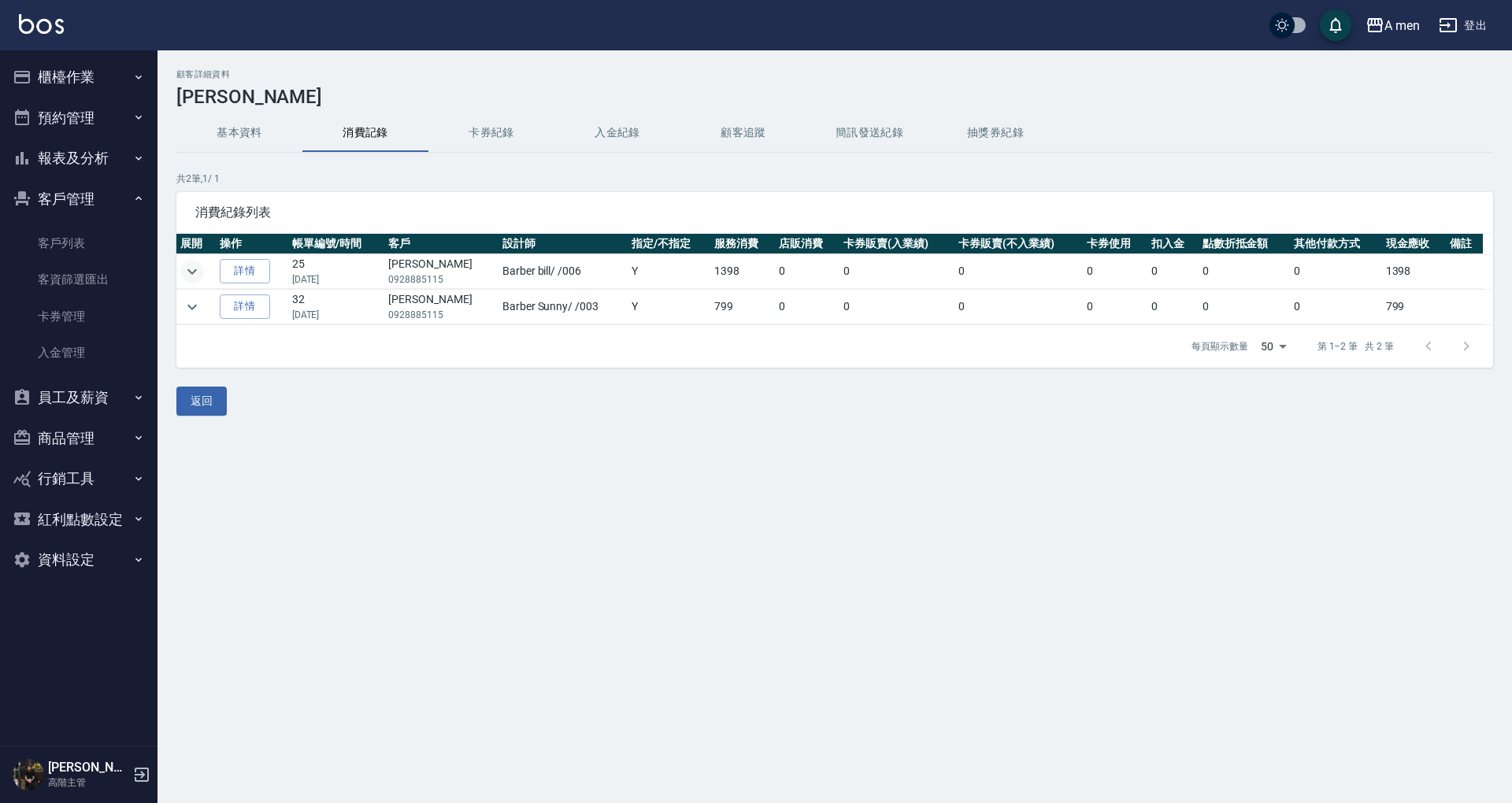
click at [192, 260] on button "expand row" at bounding box center [192, 272] width 24 height 24
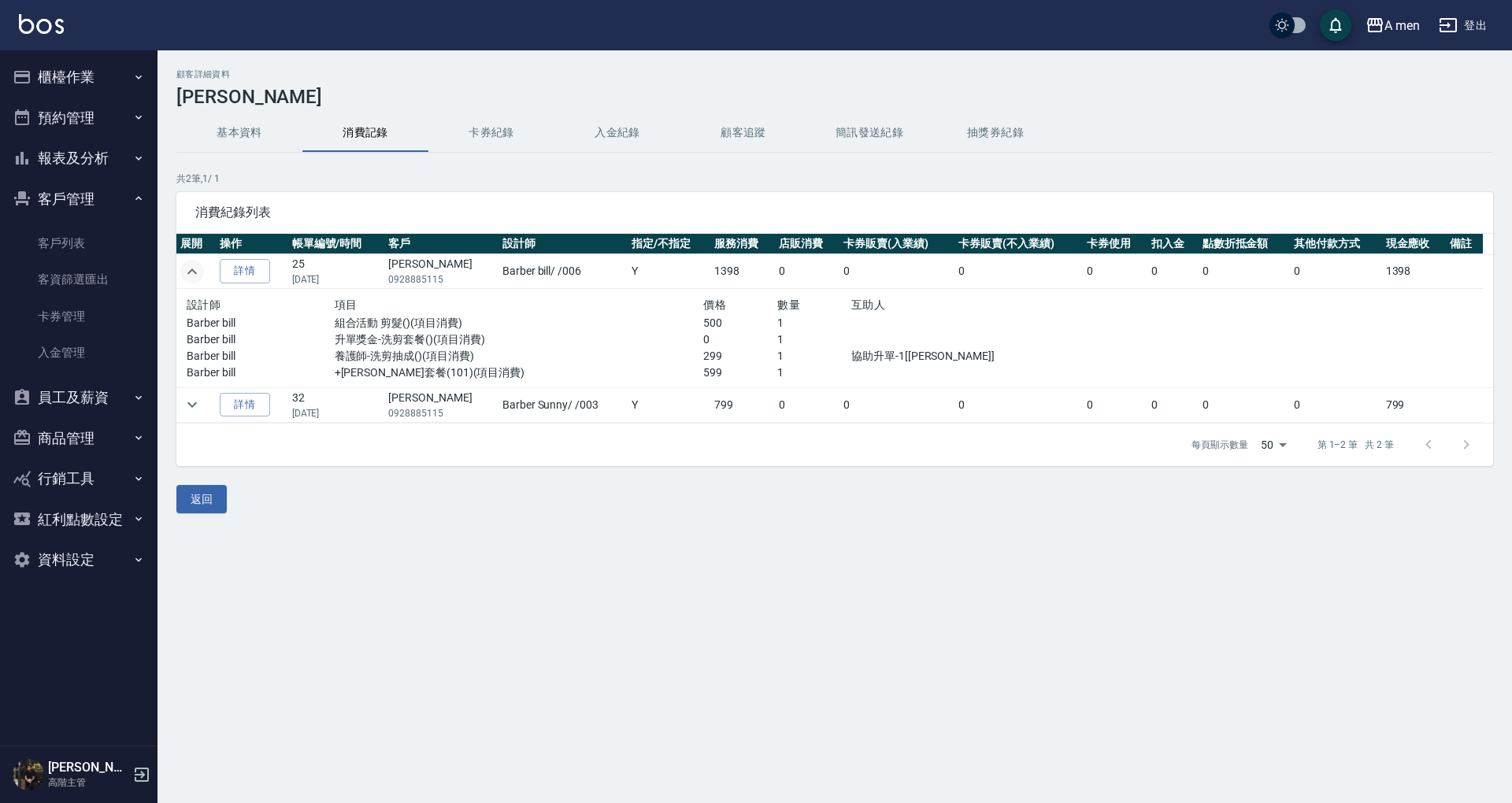
click at [197, 269] on icon "expand row" at bounding box center [191, 272] width 19 height 19
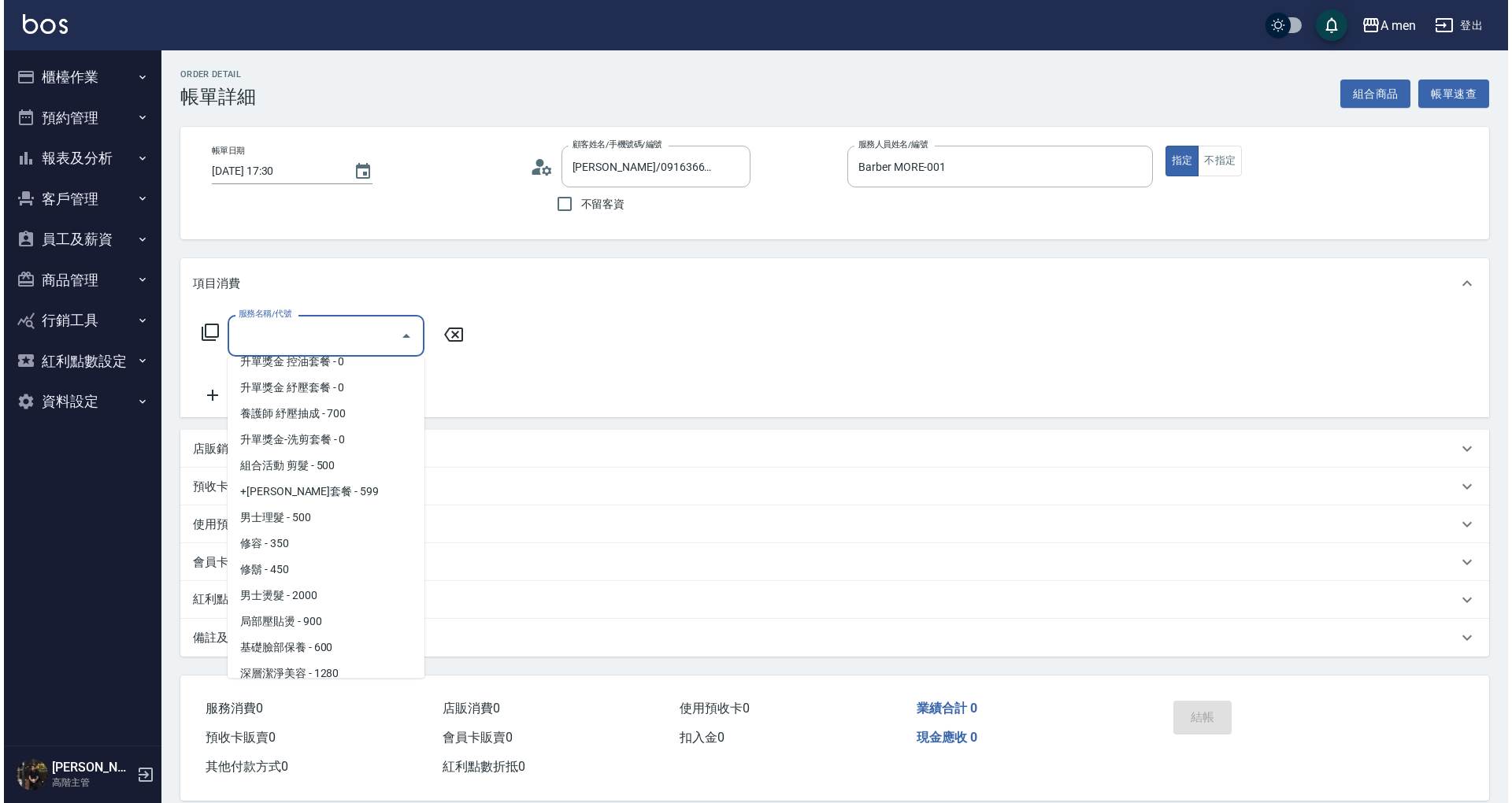
scroll to position [287, 0]
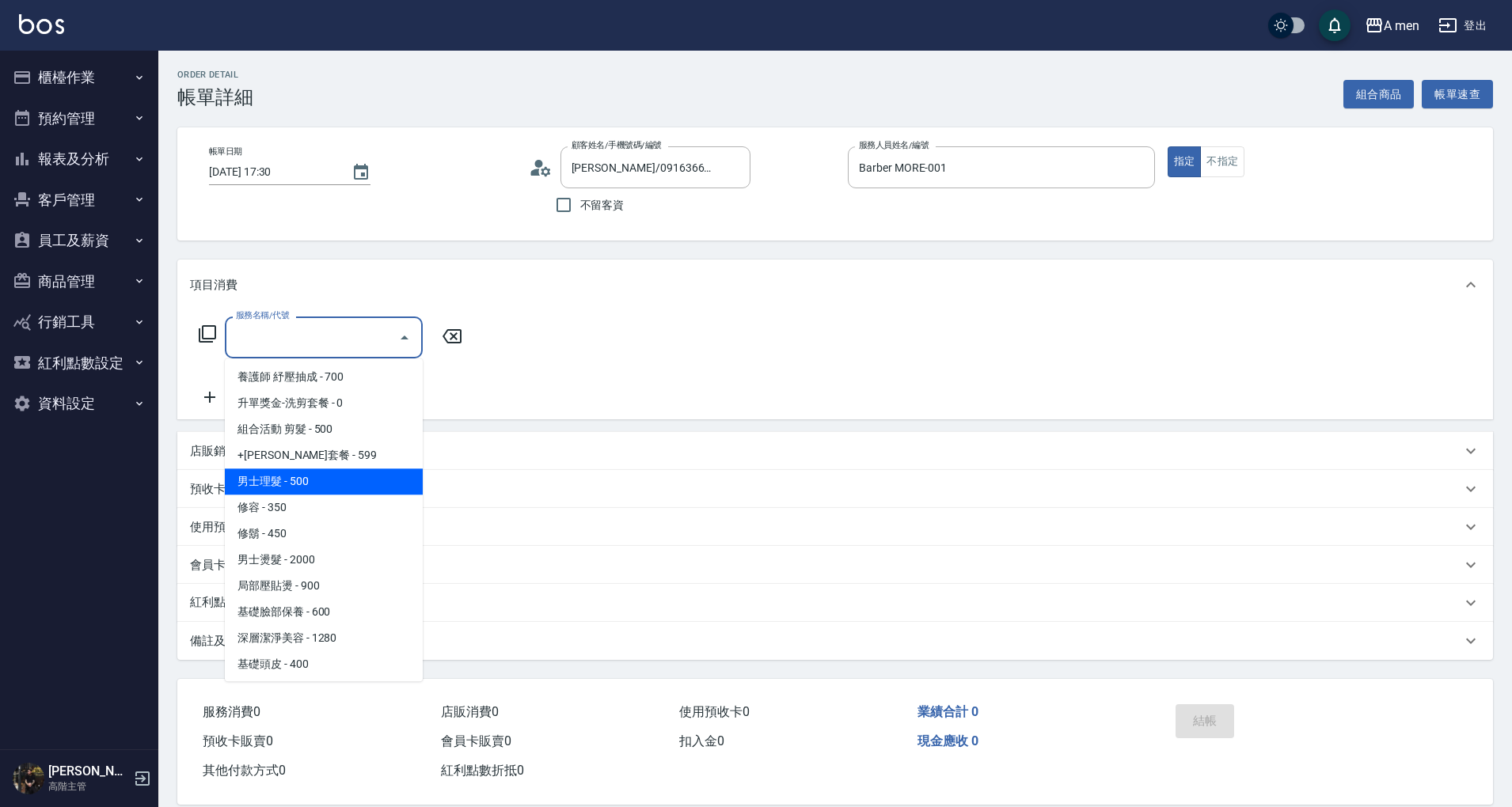
click at [278, 488] on span "男士理髮 - 500" at bounding box center [323, 481] width 198 height 26
type input "男士理髮(A01)"
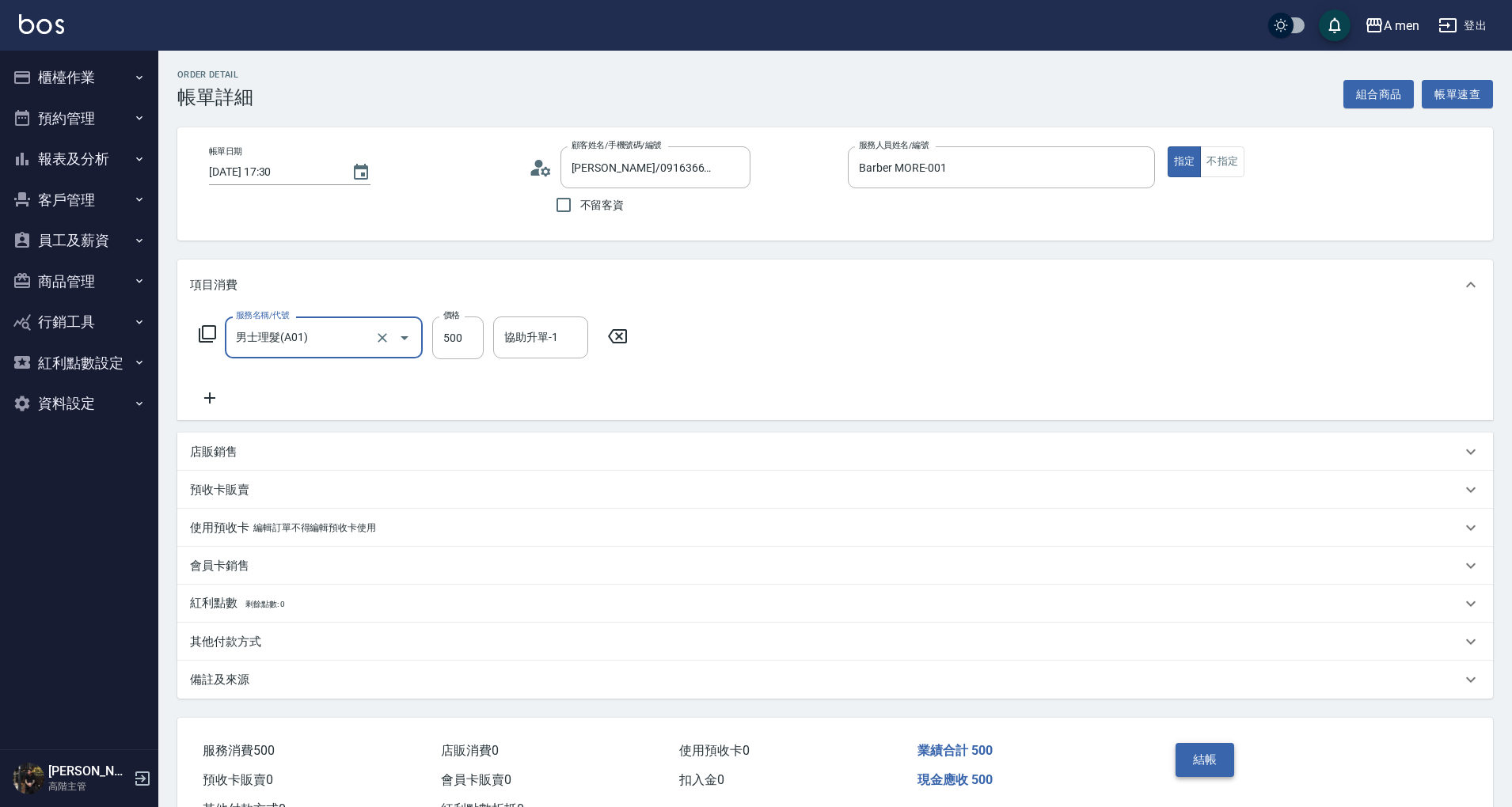
click at [1188, 765] on button "結帳" at bounding box center [1205, 760] width 59 height 33
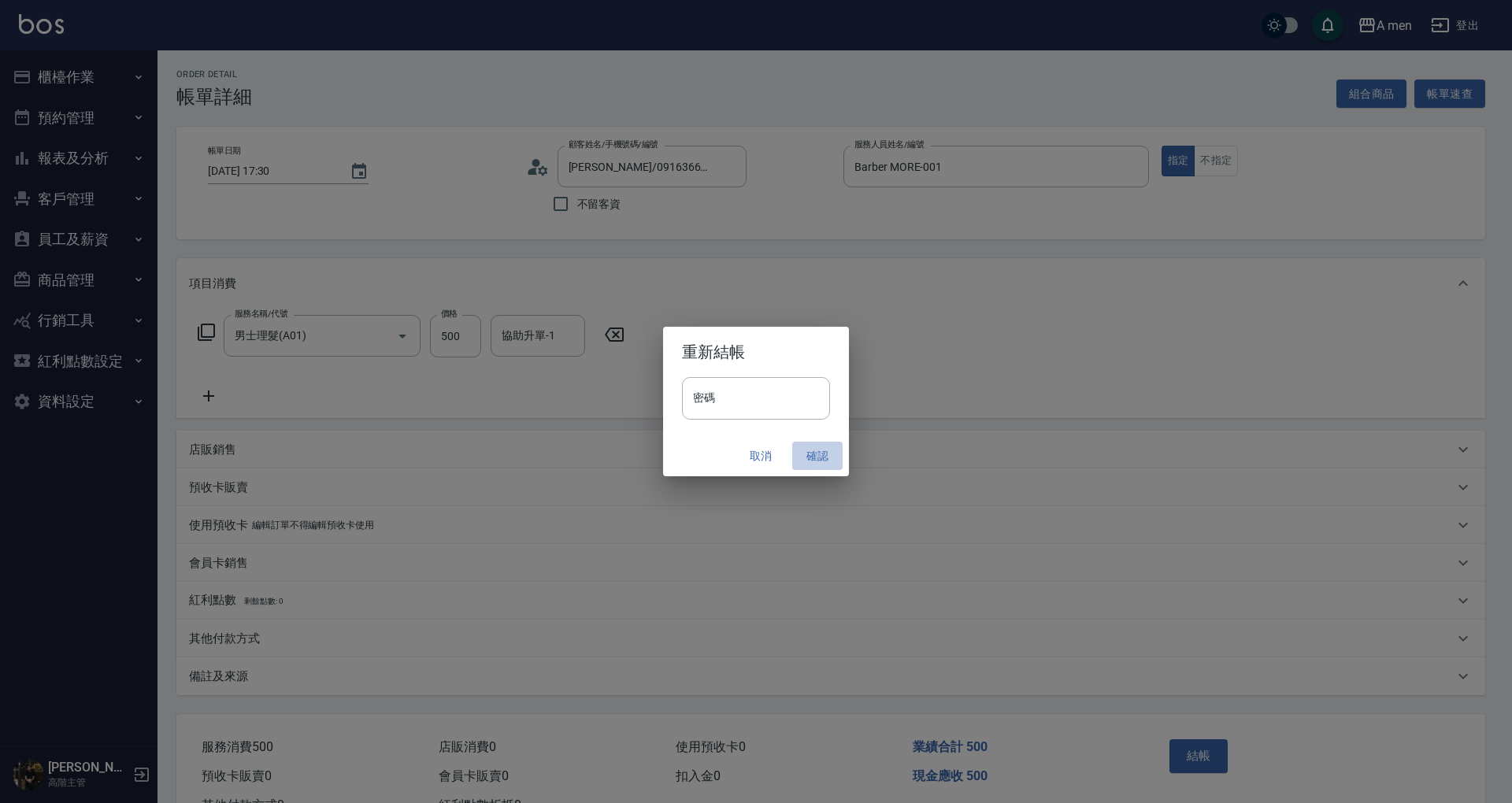
click at [801, 445] on button "確認" at bounding box center [817, 456] width 51 height 29
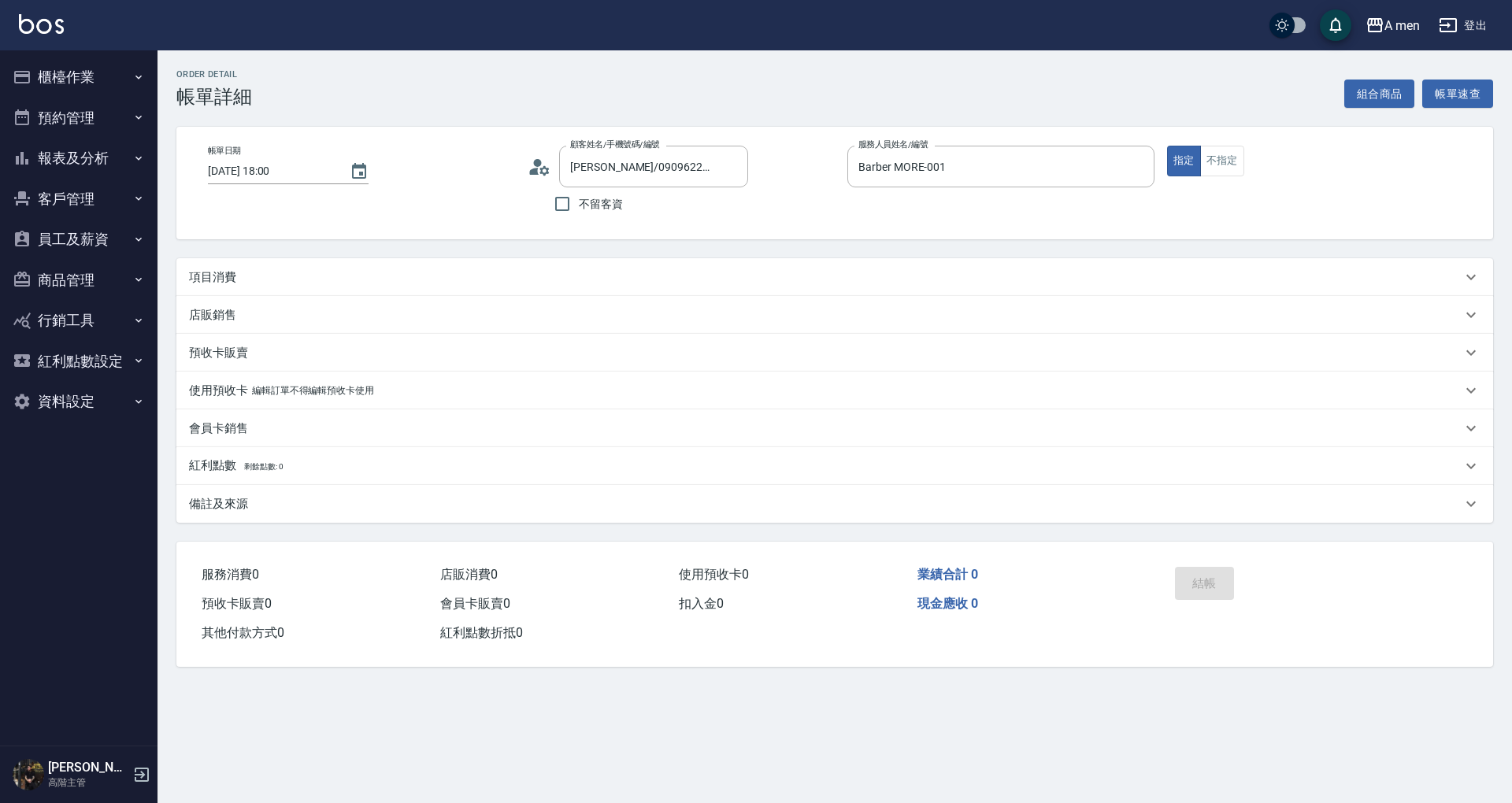
click at [1356, 96] on button "組合商品" at bounding box center [1380, 93] width 71 height 29
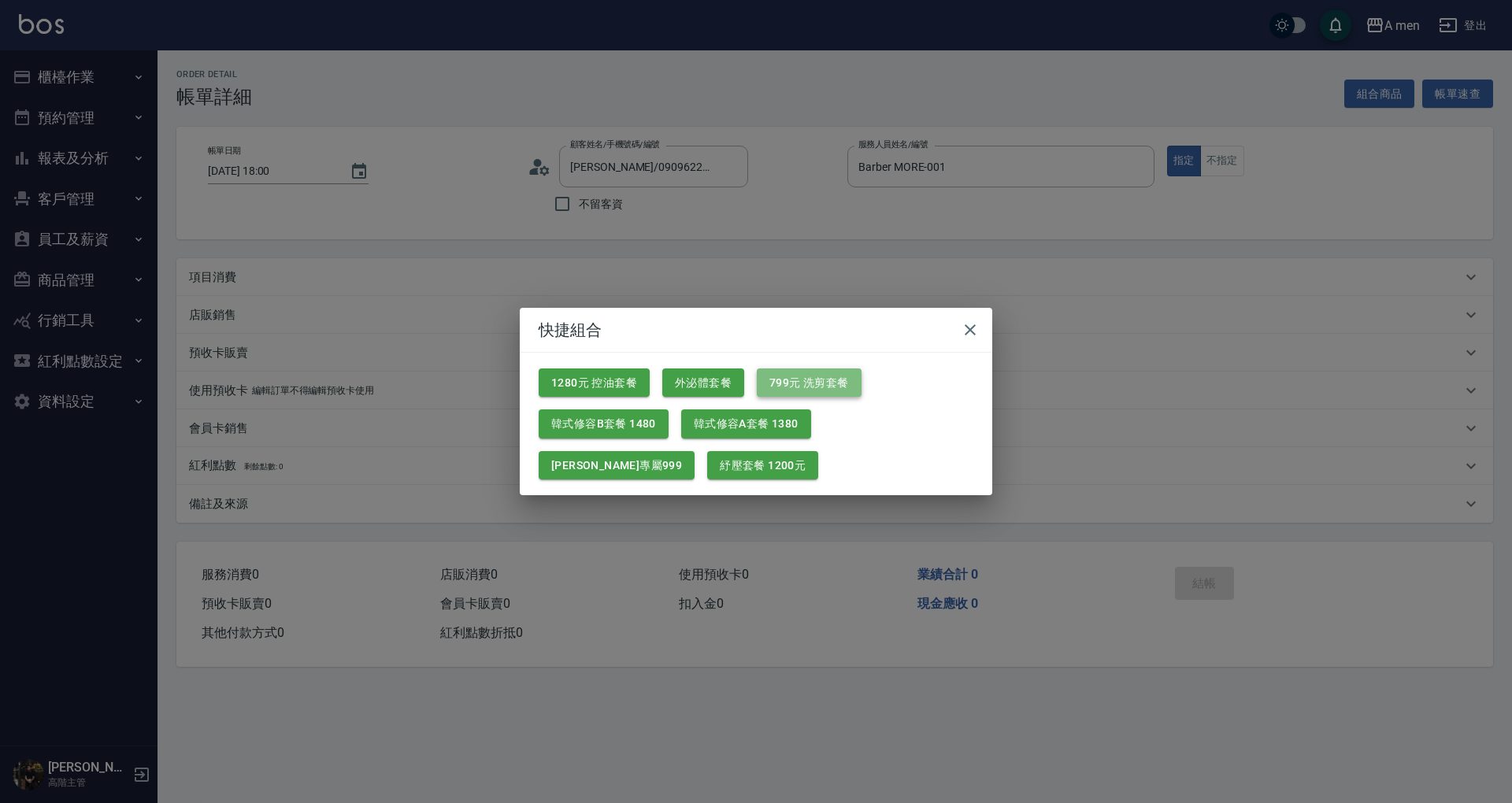
click at [810, 392] on button "799元 洗剪套餐" at bounding box center [809, 383] width 105 height 29
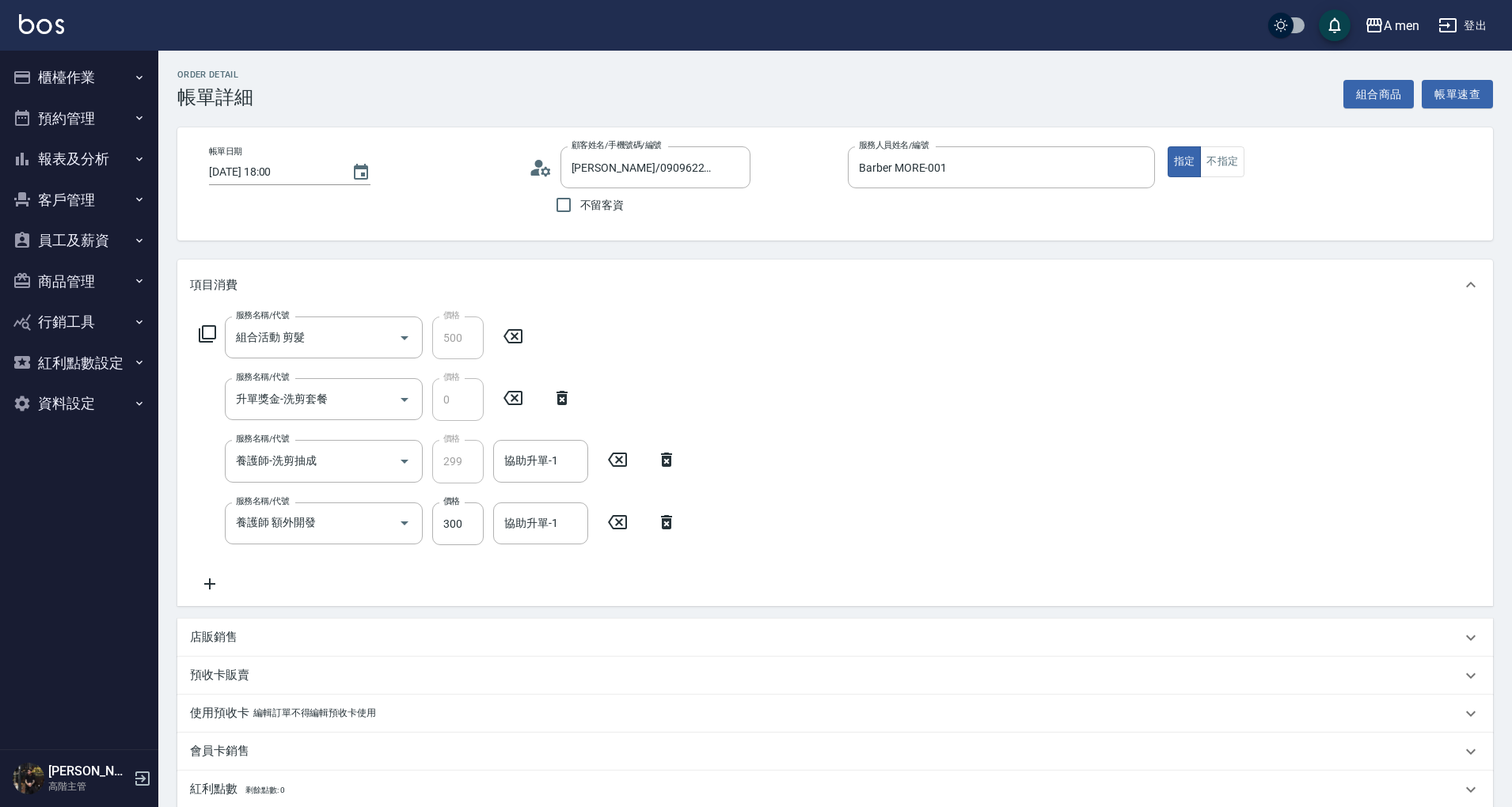
click at [526, 457] on div "協助升單-1 協助升單-1" at bounding box center [541, 461] width 95 height 42
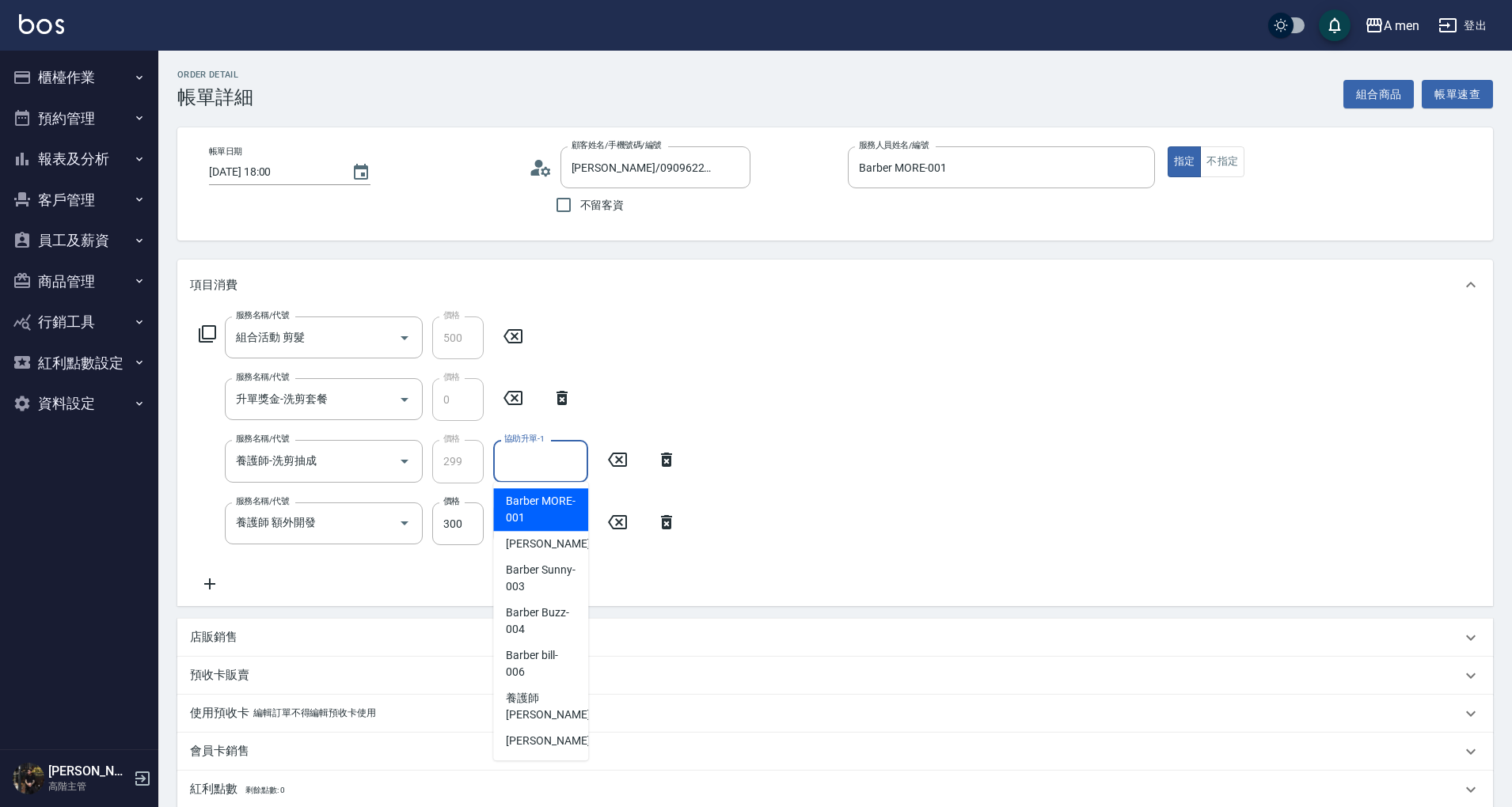
click at [546, 490] on div "Barber MORE -001" at bounding box center [541, 510] width 95 height 43
type input "Barber MORE-001"
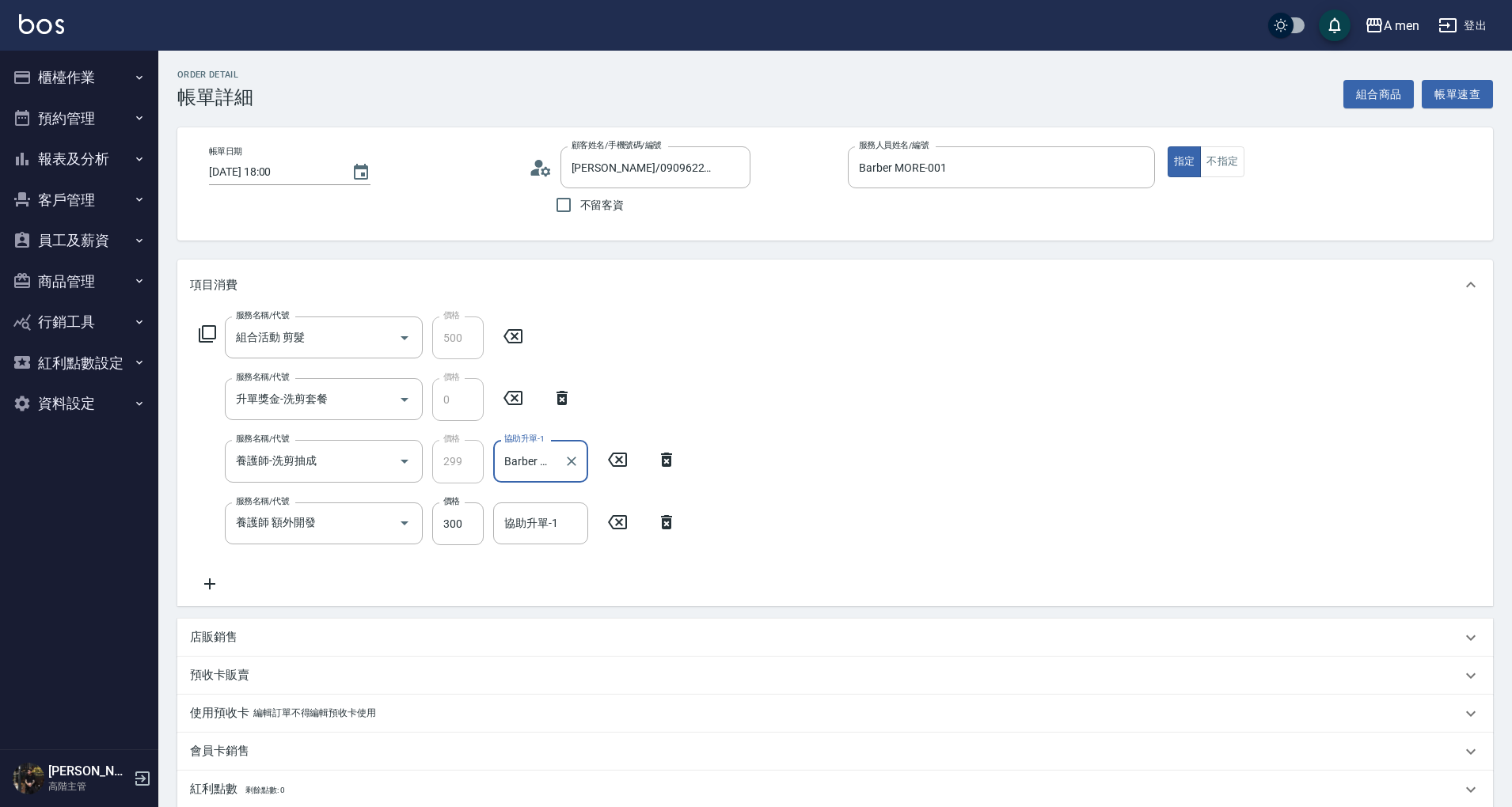
click at [675, 516] on icon at bounding box center [667, 522] width 39 height 19
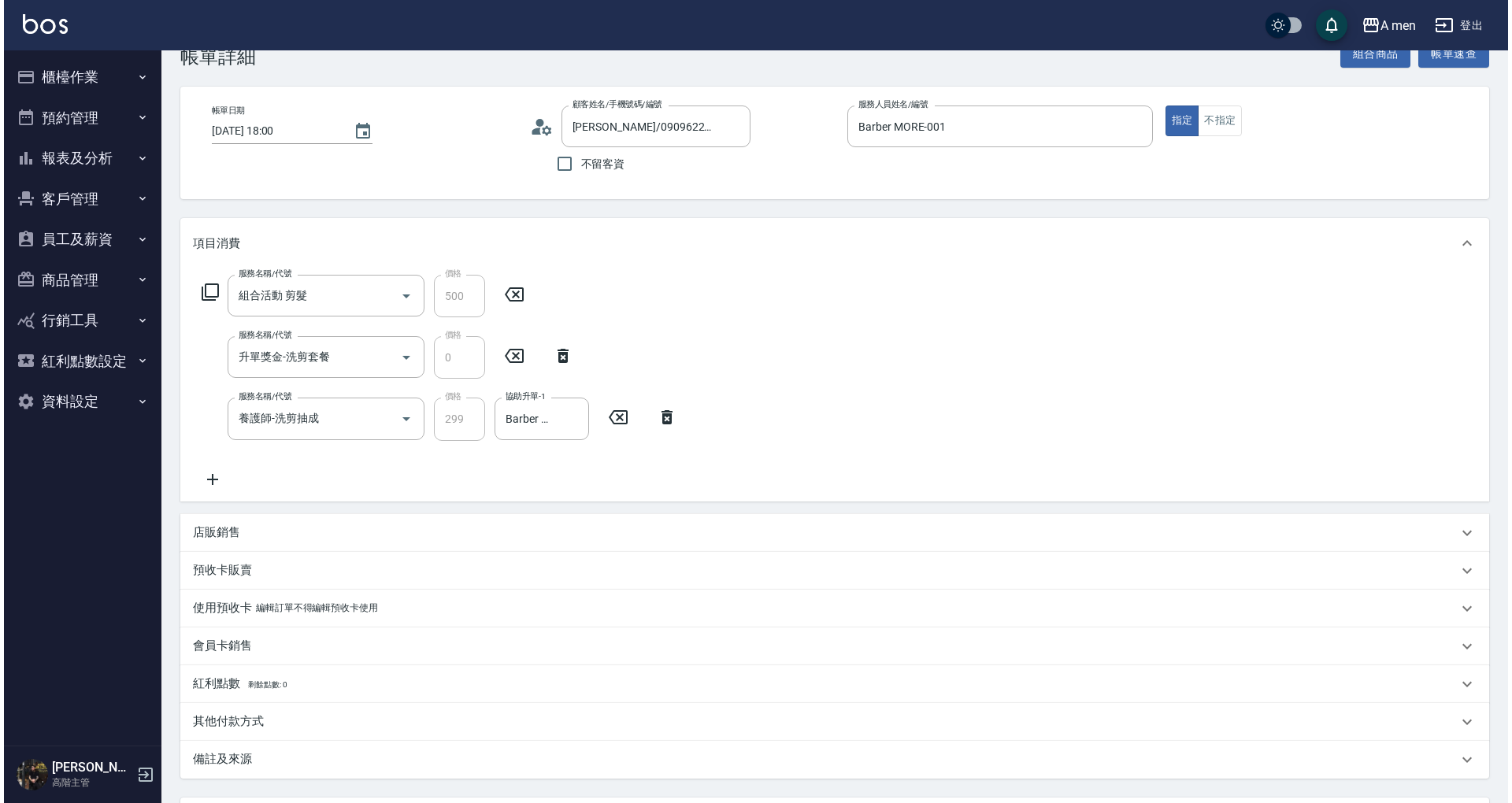
scroll to position [183, 0]
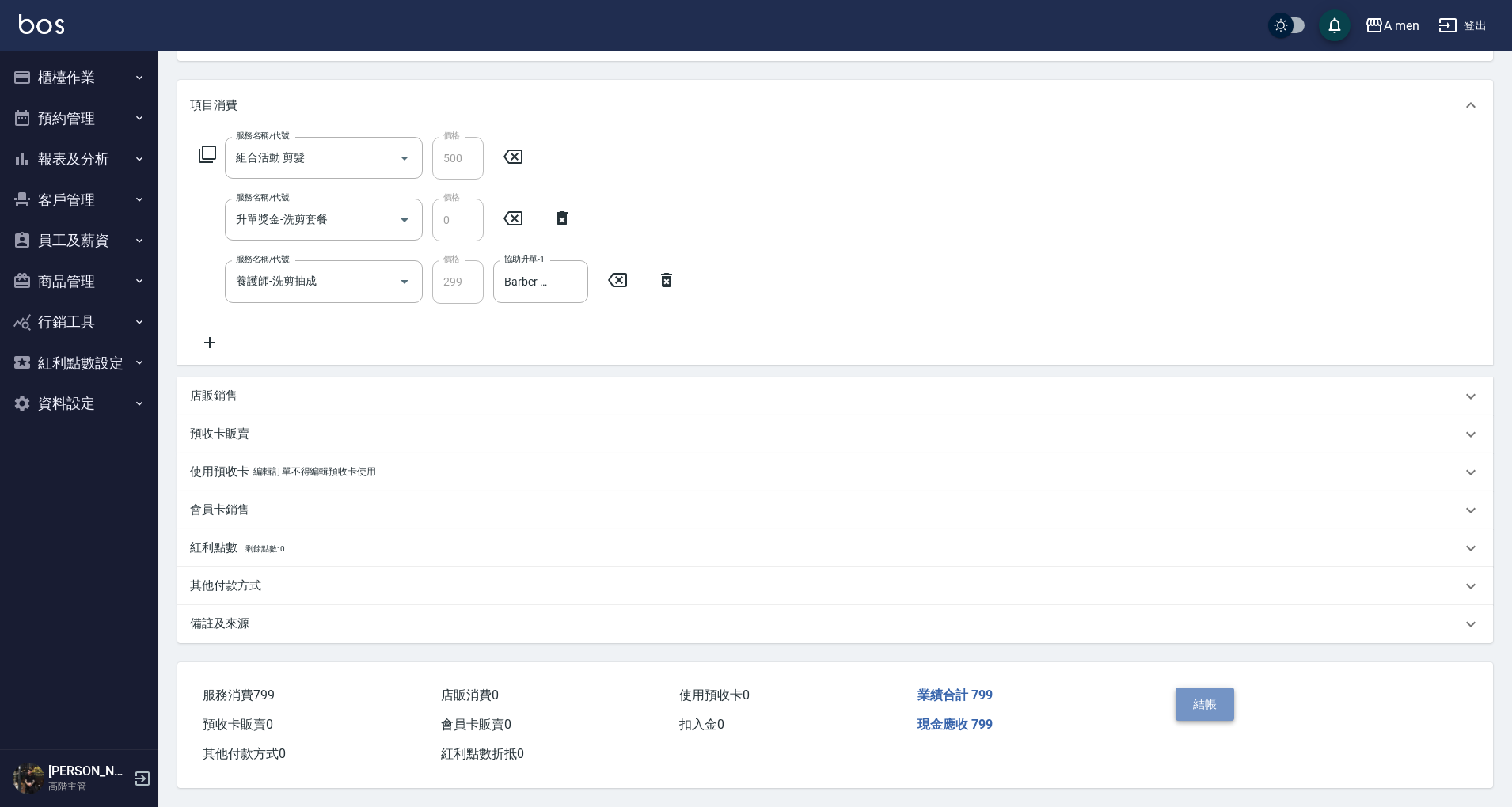
click at [1219, 700] on button "結帳" at bounding box center [1205, 704] width 59 height 33
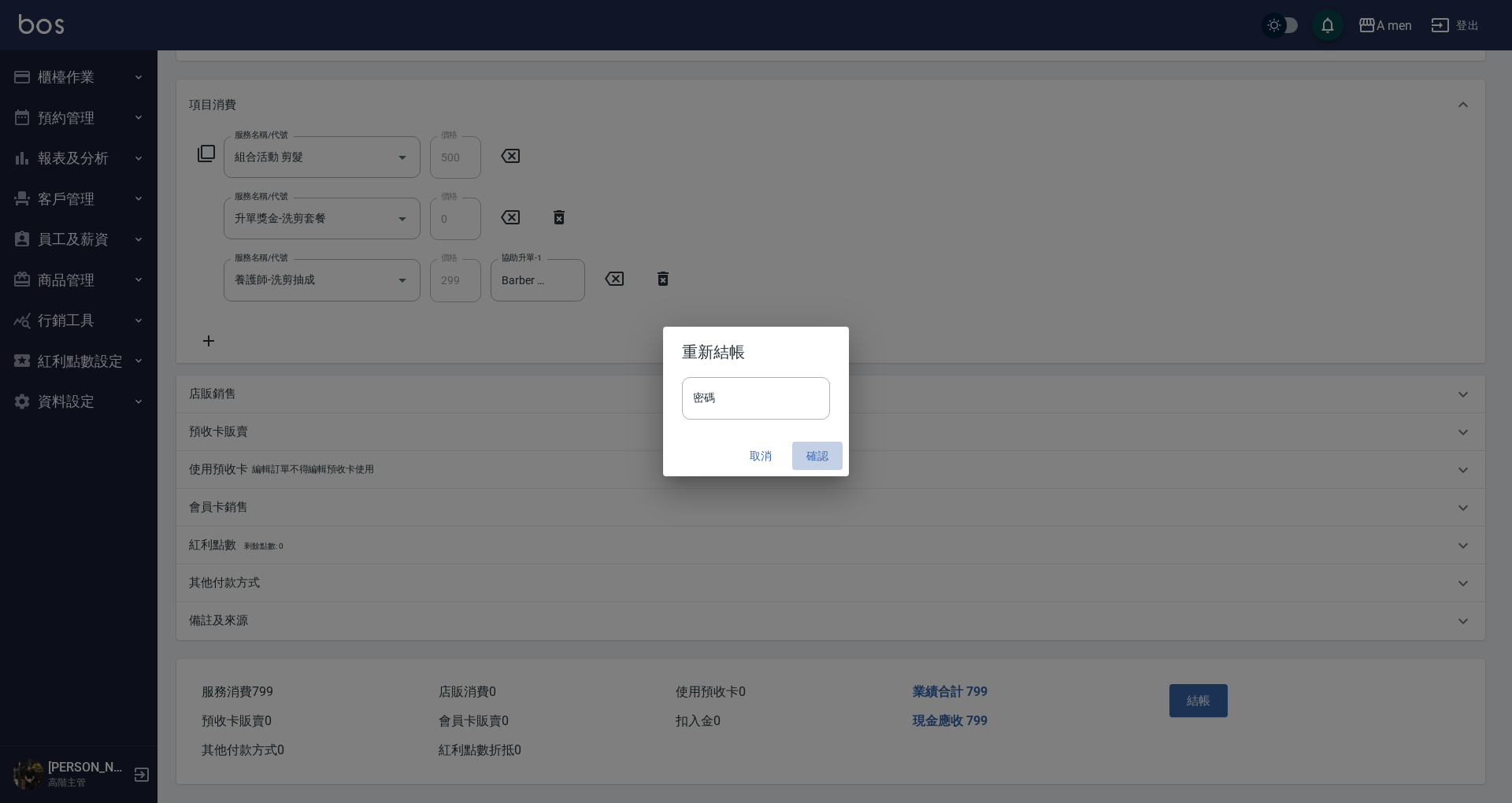
click at [809, 458] on button "確認" at bounding box center [817, 456] width 51 height 29
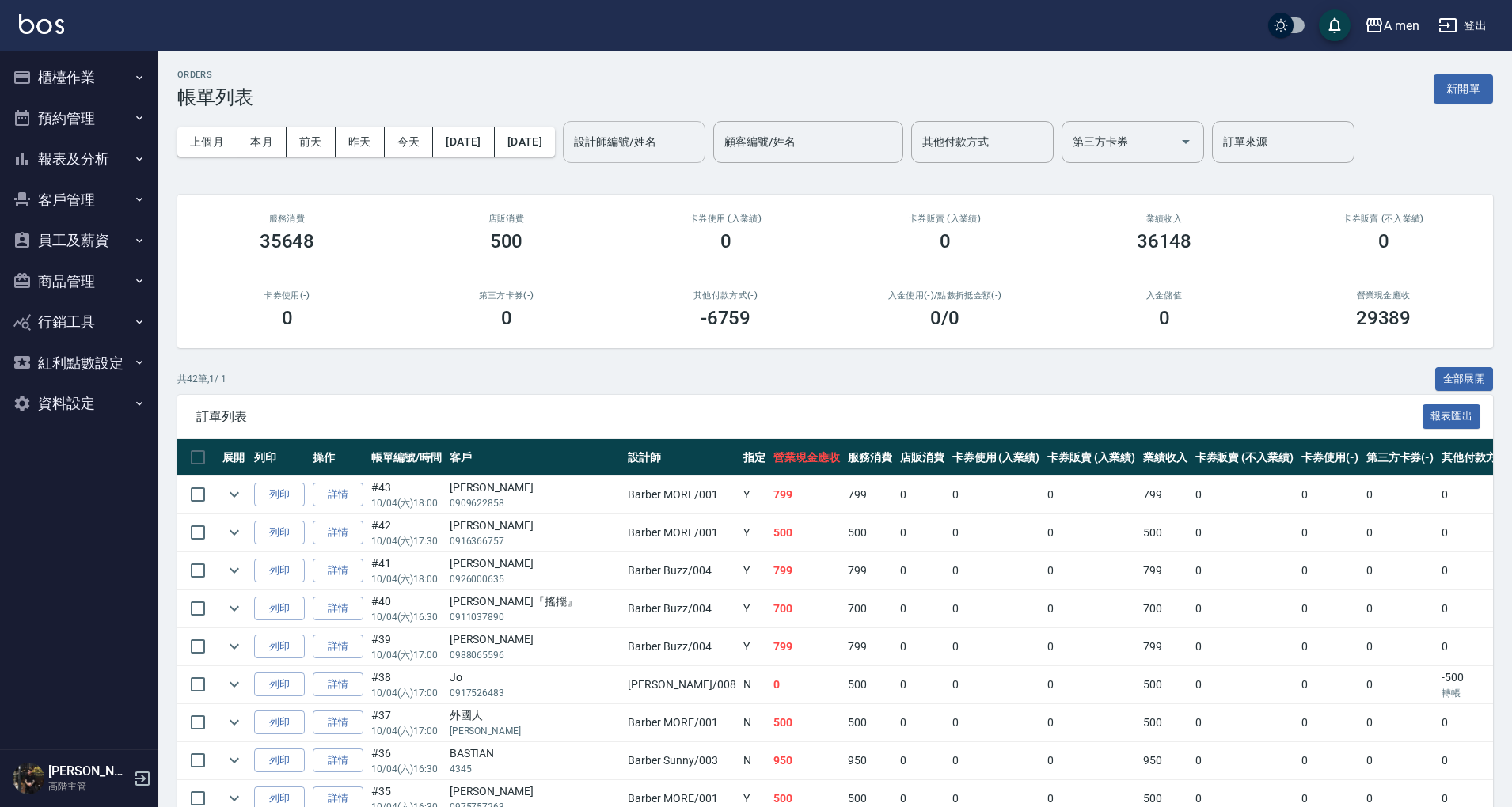
click at [705, 125] on div "設計師編號/姓名" at bounding box center [634, 141] width 142 height 42
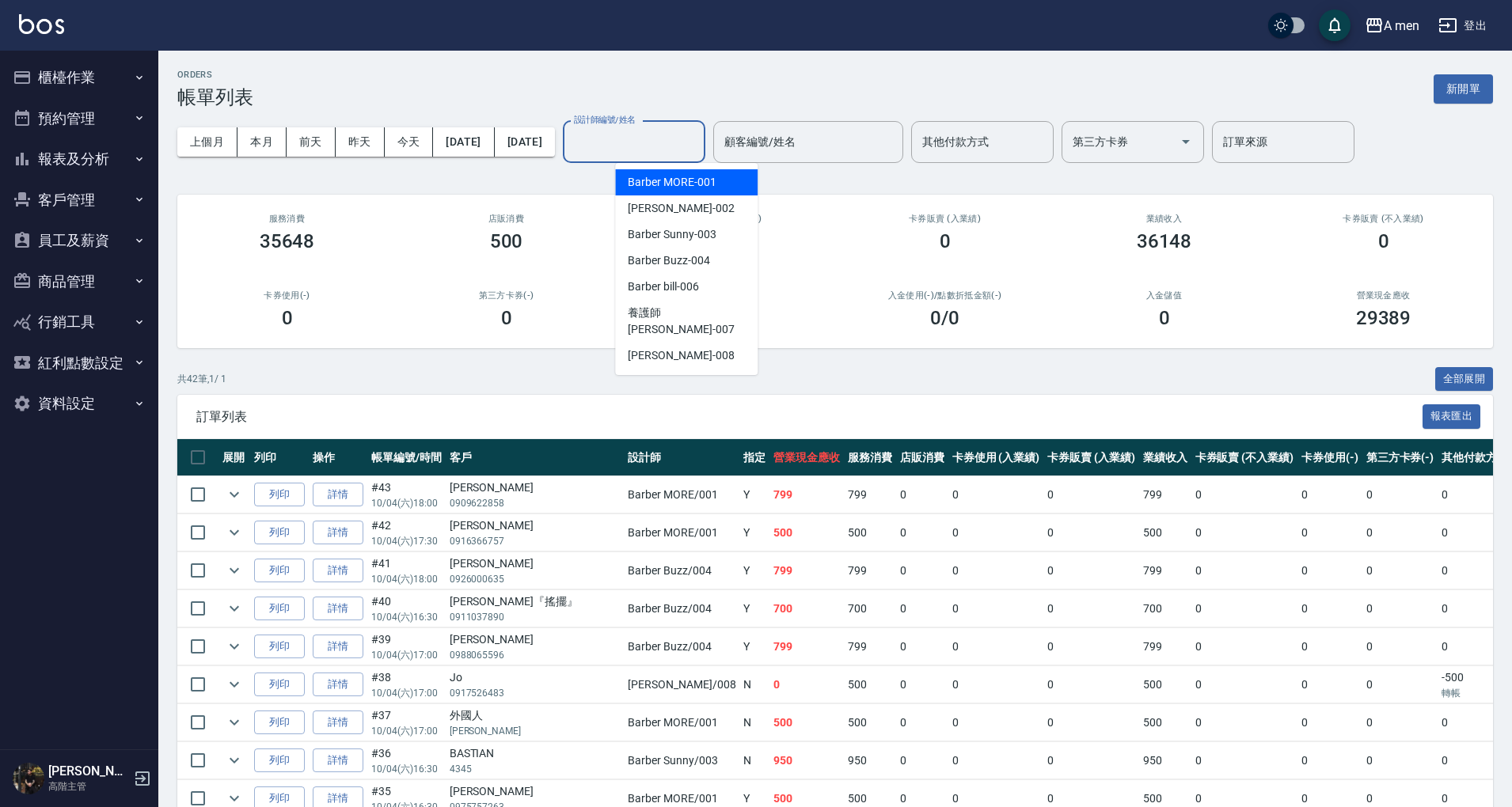
click at [703, 190] on span "Barber MORE -001" at bounding box center [671, 183] width 88 height 17
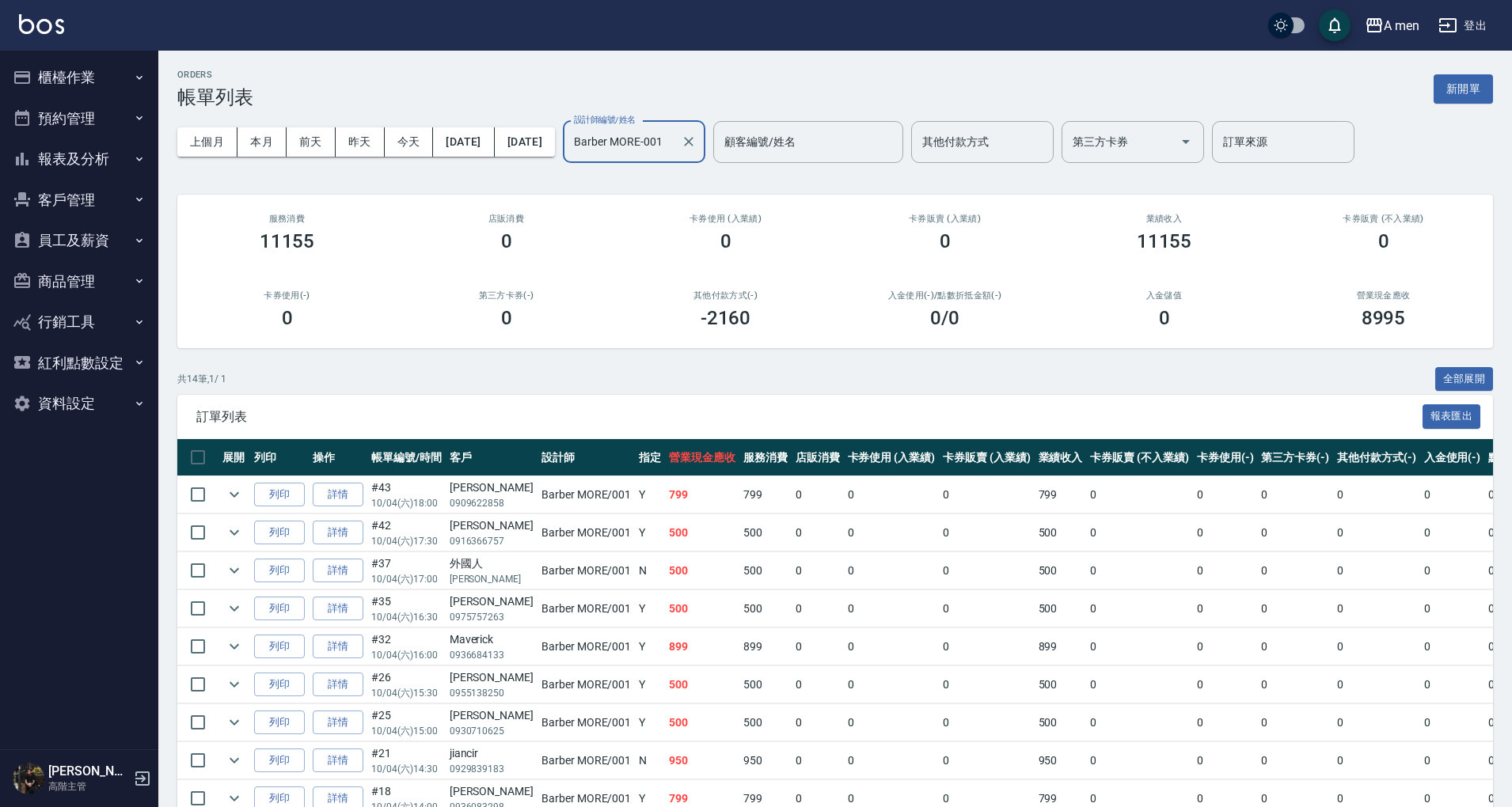
click at [675, 133] on input "Barber MORE-001" at bounding box center [622, 141] width 105 height 28
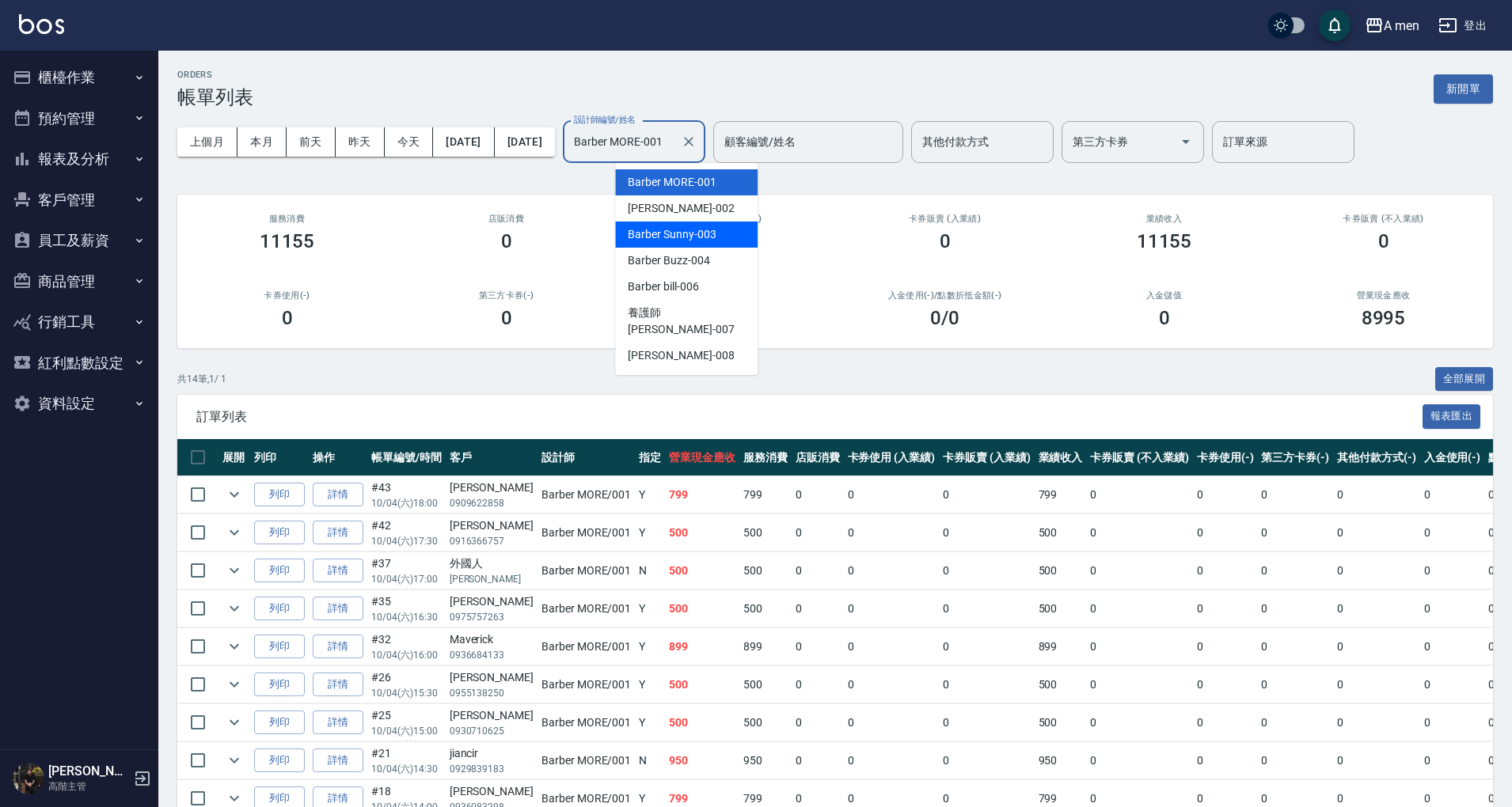
click at [701, 232] on span "Barber Sunny -003" at bounding box center [671, 234] width 88 height 17
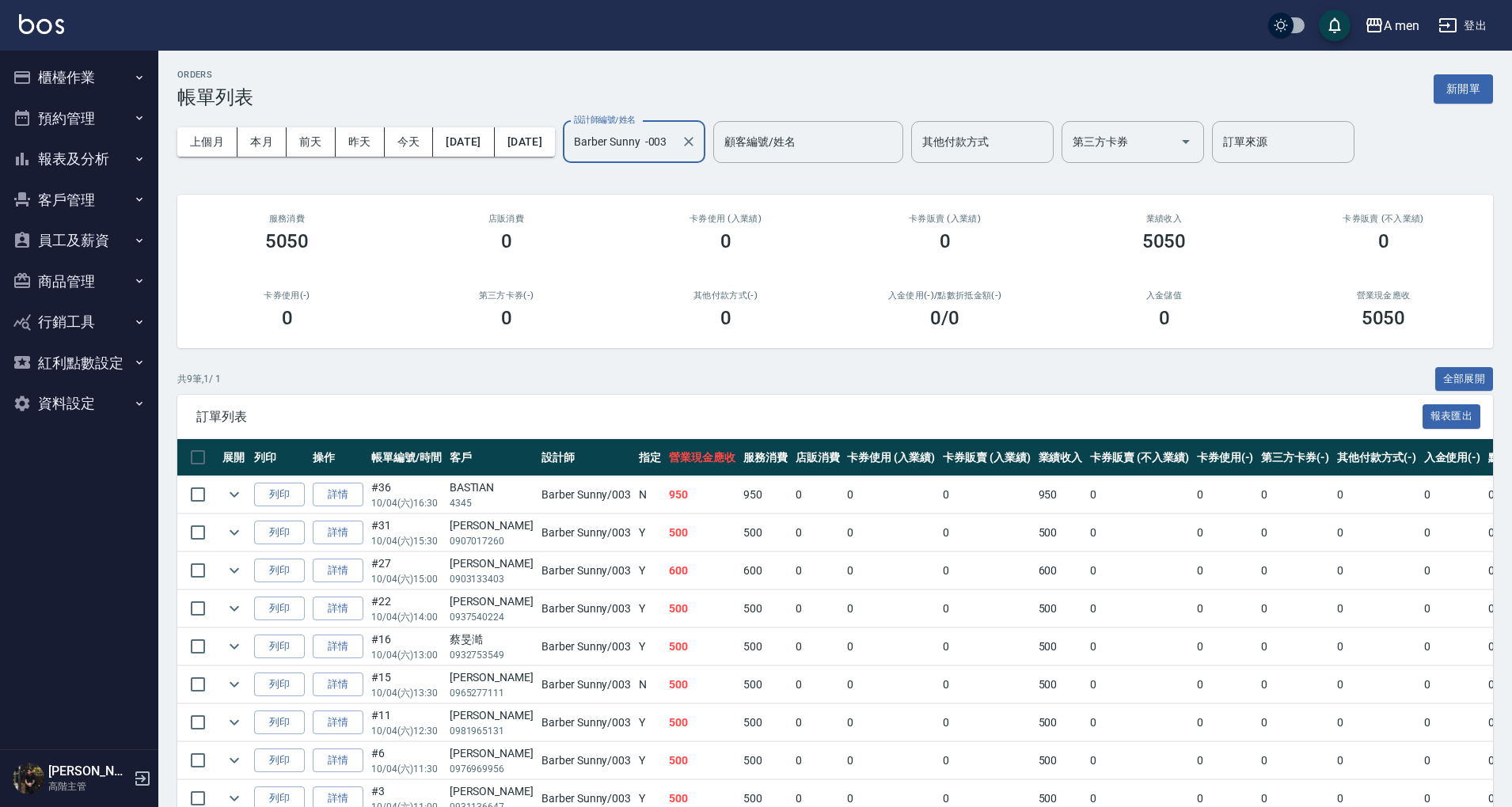
click at [675, 134] on input "Barber Sunny -003" at bounding box center [622, 141] width 105 height 28
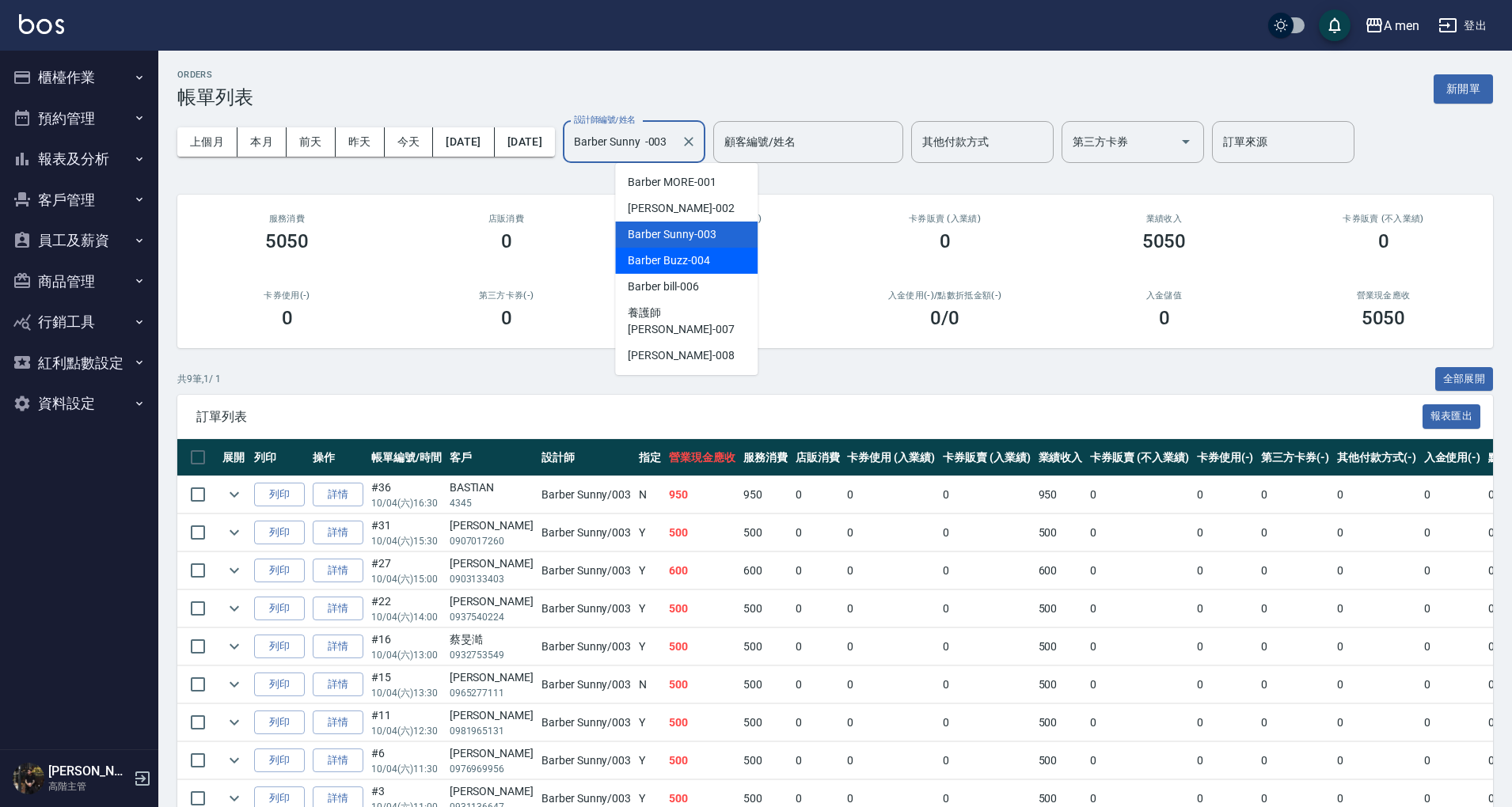
click at [711, 262] on div "Barber Buzz -004" at bounding box center [686, 260] width 142 height 26
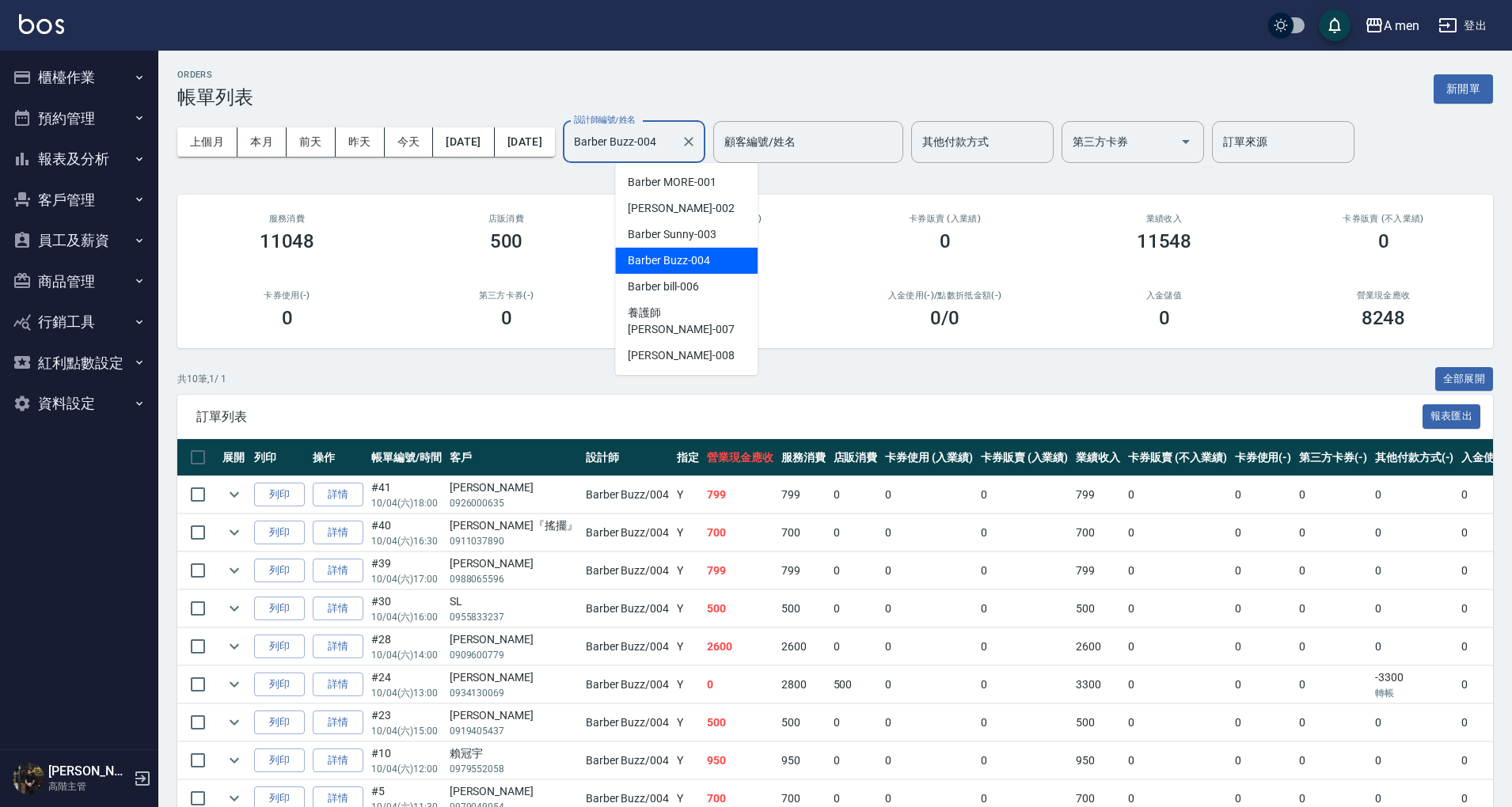
click at [675, 146] on input "Barber Buzz-004" at bounding box center [622, 141] width 105 height 28
click at [714, 343] on div "Barber Garry -008" at bounding box center [686, 355] width 142 height 26
type input "Barber Garry-008"
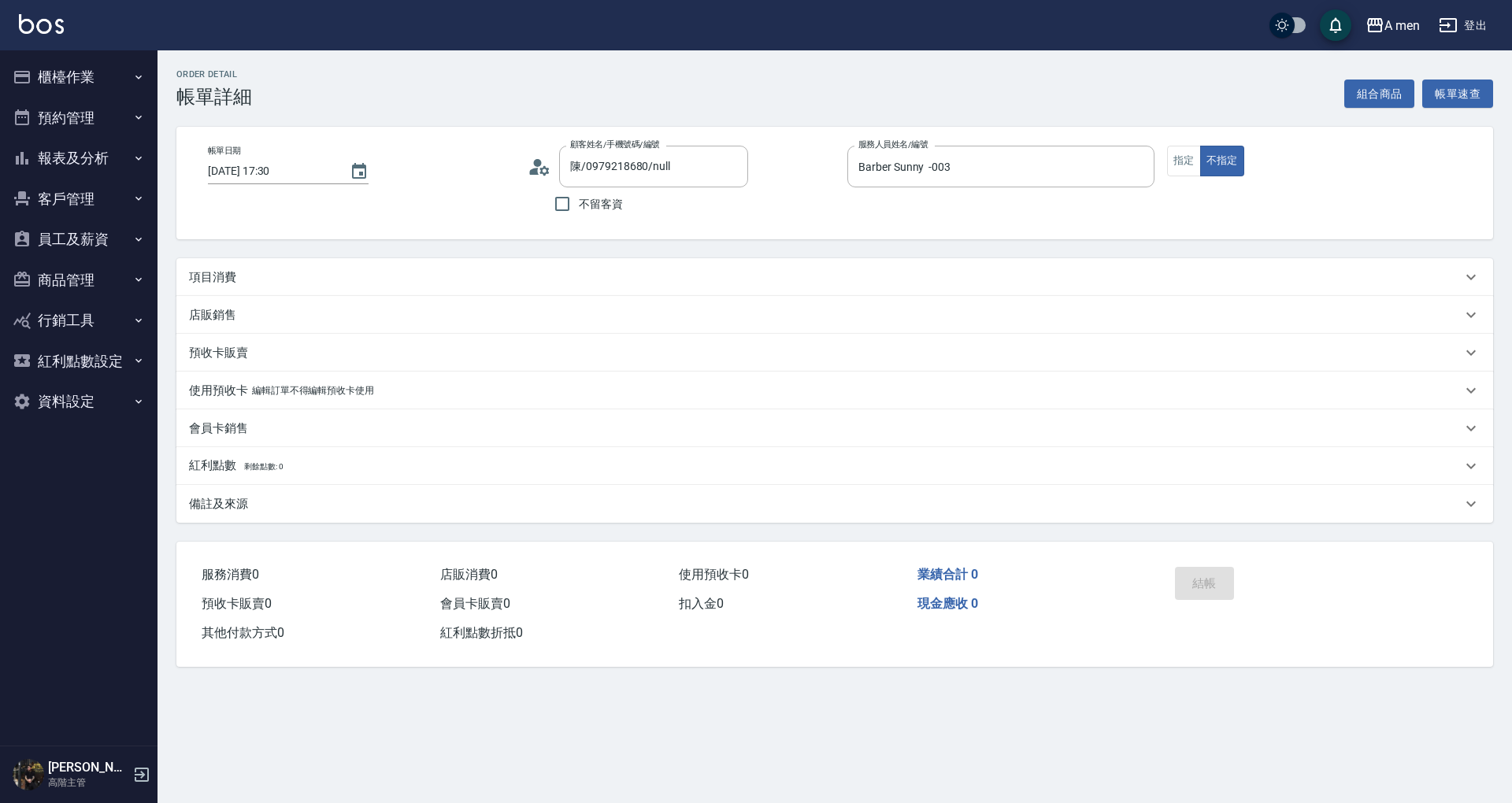
click at [509, 268] on div "項目消費" at bounding box center [834, 277] width 1317 height 37
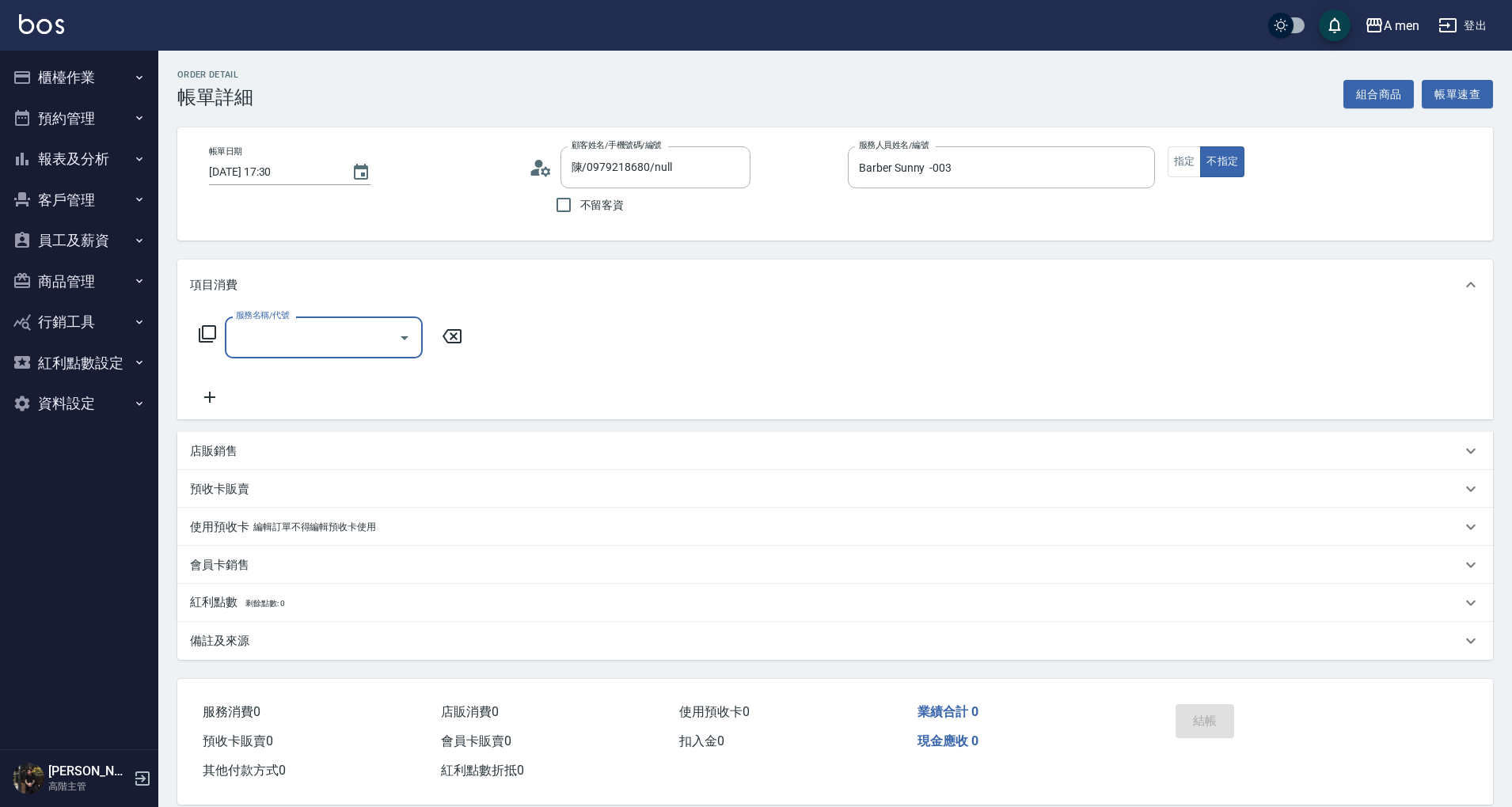
click at [1384, 79] on div "Order detail 帳單詳細 組合商品 帳單速查" at bounding box center [835, 89] width 1316 height 38
click at [1382, 92] on button "組合商品" at bounding box center [1380, 94] width 72 height 30
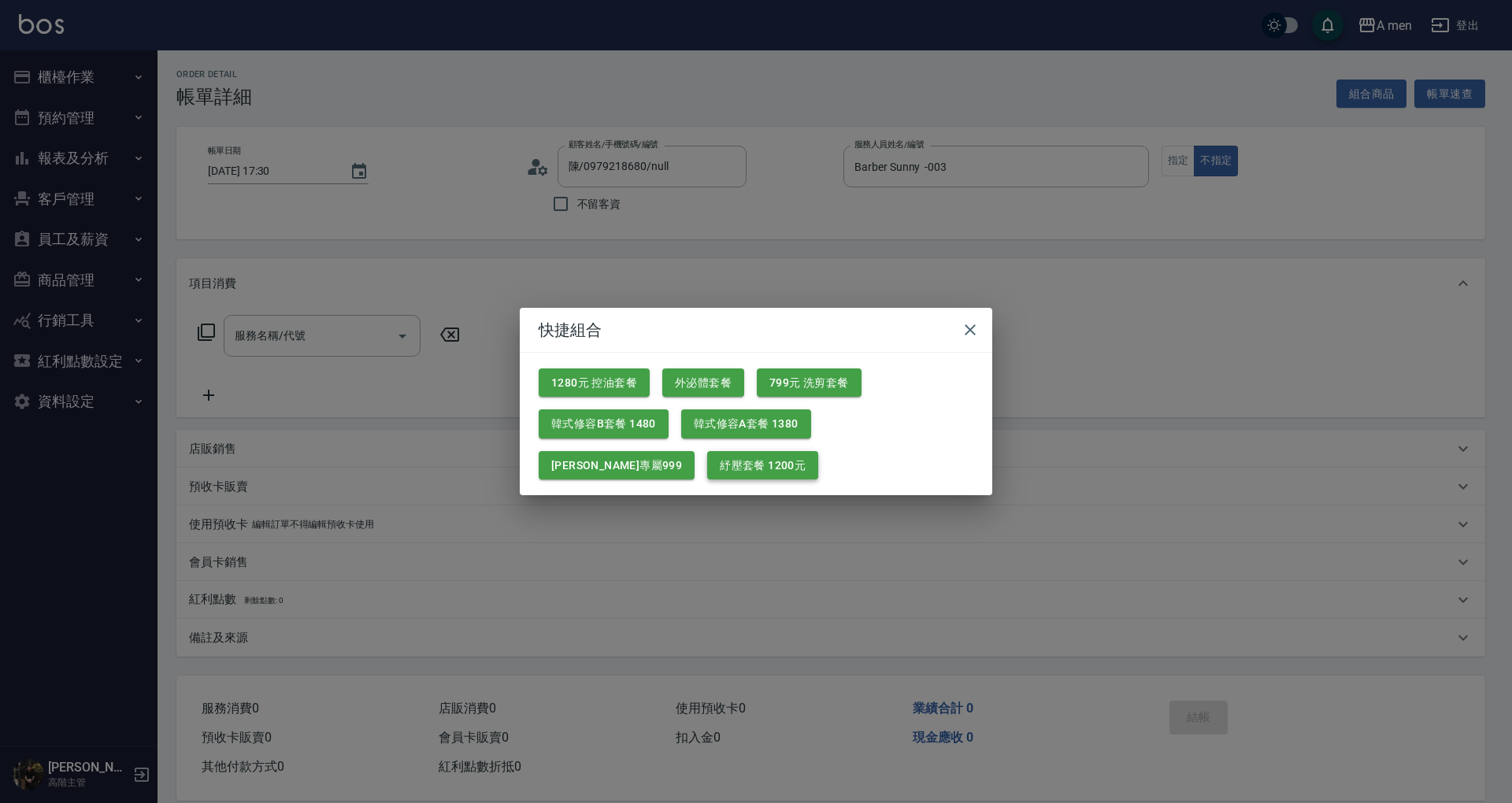
click at [707, 463] on button "紓壓套餐 1200元" at bounding box center [762, 466] width 111 height 29
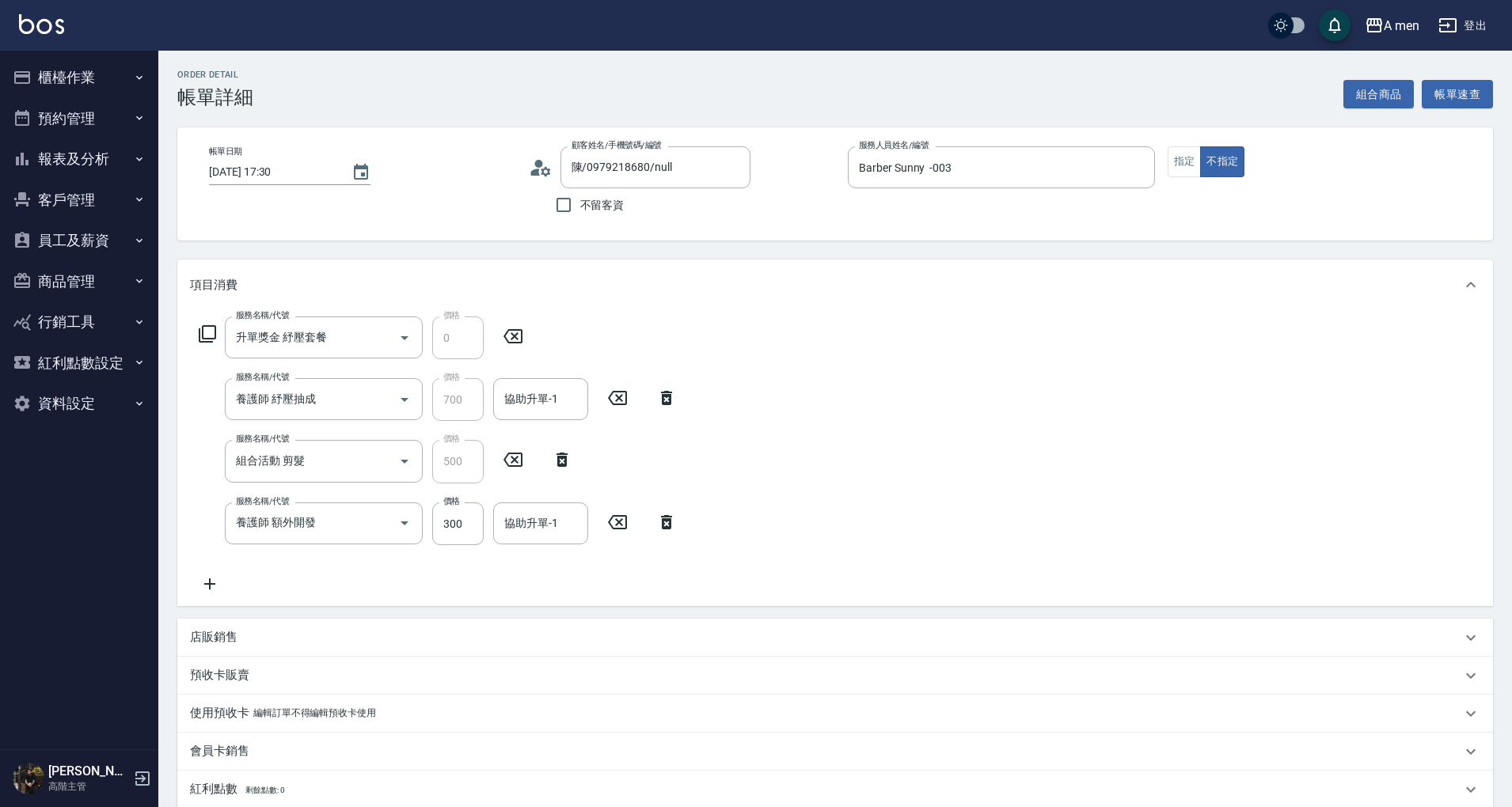
click at [658, 520] on icon at bounding box center [667, 522] width 39 height 19
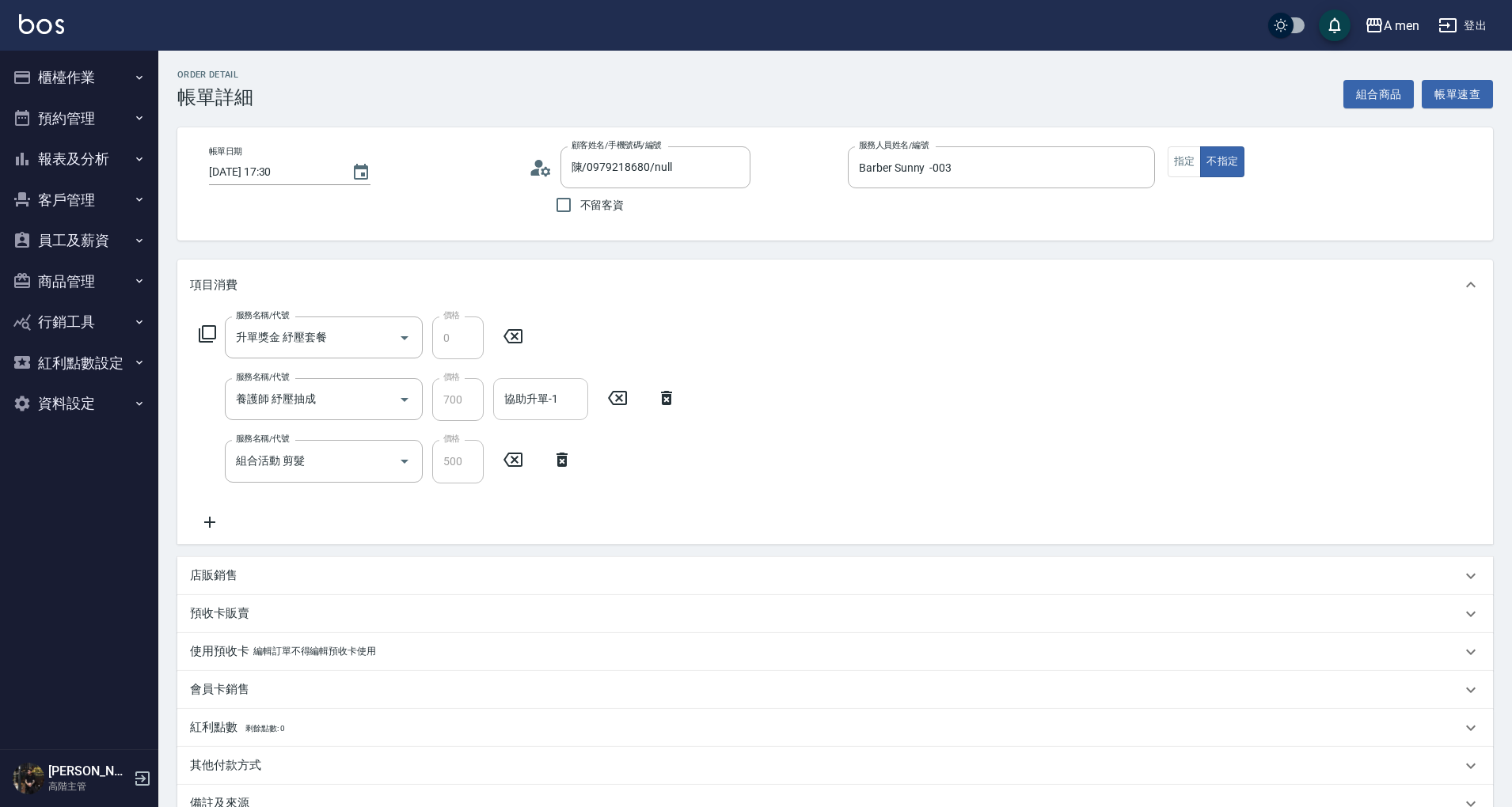
click at [551, 396] on div "協助升單-1 協助升單-1" at bounding box center [541, 399] width 95 height 42
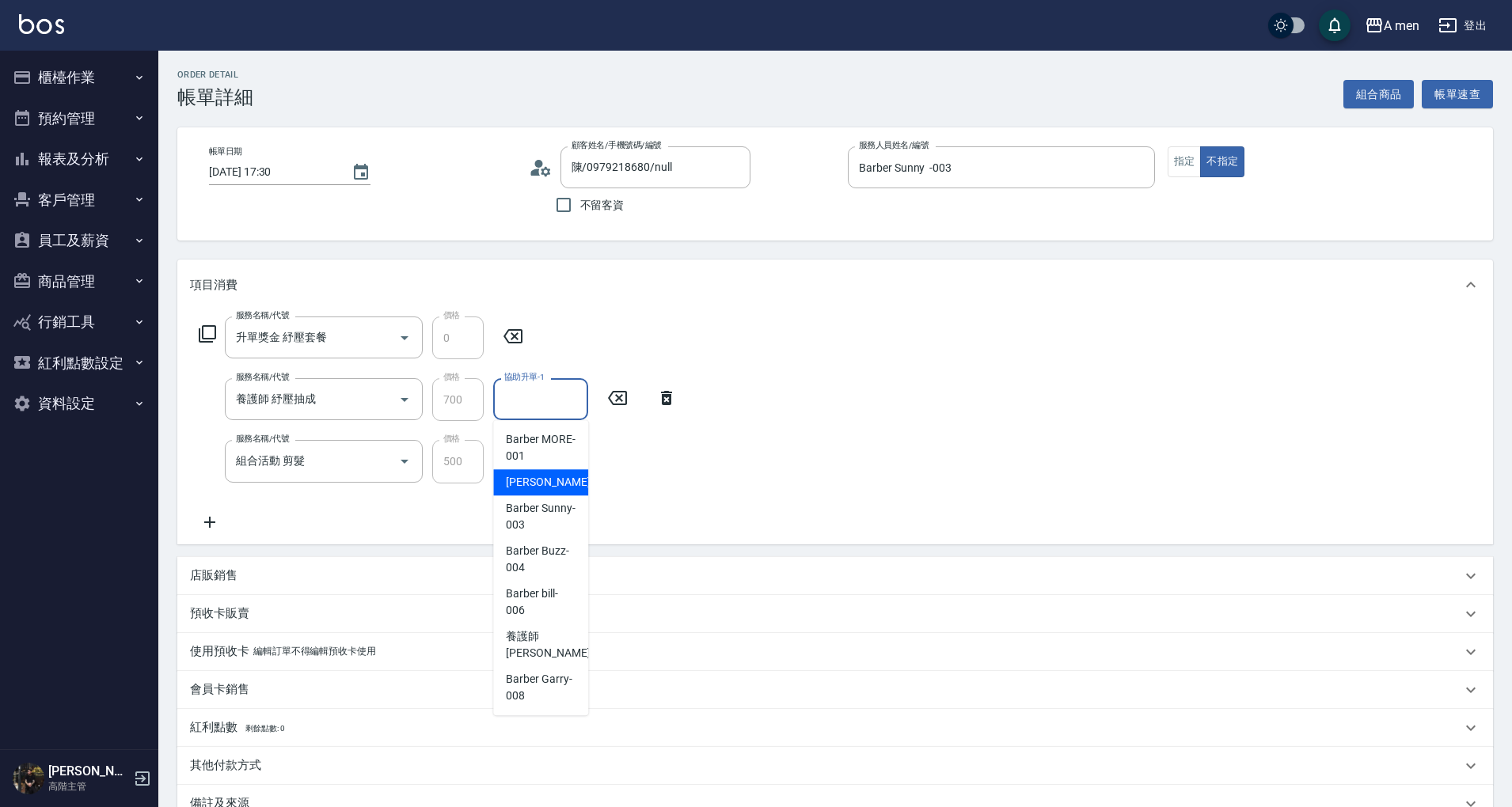
click at [554, 494] on div "小陳 -002" at bounding box center [541, 482] width 95 height 26
type input "小陳-002"
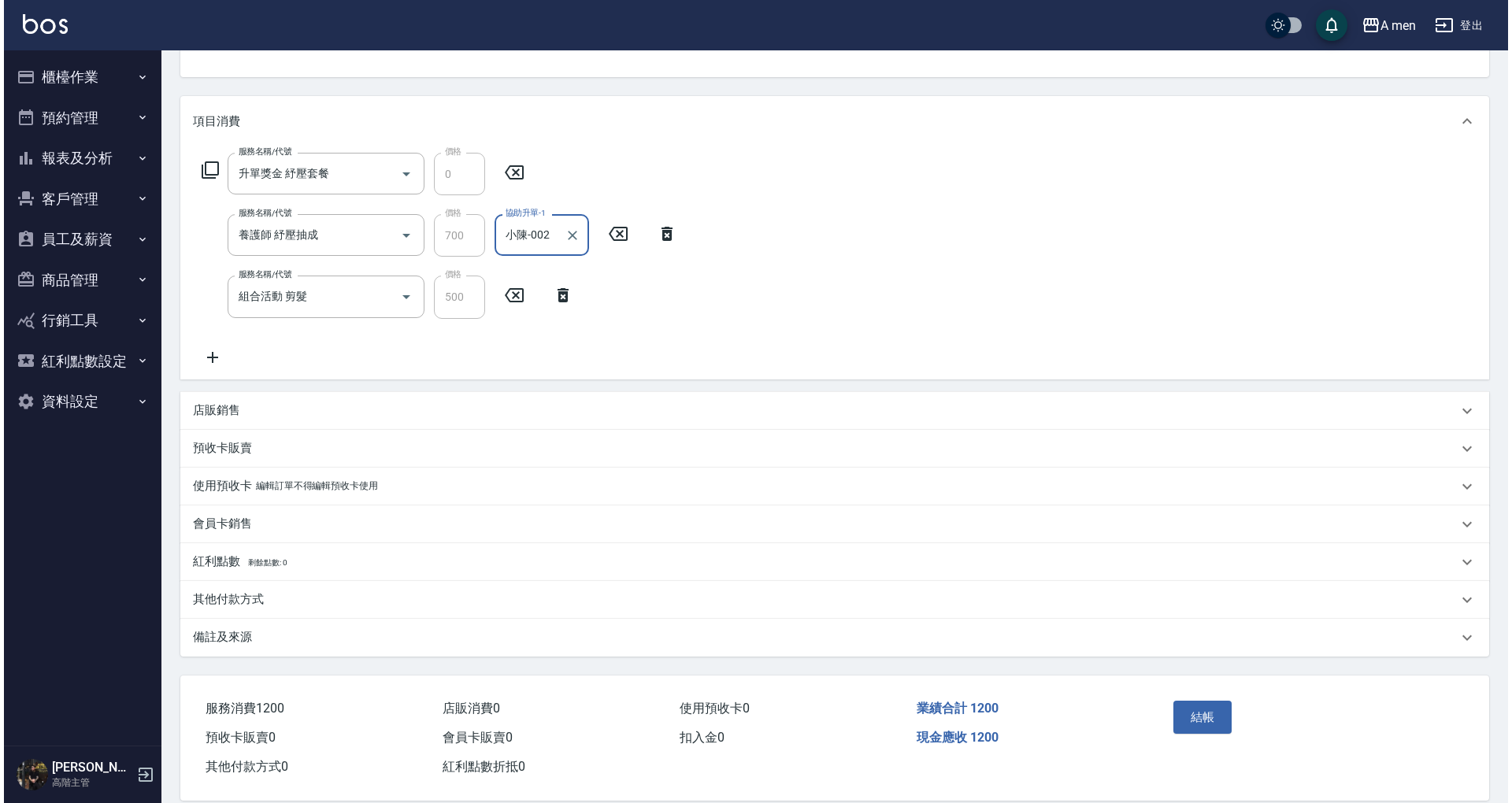
scroll to position [183, 0]
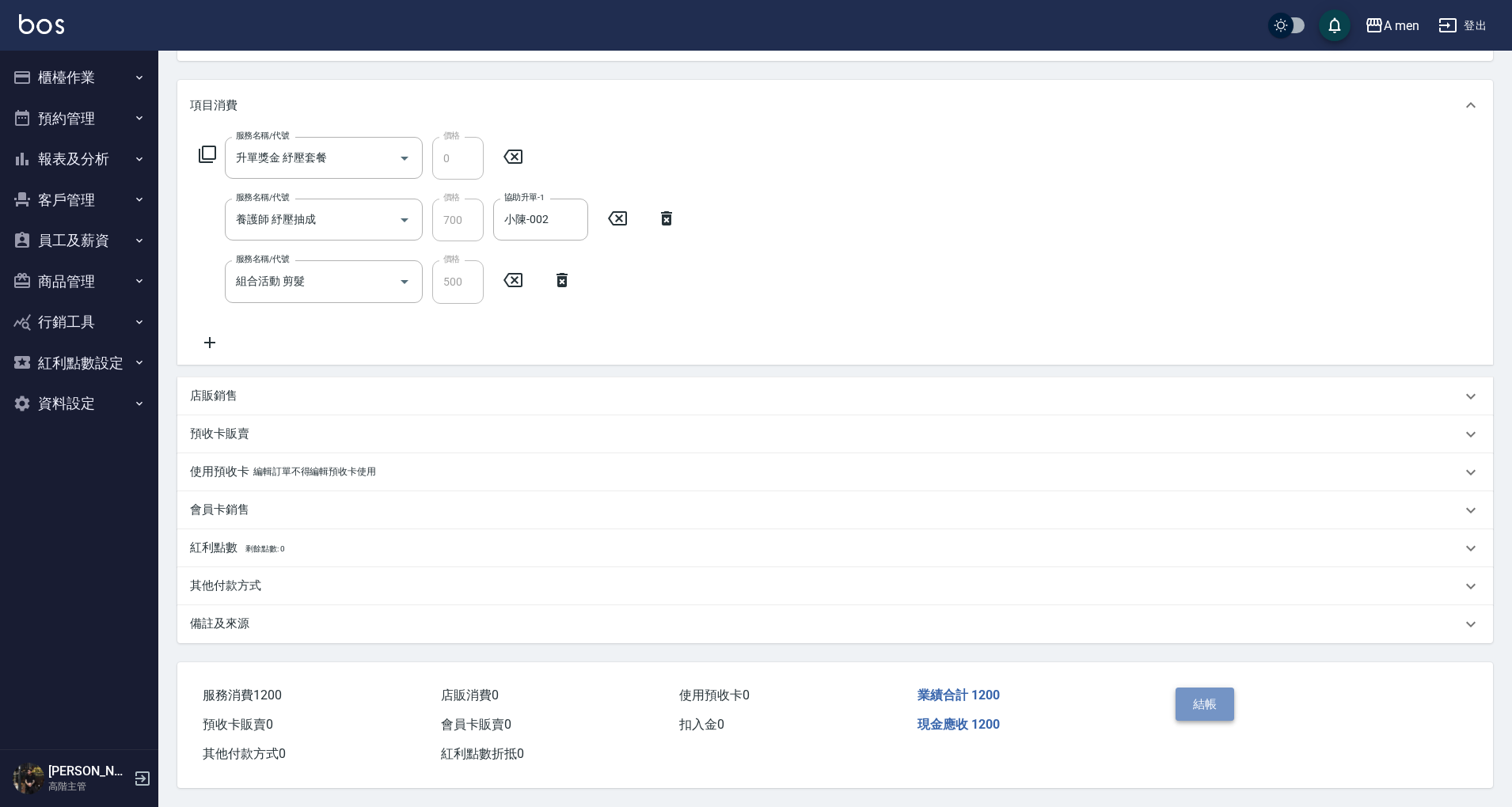
click at [1202, 692] on button "結帳" at bounding box center [1205, 704] width 59 height 33
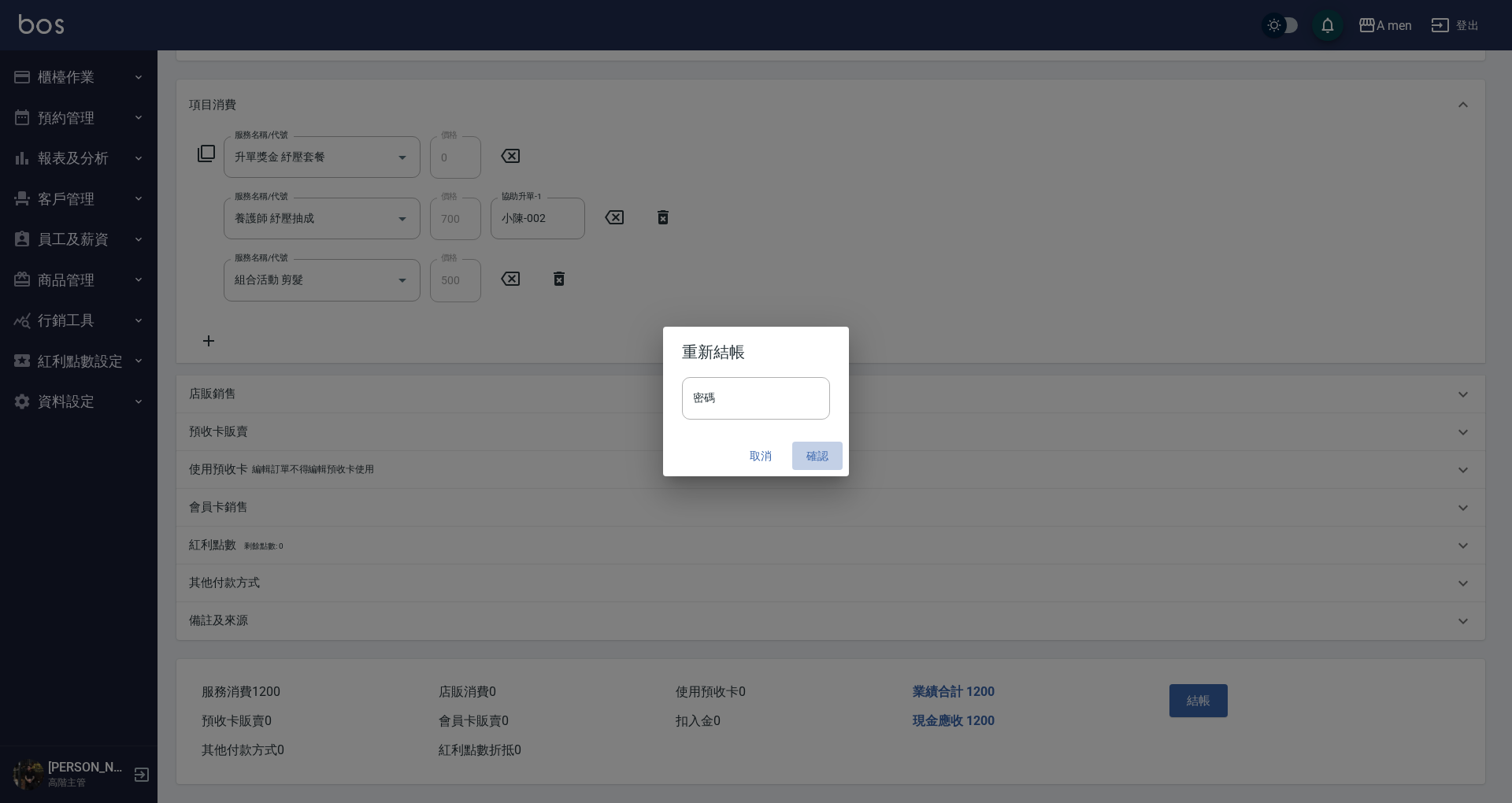
click at [807, 456] on button "確認" at bounding box center [817, 456] width 51 height 29
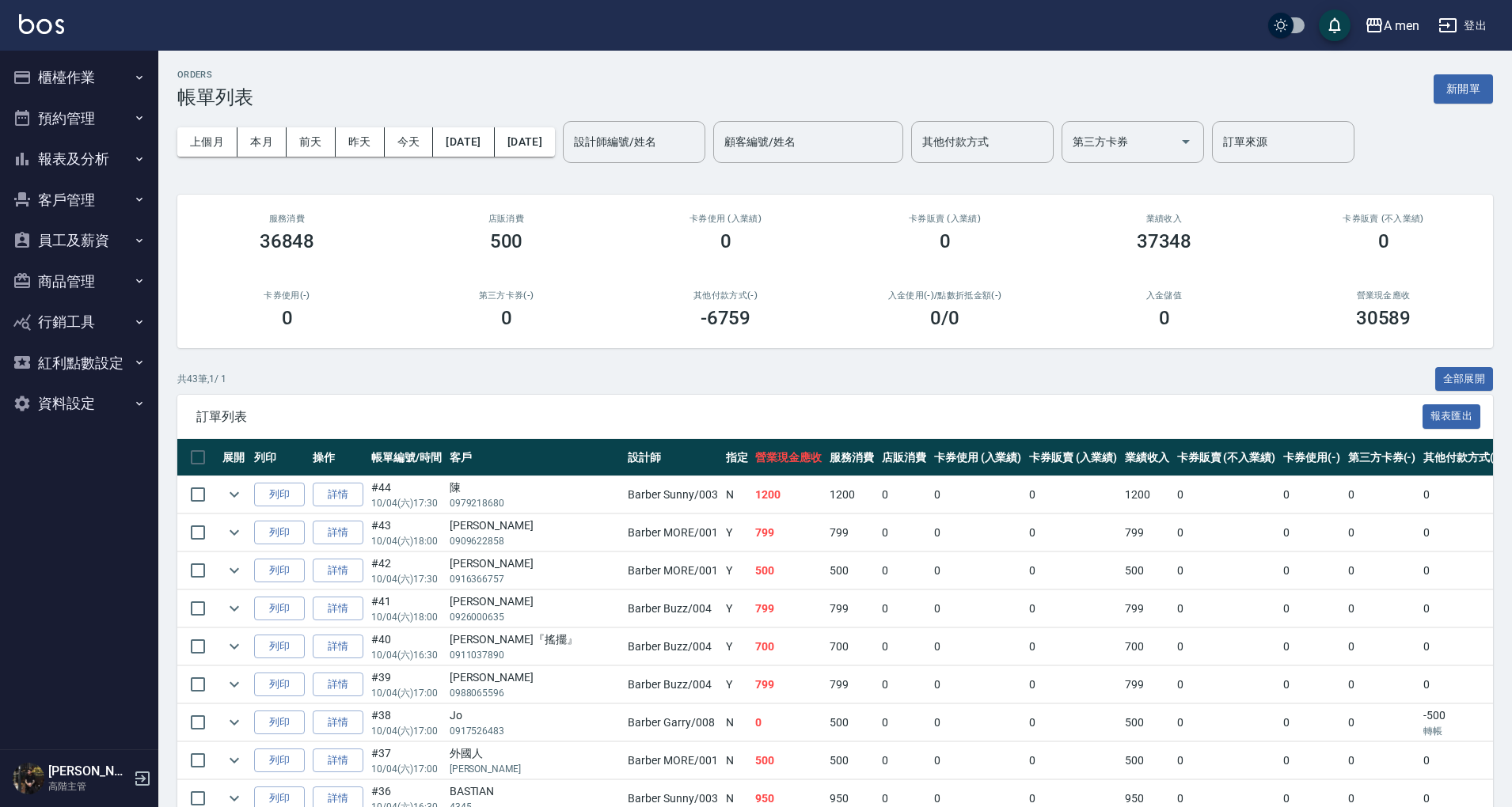
click at [58, 238] on button "員工及薪資" at bounding box center [79, 241] width 146 height 41
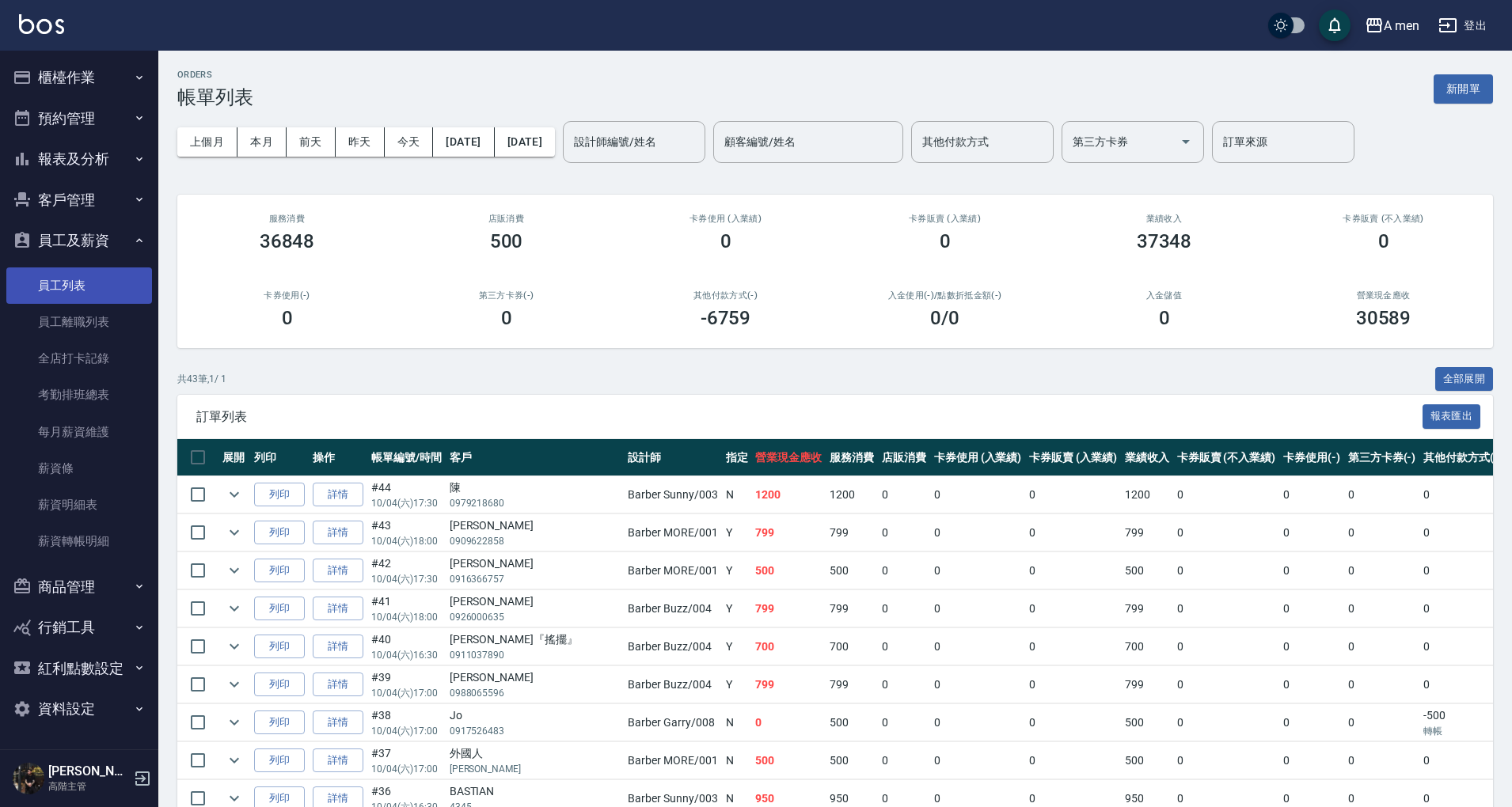
click at [74, 284] on link "員工列表" at bounding box center [79, 285] width 146 height 37
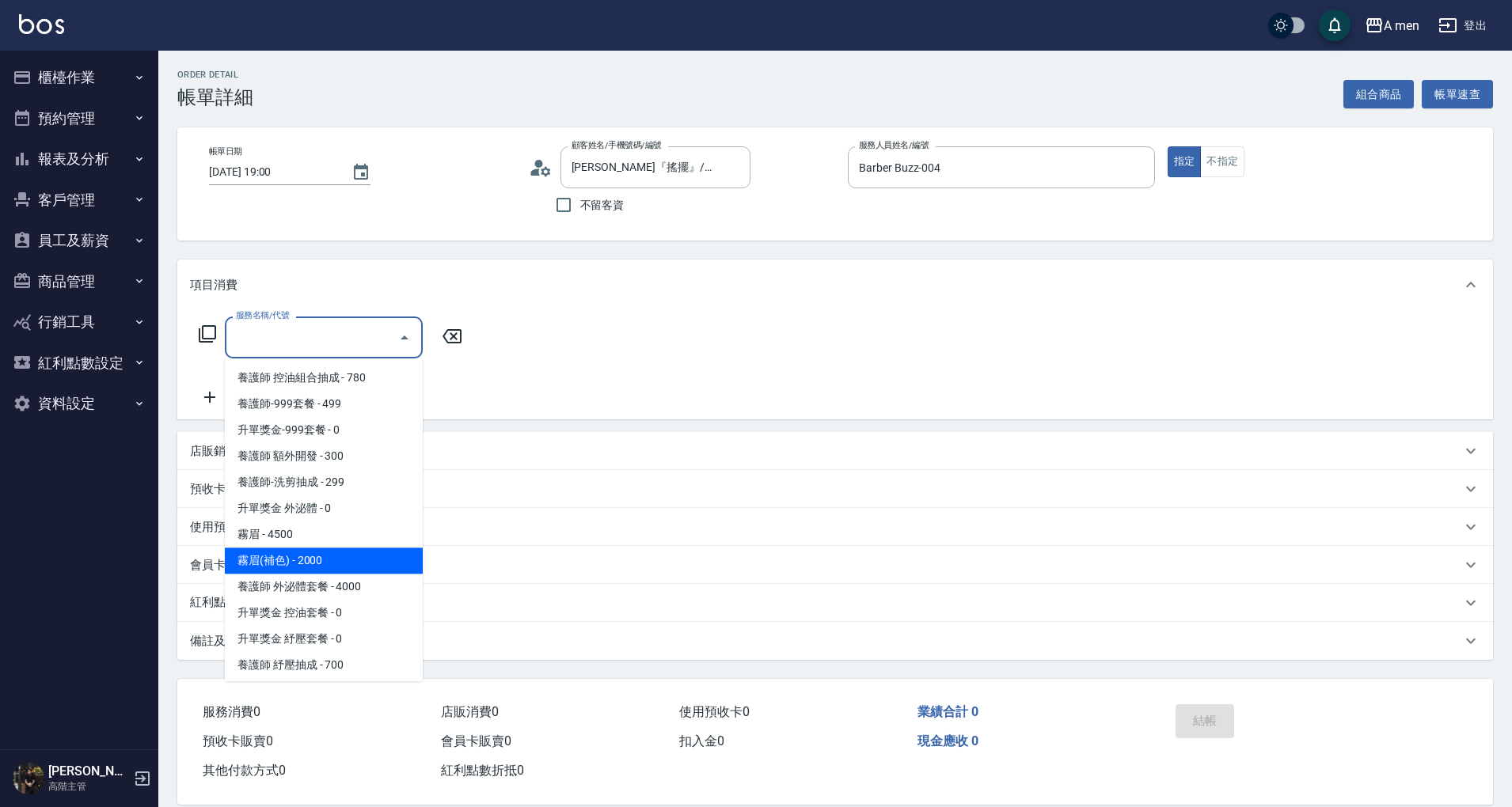
scroll to position [106, 0]
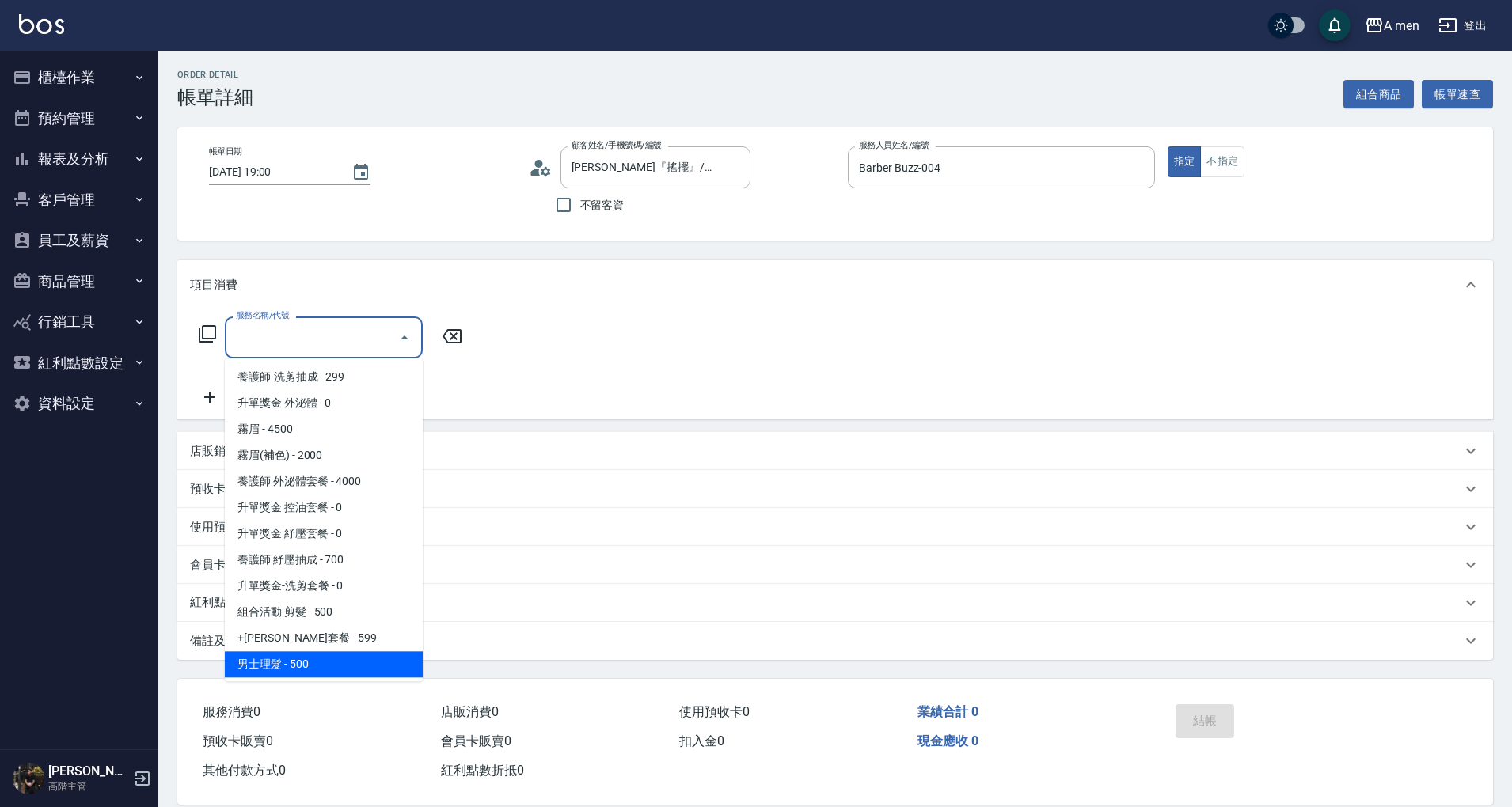
click at [351, 657] on span "男士理髮 - 500" at bounding box center [323, 664] width 198 height 26
type input "男士理髮(A01)"
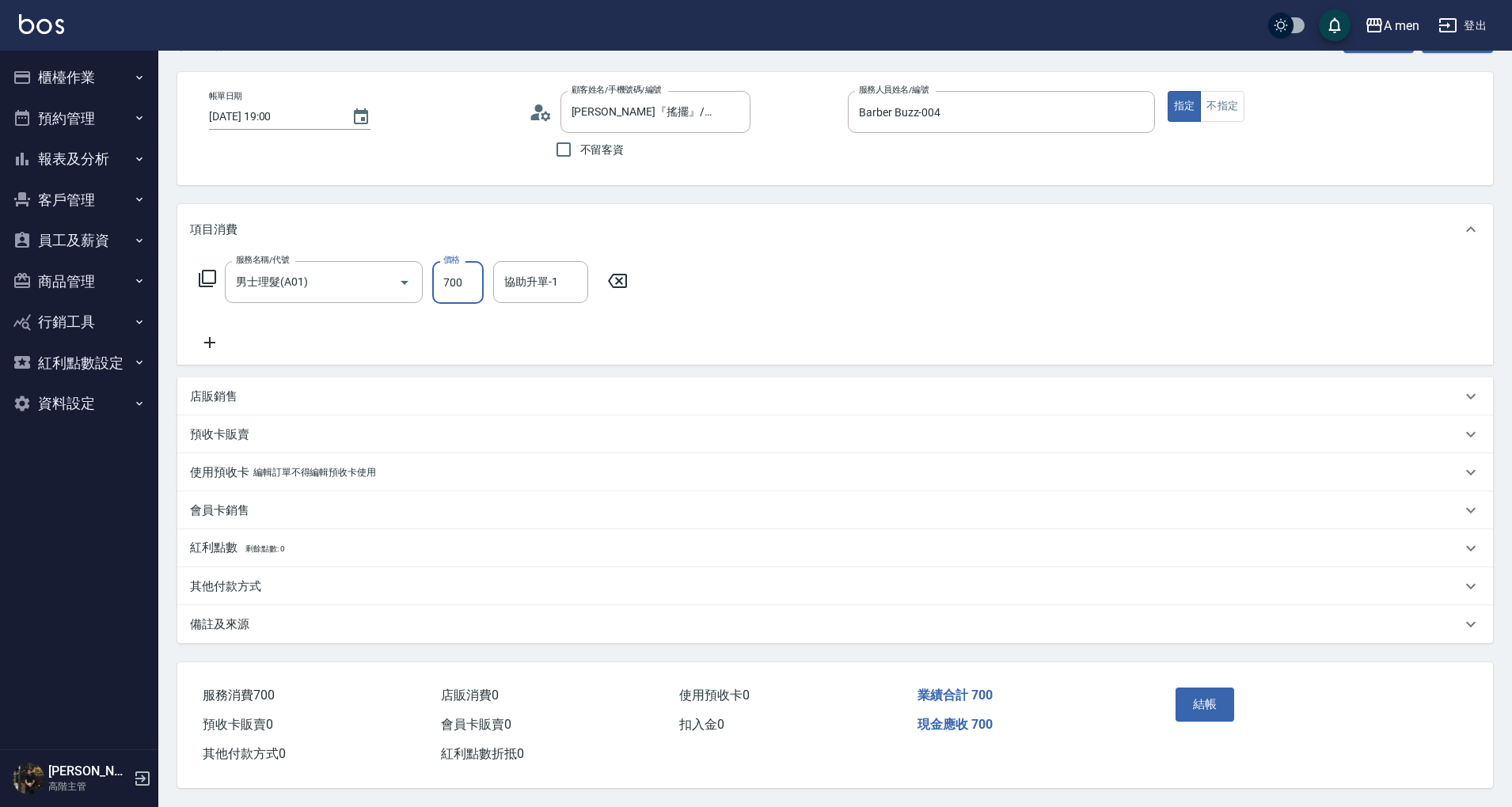
scroll to position [61, 0]
type input "700"
click at [262, 378] on div "店販銷售" at bounding box center [835, 396] width 1316 height 38
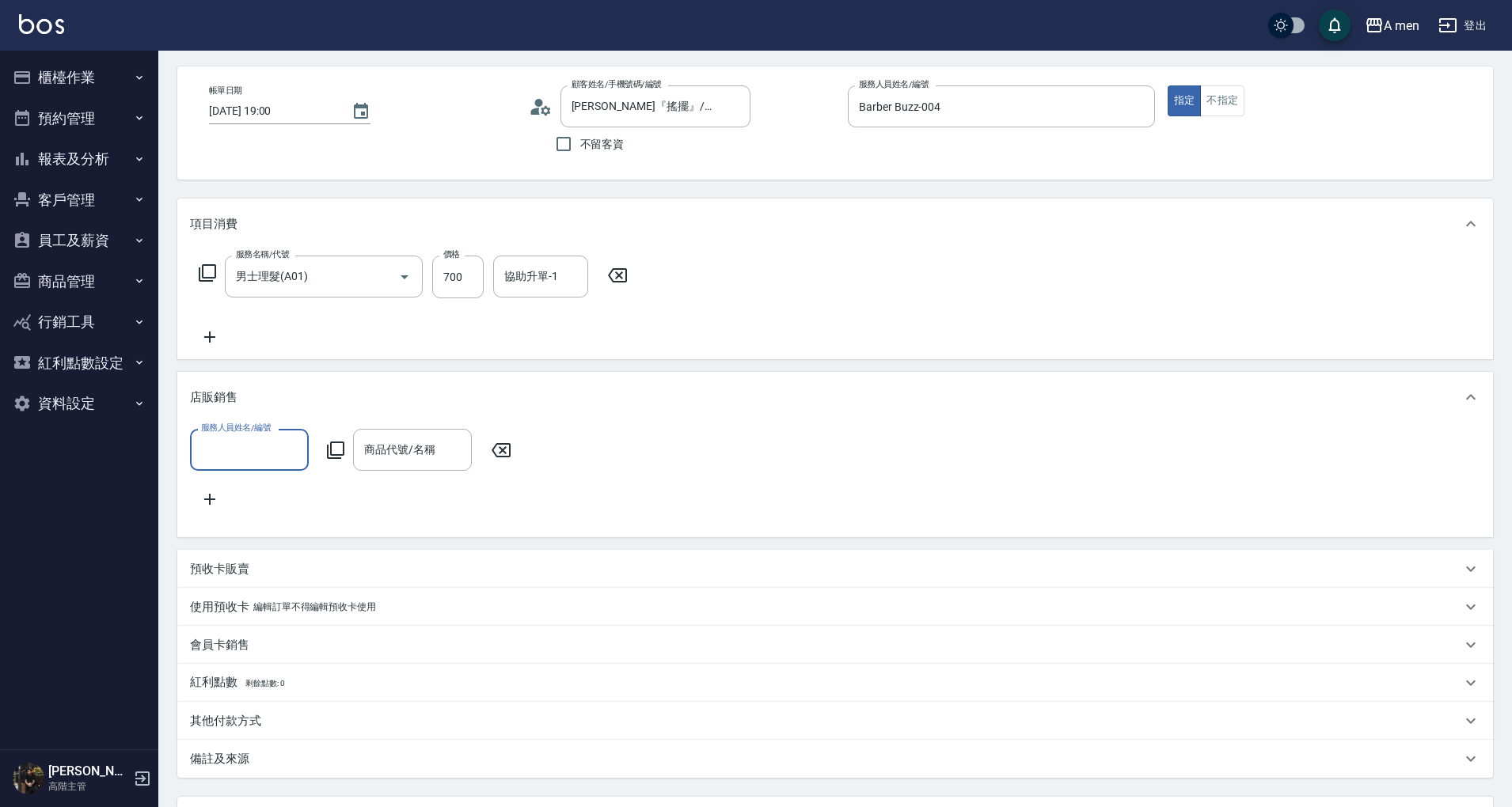
scroll to position [0, 0]
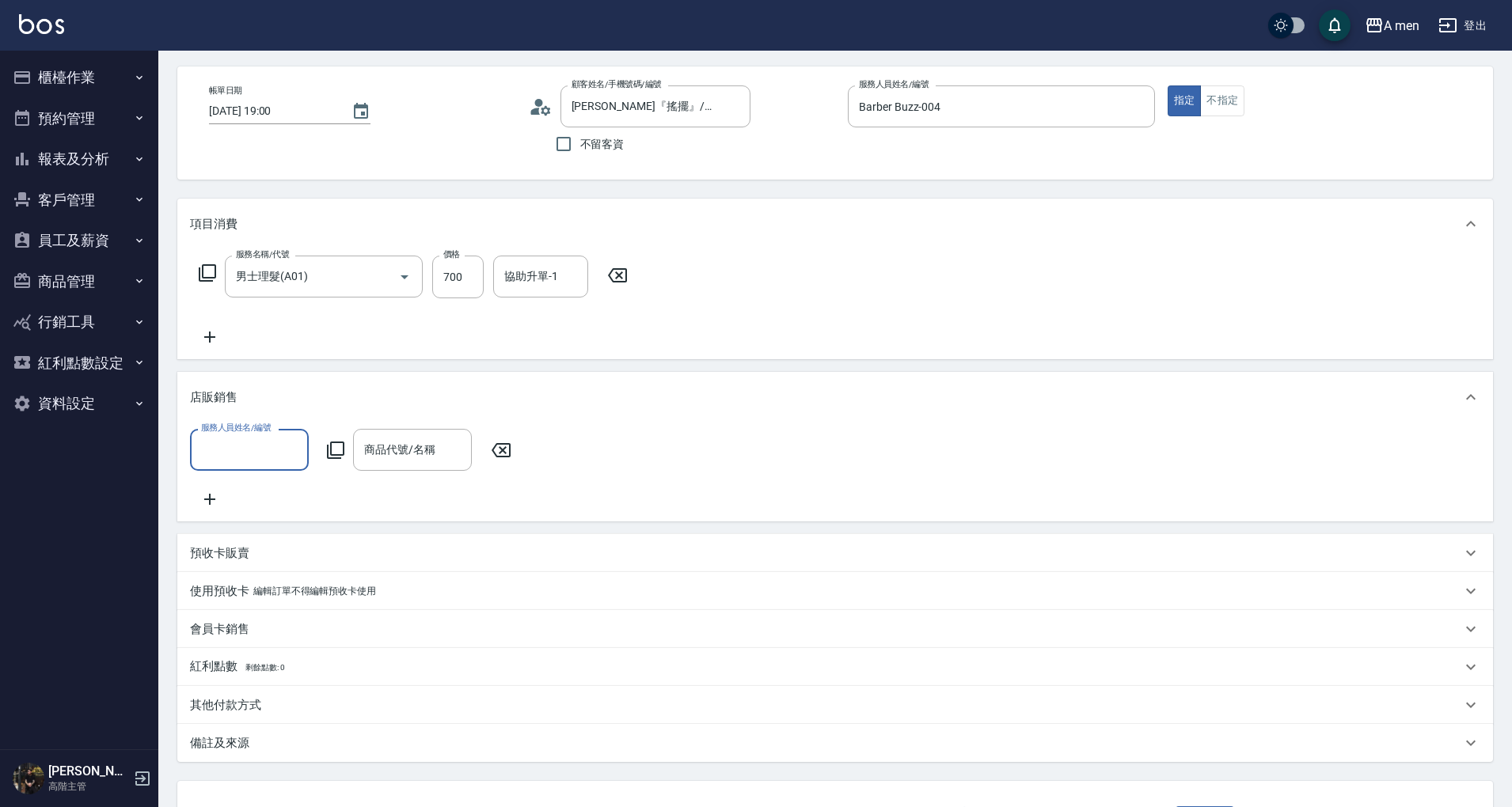
click at [263, 467] on div "服務人員姓名/編號" at bounding box center [249, 449] width 119 height 42
click at [298, 568] on div "Barber Buzz -004" at bounding box center [249, 569] width 119 height 26
type input "Barber Buzz-004"
click at [435, 446] on input "商品代號/名稱" at bounding box center [412, 449] width 105 height 28
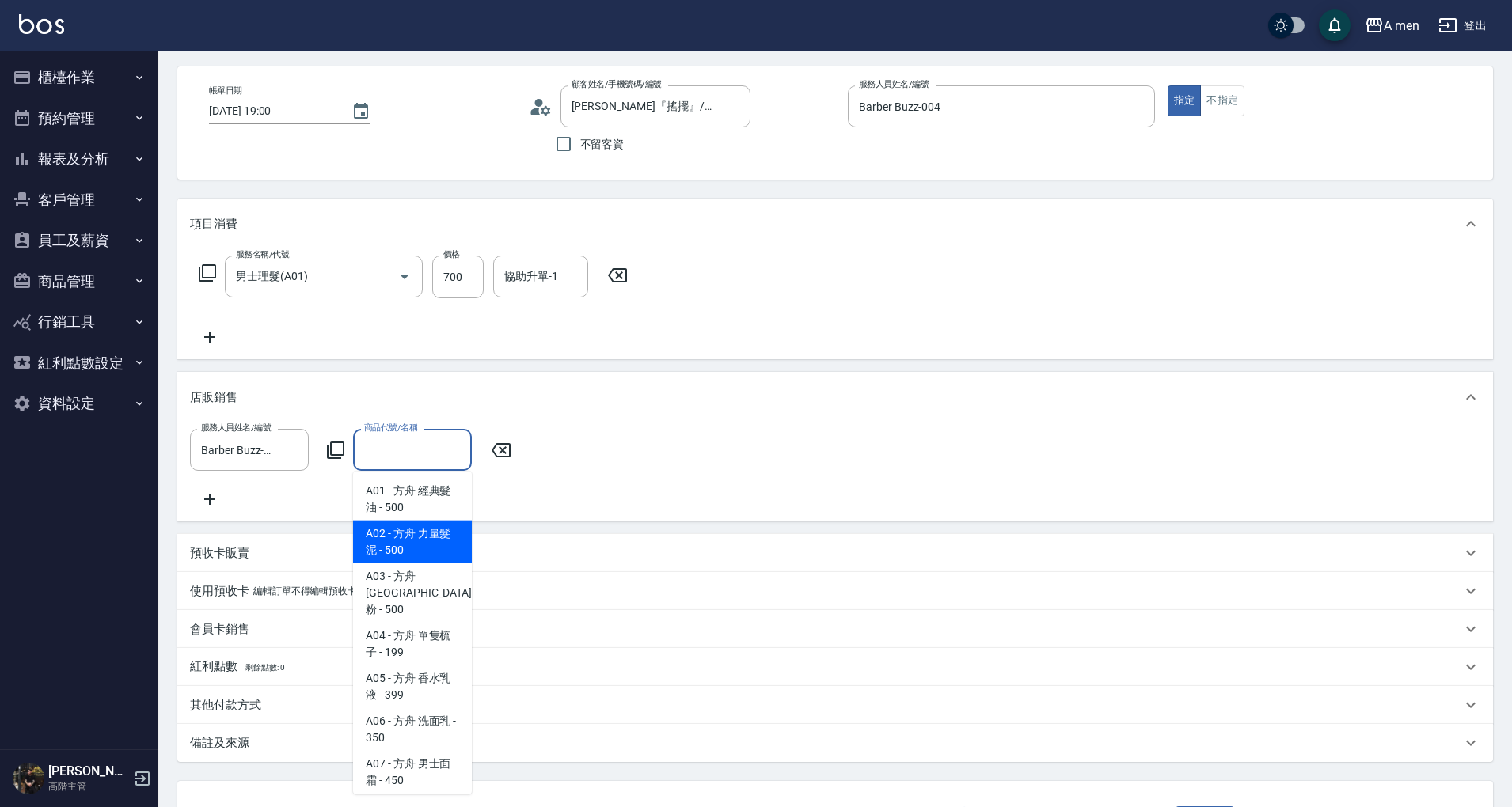
click at [423, 549] on span "A02 - 方舟 力量髮泥 - 500" at bounding box center [412, 542] width 119 height 43
type input "方舟 力量髮泥"
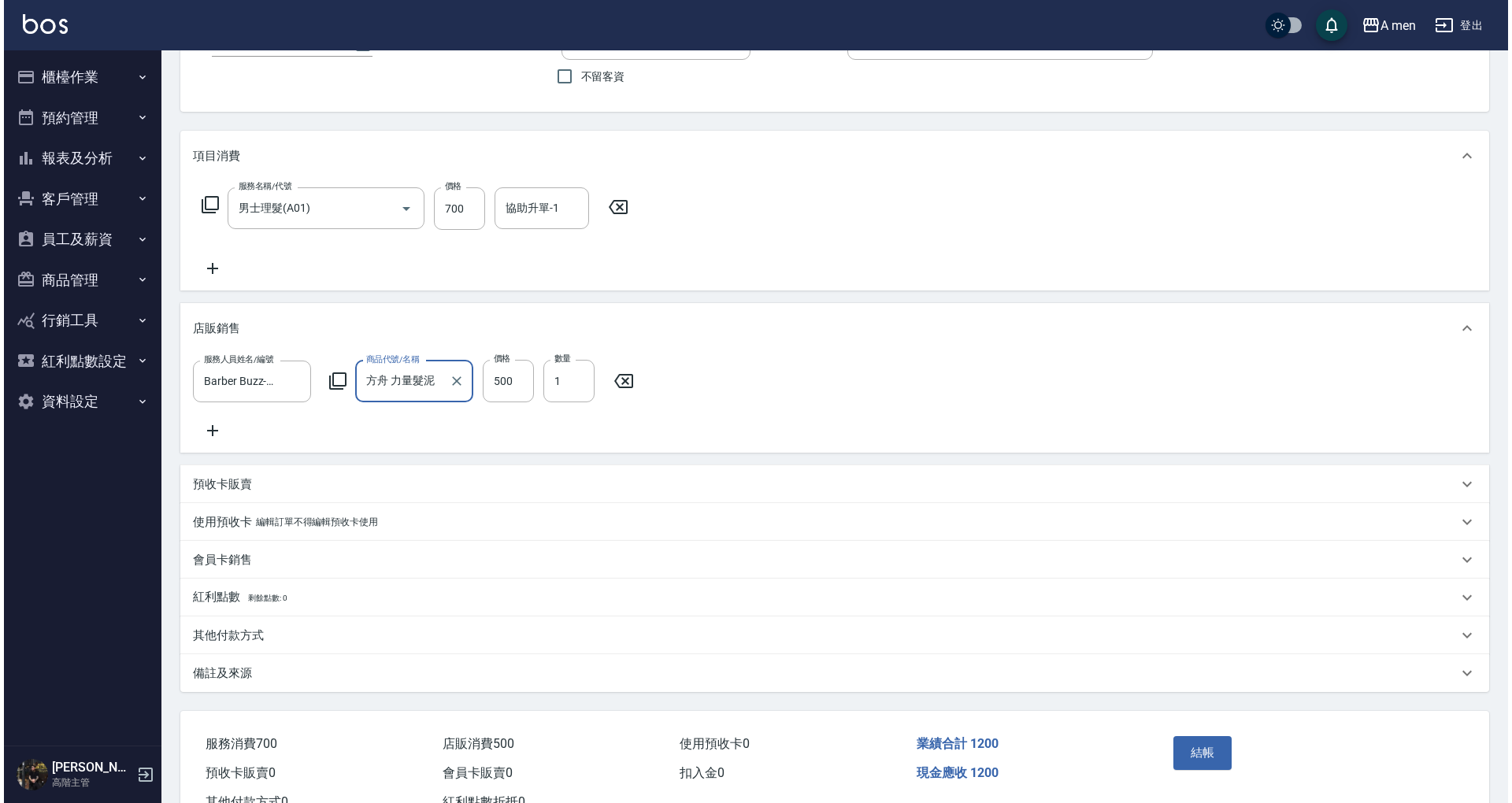
scroll to position [201, 0]
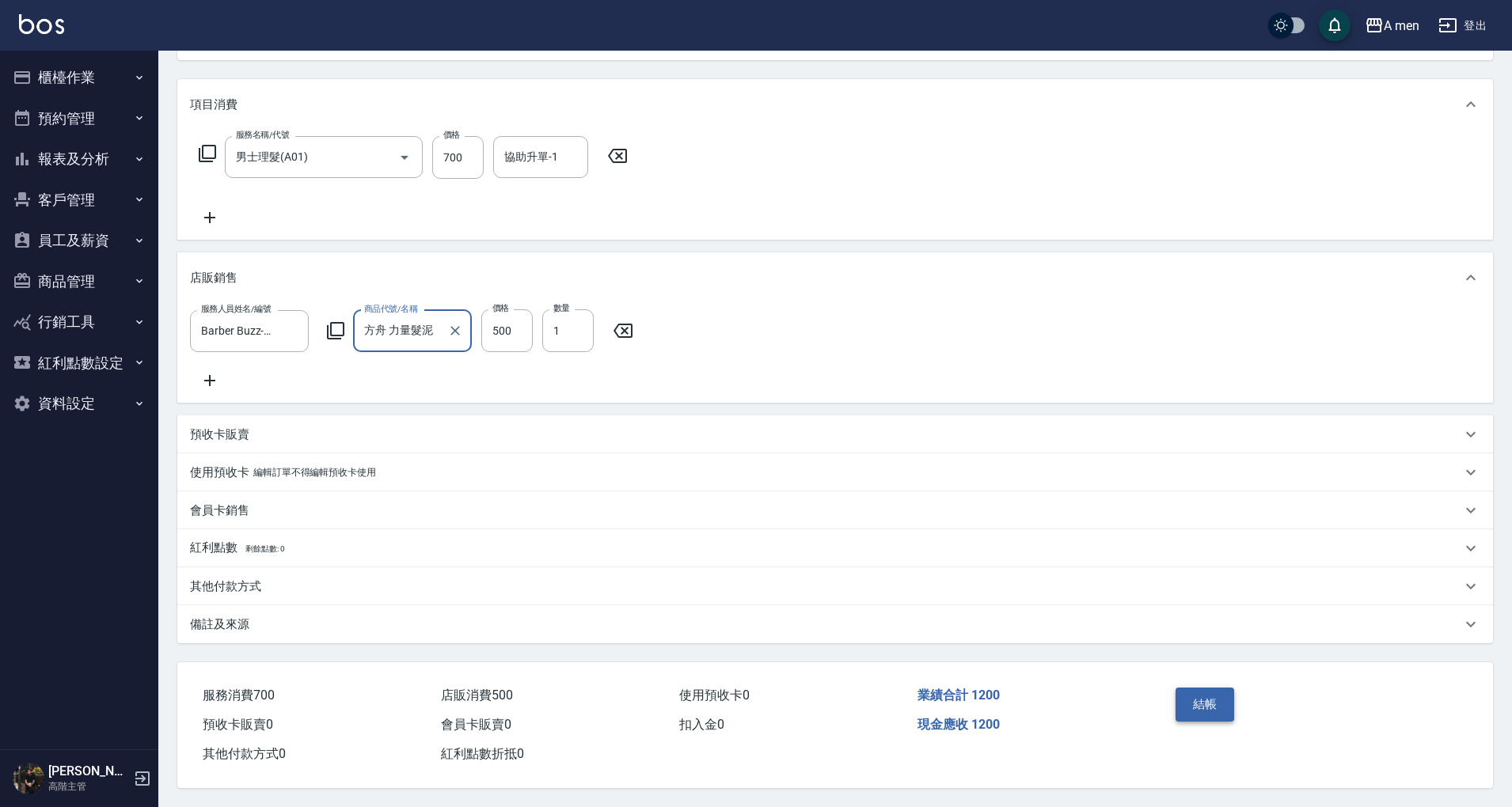
click at [1218, 698] on button "結帳" at bounding box center [1205, 704] width 59 height 33
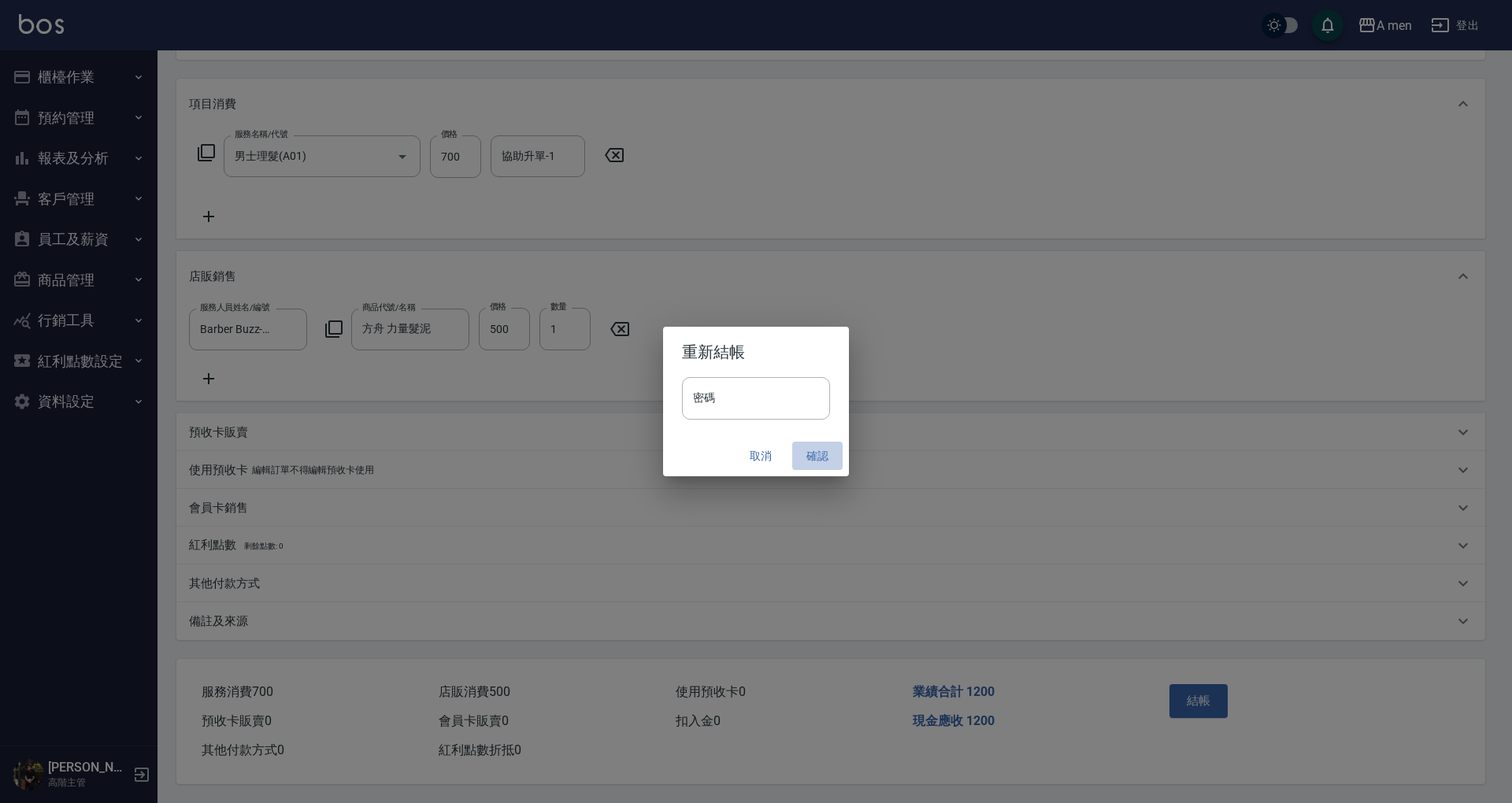
click at [809, 447] on button "確認" at bounding box center [817, 456] width 51 height 29
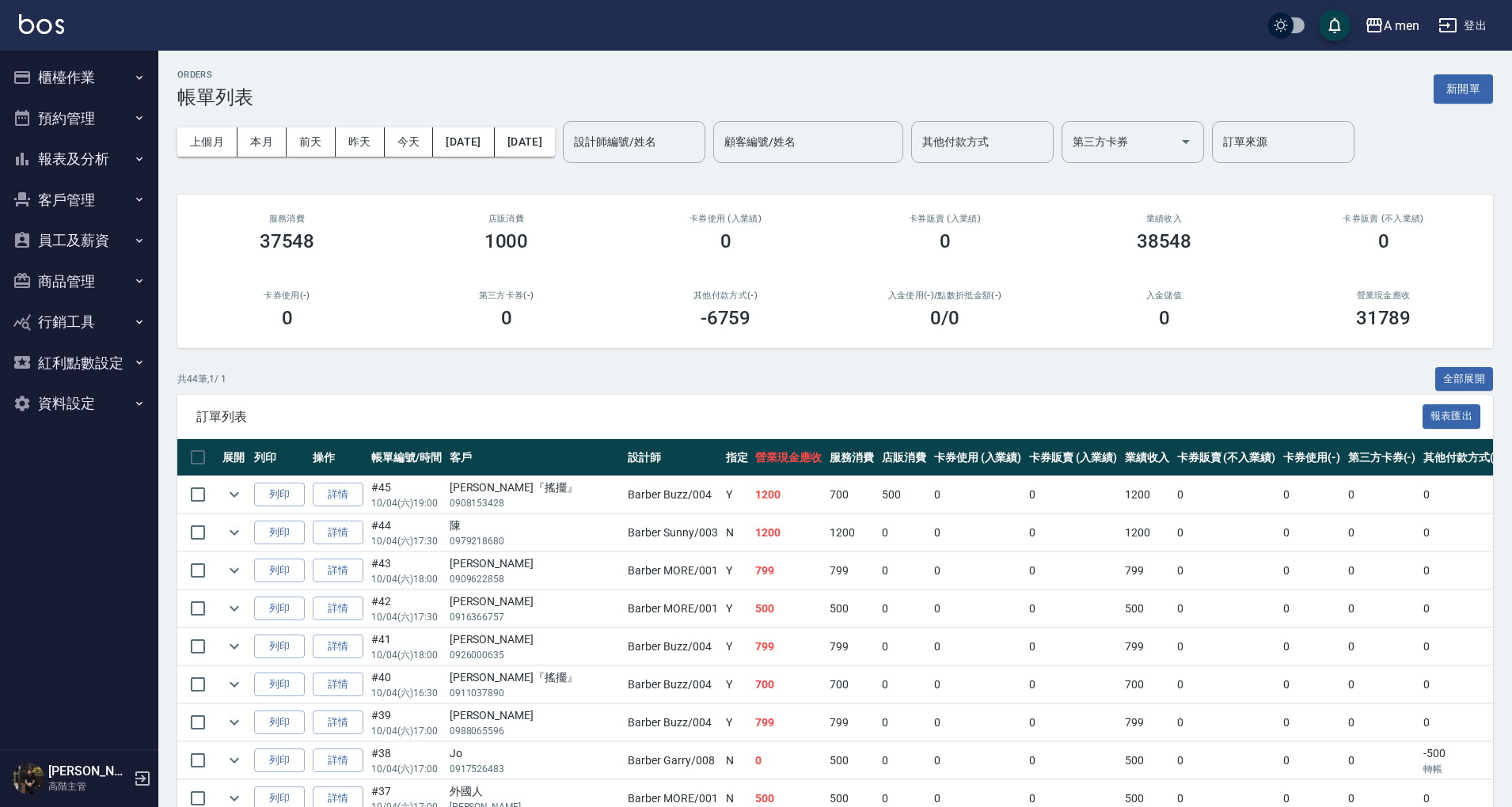
click at [81, 73] on button "櫃檯作業" at bounding box center [79, 78] width 146 height 41
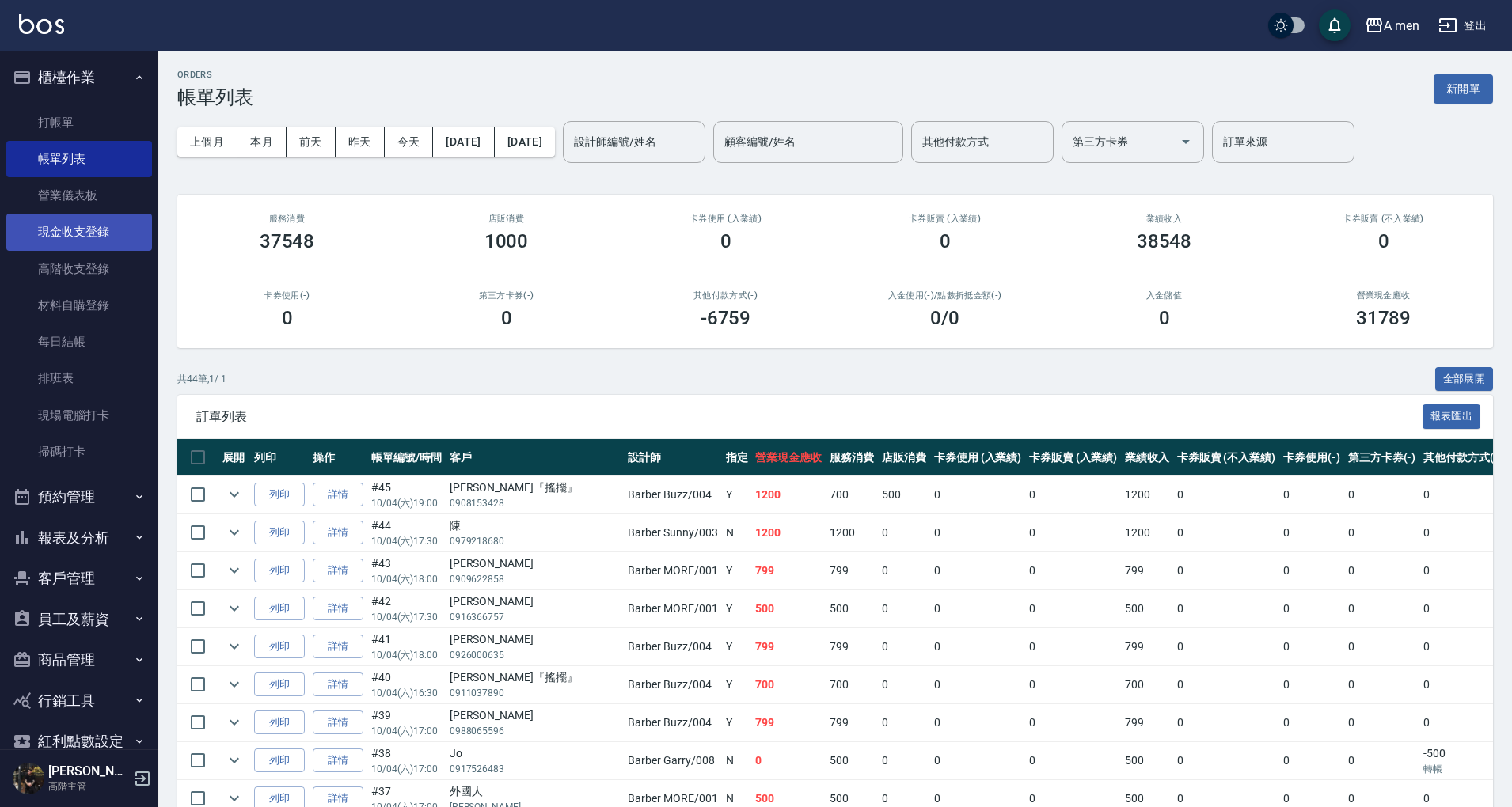
click at [111, 239] on link "現金收支登錄" at bounding box center [79, 232] width 146 height 37
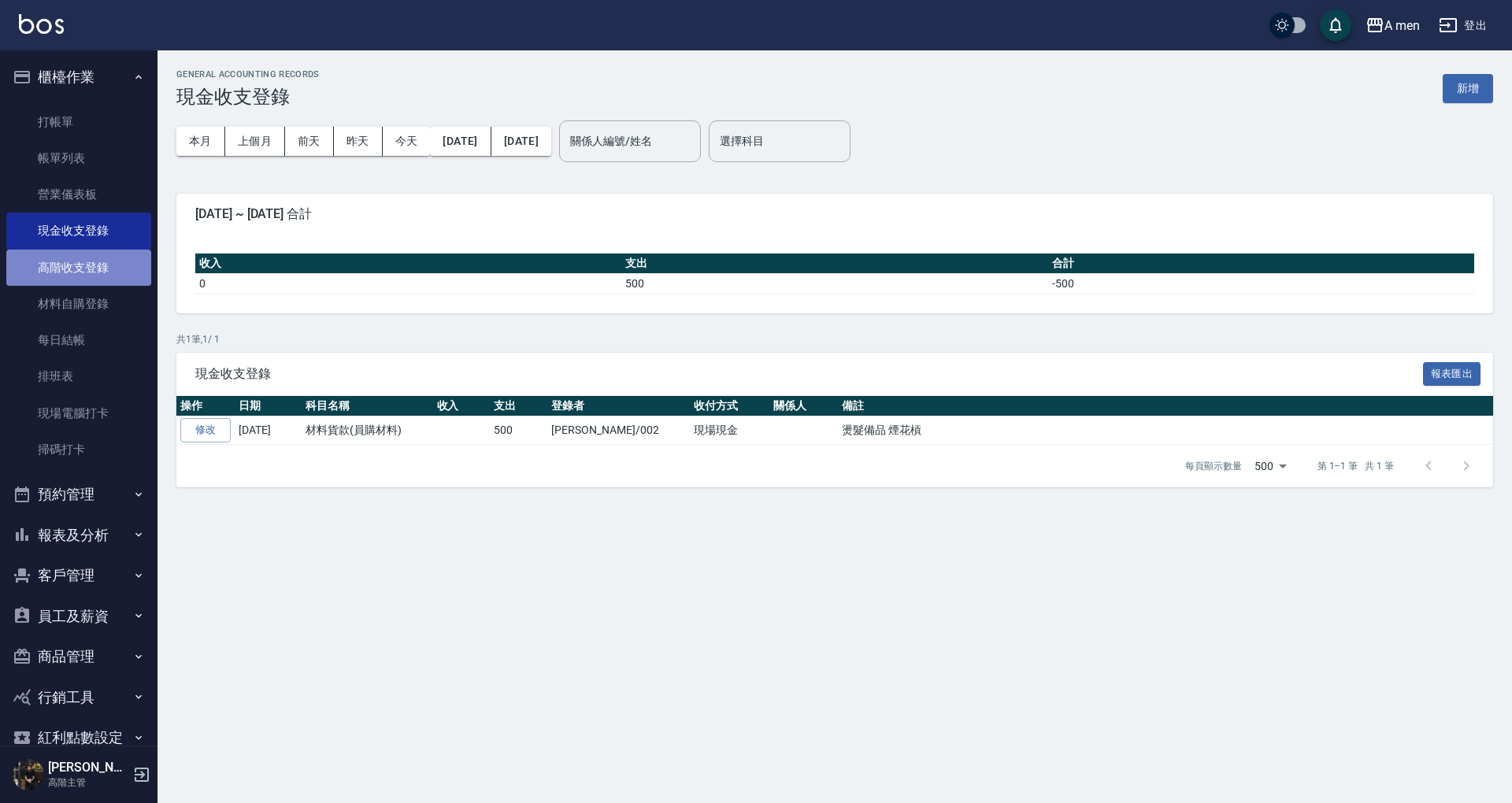
click at [89, 276] on link "高階收支登錄" at bounding box center [78, 267] width 145 height 36
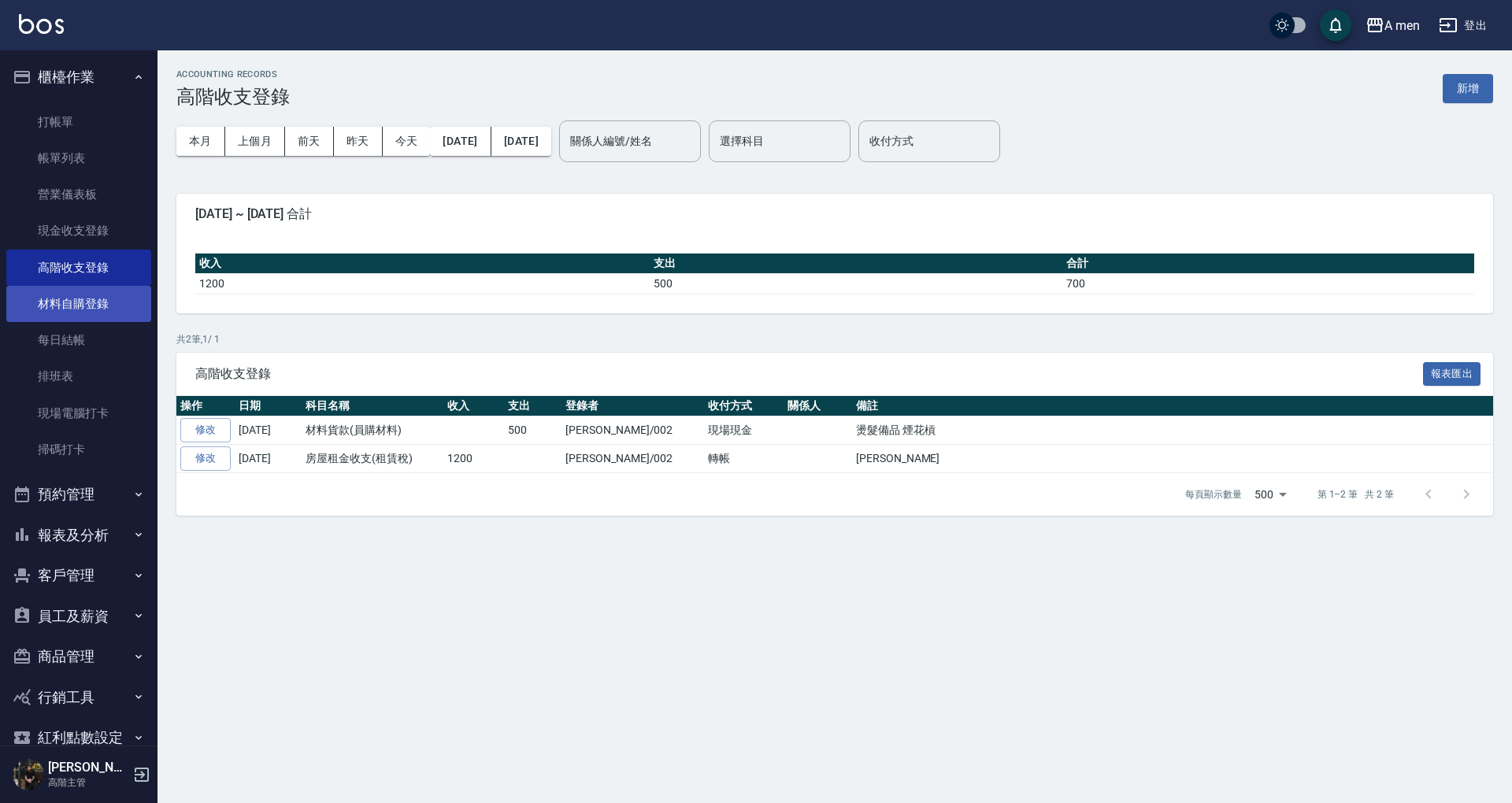
drag, startPoint x: 80, startPoint y: 150, endPoint x: 45, endPoint y: 291, distance: 145.3
click at [80, 149] on link "帳單列表" at bounding box center [78, 158] width 145 height 36
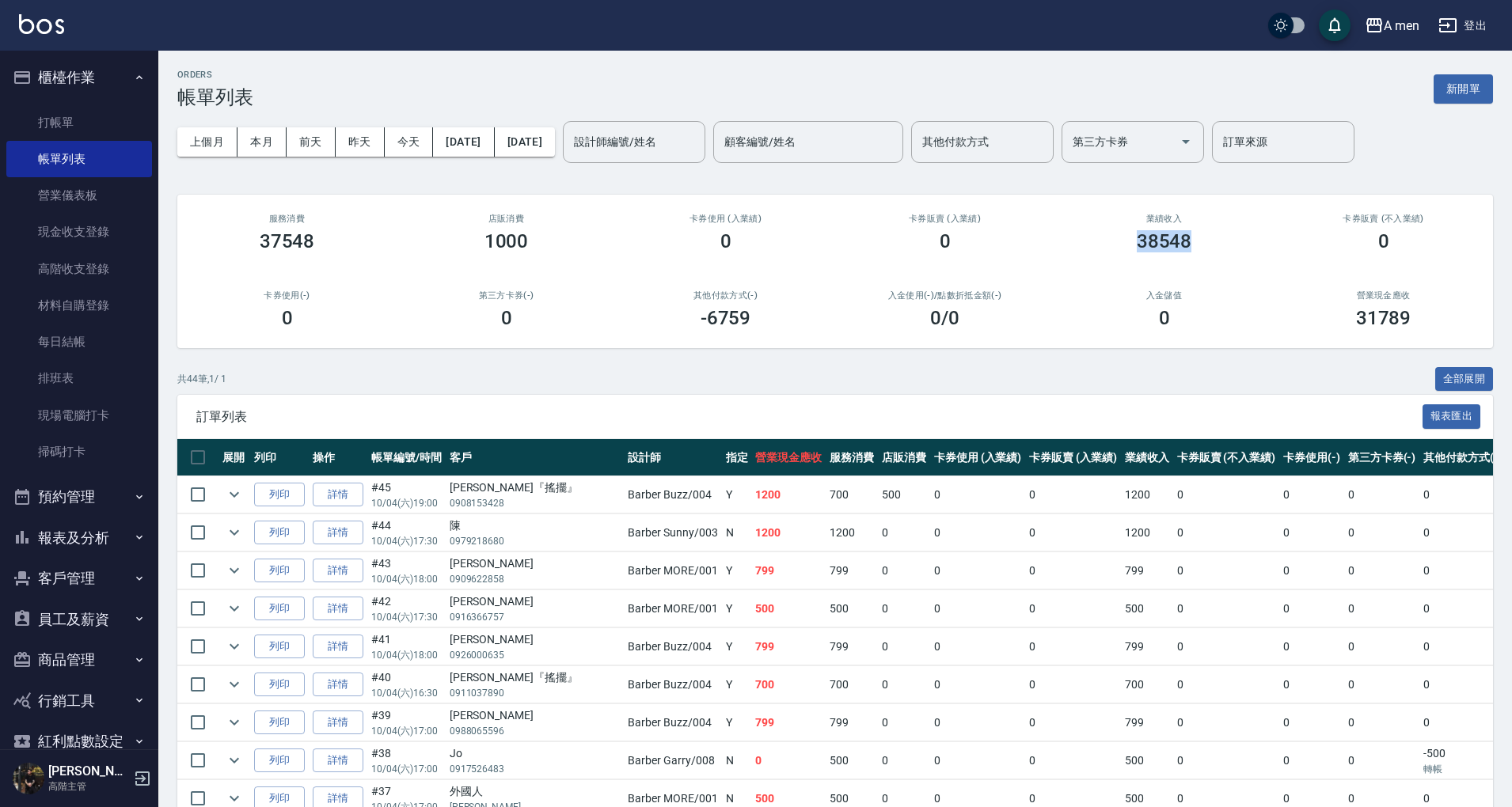
drag, startPoint x: 1137, startPoint y: 234, endPoint x: 1235, endPoint y: 243, distance: 98.4
click at [1239, 244] on div "38548" at bounding box center [1164, 241] width 182 height 22
drag, startPoint x: 619, startPoint y: 168, endPoint x: 641, endPoint y: 149, distance: 29.1
click at [634, 156] on div "上個月 本月 前天 昨天 今天 2025/10/04 2025/10/04 設計師編號/姓名 設計師編號/姓名 顧客編號/姓名 顧客編號/姓名 其他付款方式 …" at bounding box center [835, 141] width 1316 height 67
click at [649, 143] on input "設計師編號/姓名" at bounding box center [634, 141] width 128 height 28
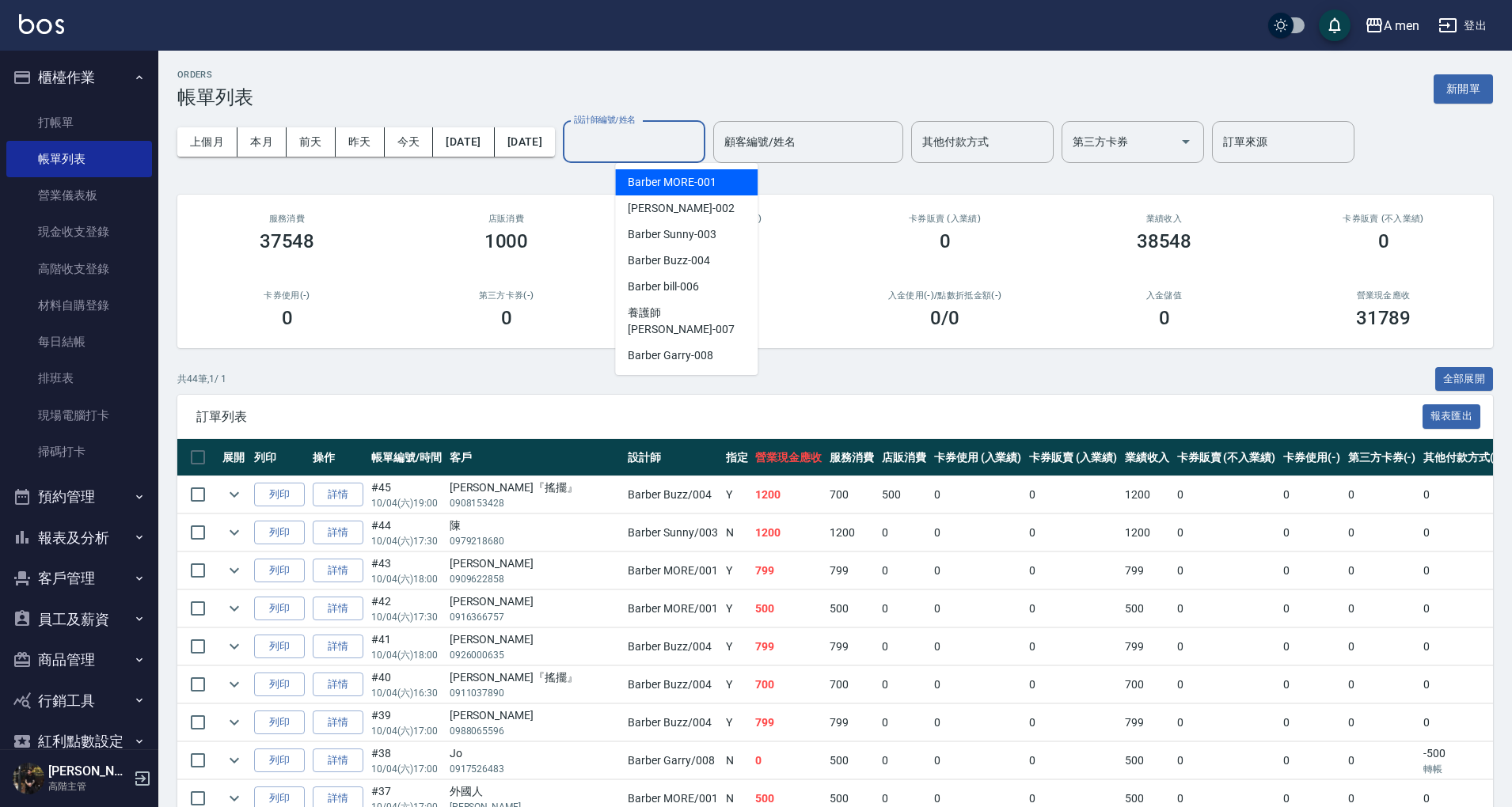
click at [654, 177] on span "Barber MORE -001" at bounding box center [671, 183] width 88 height 17
type input "Barber MORE-001"
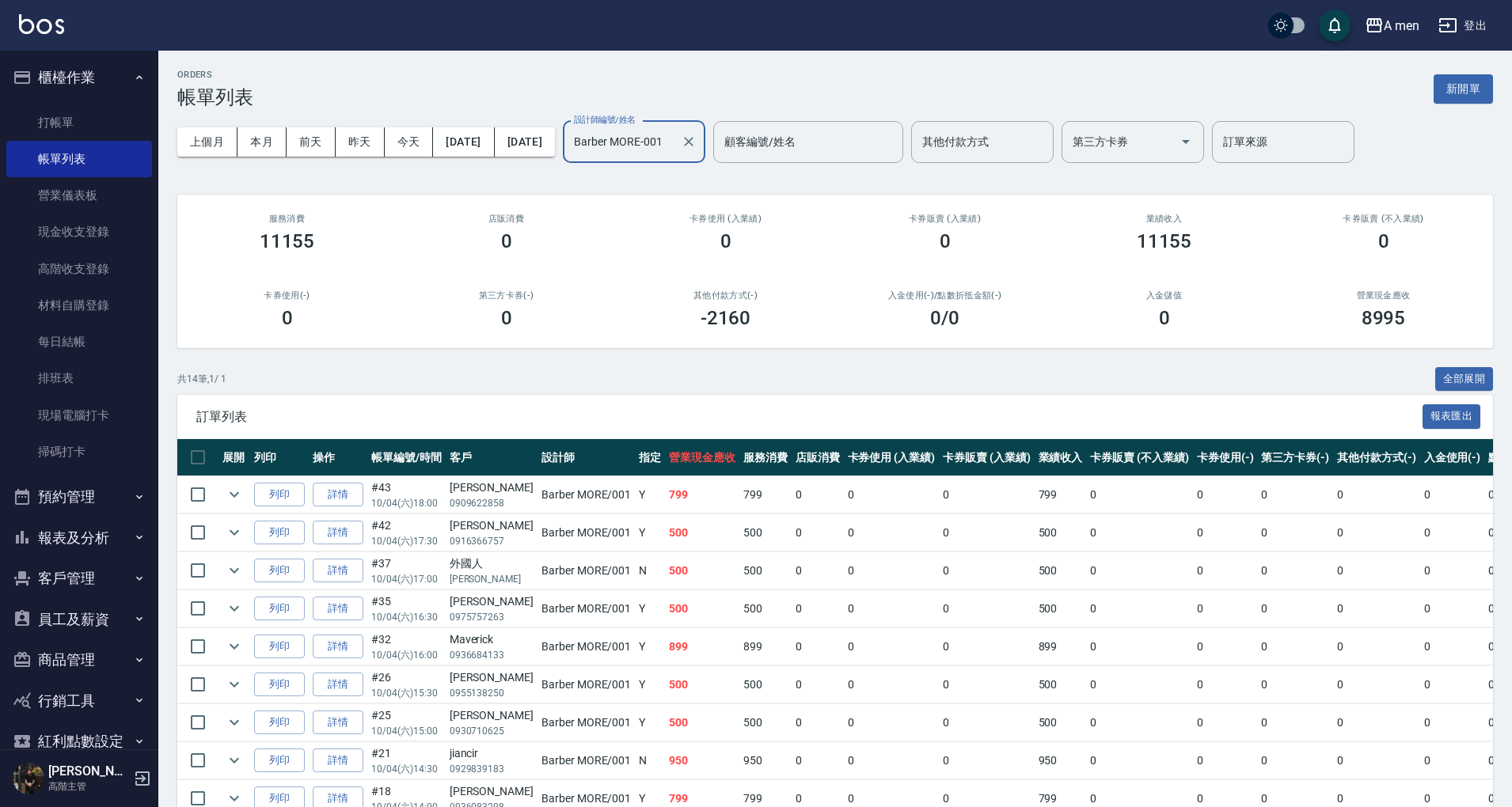
drag, startPoint x: 748, startPoint y: 142, endPoint x: 724, endPoint y: 152, distance: 26.0
click at [696, 144] on icon "Clear" at bounding box center [689, 141] width 16 height 16
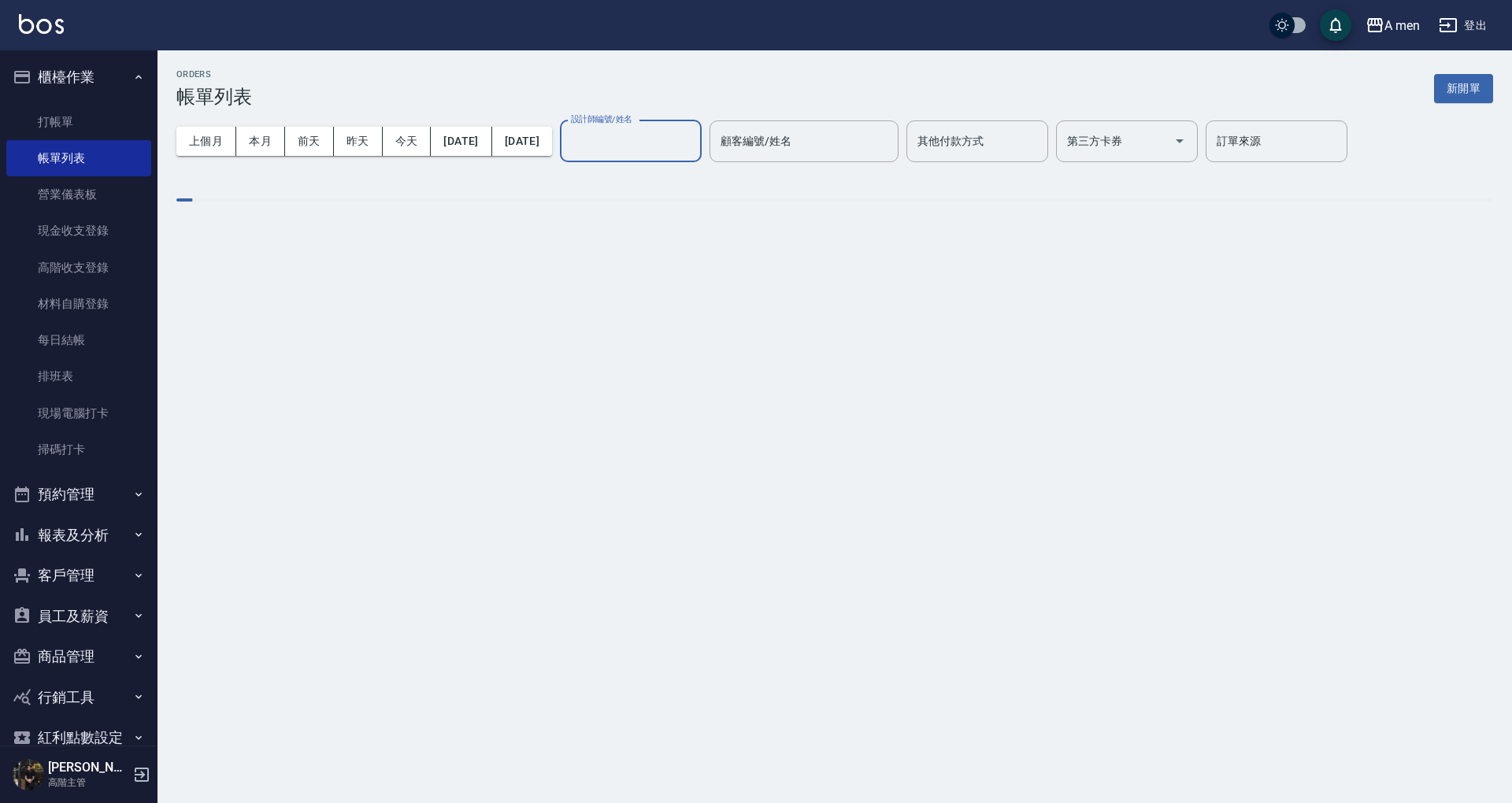
click at [658, 143] on input "設計師編號/姓名" at bounding box center [630, 141] width 127 height 28
click at [663, 156] on div "設計師編號/姓名" at bounding box center [630, 141] width 142 height 42
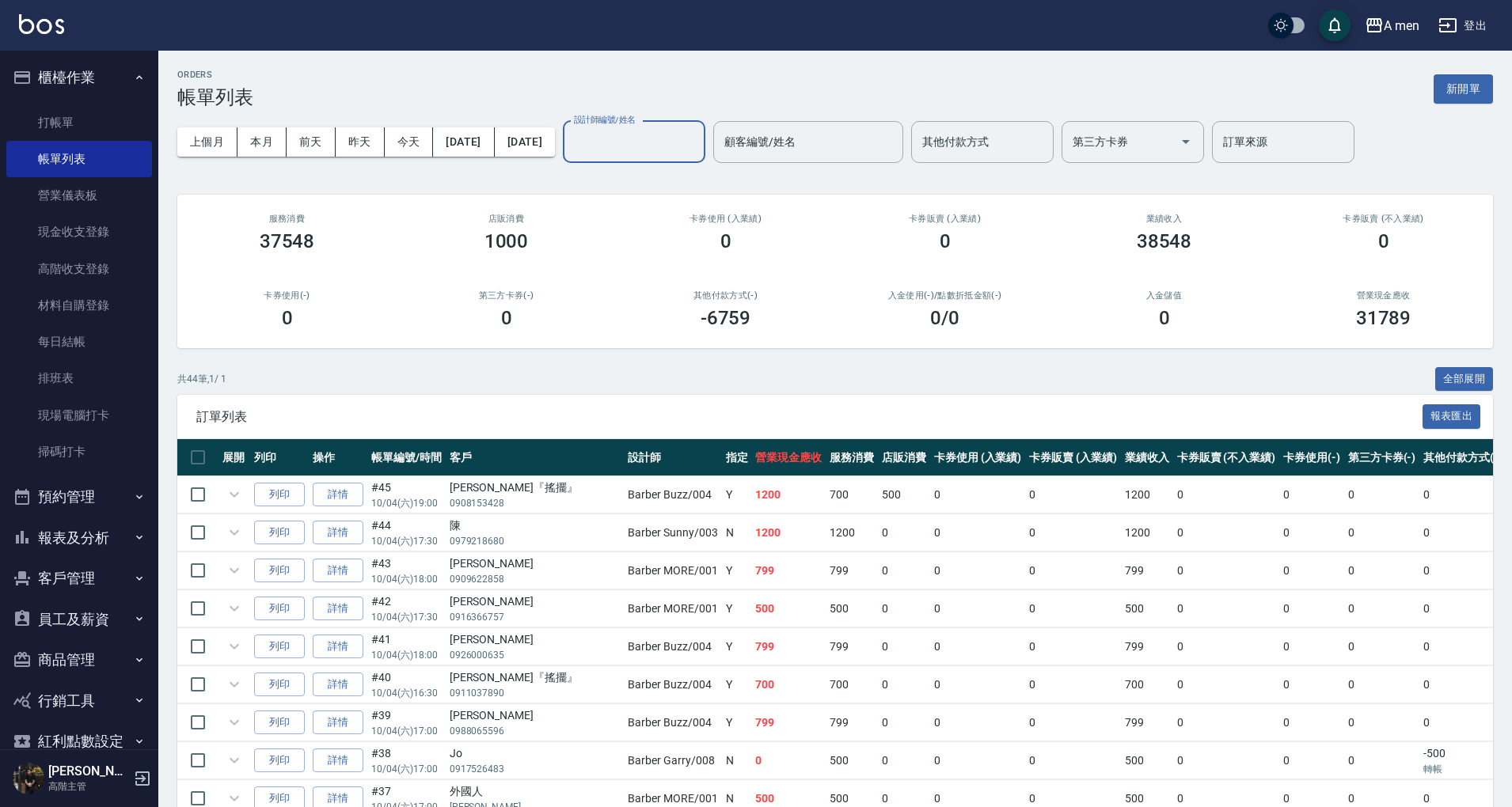
click at [679, 157] on div "設計師編號/姓名" at bounding box center [634, 141] width 142 height 42
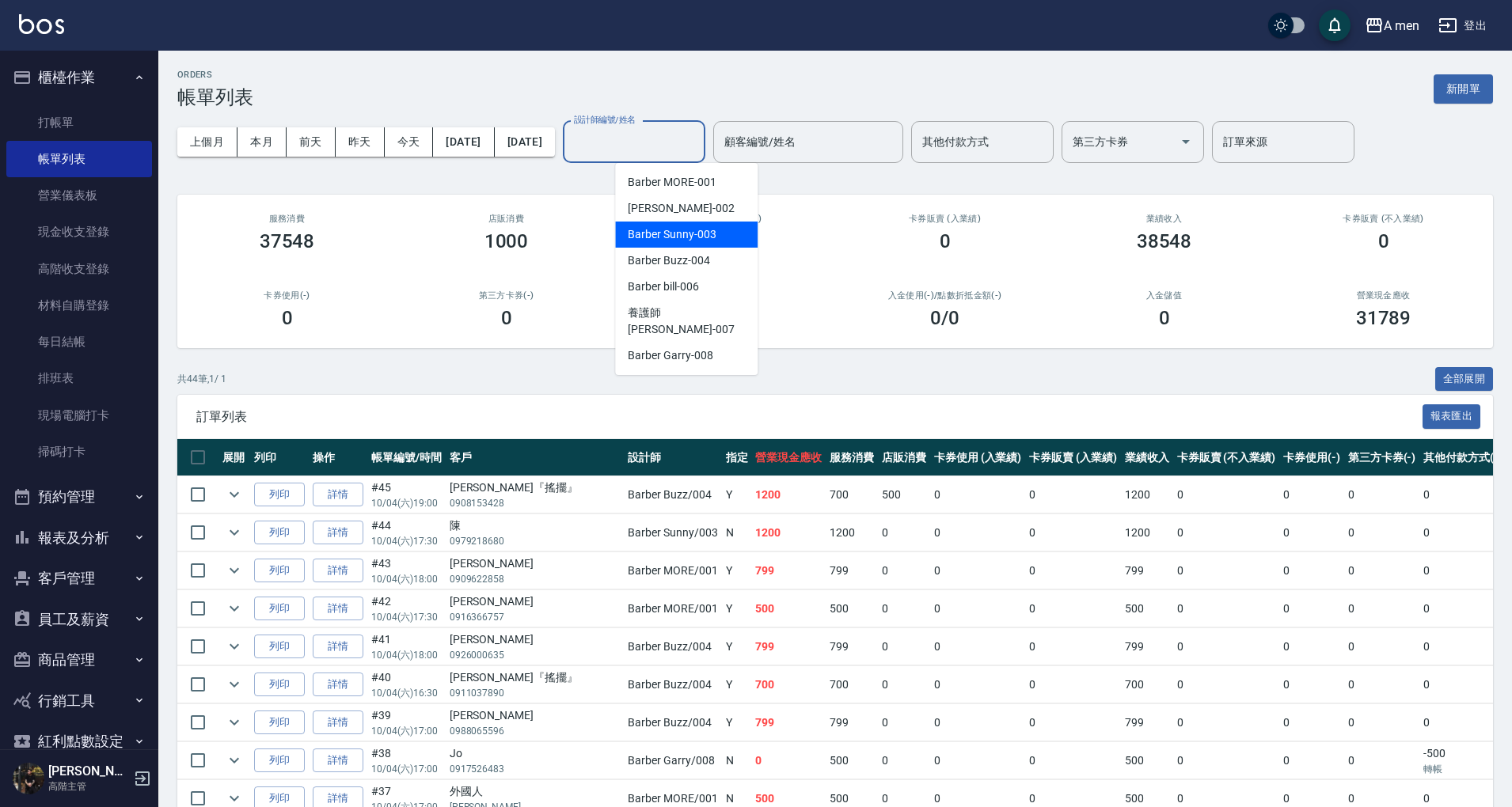
click at [679, 225] on div "Barber Sunny -003" at bounding box center [686, 234] width 142 height 26
type input "Barber Sunny -003"
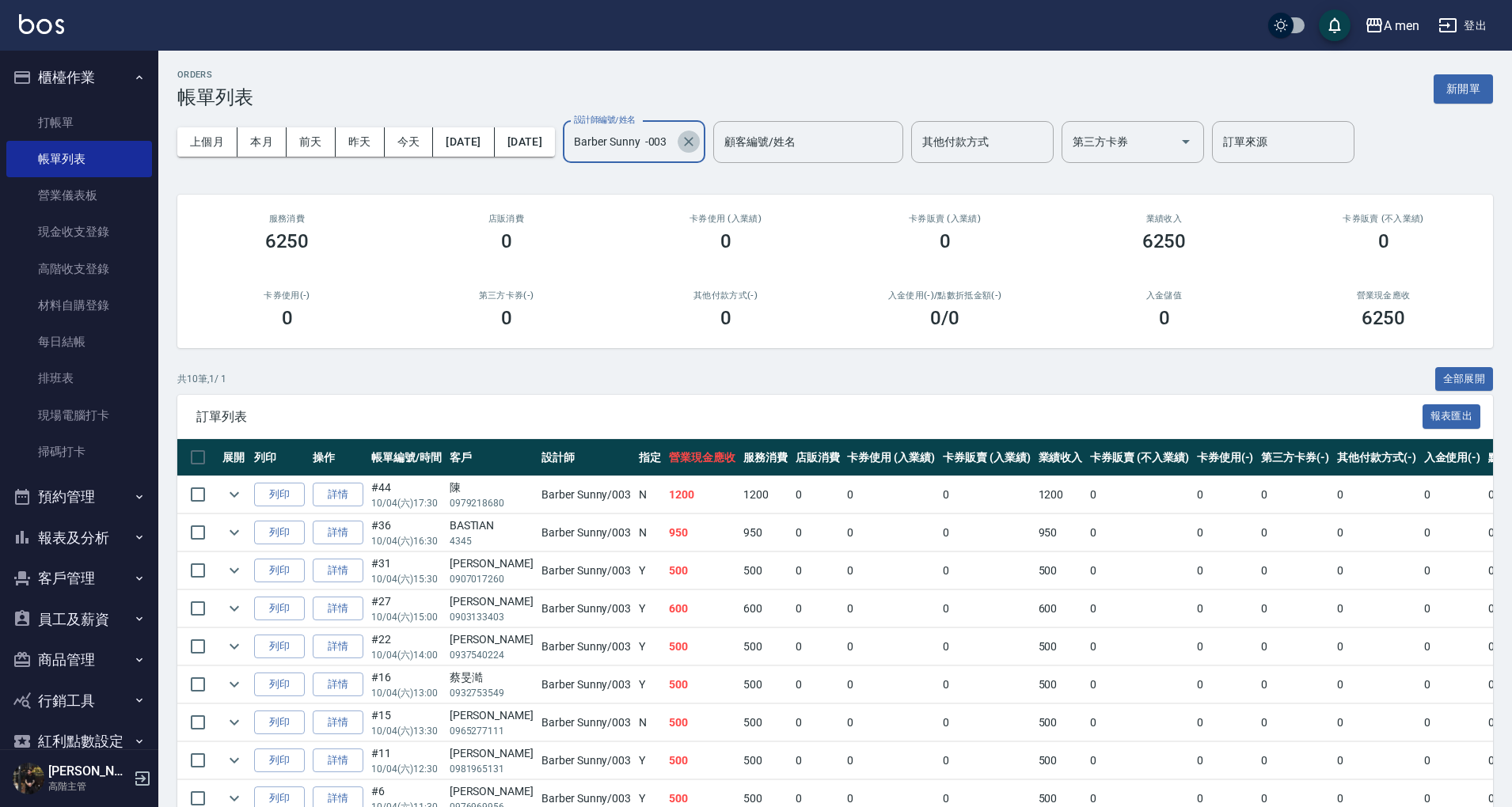
click at [698, 149] on div at bounding box center [688, 141] width 21 height 42
click at [696, 149] on icon "Clear" at bounding box center [689, 141] width 16 height 16
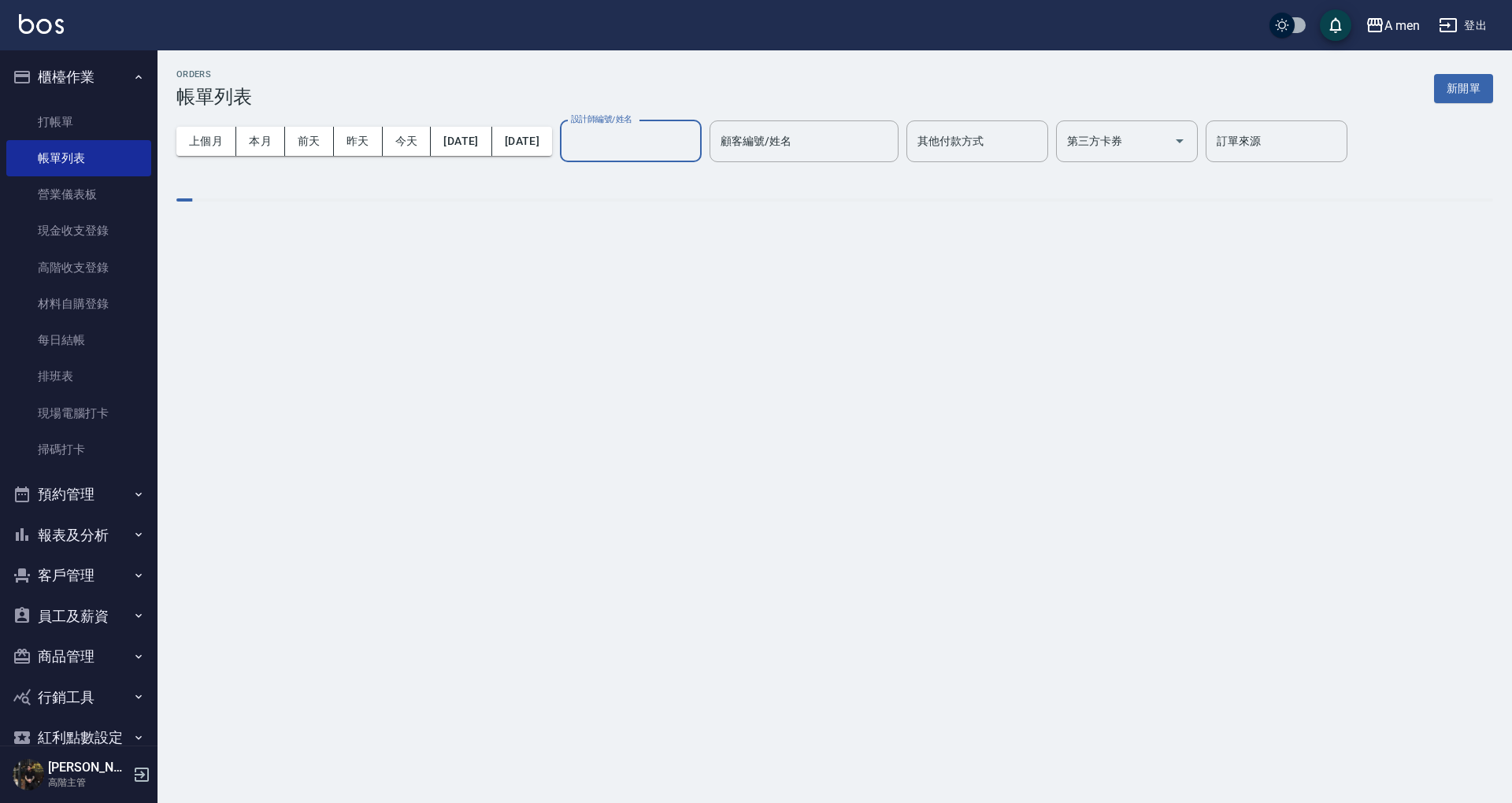
click at [679, 147] on input "設計師編號/姓名" at bounding box center [630, 141] width 127 height 28
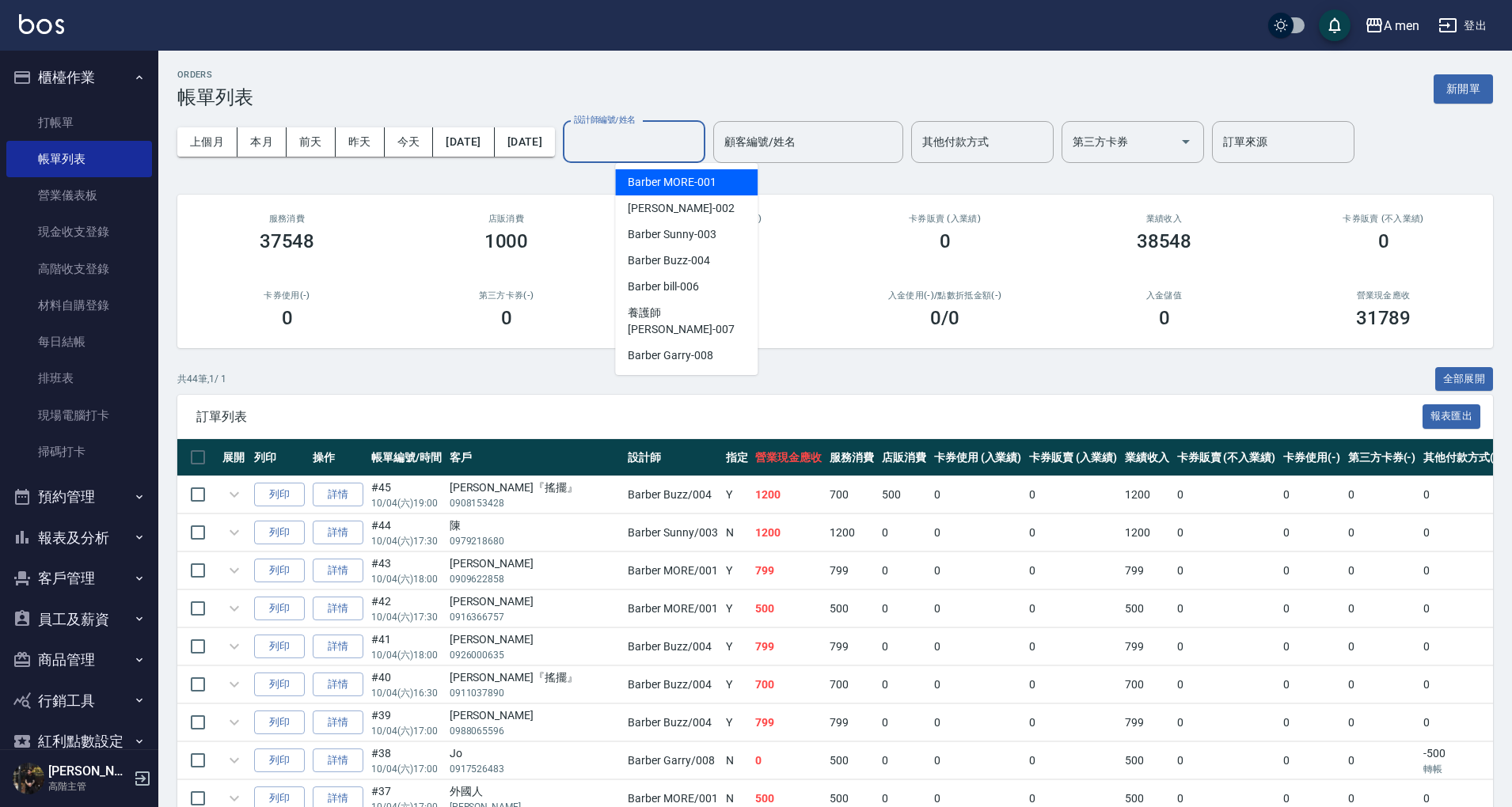
drag, startPoint x: 682, startPoint y: 148, endPoint x: 682, endPoint y: 233, distance: 85.0
click at [682, 149] on input "設計師編號/姓名" at bounding box center [634, 141] width 128 height 28
click at [698, 154] on input "設計師編號/姓名" at bounding box center [634, 141] width 128 height 28
click at [696, 257] on span "Barber Buzz -004" at bounding box center [668, 260] width 81 height 17
type input "Barber Buzz-004"
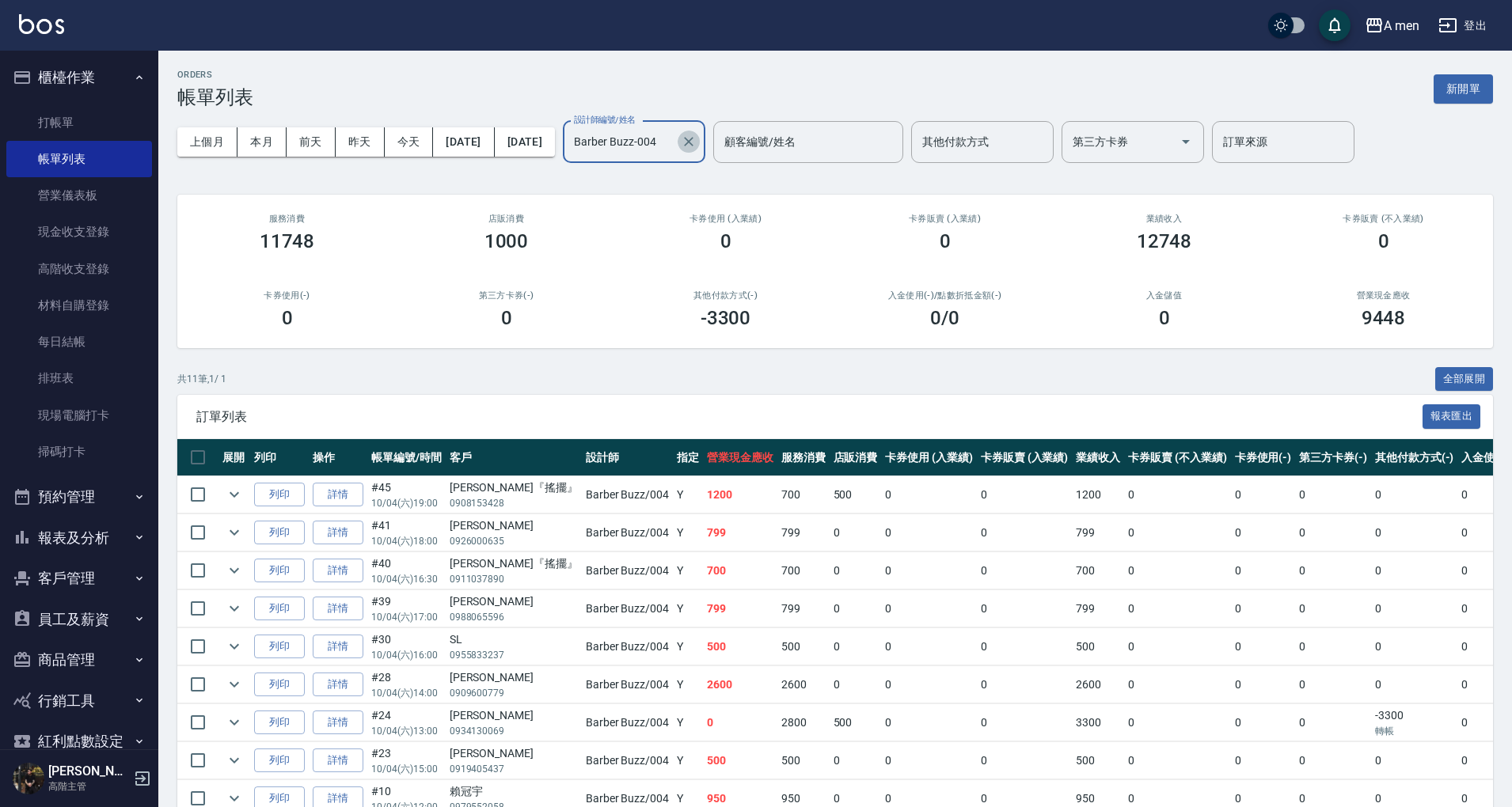
click at [696, 140] on icon "Clear" at bounding box center [689, 141] width 16 height 16
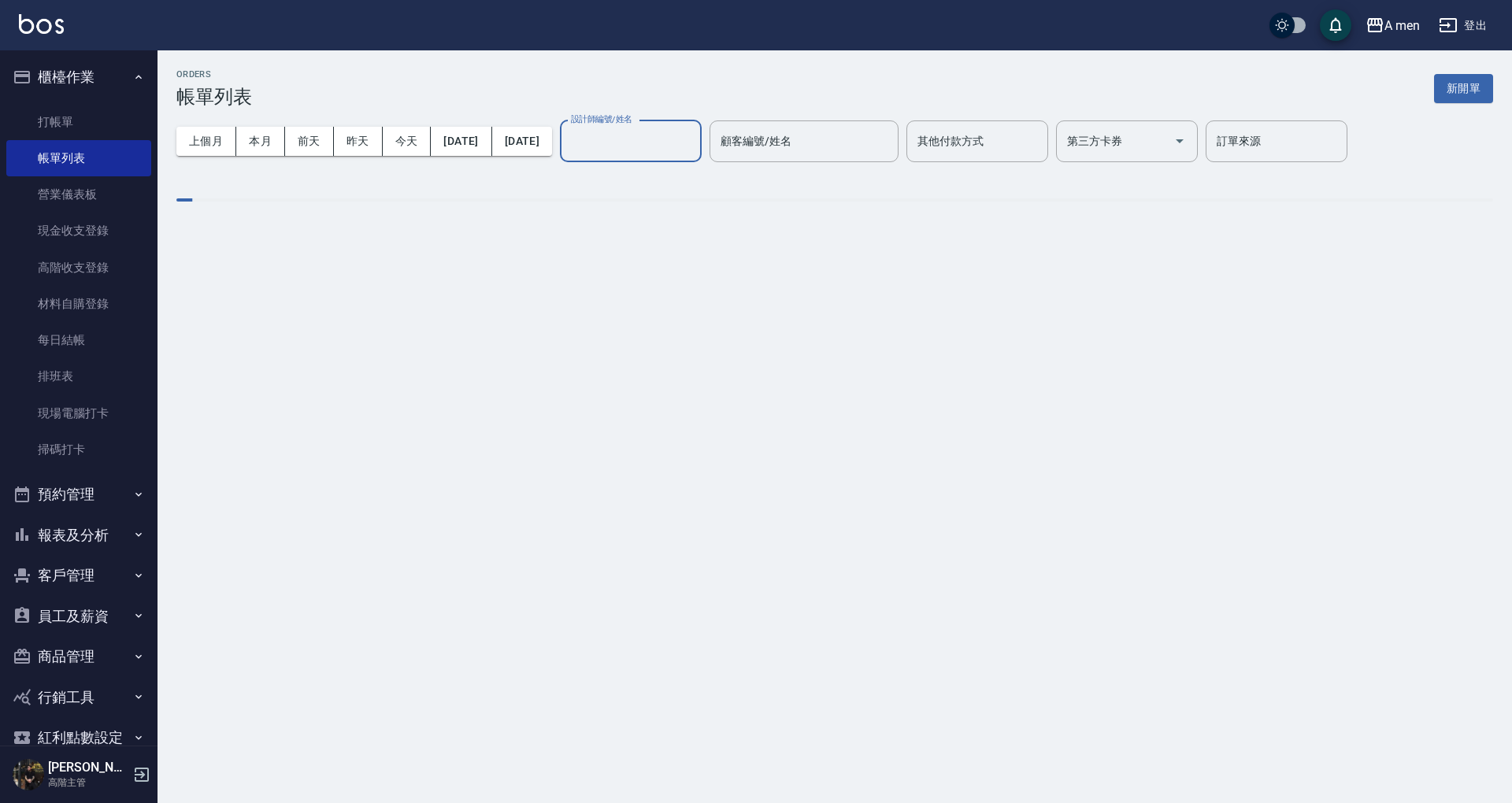
click at [679, 142] on input "設計師編號/姓名" at bounding box center [630, 141] width 127 height 28
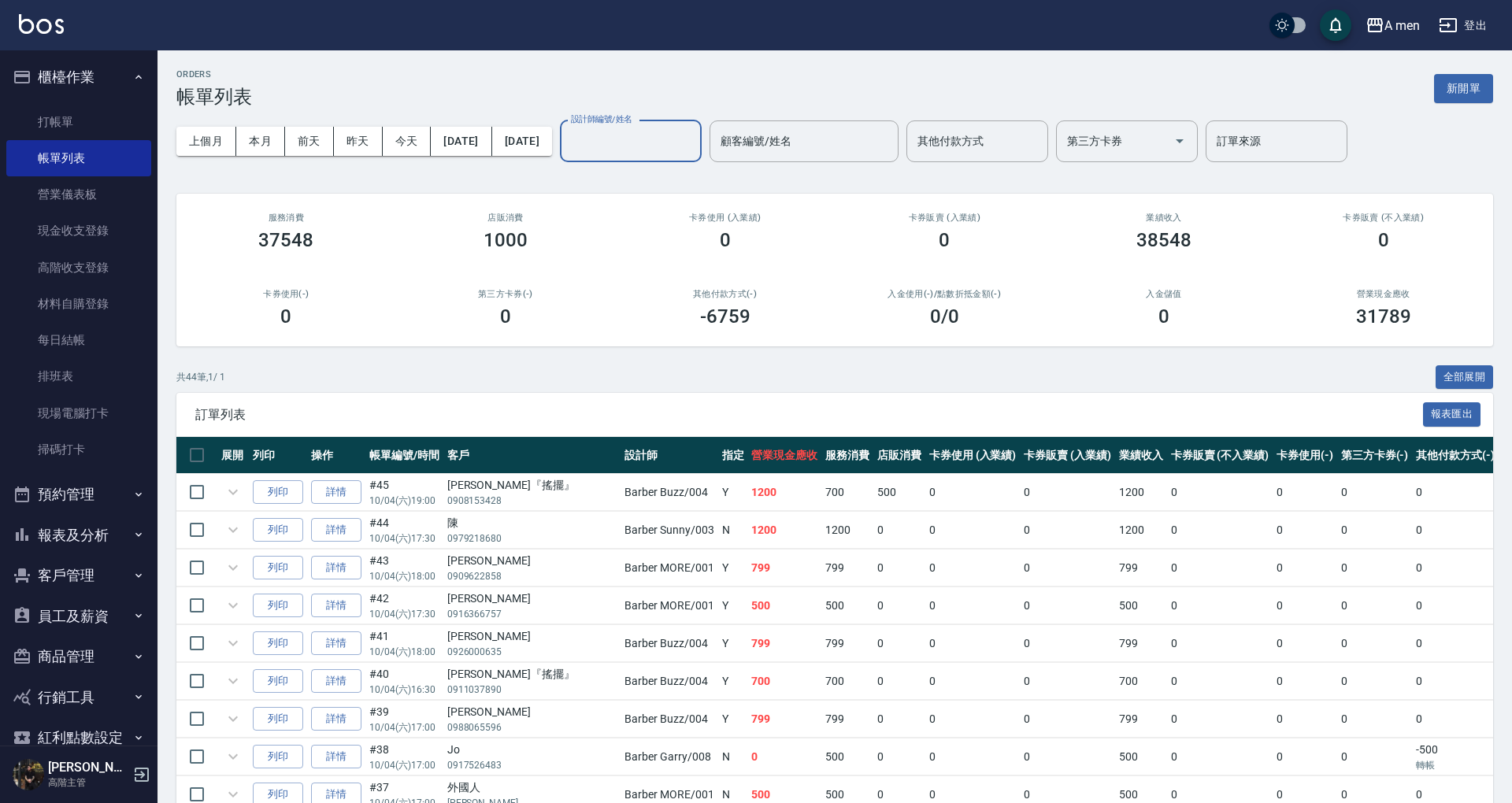
click at [678, 142] on input "設計師編號/姓名" at bounding box center [630, 141] width 127 height 28
click at [674, 140] on input "設計師編號/姓名" at bounding box center [630, 141] width 127 height 28
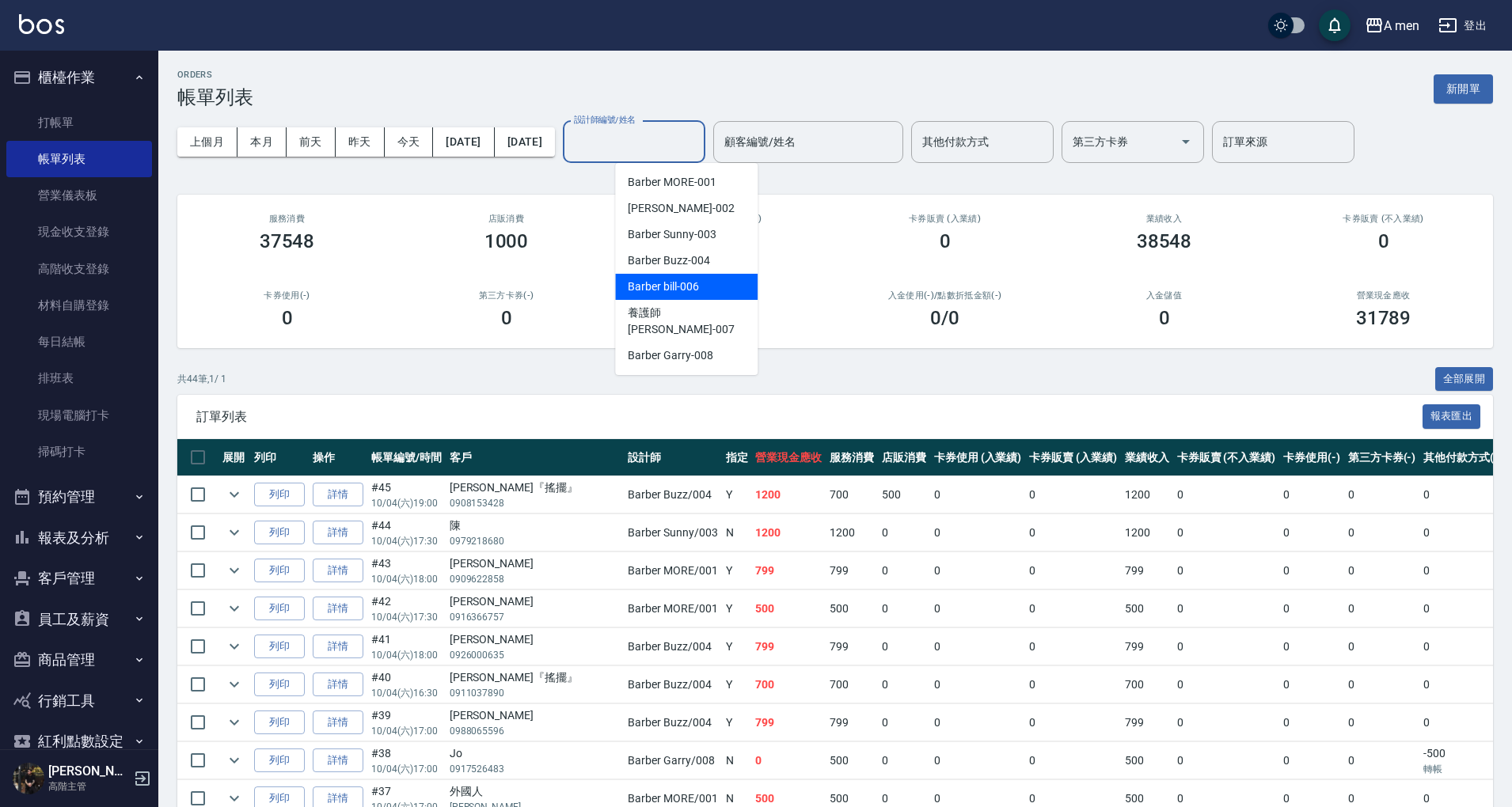
click at [690, 295] on div "Barber bill -006" at bounding box center [686, 286] width 142 height 26
type input "Barber bill-006"
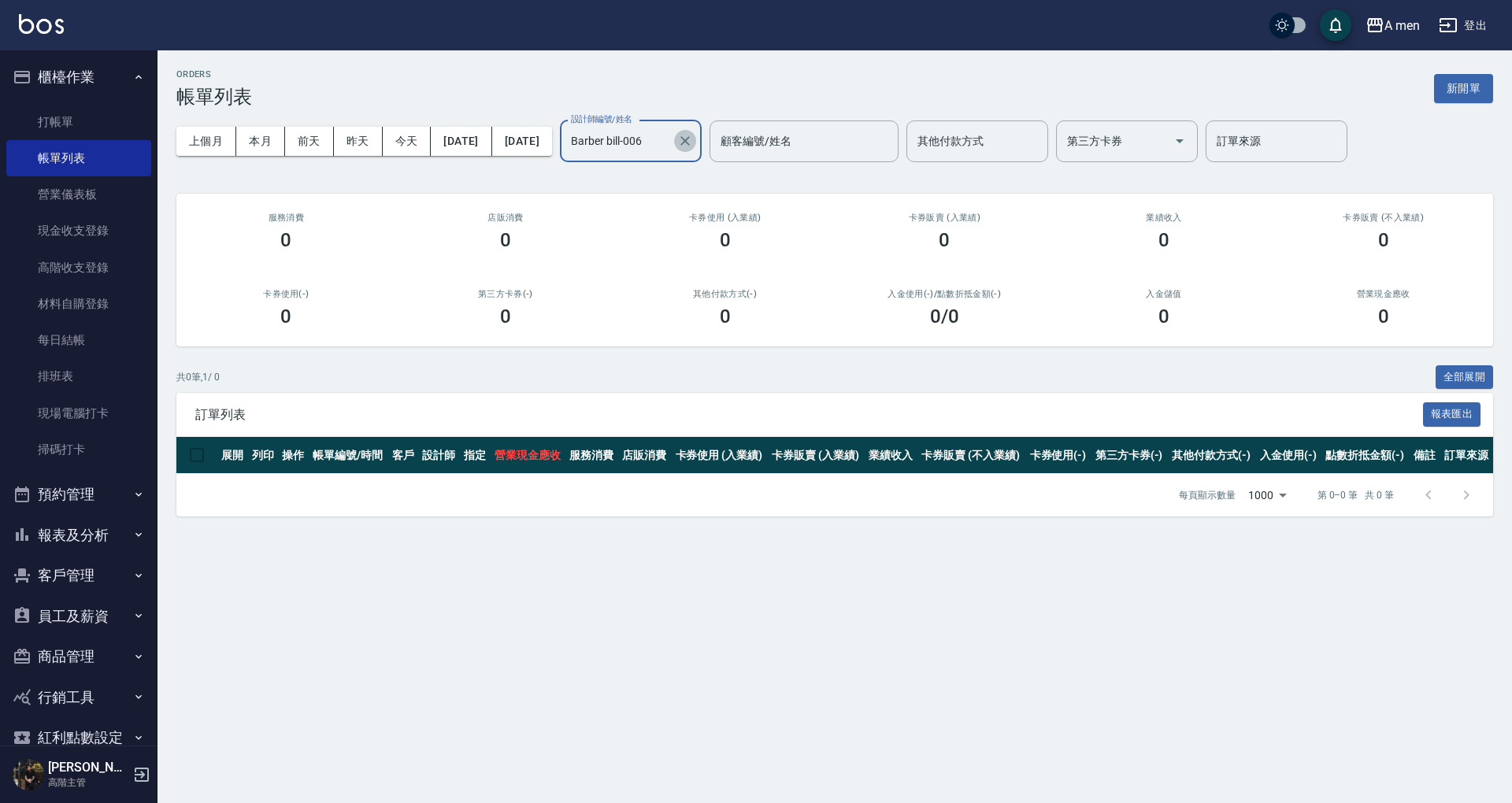
click at [693, 148] on icon "Clear" at bounding box center [686, 141] width 16 height 16
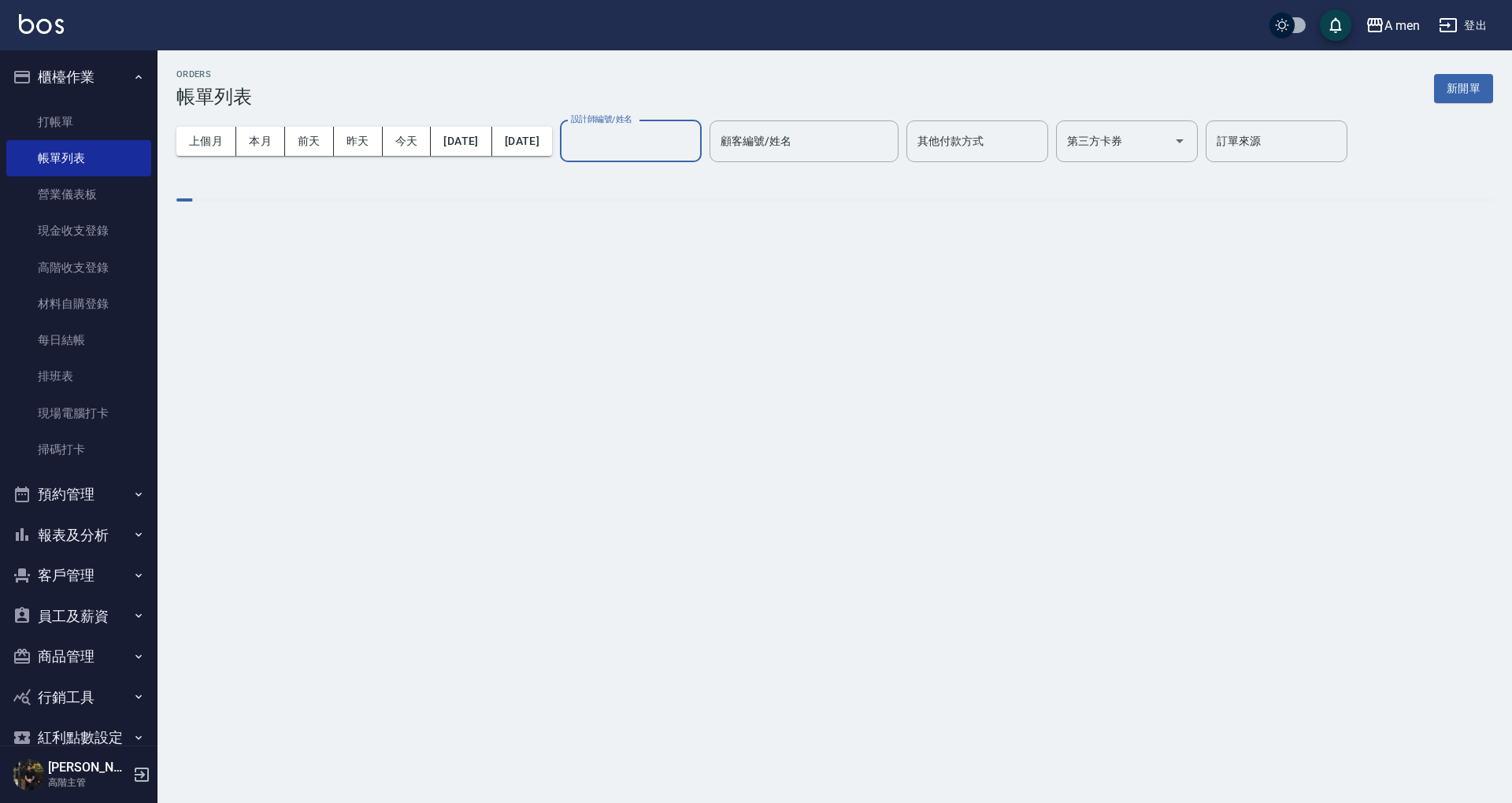
click at [681, 150] on input "設計師編號/姓名" at bounding box center [630, 141] width 127 height 28
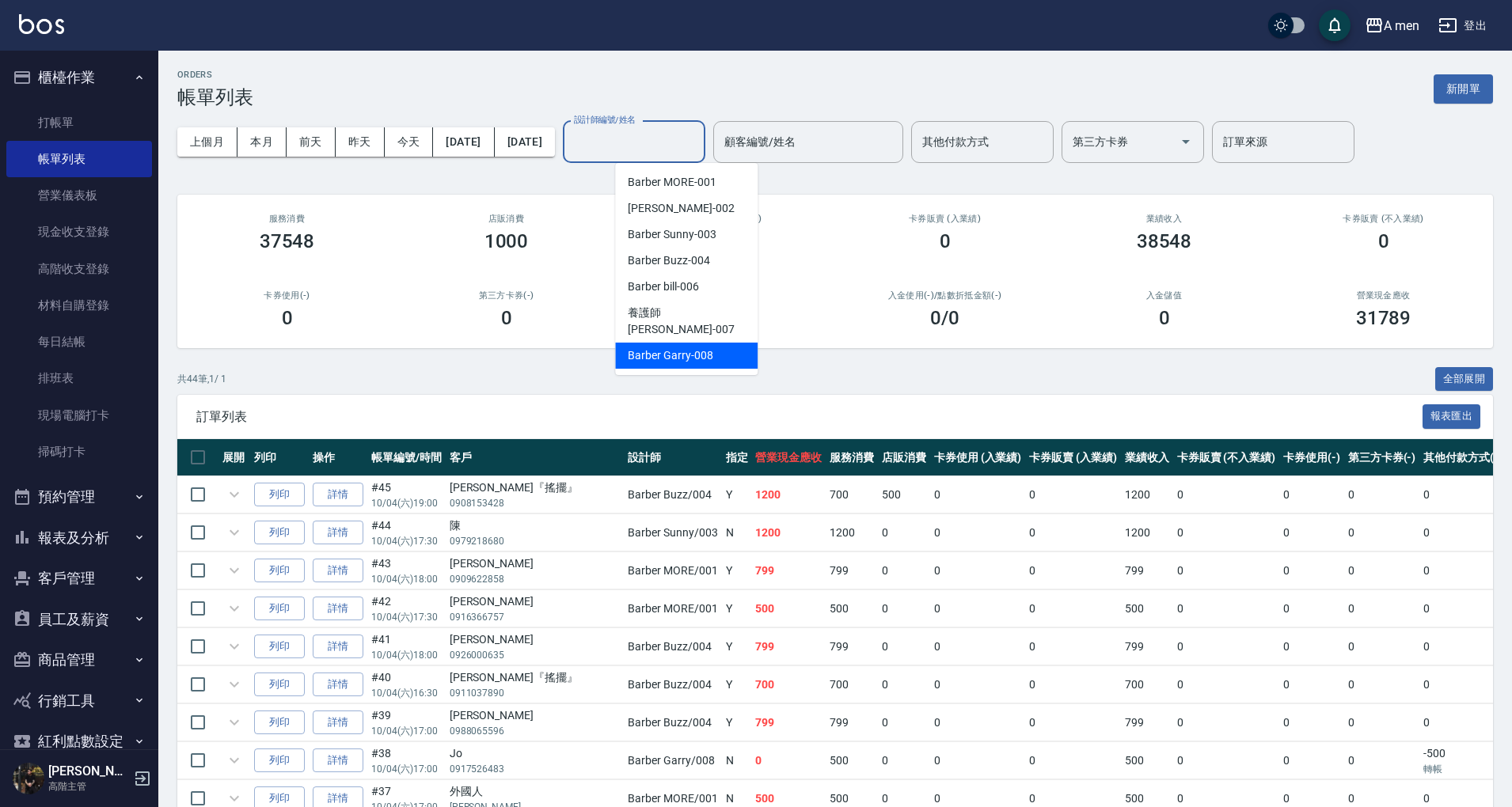
click at [698, 347] on span "Barber Garry -008" at bounding box center [670, 355] width 85 height 17
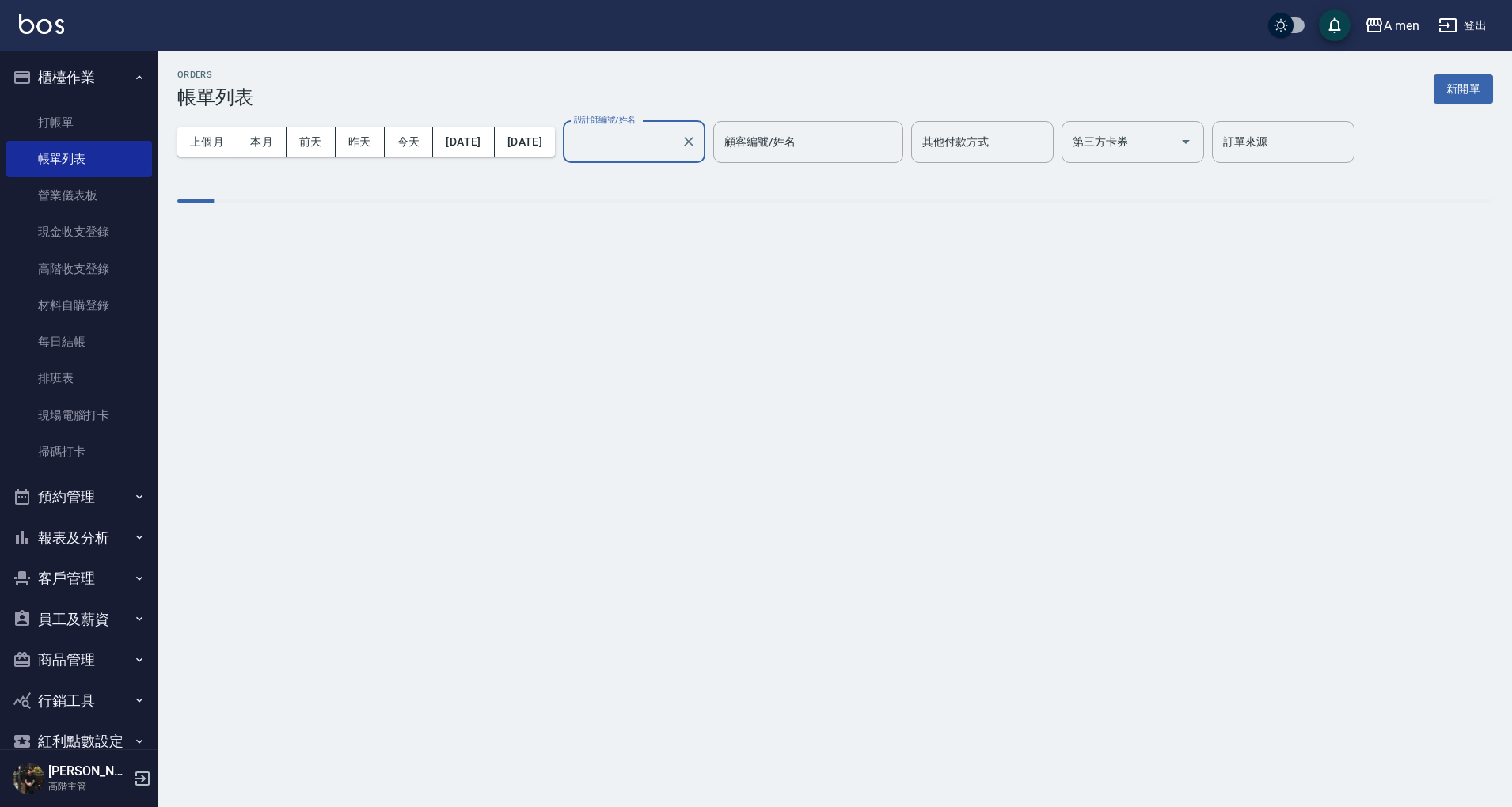
type input "Barber Garry-008"
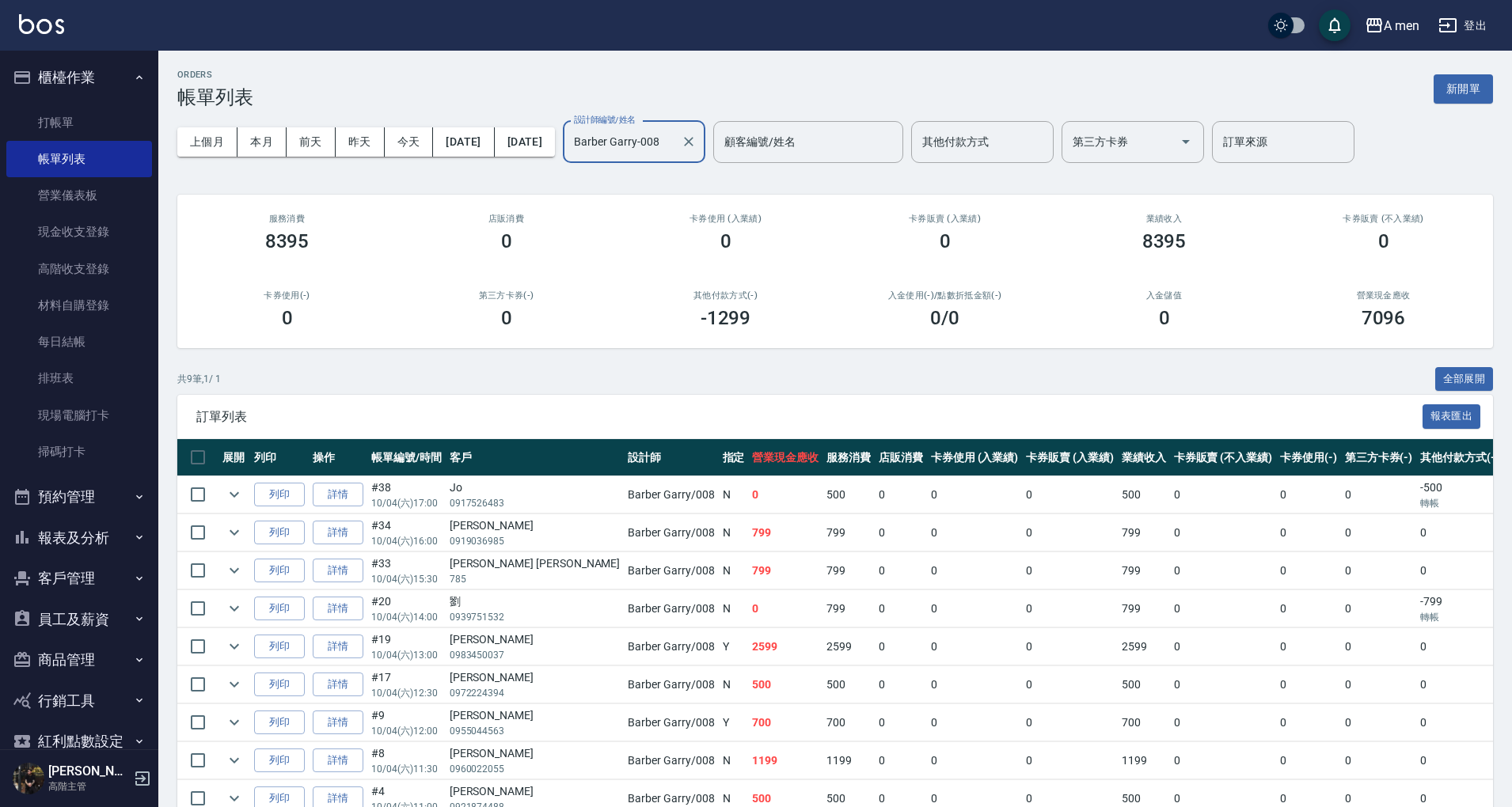
click at [698, 157] on div at bounding box center [688, 141] width 21 height 42
click at [698, 155] on div at bounding box center [688, 141] width 21 height 42
click at [696, 148] on icon "Clear" at bounding box center [689, 141] width 16 height 16
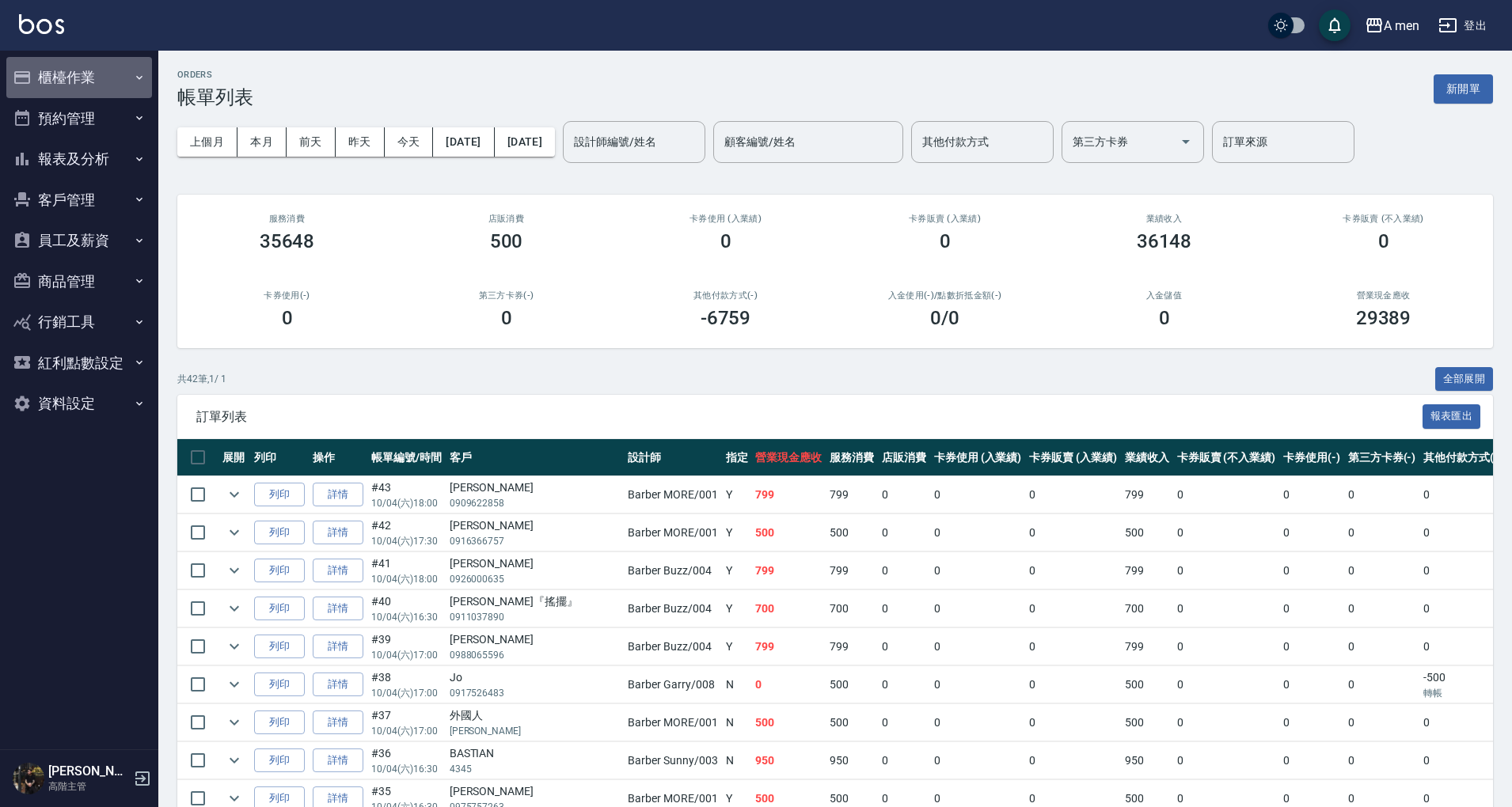
click at [84, 62] on button "櫃檯作業" at bounding box center [79, 78] width 146 height 41
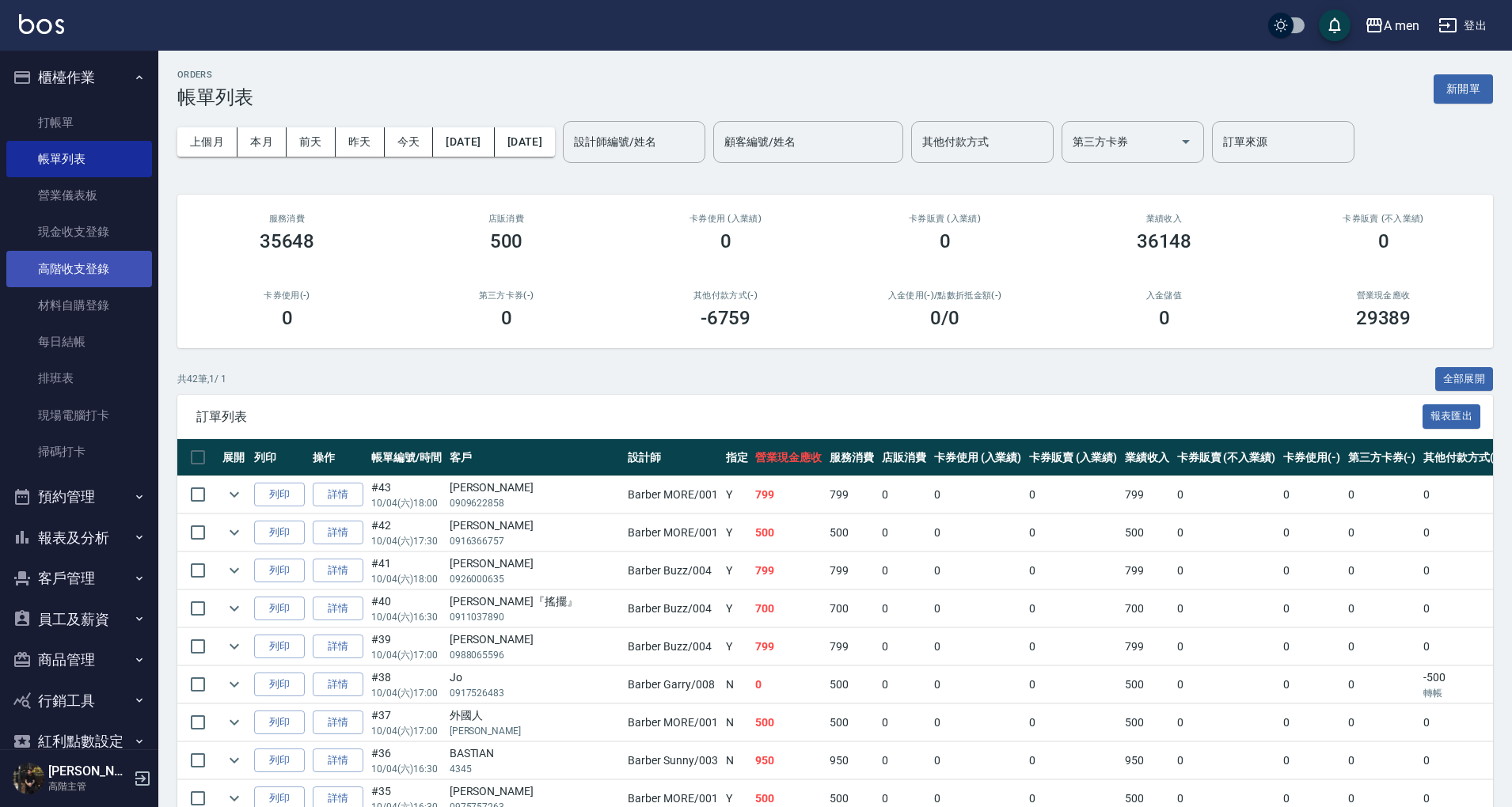
click at [95, 273] on link "高階收支登錄" at bounding box center [79, 268] width 146 height 37
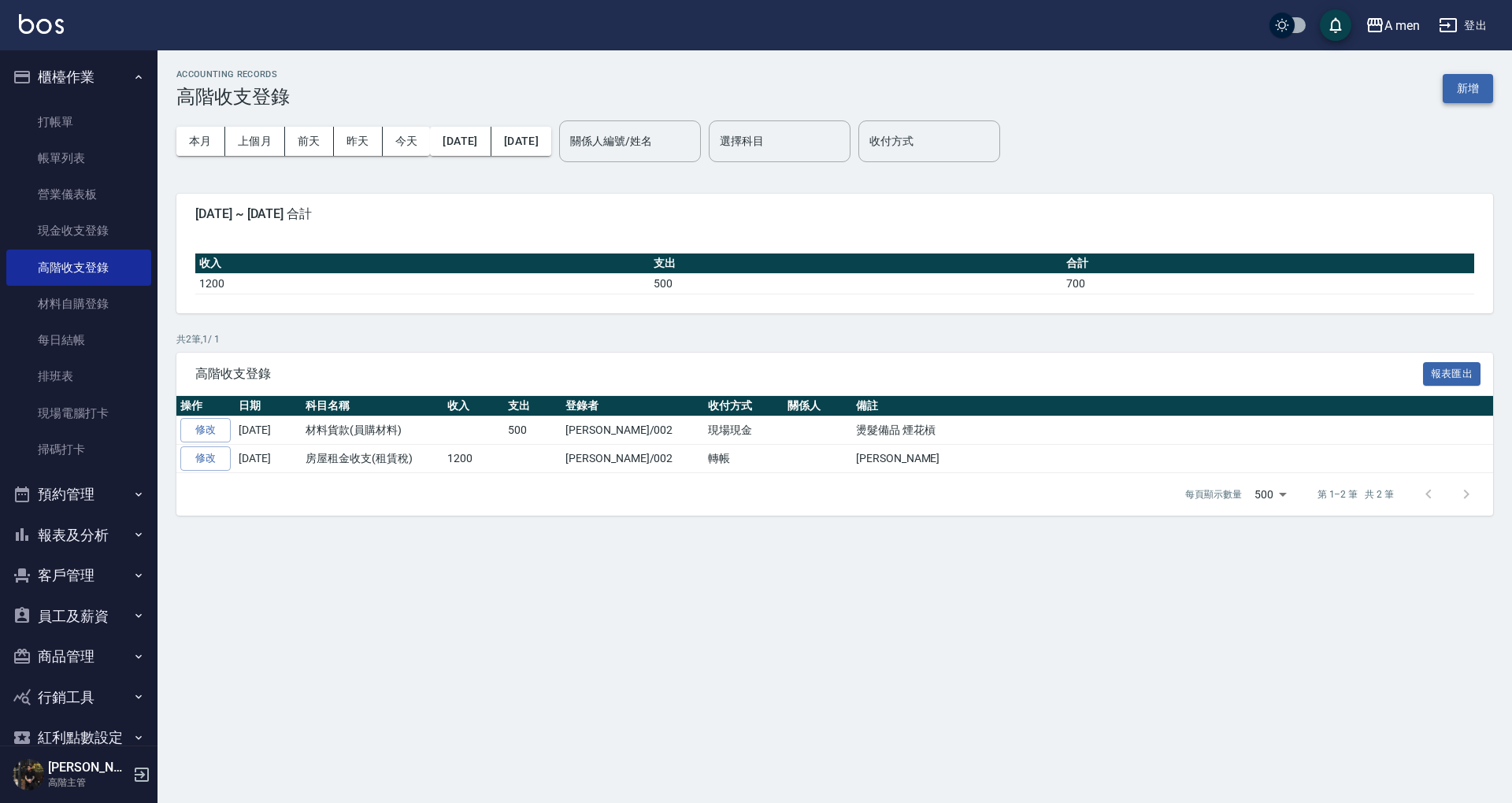
click at [1464, 91] on button "新增" at bounding box center [1467, 88] width 51 height 29
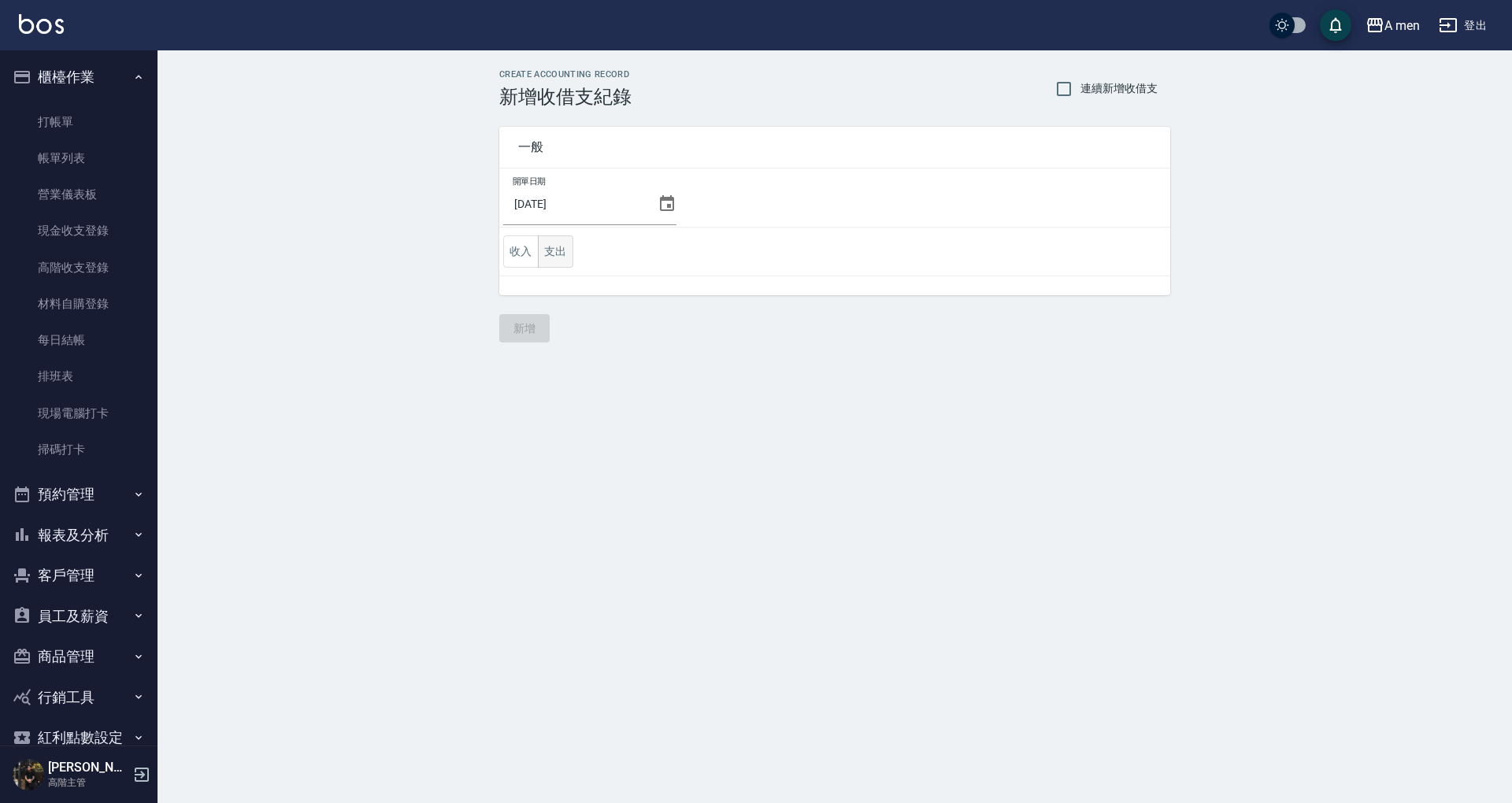
click at [553, 244] on button "支出" at bounding box center [556, 251] width 36 height 32
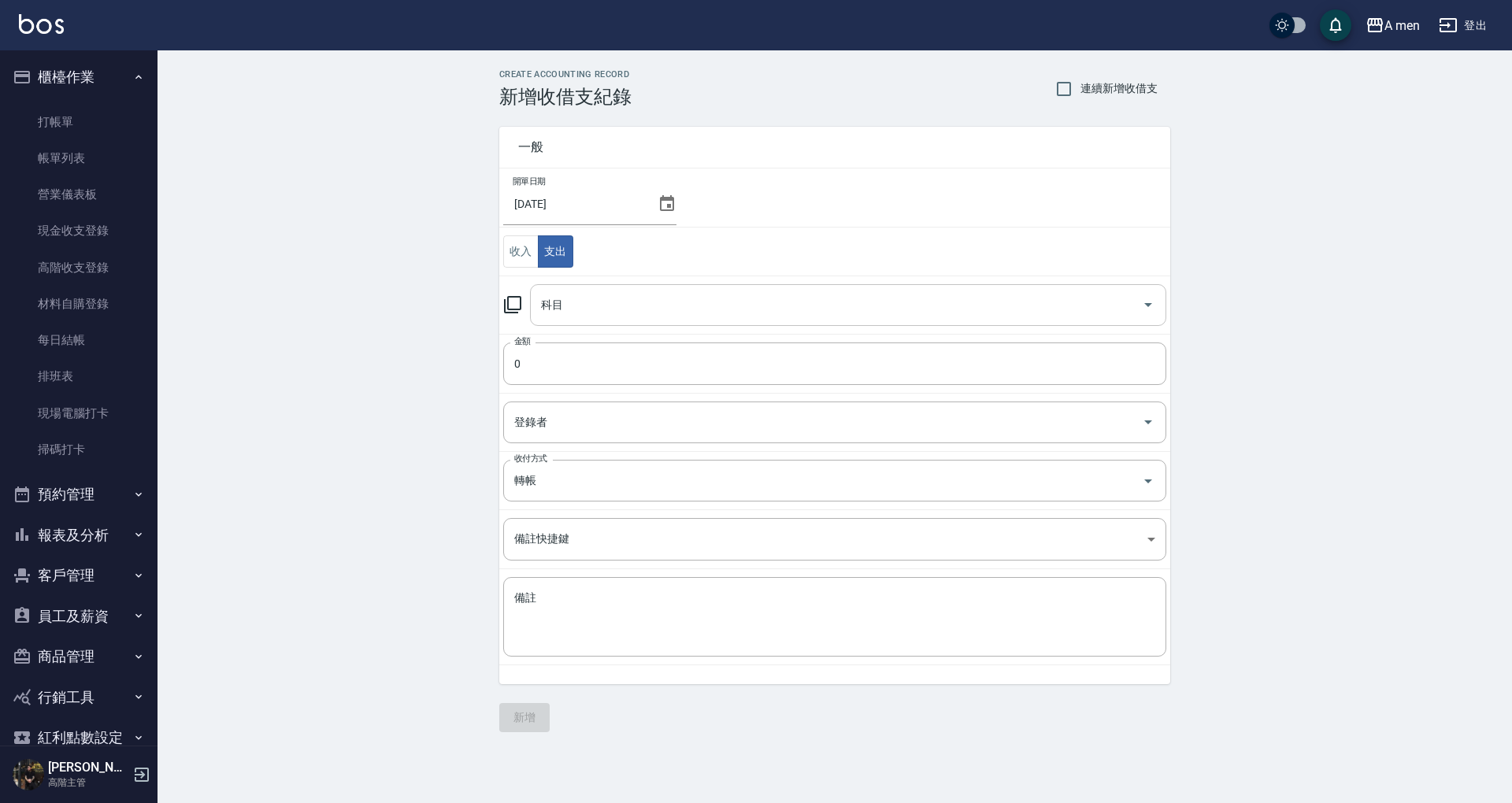
click at [598, 304] on input "科目" at bounding box center [836, 304] width 598 height 28
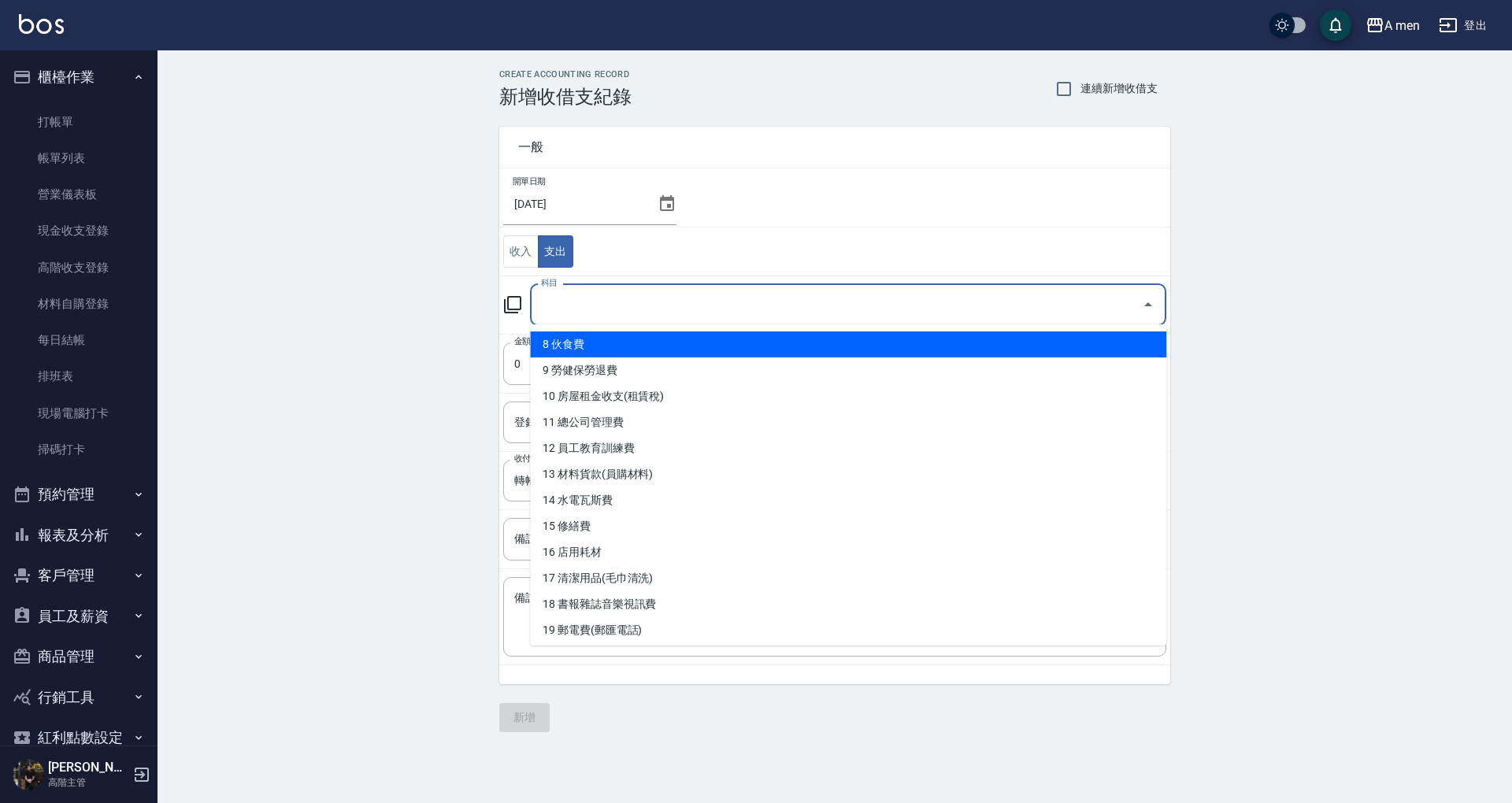
scroll to position [209, 0]
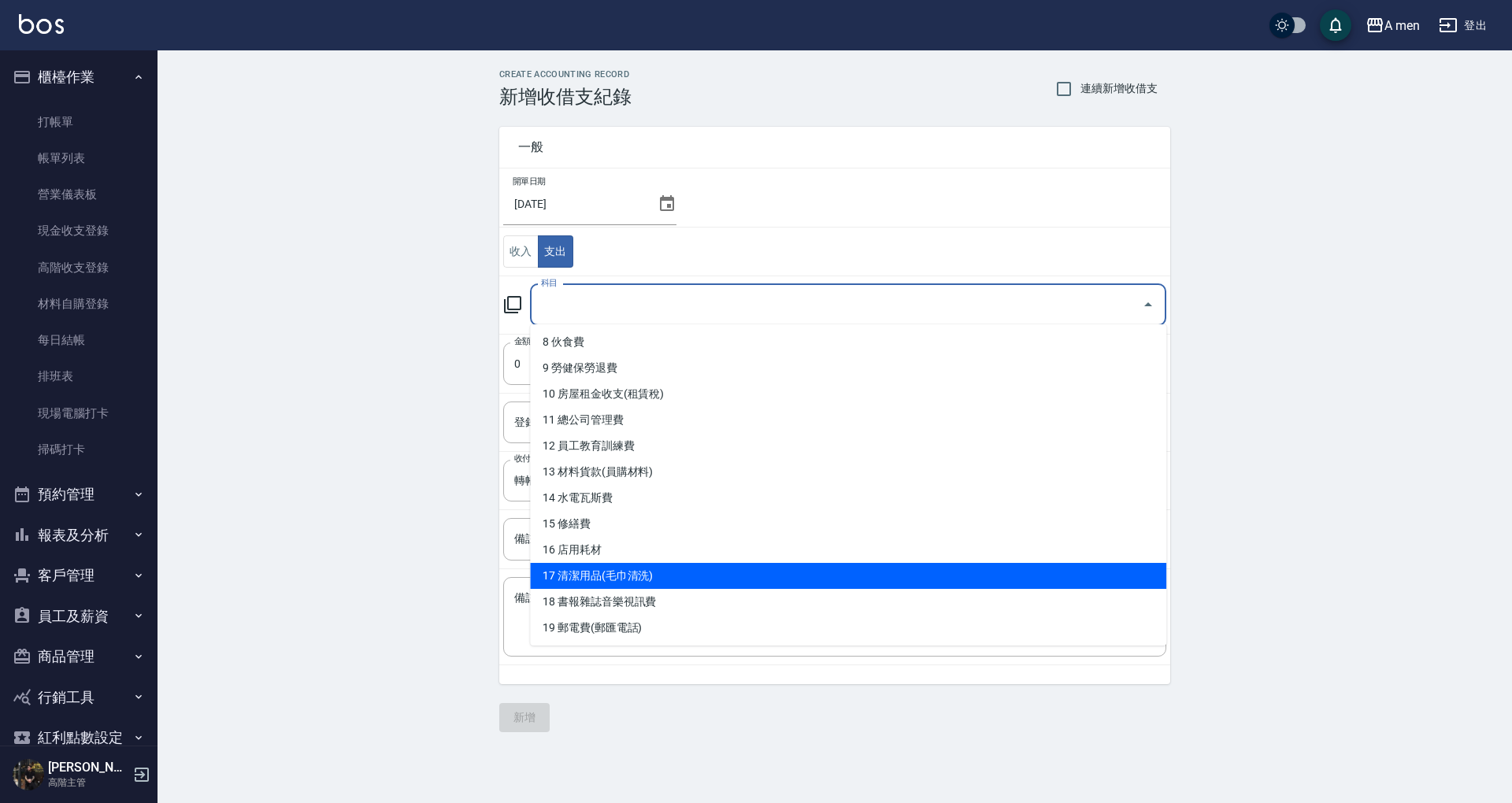
click at [625, 569] on li "17 清潔用品(毛巾清洗)" at bounding box center [848, 575] width 637 height 26
type input "17 清潔用品(毛巾清洗)"
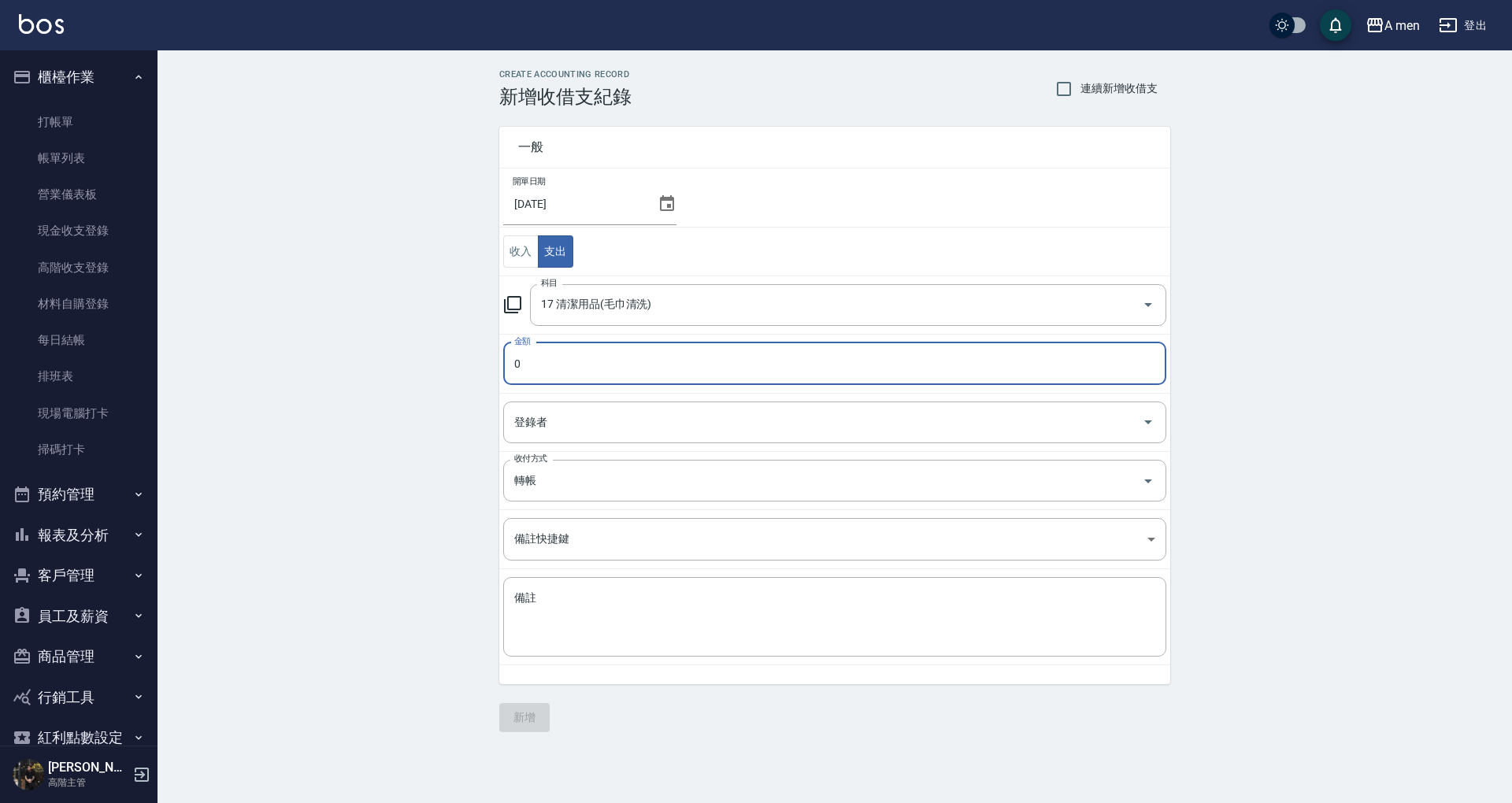
click at [646, 375] on input "0" at bounding box center [834, 364] width 663 height 43
click at [602, 362] on input "38480" at bounding box center [834, 364] width 663 height 43
type input "3848"
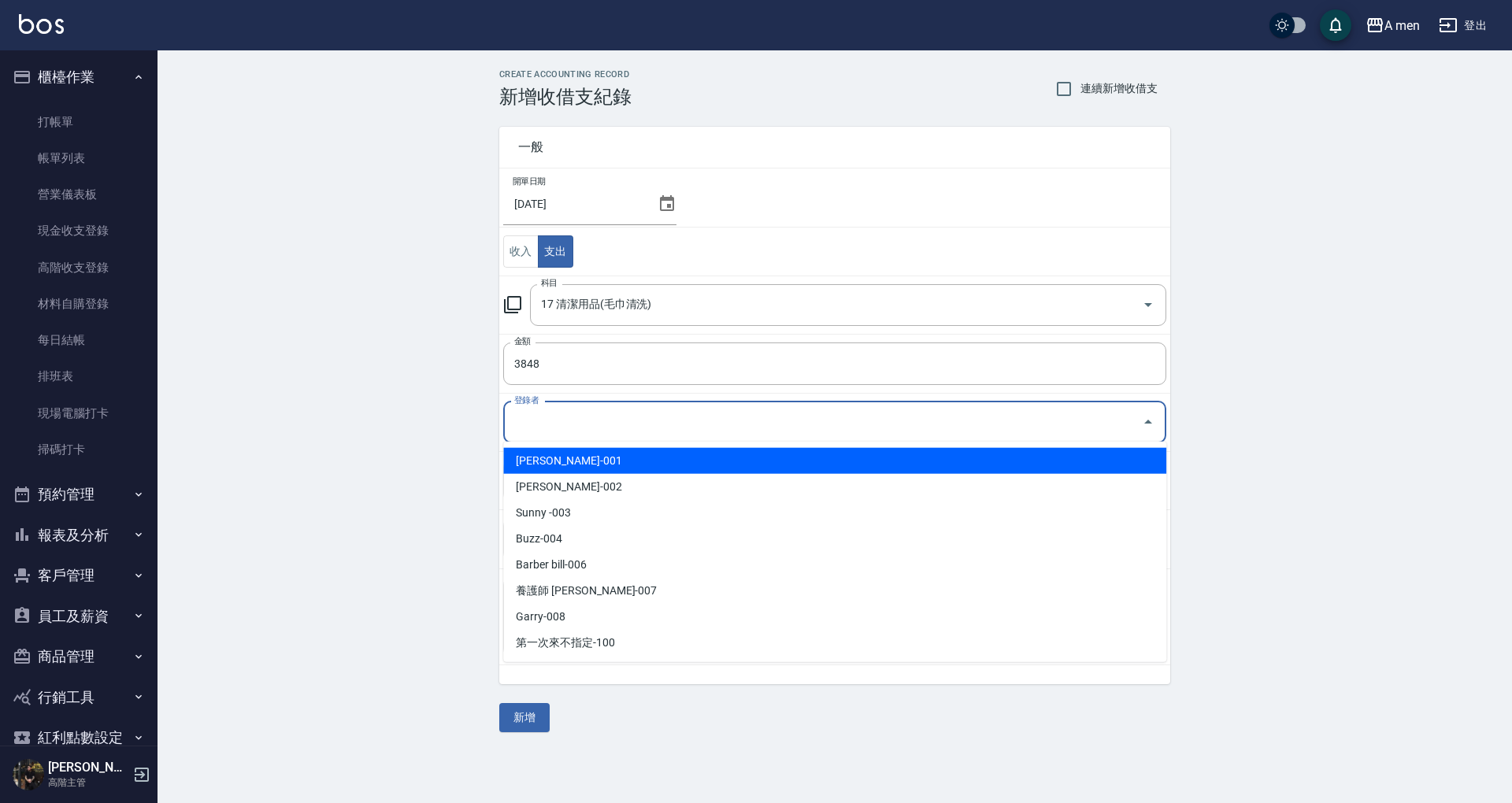
click at [552, 412] on input "登錄者" at bounding box center [823, 422] width 625 height 28
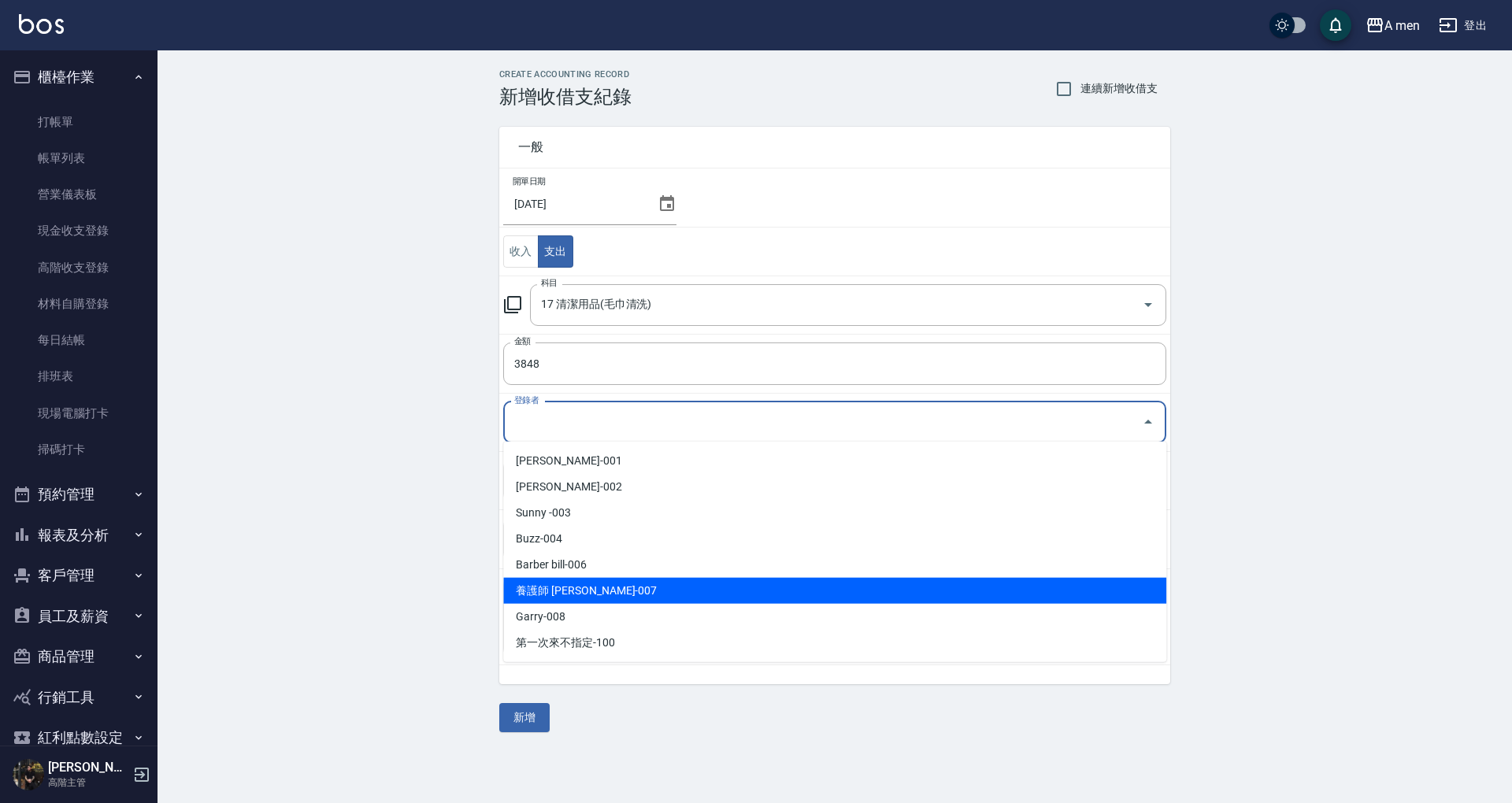
click at [593, 583] on li "養護師 小趙-007" at bounding box center [834, 590] width 663 height 26
type input "養護師 小趙-007"
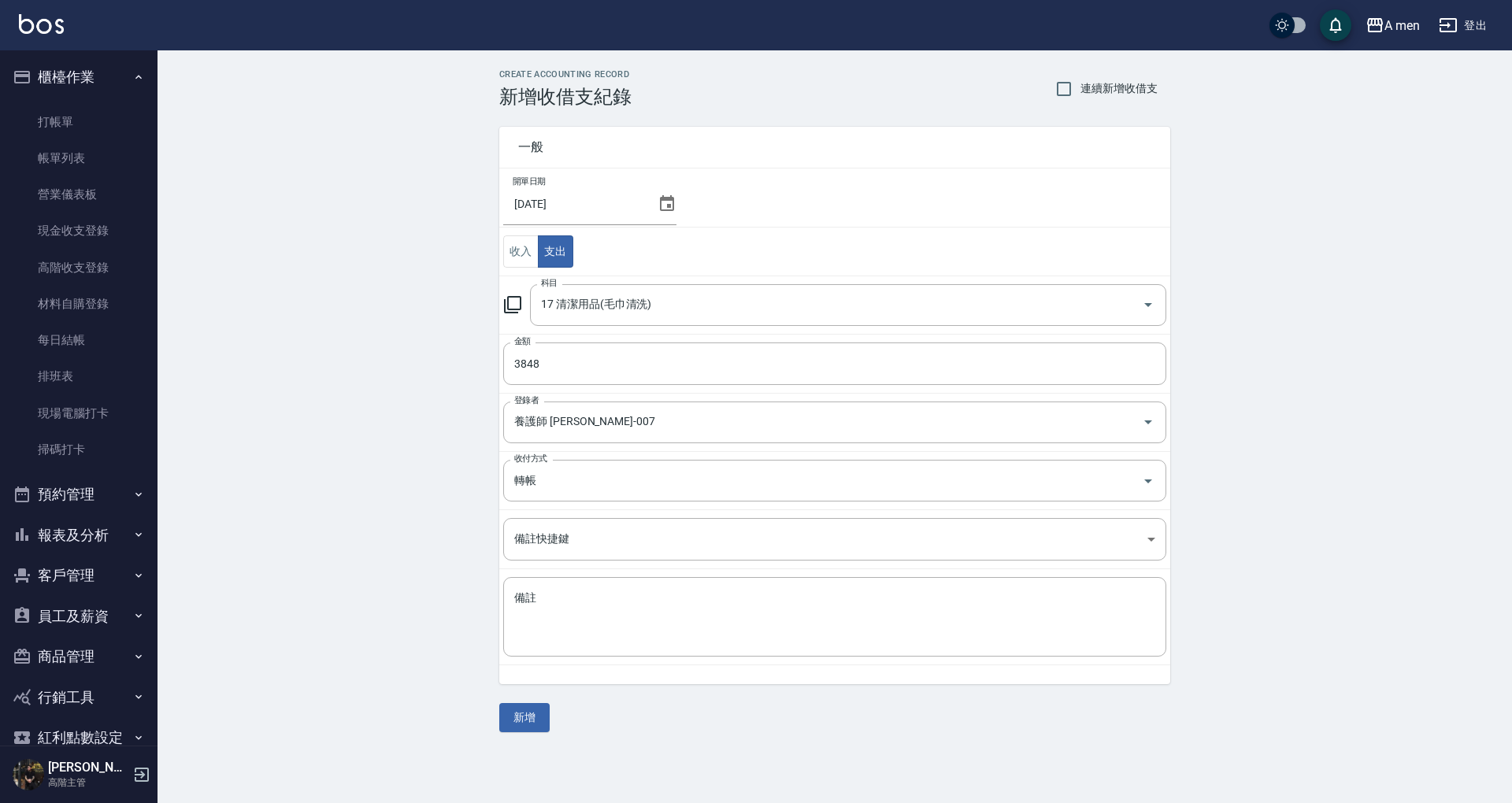
drag, startPoint x: 539, startPoint y: 714, endPoint x: 883, endPoint y: 718, distance: 344.0
click at [883, 718] on div "一般 開單日期 2025/10/04 收入 支出 科目 17 清潔用品(毛巾清洗) 科目 金額 3848 金額 登錄者 養護師 小趙-007 登錄者 收付方式…" at bounding box center [835, 419] width 671 height 624
click at [535, 714] on button "新增" at bounding box center [524, 718] width 51 height 29
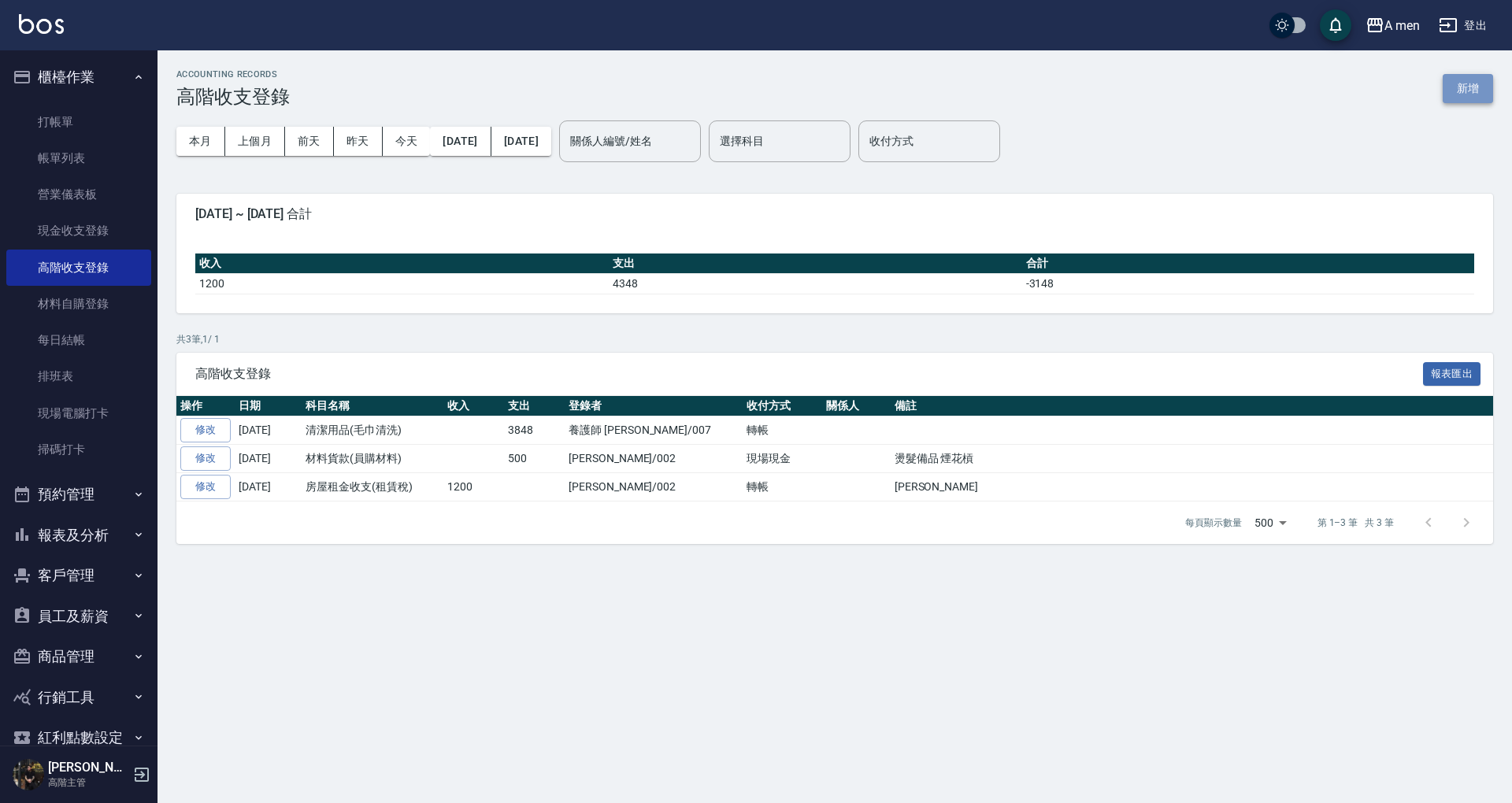
click at [1471, 90] on button "新增" at bounding box center [1467, 88] width 51 height 29
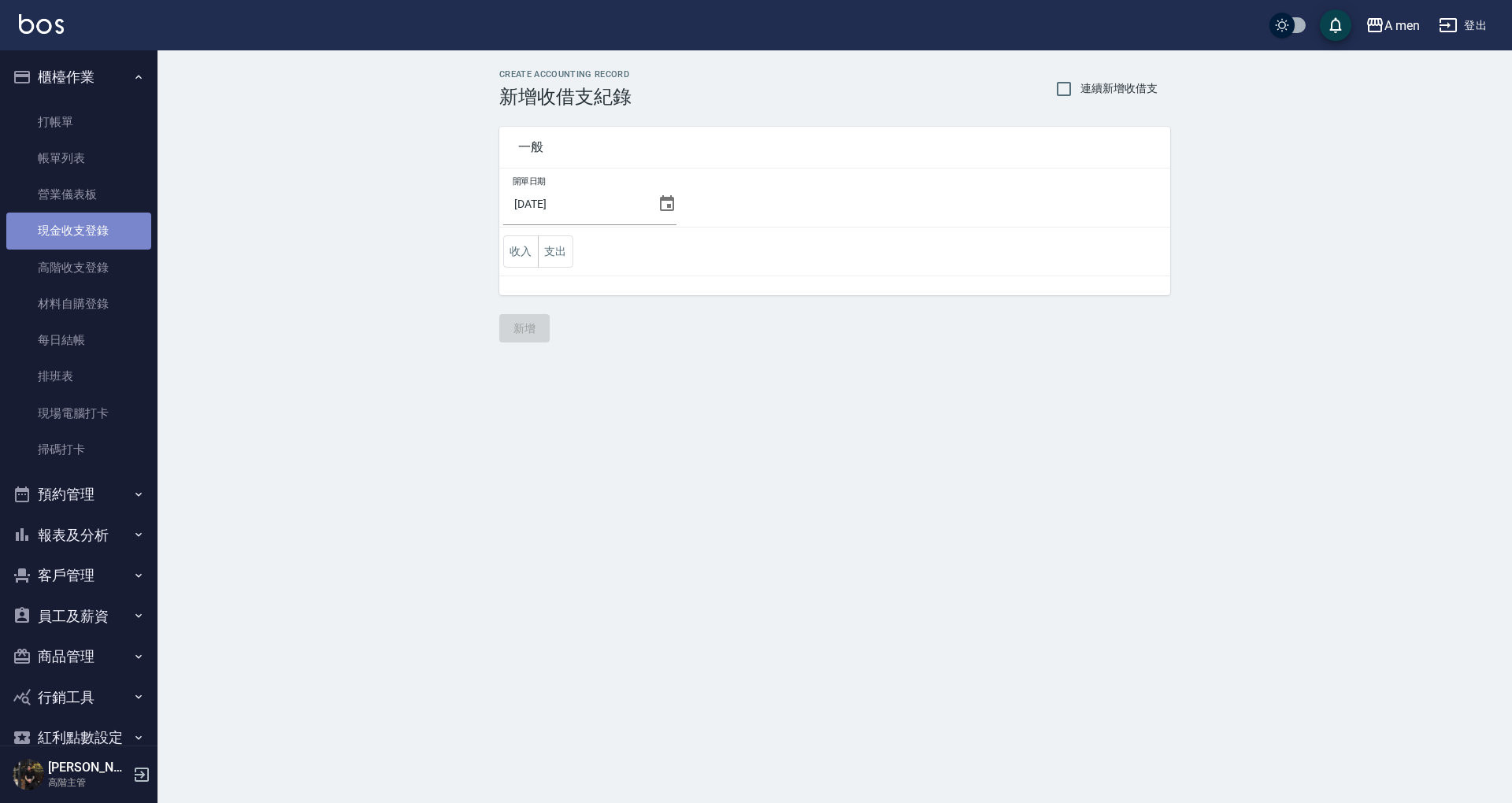
click at [105, 243] on link "現金收支登錄" at bounding box center [78, 231] width 145 height 36
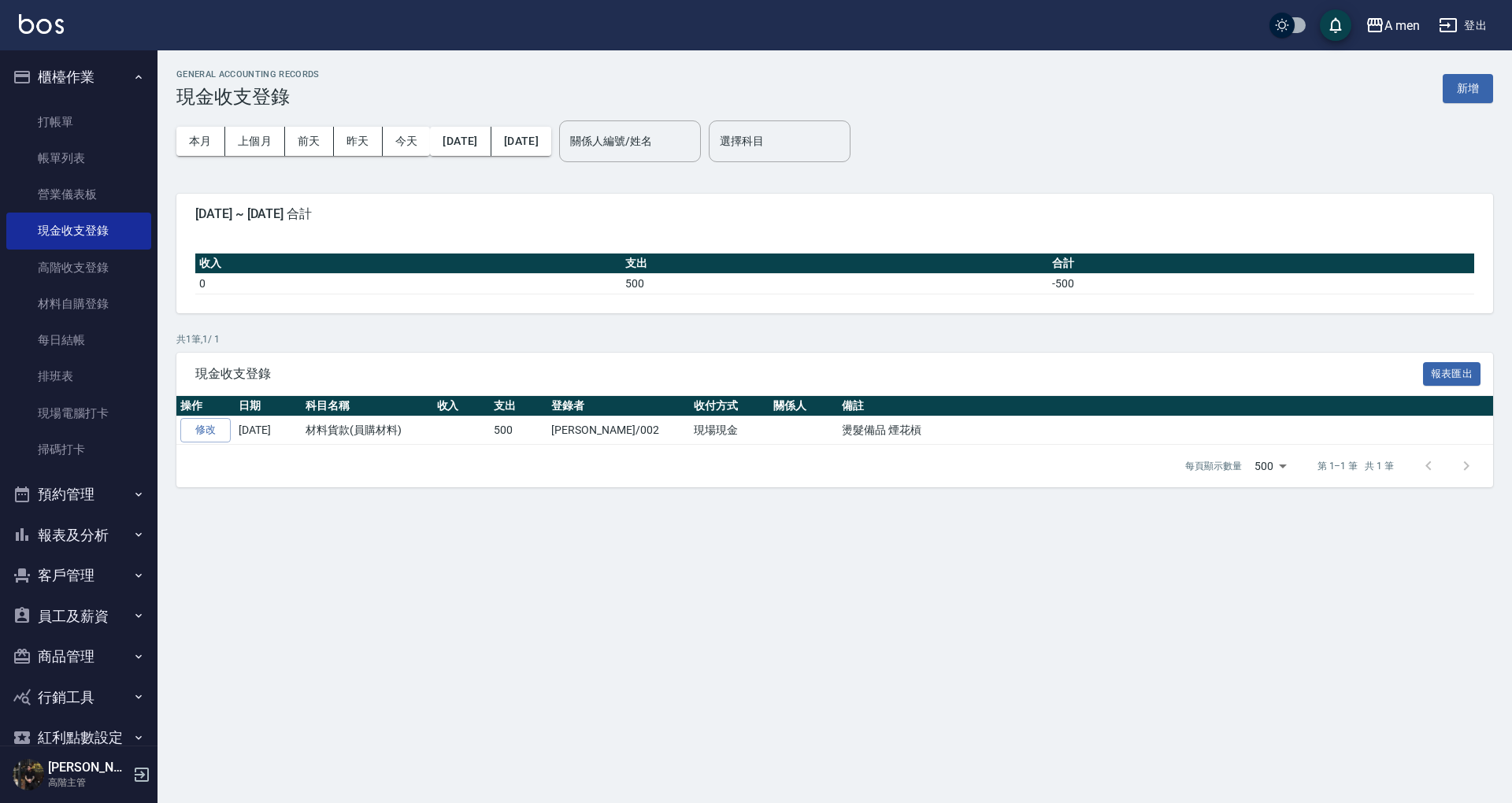
click at [1494, 74] on div "GENERAL ACCOUNTING RECORDS 現金收支登錄 新增 本月 上個月 前天 昨天 今天 2025/10/01 2025/10/04 關係人編…" at bounding box center [834, 279] width 1354 height 456
click at [1476, 88] on button "新增" at bounding box center [1467, 88] width 51 height 29
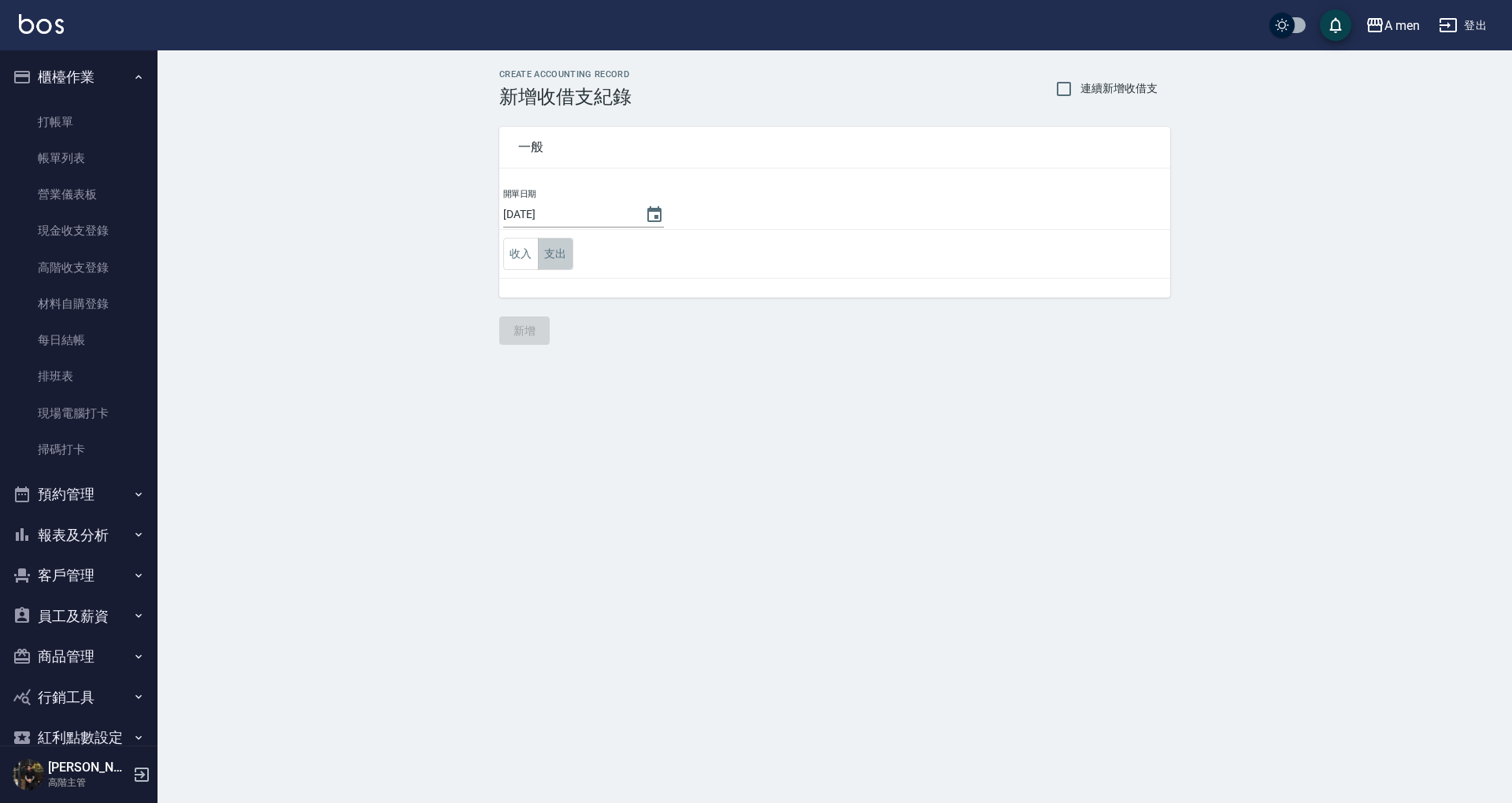
click at [553, 249] on button "支出" at bounding box center [556, 254] width 36 height 32
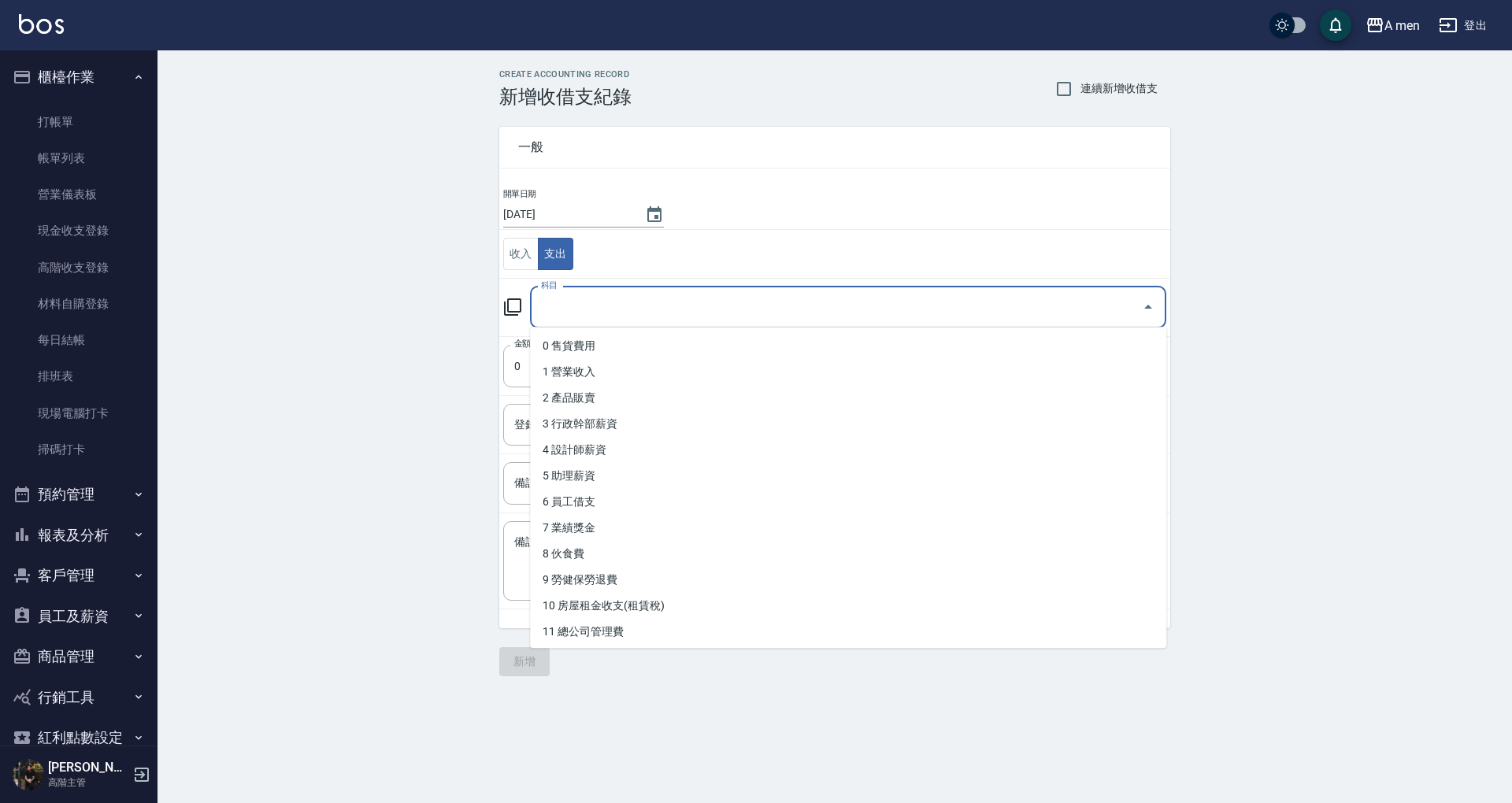
click at [576, 317] on input "科目" at bounding box center [836, 307] width 598 height 28
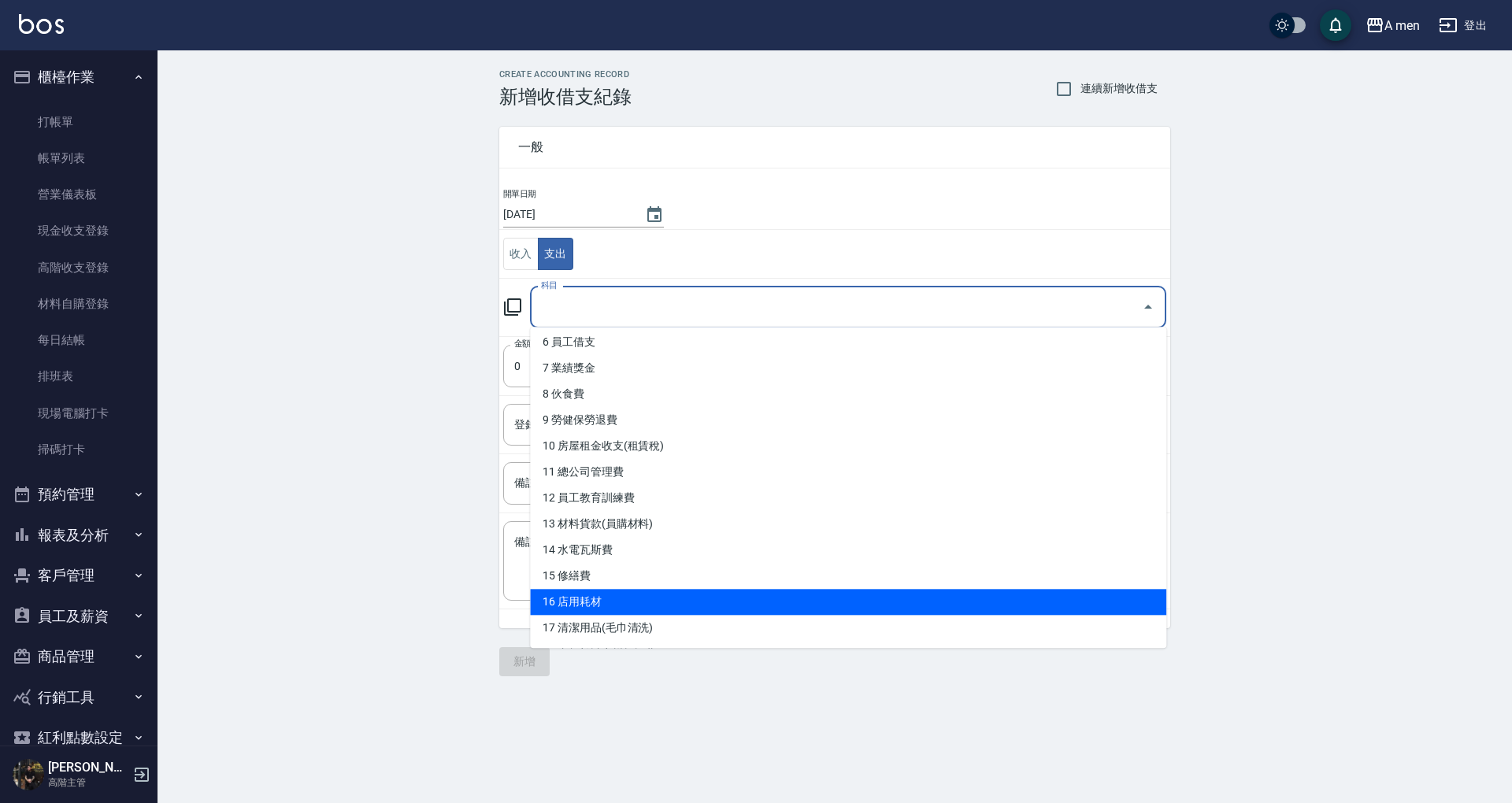
scroll to position [209, 0]
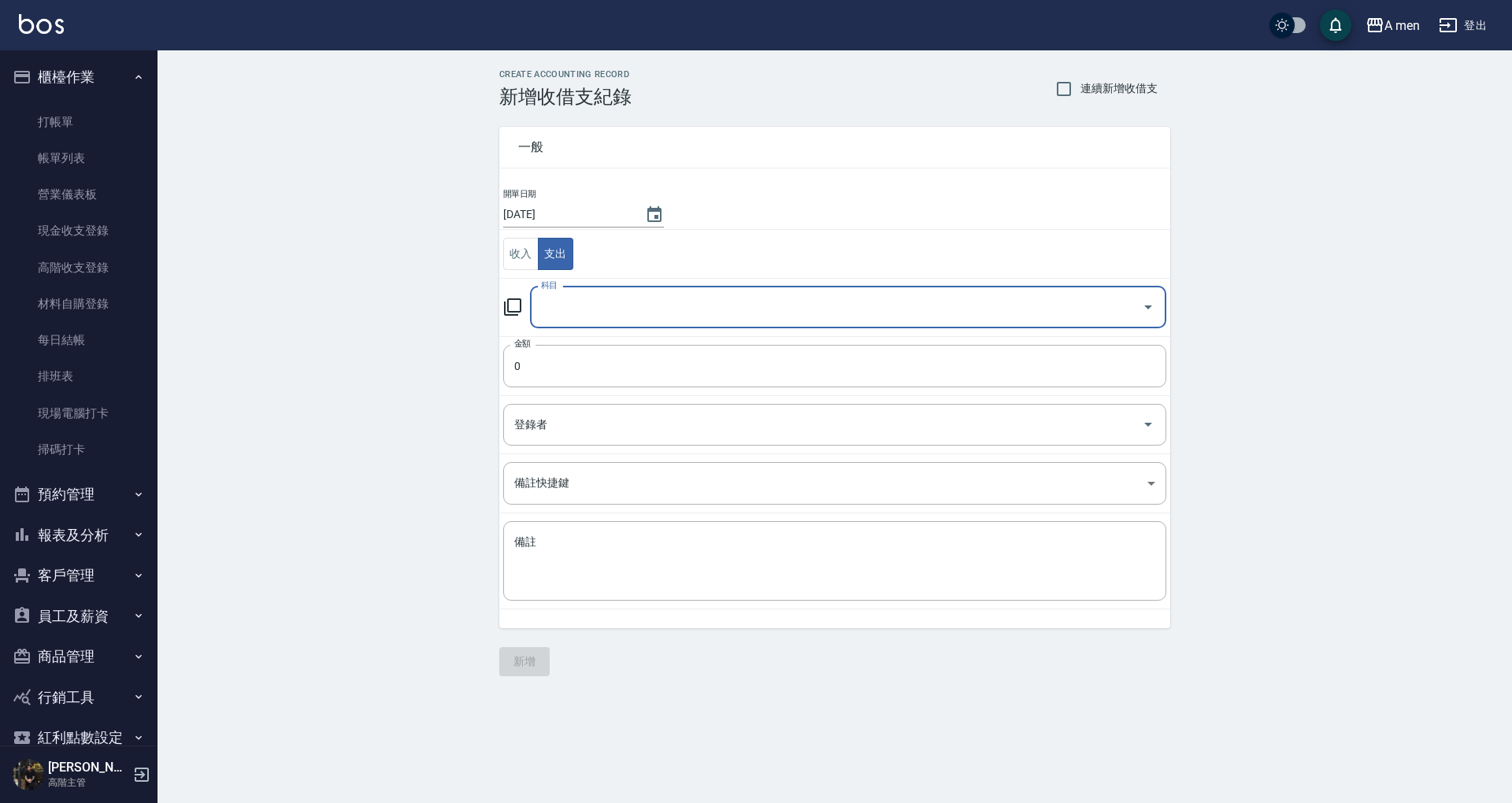
click at [622, 320] on div "科目" at bounding box center [848, 307] width 637 height 42
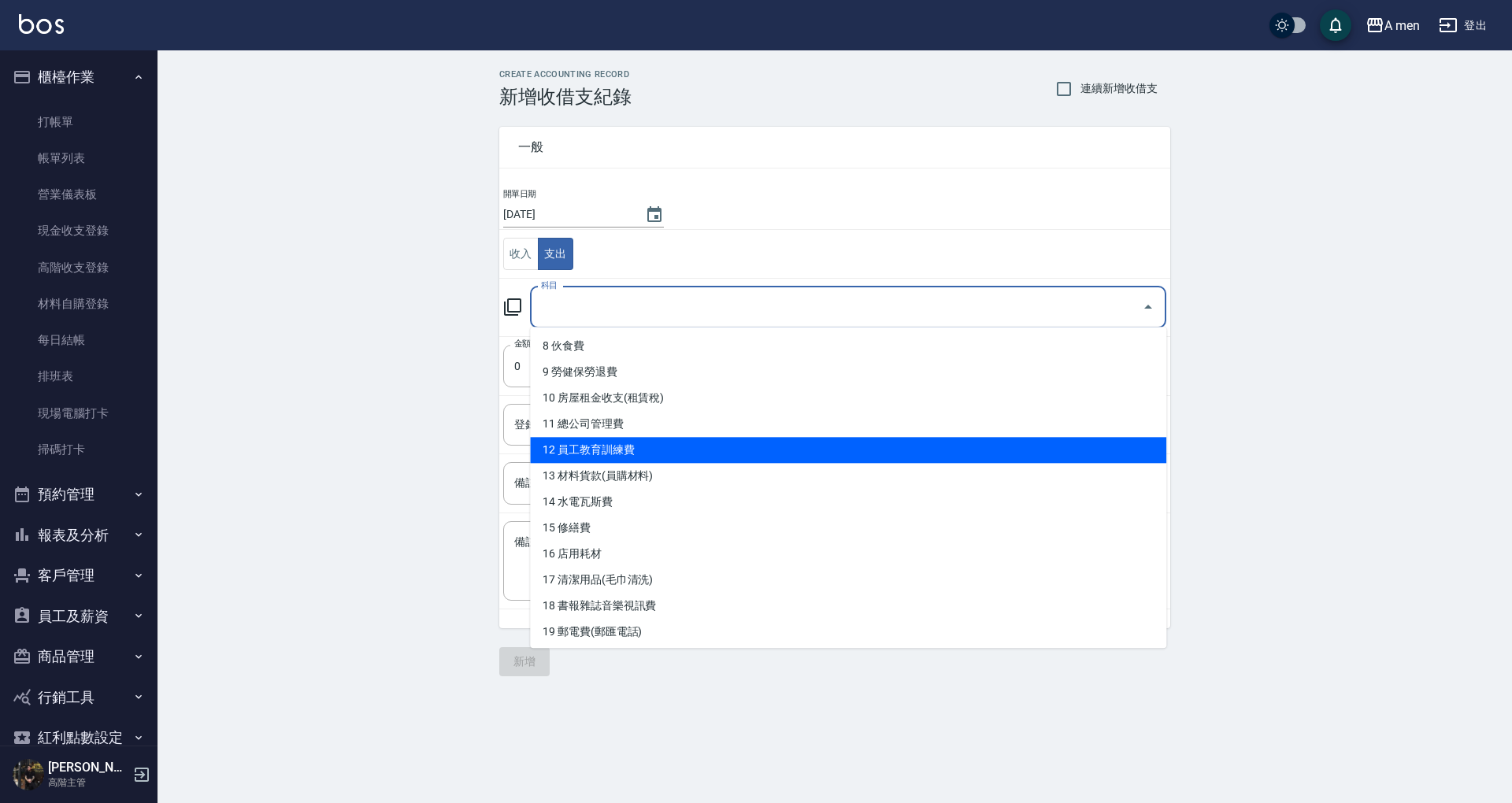
scroll to position [315, 0]
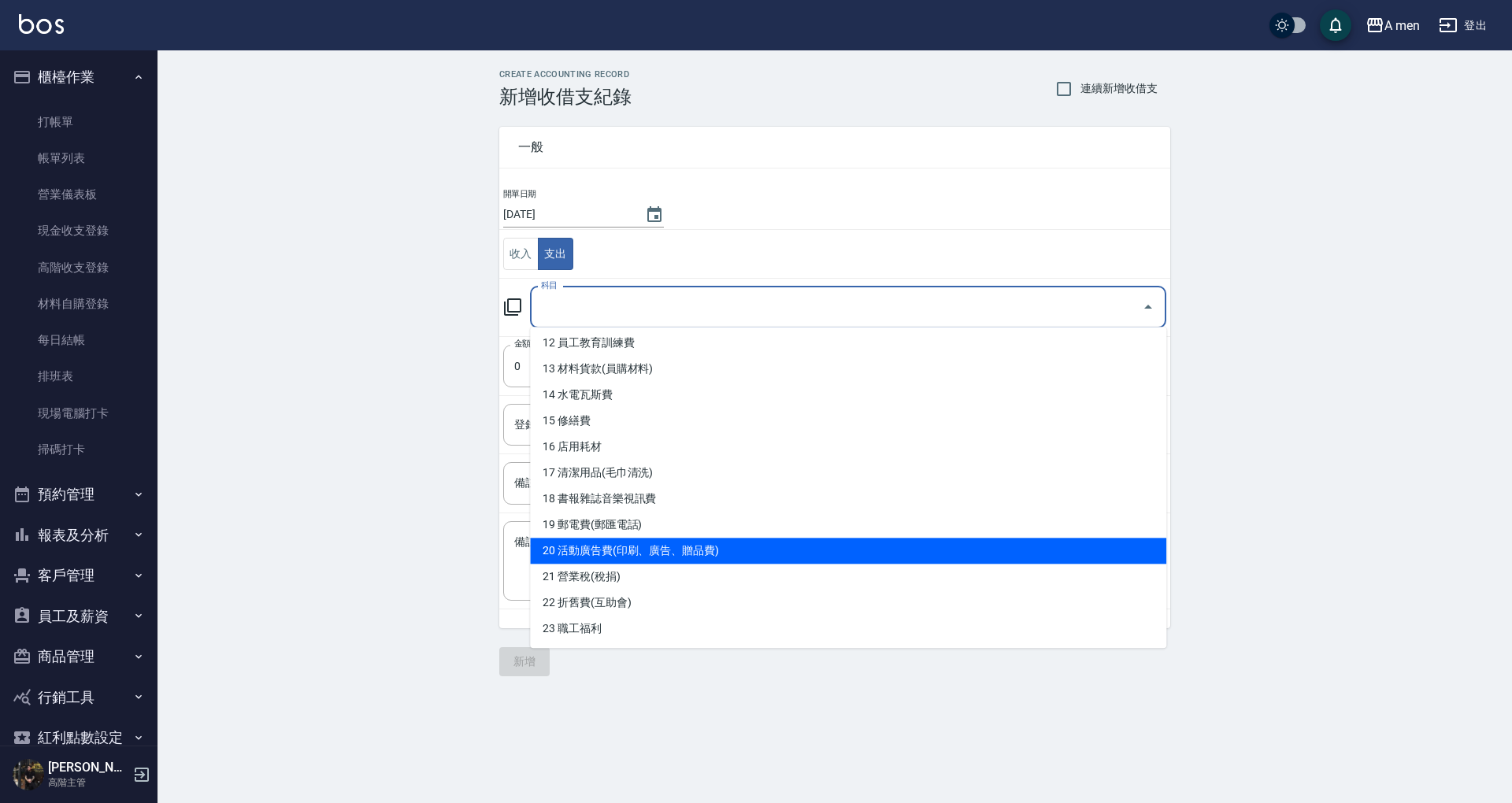
click at [641, 555] on li "20 活動廣告費(印刷、廣告、贈品費)" at bounding box center [848, 550] width 637 height 26
type input "20 活動廣告費(印刷、廣告、贈品費)"
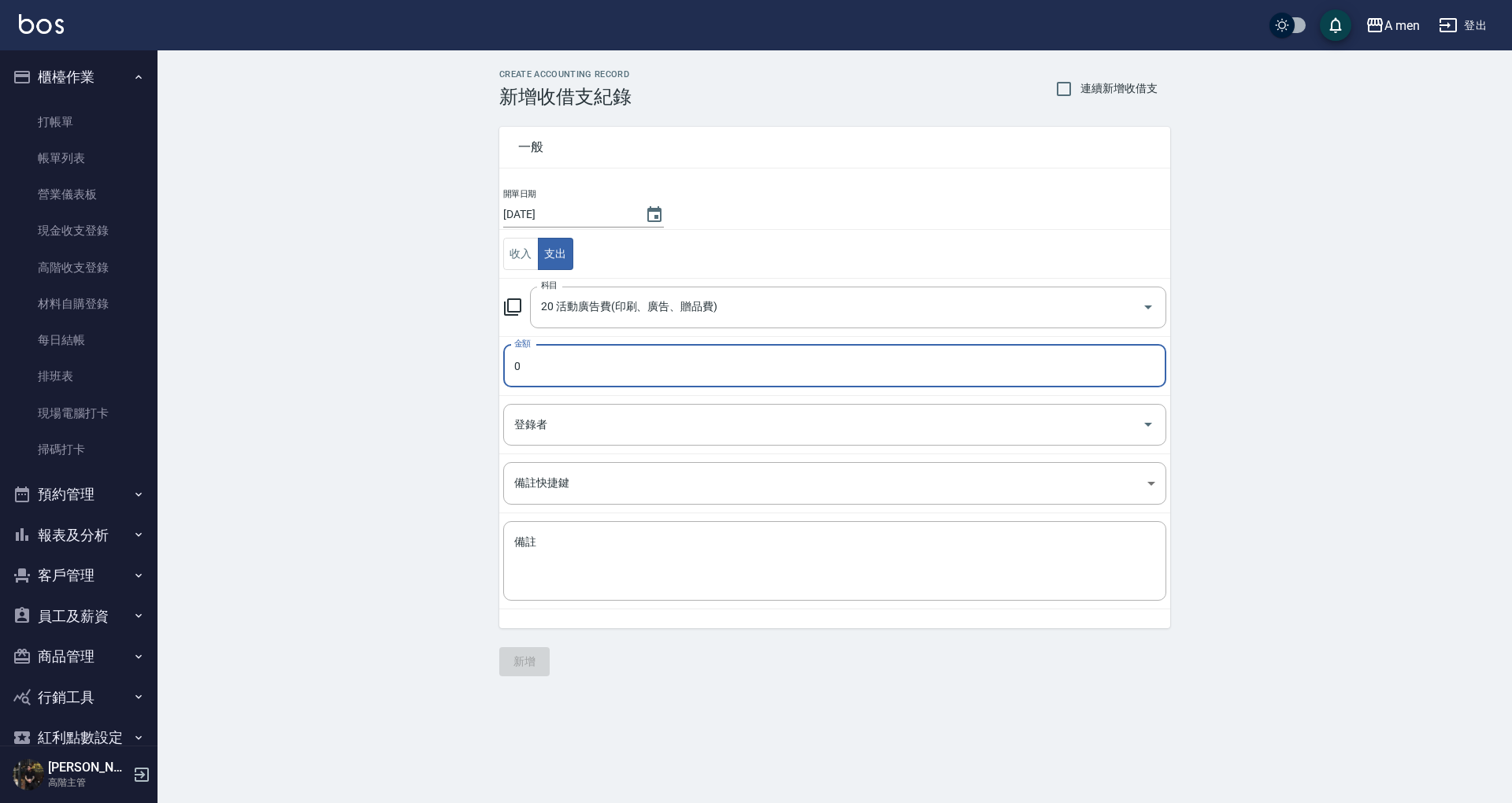
click at [611, 362] on input "0" at bounding box center [834, 366] width 663 height 43
type input "30"
click at [718, 418] on input "登錄者" at bounding box center [823, 425] width 625 height 28
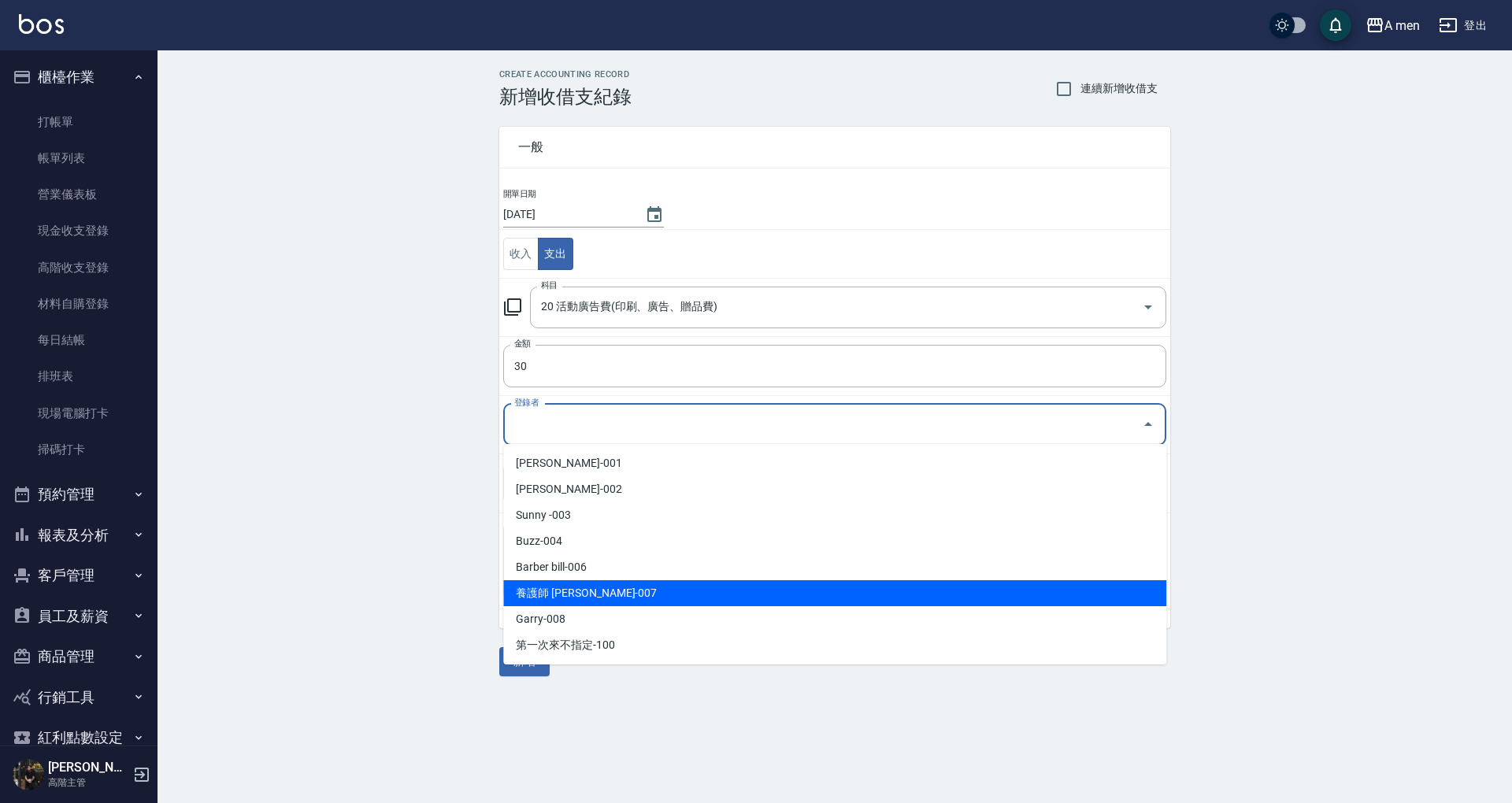
click at [676, 592] on li "養護師 小趙-007" at bounding box center [834, 593] width 663 height 26
type input "養護師 小趙-007"
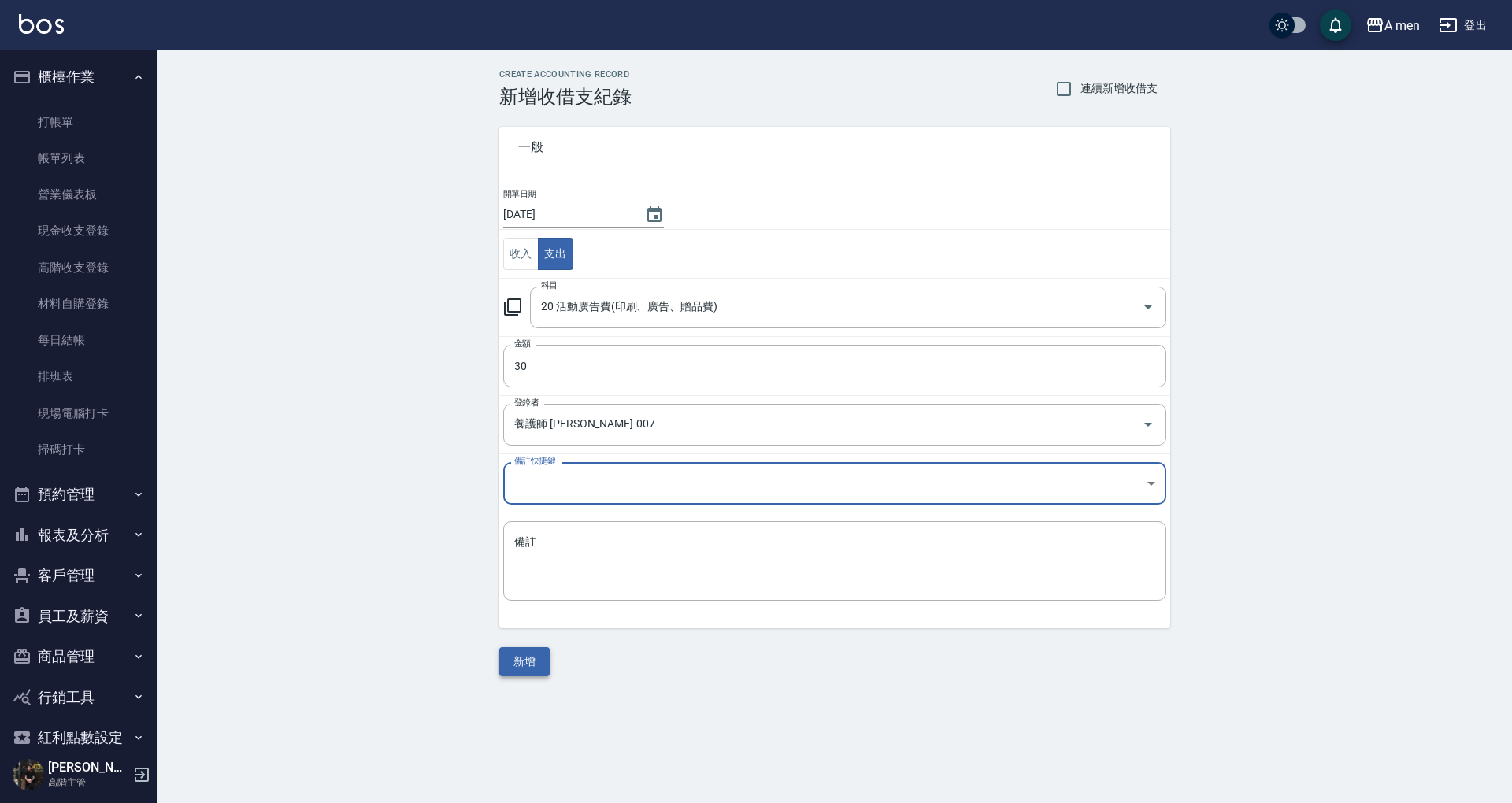
click at [531, 652] on button "新增" at bounding box center [524, 661] width 51 height 29
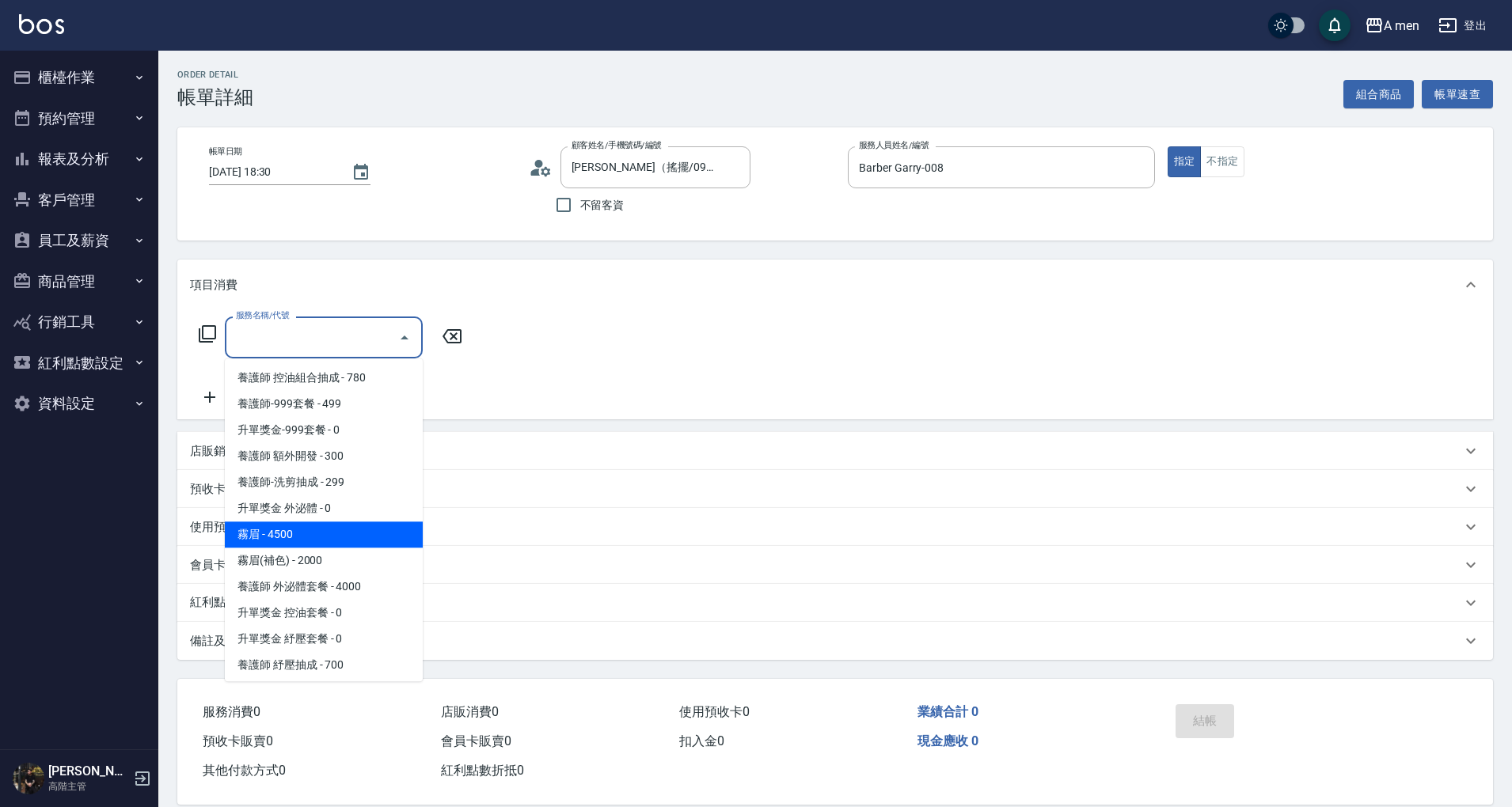
scroll to position [317, 0]
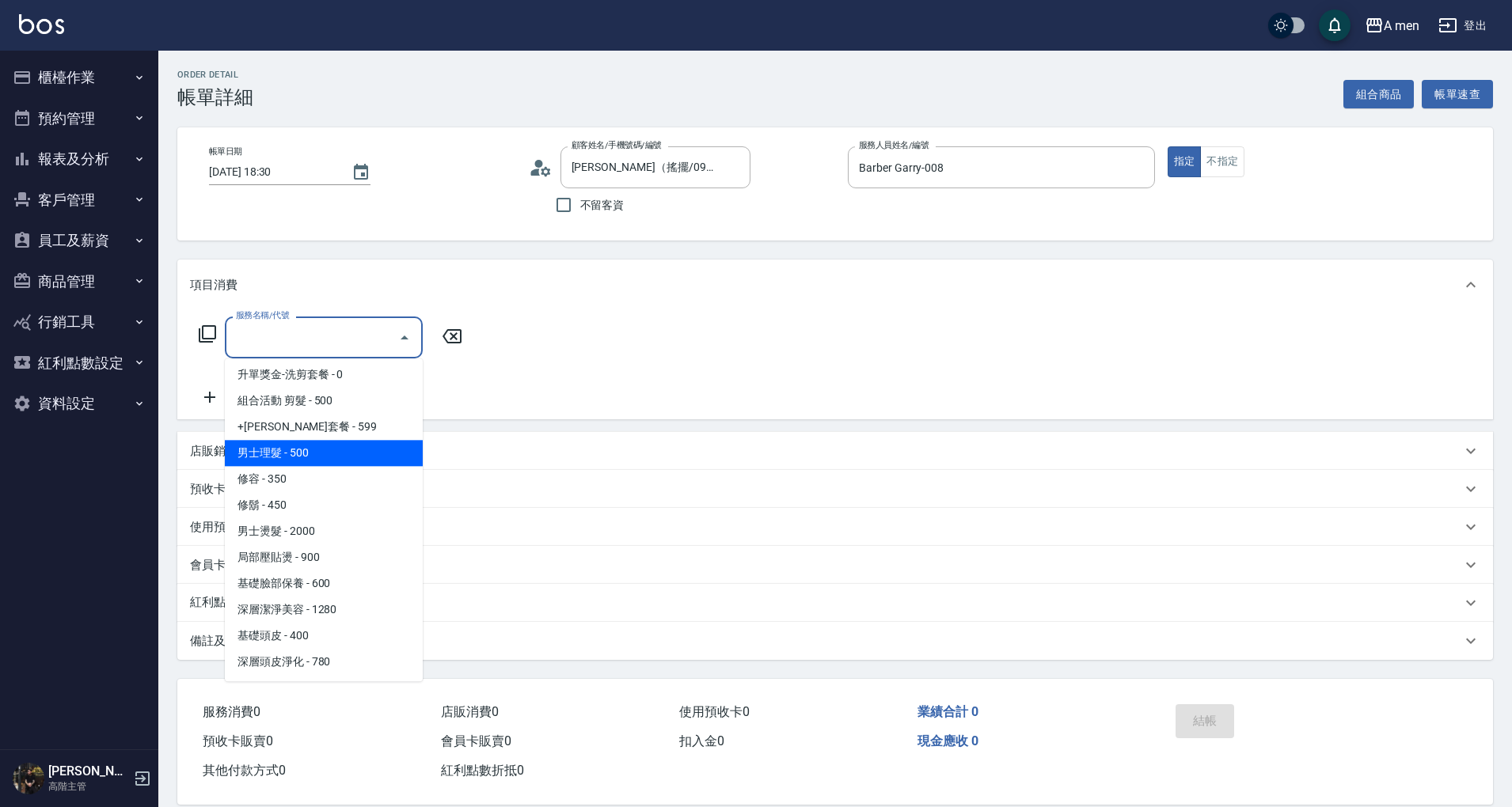
click at [332, 459] on span "男士理髮 - 500" at bounding box center [323, 453] width 198 height 26
type input "男士理髮(A01)"
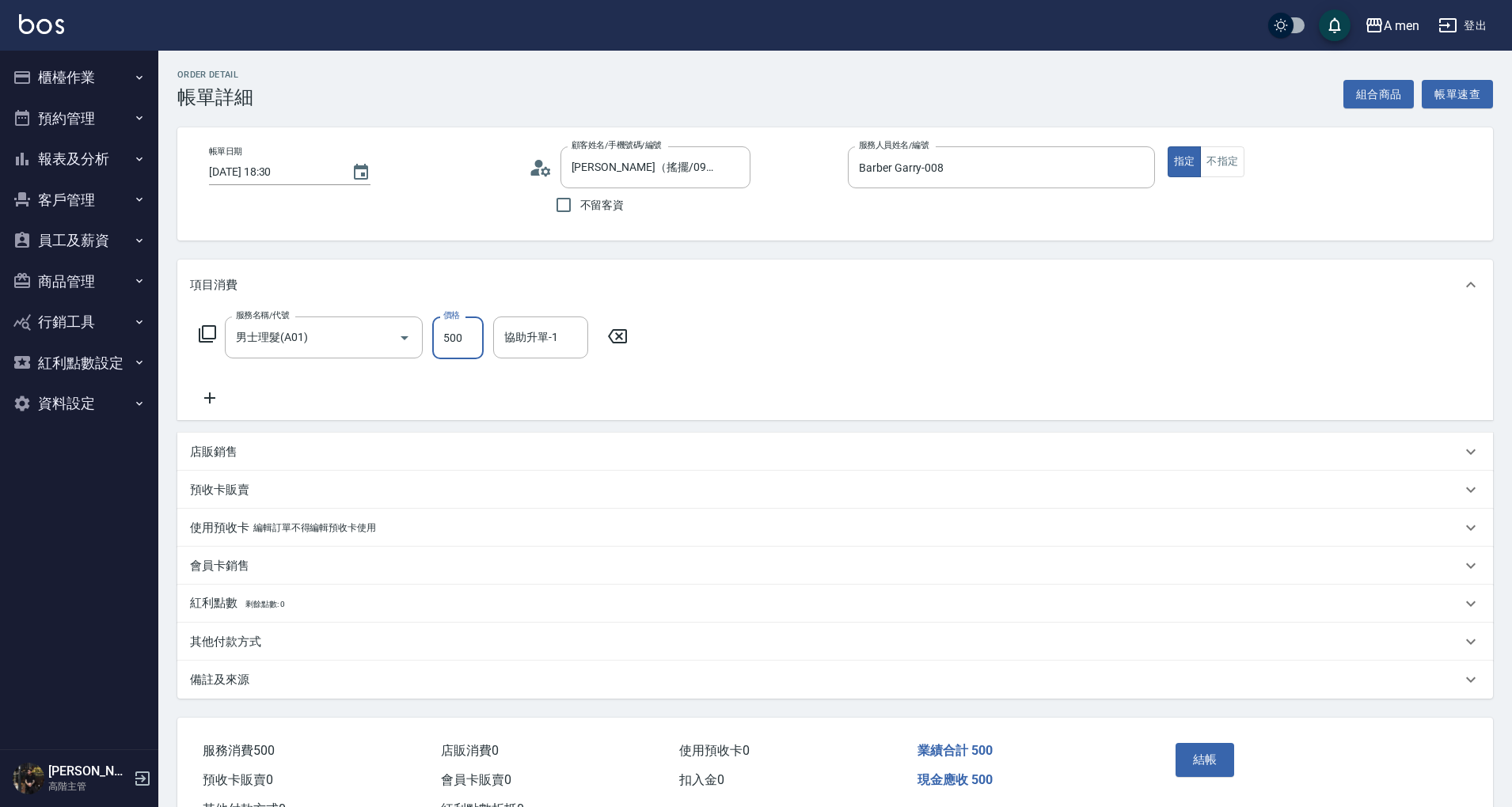
click at [476, 337] on input "500" at bounding box center [457, 338] width 51 height 43
type input "700"
click at [1200, 750] on button "結帳" at bounding box center [1205, 760] width 59 height 33
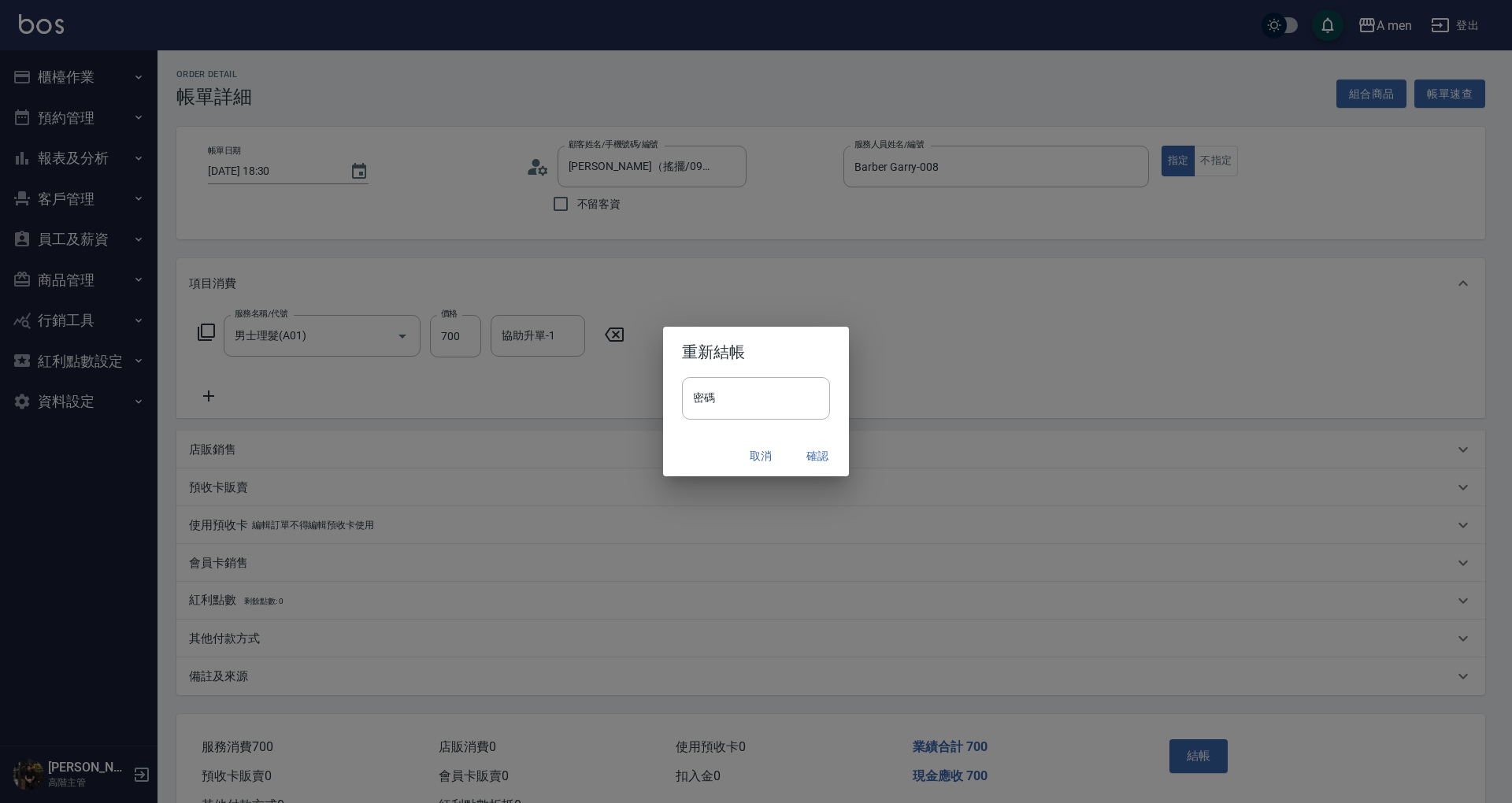
click at [824, 450] on button "確認" at bounding box center [817, 456] width 51 height 29
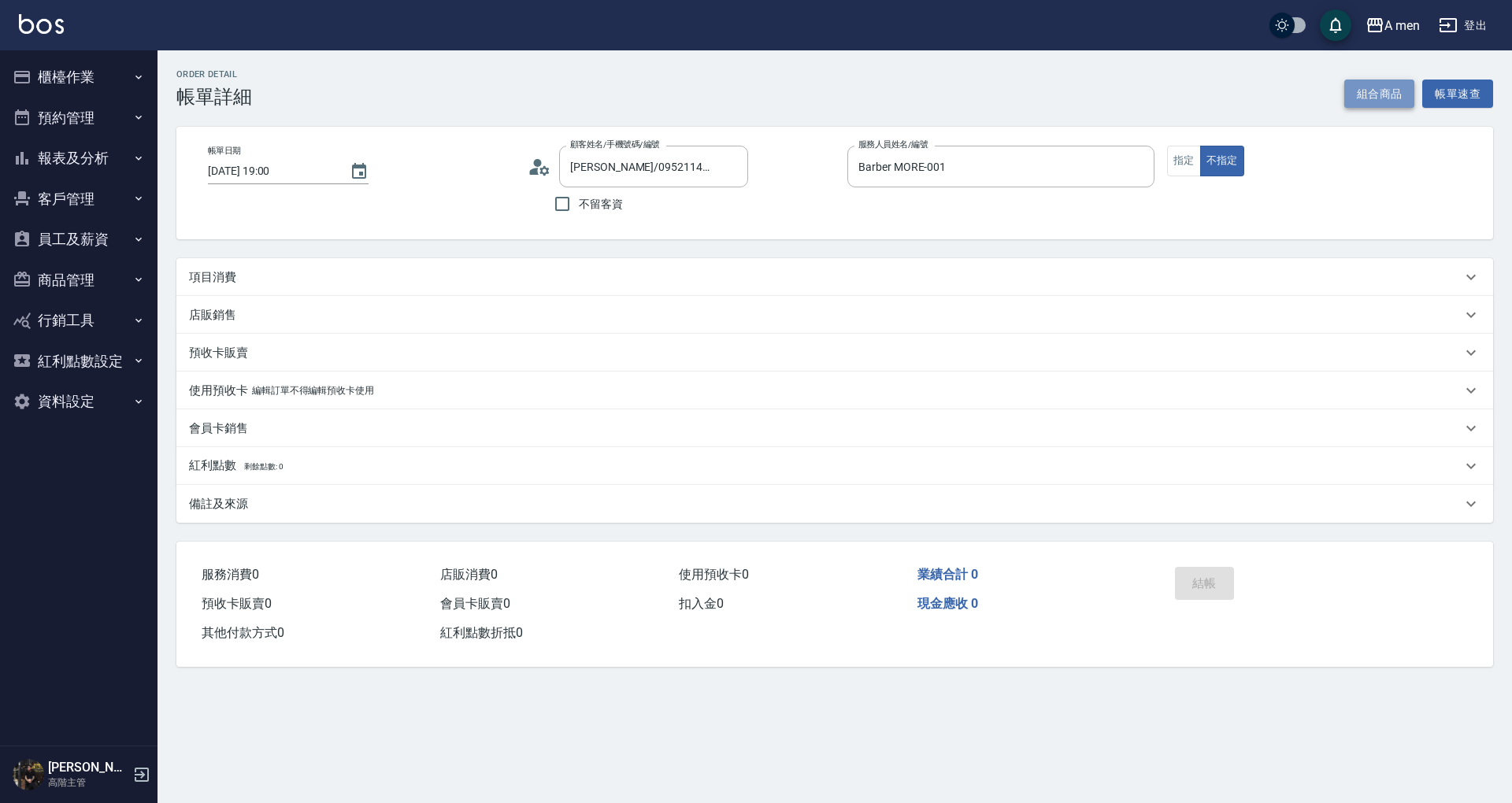
click at [1389, 88] on button "組合商品" at bounding box center [1380, 93] width 71 height 29
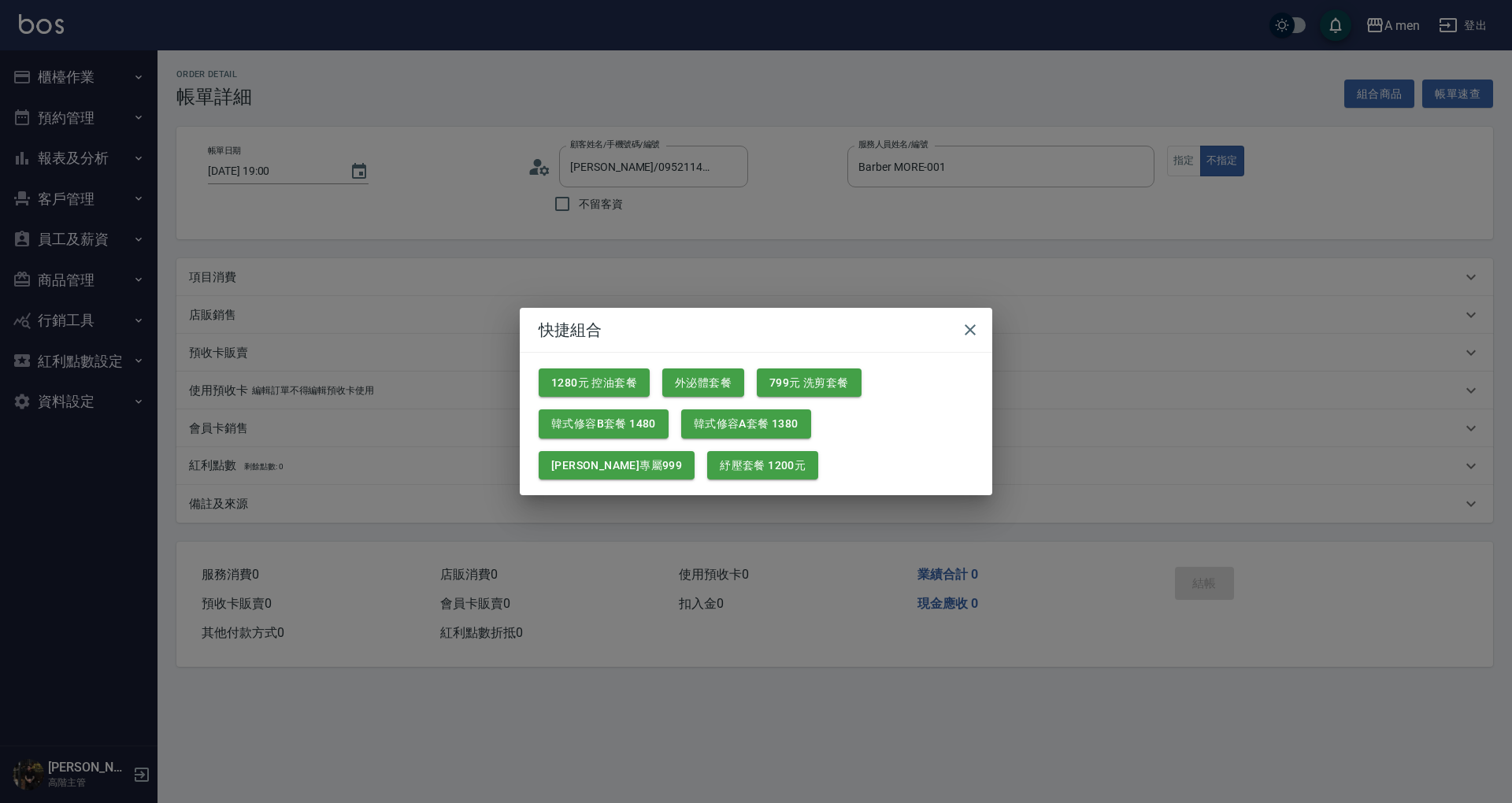
click at [1050, 460] on div "快捷組合 1280元 控油套餐 外泌體套餐 799元 洗剪套餐 韓式修容B套餐 1480 韓式修容A套餐 1380 楊莫專屬999 紓壓套餐 1200元" at bounding box center [756, 402] width 1512 height 803
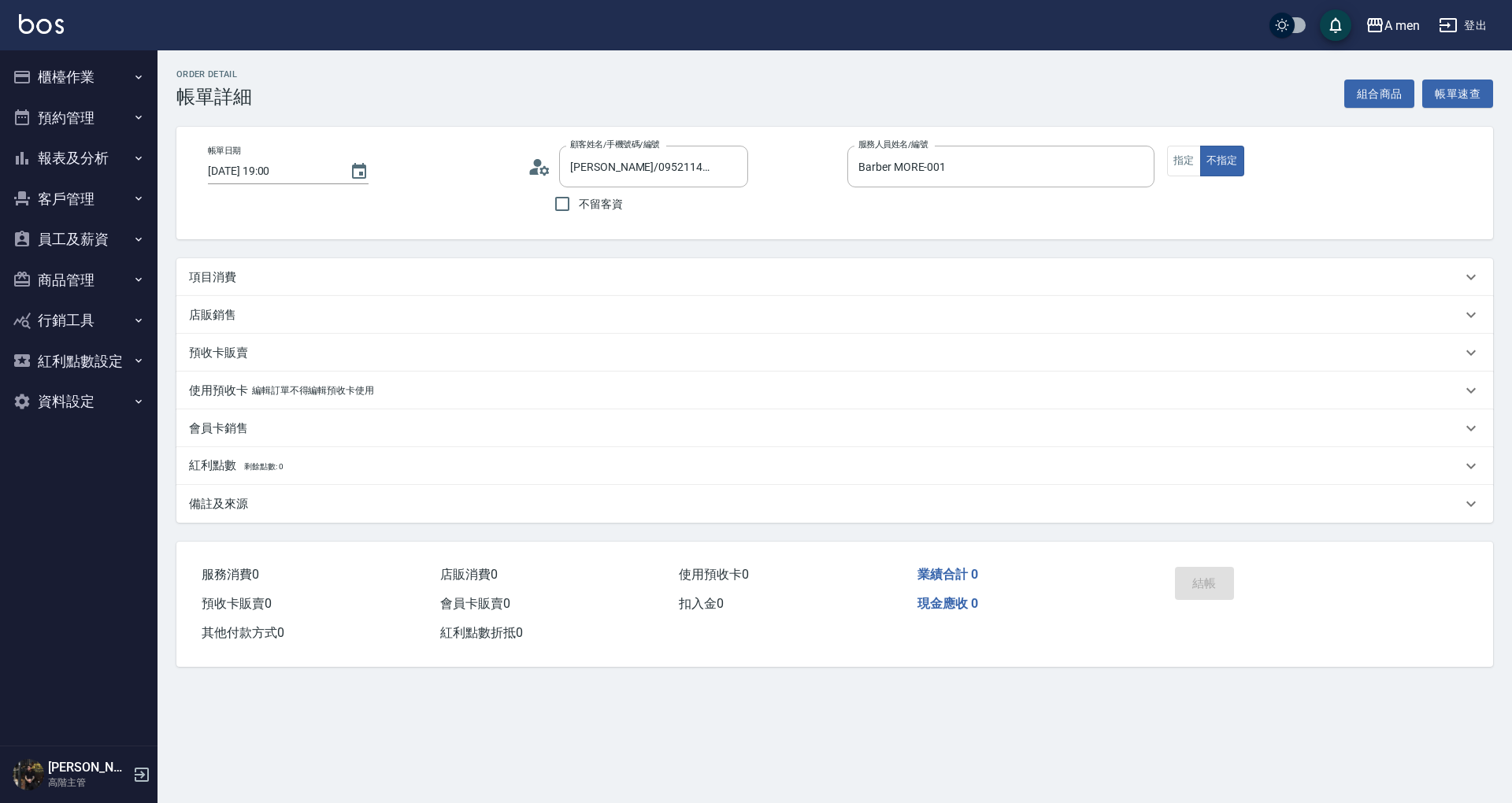
click at [315, 275] on div "項目消費" at bounding box center [825, 277] width 1272 height 17
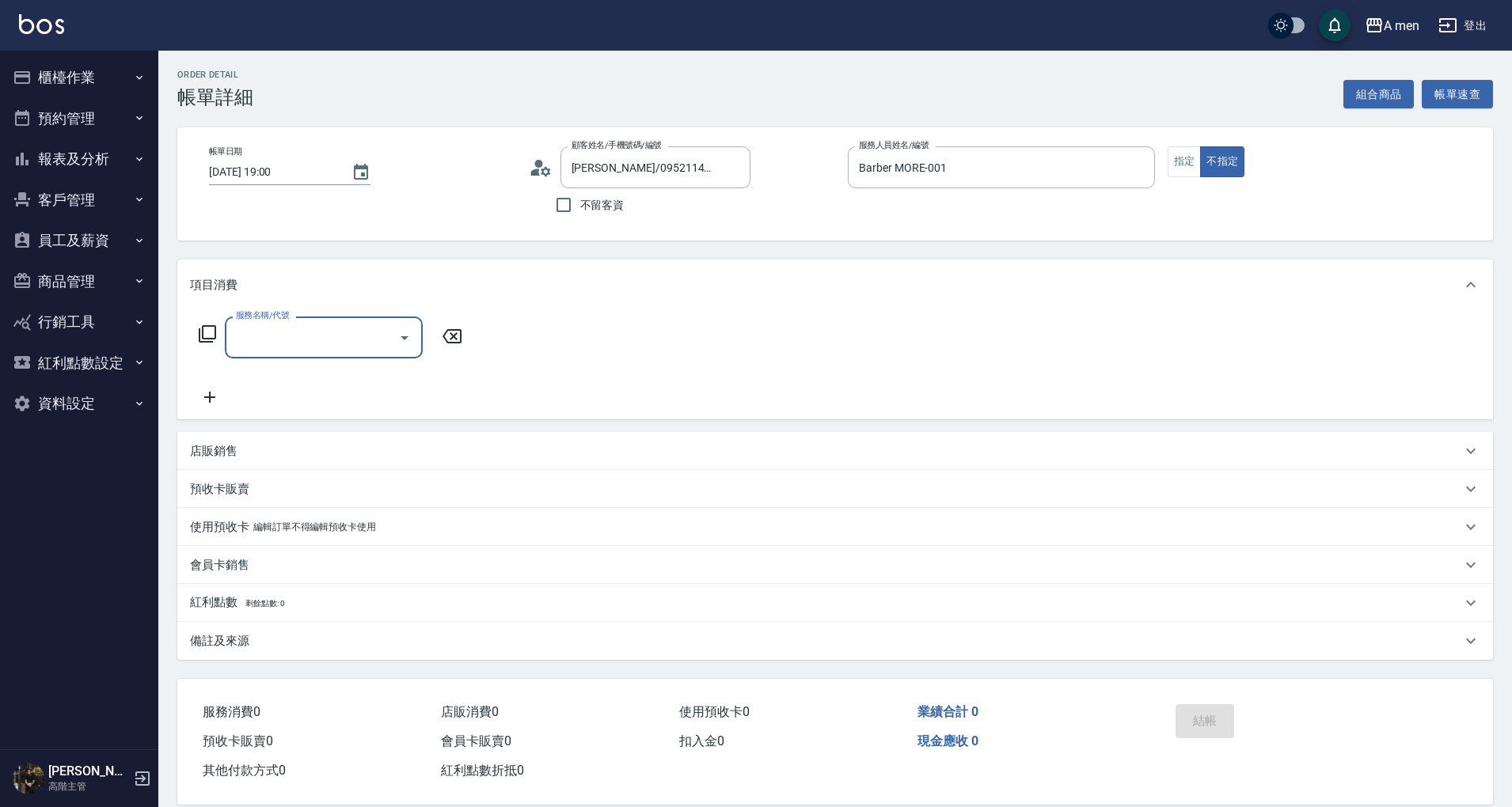
click at [317, 325] on div "服務名稱/代號" at bounding box center [323, 337] width 198 height 42
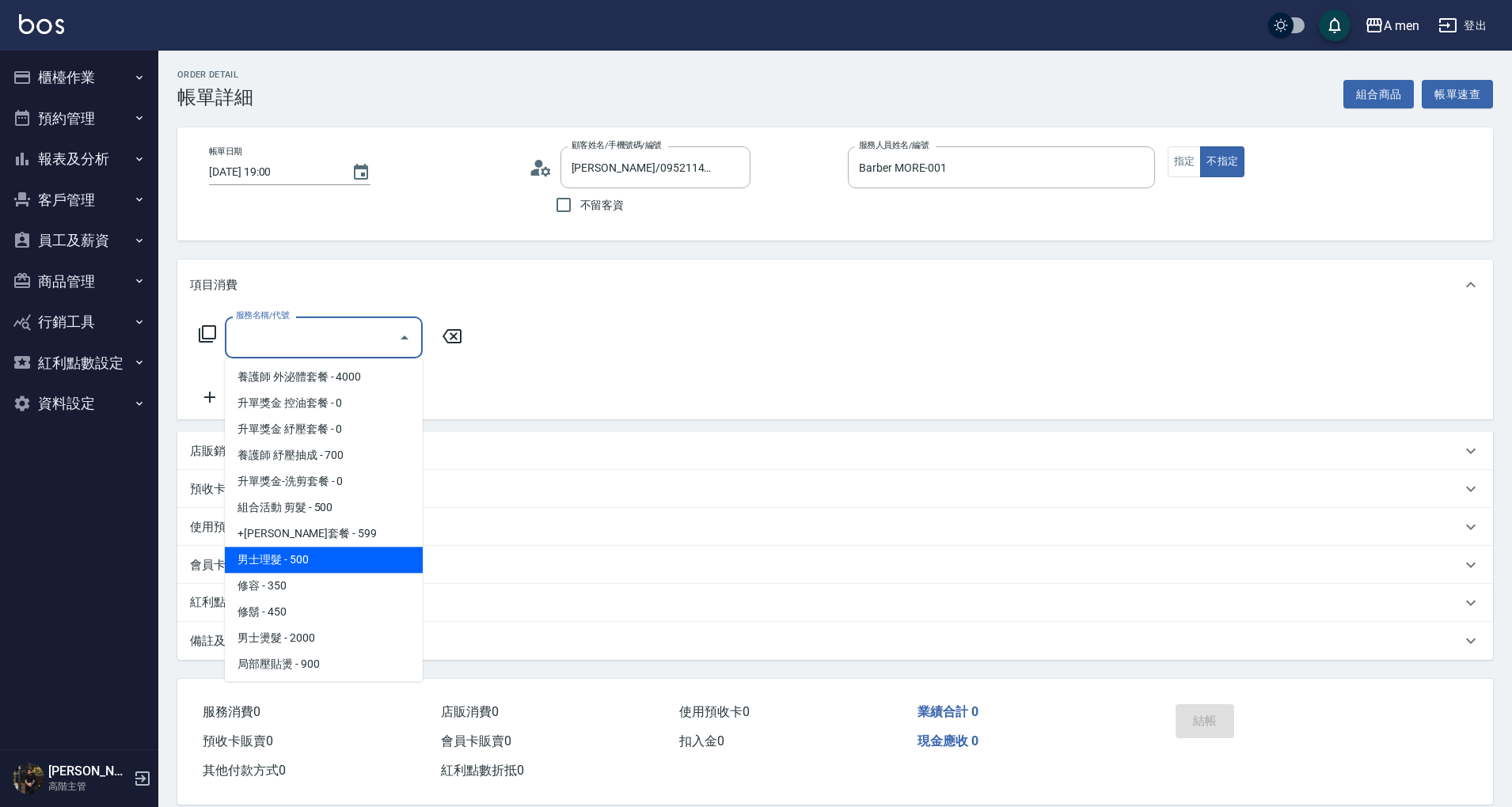
scroll to position [210, 0]
drag, startPoint x: 303, startPoint y: 566, endPoint x: 304, endPoint y: 545, distance: 21.0
click at [304, 567] on span "男士理髮 - 500" at bounding box center [323, 558] width 198 height 26
type input "男士理髮(A01)"
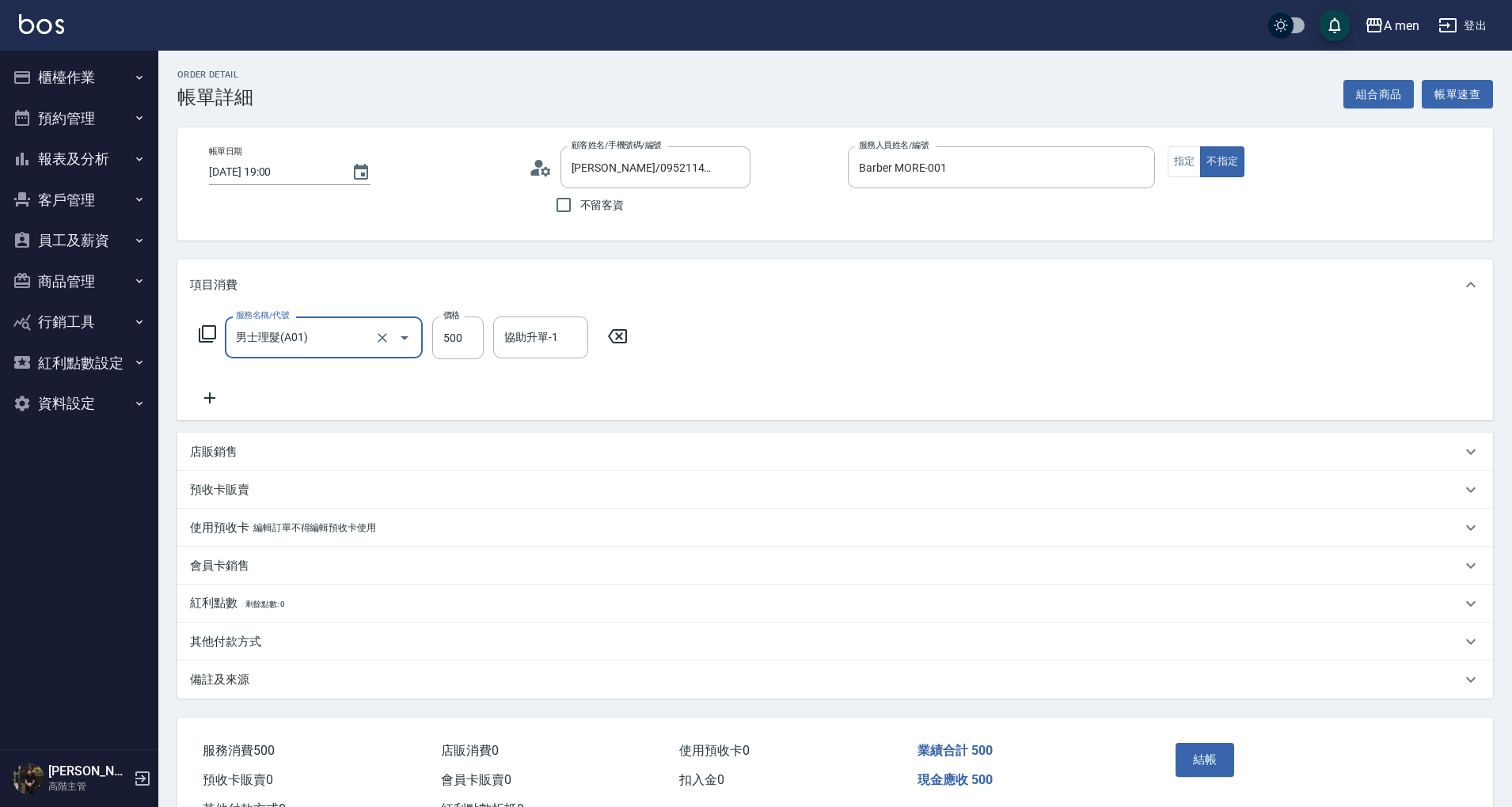
click at [214, 396] on icon at bounding box center [209, 397] width 39 height 19
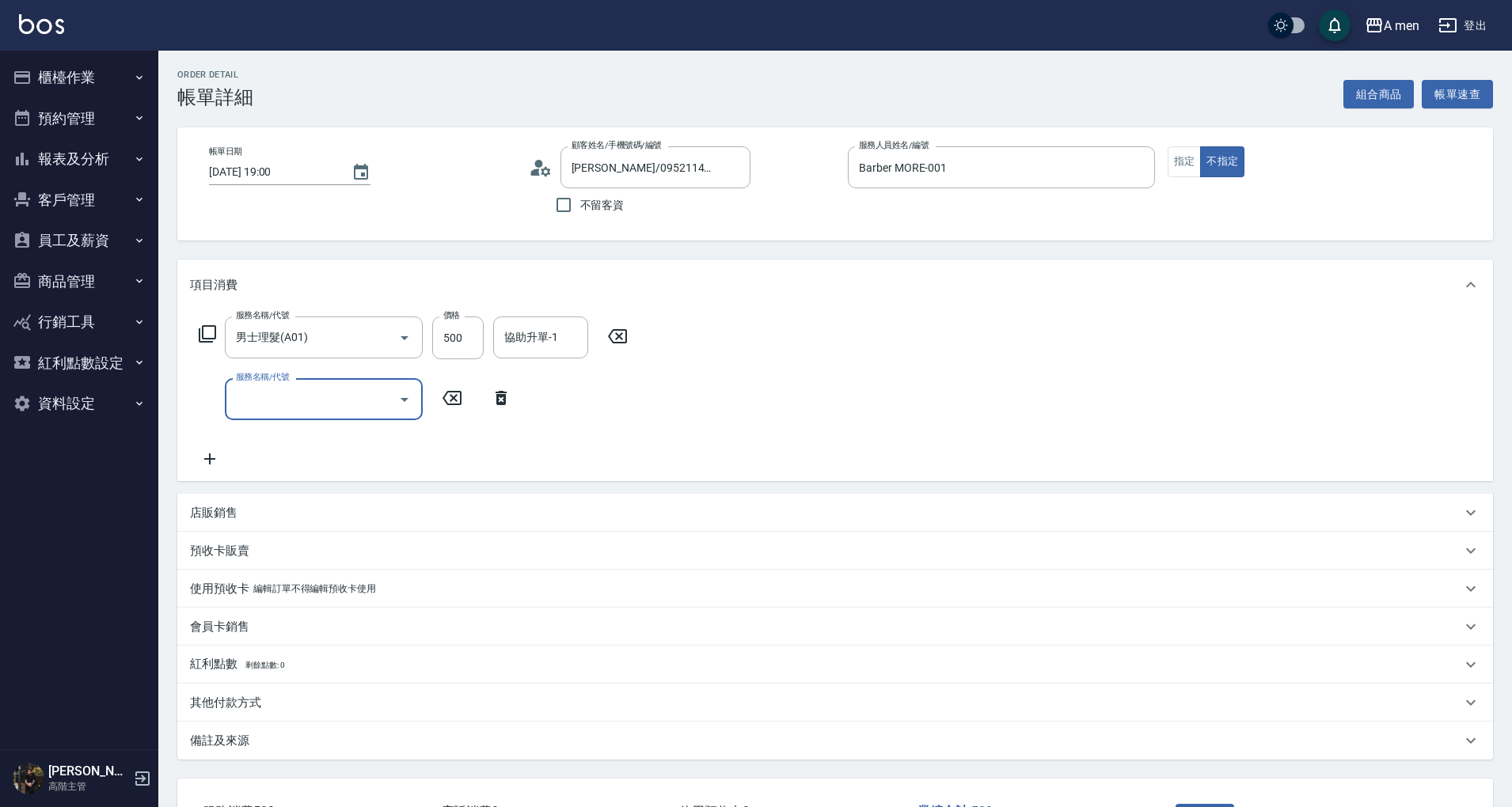
click at [304, 417] on div "服務名稱/代號" at bounding box center [323, 399] width 198 height 42
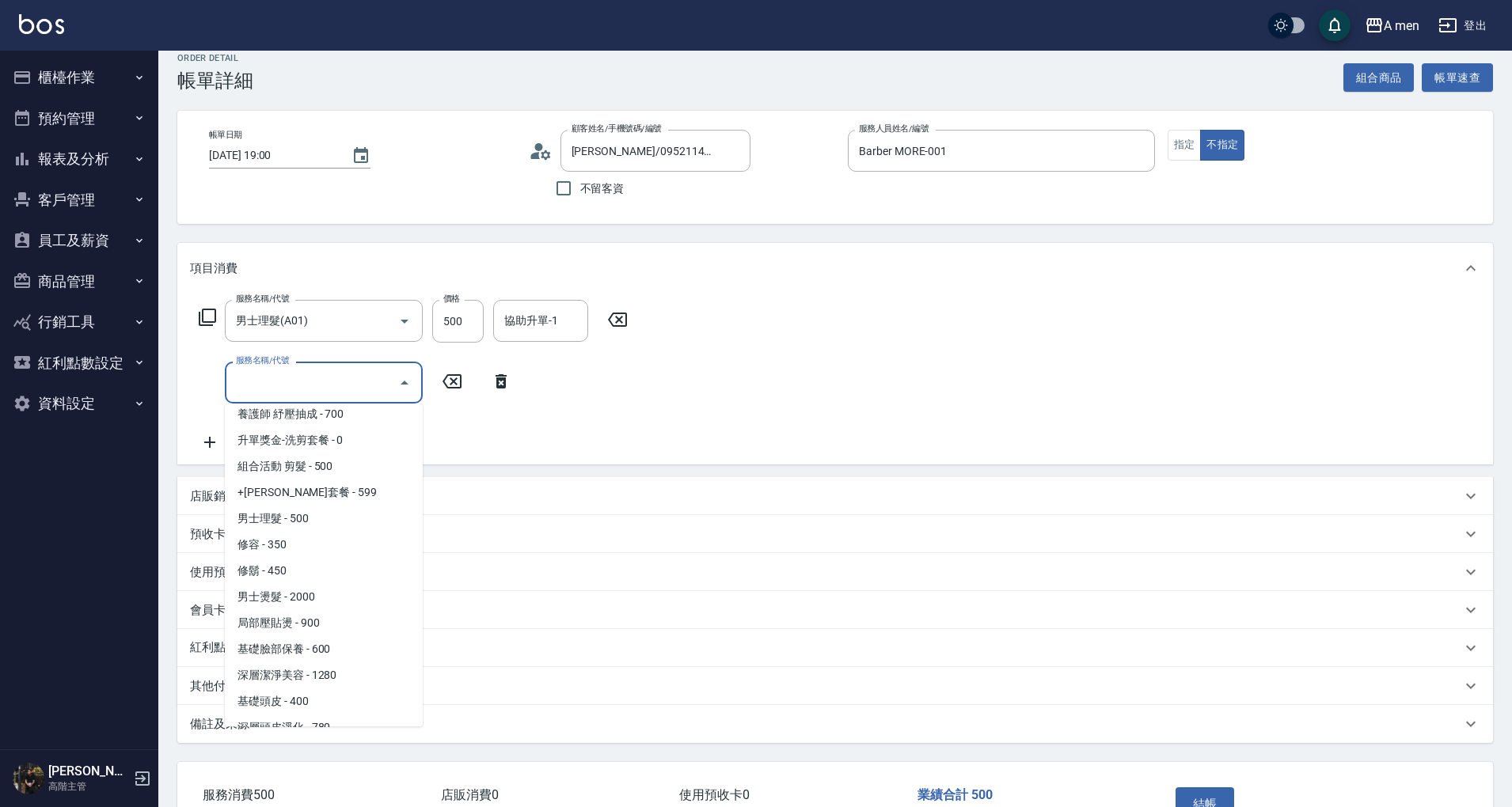
scroll to position [317, 0]
click at [892, 305] on div "服務名稱/代號 男士理髮(A01) 服務名稱/代號 價格 500 價格 協助升單-1 協助升單-1 服務名稱/代號 服務名稱/代號" at bounding box center [835, 378] width 1316 height 171
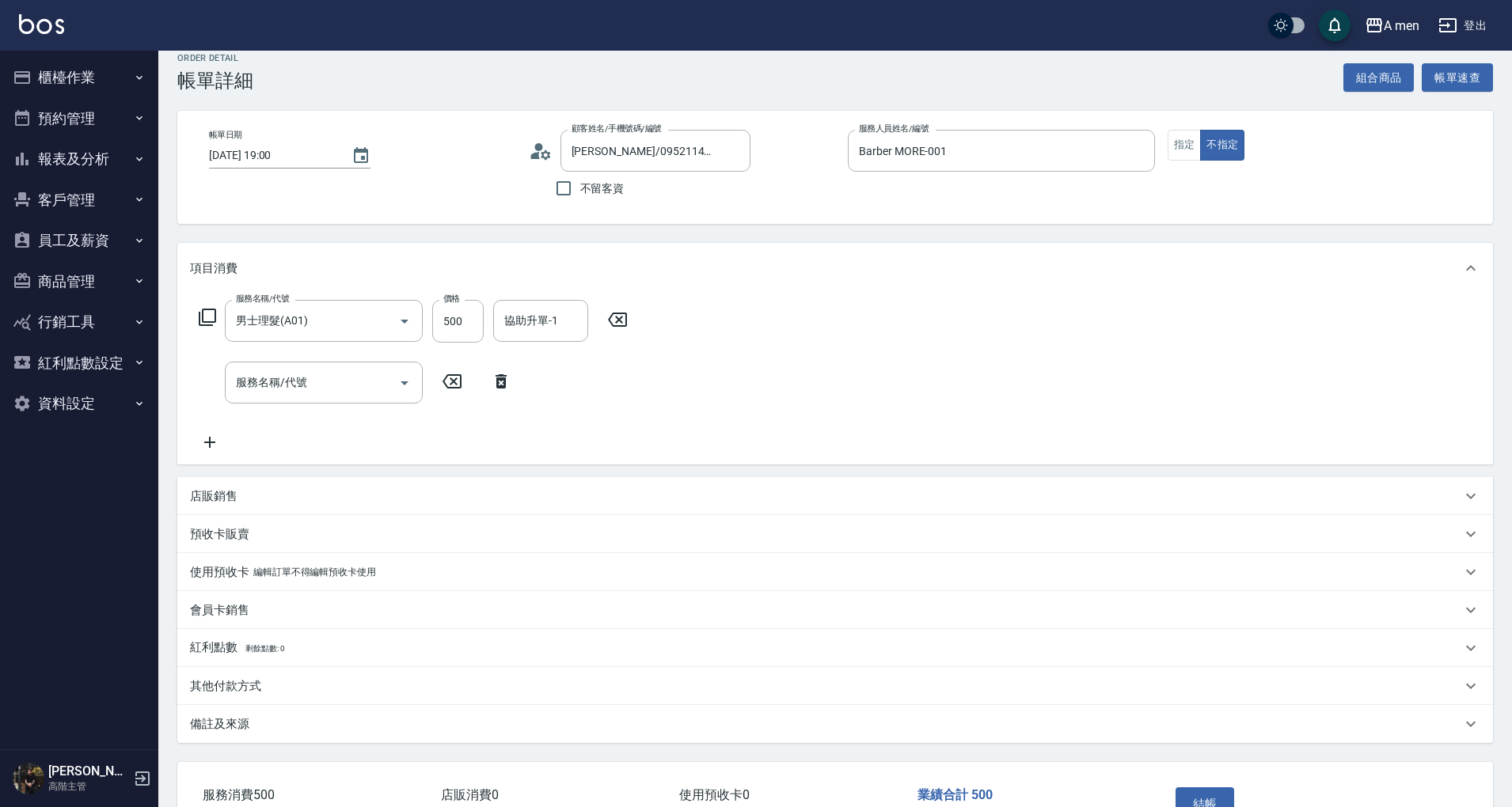
click at [502, 383] on icon at bounding box center [501, 381] width 39 height 19
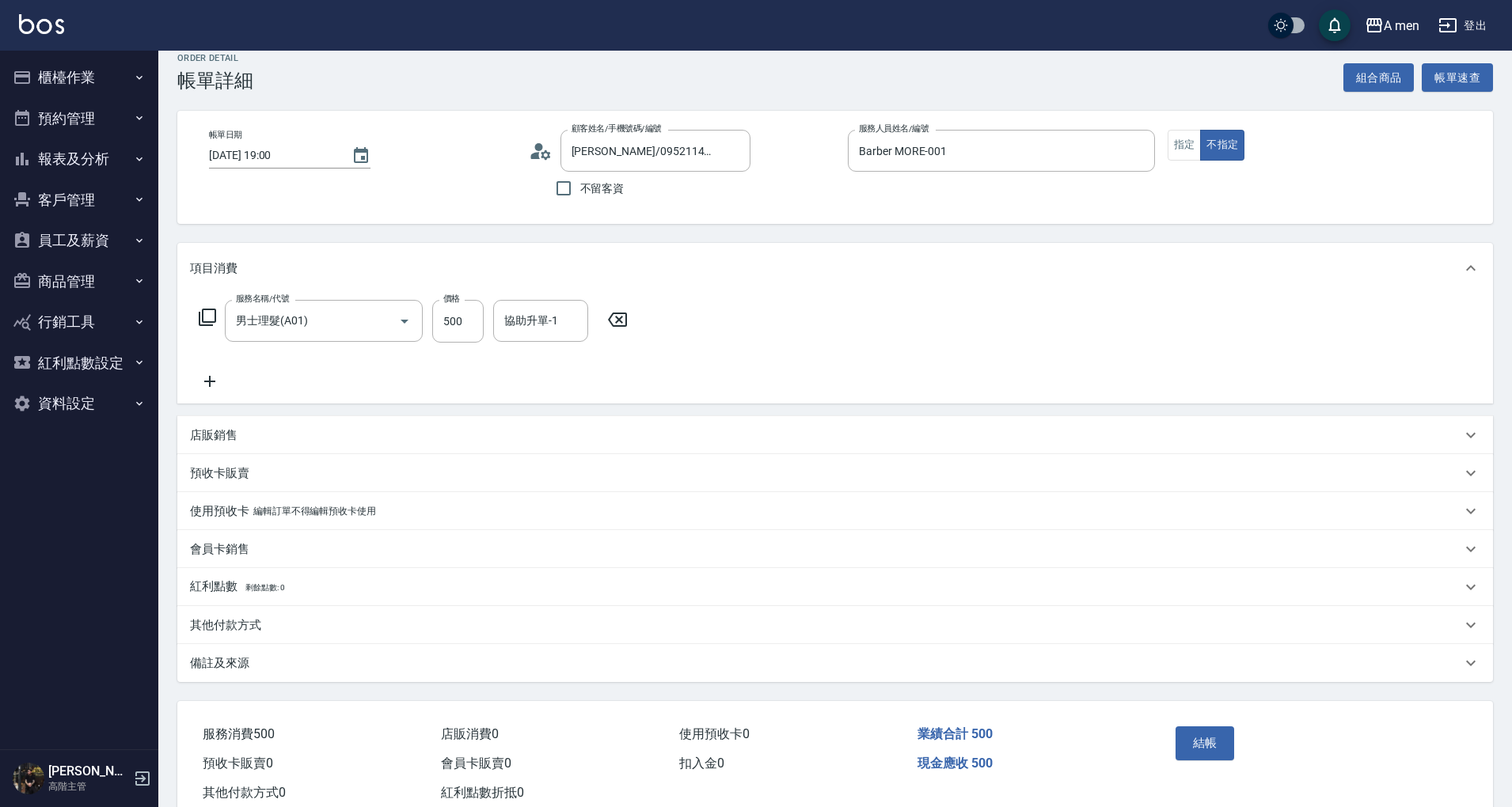
drag, startPoint x: 628, startPoint y: 315, endPoint x: 655, endPoint y: 311, distance: 27.3
click at [628, 316] on icon at bounding box center [618, 319] width 39 height 19
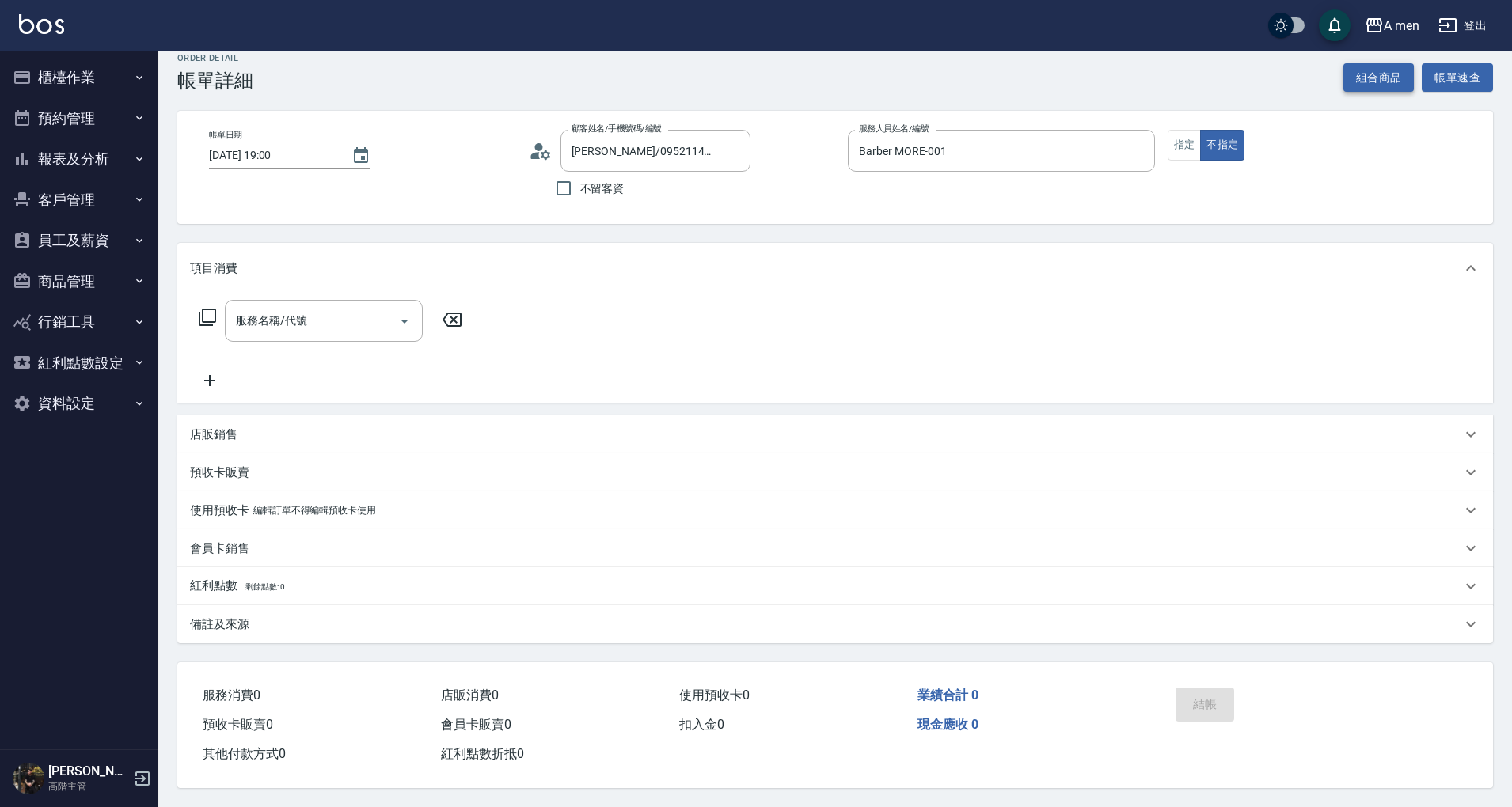
click at [1394, 74] on button "組合商品" at bounding box center [1380, 78] width 72 height 30
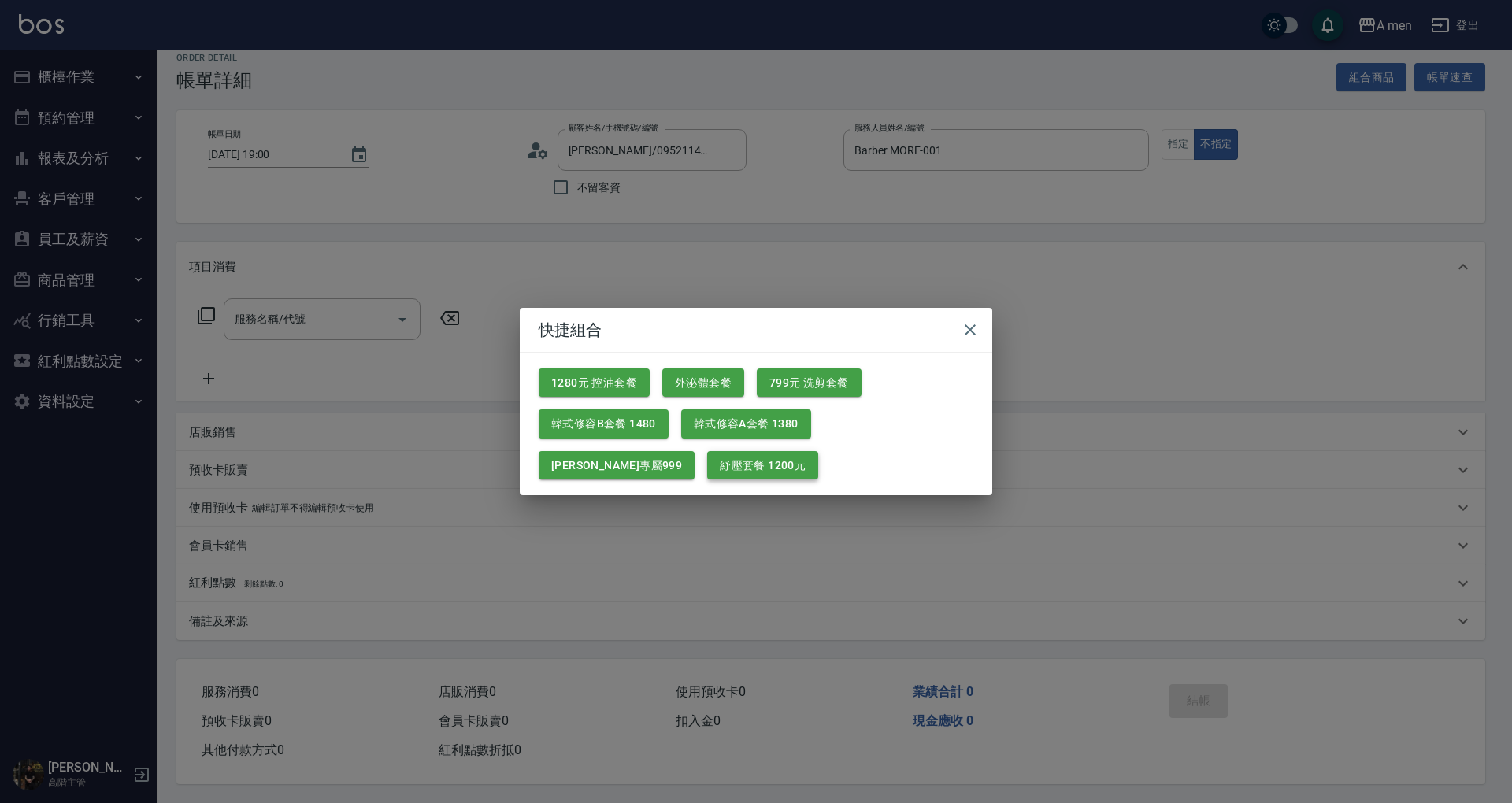
click at [707, 460] on button "紓壓套餐 1200元" at bounding box center [762, 466] width 111 height 29
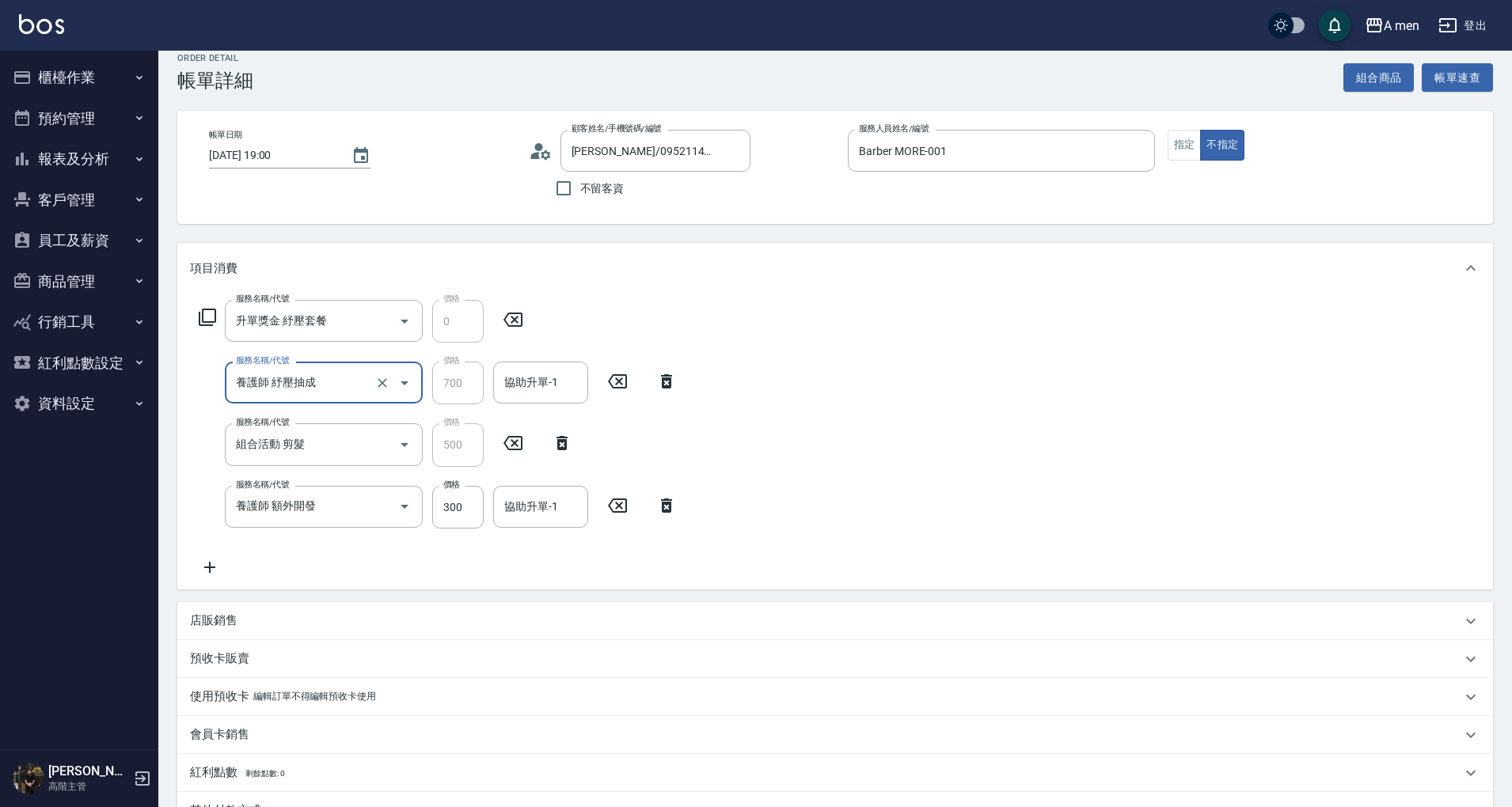
click at [675, 379] on icon at bounding box center [667, 381] width 39 height 19
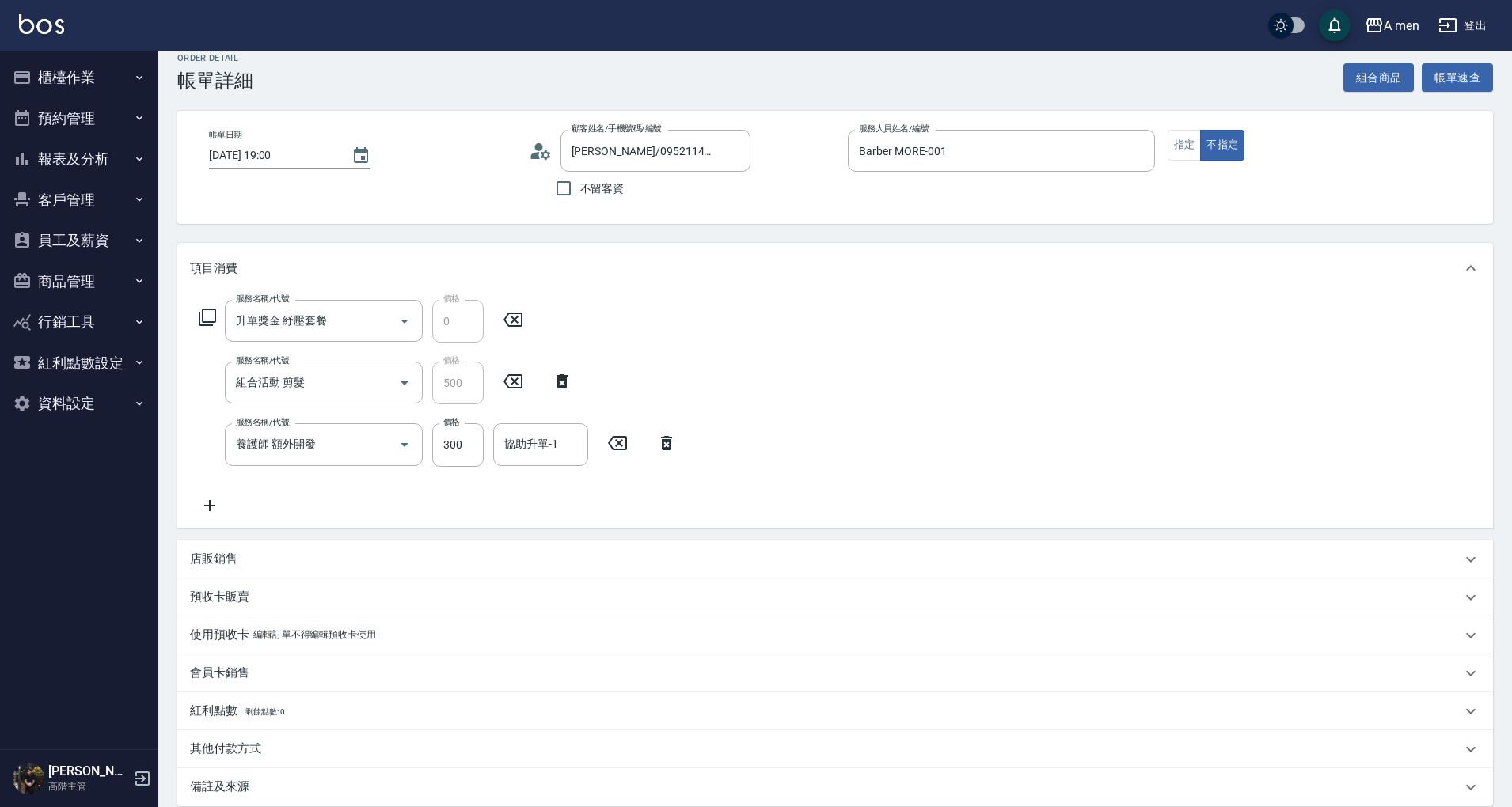
click at [523, 321] on icon at bounding box center [513, 319] width 39 height 19
click at [560, 372] on icon at bounding box center [562, 380] width 39 height 19
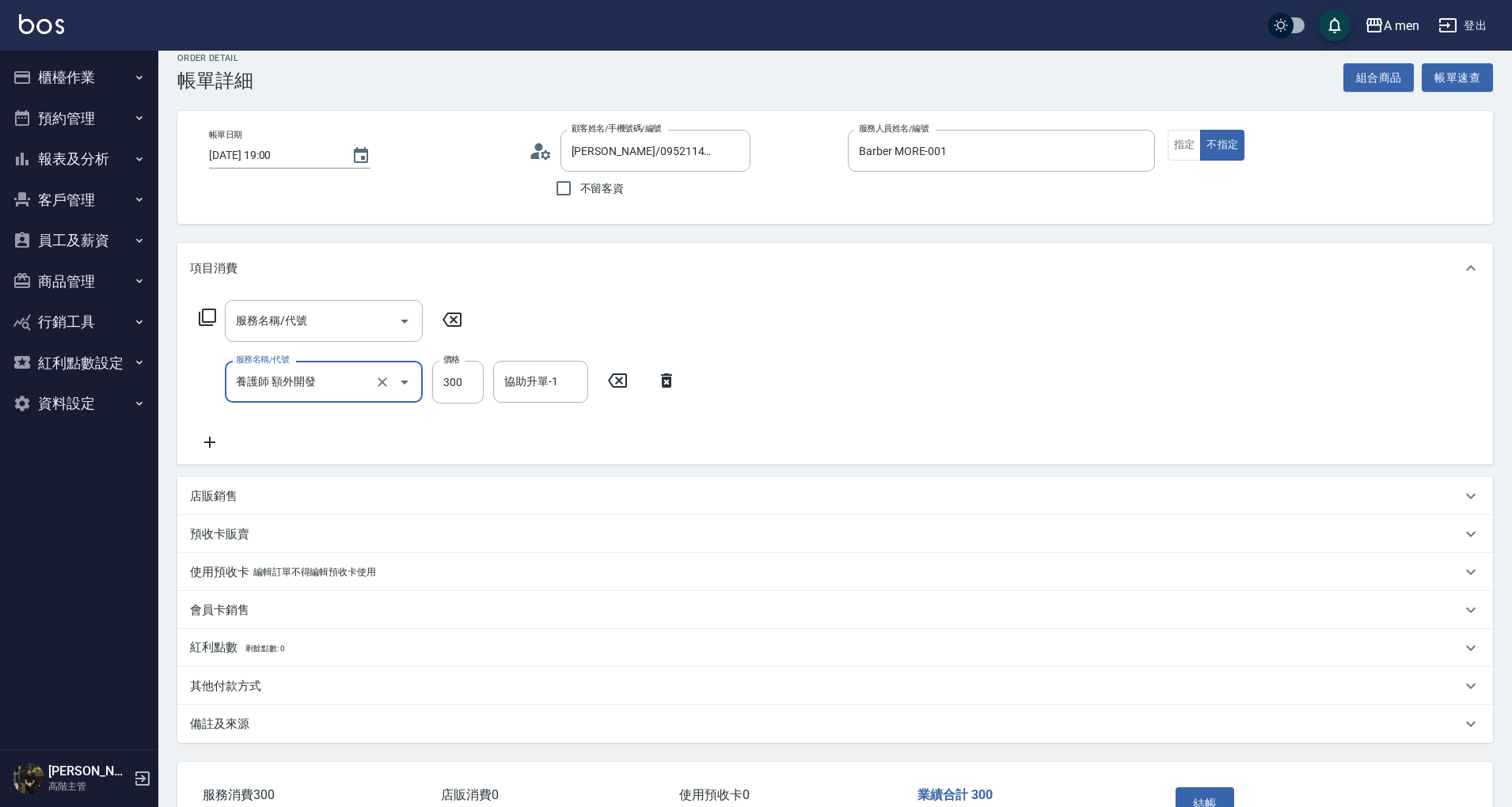
click at [669, 378] on icon at bounding box center [667, 380] width 11 height 14
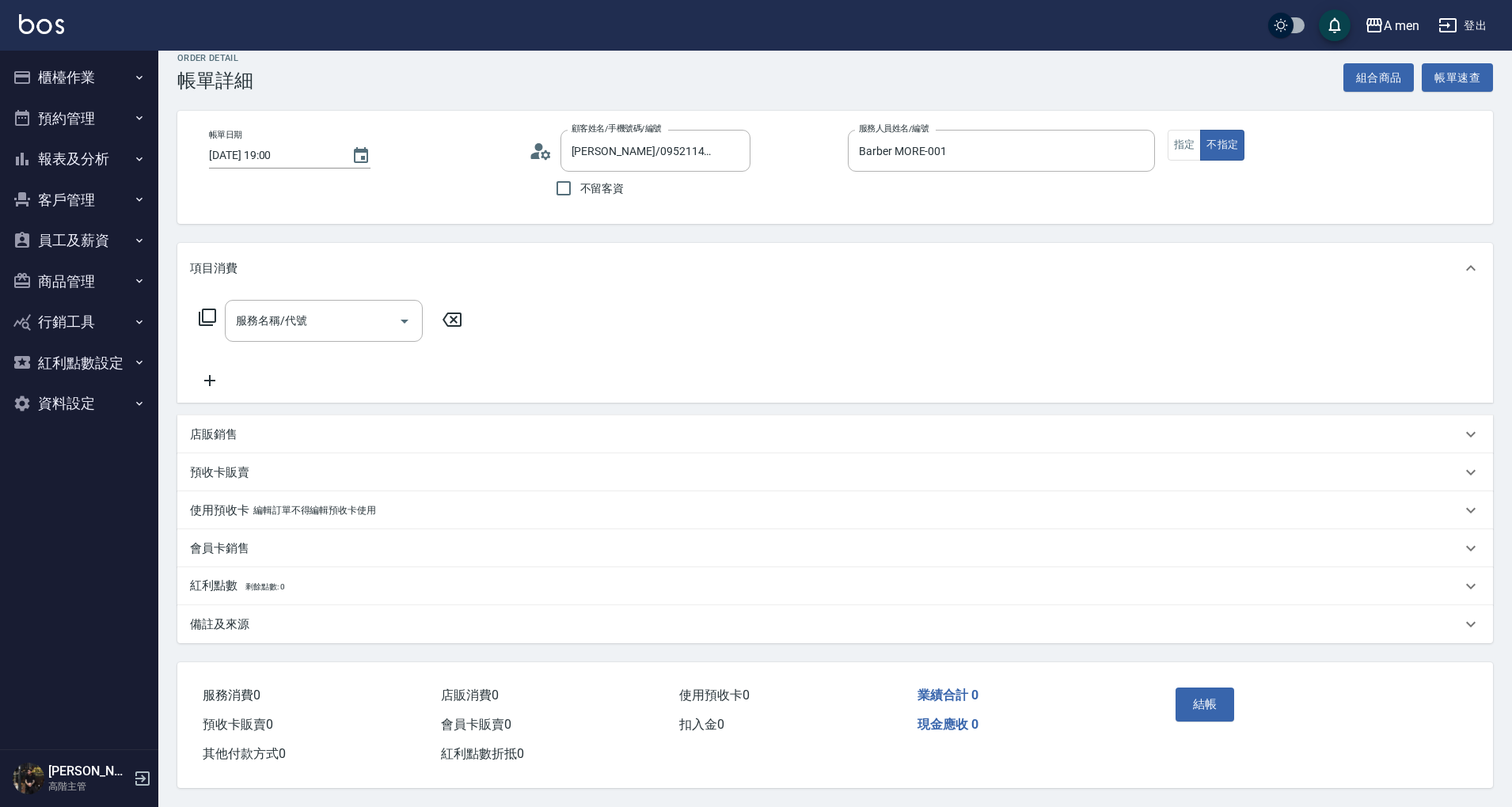
click at [79, 106] on button "預約管理" at bounding box center [79, 119] width 146 height 41
click at [79, 79] on button "櫃檯作業" at bounding box center [79, 78] width 146 height 41
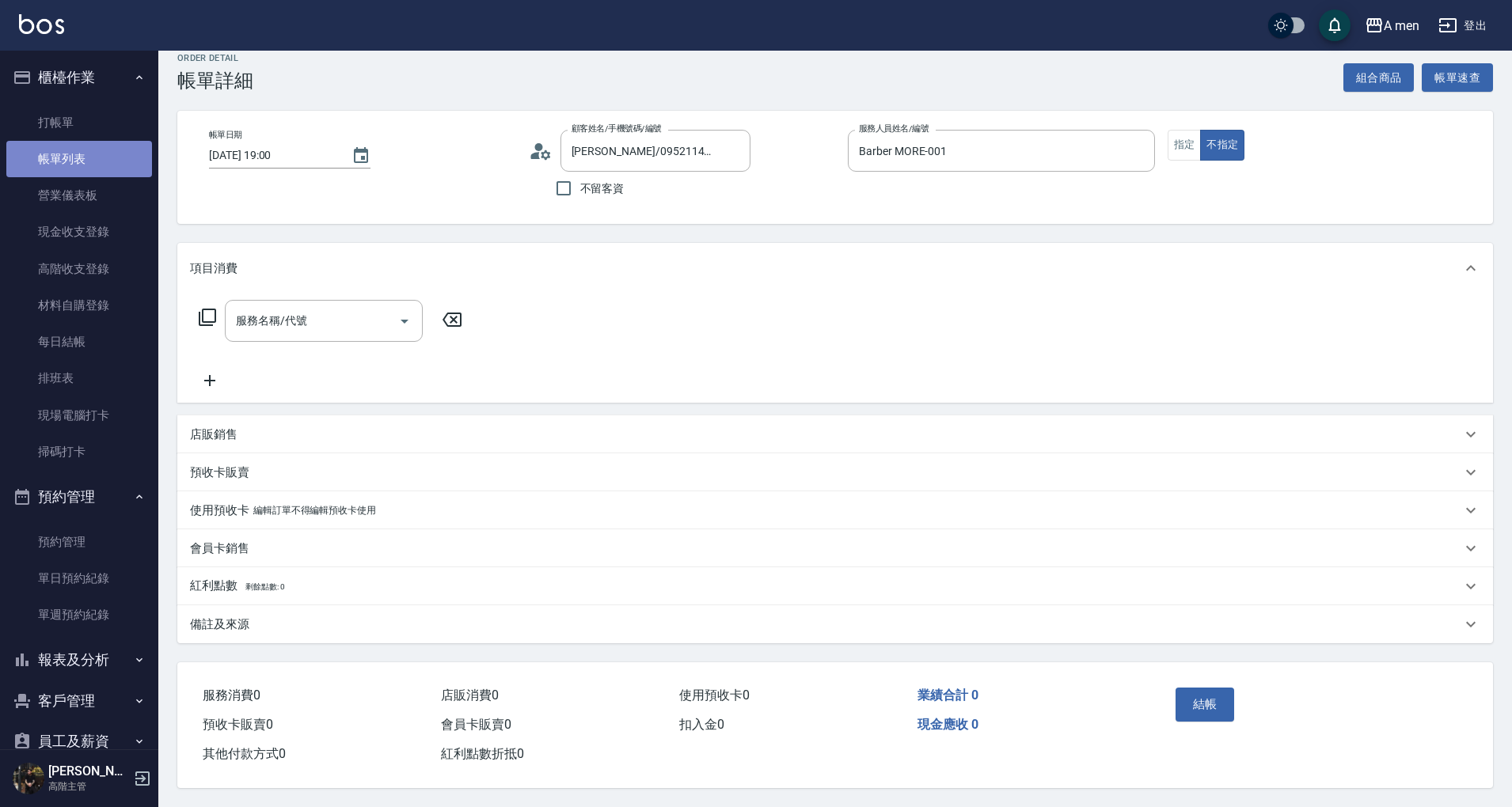
click at [88, 157] on link "帳單列表" at bounding box center [79, 158] width 146 height 37
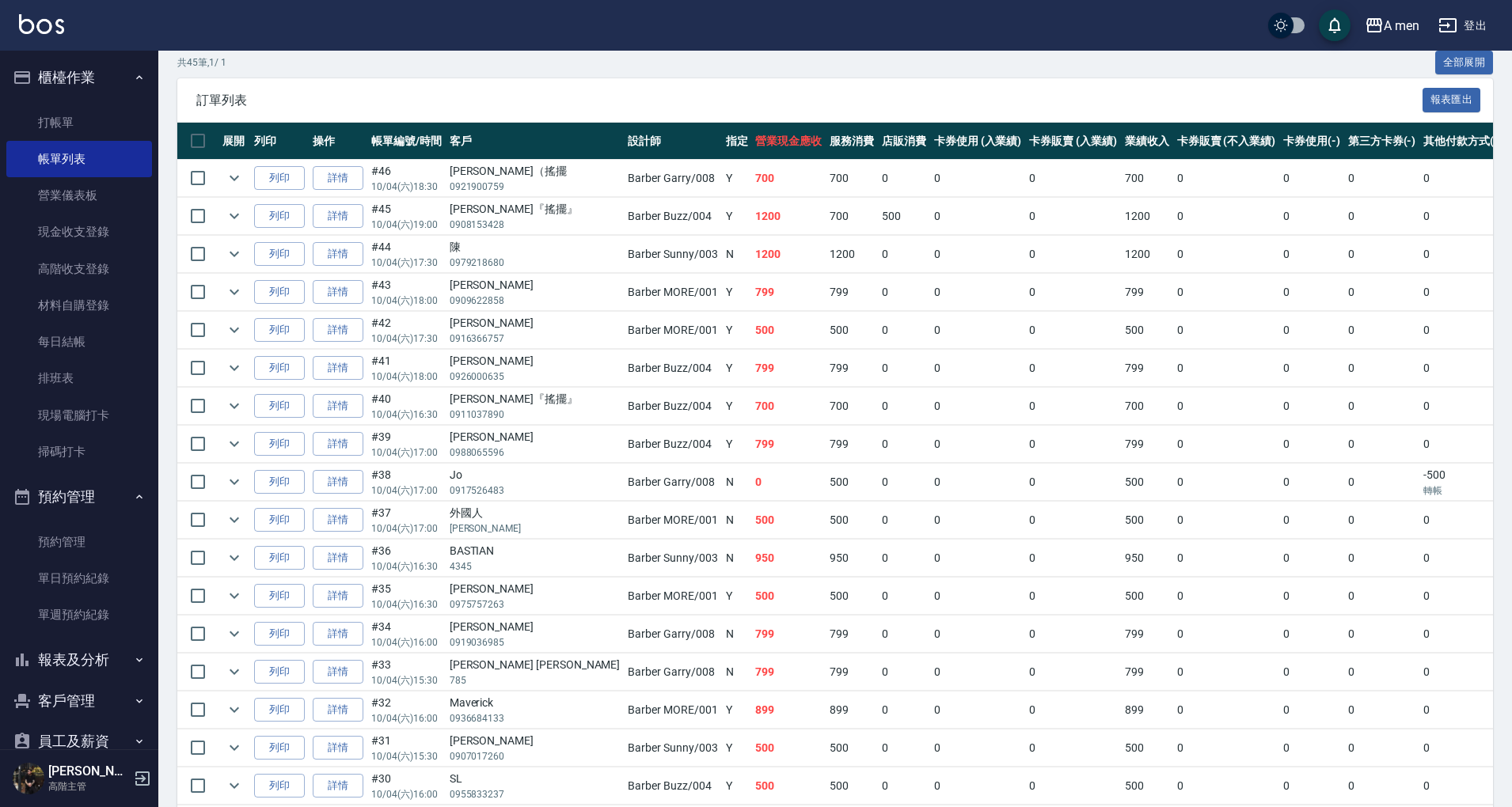
scroll to position [421, 0]
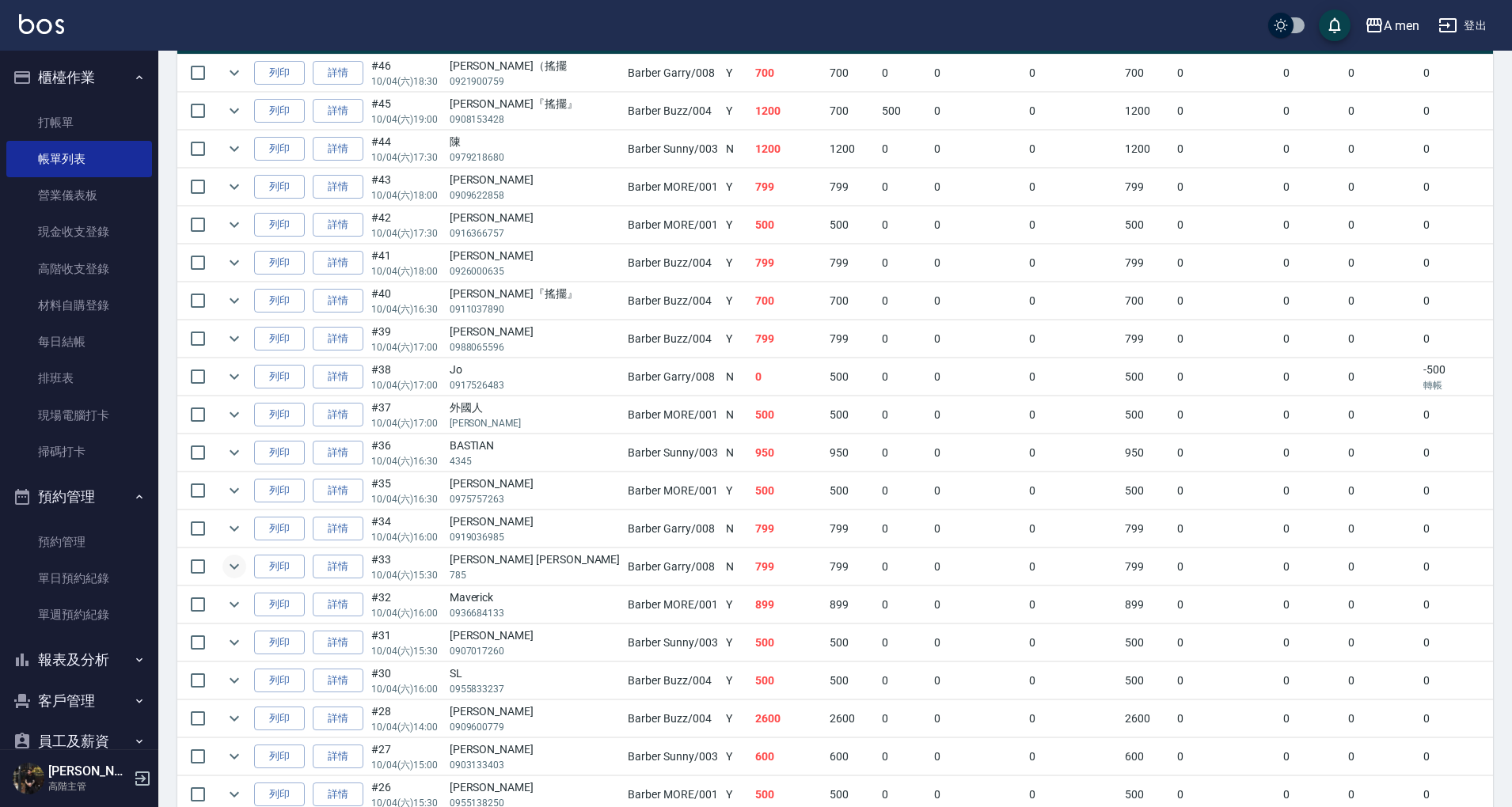
click at [231, 565] on icon "expand row" at bounding box center [235, 567] width 10 height 5
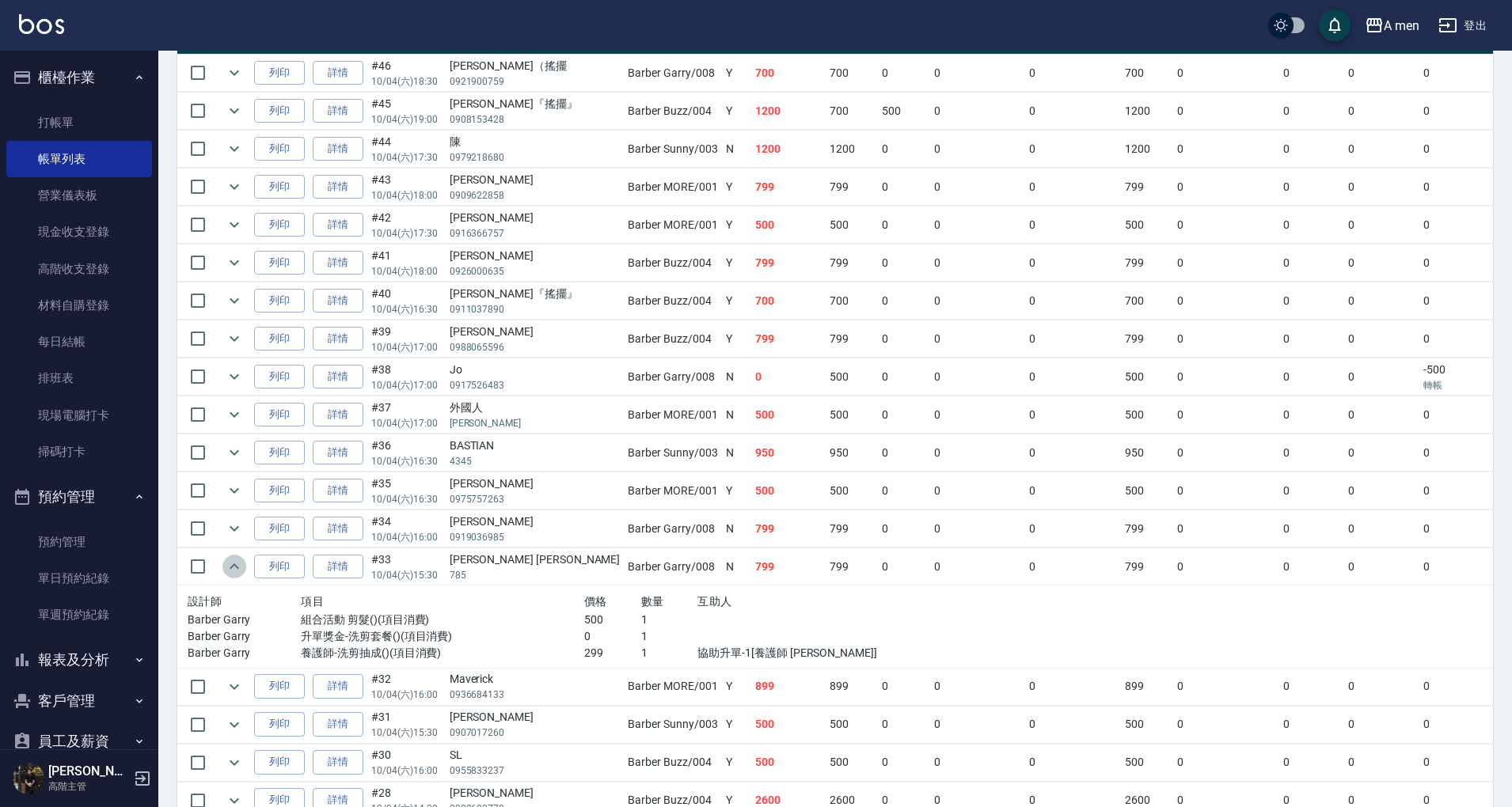
click at [231, 557] on icon "expand row" at bounding box center [234, 566] width 19 height 19
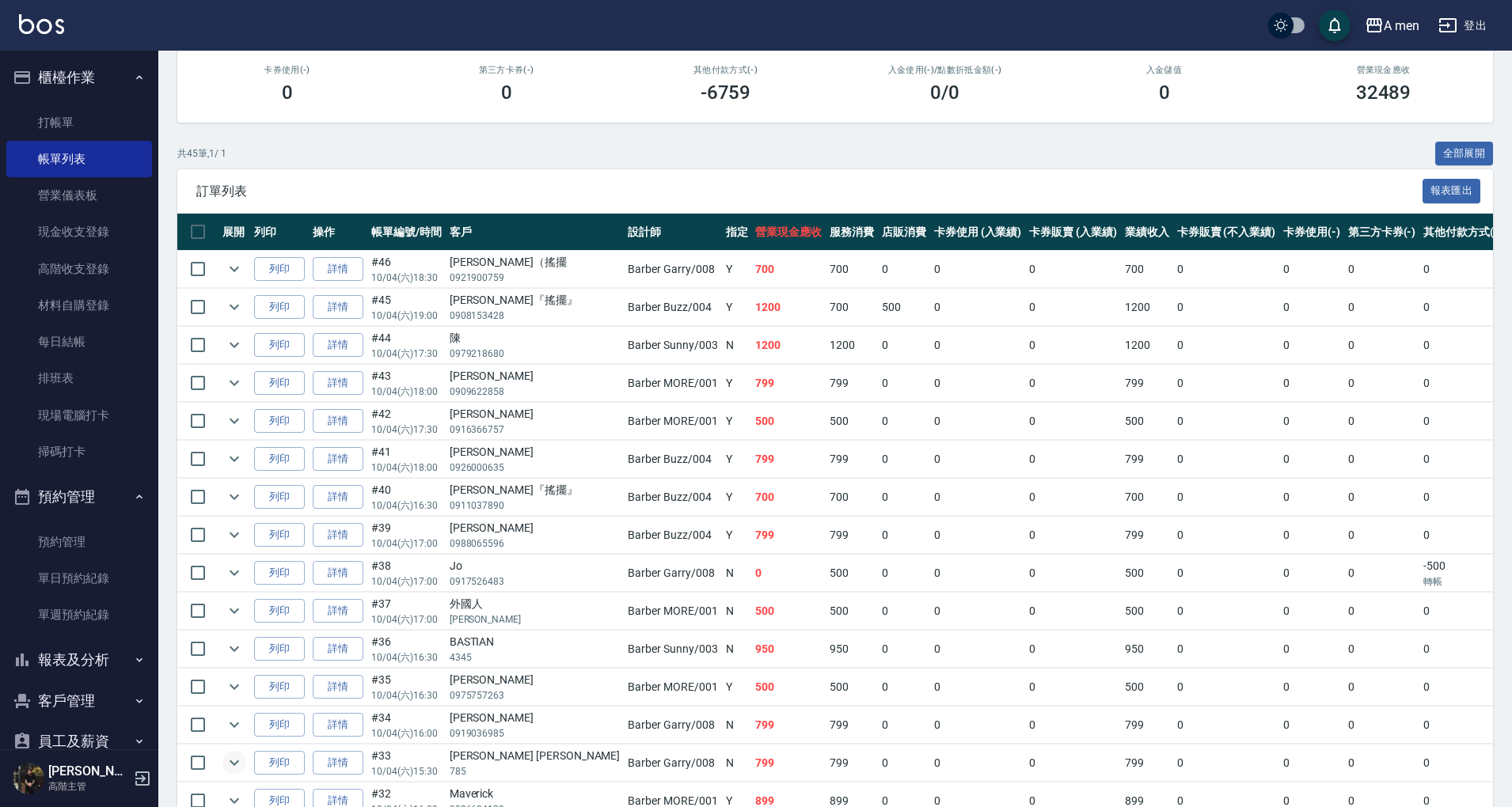
scroll to position [0, 0]
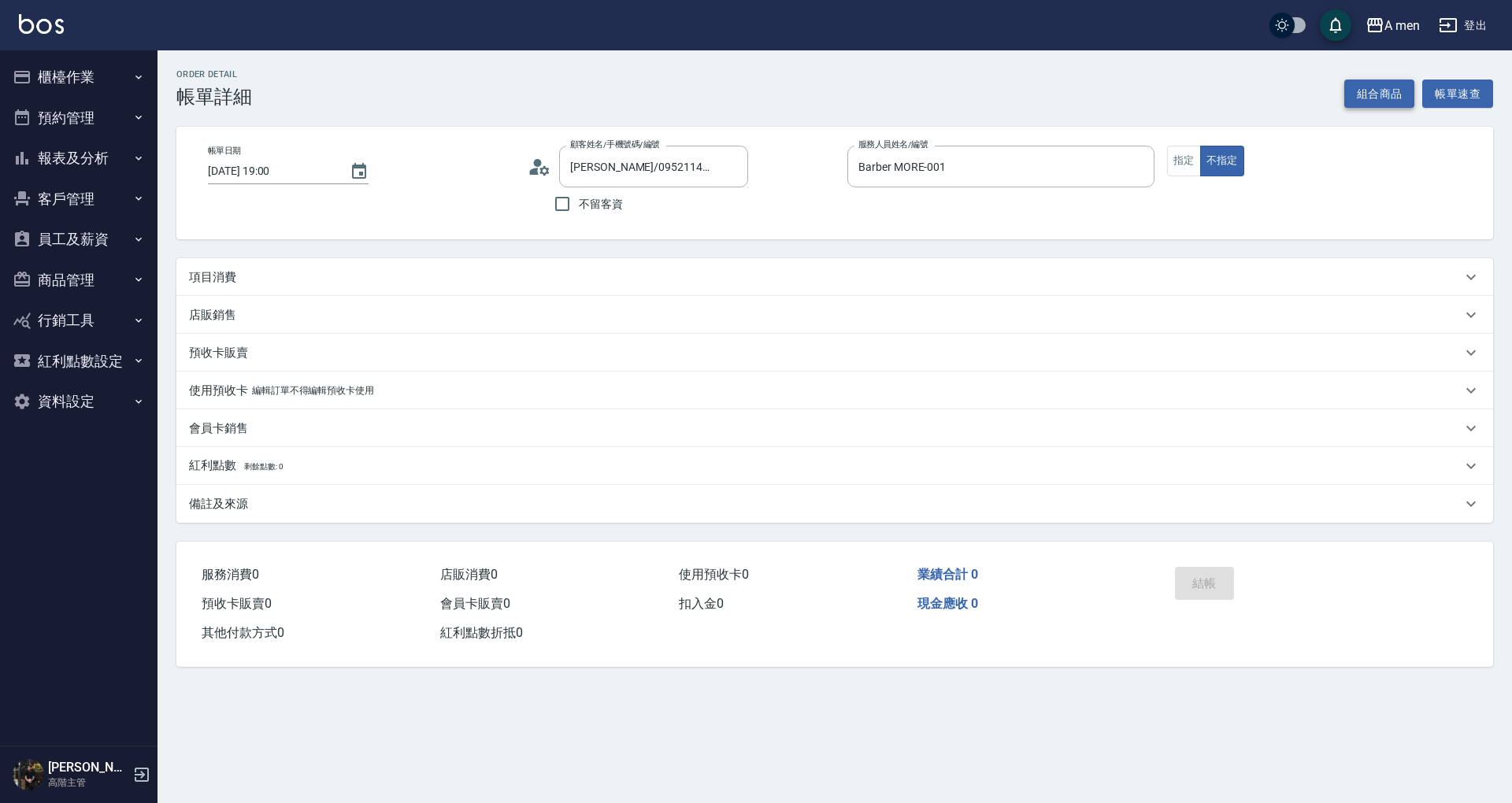
click at [1360, 91] on button "組合商品" at bounding box center [1380, 93] width 71 height 29
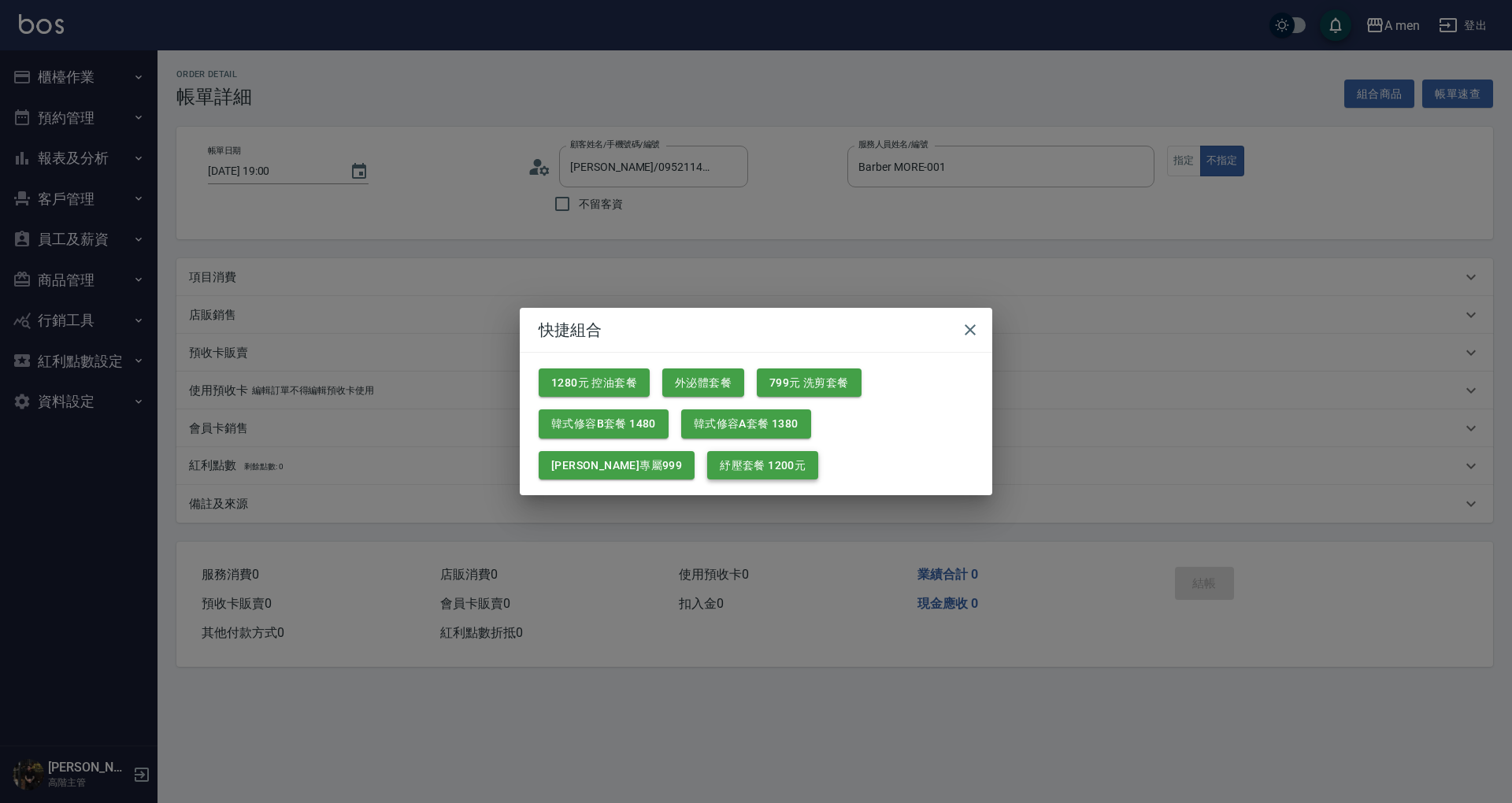
click at [707, 455] on button "紓壓套餐 1200元" at bounding box center [762, 466] width 111 height 29
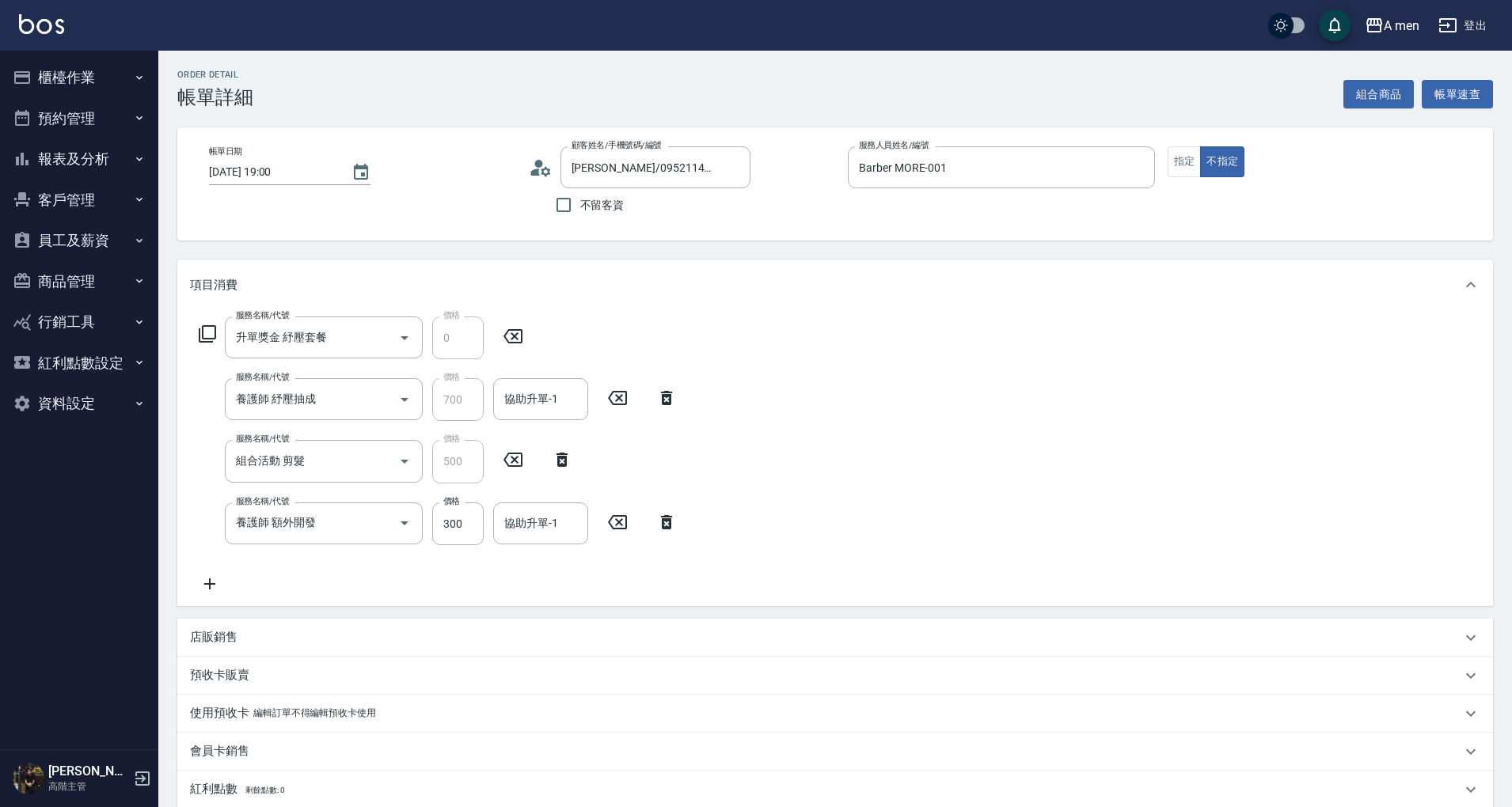
click at [664, 391] on icon at bounding box center [667, 397] width 39 height 19
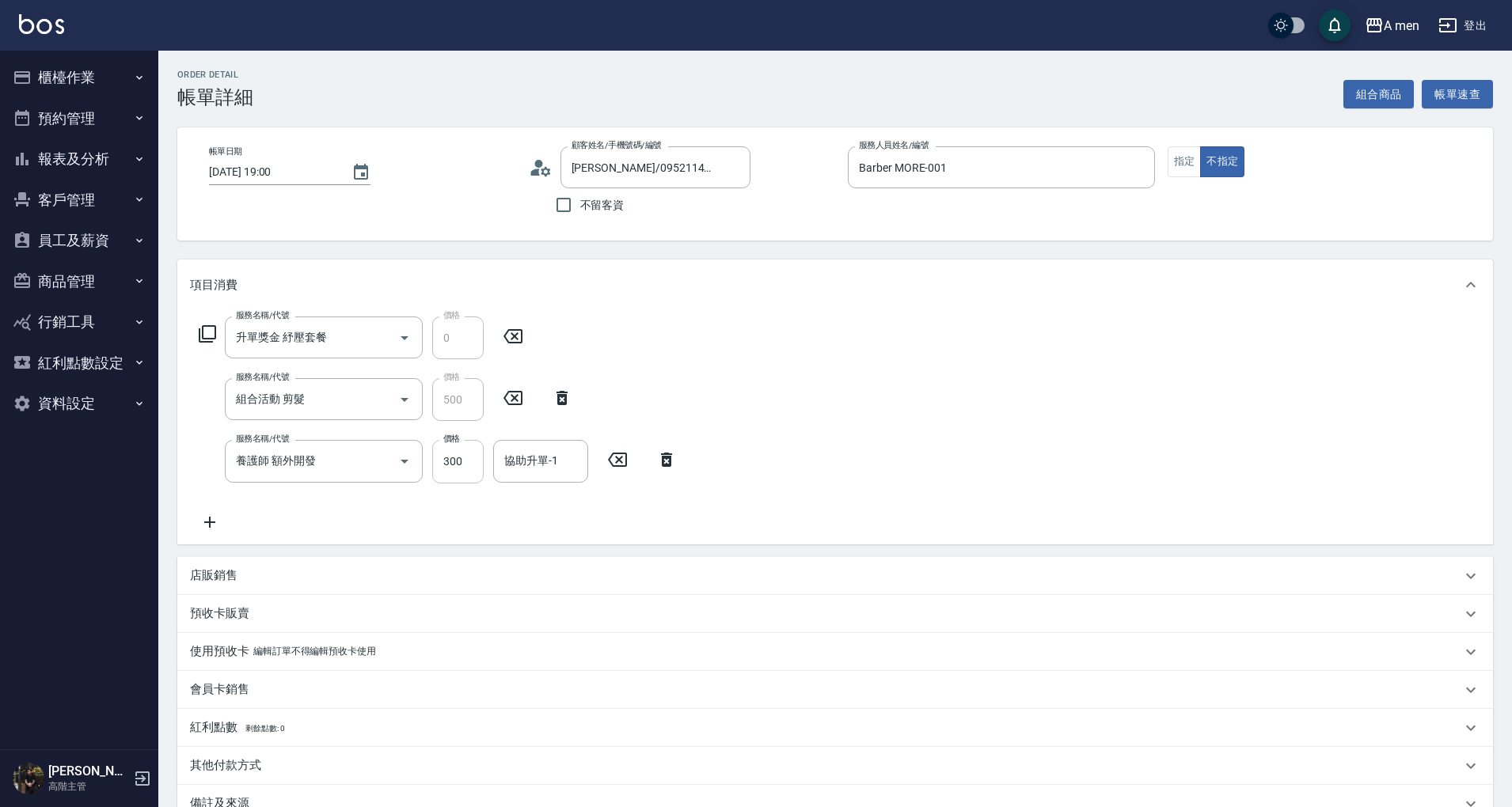
click at [467, 469] on input "300" at bounding box center [457, 462] width 51 height 43
click at [476, 462] on input "399" at bounding box center [457, 462] width 51 height 43
click at [495, 455] on div "協助升單-1" at bounding box center [541, 461] width 95 height 42
type input "399"
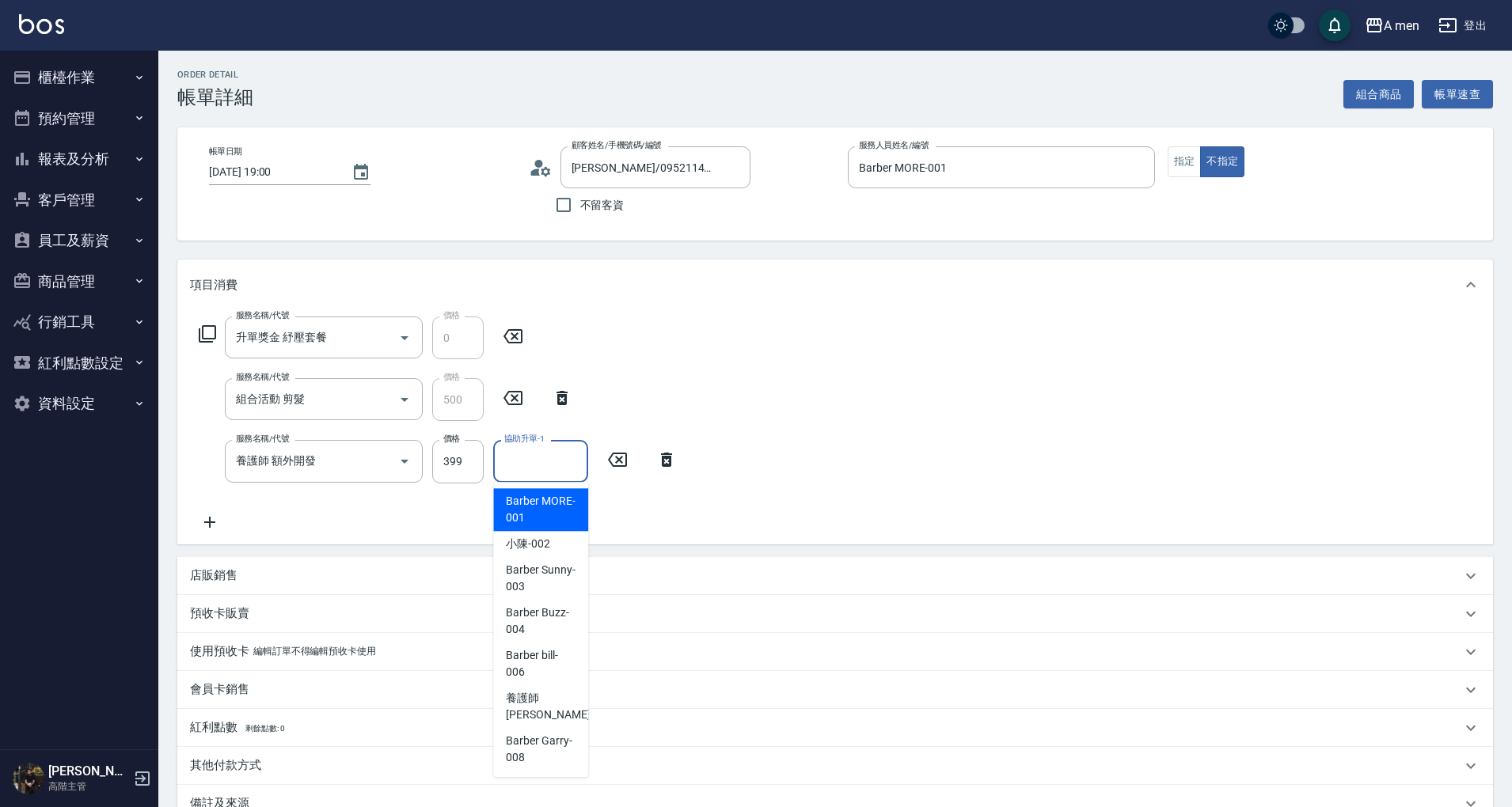
click at [511, 462] on input "協助升單-1" at bounding box center [541, 461] width 81 height 28
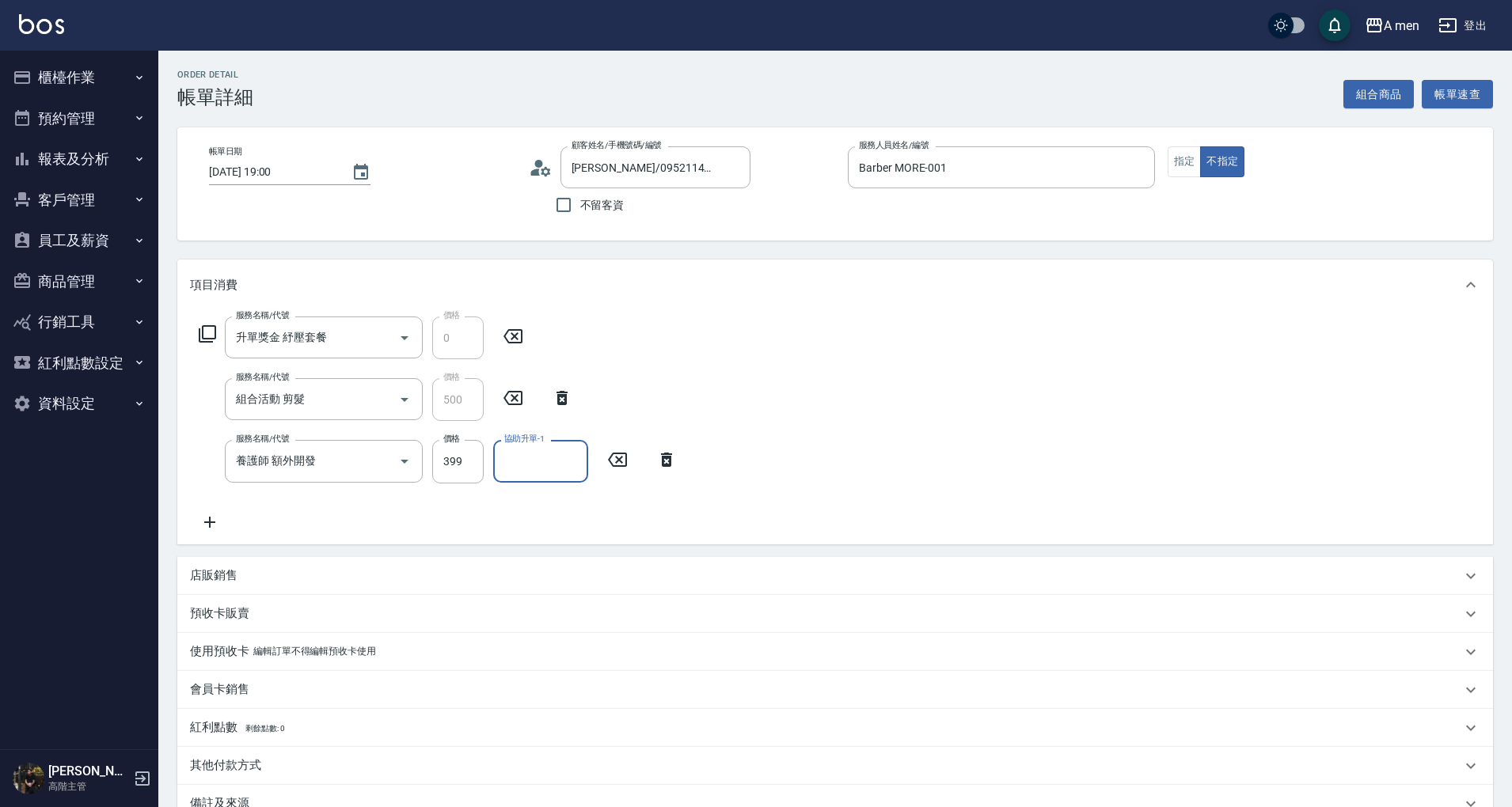
click at [511, 462] on input "協助升單-1" at bounding box center [541, 461] width 81 height 28
click at [559, 551] on div "小陳 -002" at bounding box center [541, 543] width 95 height 26
type input "小陳-002"
click at [1100, 522] on div "服務名稱/代號 升單獎金 紓壓套餐 服務名稱/代號 價格 0 價格 服務名稱/代號 組合活動 剪髮 服務名稱/代號 價格 500 價格 服務名稱/代號 養護師…" at bounding box center [835, 427] width 1316 height 234
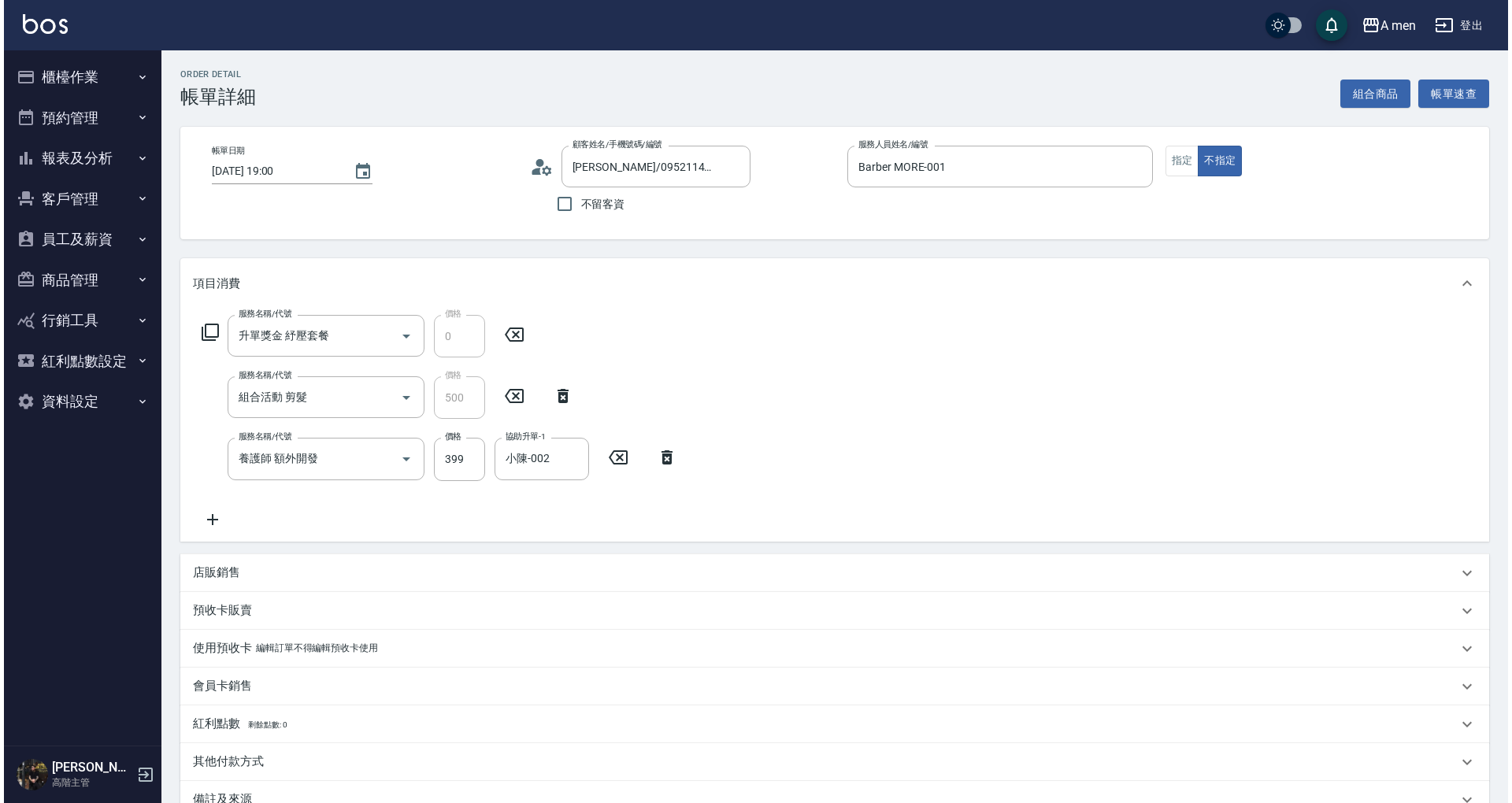
scroll to position [183, 0]
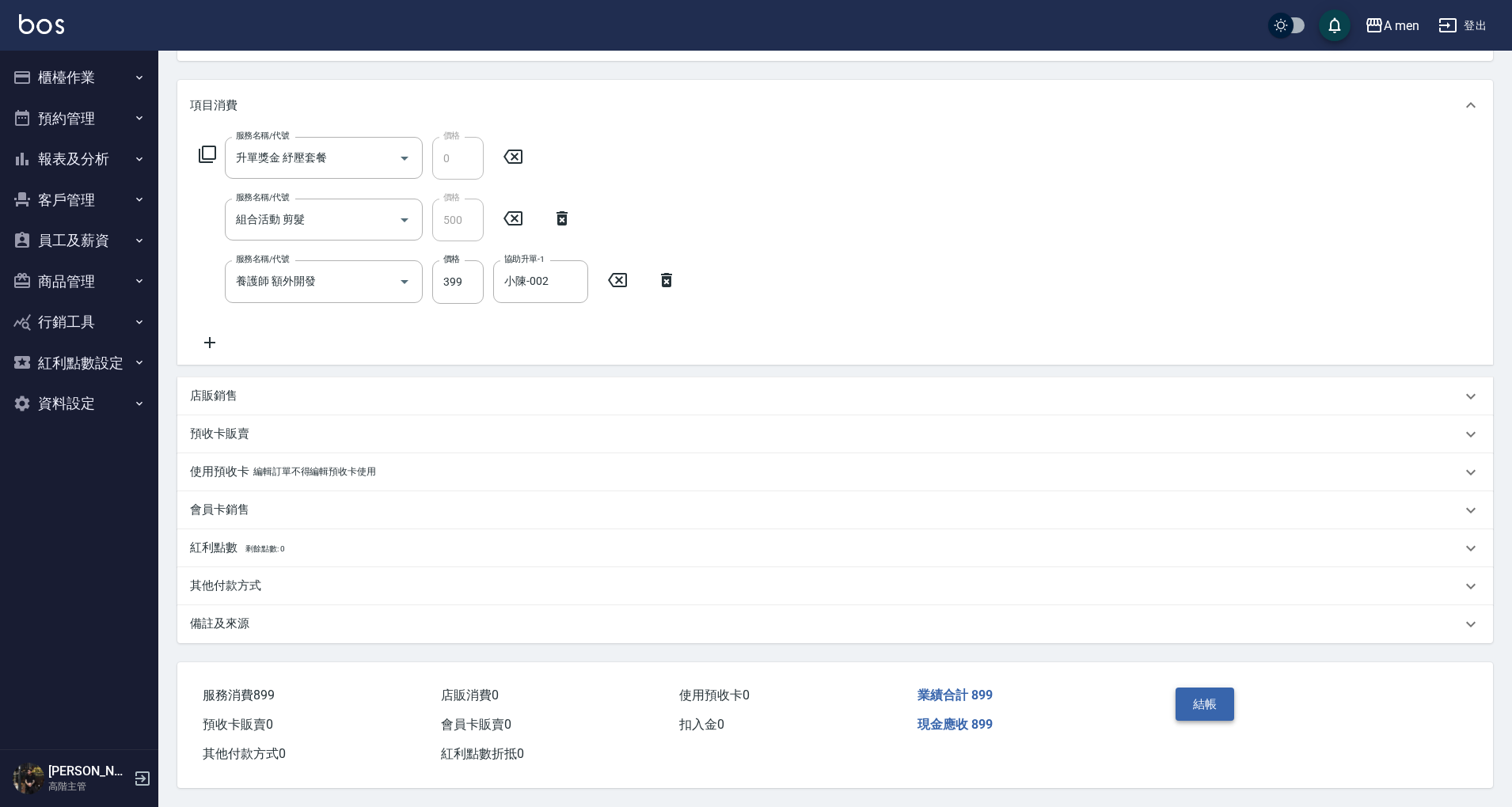
click at [1225, 689] on button "結帳" at bounding box center [1205, 704] width 59 height 33
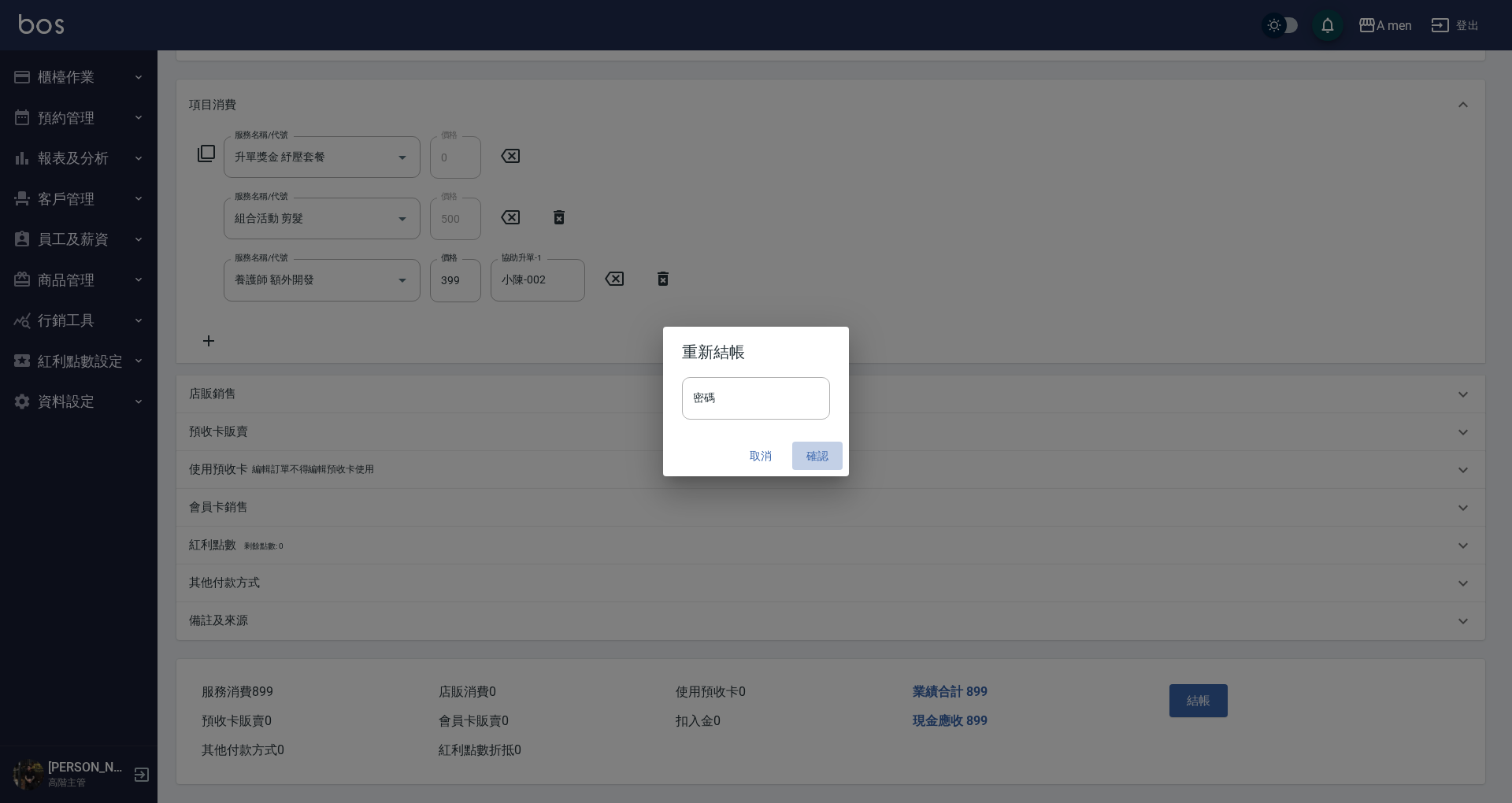
click at [815, 447] on button "確認" at bounding box center [817, 456] width 51 height 29
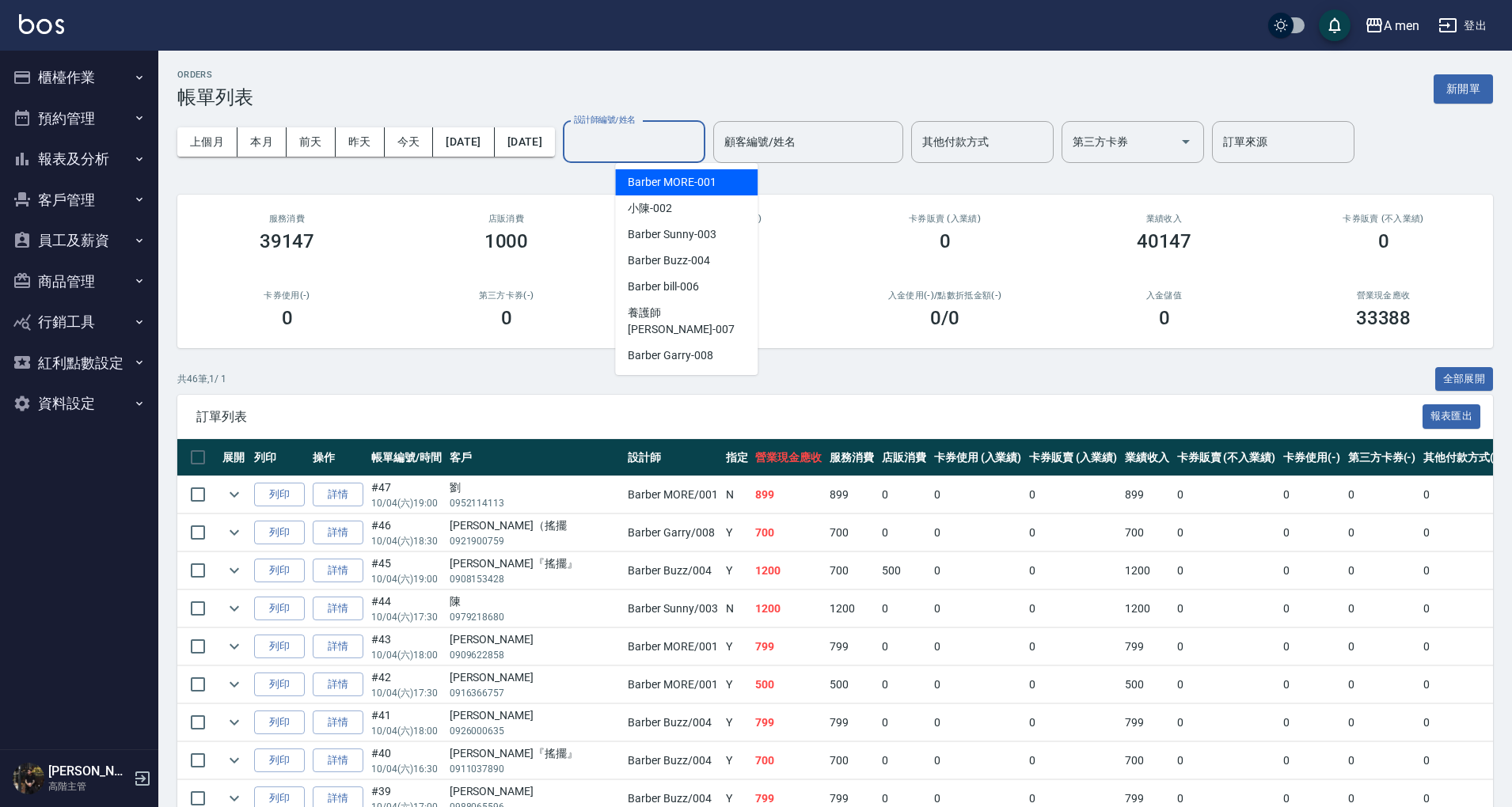
click at [698, 133] on input "設計師編號/姓名" at bounding box center [634, 141] width 128 height 28
click at [714, 343] on div "Barber Garry -008" at bounding box center [686, 355] width 142 height 26
type input "Barber Garry-008"
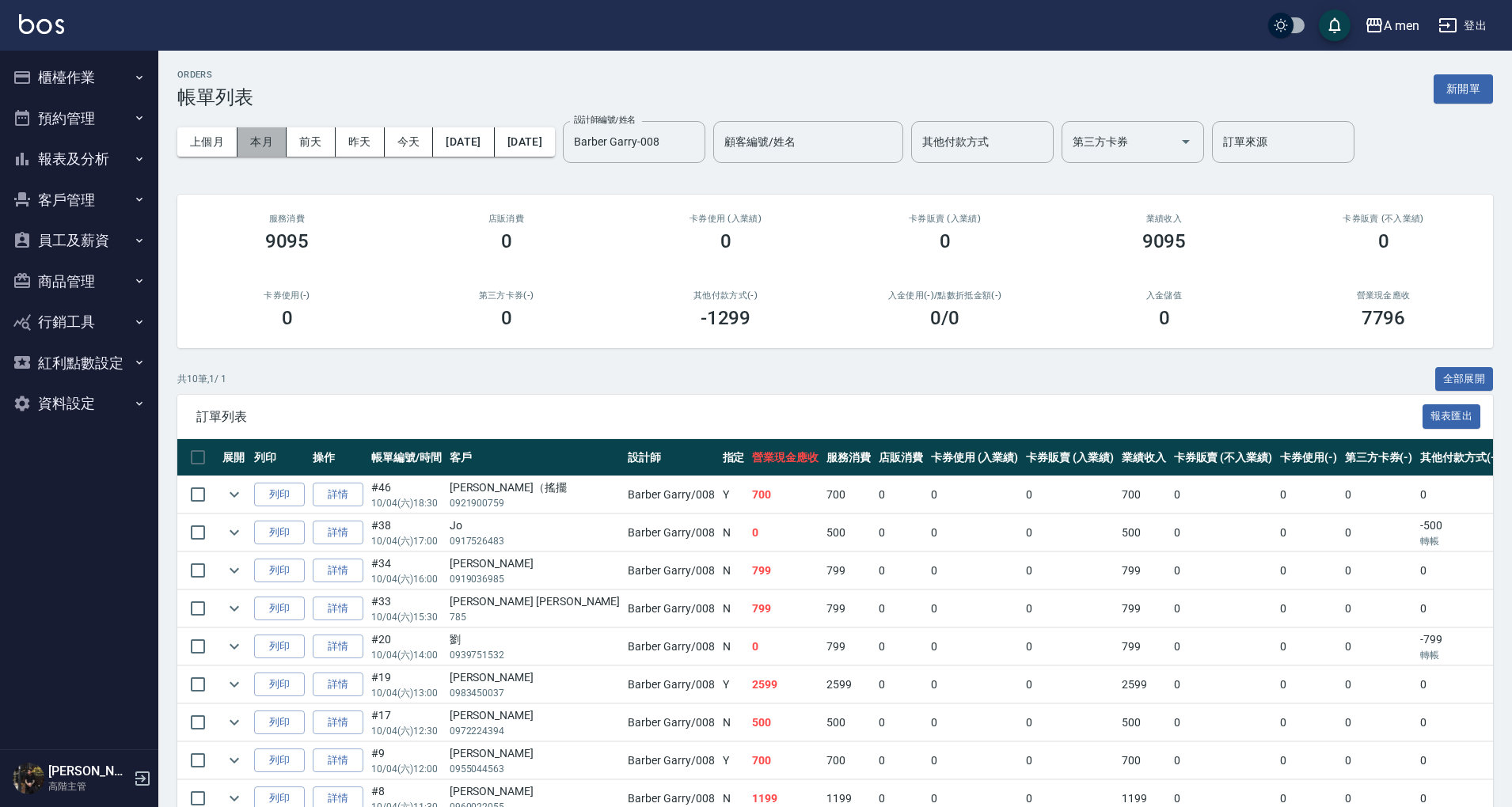
click at [252, 140] on button "本月" at bounding box center [261, 141] width 49 height 30
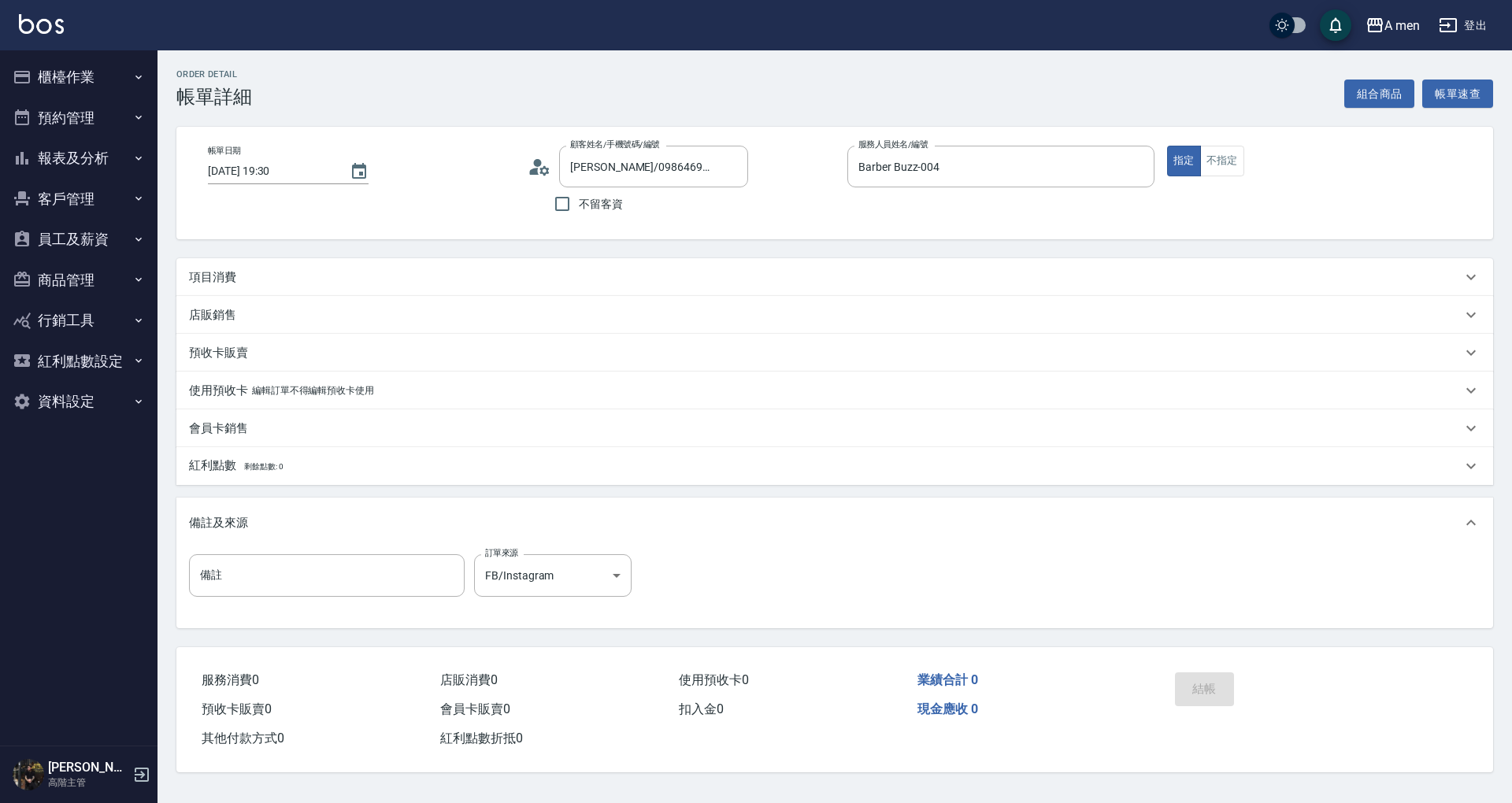
click at [1367, 91] on button "組合商品" at bounding box center [1380, 93] width 71 height 29
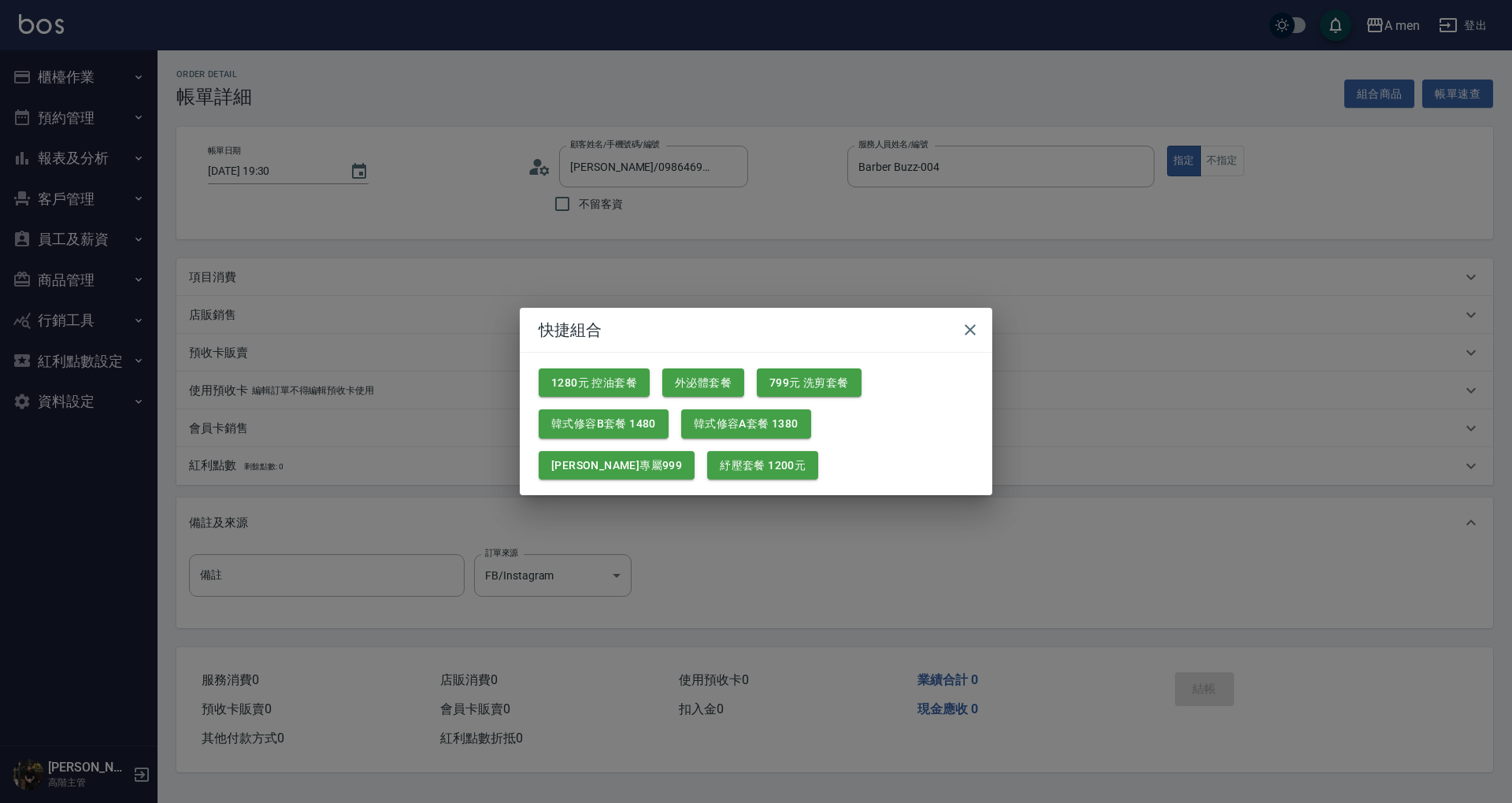
click at [695, 449] on div "紓壓套餐 1200元" at bounding box center [756, 459] width 124 height 42
click at [707, 452] on button "紓壓套餐 1200元" at bounding box center [762, 466] width 111 height 29
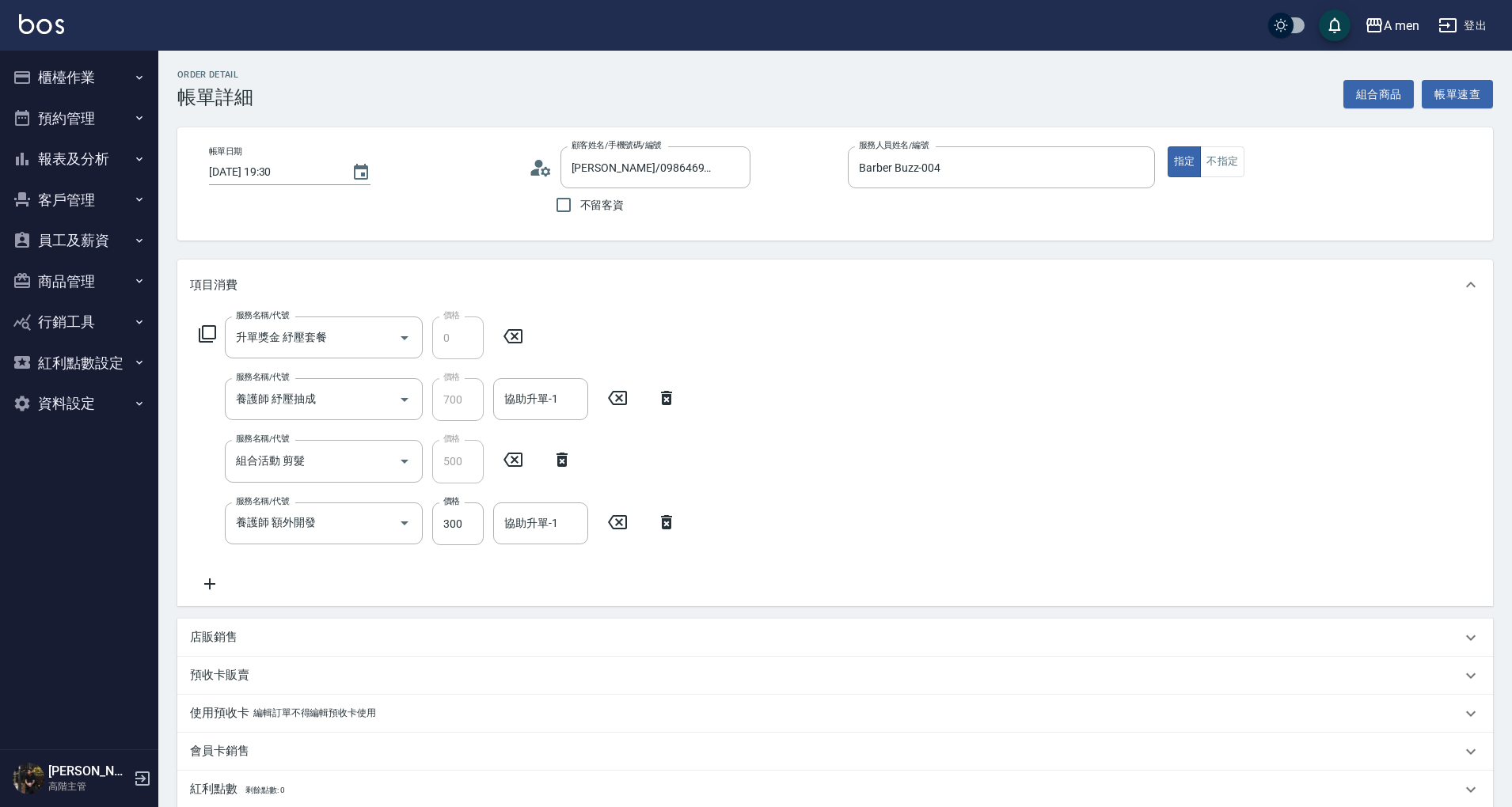
click at [666, 517] on icon at bounding box center [667, 522] width 11 height 14
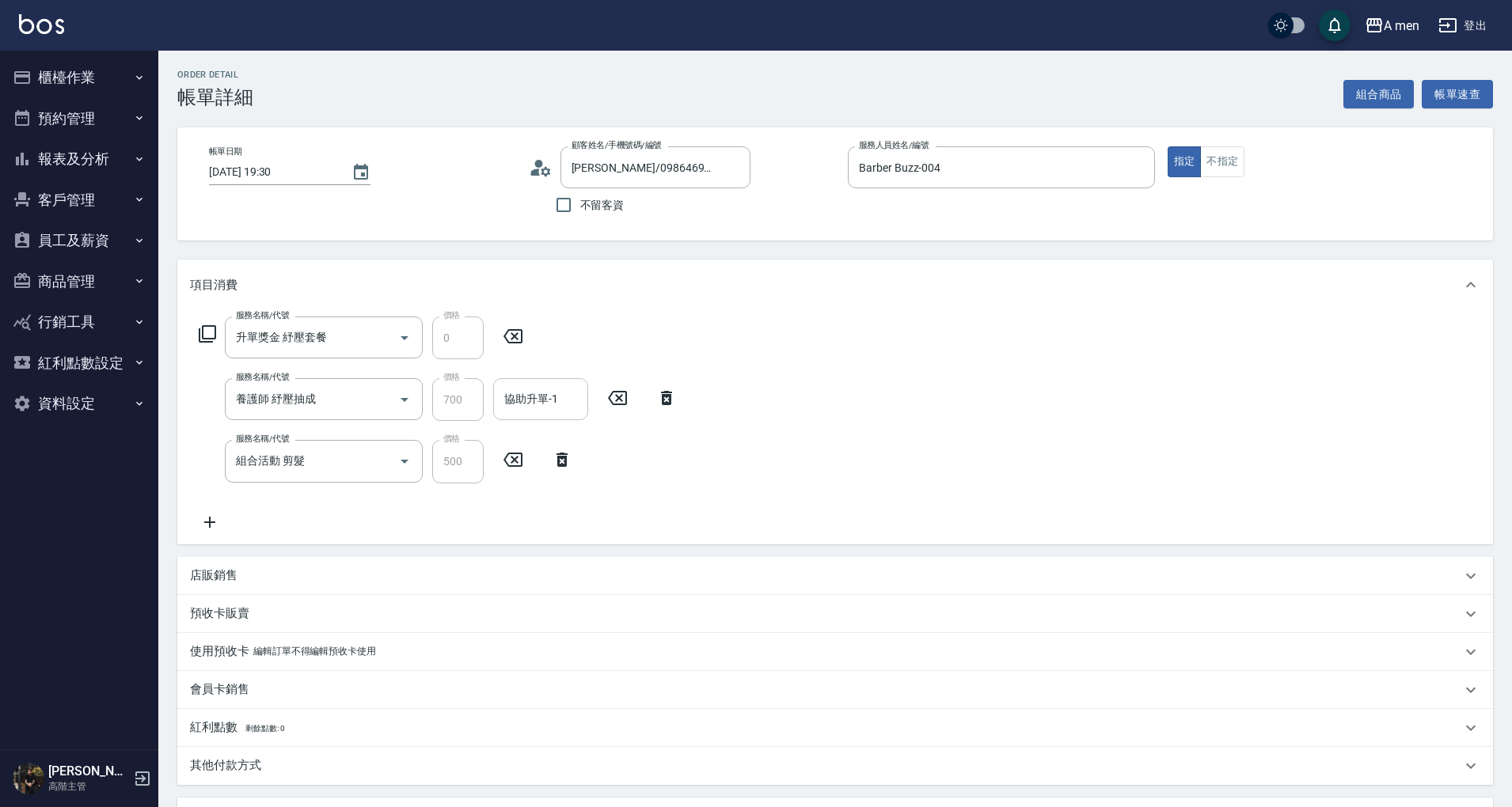
click at [546, 414] on div "協助升單-1" at bounding box center [541, 399] width 95 height 42
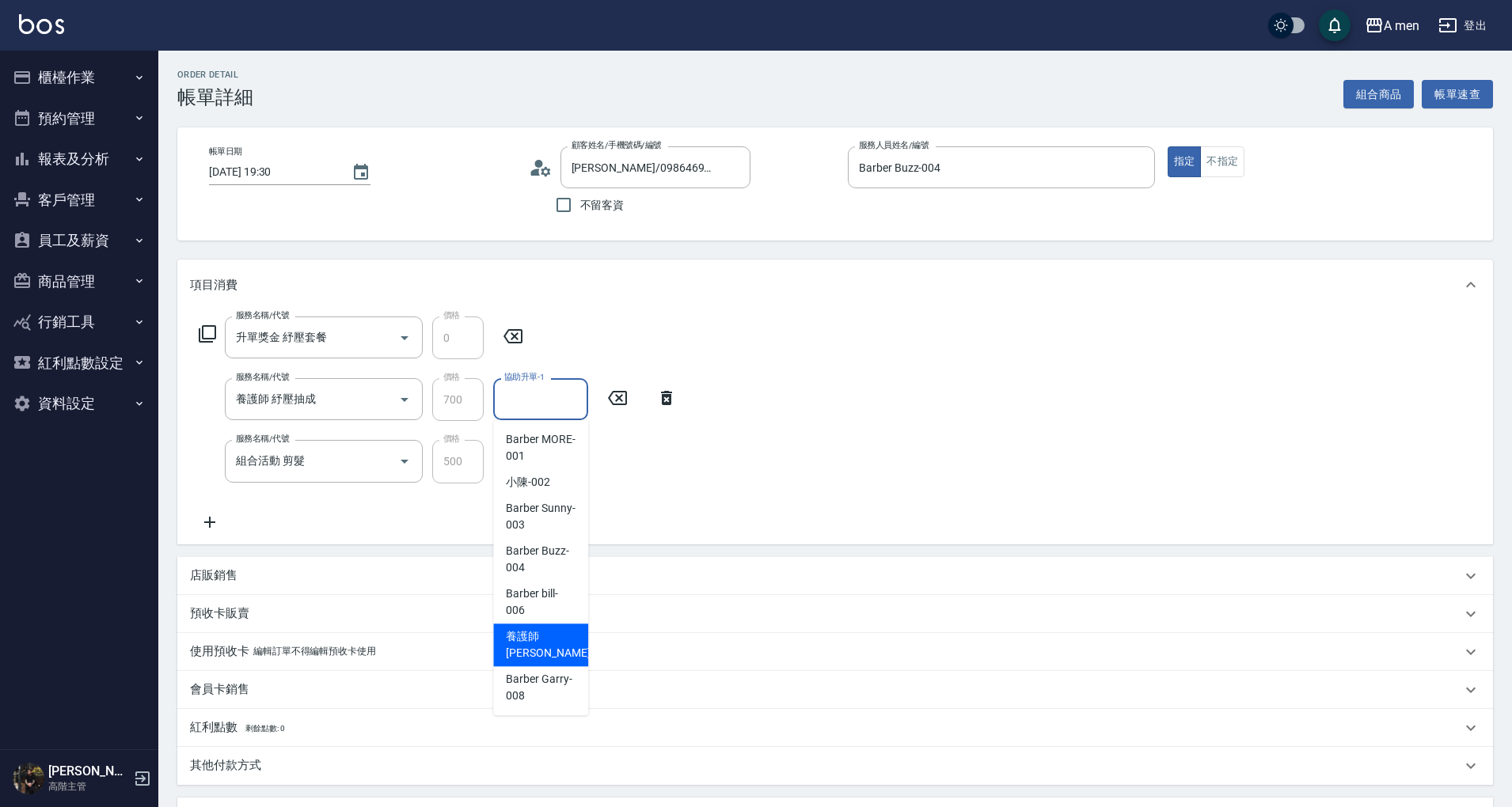
click at [548, 650] on span "養護師 小趙 -007" at bounding box center [559, 644] width 107 height 33
type input "養護師 [PERSON_NAME]-007"
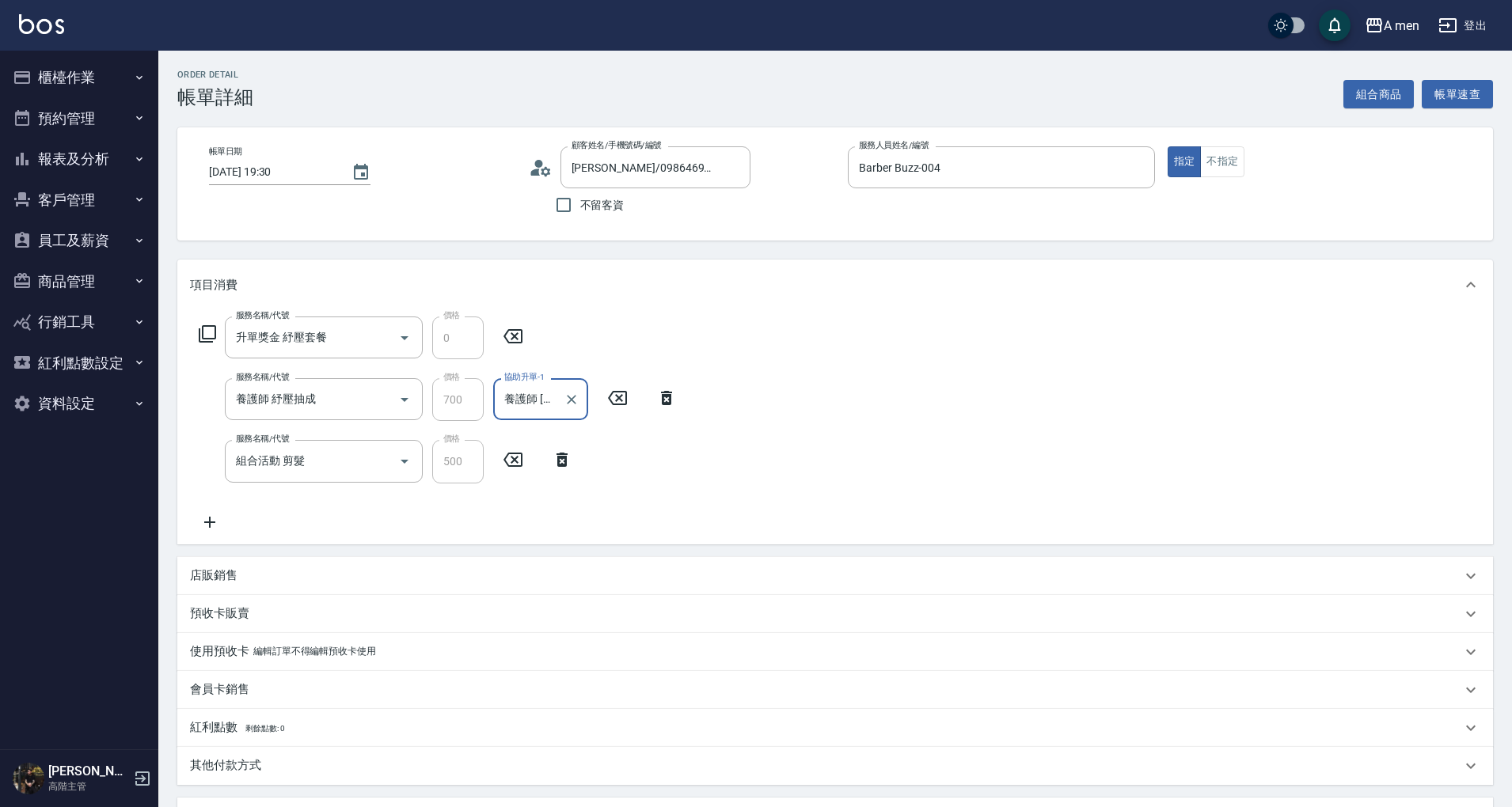
click at [719, 531] on div "服務名稱/代號 升單獎金 紓壓套餐 服務名稱/代號 價格 0 價格 服務名稱/代號 養護師 紓壓抽成 服務名稱/代號 價格 700 價格 協助升單-1 養護師…" at bounding box center [835, 427] width 1316 height 234
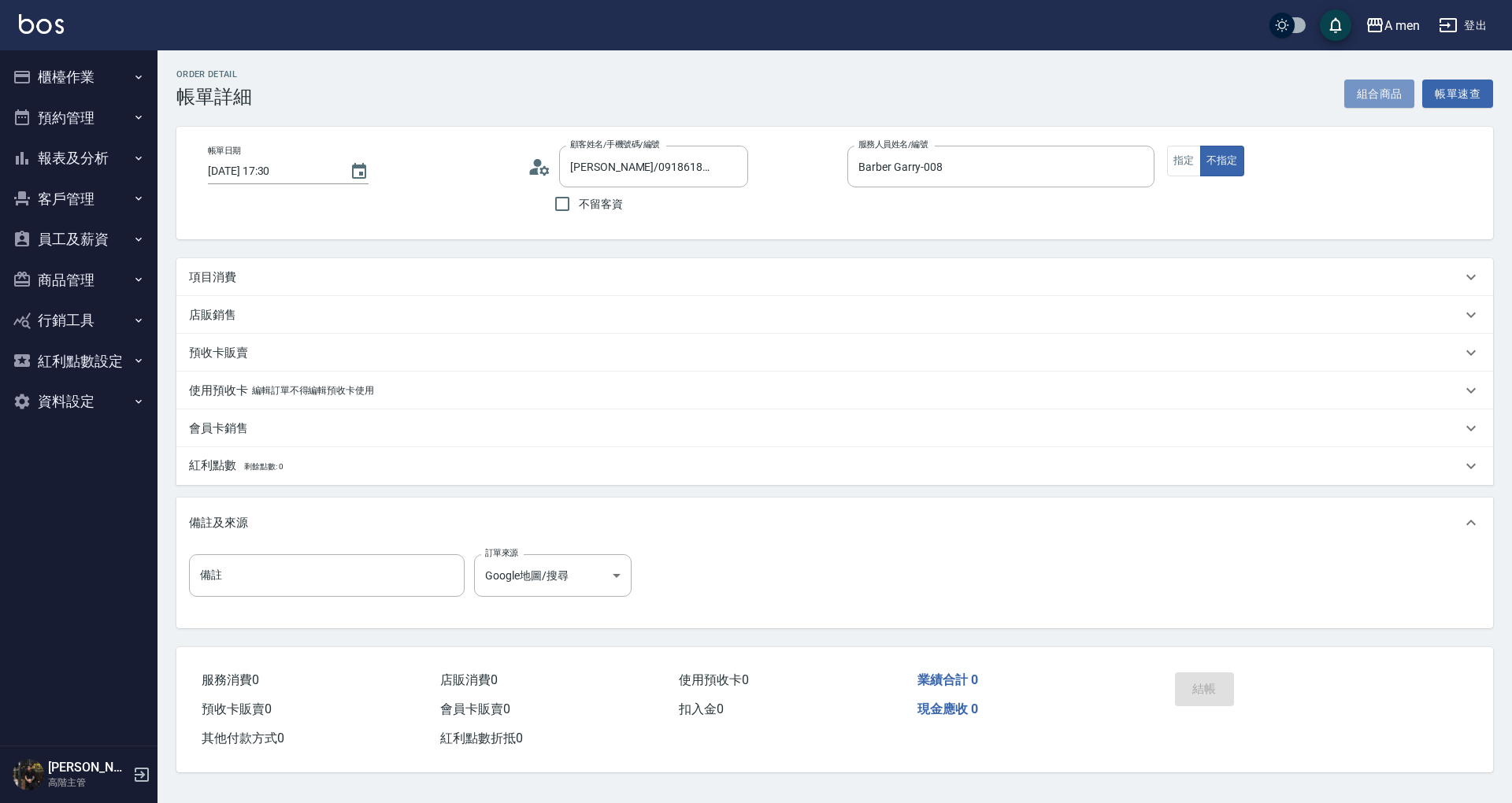
click at [1373, 93] on button "組合商品" at bounding box center [1380, 93] width 71 height 29
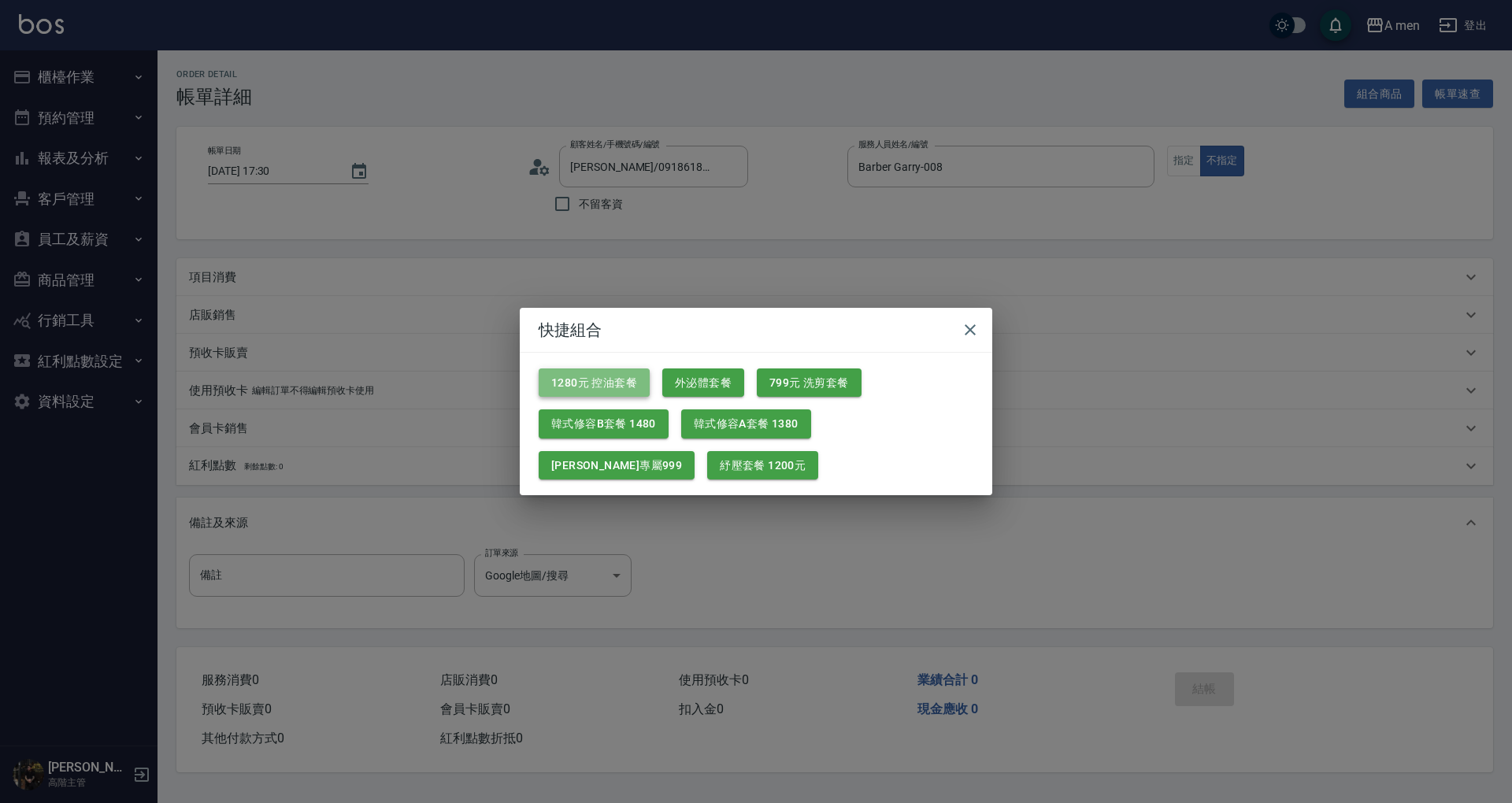
click at [614, 384] on button "1280元 控油套餐" at bounding box center [594, 383] width 111 height 29
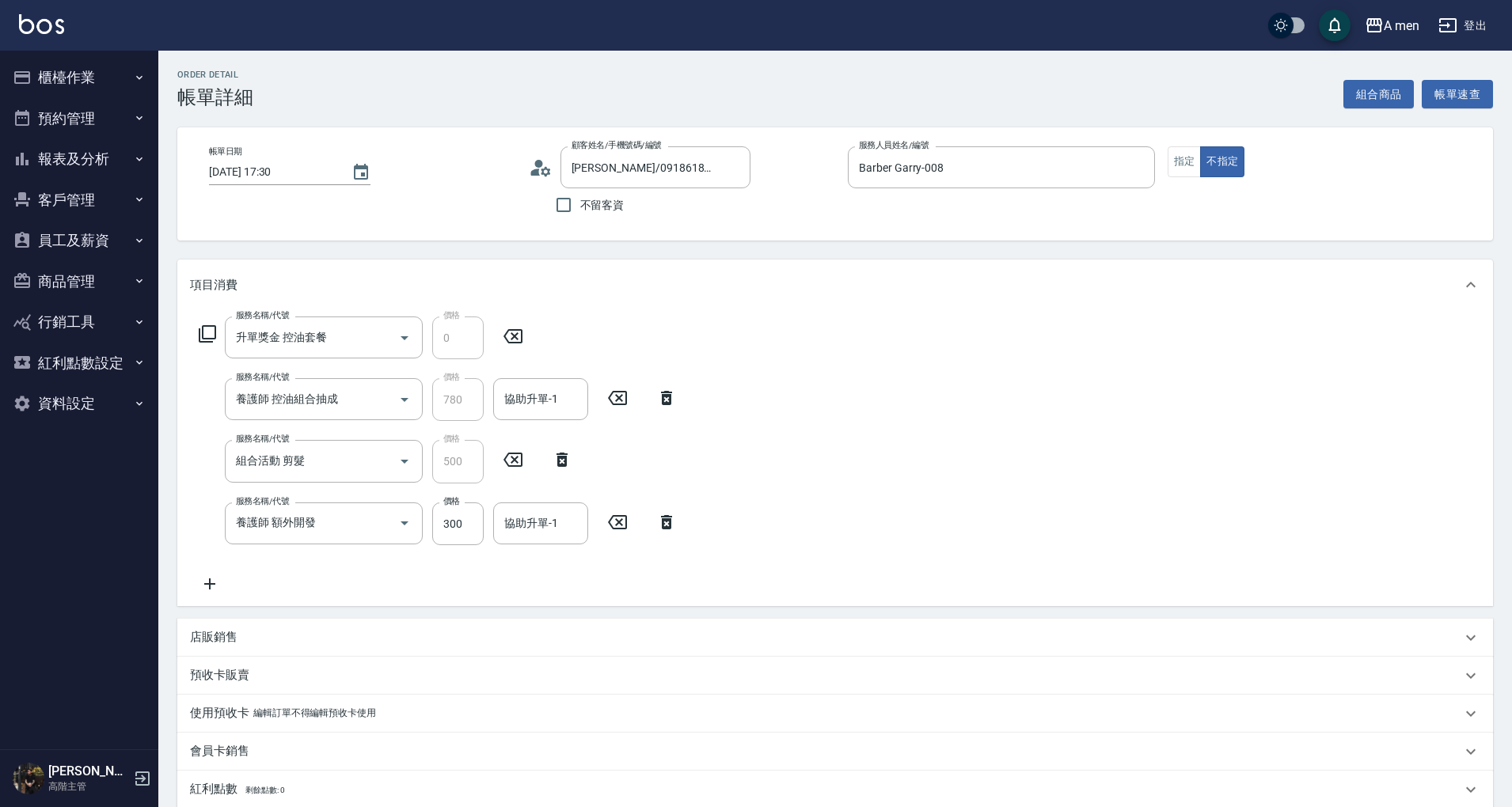
click at [620, 524] on icon at bounding box center [617, 522] width 19 height 14
click at [525, 415] on div "協助升單-1" at bounding box center [541, 399] width 95 height 42
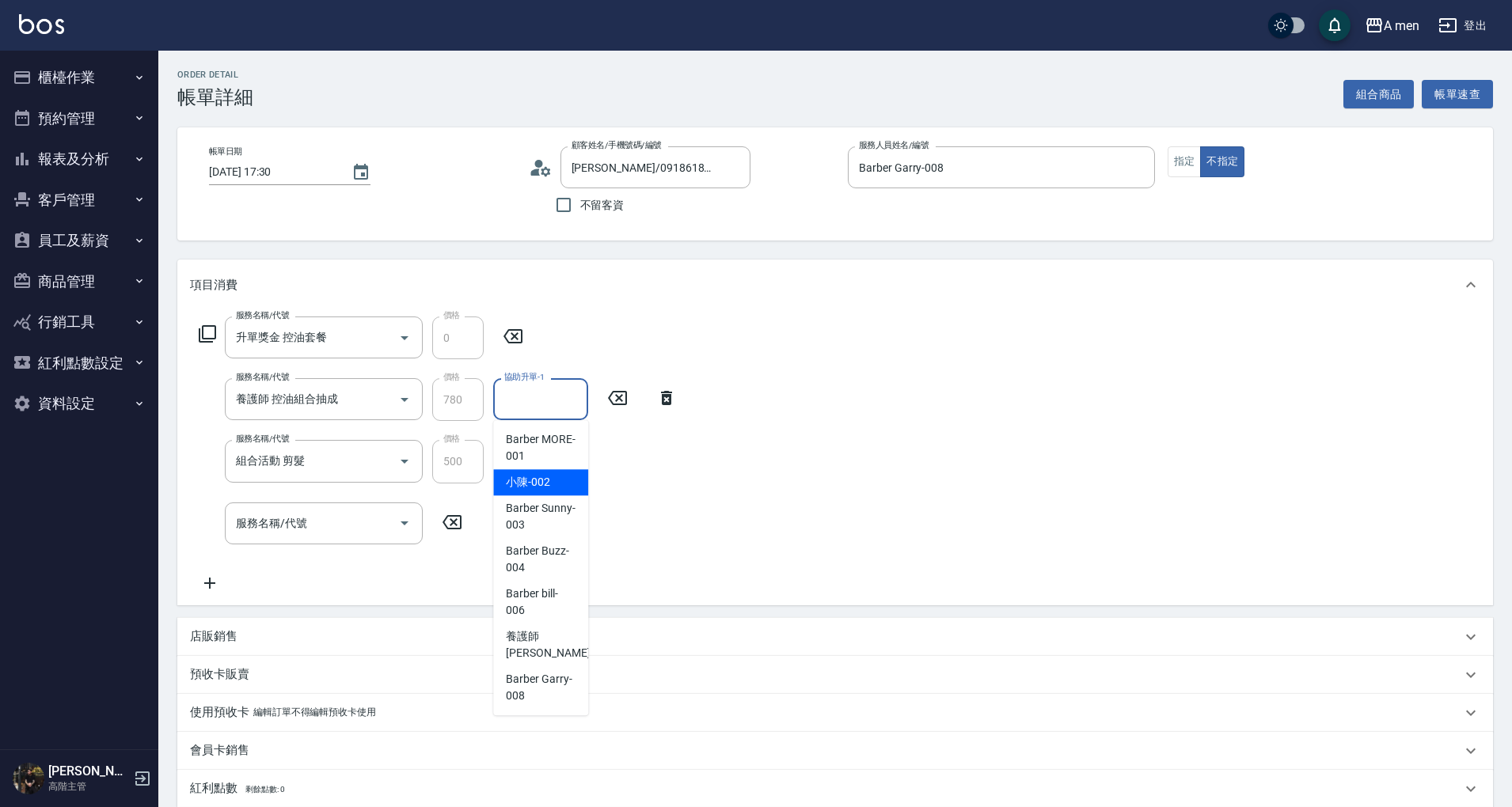
click at [542, 478] on span "小陳 -002" at bounding box center [528, 482] width 45 height 17
type input "小陳-002"
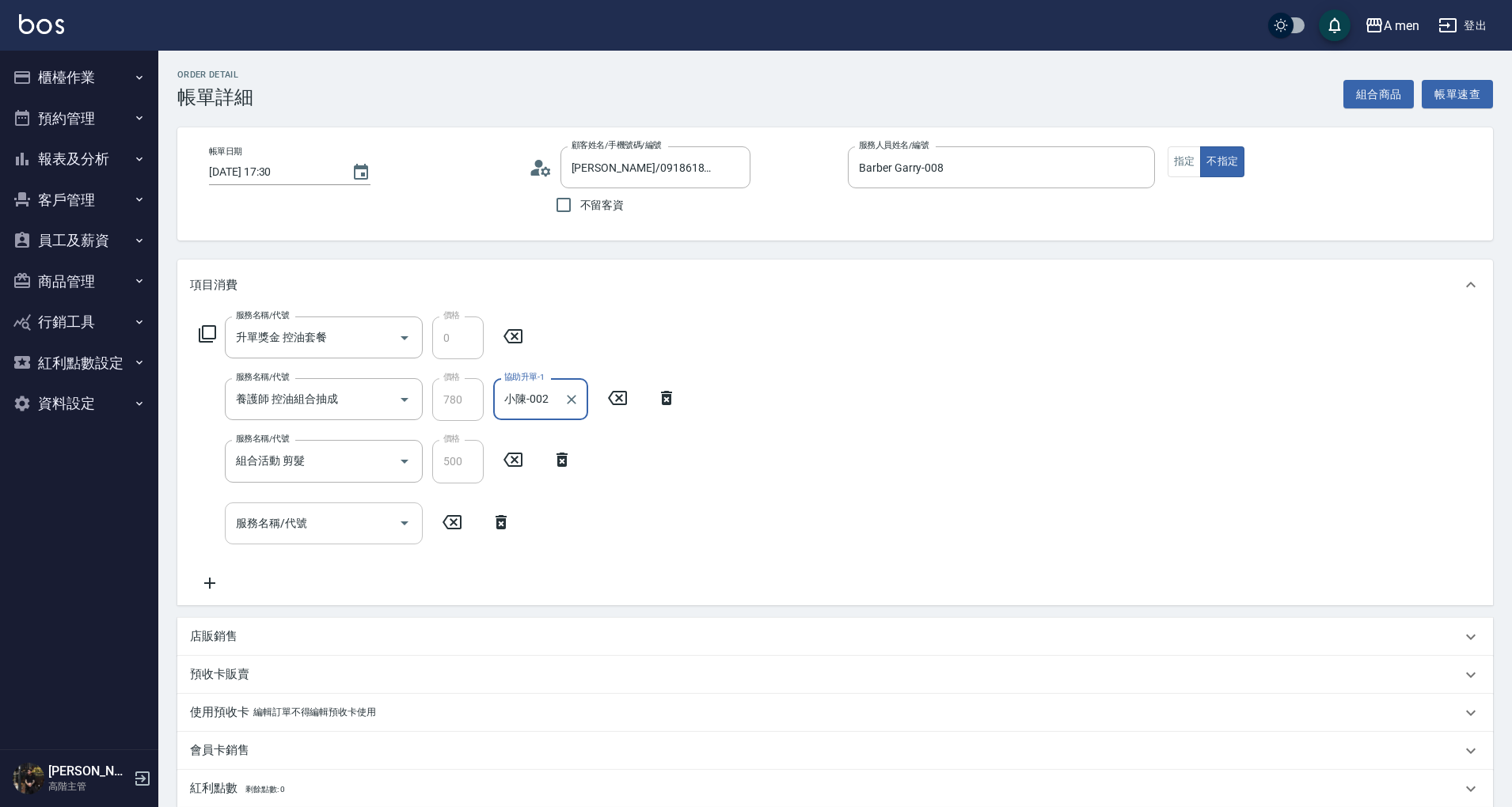
click at [406, 522] on icon "Open" at bounding box center [405, 523] width 8 height 4
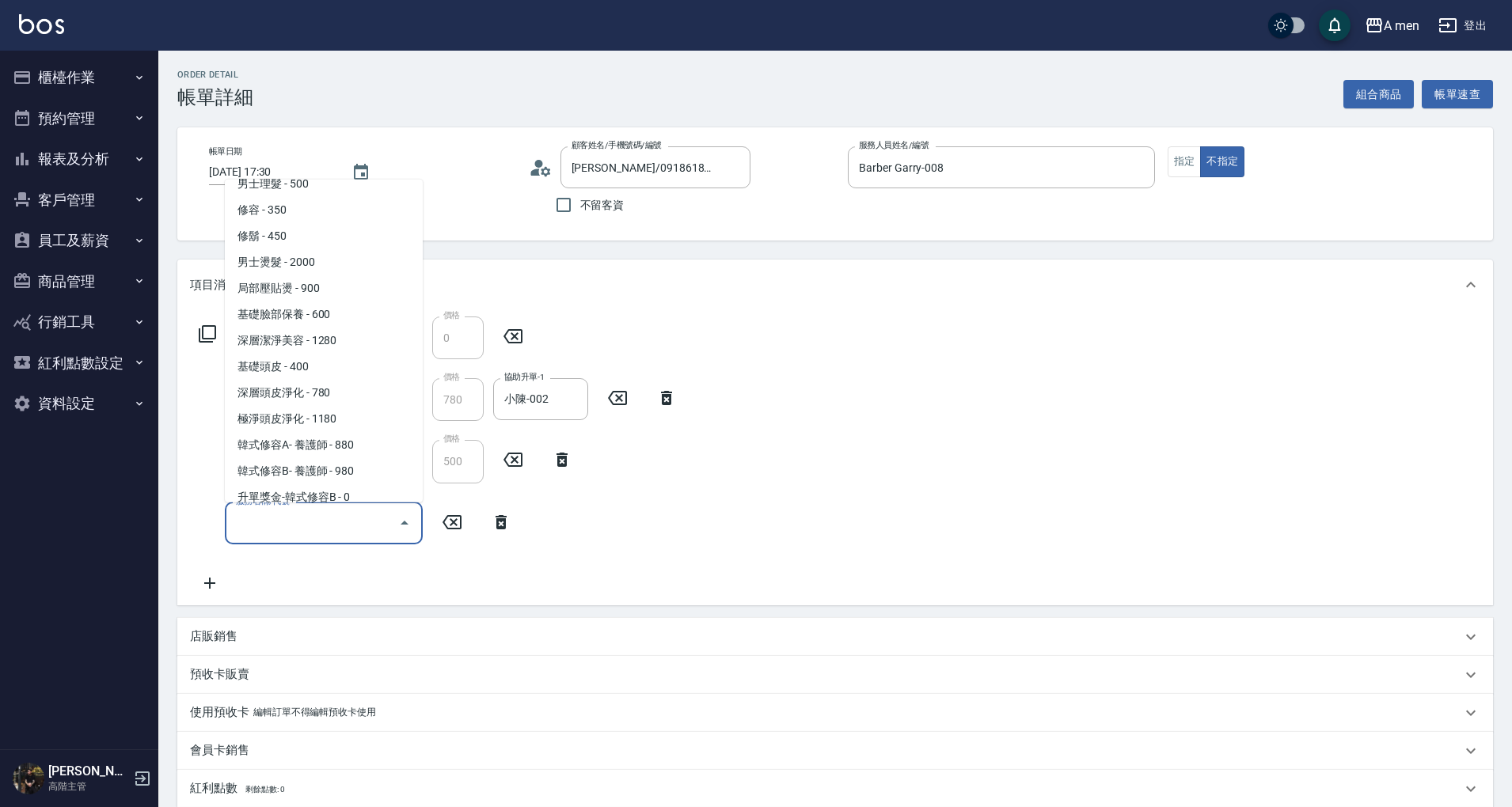
scroll to position [408, 0]
click at [312, 254] on span "男士燙髮 - 2000" at bounding box center [323, 260] width 198 height 26
type input "男士燙髮(B01)"
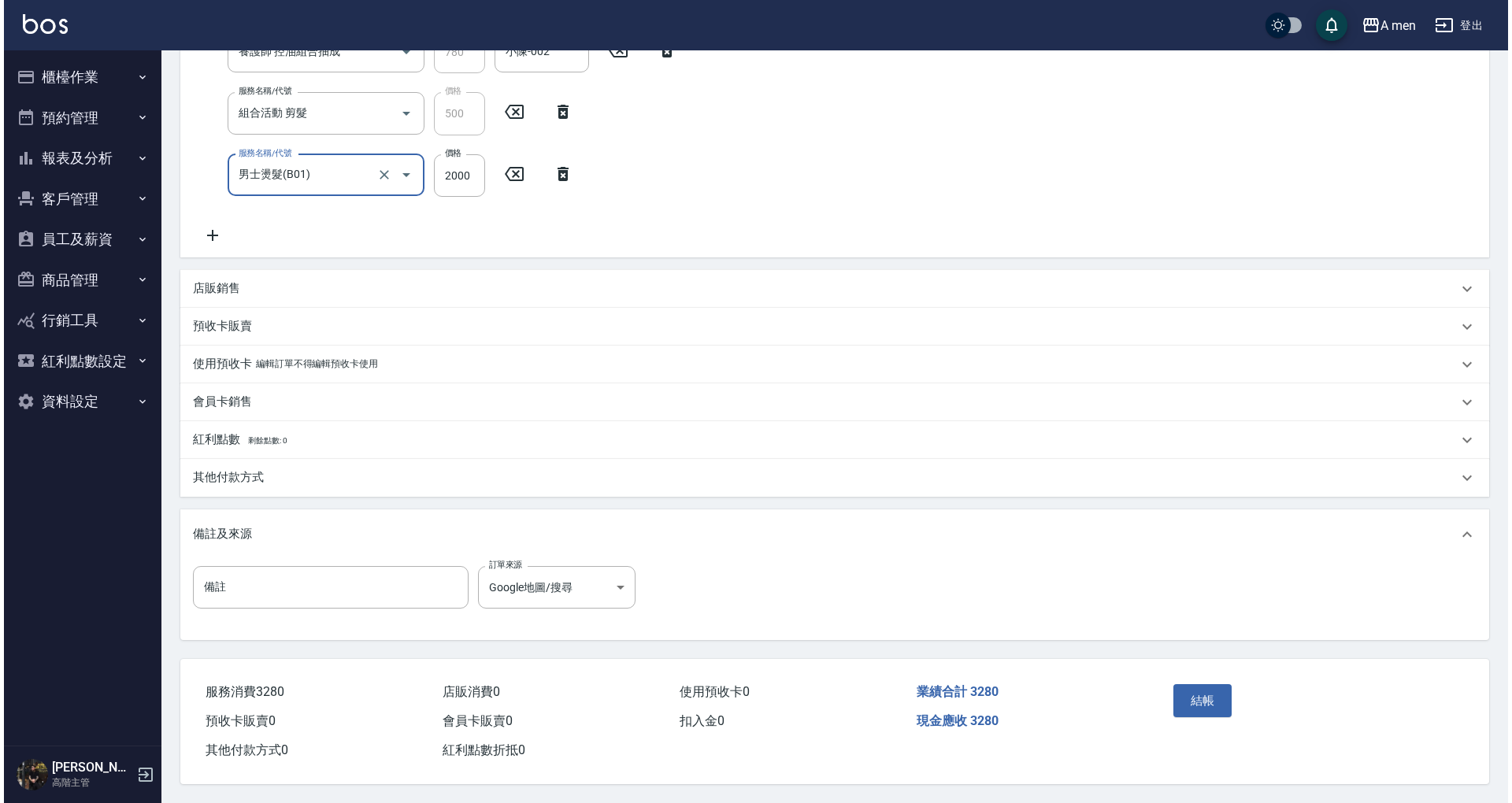
scroll to position [351, 0]
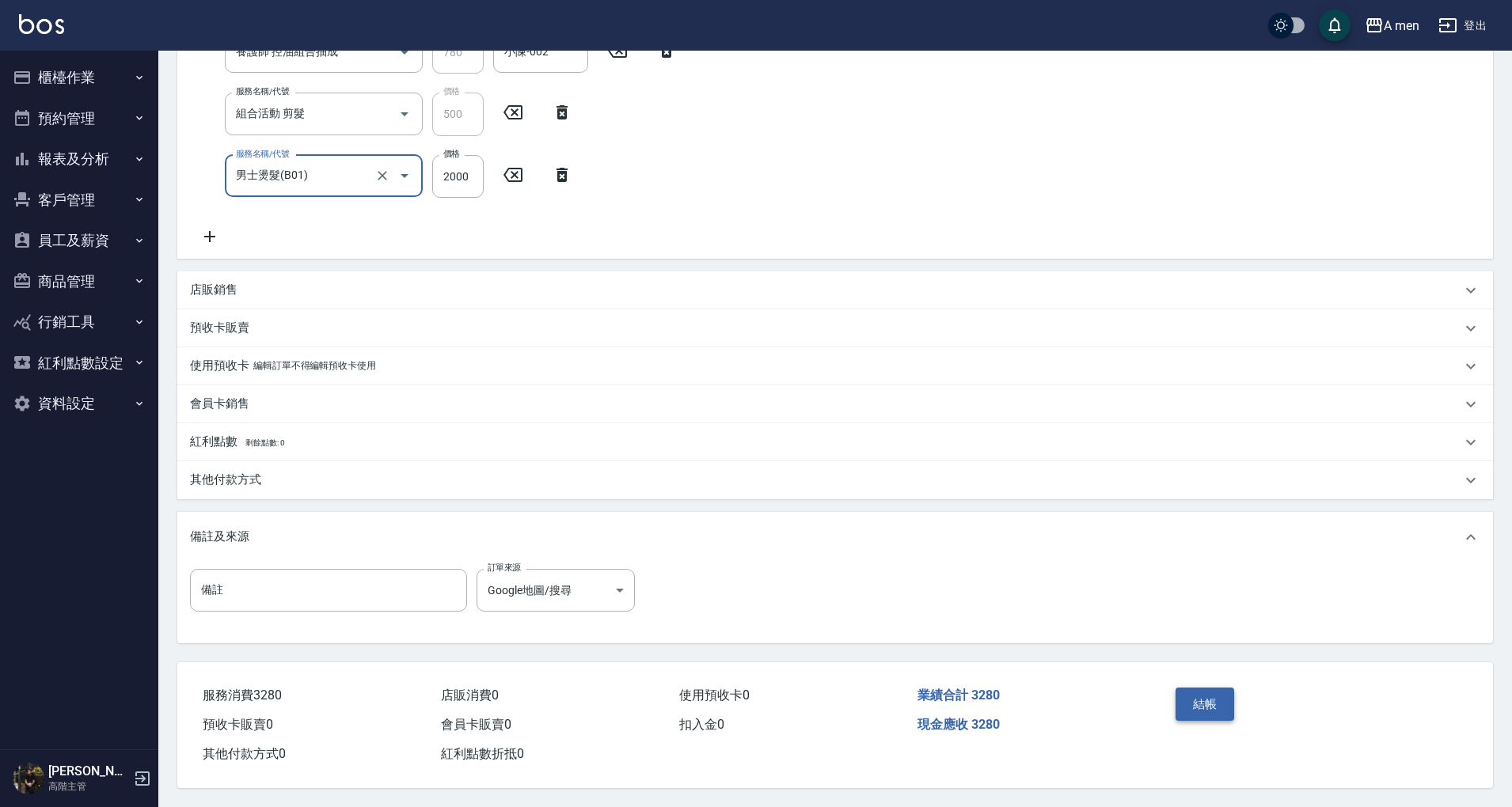
click at [1217, 693] on button "結帳" at bounding box center [1205, 704] width 59 height 33
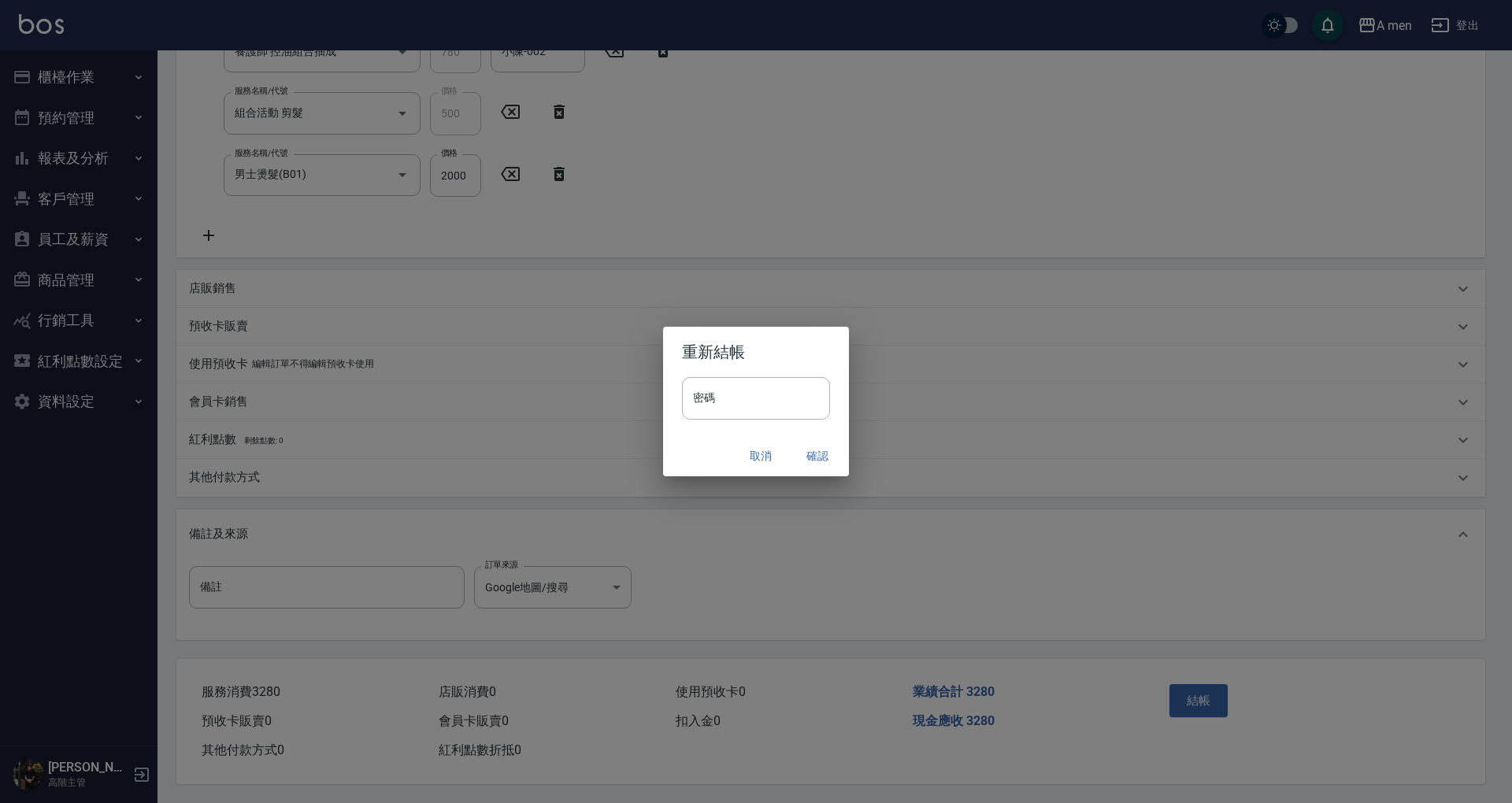
click at [823, 457] on button "確認" at bounding box center [817, 456] width 51 height 29
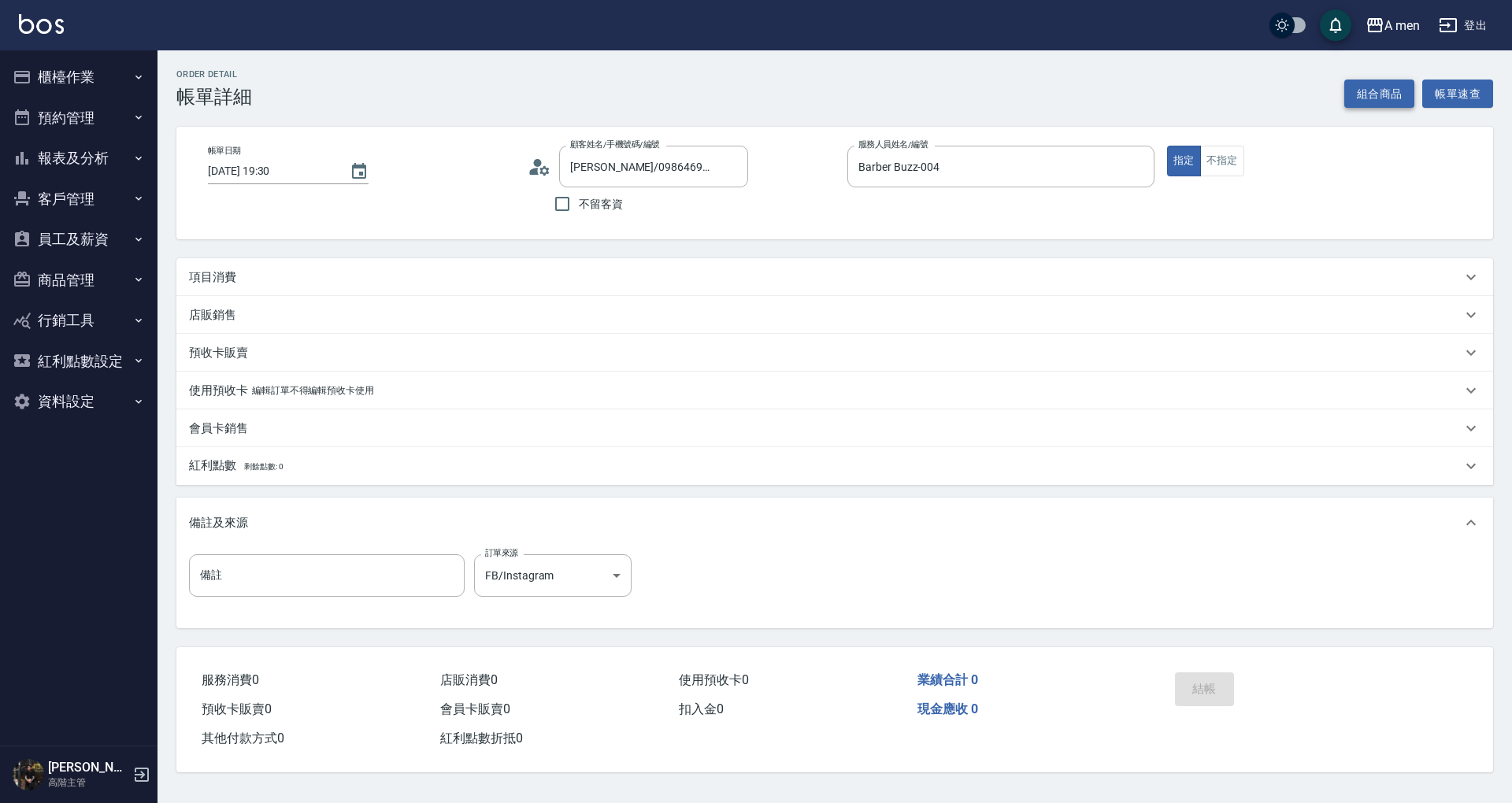
click at [1394, 92] on button "組合商品" at bounding box center [1380, 93] width 71 height 29
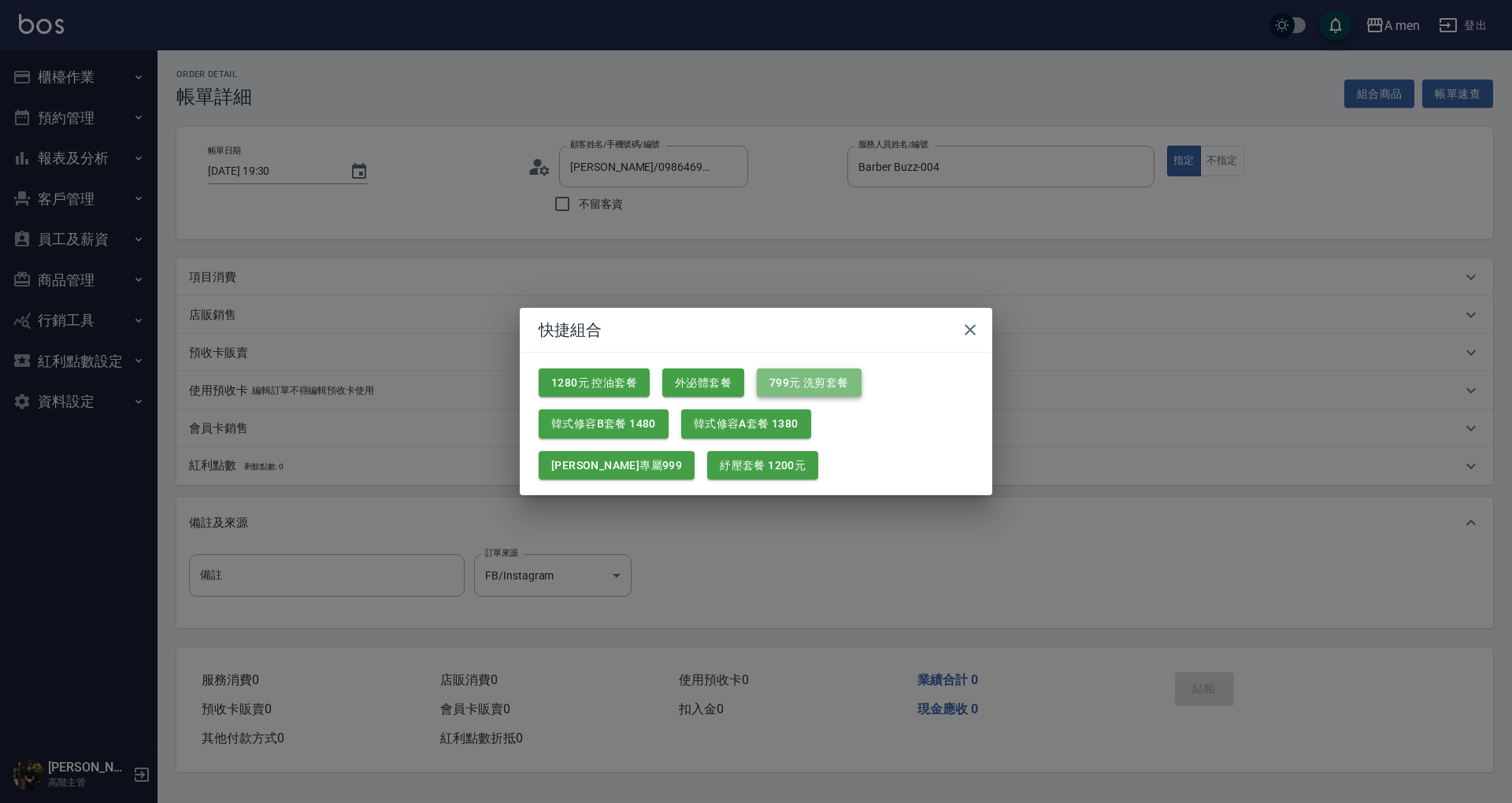
click at [828, 378] on button "799元 洗剪套餐" at bounding box center [809, 383] width 105 height 29
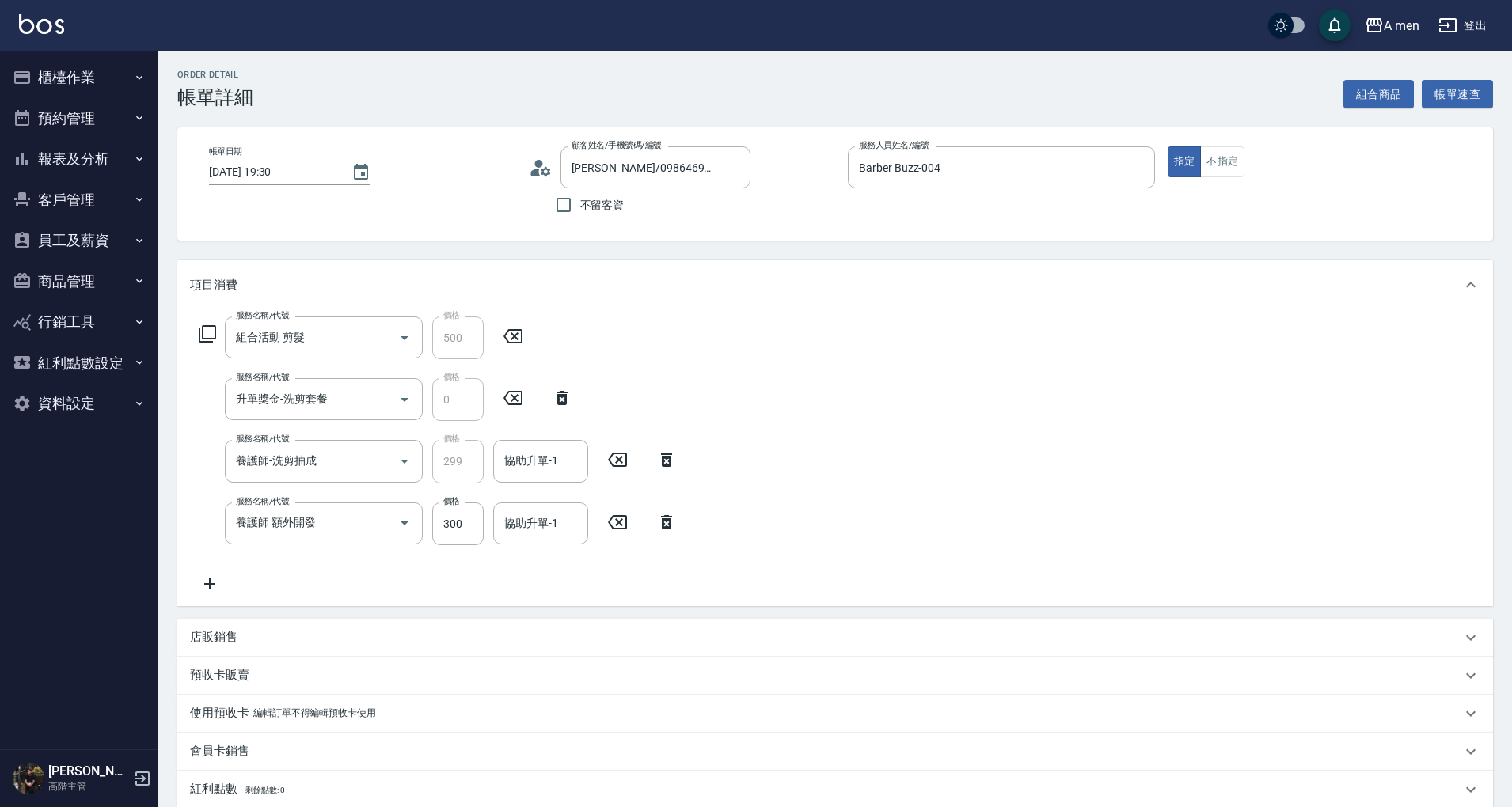
drag, startPoint x: 666, startPoint y: 516, endPoint x: 466, endPoint y: 522, distance: 200.1
click at [666, 515] on icon at bounding box center [667, 522] width 11 height 14
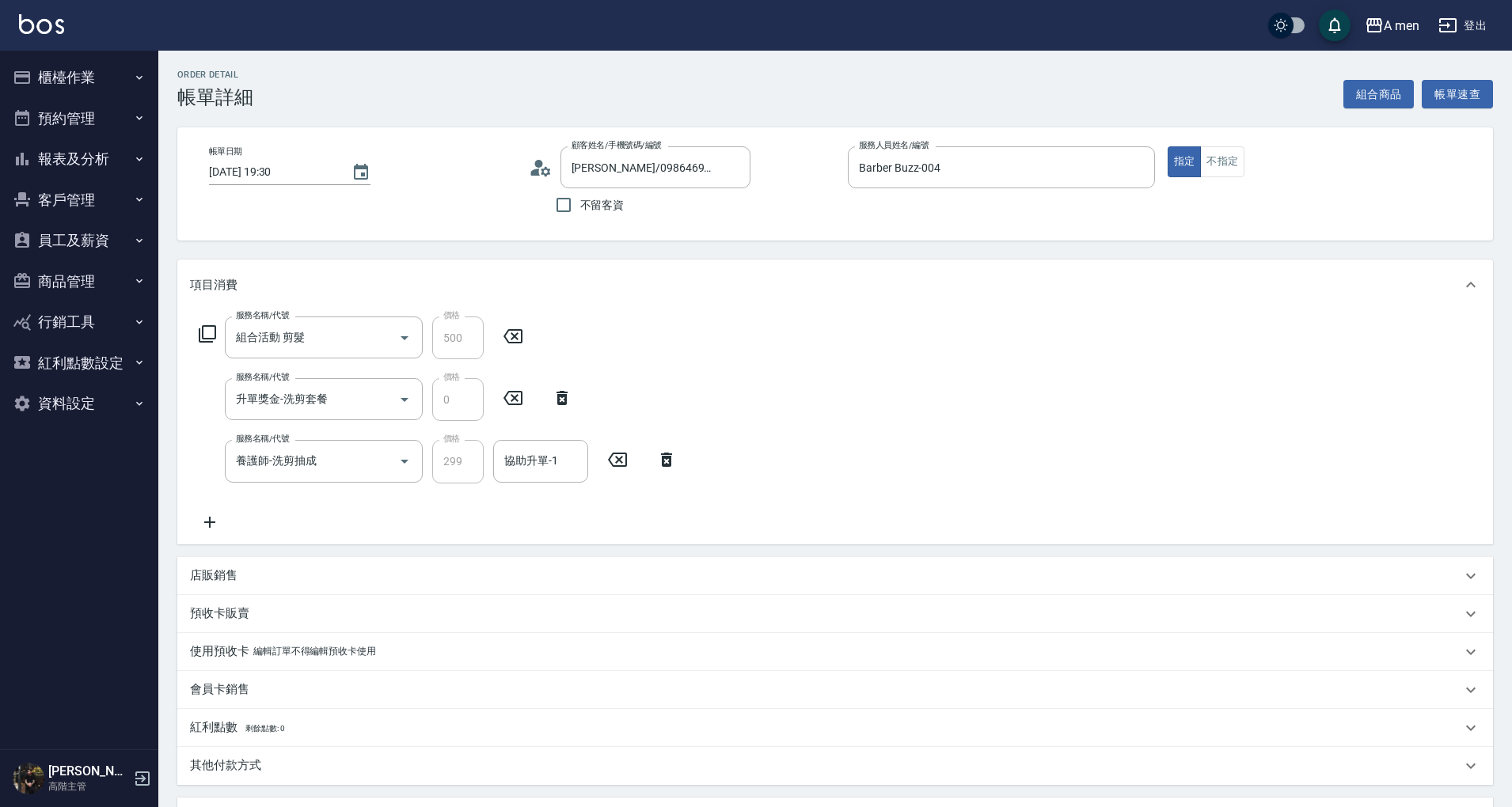
click at [216, 521] on icon at bounding box center [209, 522] width 39 height 19
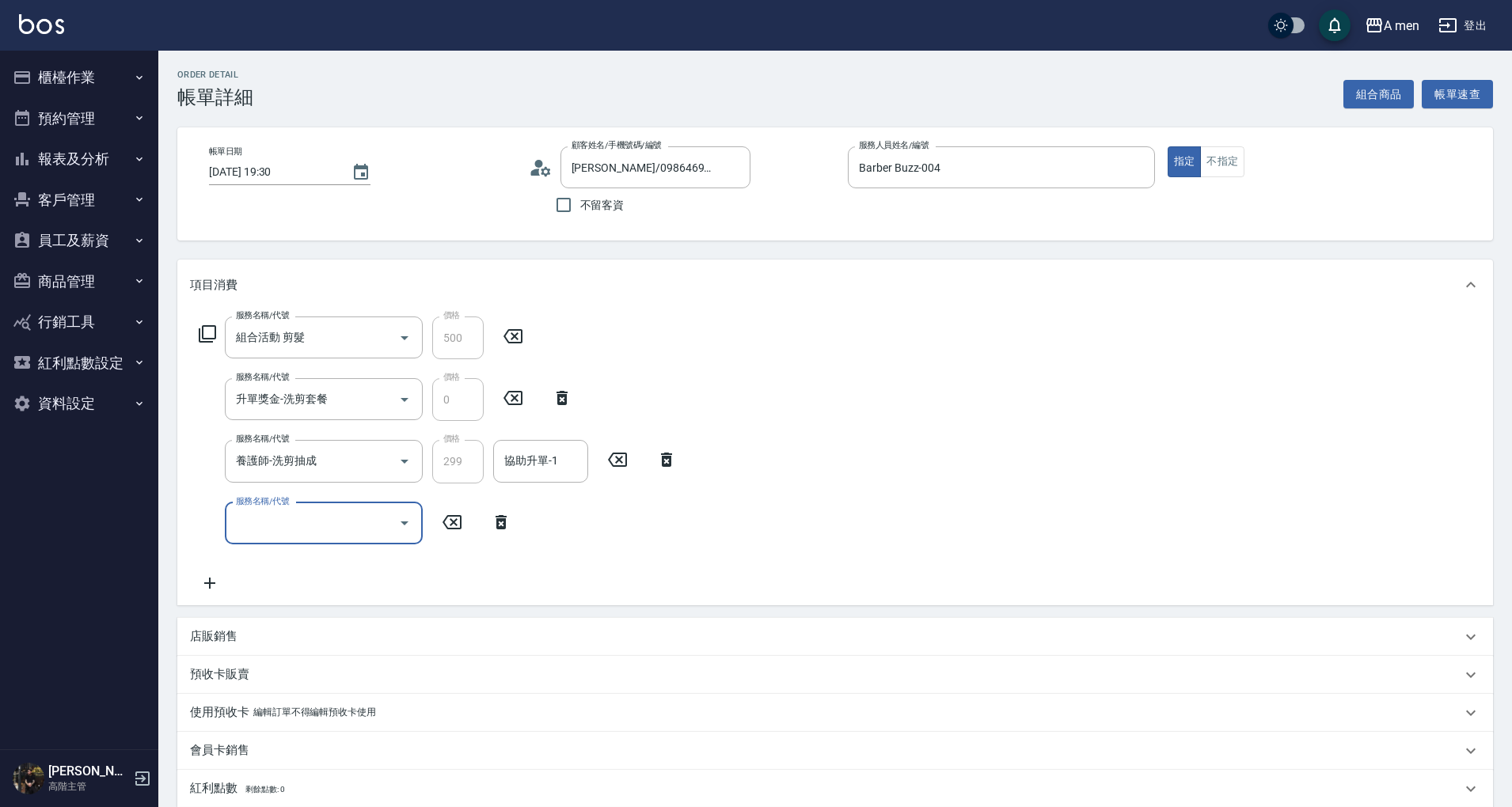
click at [353, 514] on input "服務名稱/代號" at bounding box center [312, 523] width 160 height 28
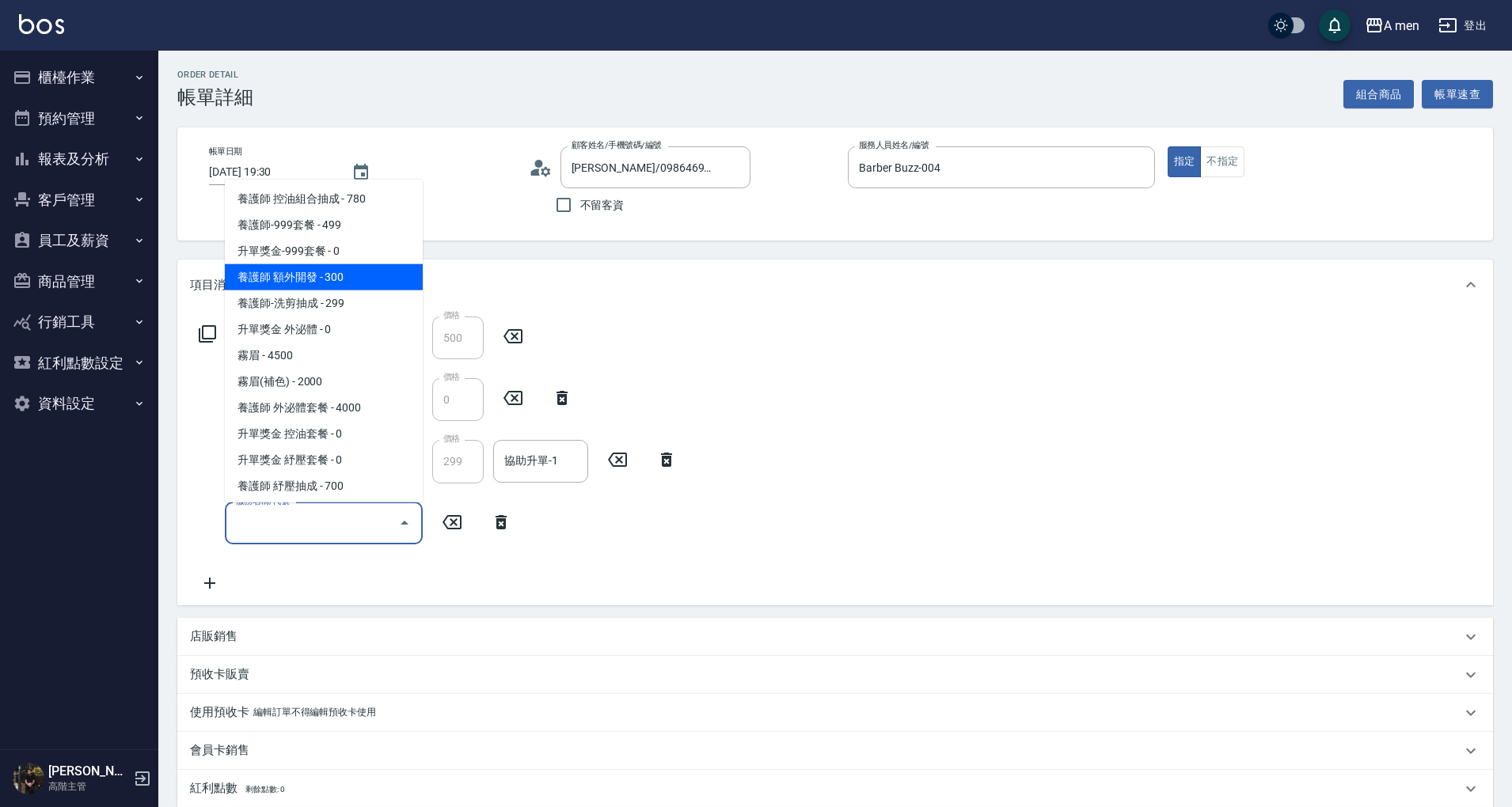
click at [340, 285] on span "養護師 額外開發 - 300" at bounding box center [323, 276] width 198 height 26
type input "養護師 額外開發"
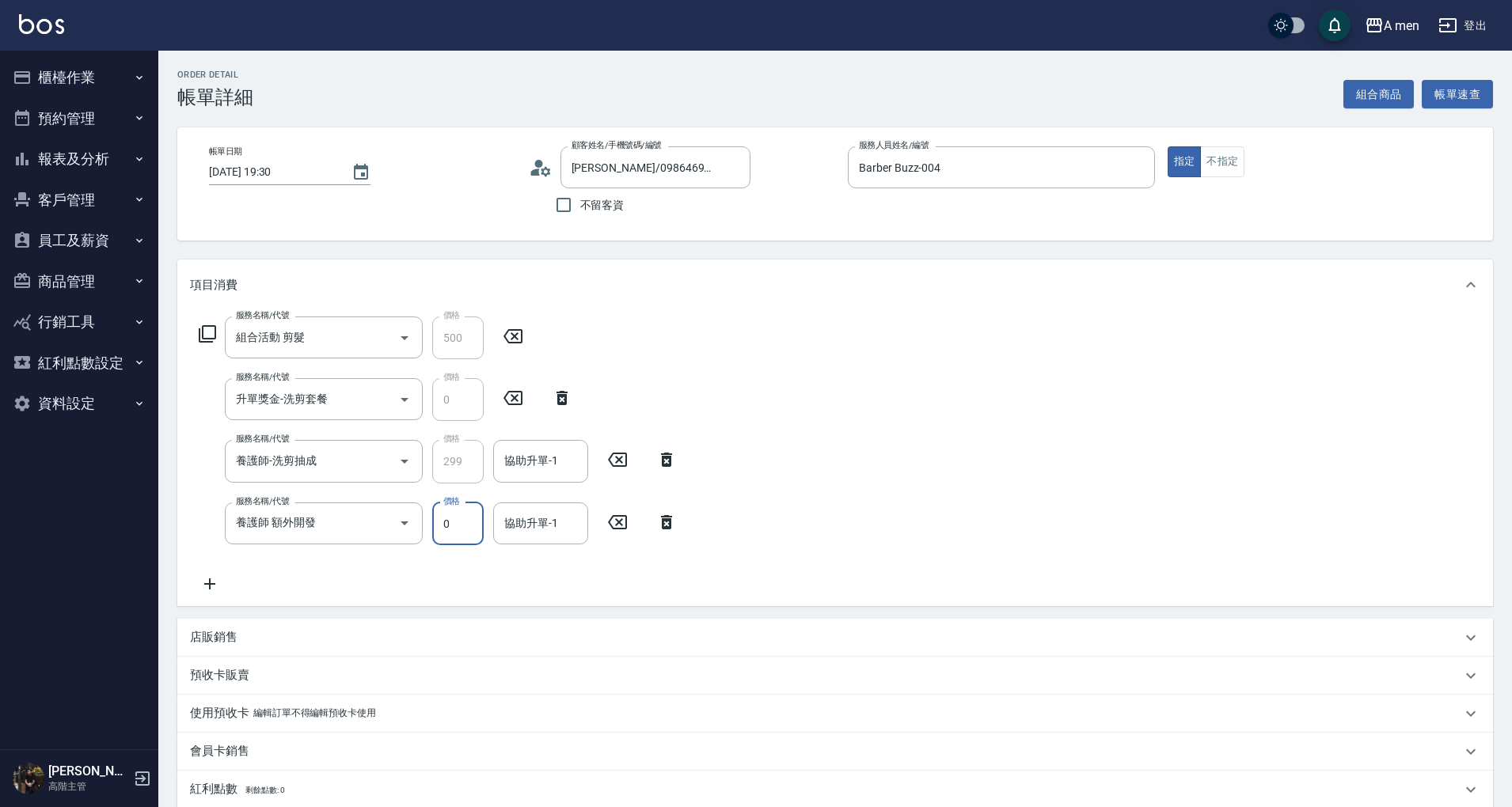
type input "0"
drag, startPoint x: 763, startPoint y: 511, endPoint x: 1519, endPoint y: 857, distance: 831.4
click at [1512, 806] on html "A men 登出 櫃檯作業 打帳單 帳單列表 營業儀表板 現金收支登錄 高階收支登錄 材料自購登錄 每日結帳 排班表 現場電腦打卡 掃碼打卡 預約管理 預約管…" at bounding box center [756, 577] width 1512 height 1154
type input "ˇ"
type input "399"
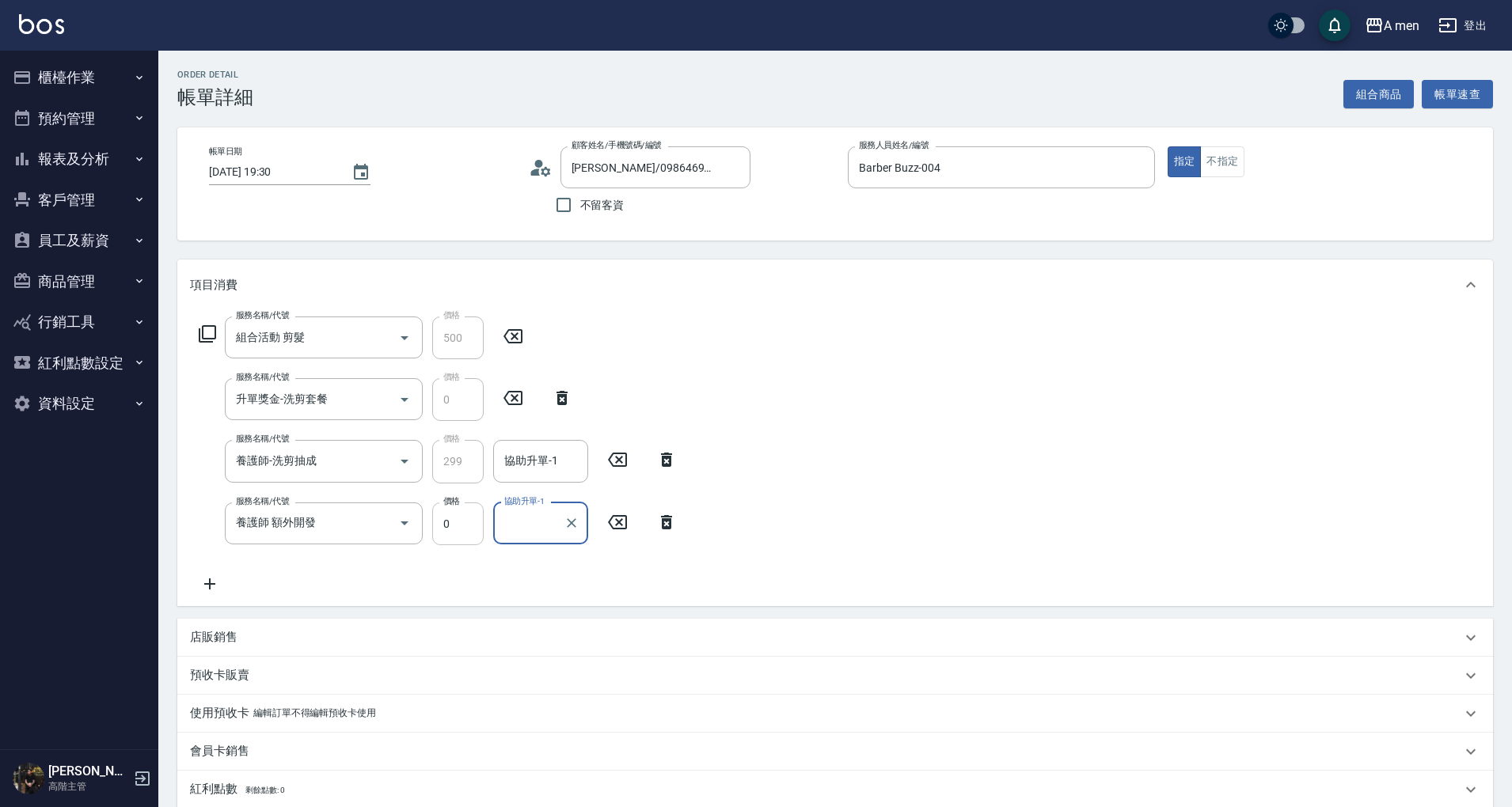
click at [448, 517] on input "0" at bounding box center [457, 524] width 51 height 43
click at [547, 540] on div "協助升單-1" at bounding box center [541, 523] width 95 height 42
type input "399"
click at [536, 435] on span "養護師 小趙 -007" at bounding box center [559, 431] width 107 height 33
type input "養護師 [PERSON_NAME]-007"
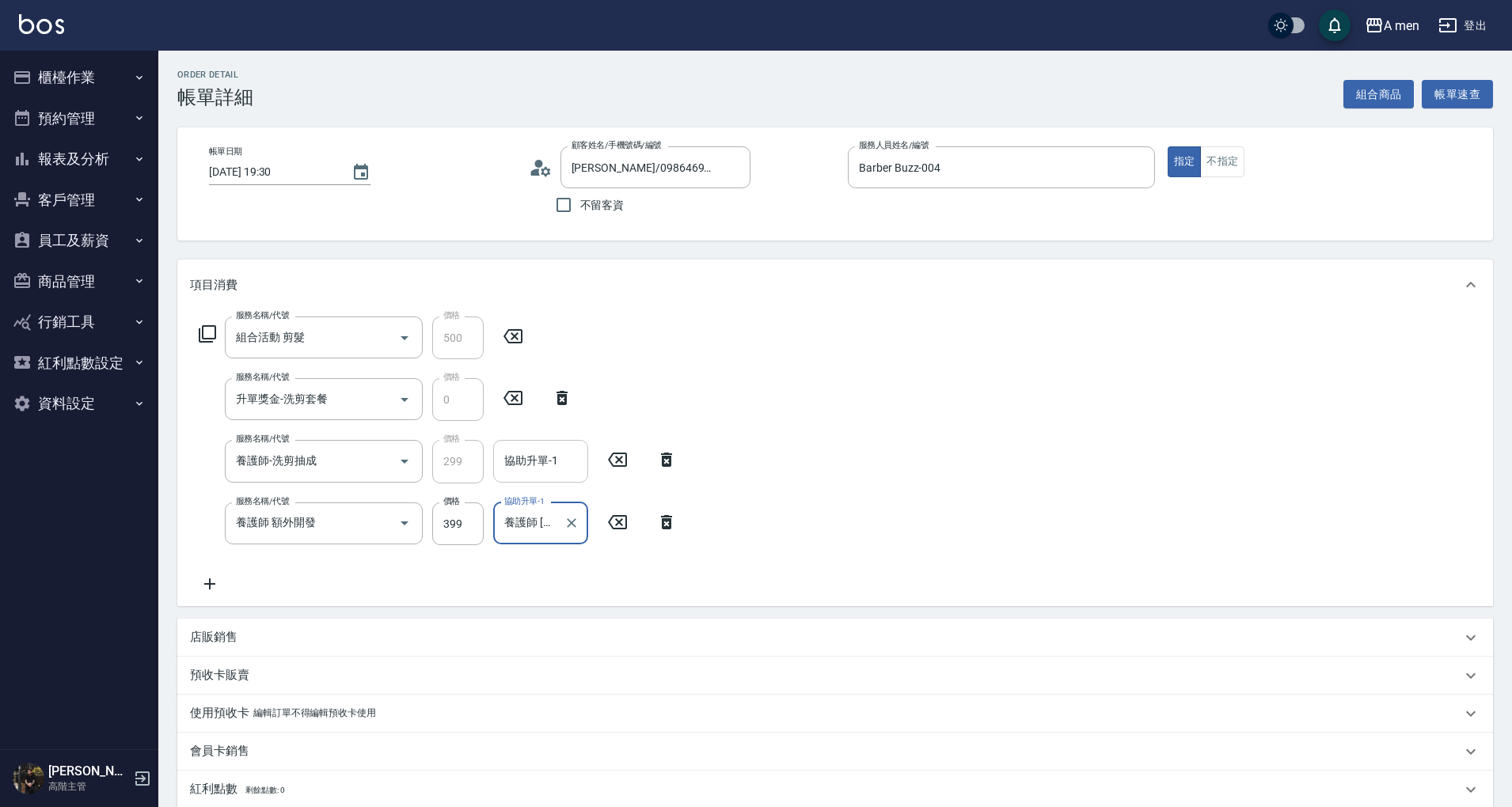
click at [540, 469] on input "協助升單-1" at bounding box center [541, 461] width 81 height 28
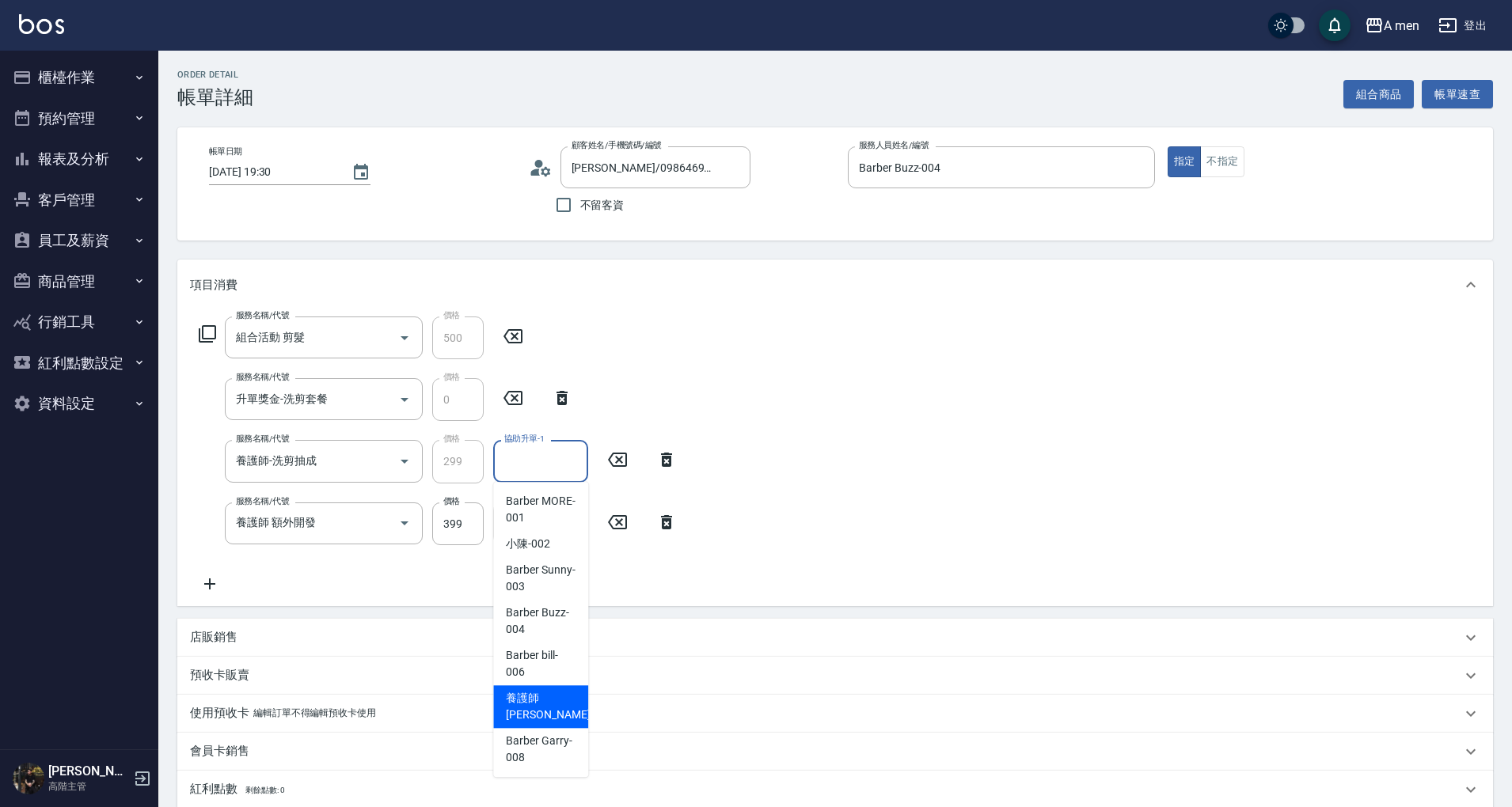
click at [568, 698] on span "養護師 小趙 -007" at bounding box center [559, 706] width 107 height 33
type input "養護師 [PERSON_NAME]-007"
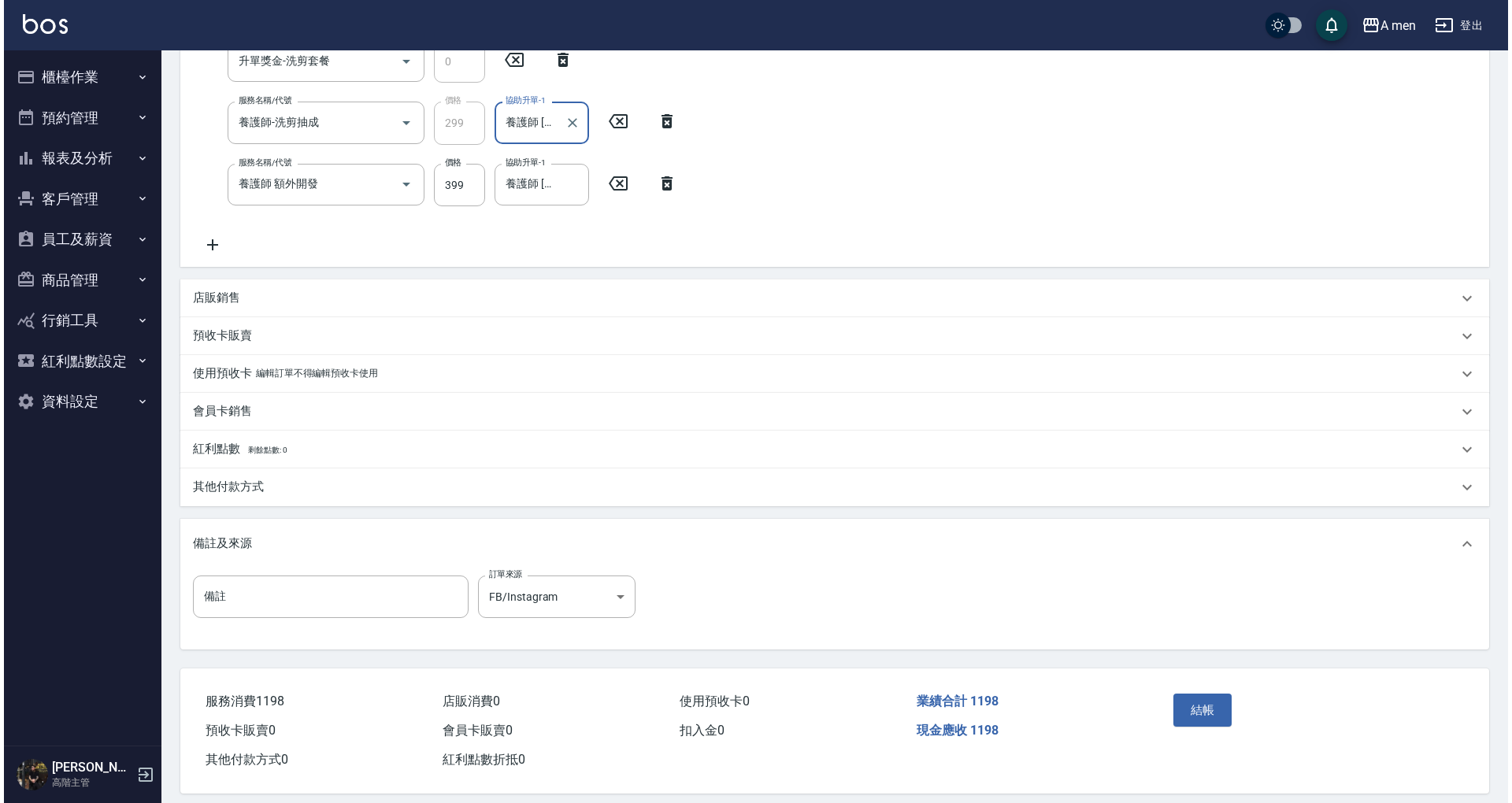
scroll to position [351, 0]
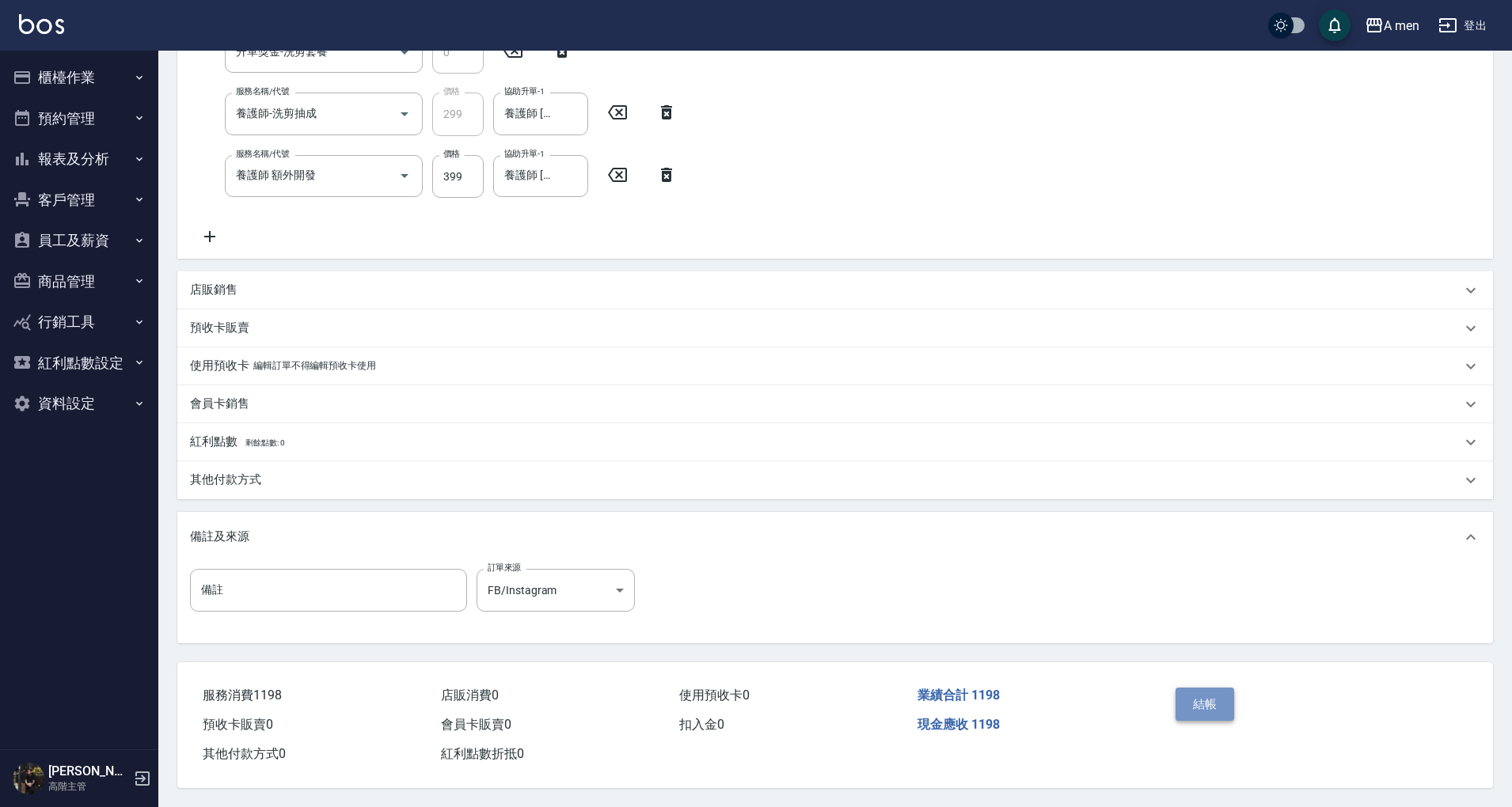
click at [1210, 692] on button "結帳" at bounding box center [1205, 704] width 59 height 33
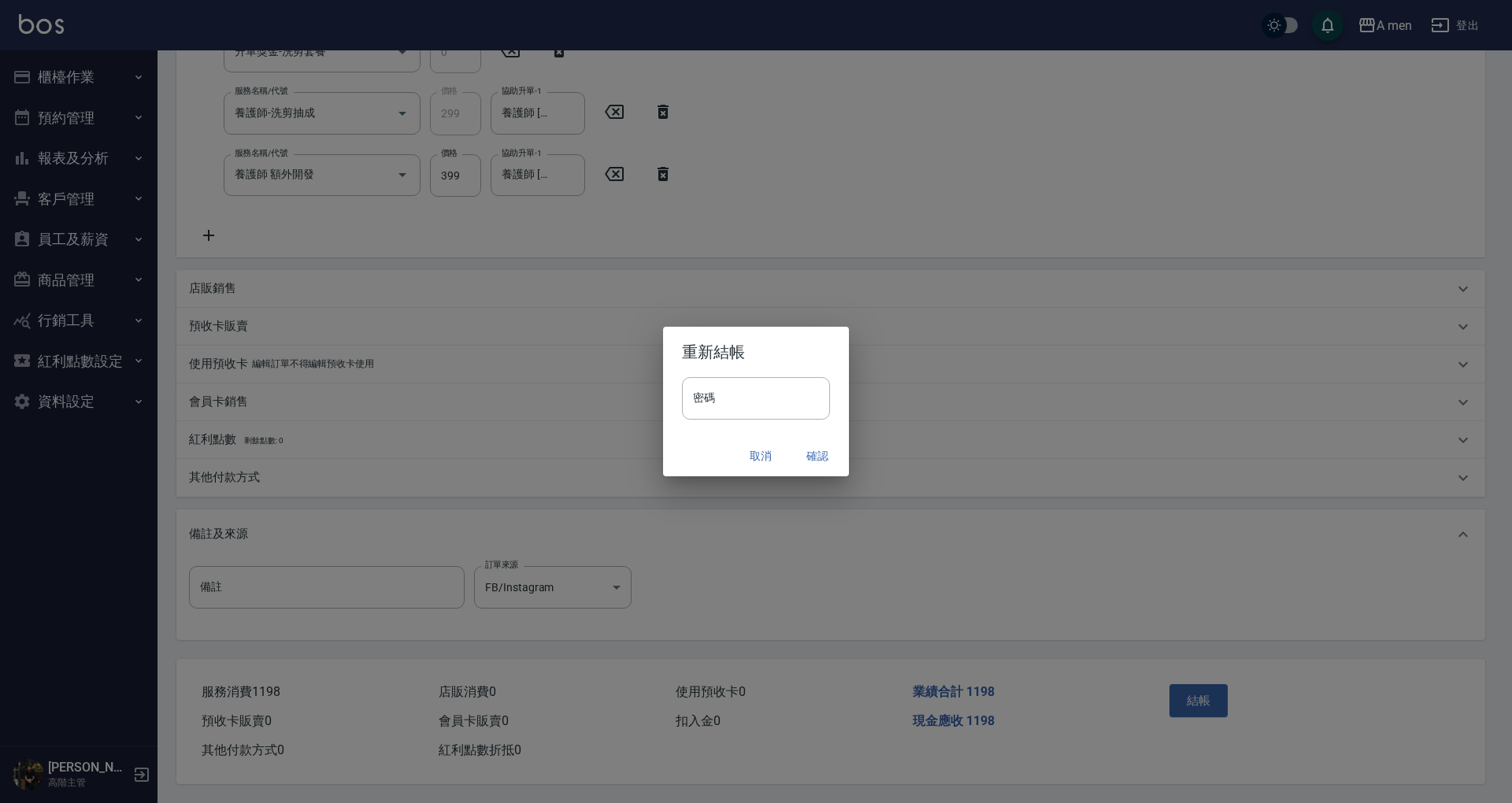
click at [807, 450] on button "確認" at bounding box center [817, 456] width 51 height 29
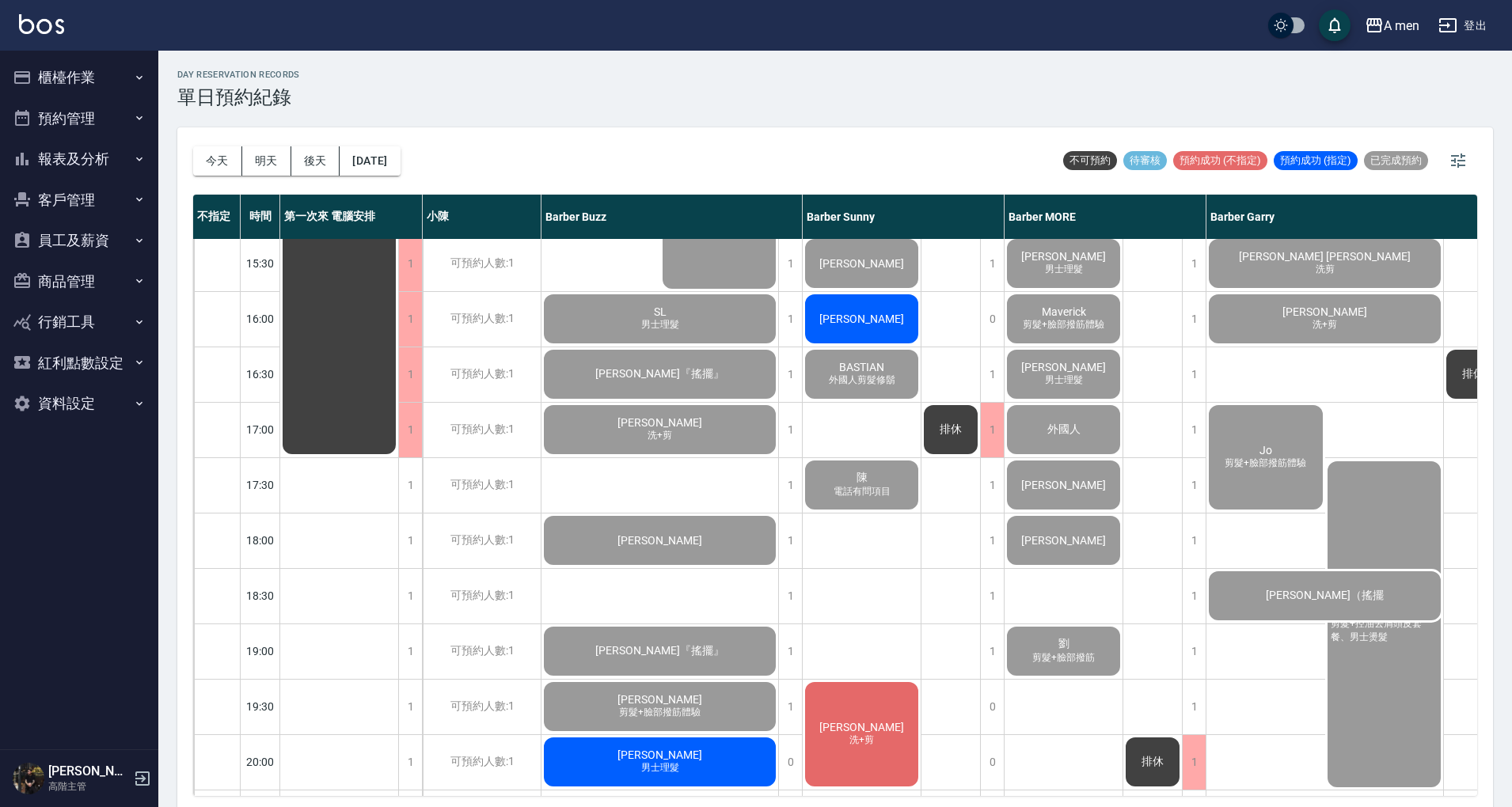
scroll to position [633, 0]
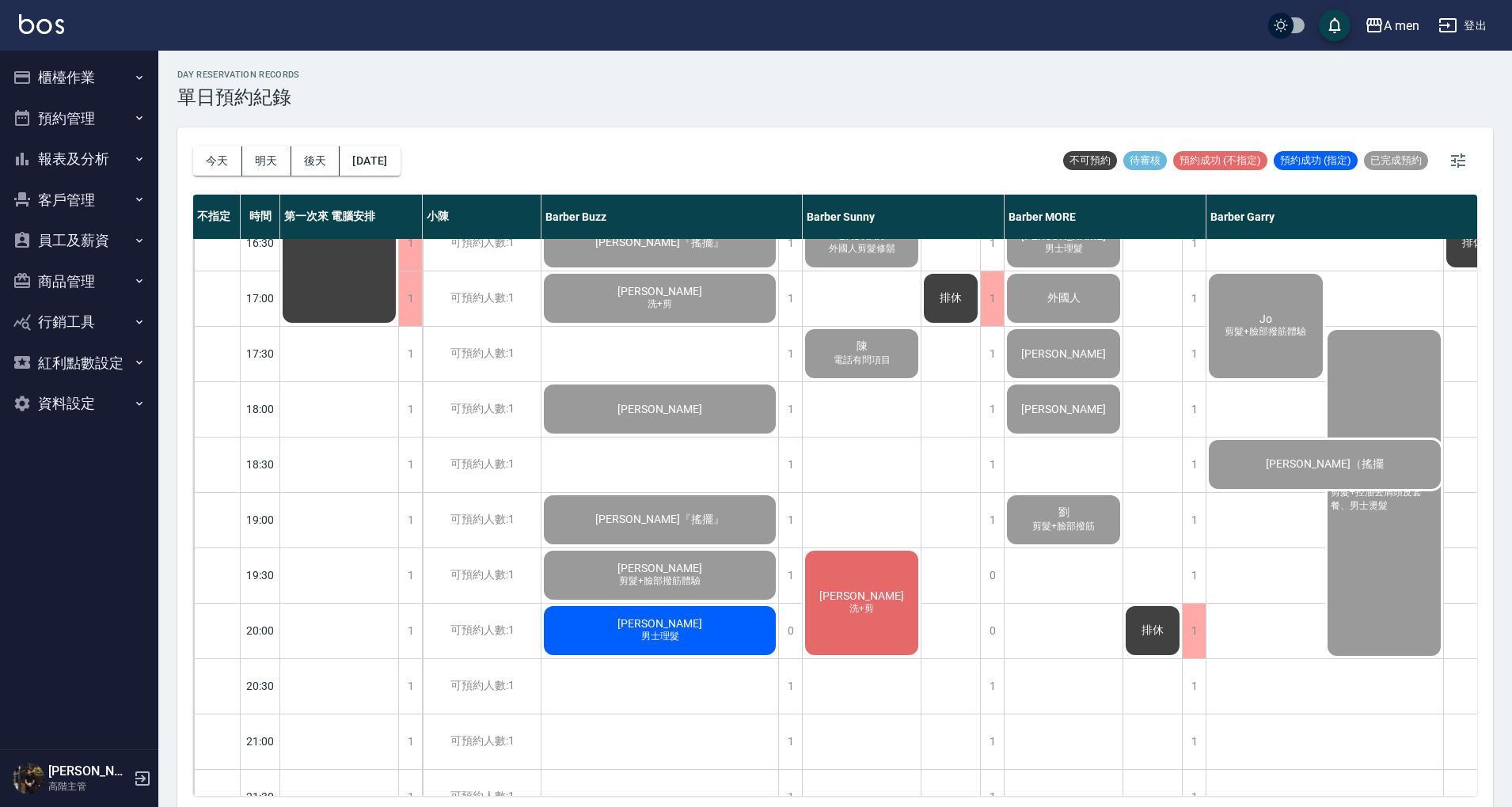
click at [735, 640] on div "[PERSON_NAME] 男士理髮" at bounding box center [660, 631] width 236 height 54
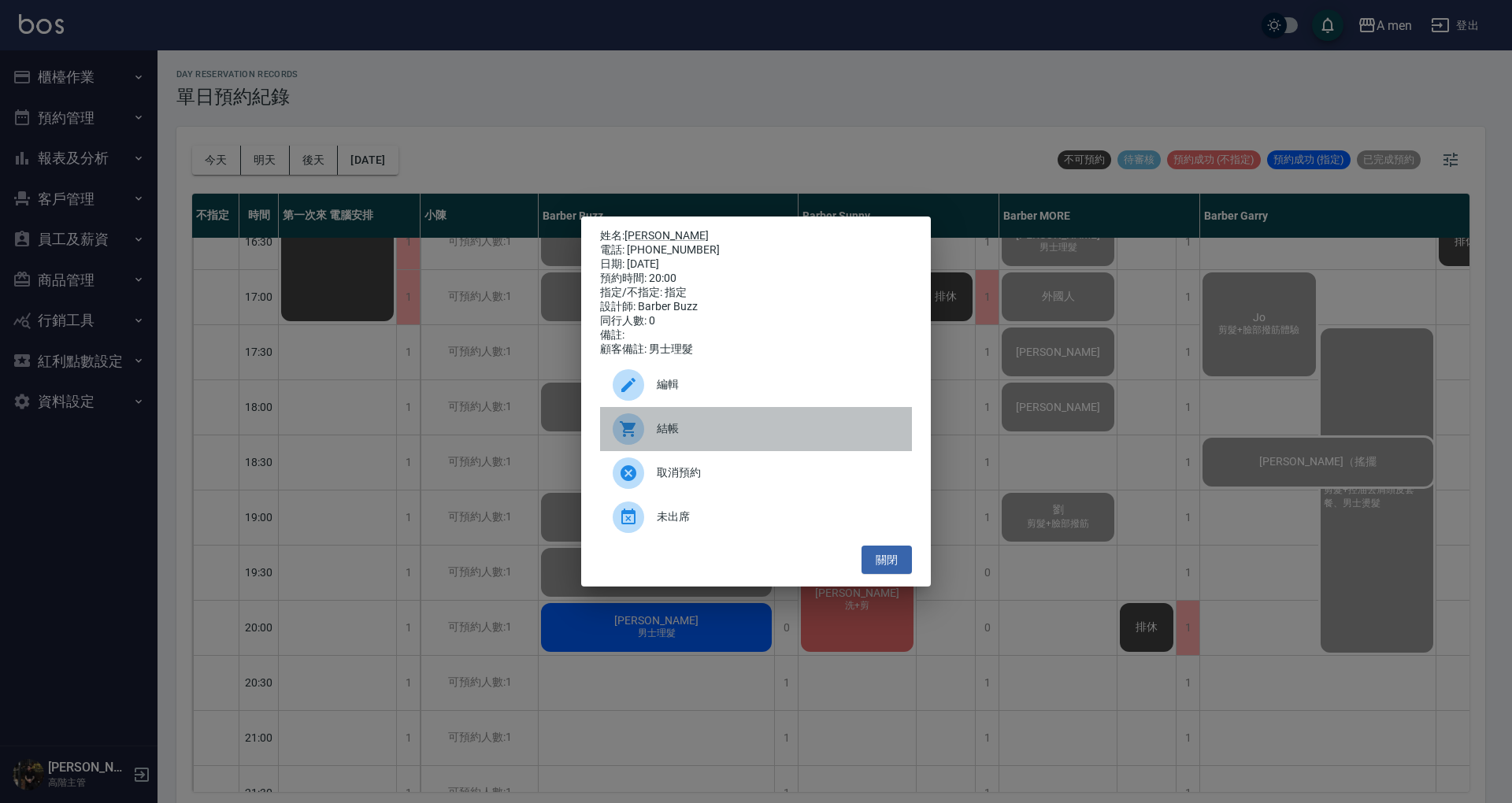
click at [724, 430] on span "結帳" at bounding box center [778, 428] width 242 height 17
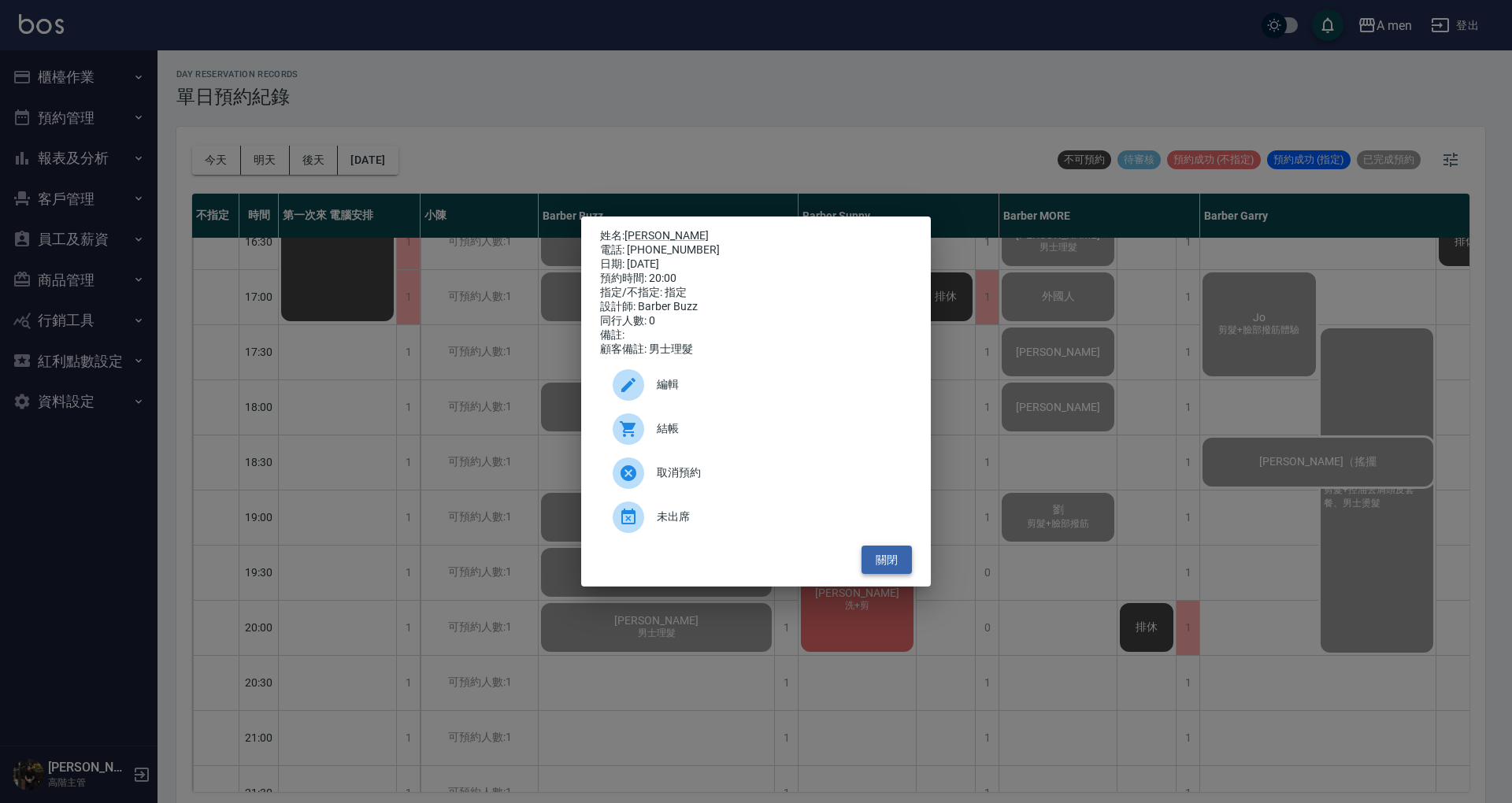
click at [874, 558] on button "關閉" at bounding box center [887, 560] width 51 height 29
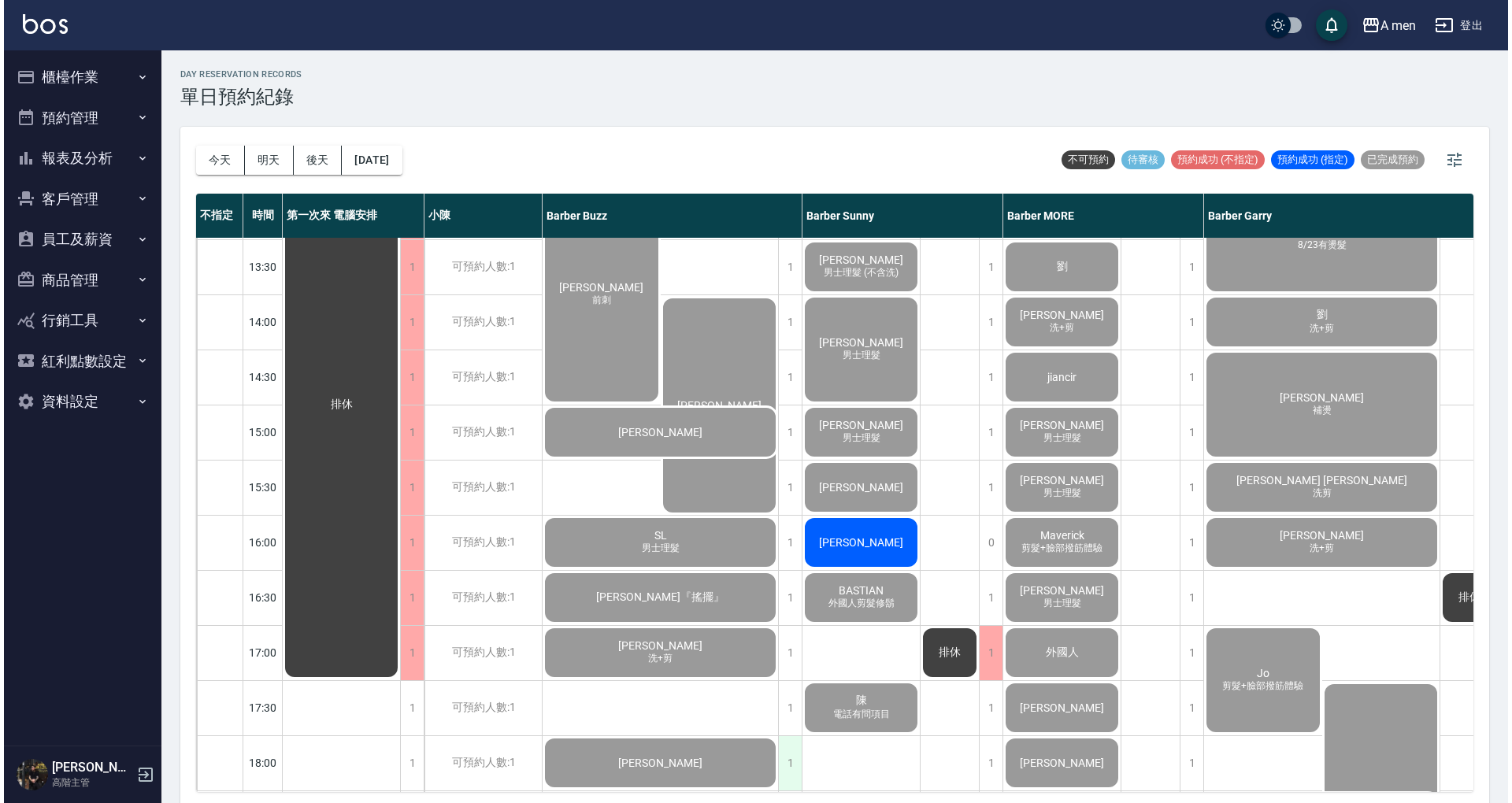
scroll to position [524, 0]
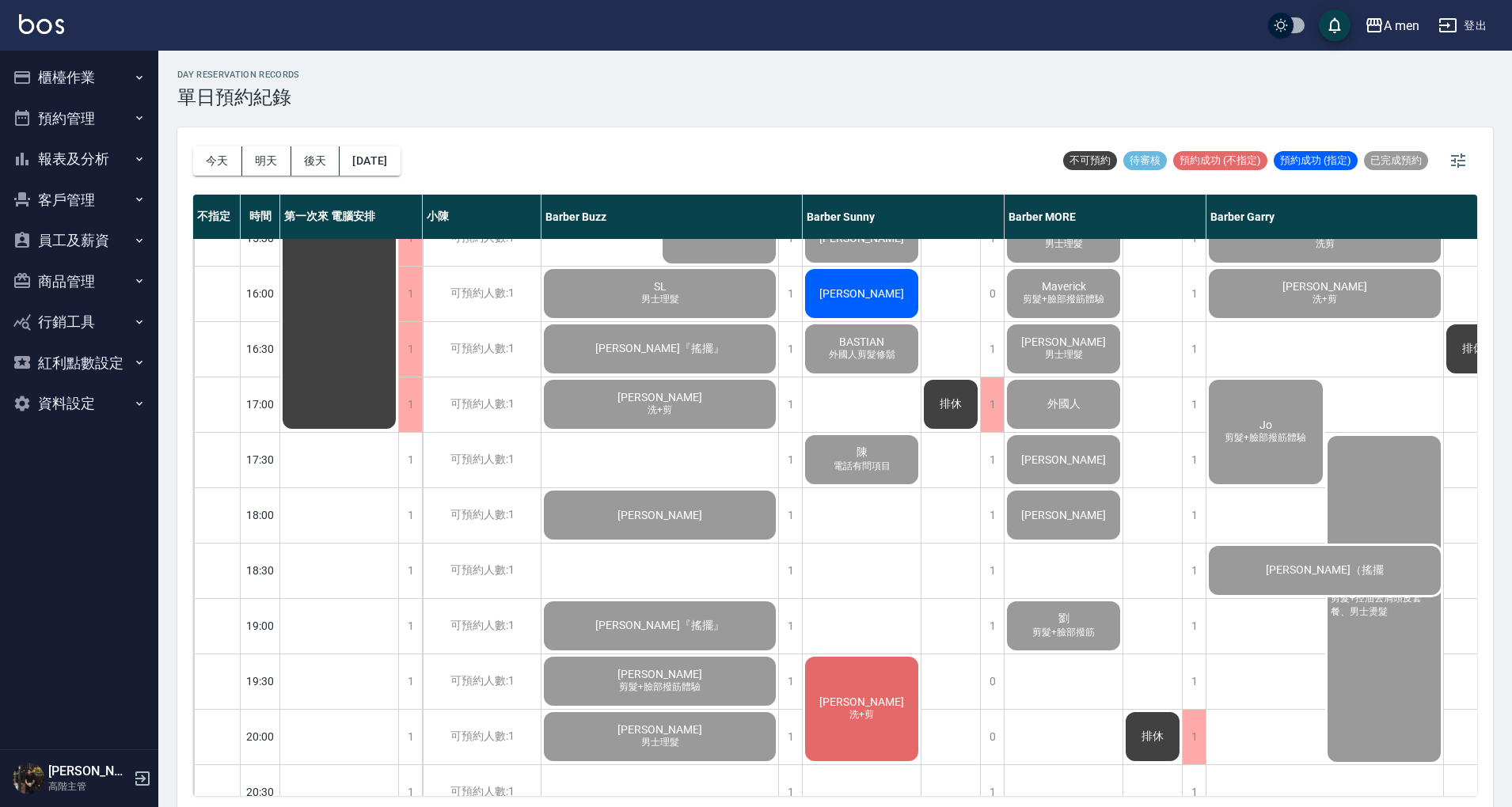
click at [899, 677] on div "[PERSON_NAME]+剪" at bounding box center [862, 709] width 118 height 109
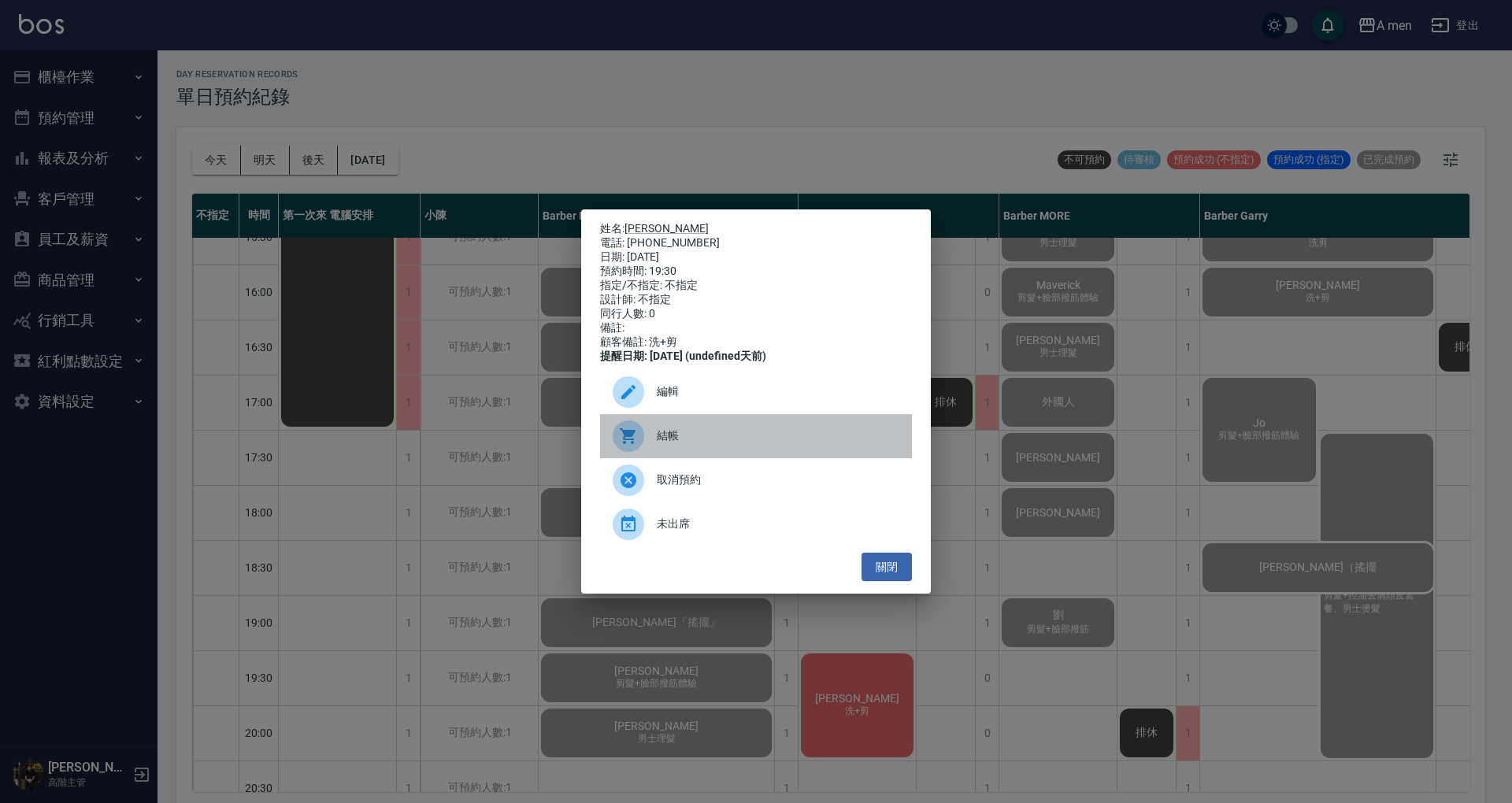
click at [782, 434] on span "結帳" at bounding box center [778, 435] width 242 height 17
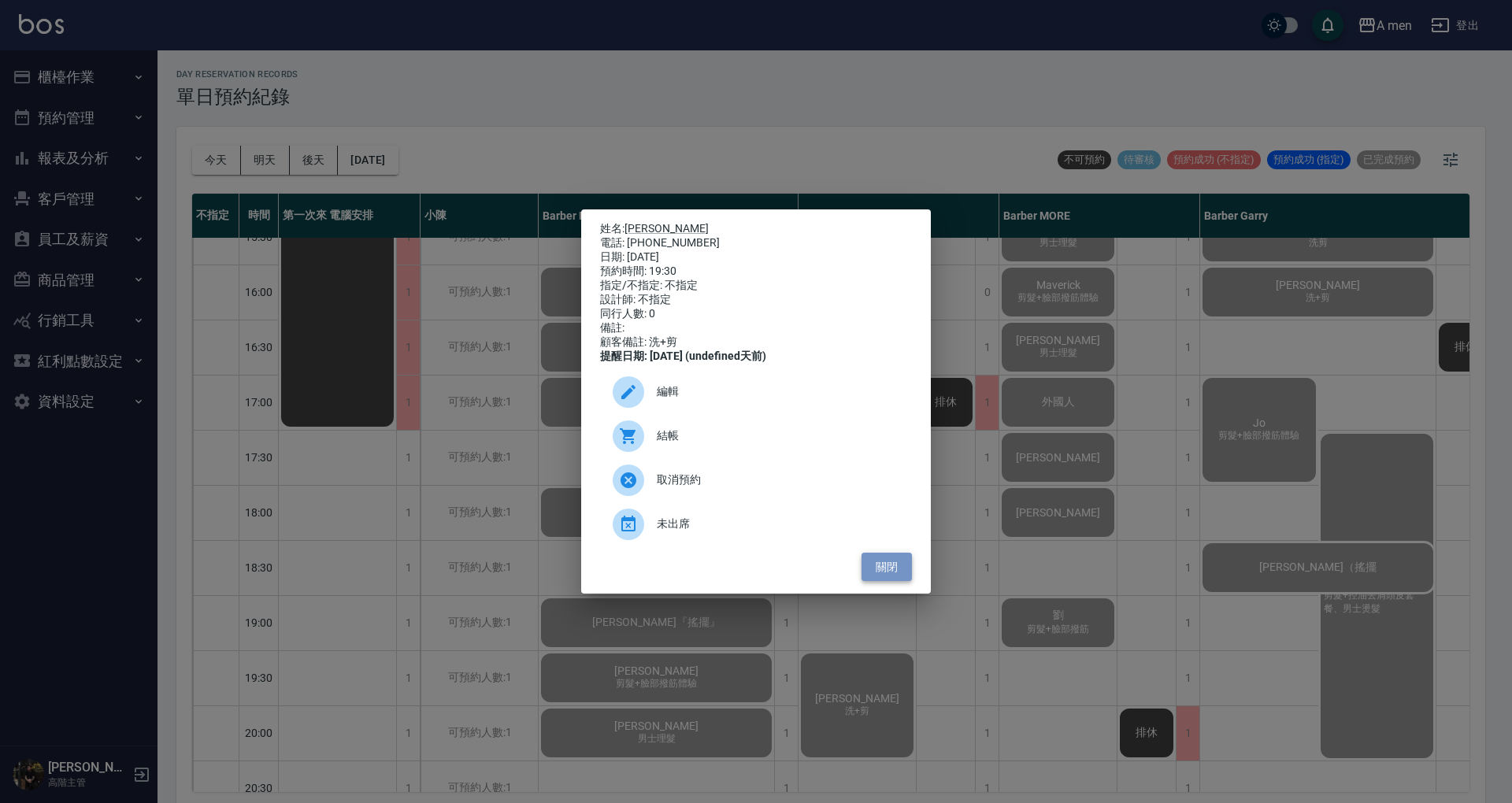
click at [876, 572] on button "關閉" at bounding box center [887, 567] width 51 height 29
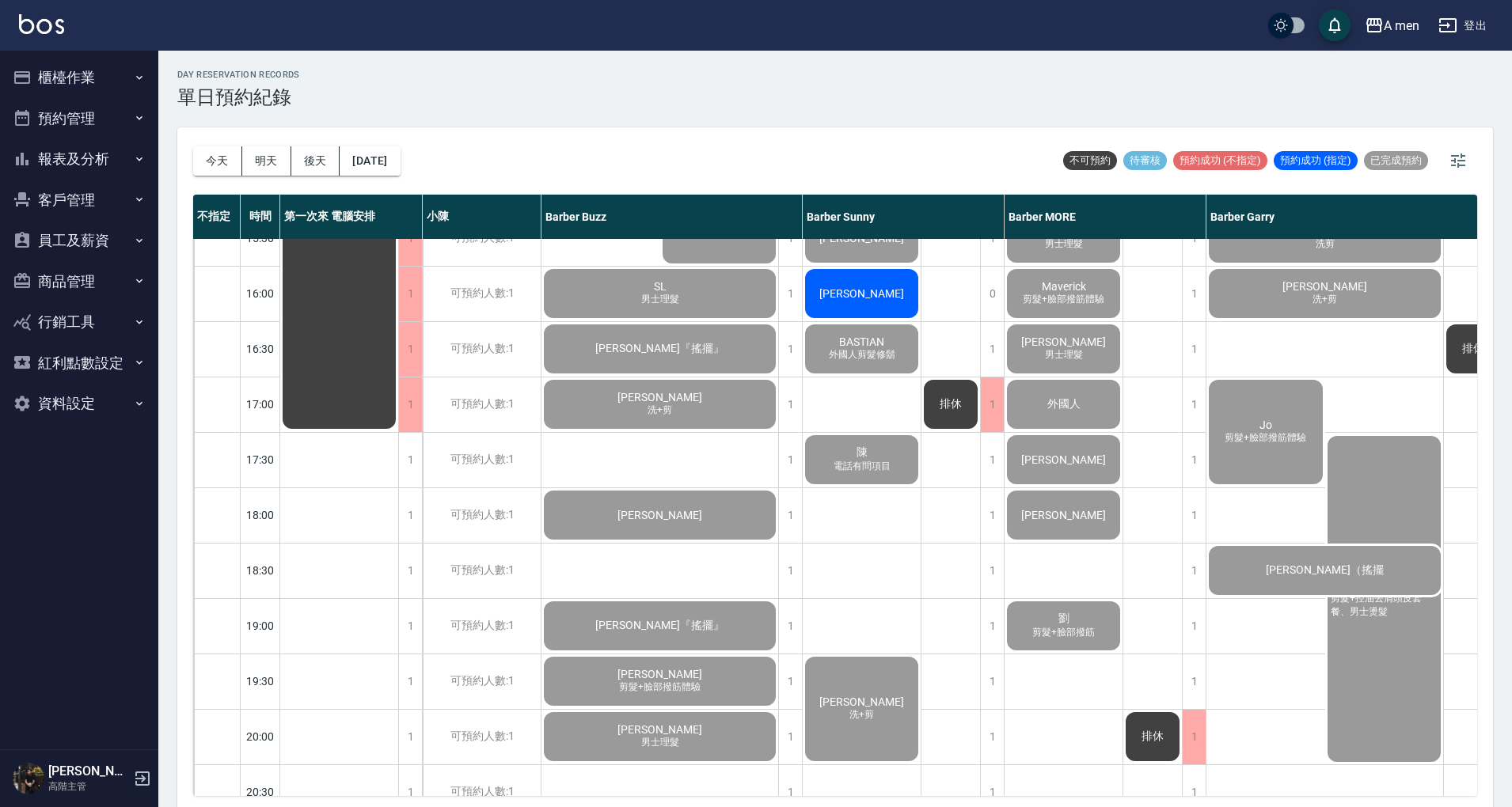
click at [860, 293] on span "[PERSON_NAME]" at bounding box center [862, 293] width 91 height 13
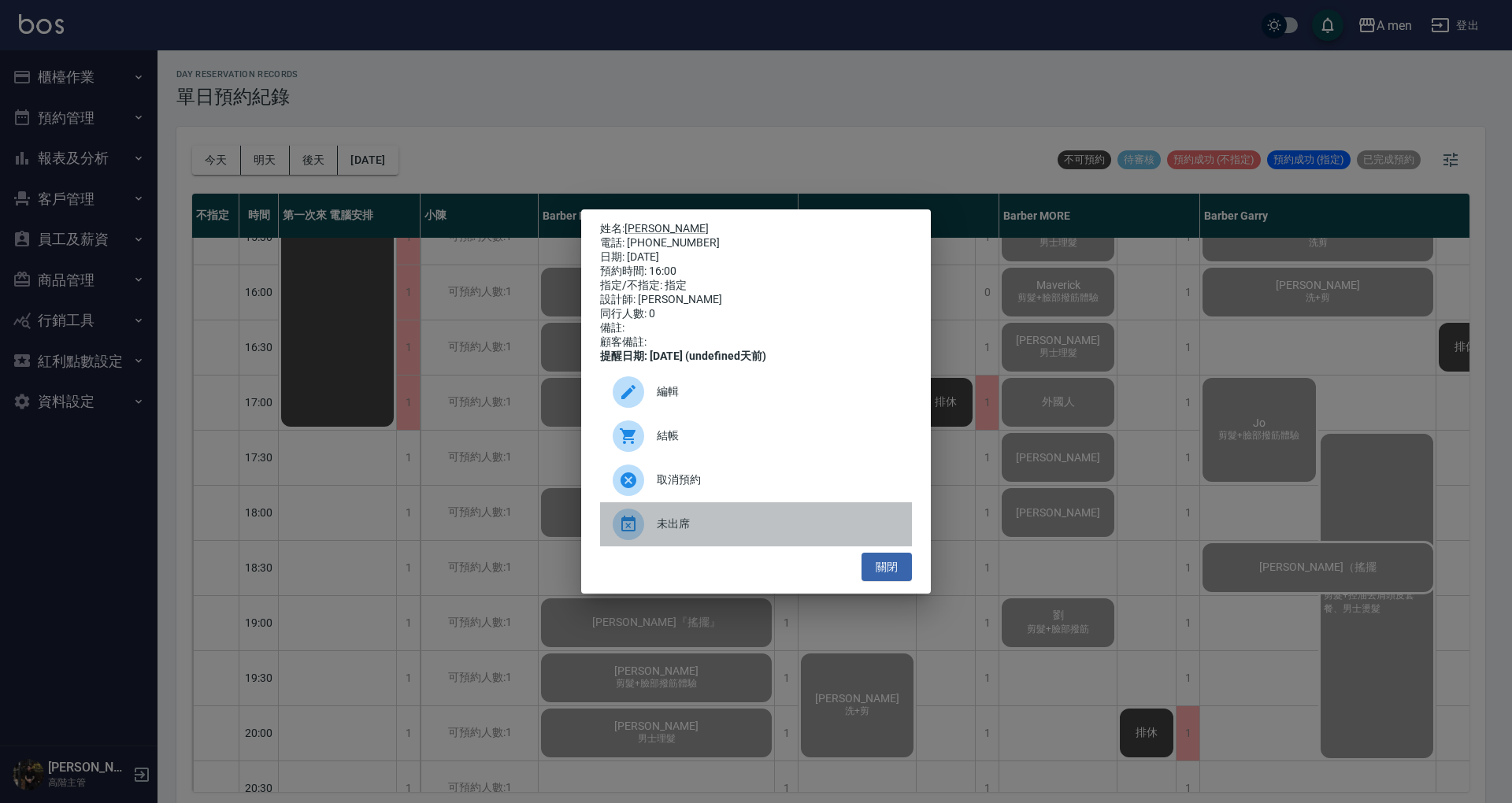
click at [695, 528] on span "未出席" at bounding box center [778, 523] width 242 height 17
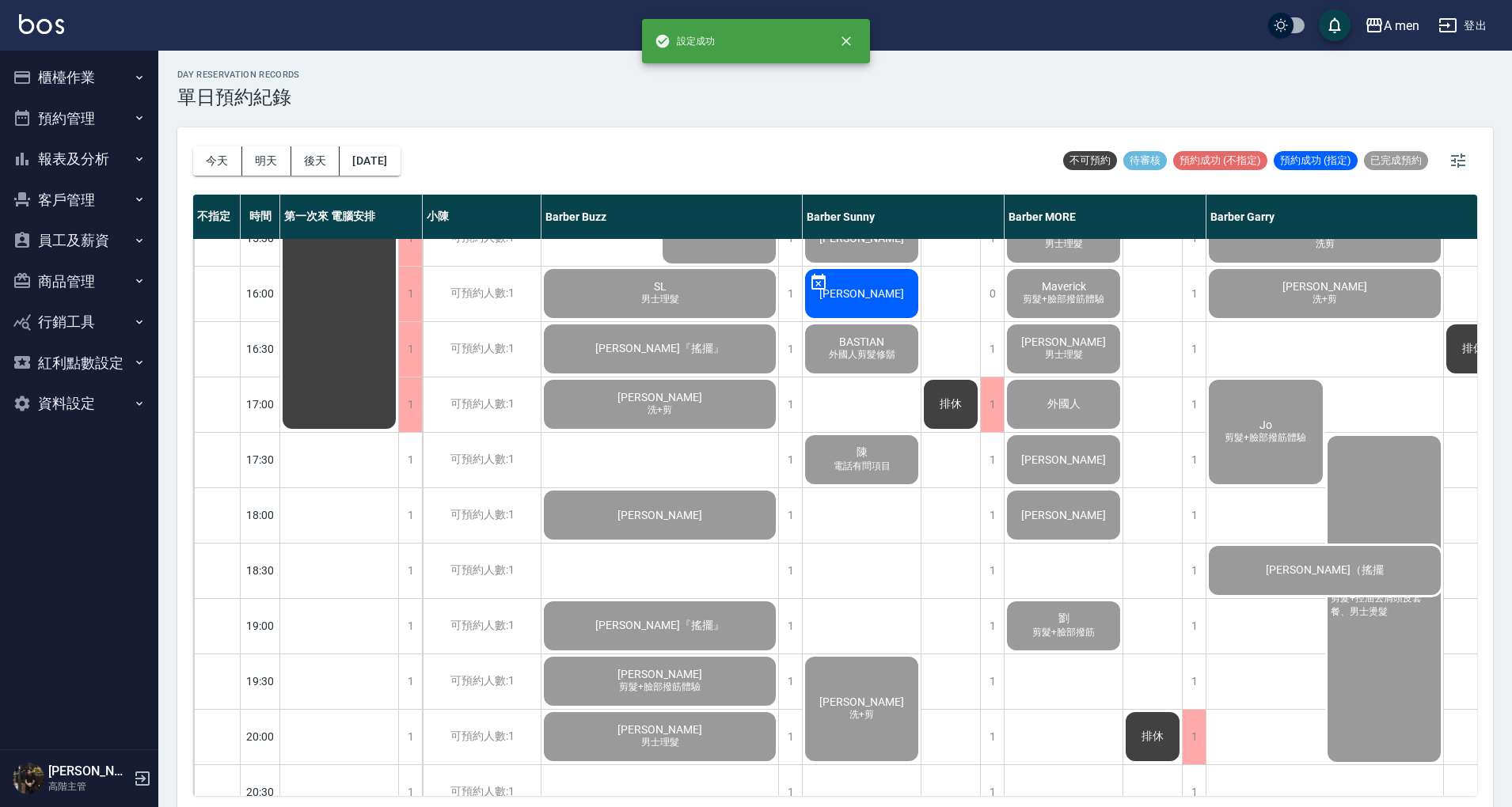
drag, startPoint x: 99, startPoint y: 152, endPoint x: 112, endPoint y: 191, distance: 41.1
click at [99, 152] on button "報表及分析" at bounding box center [79, 159] width 146 height 41
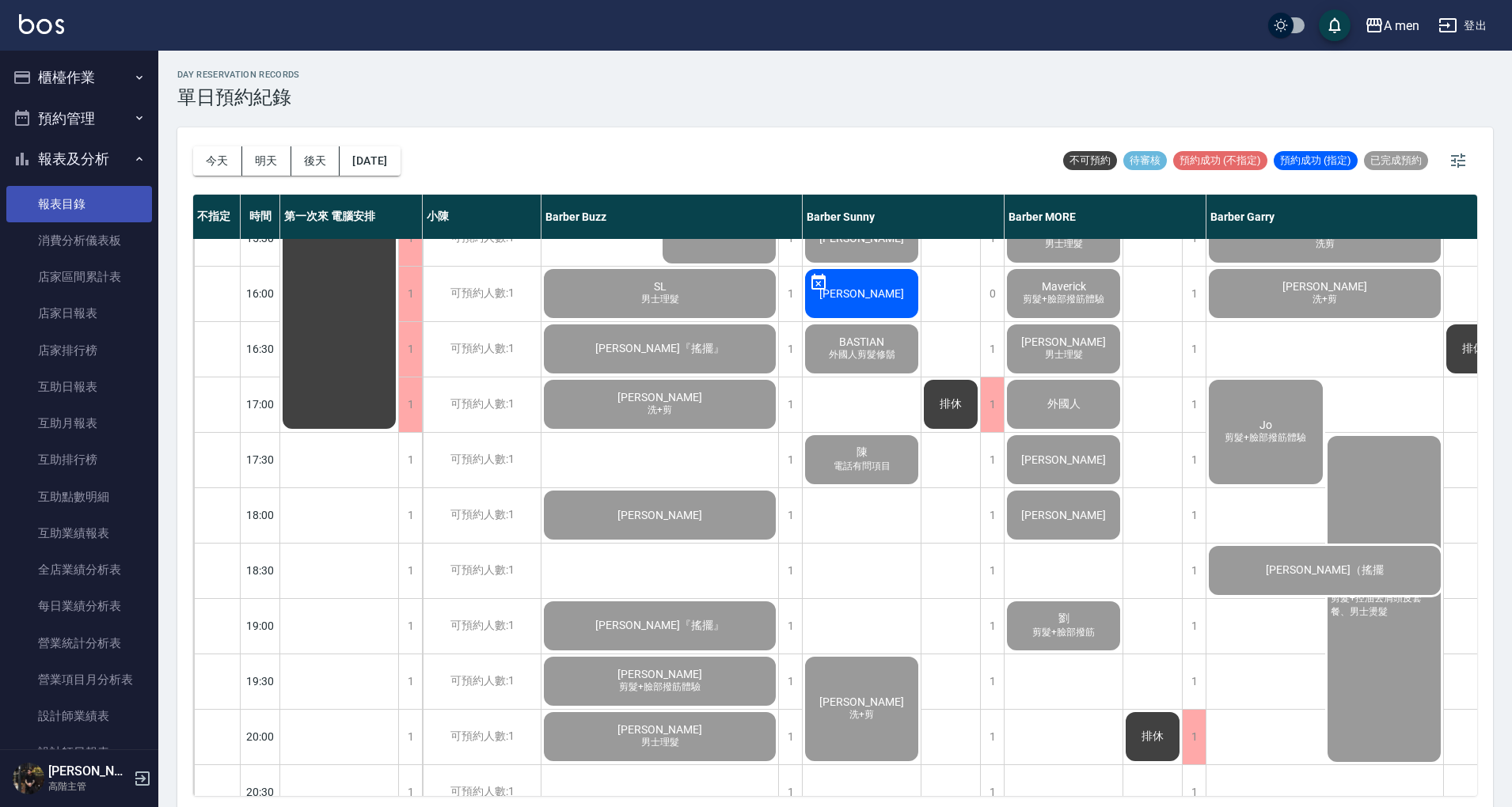
click at [113, 211] on link "報表目錄" at bounding box center [79, 204] width 146 height 37
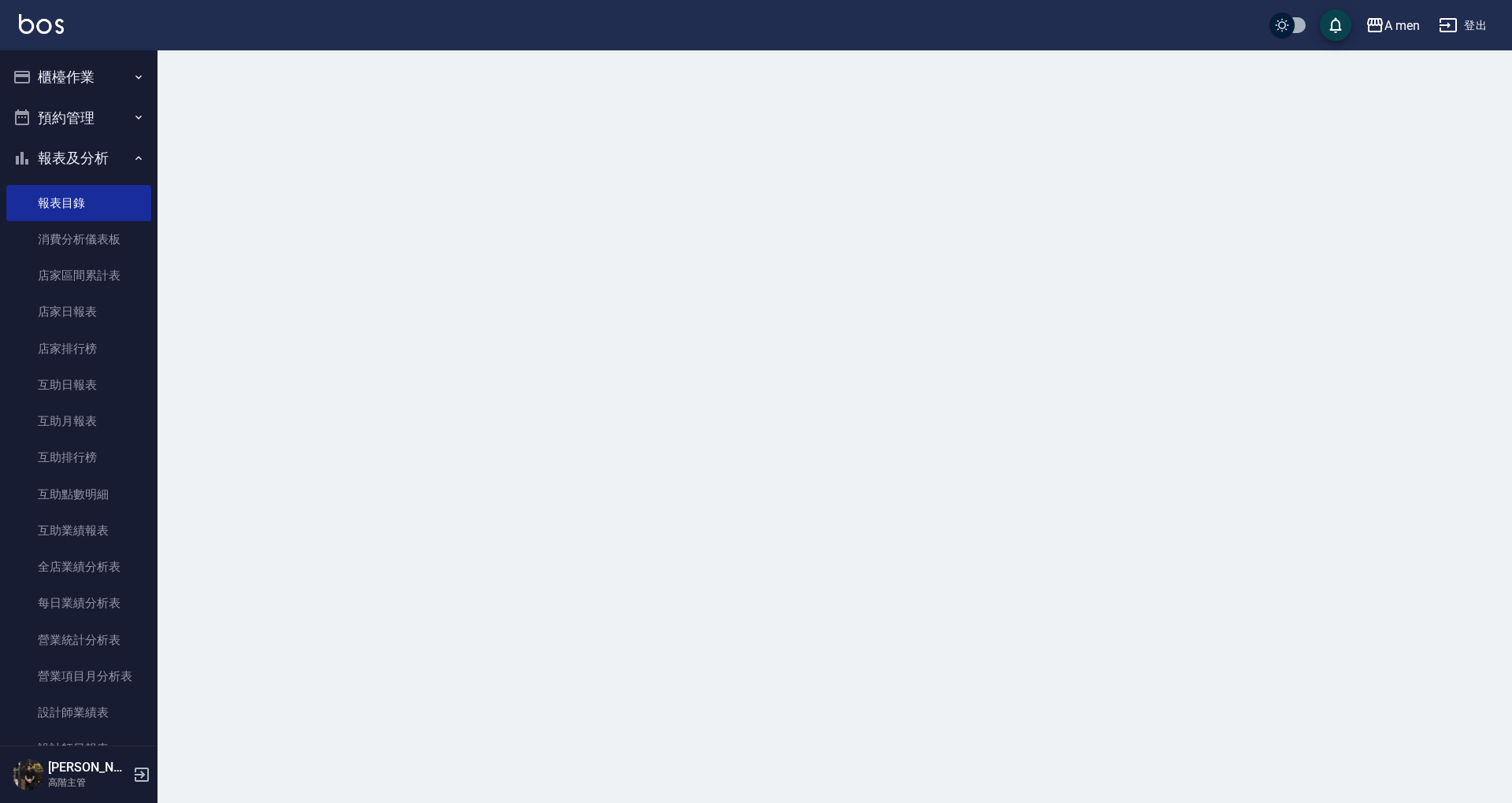
click at [86, 115] on button "預約管理" at bounding box center [78, 118] width 145 height 41
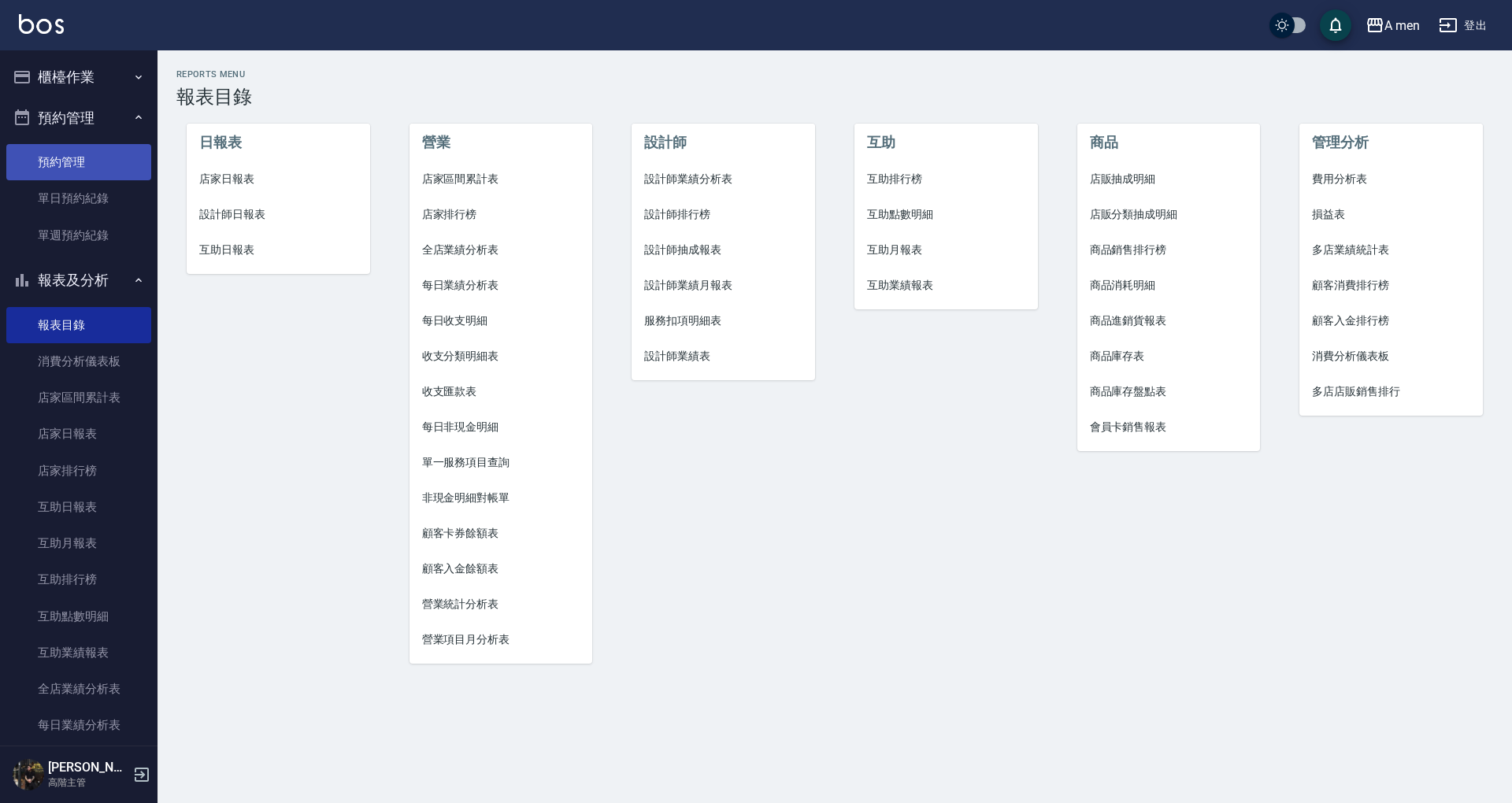
click at [105, 168] on link "預約管理" at bounding box center [78, 162] width 145 height 36
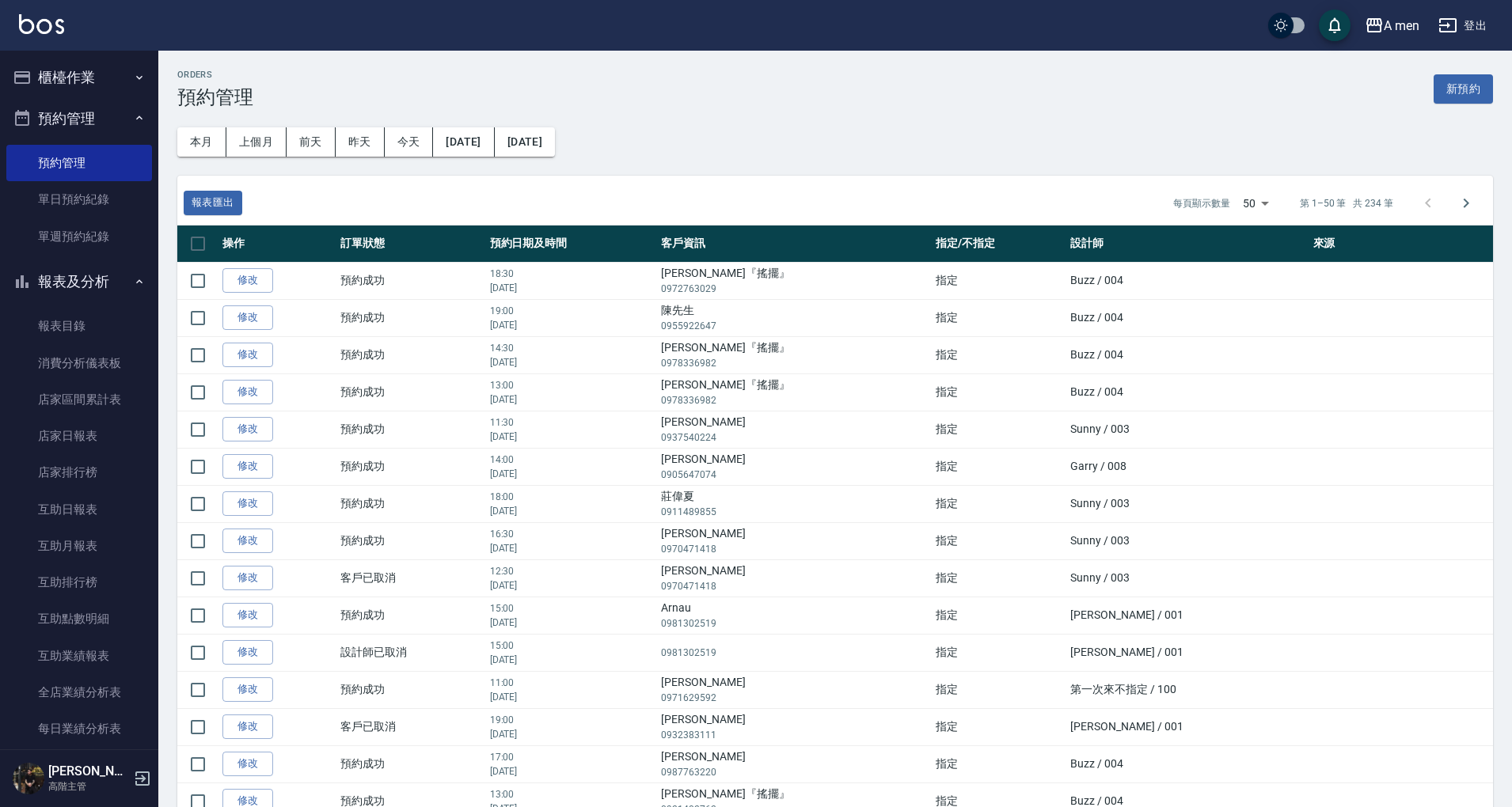
click at [98, 71] on button "櫃檯作業" at bounding box center [79, 78] width 146 height 41
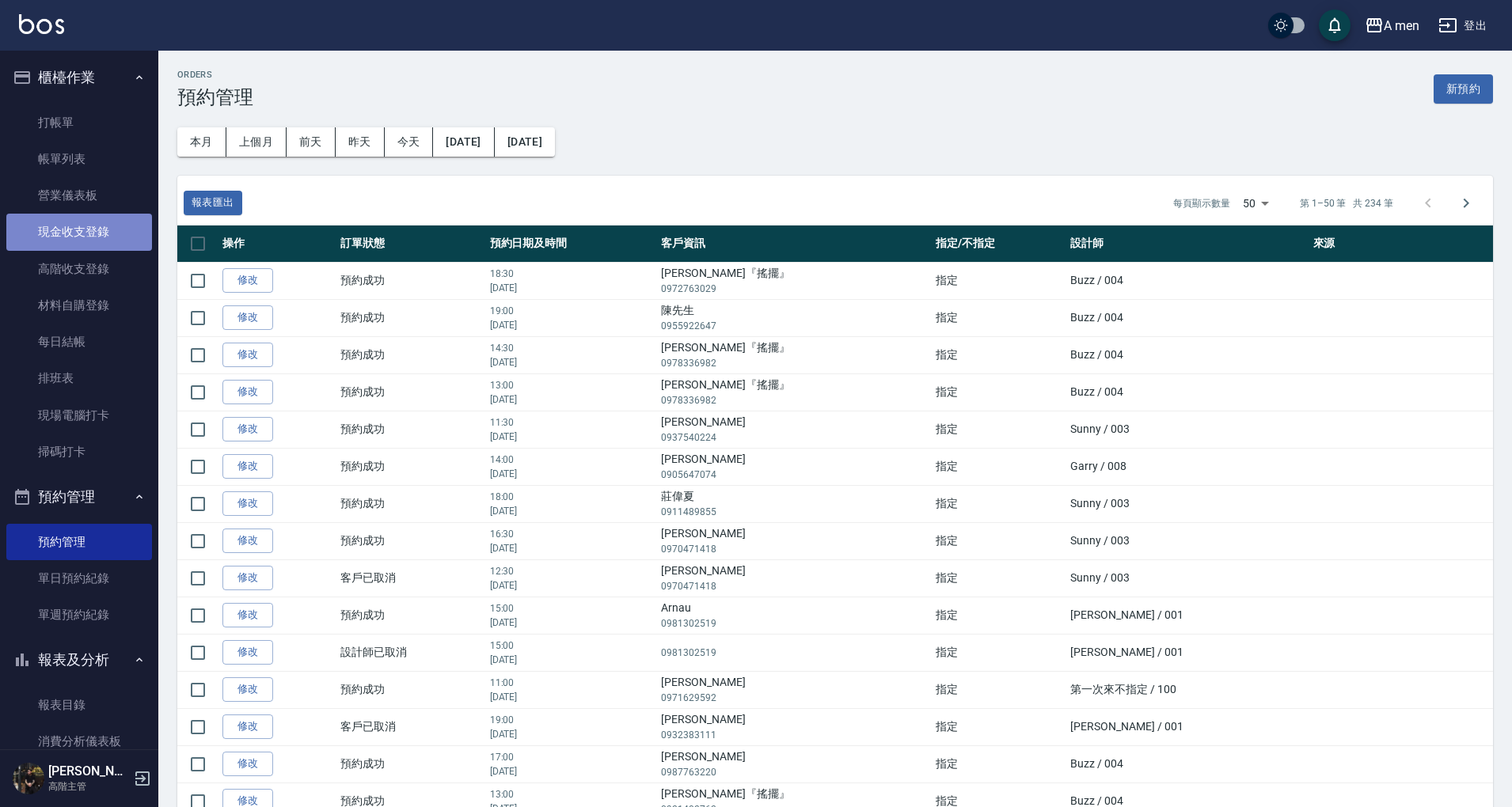
click at [105, 233] on link "現金收支登錄" at bounding box center [79, 232] width 146 height 37
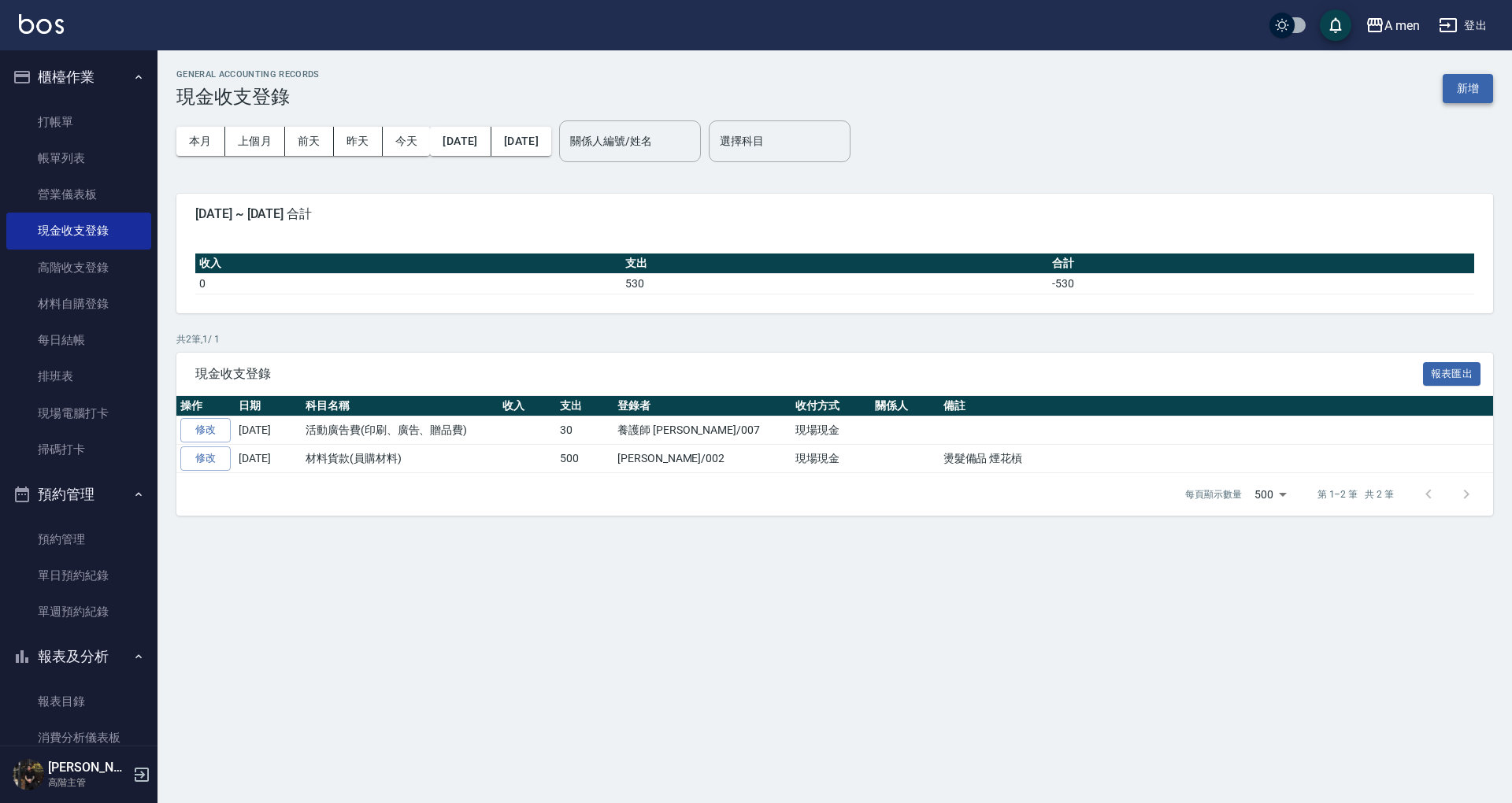
click at [1480, 85] on button "新增" at bounding box center [1467, 88] width 51 height 29
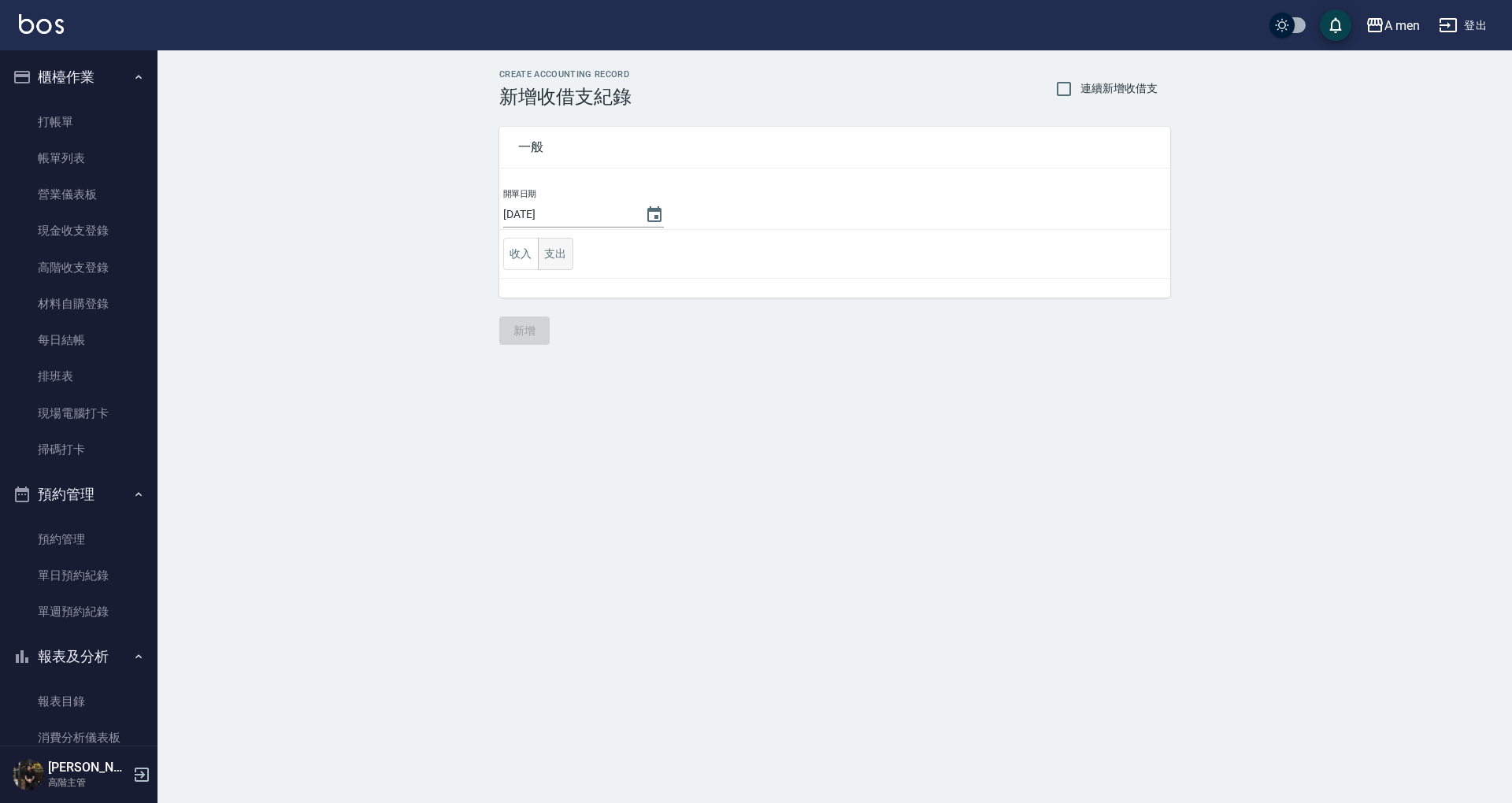
click at [549, 258] on button "支出" at bounding box center [556, 254] width 36 height 32
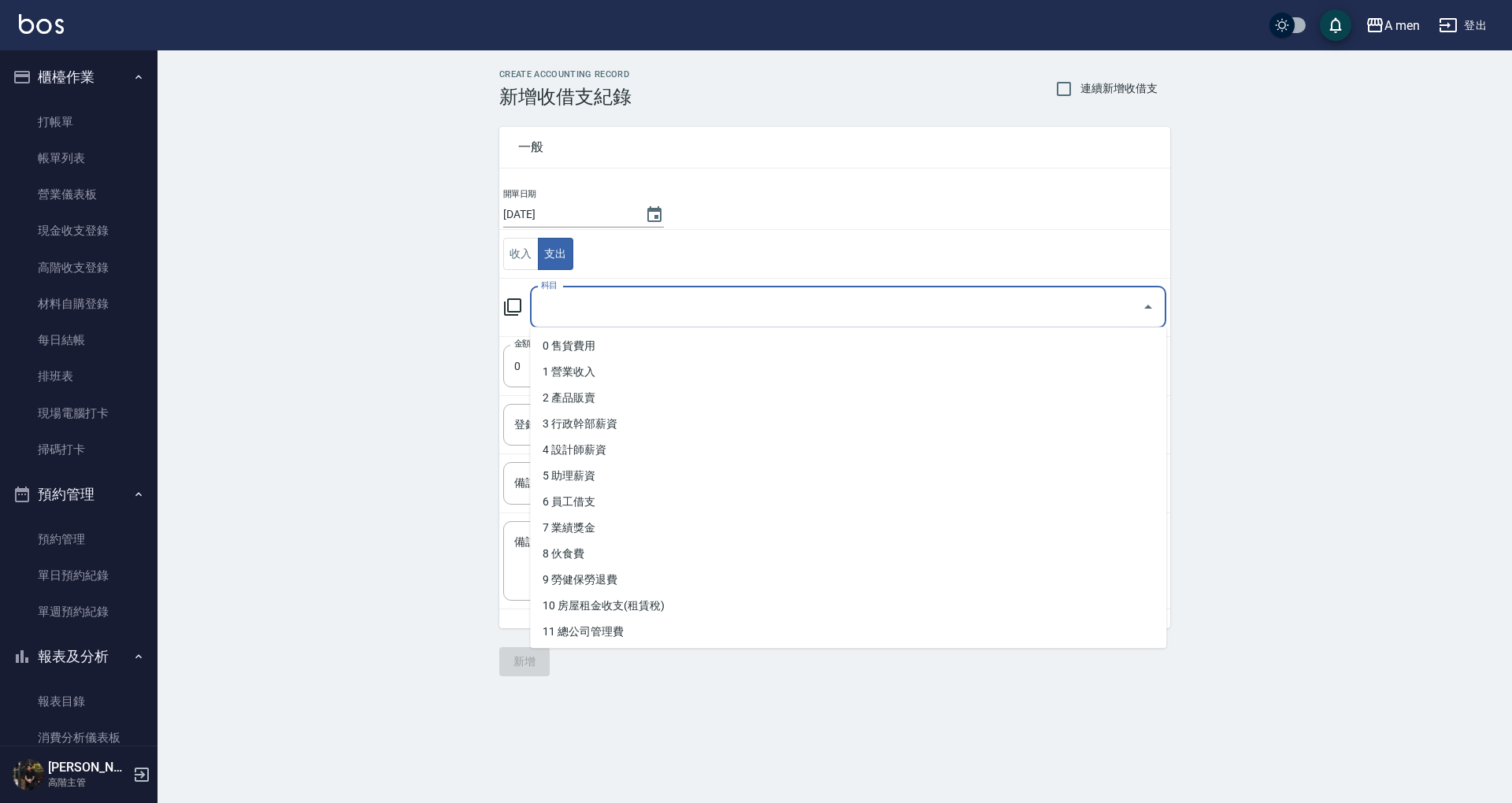
drag, startPoint x: 699, startPoint y: 304, endPoint x: 688, endPoint y: 305, distance: 11.0
click at [698, 304] on input "科目" at bounding box center [836, 307] width 598 height 28
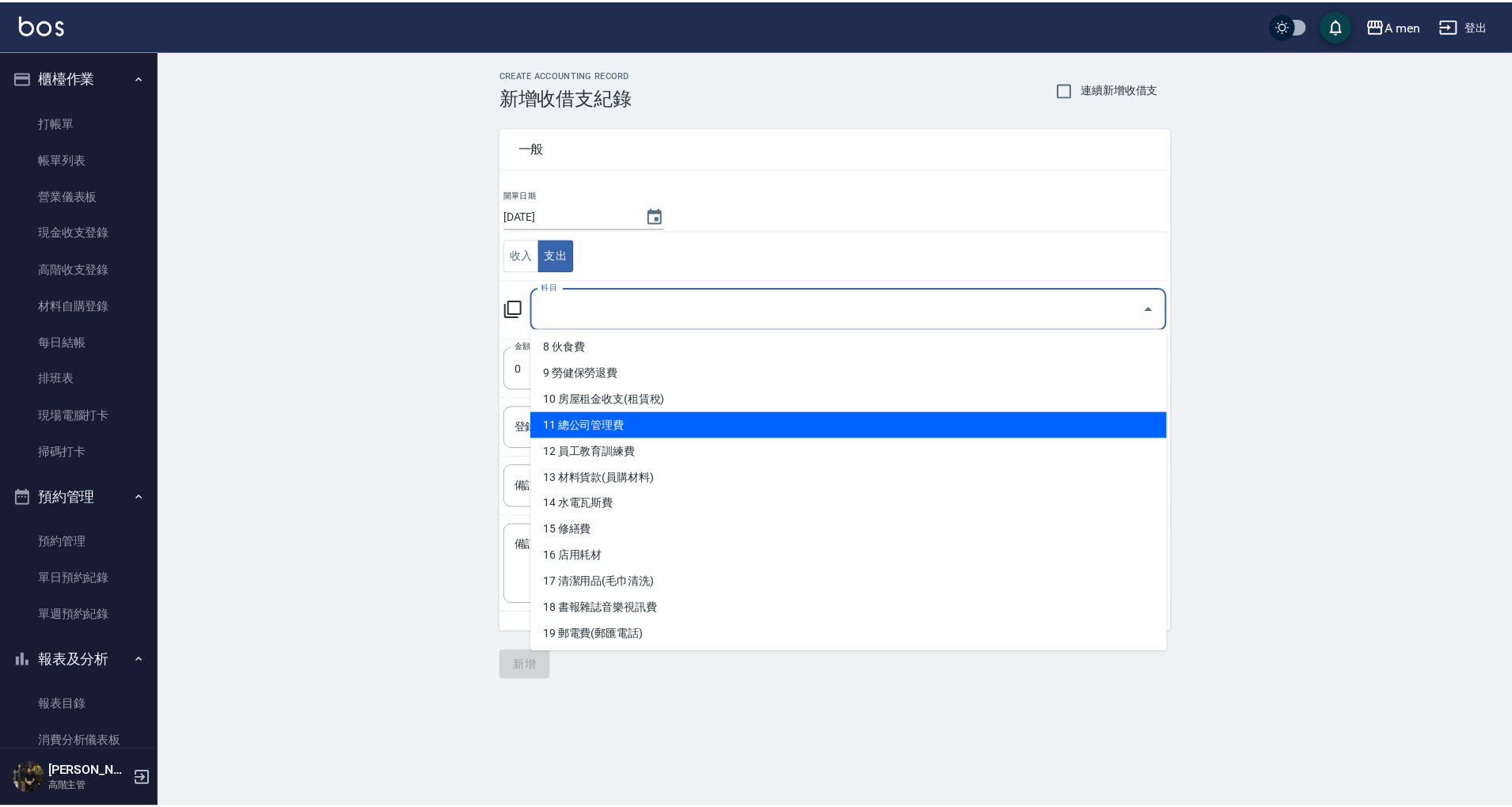
scroll to position [210, 0]
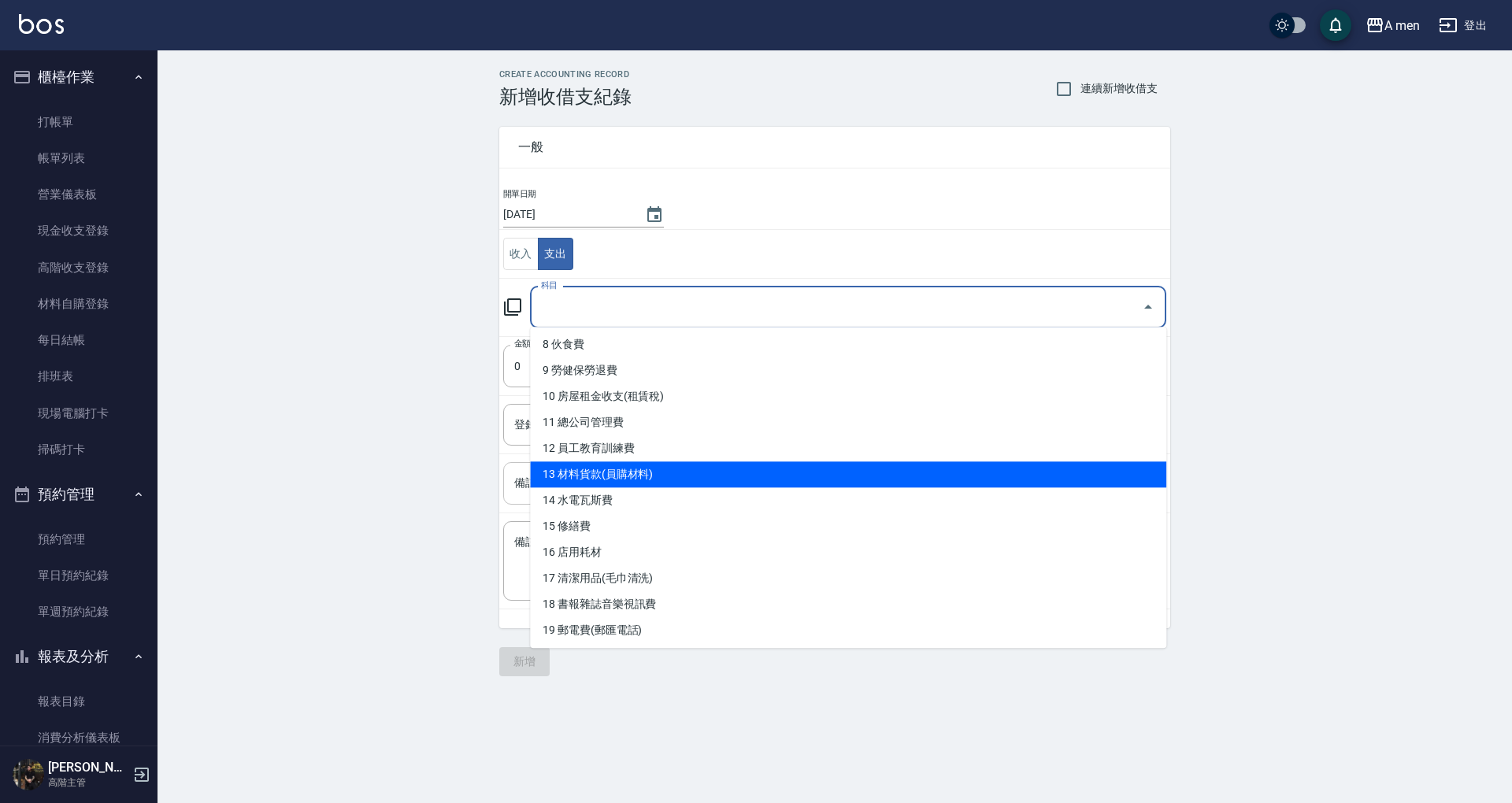
click at [703, 477] on li "13 材料貨款(員購材料)" at bounding box center [848, 474] width 637 height 26
type input "13 材料貨款(員購材料)"
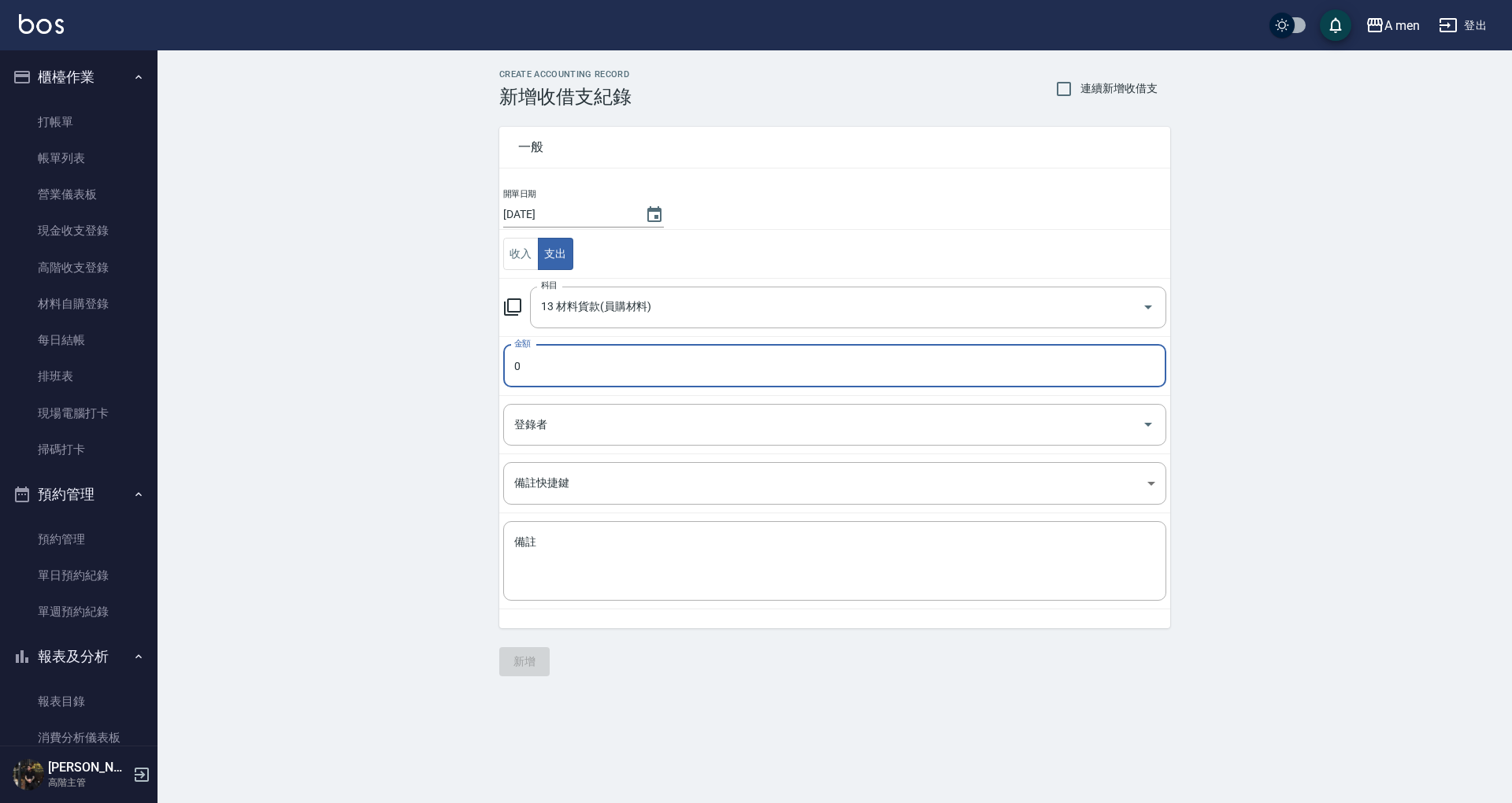
drag, startPoint x: 606, startPoint y: 399, endPoint x: 604, endPoint y: 383, distance: 16.1
click at [606, 397] on td "登錄者 登錄者" at bounding box center [835, 424] width 671 height 58
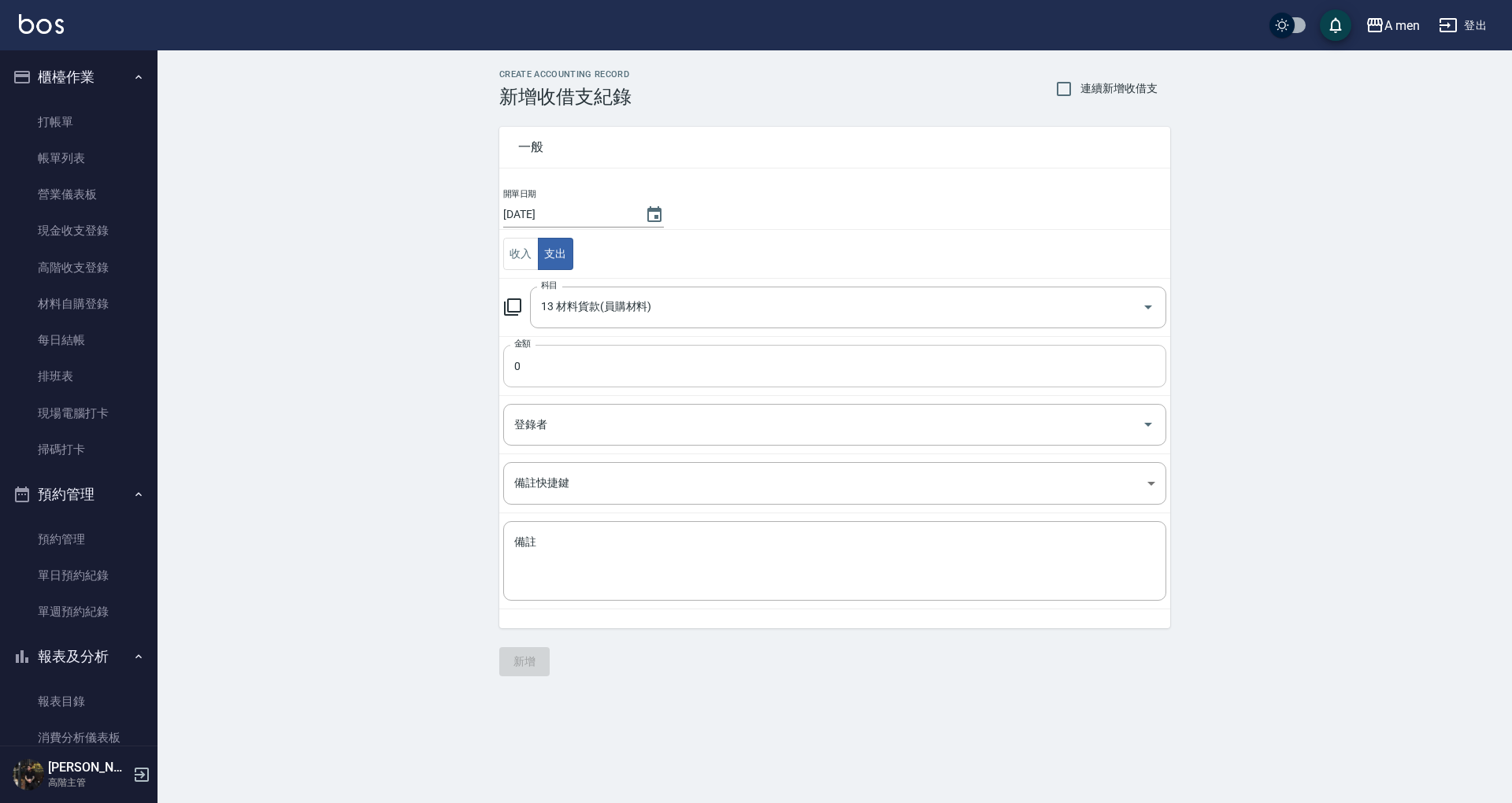
click at [598, 379] on input "0" at bounding box center [834, 366] width 663 height 43
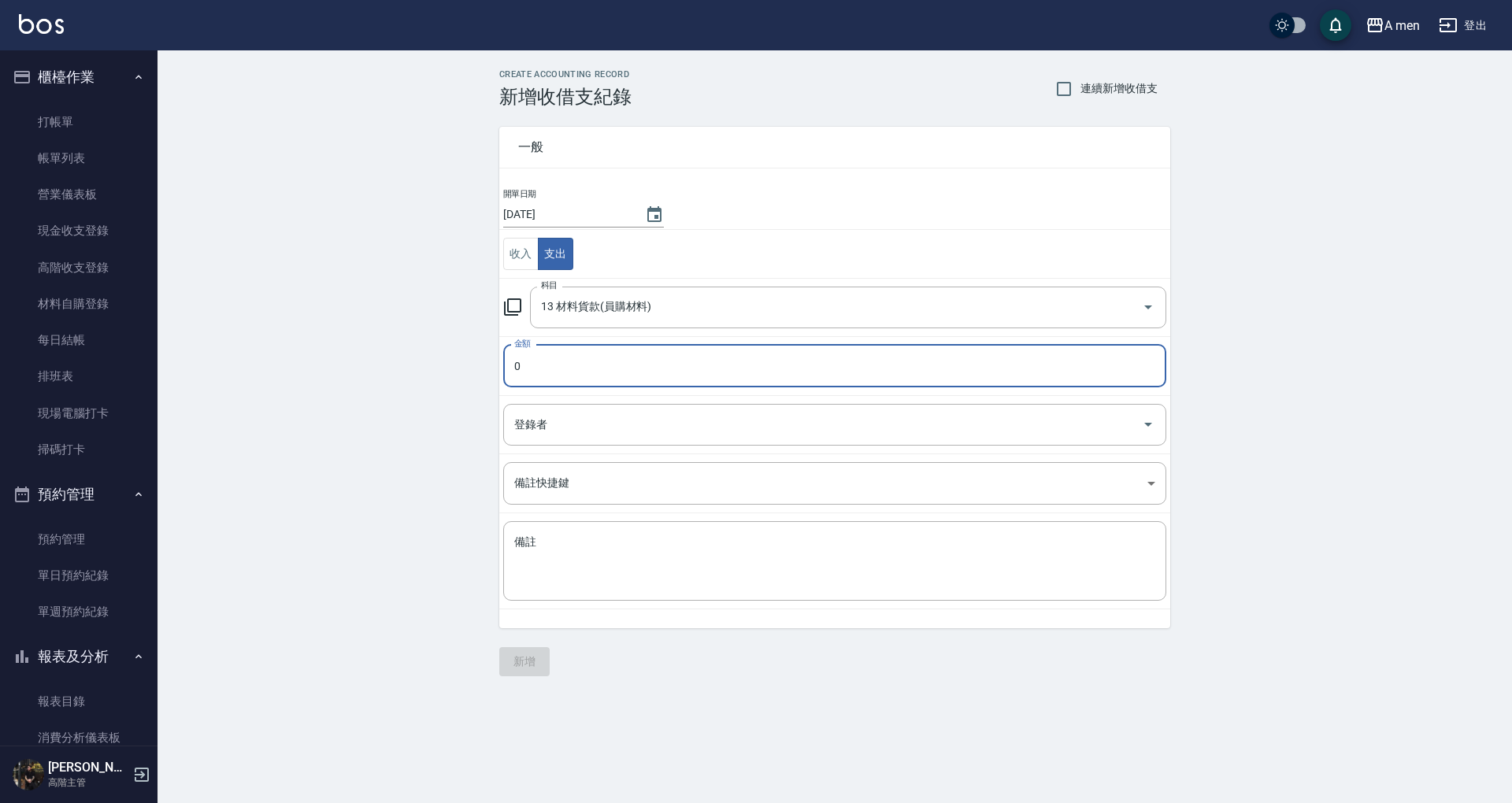
drag, startPoint x: 573, startPoint y: 369, endPoint x: 498, endPoint y: 370, distance: 75.0
click at [498, 370] on div "一般 開單日期 [DATE] 收入 支出 科目 13 材料貨款(員購材料) 科目 金額 0 金額 登錄者 登錄者 備註快捷鍵 ​ 備註快捷鍵 備註 x 備註" at bounding box center [825, 368] width 690 height 521
type input "0900"
click at [543, 418] on input "登錄者" at bounding box center [823, 425] width 625 height 28
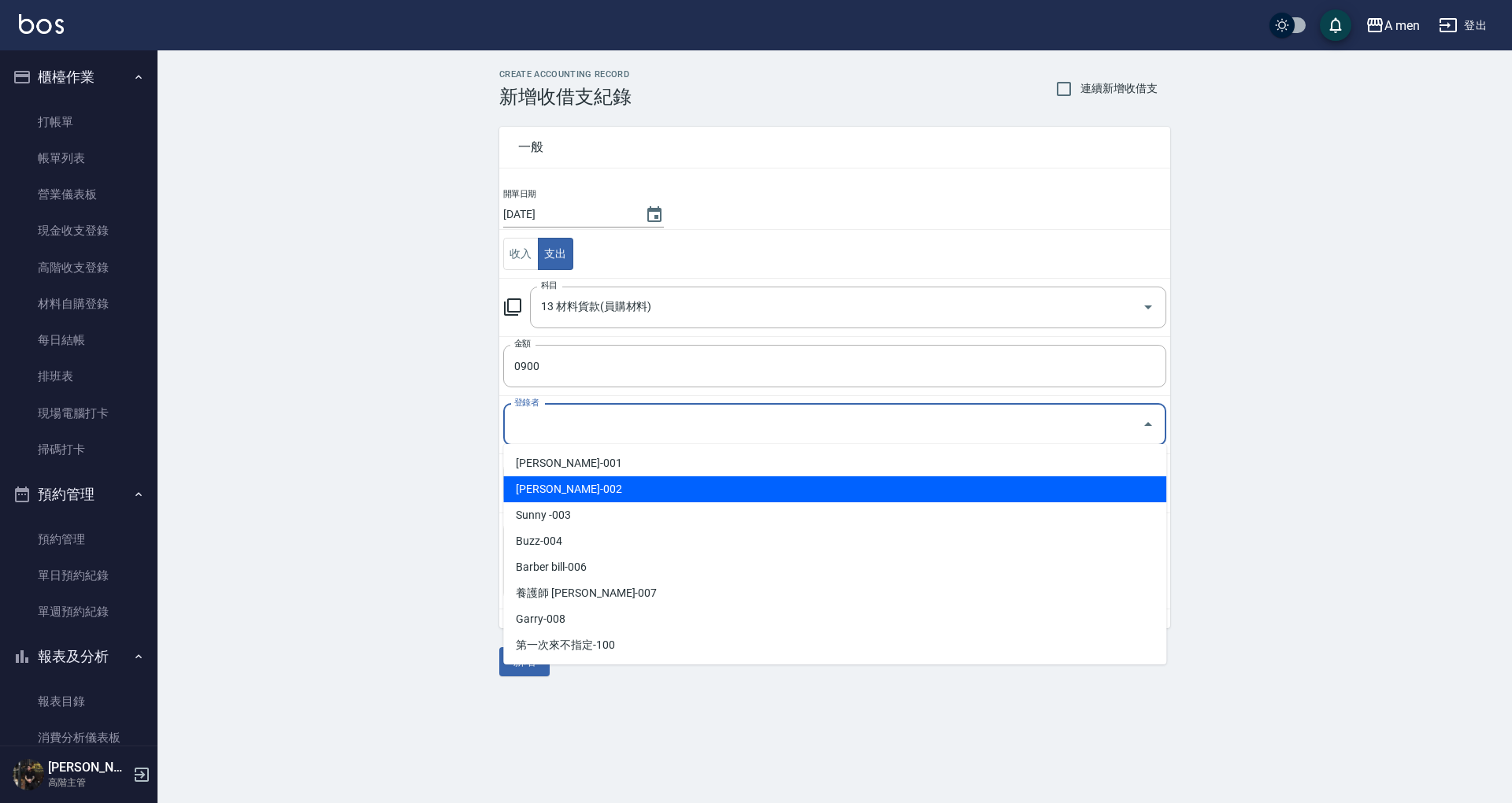
click at [614, 500] on li "[PERSON_NAME]-002" at bounding box center [834, 489] width 663 height 26
type input "[PERSON_NAME]-002"
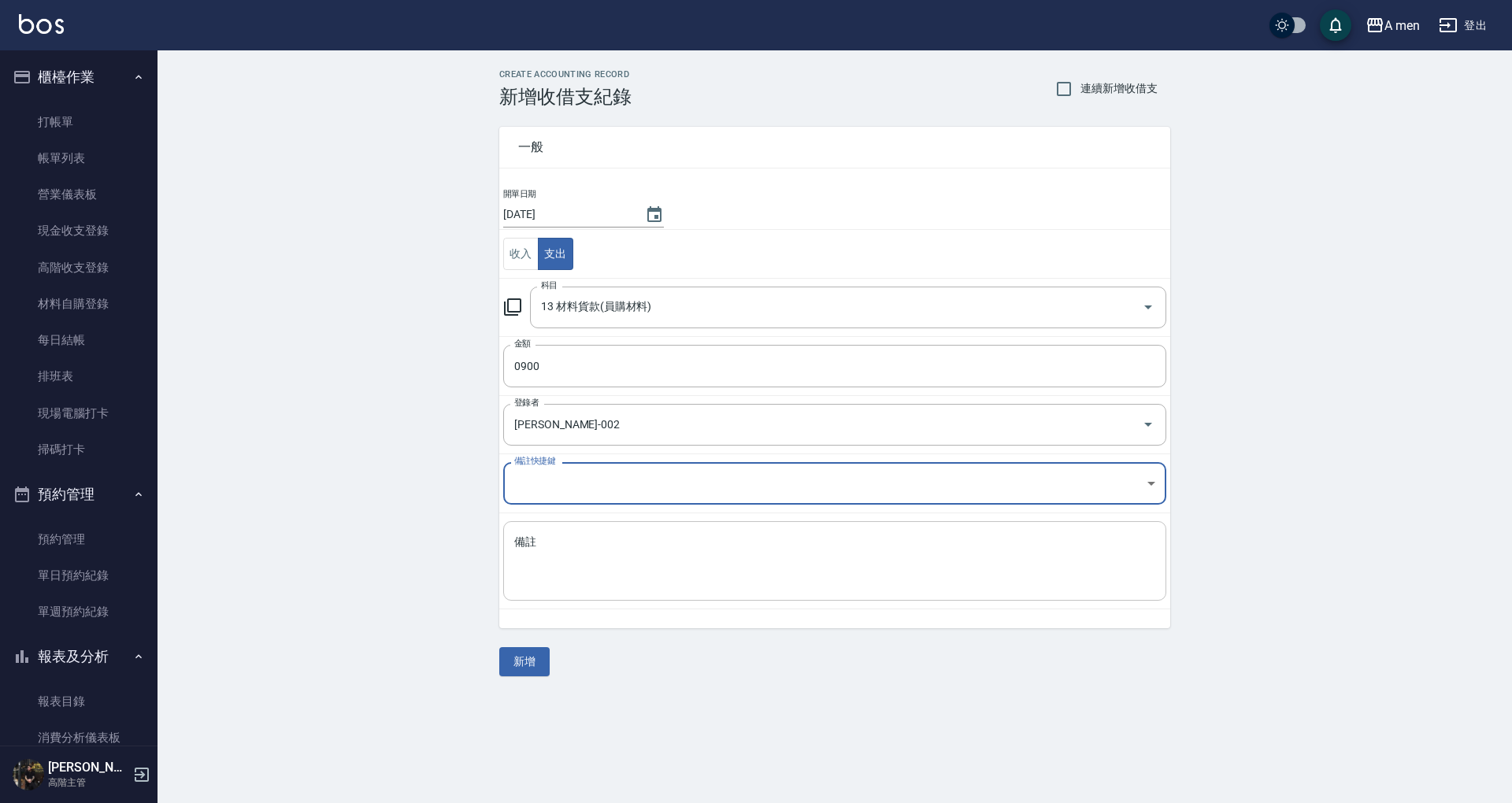
click at [623, 548] on textarea "備註" at bounding box center [835, 562] width 641 height 53
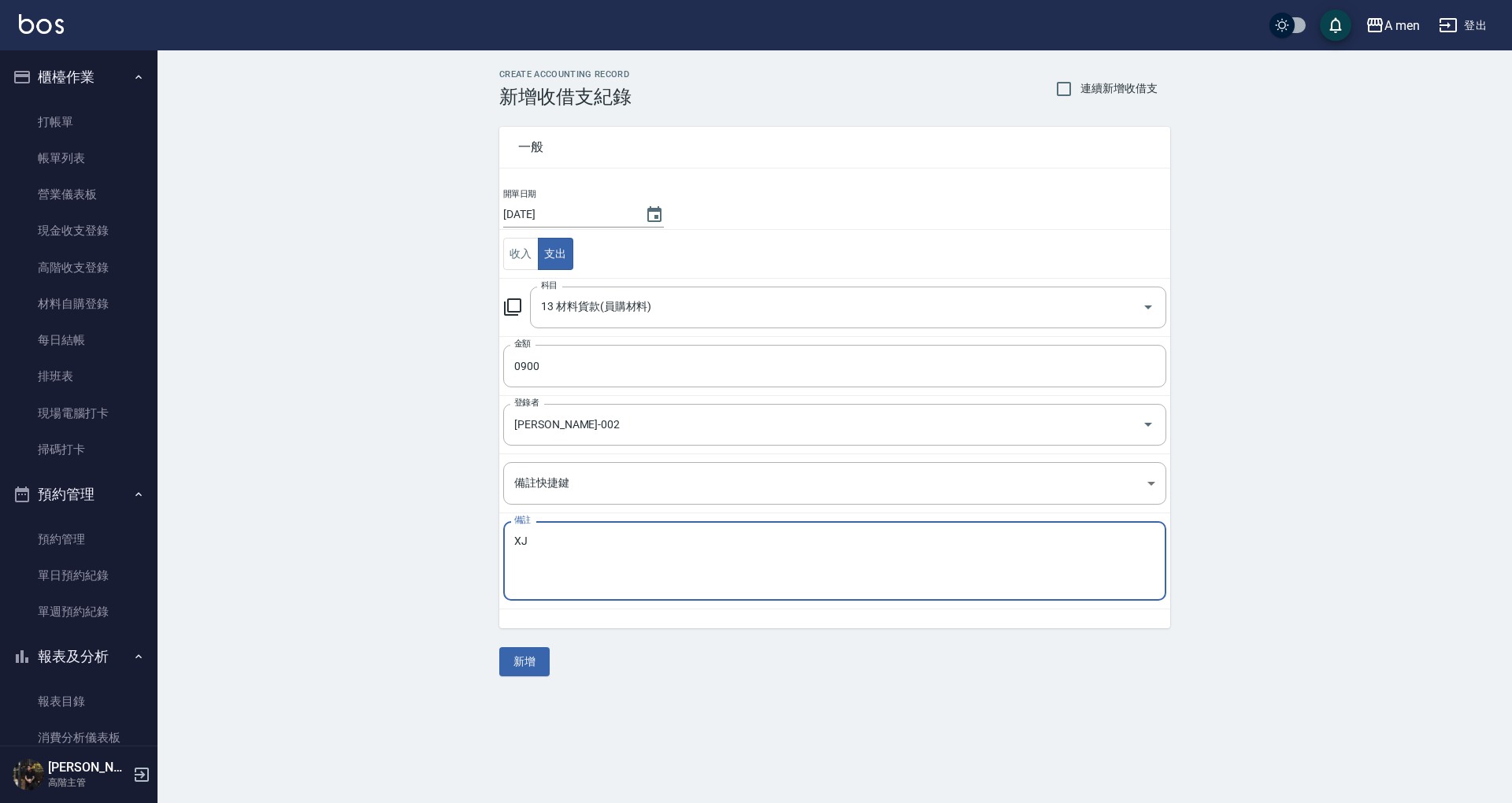
type textarea "X"
type textarea "s"
type textarea "大"
type textarea "\"
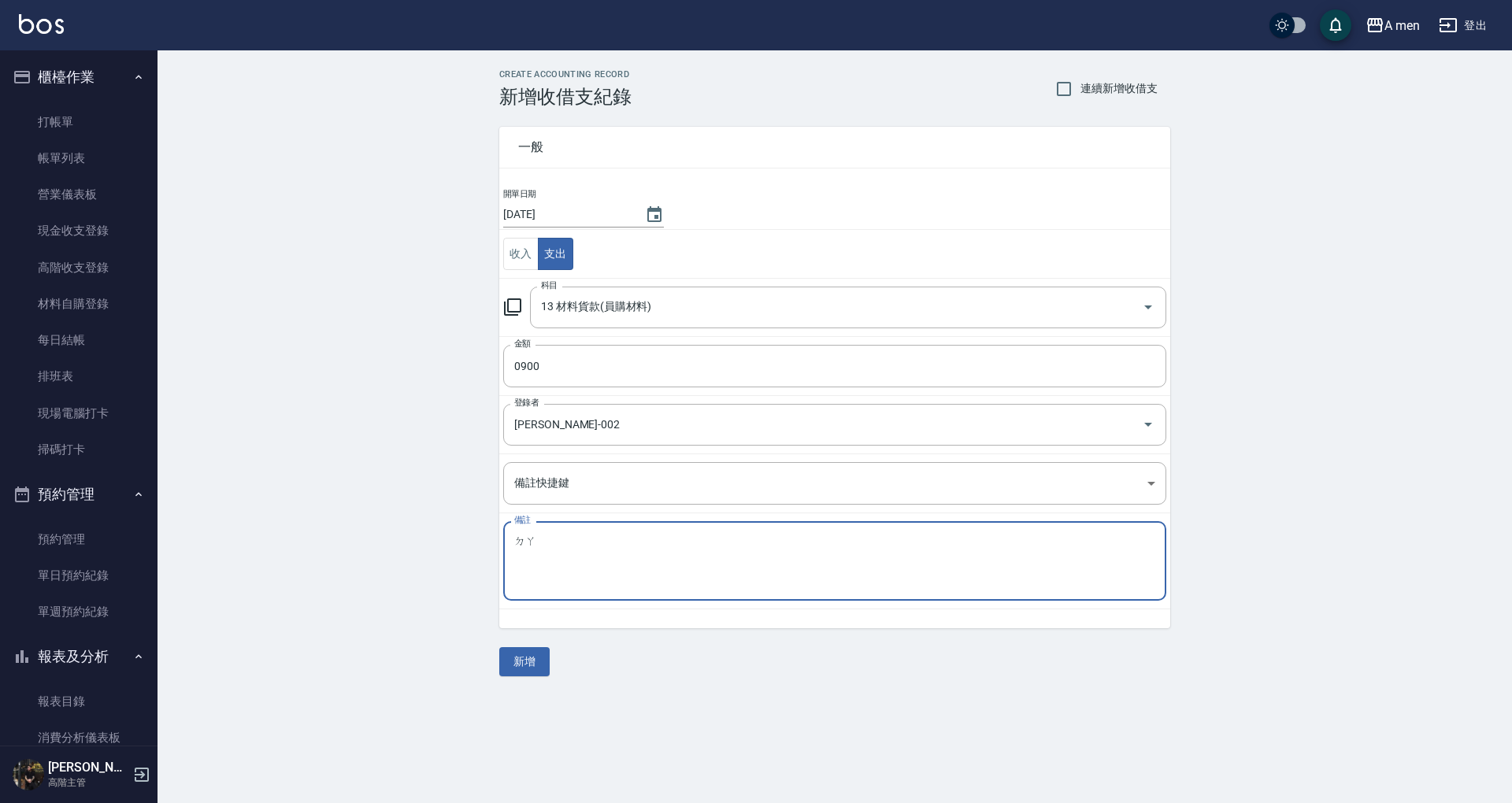
type textarea "大"
type textarea "淘寶燙髮品"
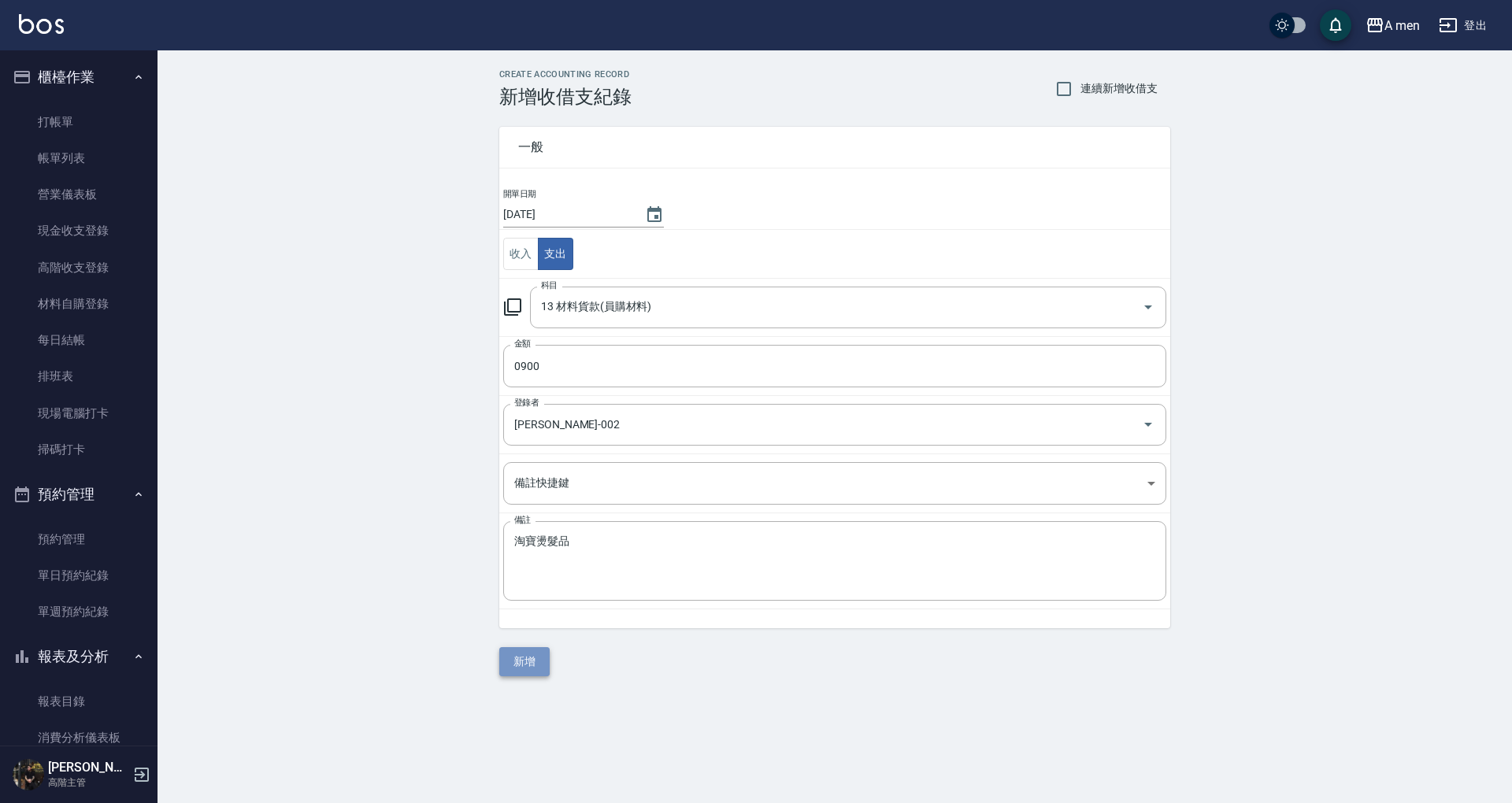
click at [535, 664] on button "新增" at bounding box center [524, 661] width 51 height 29
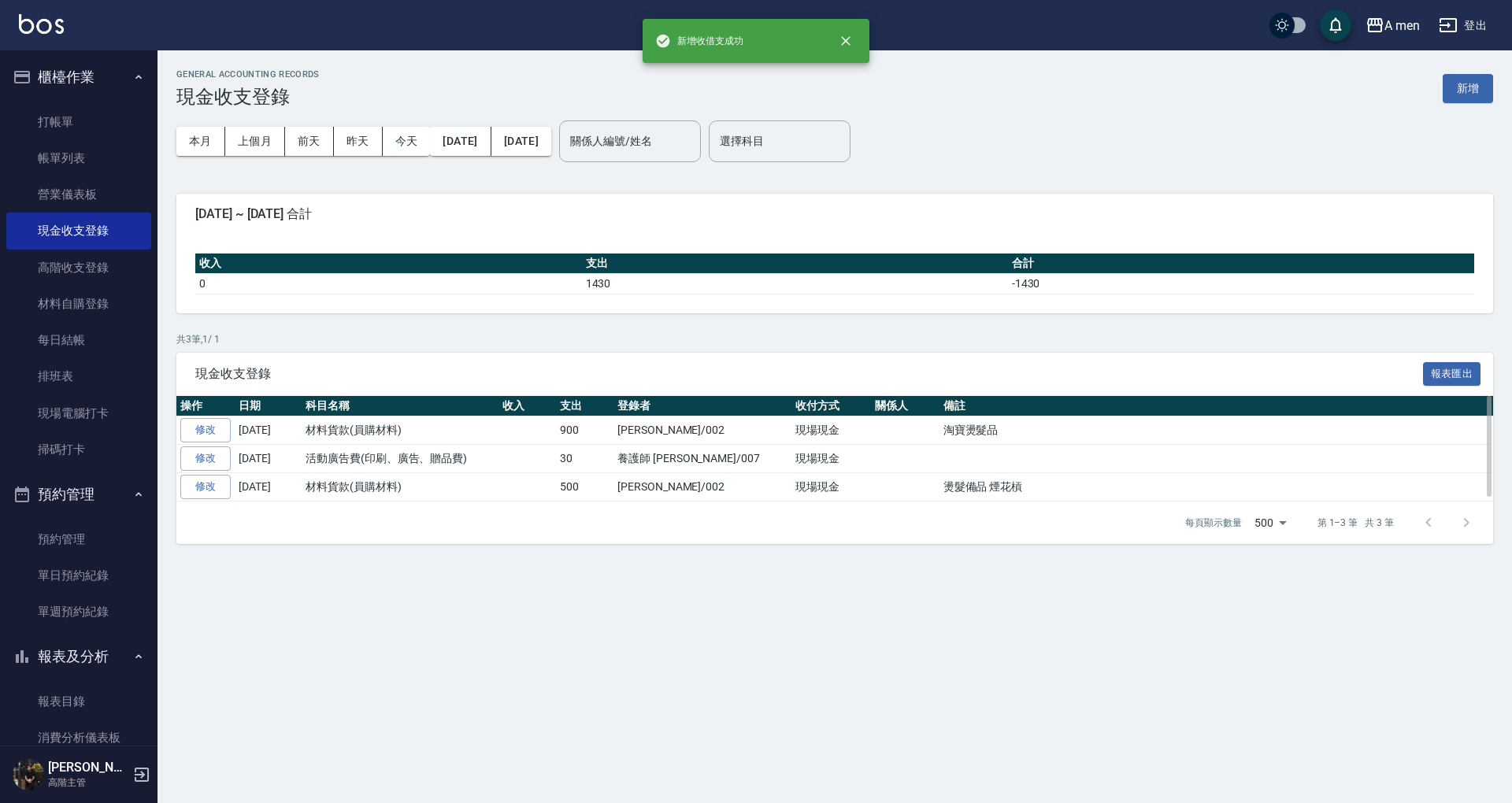
click at [482, 460] on td "活動廣告費(印刷、廣告、贈品費)" at bounding box center [400, 459] width 197 height 28
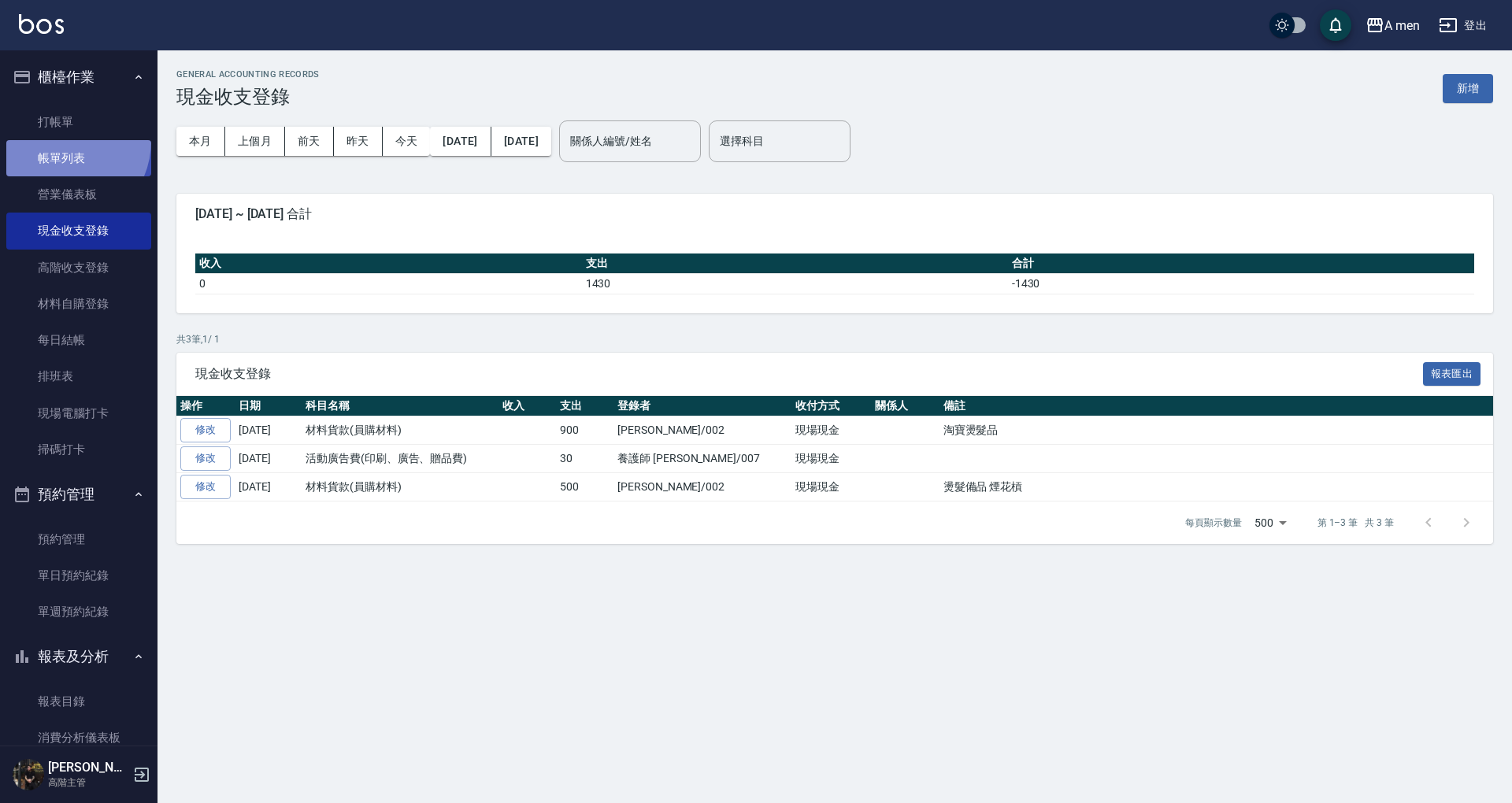
click at [60, 141] on link "帳單列表" at bounding box center [78, 158] width 145 height 36
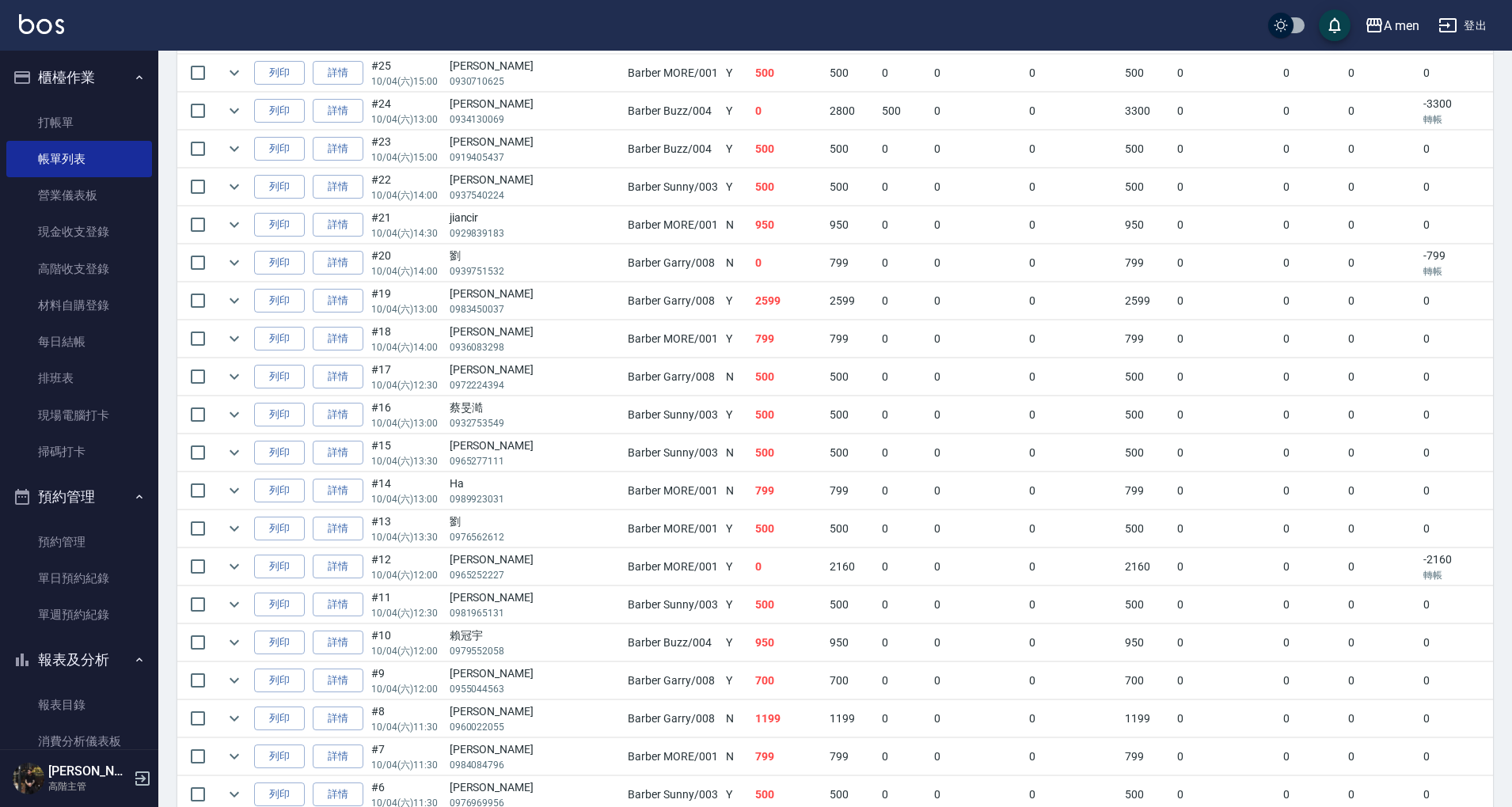
scroll to position [1476, 0]
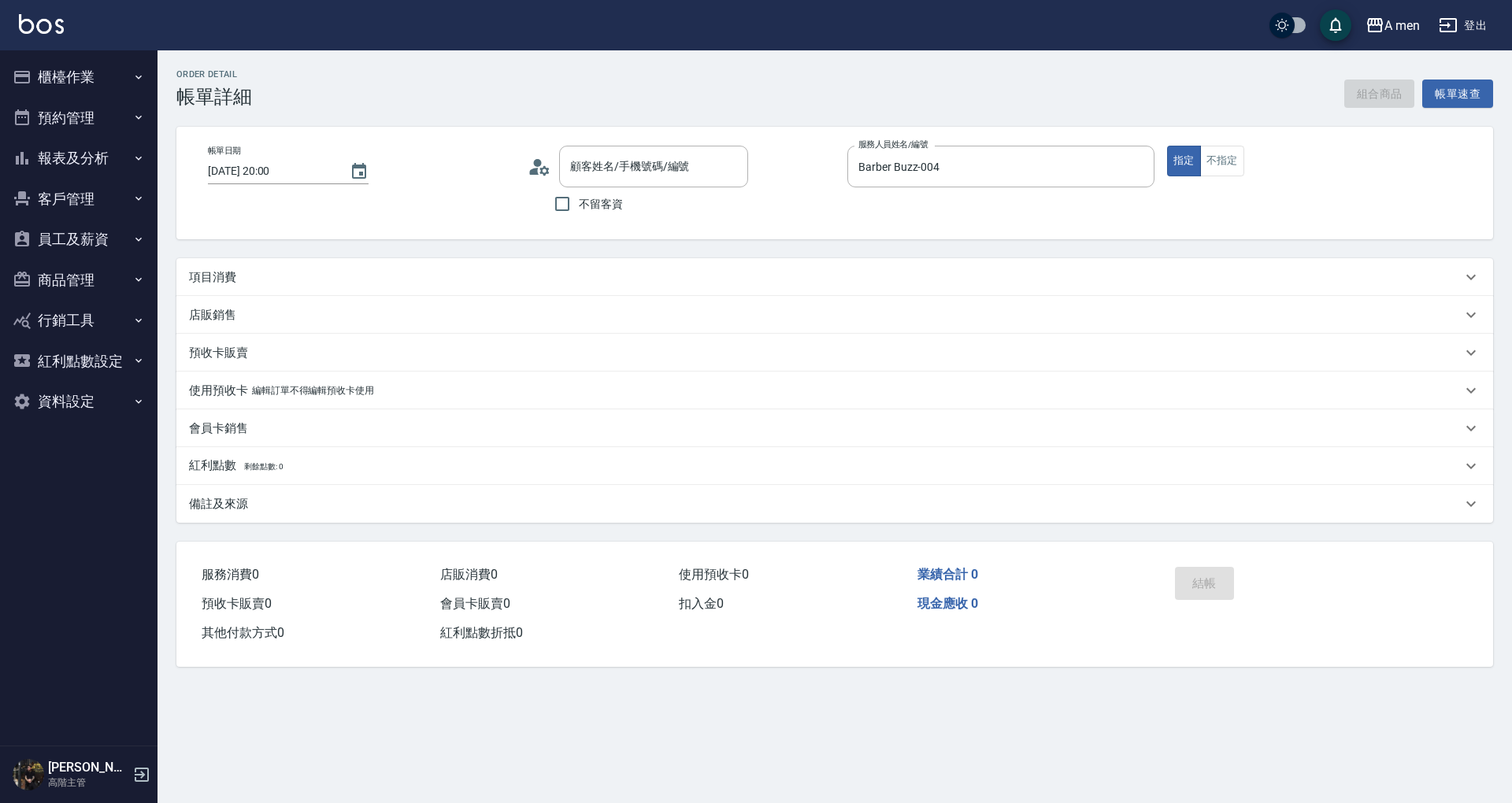
type input "[DATE] 20:00"
type input "Barber Buzz-004"
type input "[PERSON_NAME]/0975017956/null"
click at [228, 288] on div "項目消費" at bounding box center [834, 277] width 1317 height 37
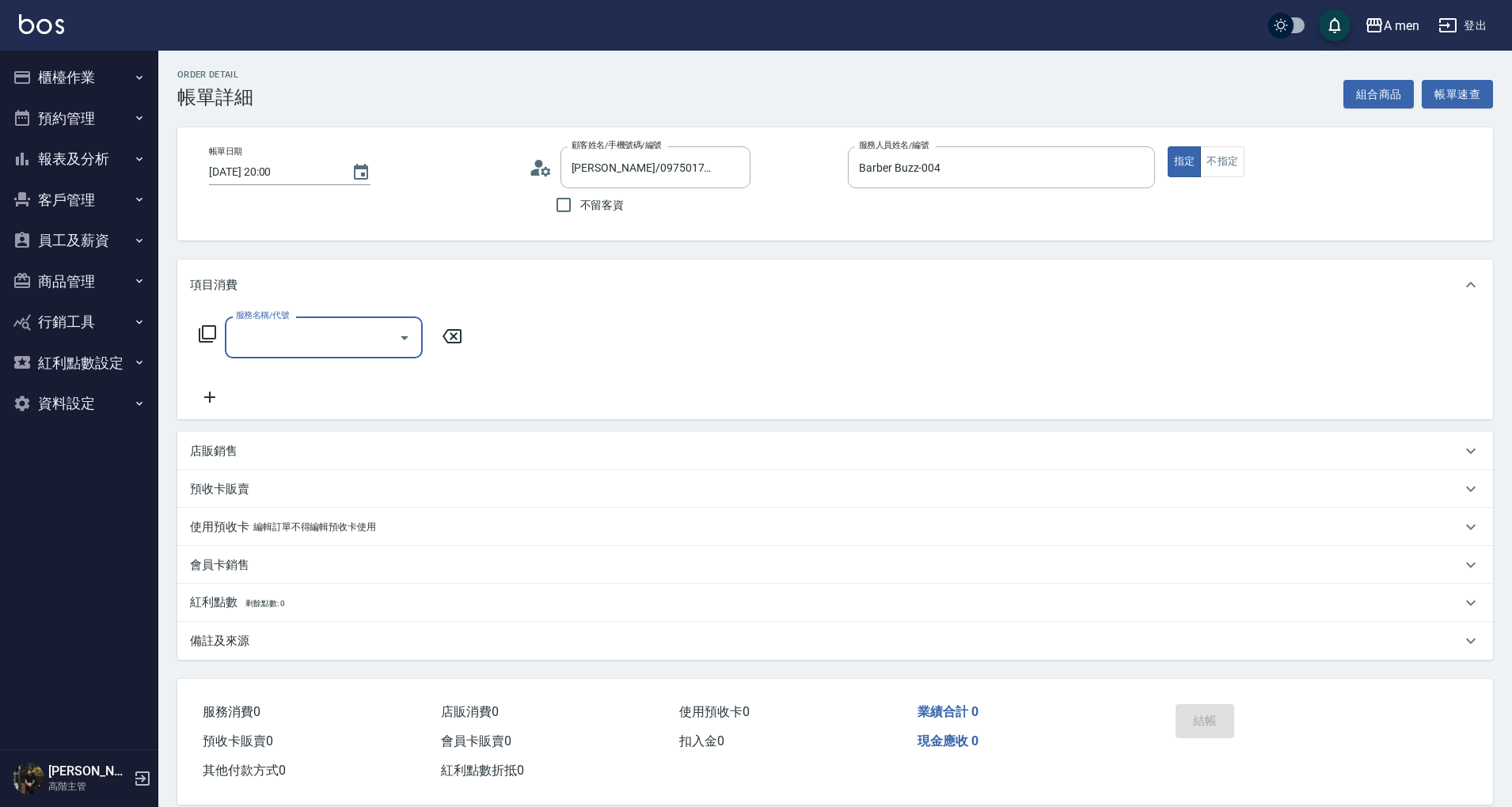
click at [305, 330] on input "服務名稱/代號" at bounding box center [312, 337] width 160 height 28
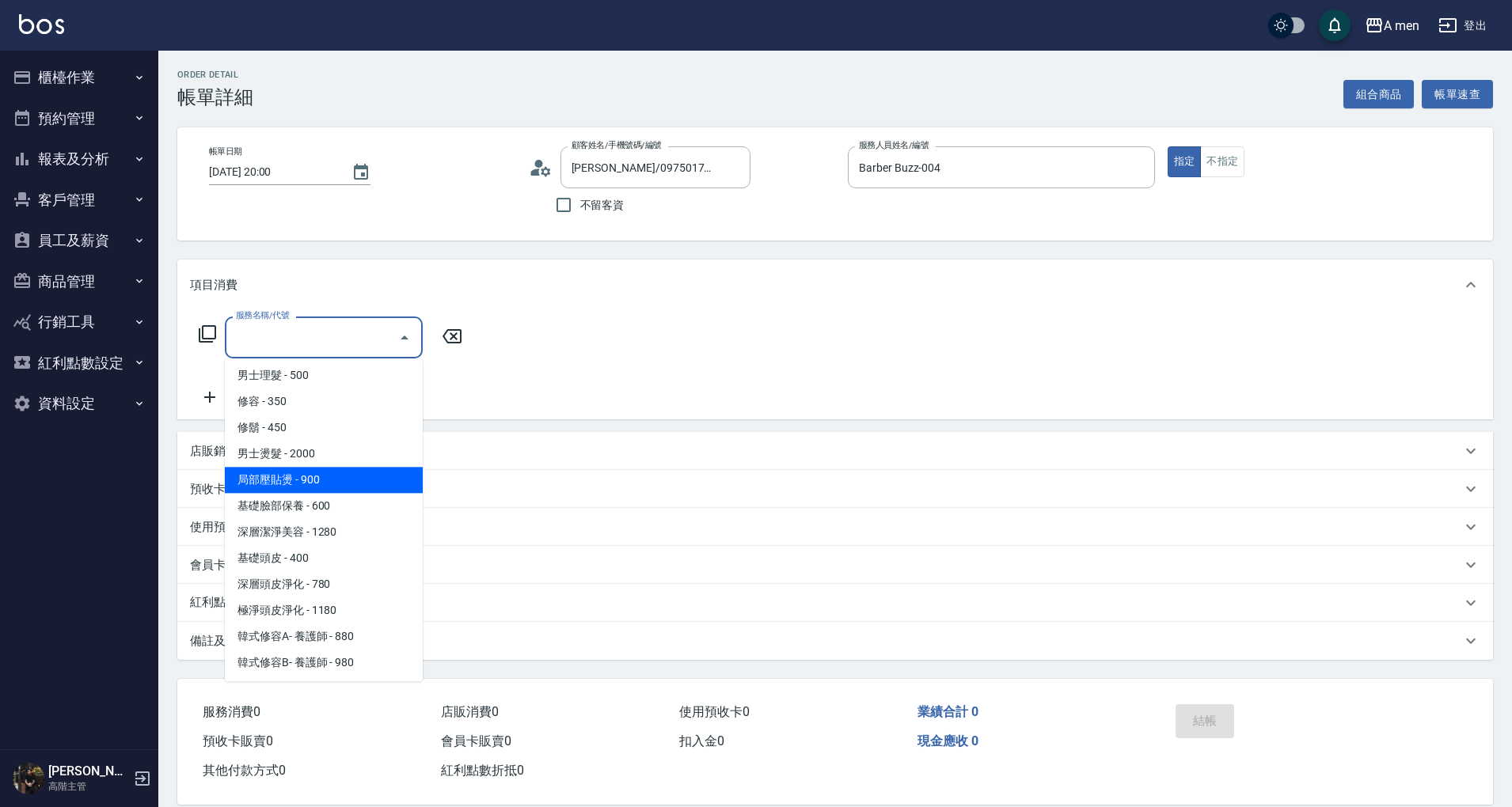
scroll to position [394, 0]
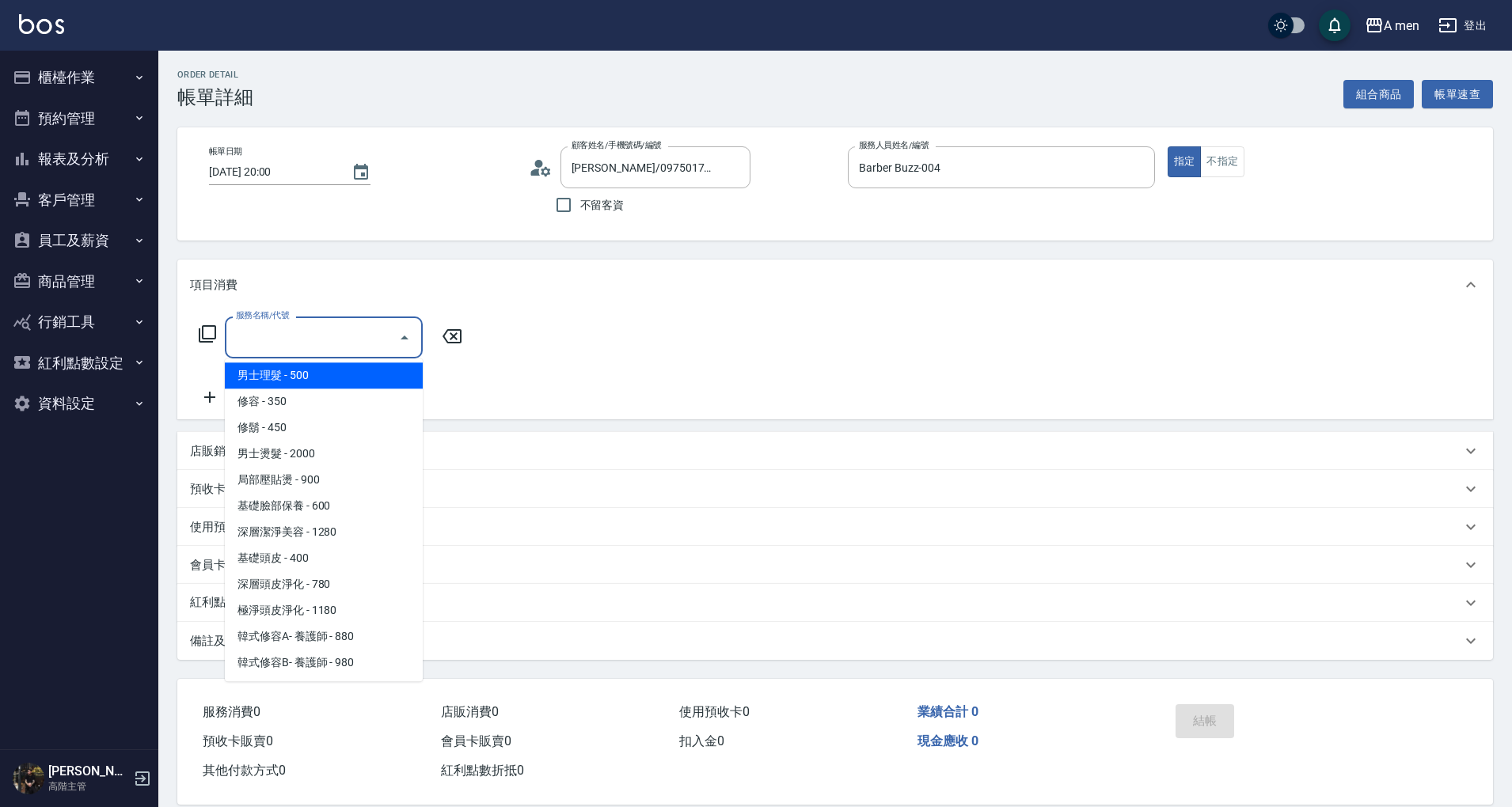
click at [326, 380] on span "男士理髮 - 500" at bounding box center [323, 375] width 198 height 26
type input "男士理髮(A01)"
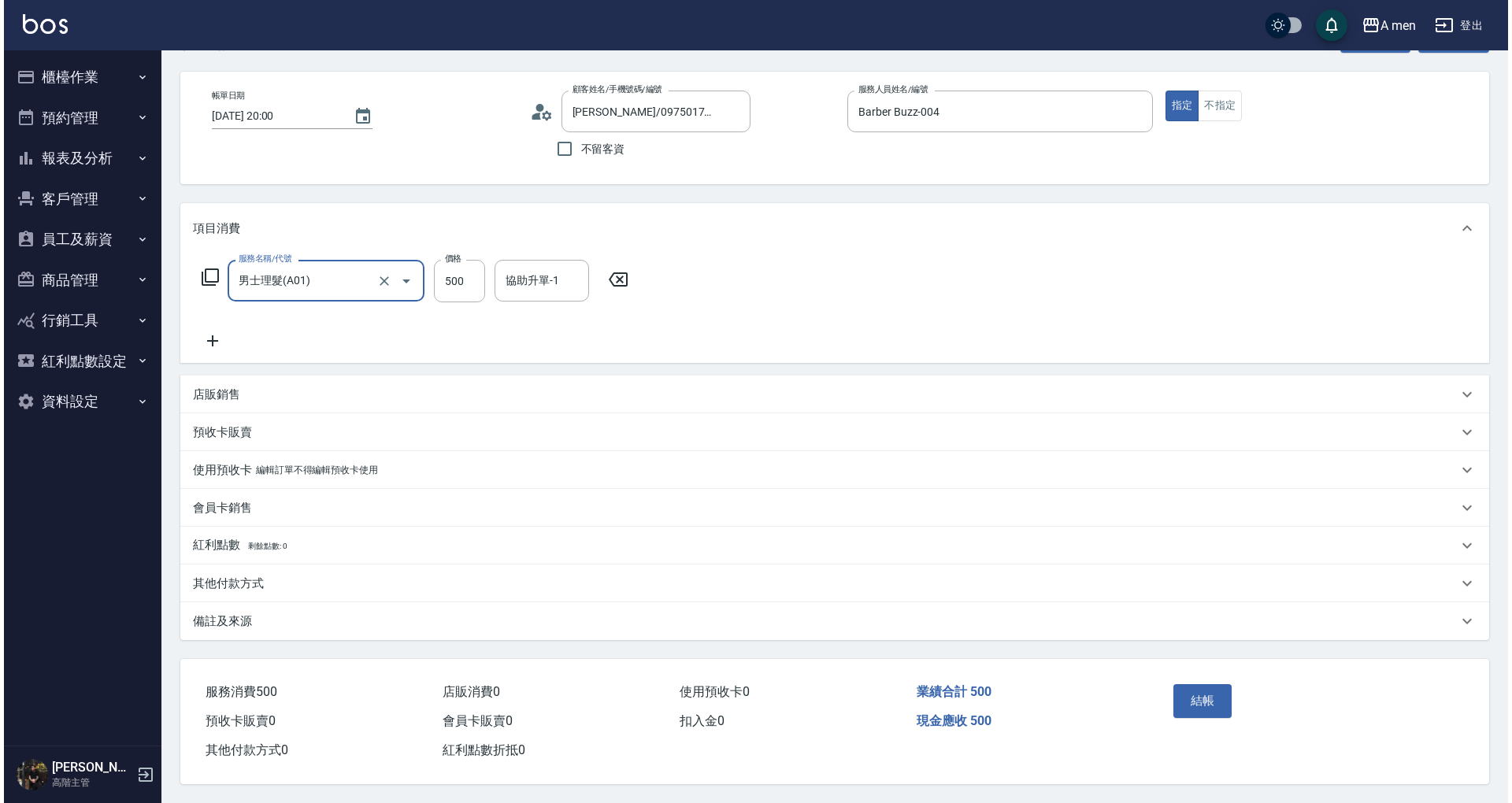
scroll to position [61, 0]
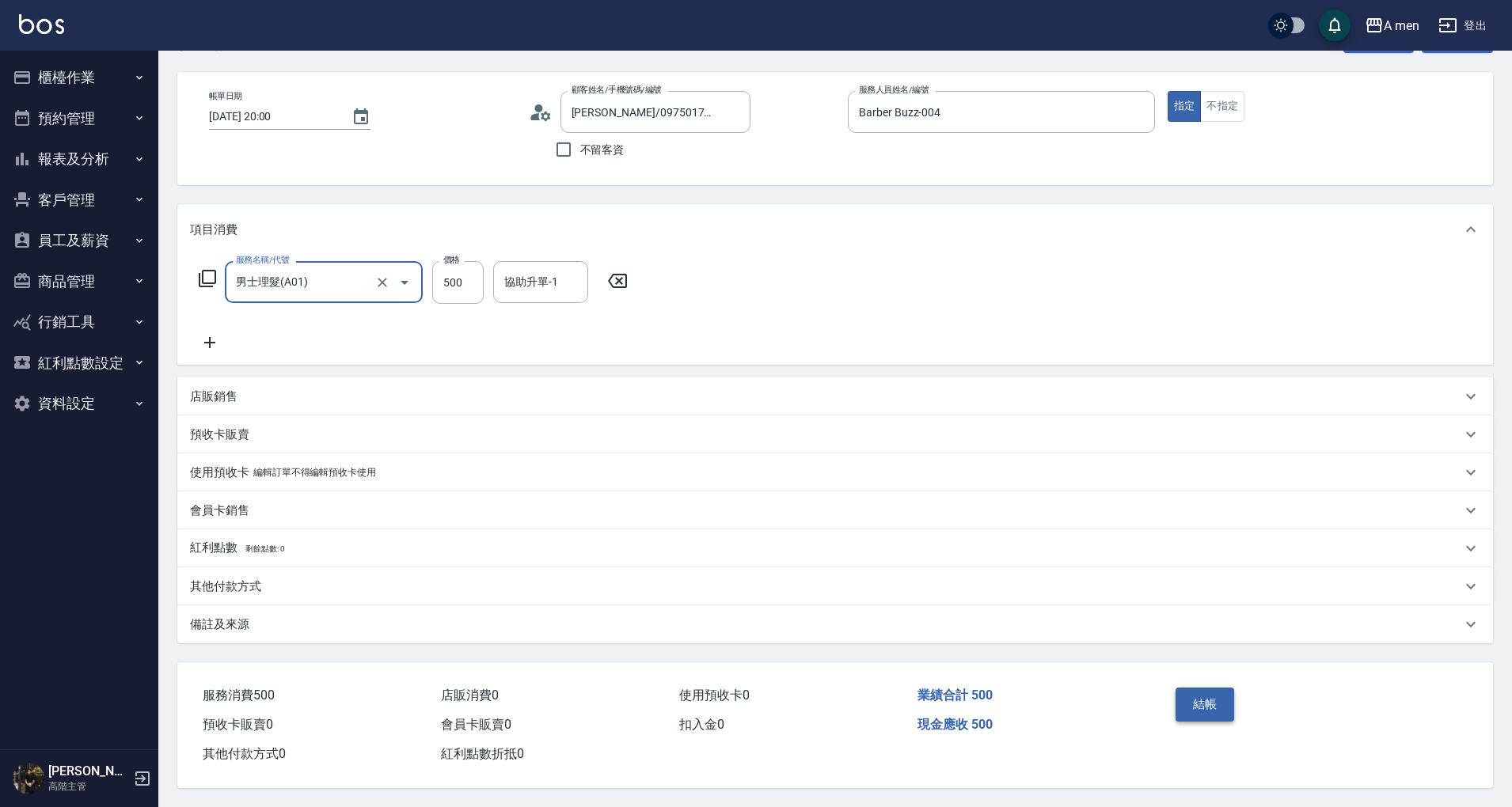
click at [1203, 689] on button "結帳" at bounding box center [1205, 704] width 59 height 33
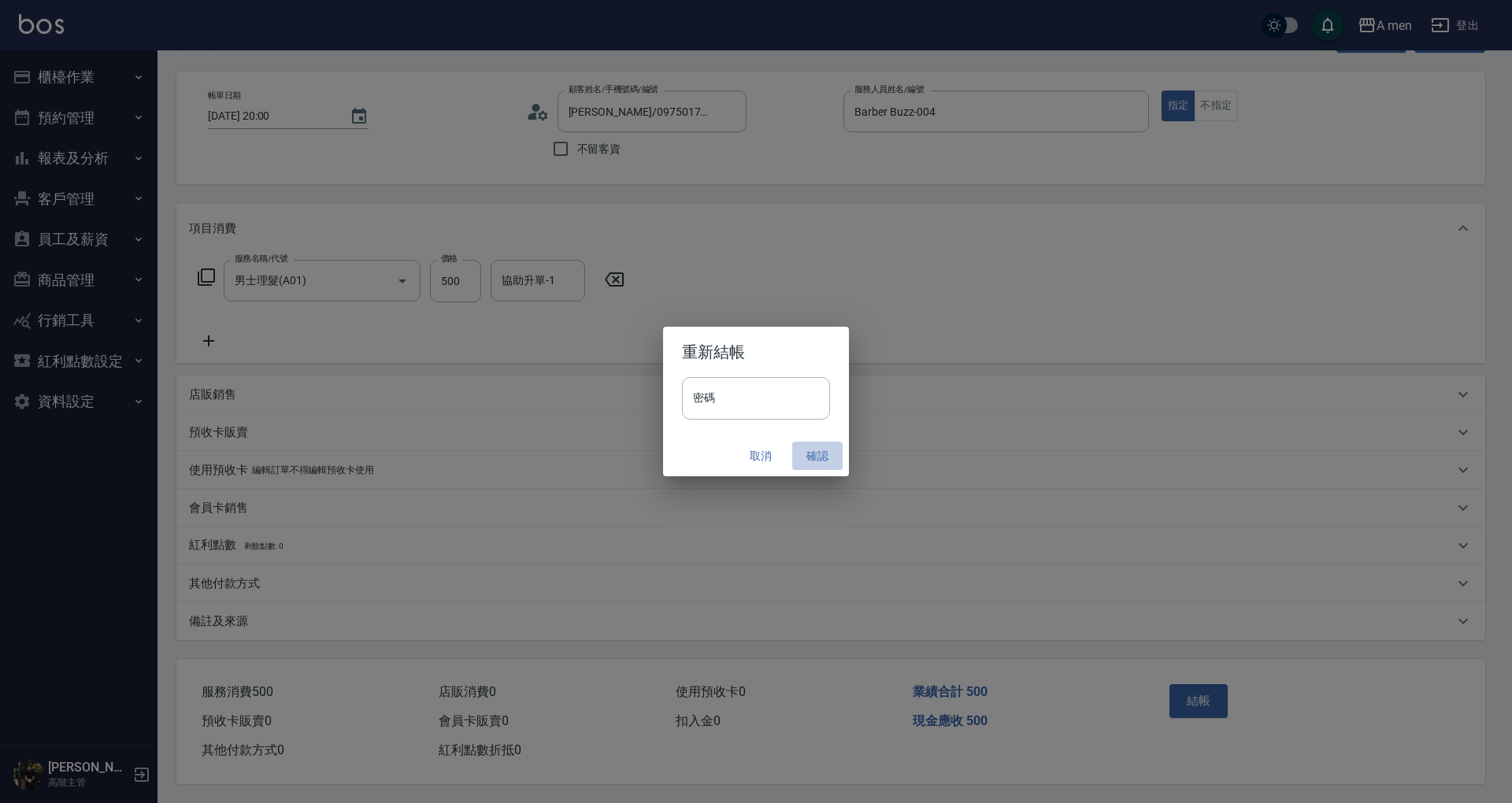
click at [808, 453] on button "確認" at bounding box center [817, 456] width 51 height 29
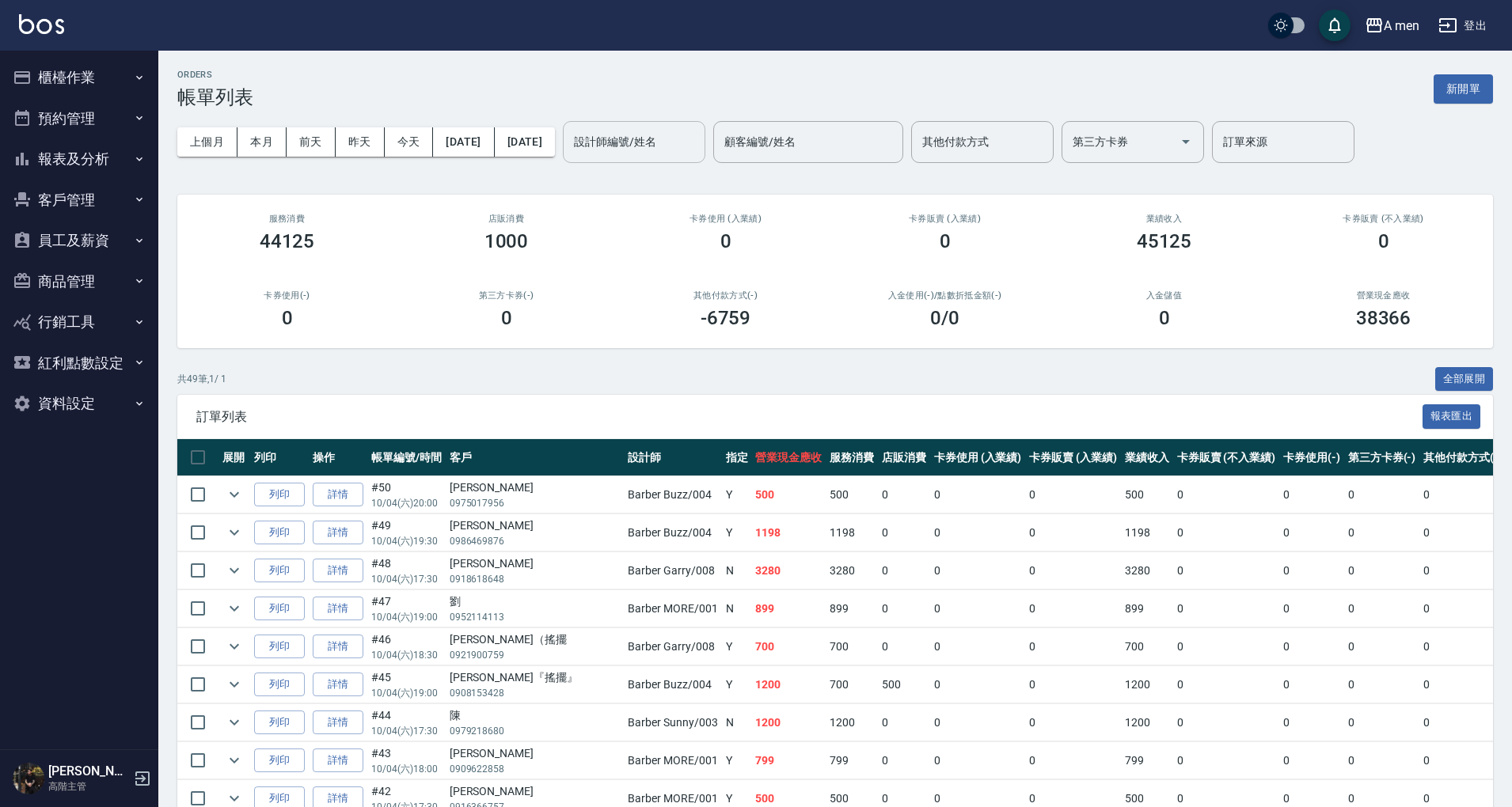
click at [653, 142] on input "設計師編號/姓名" at bounding box center [634, 141] width 128 height 28
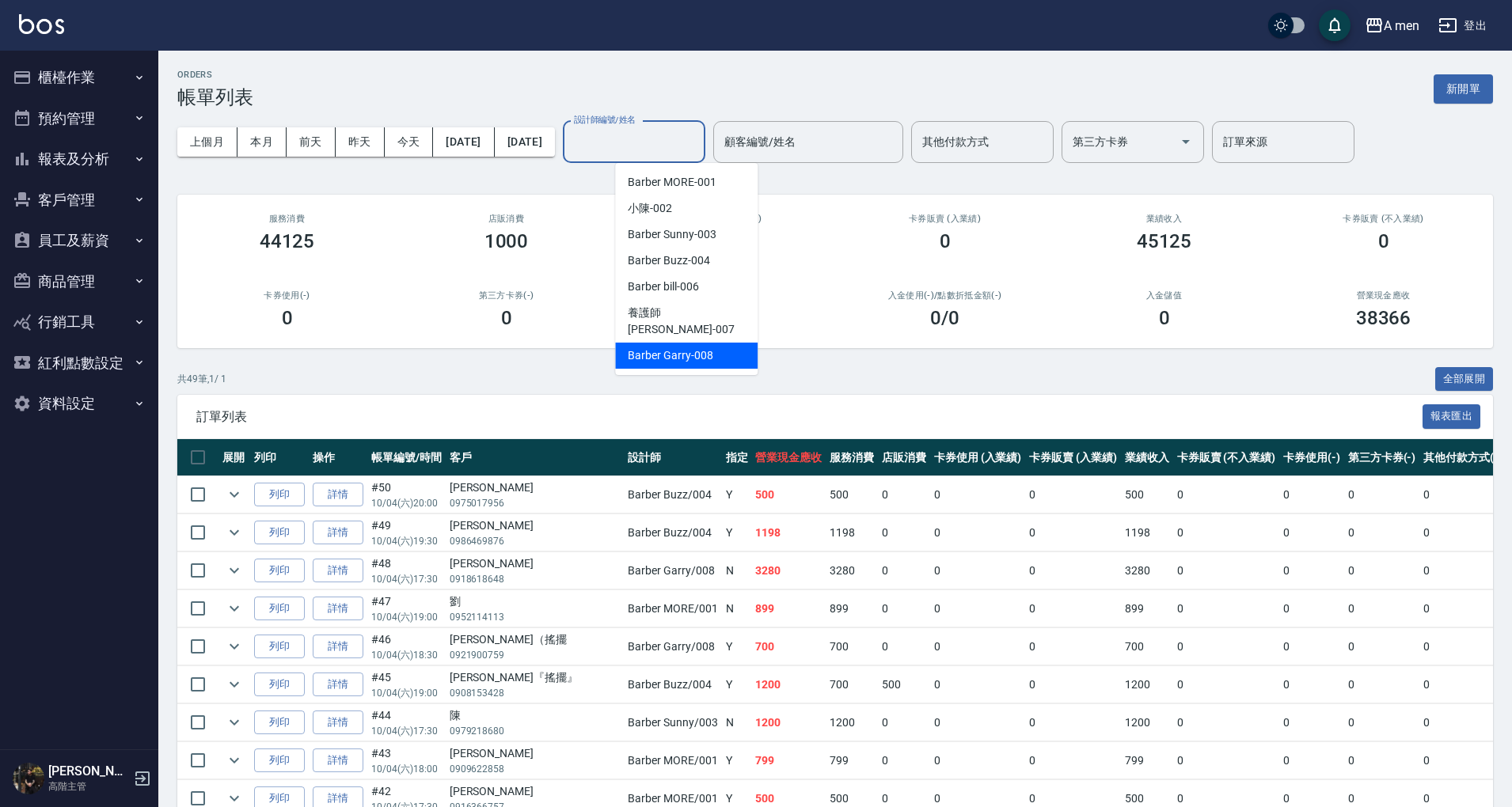
click at [696, 347] on span "Barber Garry -008" at bounding box center [670, 355] width 85 height 17
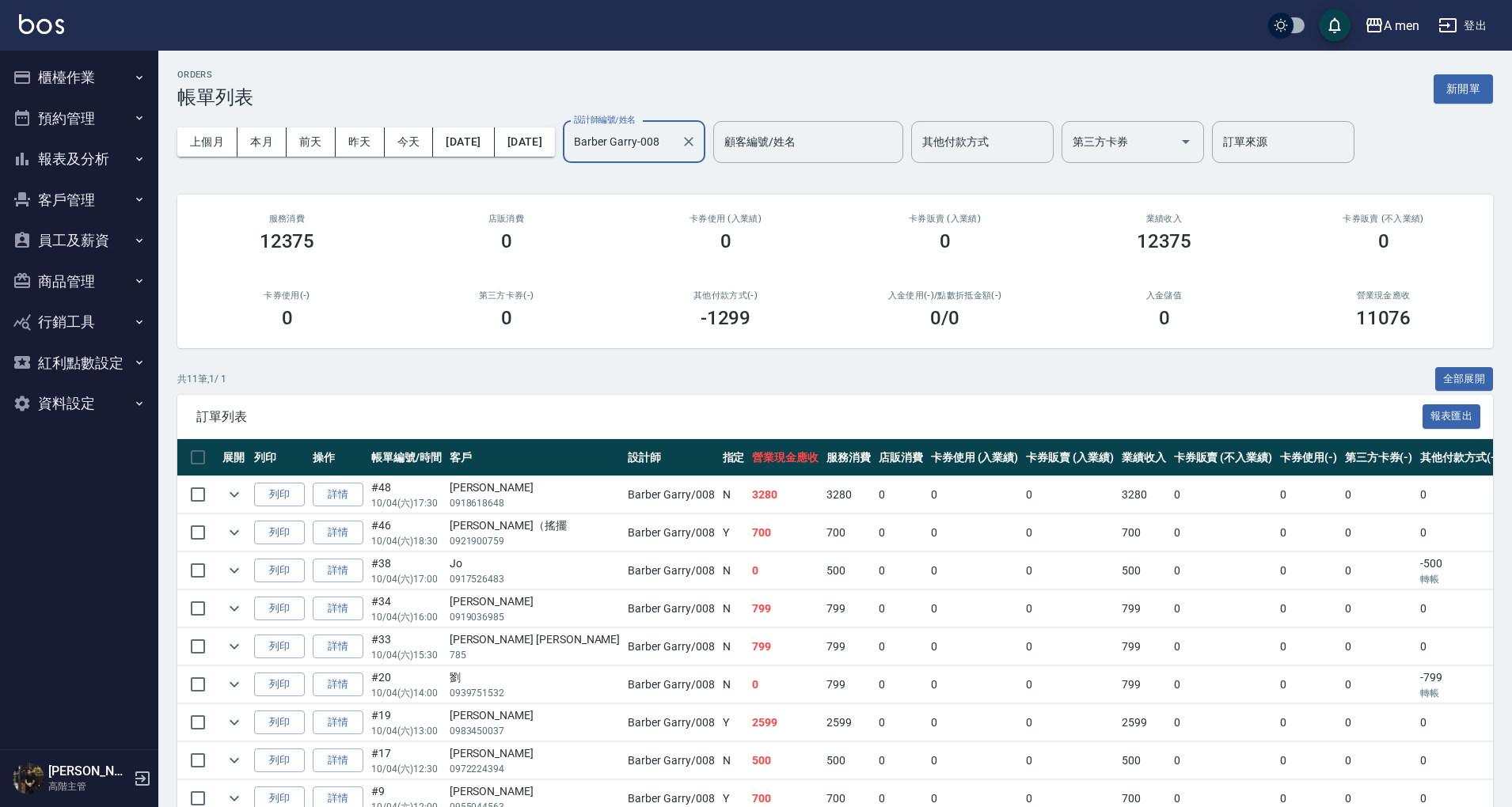
click at [675, 135] on input "Barber Garry-008" at bounding box center [622, 141] width 105 height 28
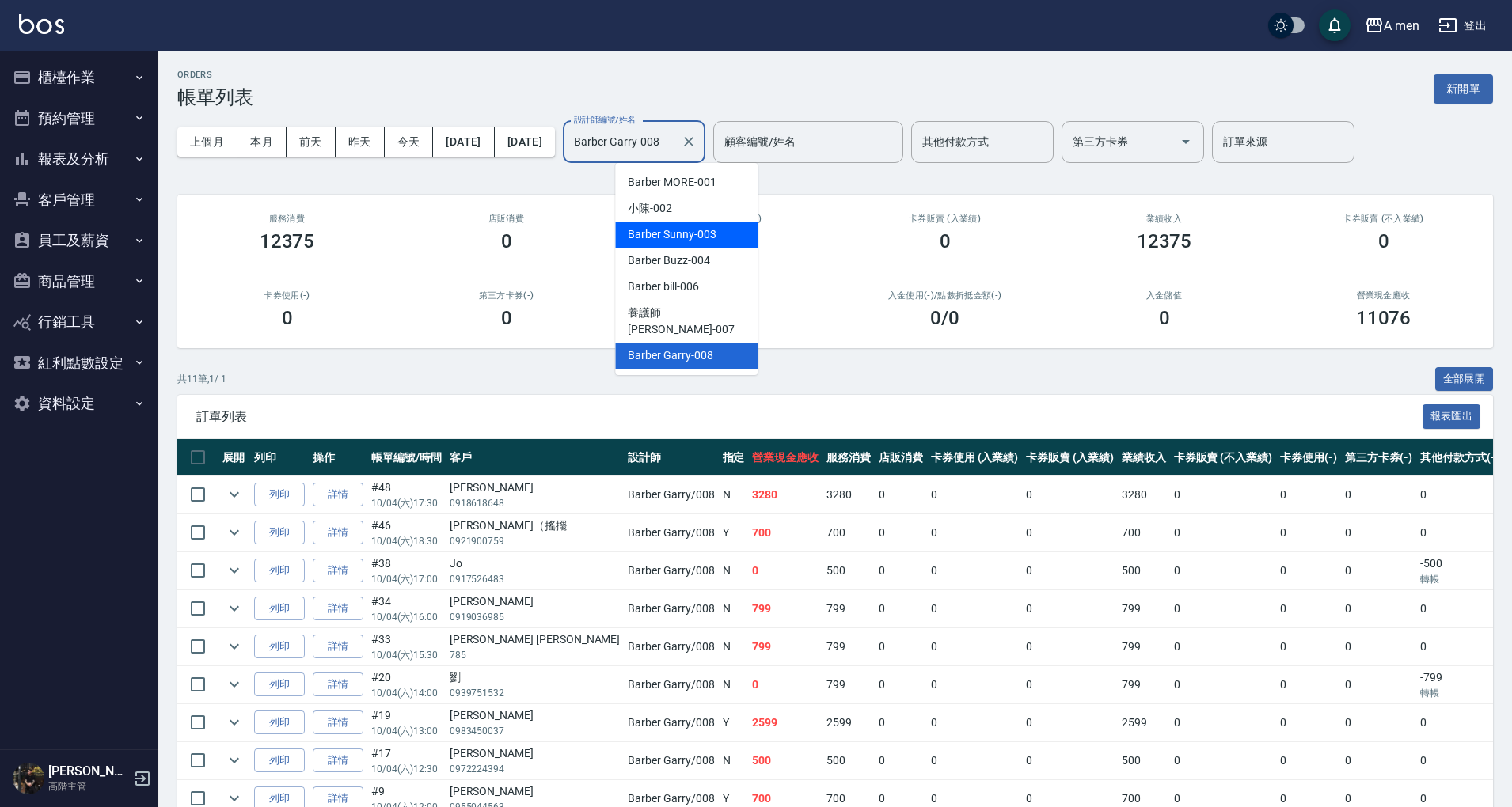
click at [702, 239] on span "Barber Sunny -003" at bounding box center [671, 234] width 88 height 17
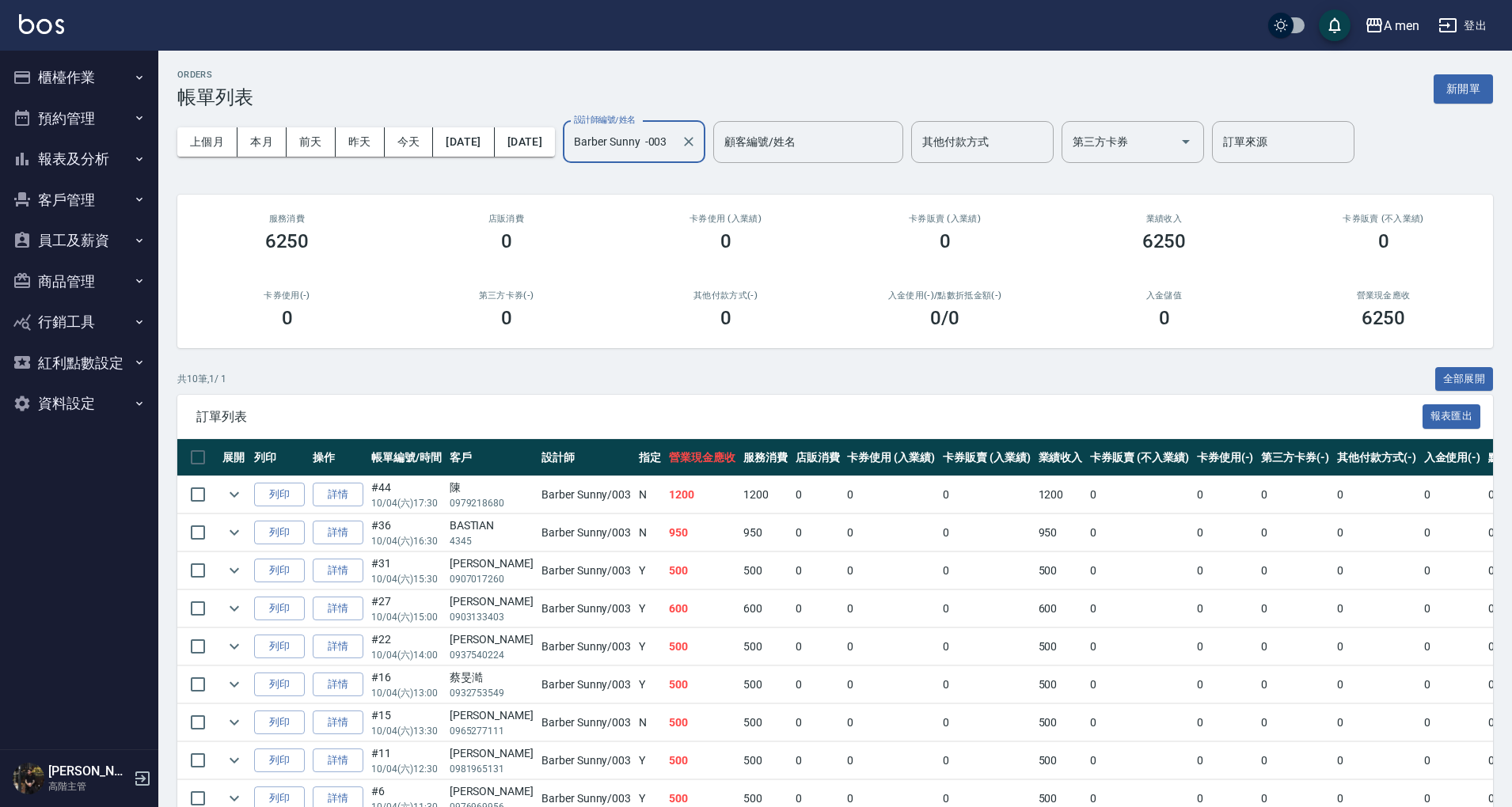
click at [661, 140] on input "Barber Sunny -003" at bounding box center [622, 141] width 105 height 28
click at [867, 319] on div "0 /0" at bounding box center [944, 318] width 182 height 22
click at [675, 140] on input "Barber Sunny -003" at bounding box center [622, 141] width 105 height 28
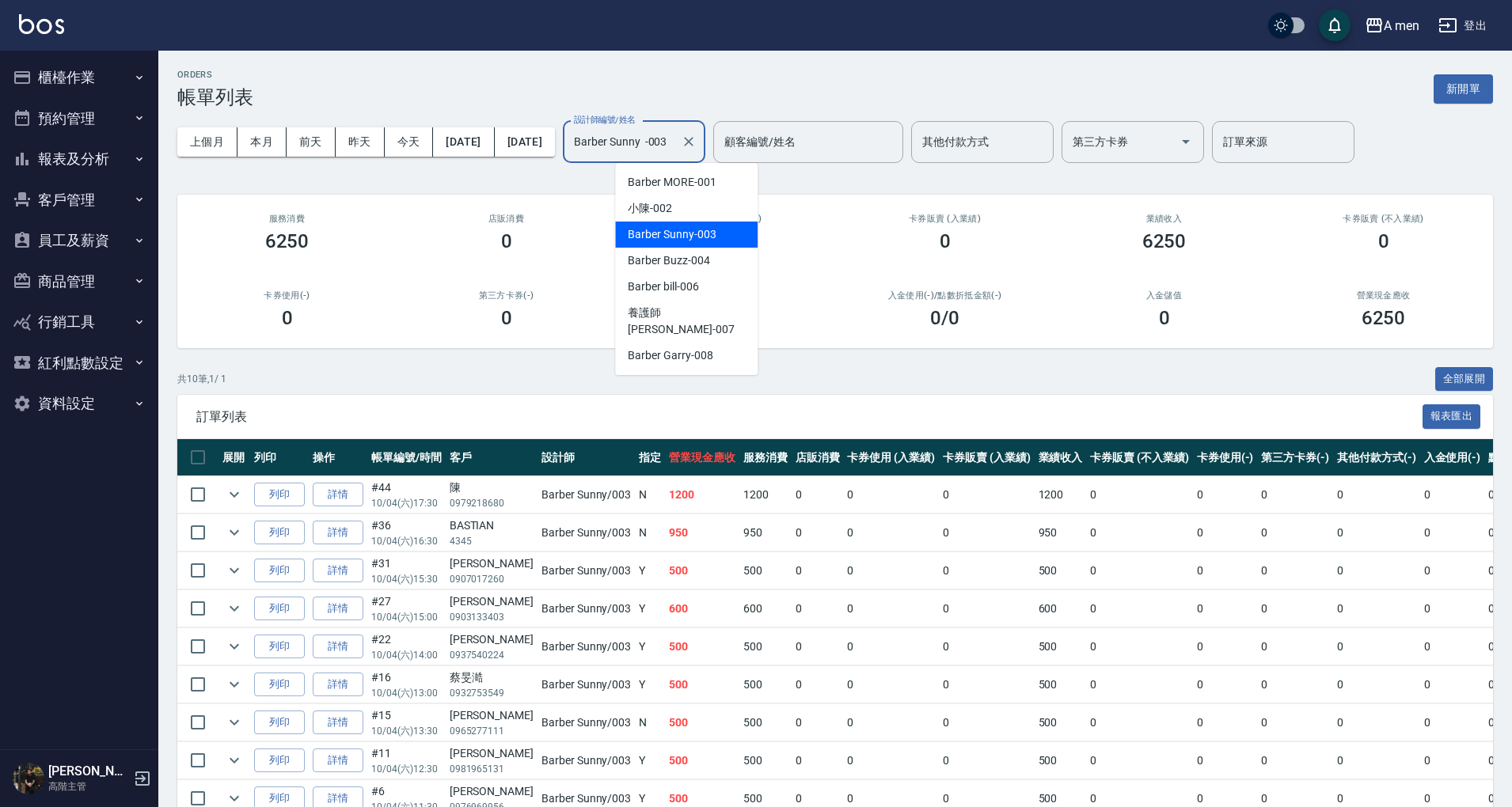
click at [707, 245] on div "Barber Sunny -003" at bounding box center [686, 234] width 142 height 26
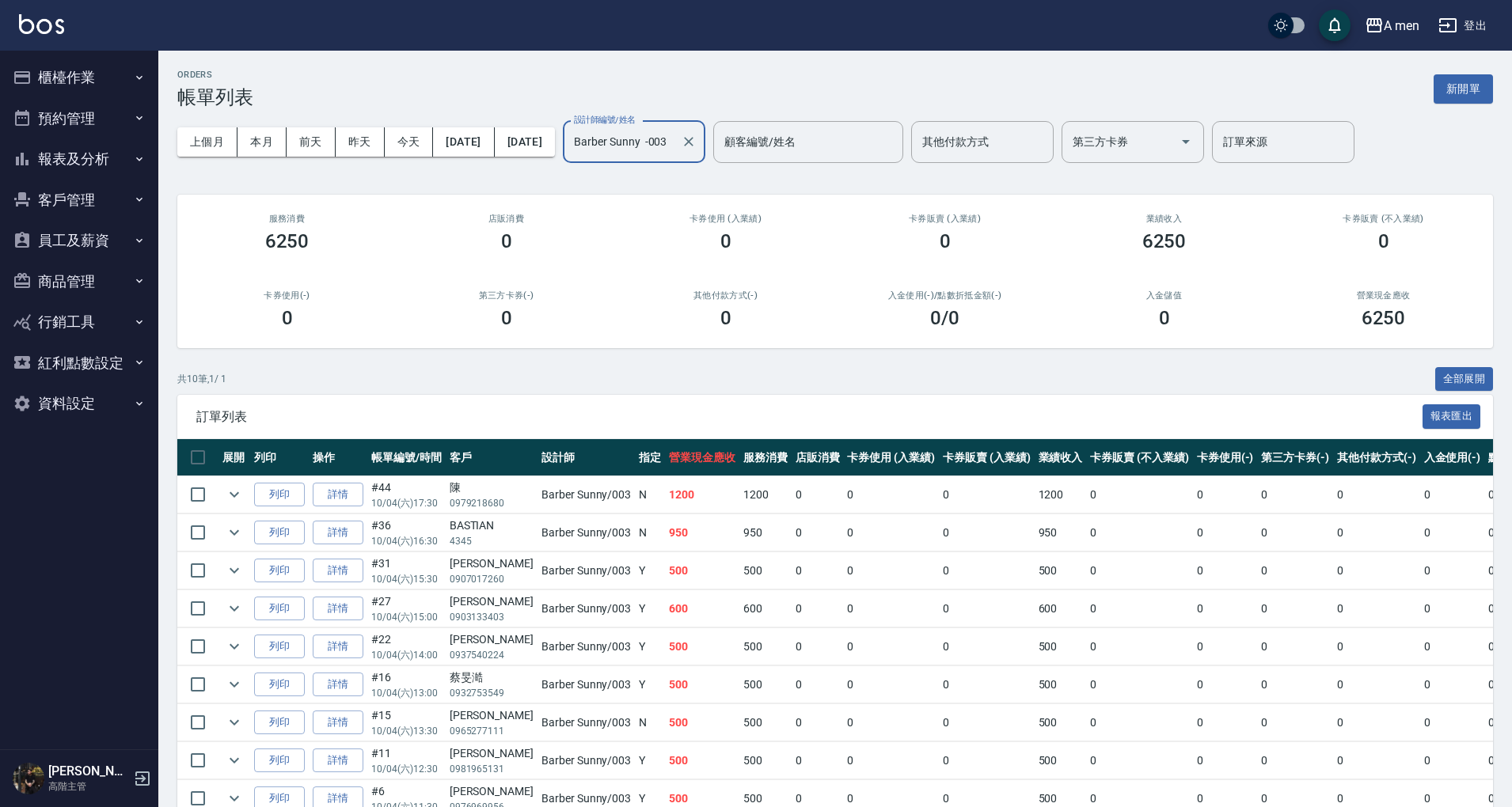
click at [675, 148] on input "Barber Sunny -003" at bounding box center [622, 141] width 105 height 28
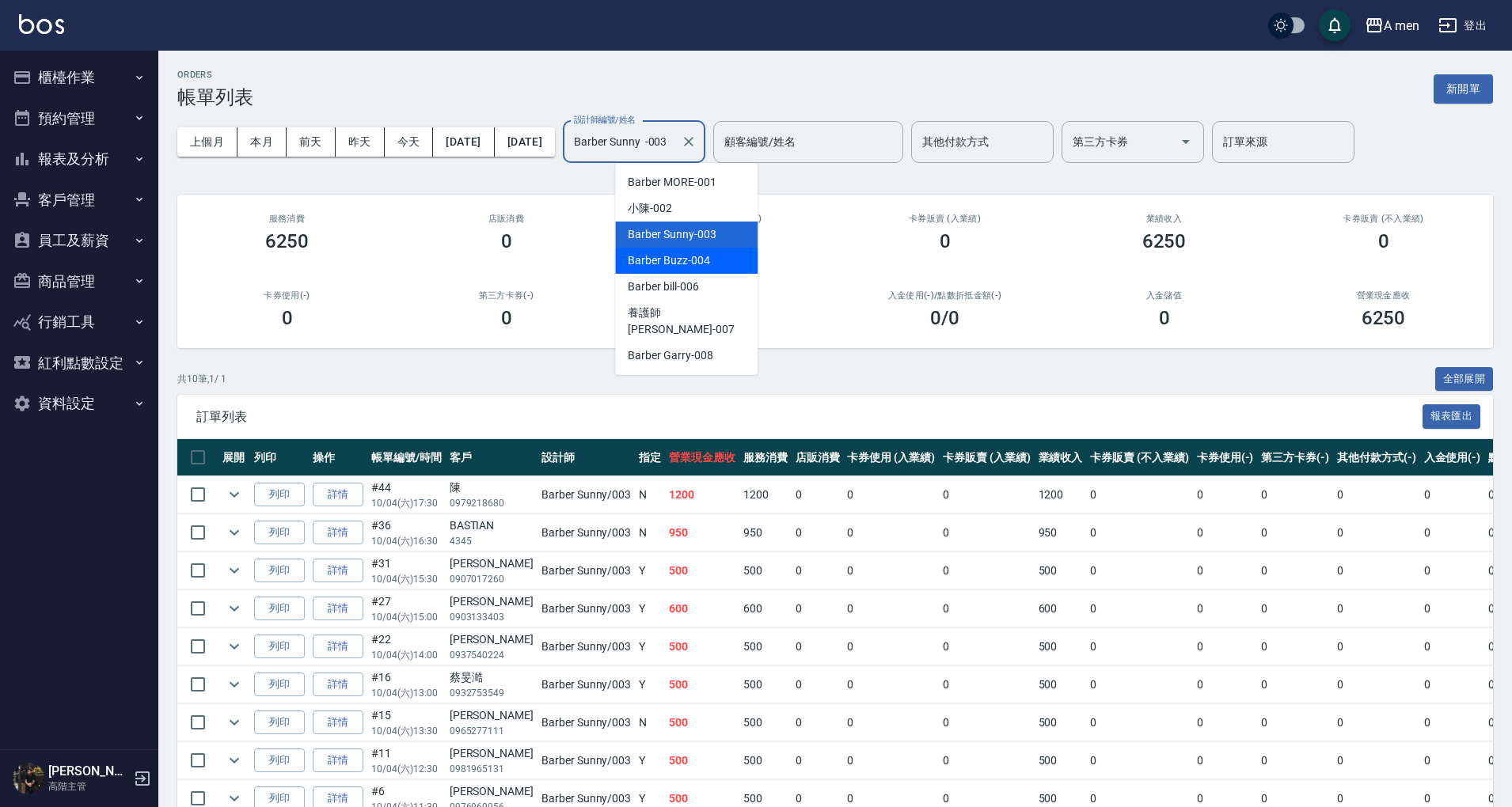
click at [701, 258] on span "Barber Buzz -004" at bounding box center [668, 260] width 81 height 17
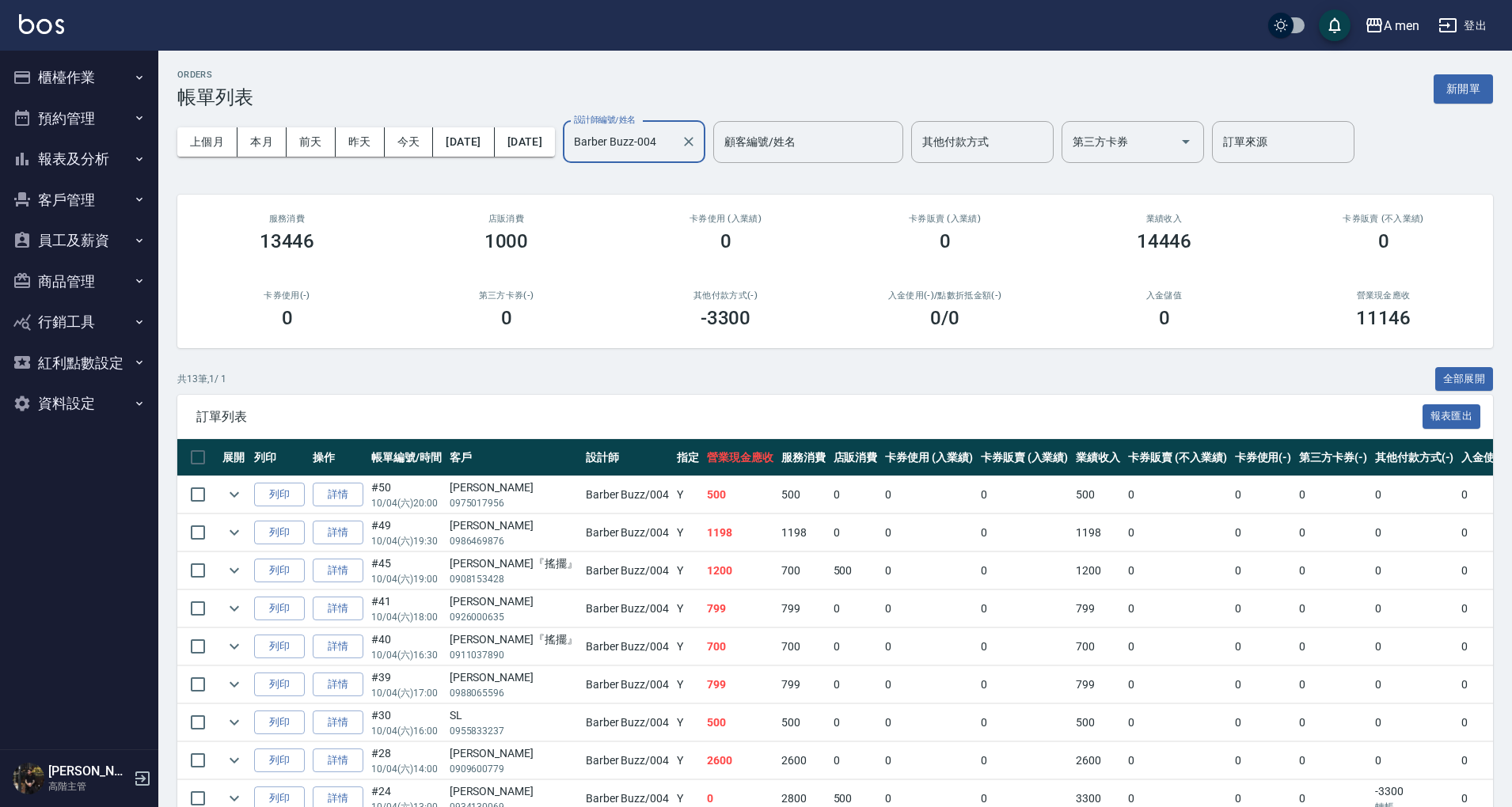
click at [675, 133] on input "Barber Buzz-004" at bounding box center [622, 141] width 105 height 28
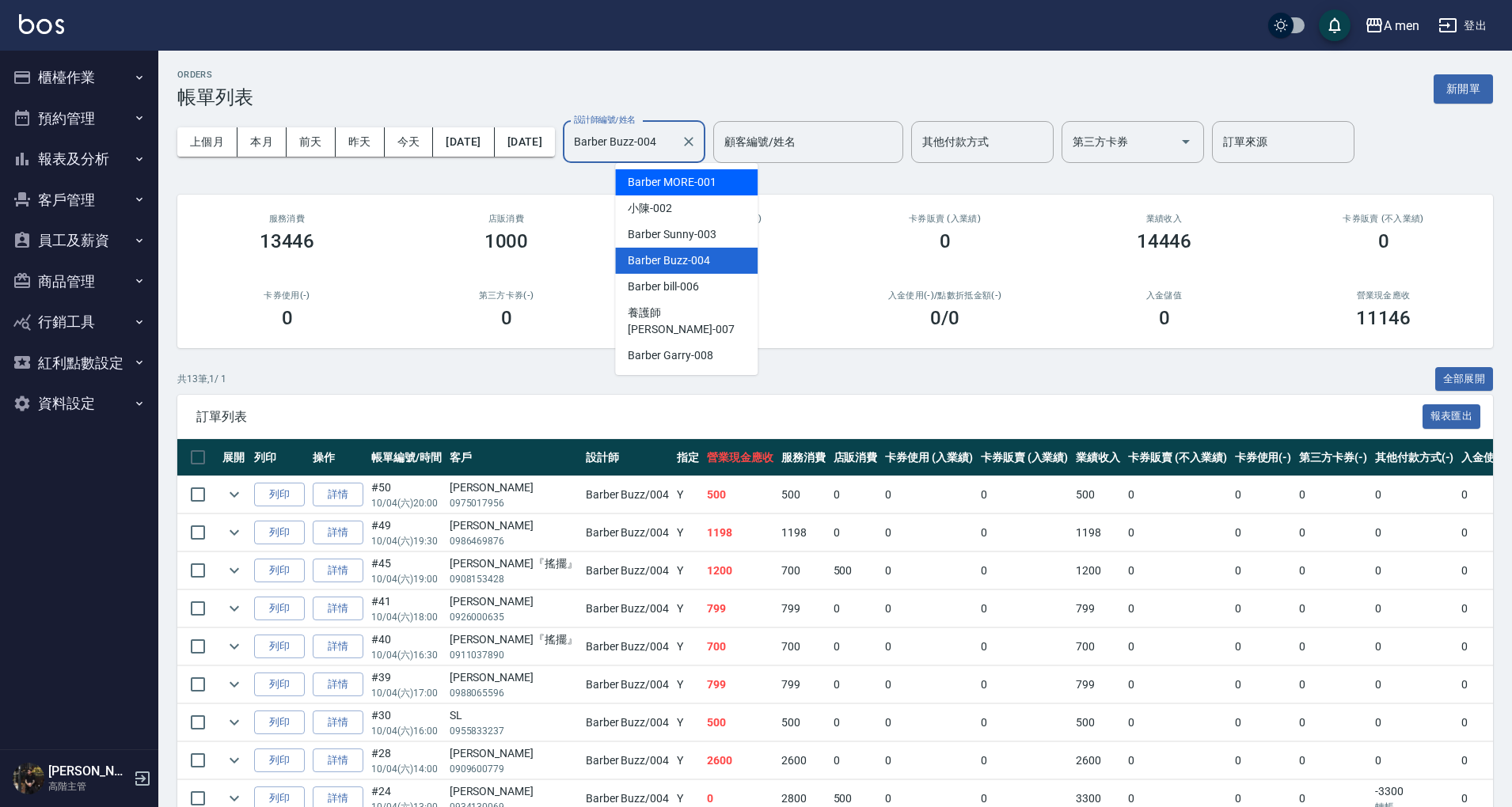
click at [696, 185] on span "Barber MORE -001" at bounding box center [671, 183] width 88 height 17
type input "Barber MORE-001"
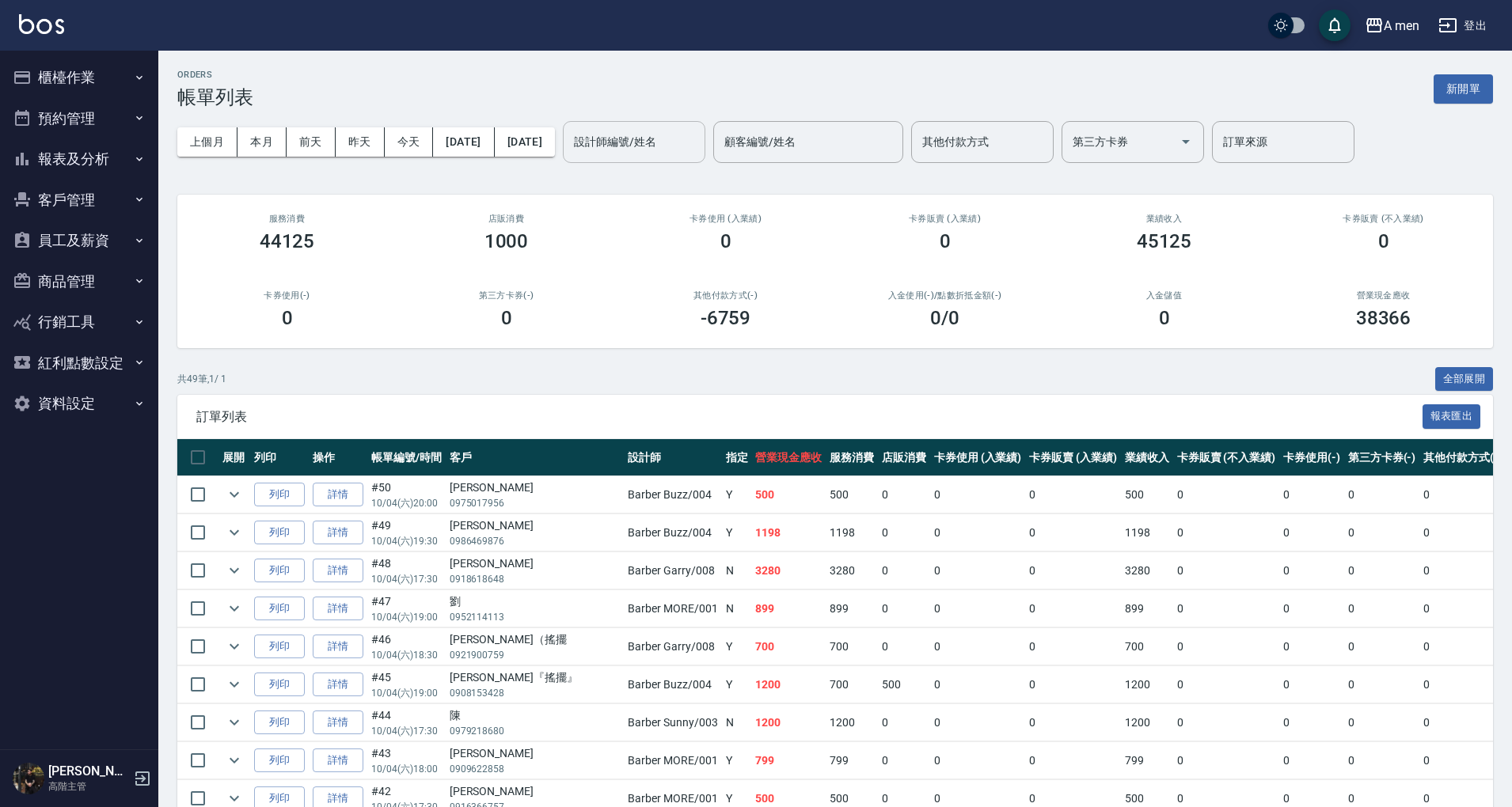
click at [698, 140] on input "設計師編號/姓名" at bounding box center [634, 141] width 128 height 28
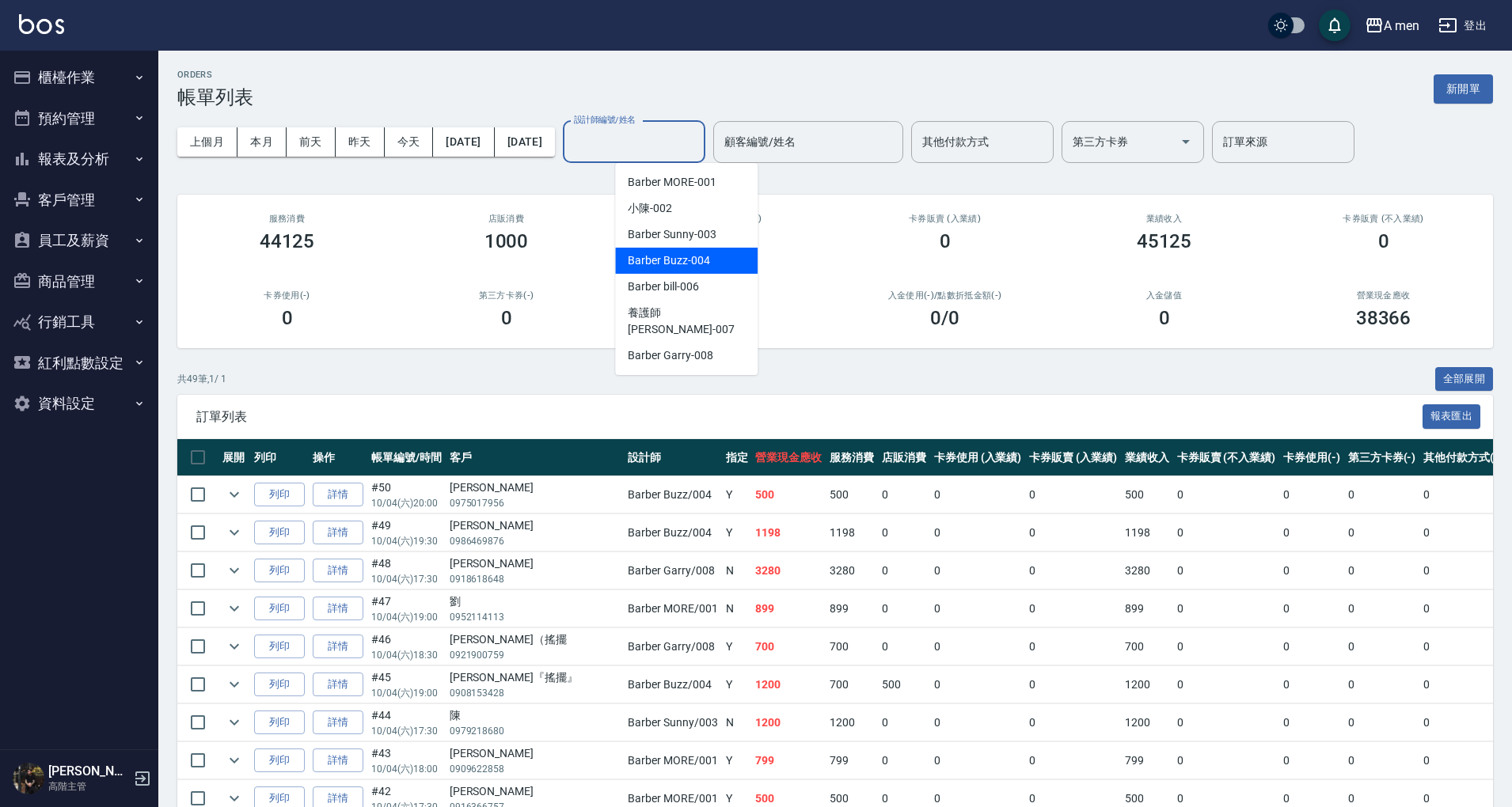
drag, startPoint x: 717, startPoint y: 269, endPoint x: 698, endPoint y: 263, distance: 19.9
click at [714, 268] on div "Barber Buzz -004" at bounding box center [686, 260] width 142 height 26
type input "Barber Buzz-004"
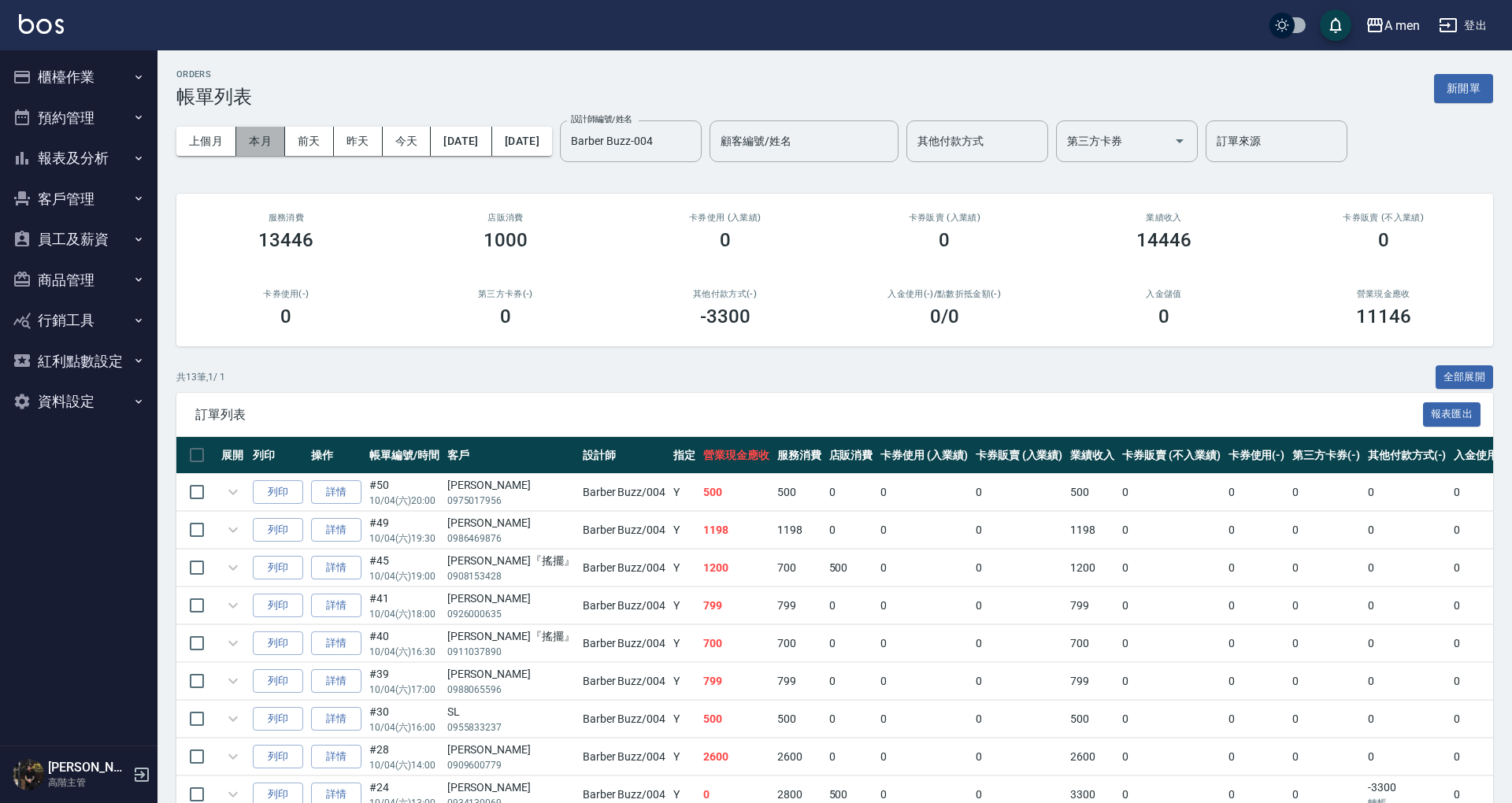
click at [249, 141] on button "本月" at bounding box center [260, 141] width 49 height 29
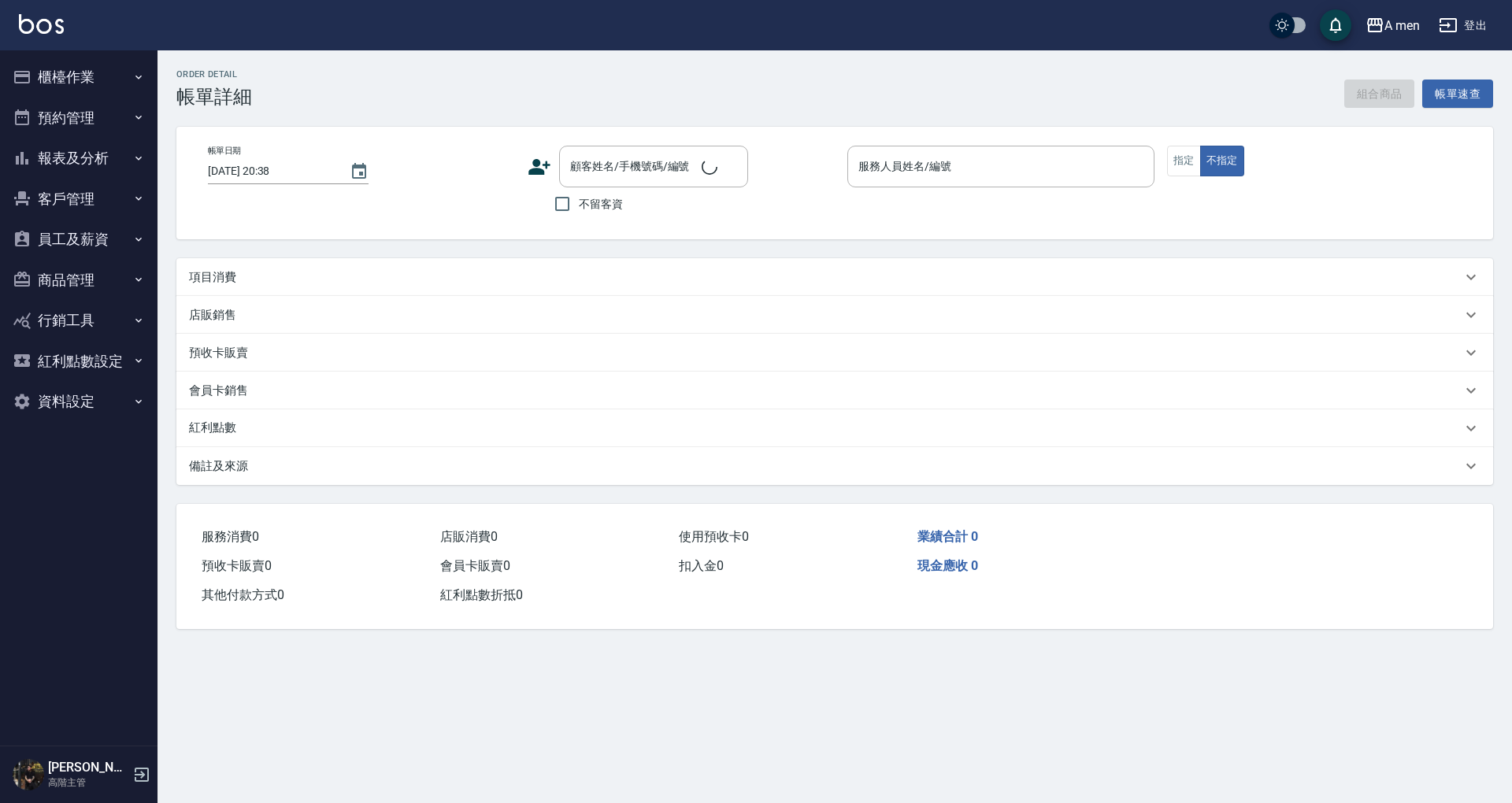
type input "2025/10/04 19:30"
type input "Barber Sunny -003"
type input "FB/Instagram"
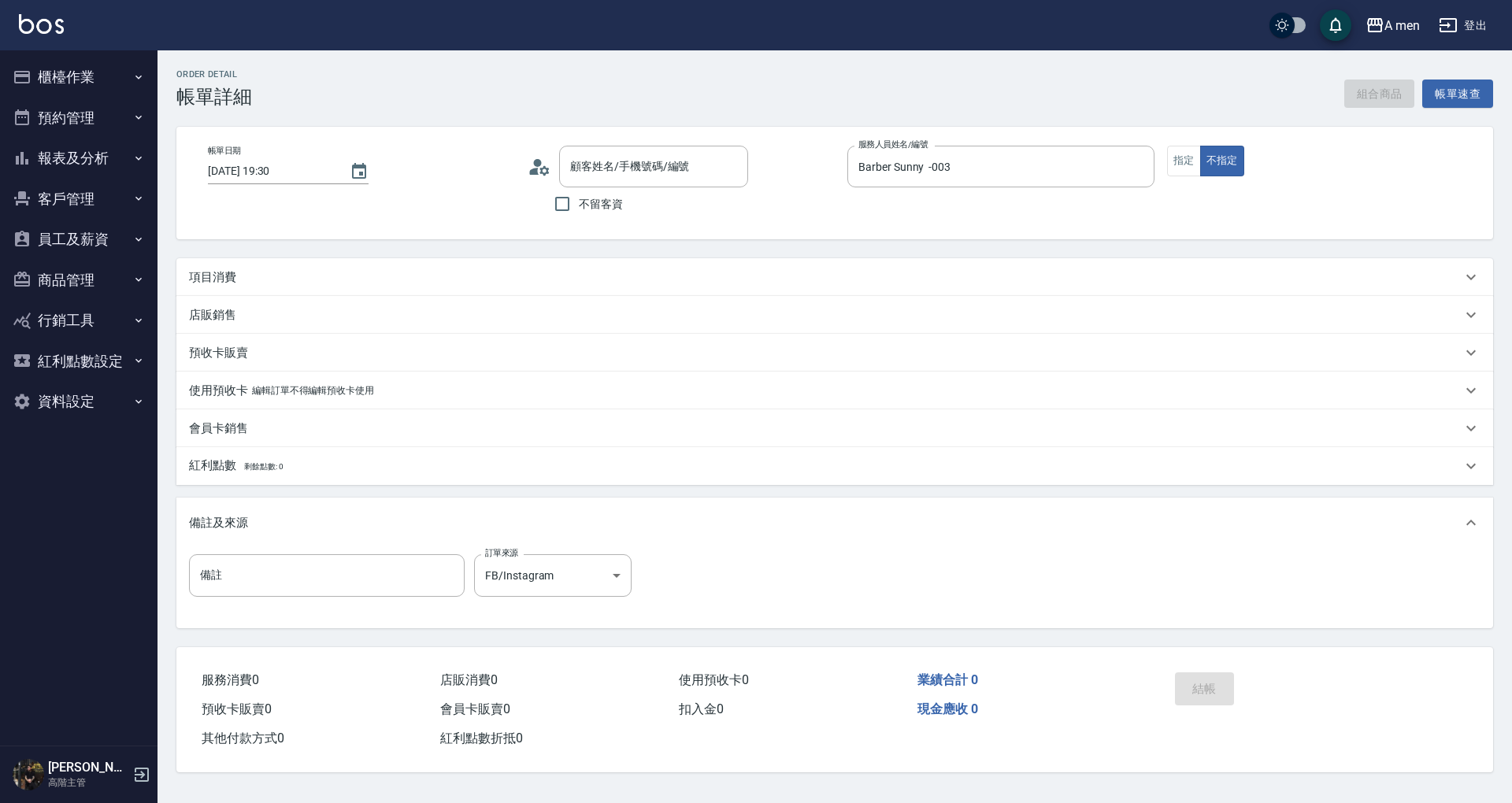
type input "李睿羲/0966132117/null"
click at [235, 277] on p "項目消費" at bounding box center [212, 277] width 47 height 17
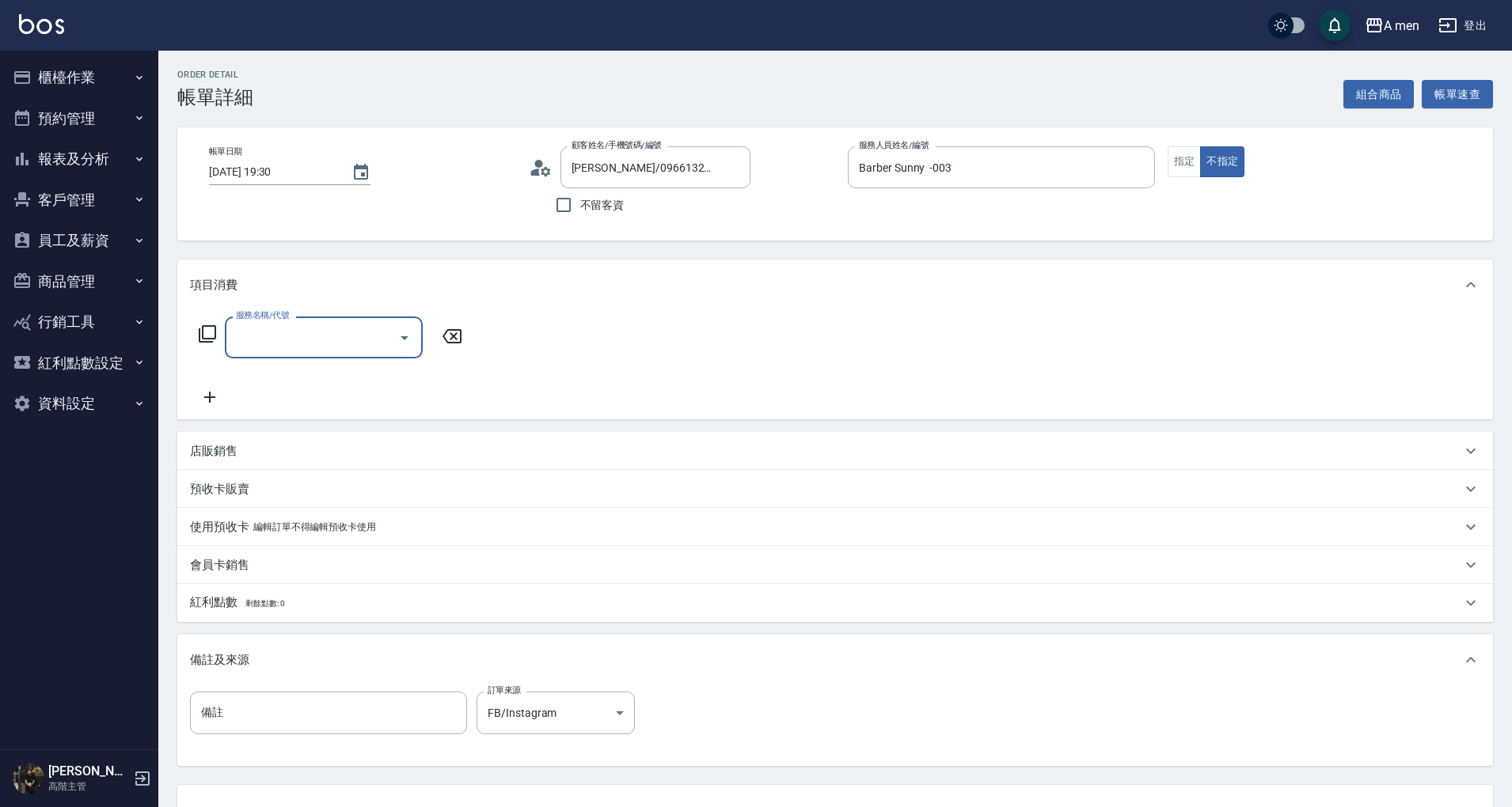
click at [272, 339] on input "服務名稱/代號" at bounding box center [312, 337] width 160 height 28
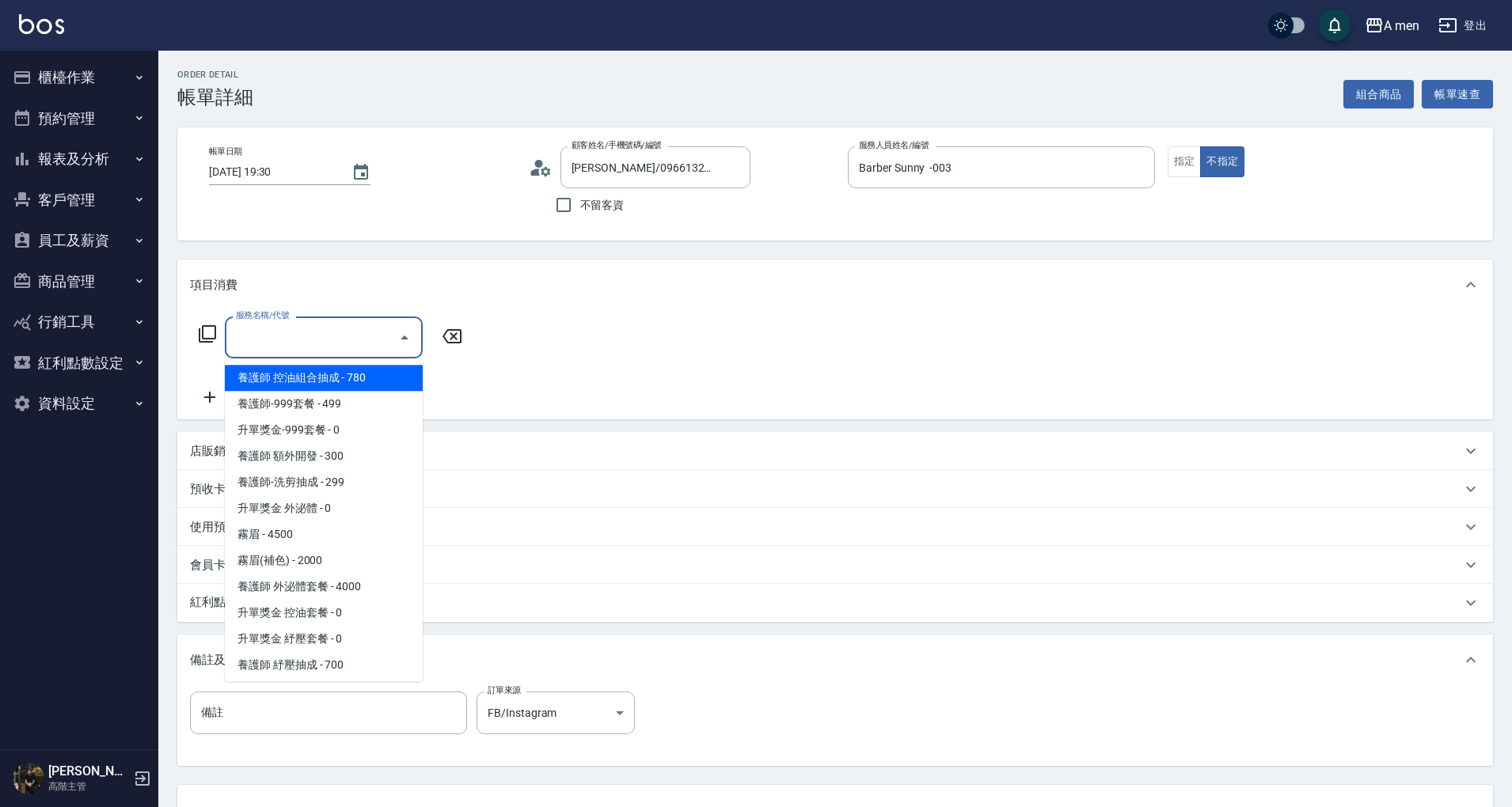
drag, startPoint x: 828, startPoint y: 351, endPoint x: 999, endPoint y: 280, distance: 185.2
click at [833, 346] on div "服務名稱/代號 服務名稱/代號" at bounding box center [835, 365] width 1316 height 109
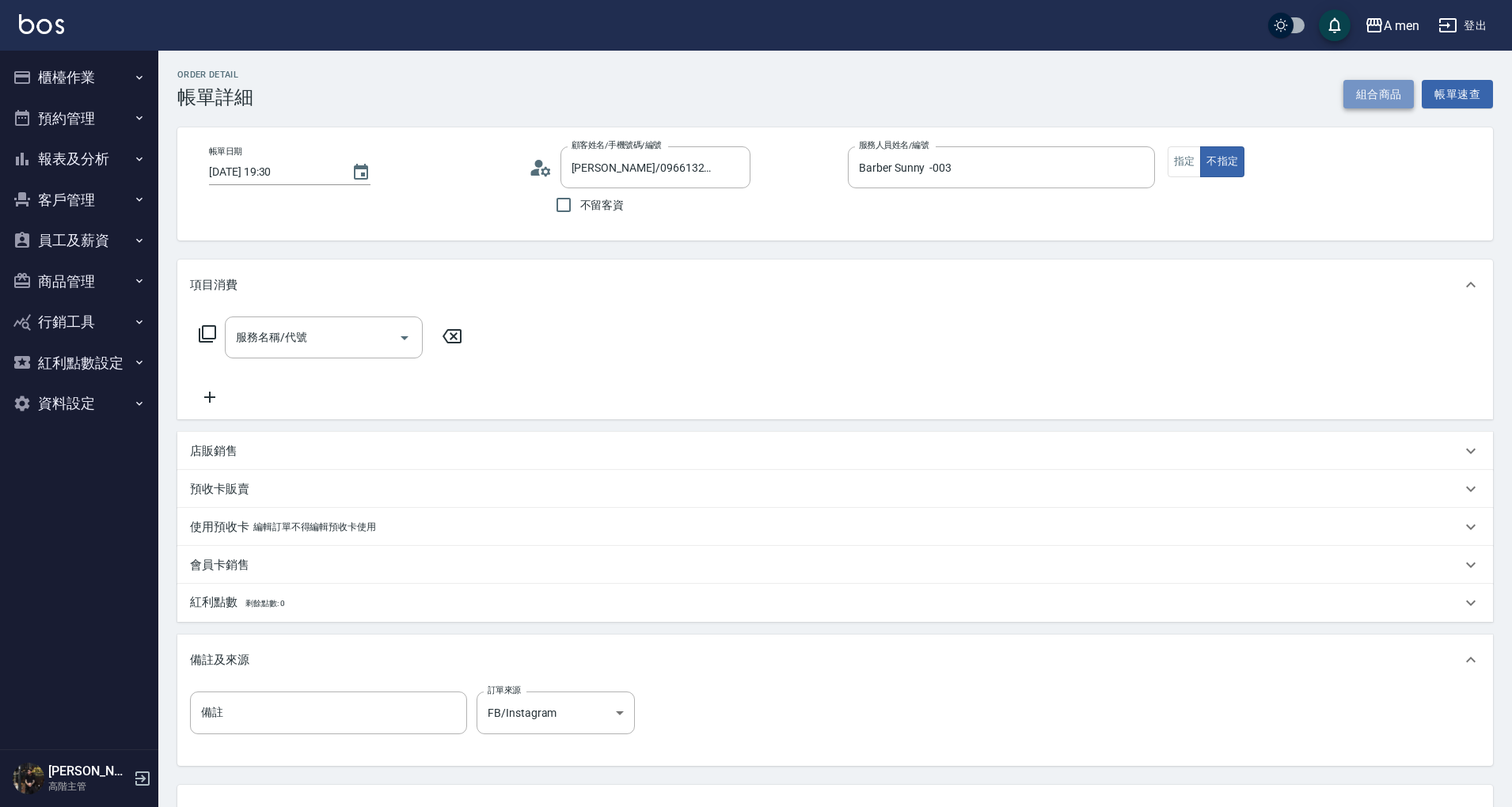
click at [1394, 82] on button "組合商品" at bounding box center [1380, 94] width 72 height 30
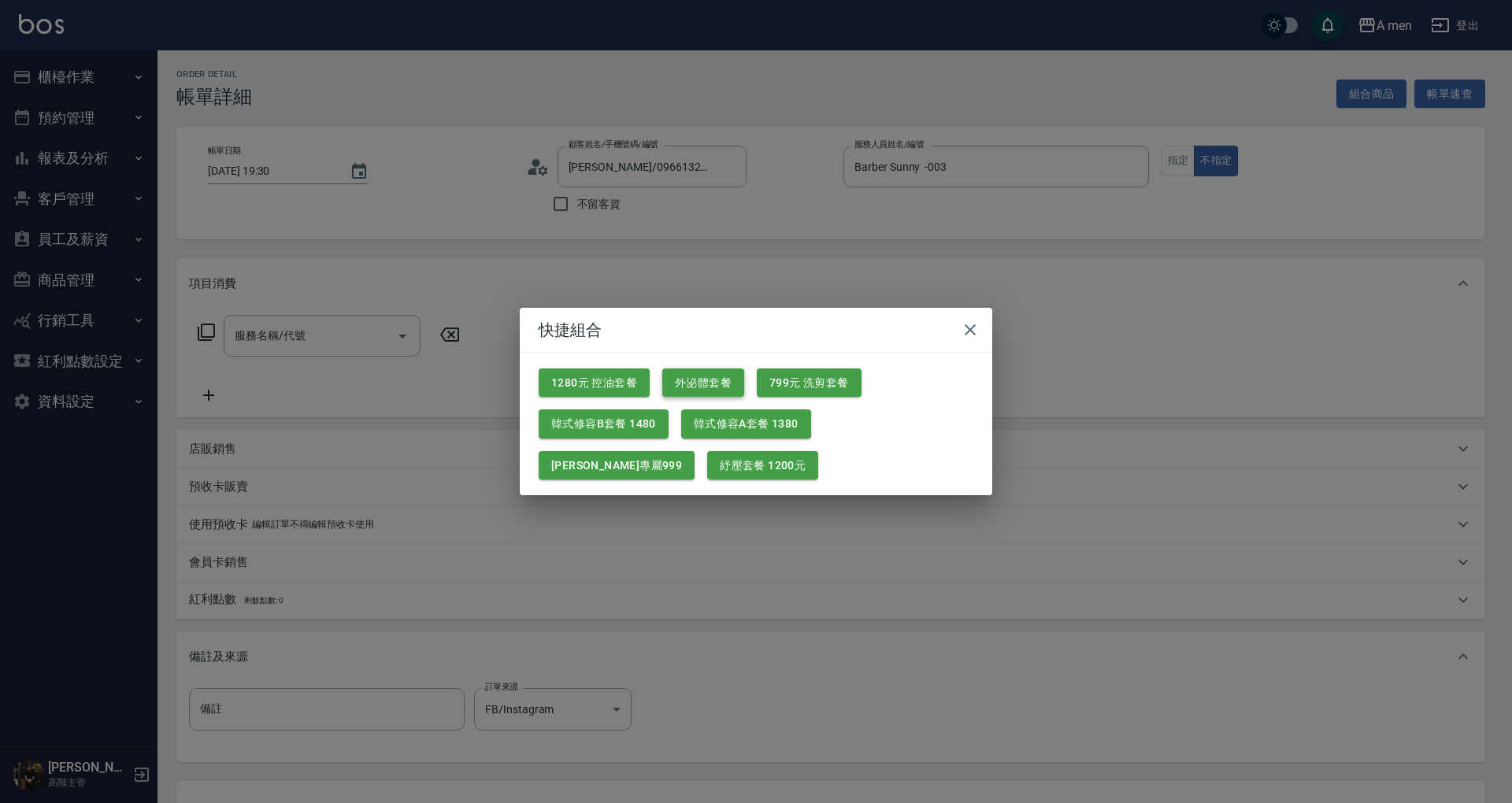
drag, startPoint x: 788, startPoint y: 371, endPoint x: 737, endPoint y: 385, distance: 52.9
click at [789, 370] on button "799元 洗剪套餐" at bounding box center [809, 383] width 105 height 29
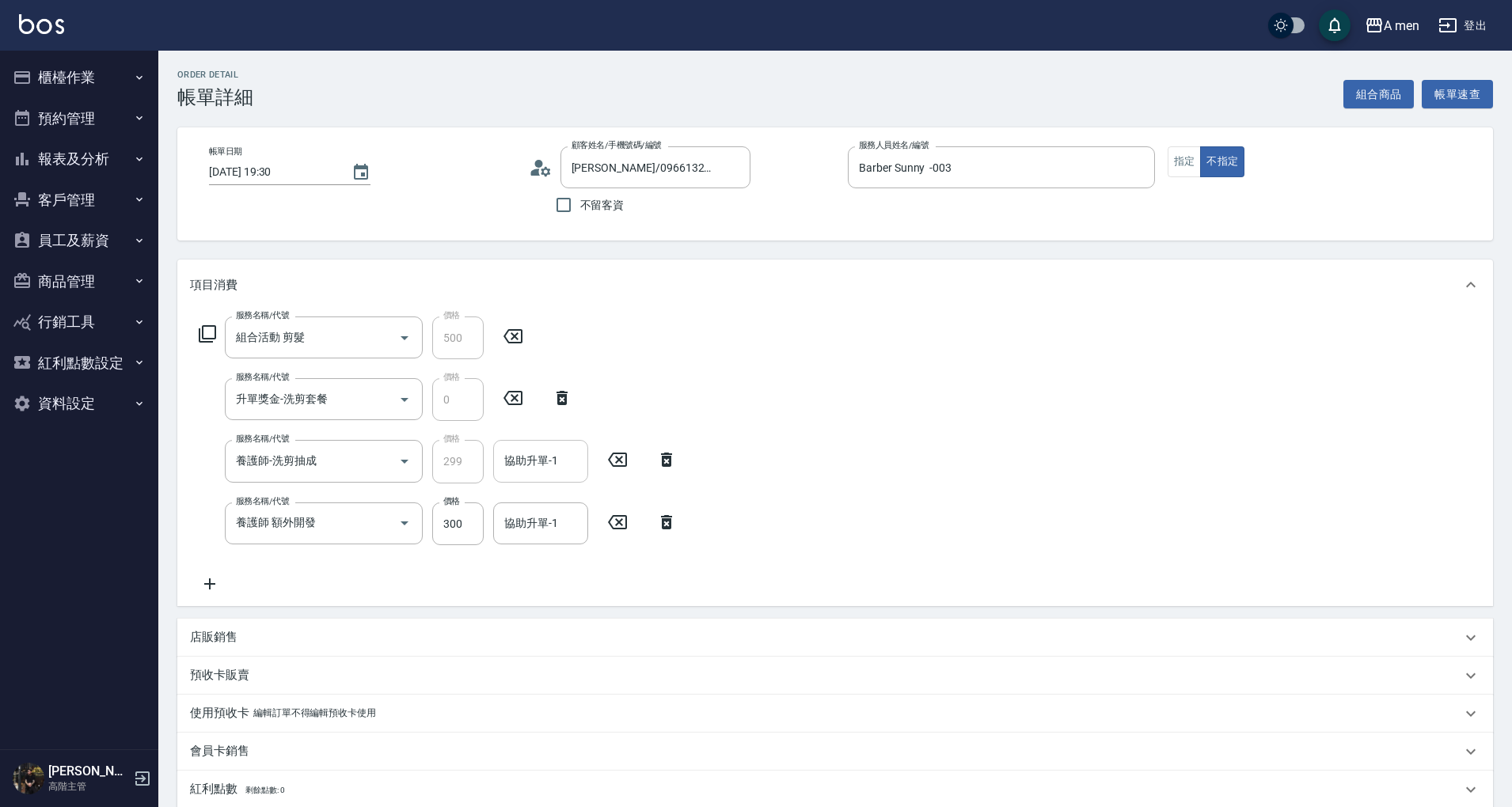
drag, startPoint x: 671, startPoint y: 522, endPoint x: 551, endPoint y: 473, distance: 129.6
click at [670, 522] on icon at bounding box center [667, 522] width 11 height 14
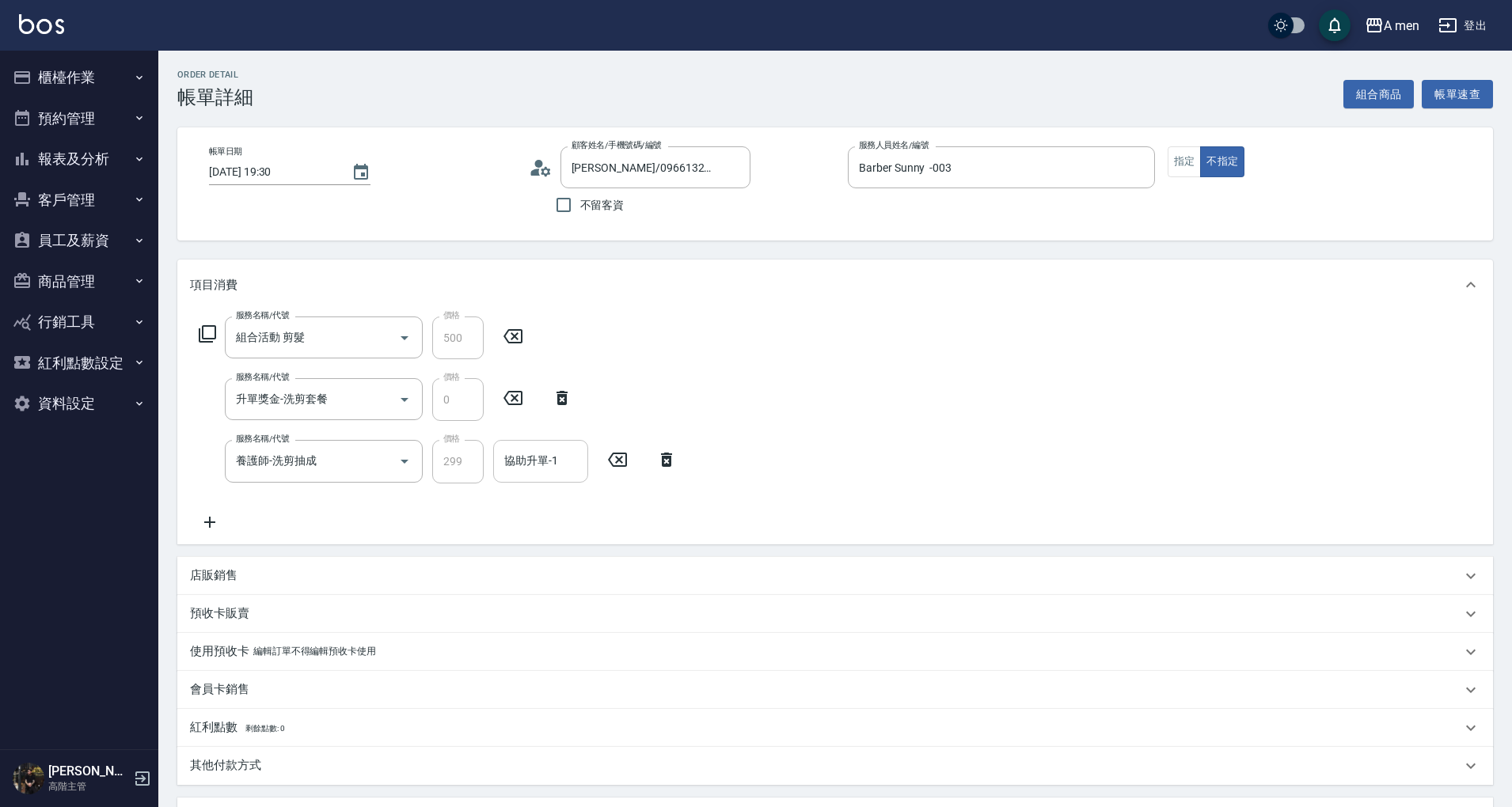
click at [538, 467] on input "協助升單-1" at bounding box center [541, 461] width 81 height 28
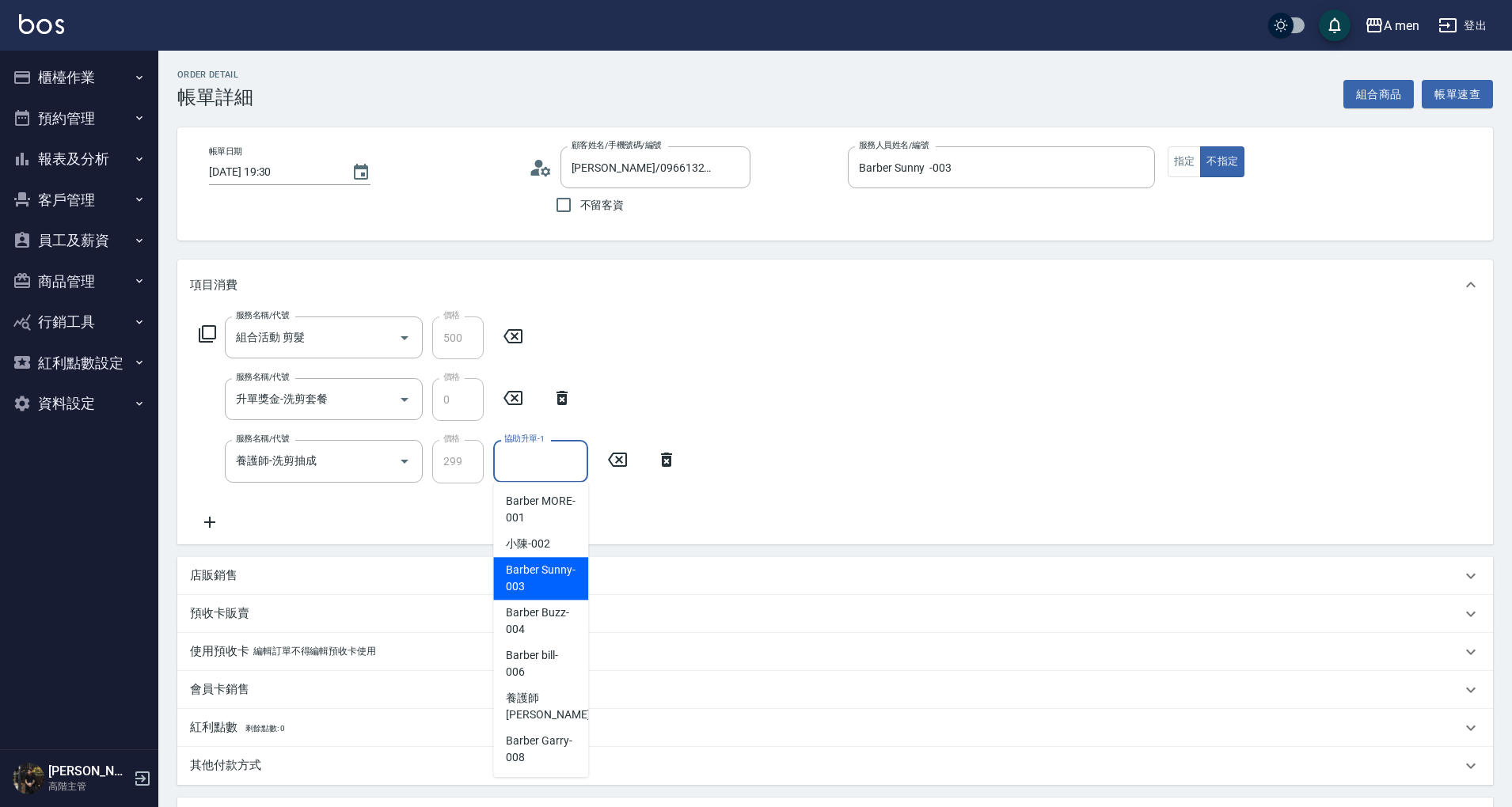
click at [549, 560] on div "Barber Sunny -003" at bounding box center [541, 579] width 95 height 43
type input "Barber Sunny -003"
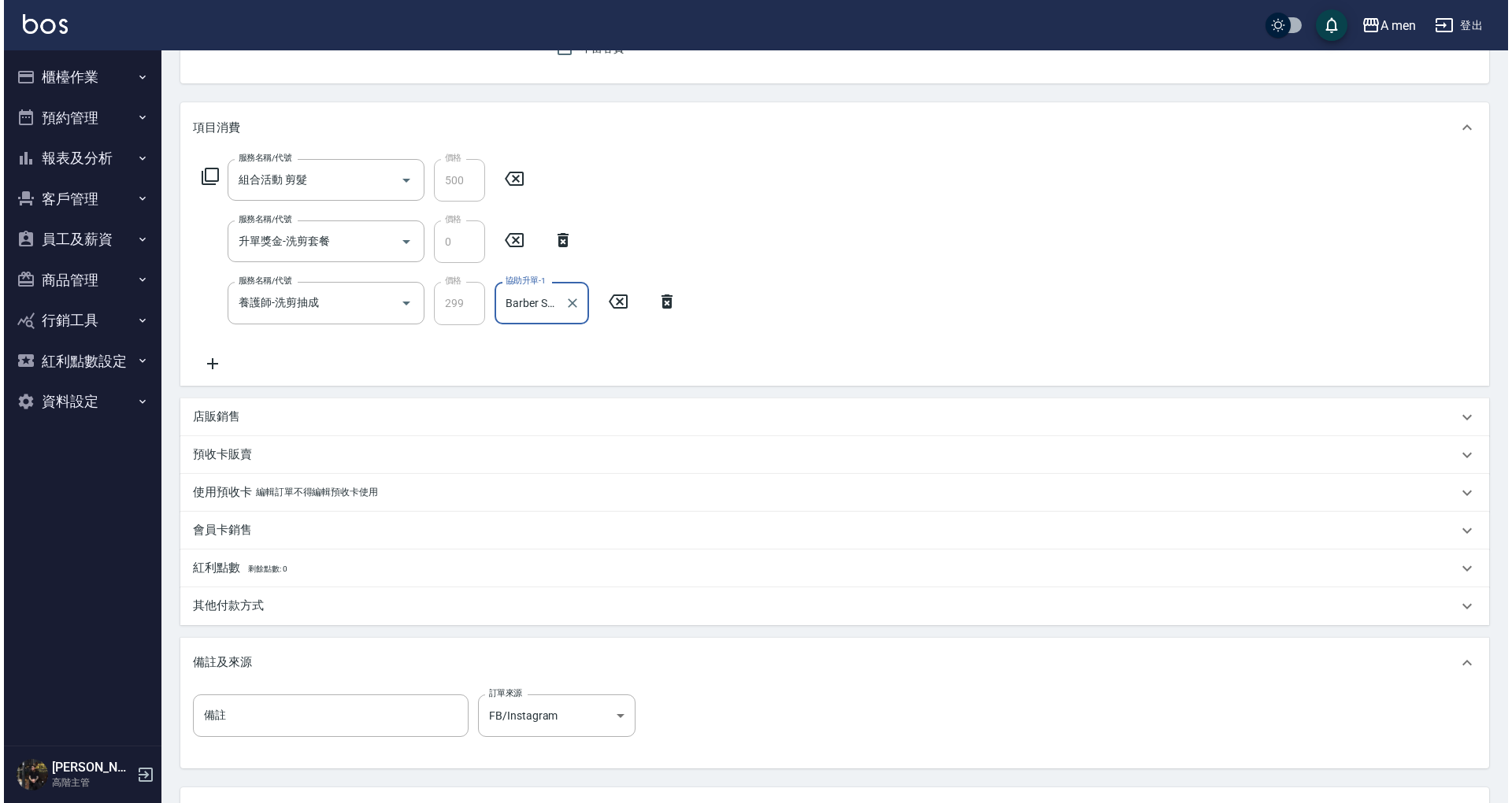
scroll to position [289, 0]
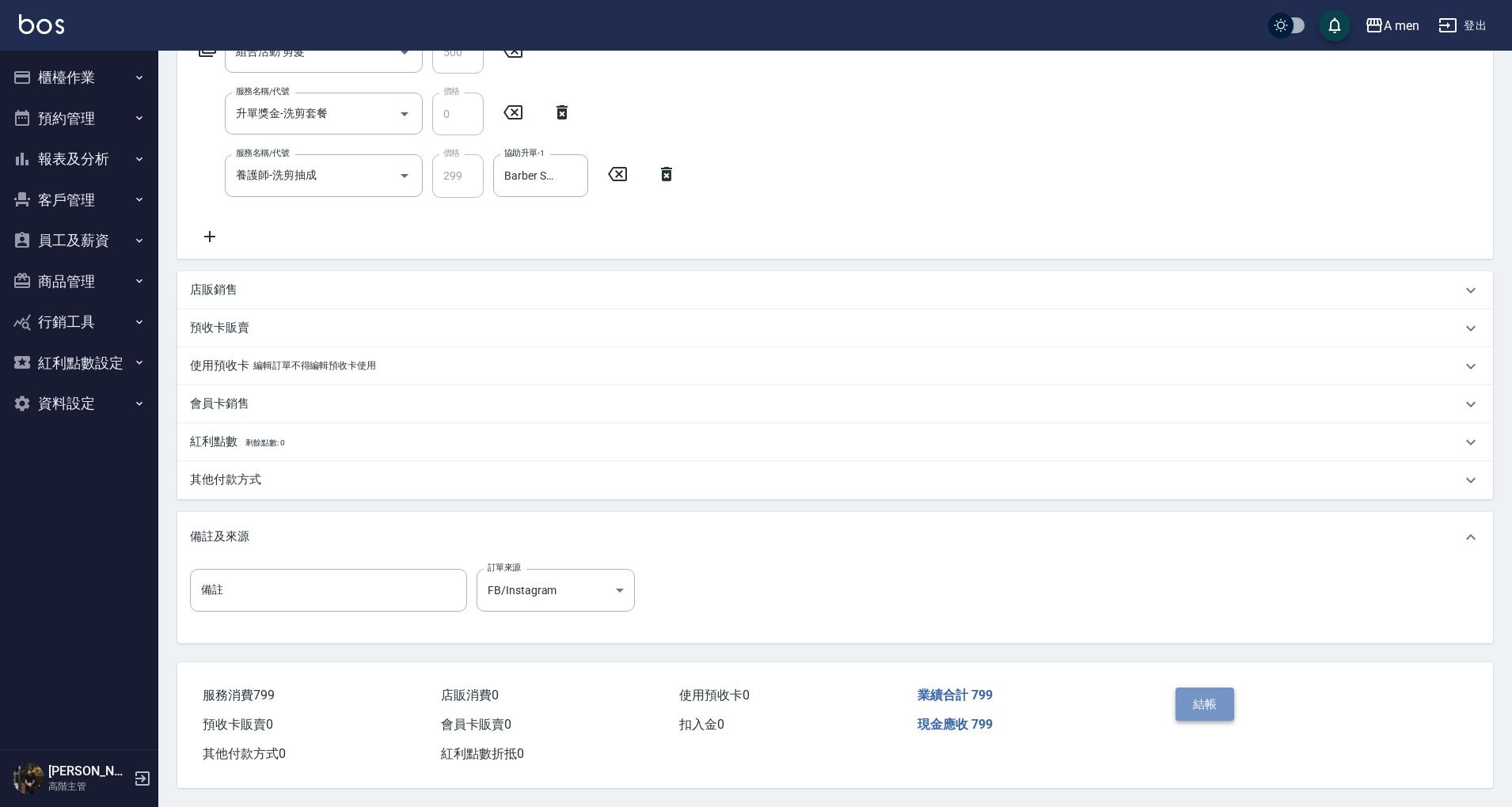
click at [1212, 691] on button "結帳" at bounding box center [1205, 704] width 59 height 33
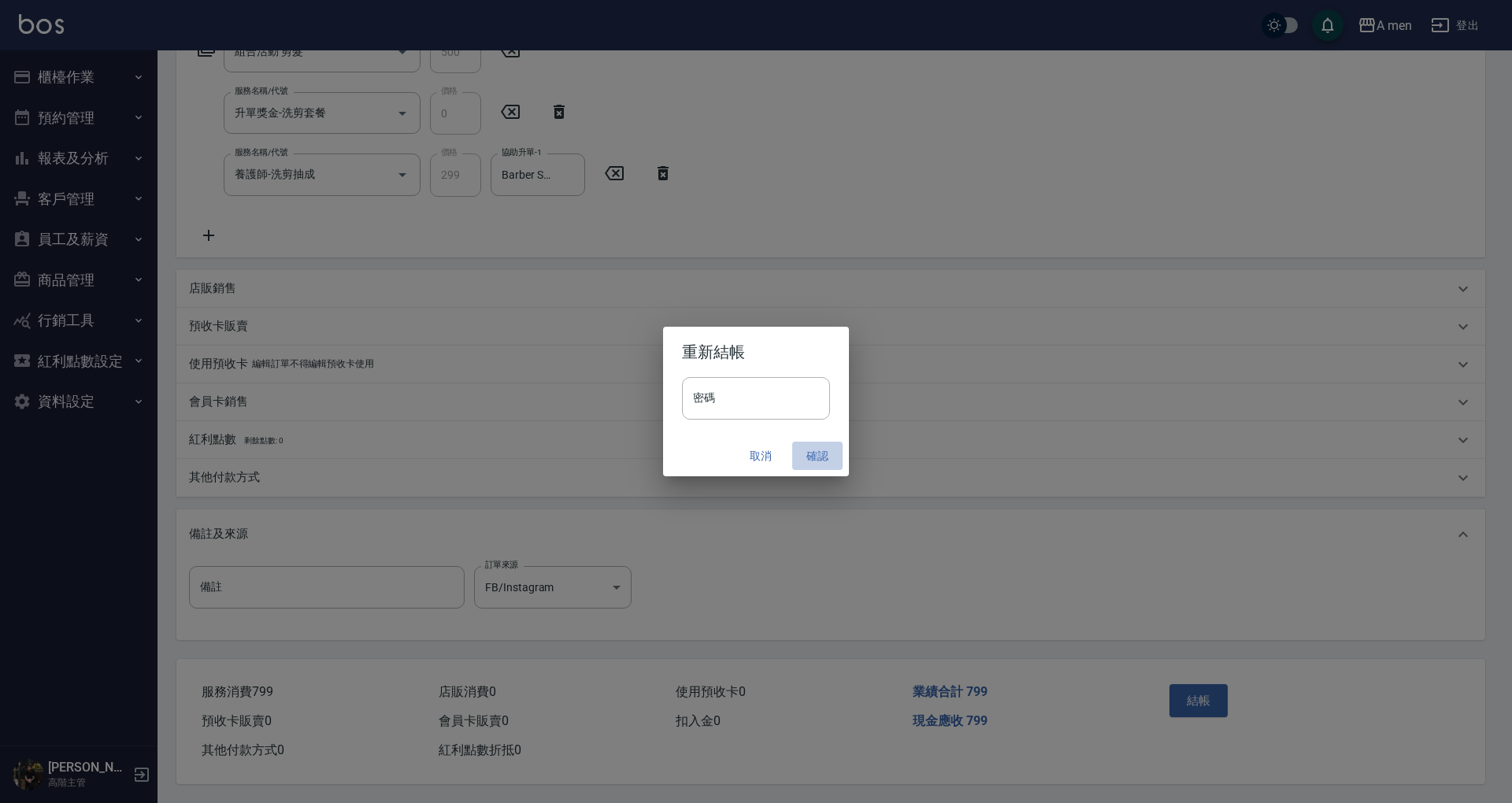
click at [818, 460] on button "確認" at bounding box center [817, 456] width 51 height 29
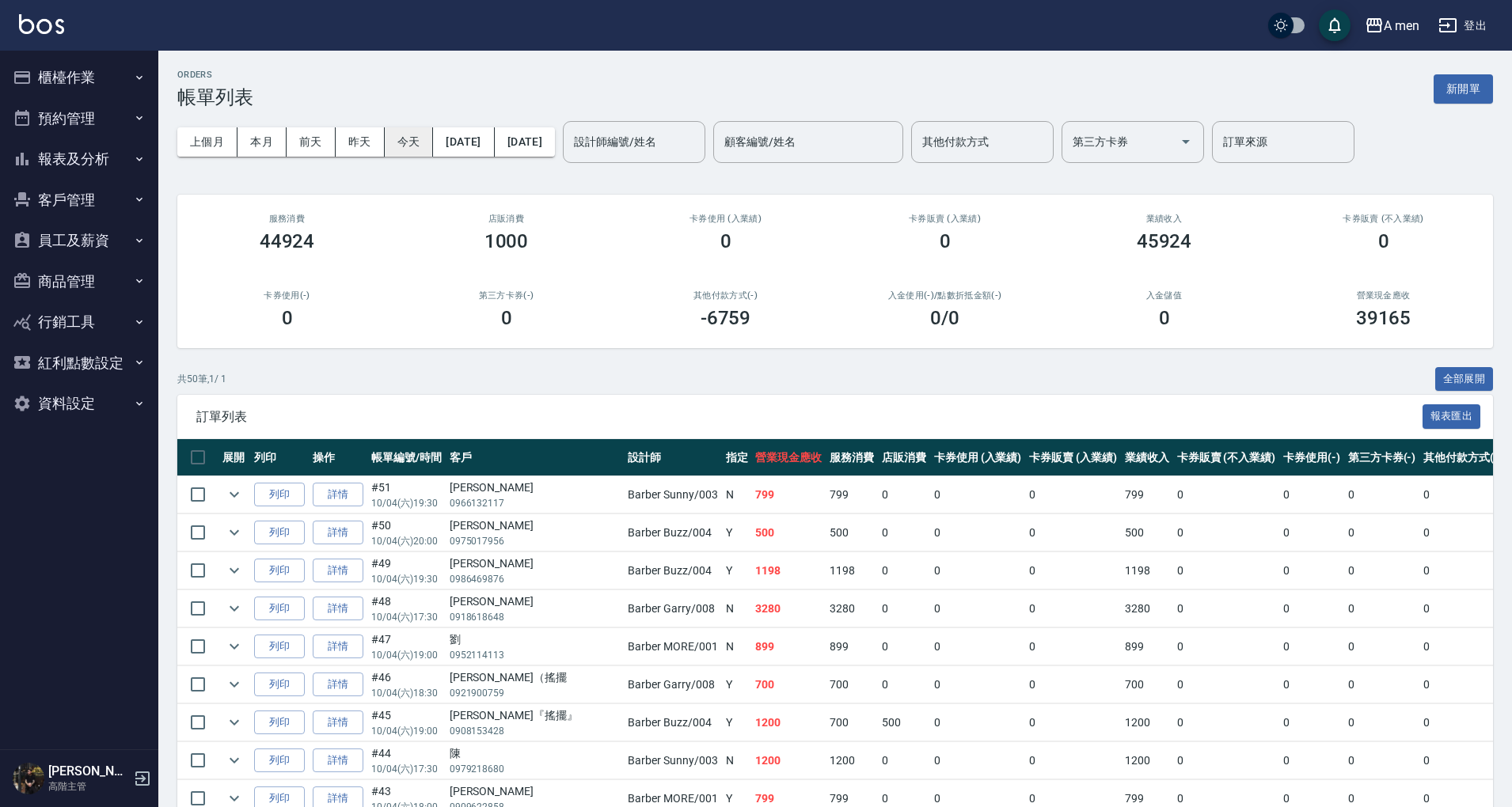
click at [427, 139] on button "今天" at bounding box center [409, 141] width 49 height 30
click at [414, 140] on button "今天" at bounding box center [409, 141] width 49 height 30
click at [705, 135] on div "設計師編號/姓名" at bounding box center [634, 141] width 142 height 42
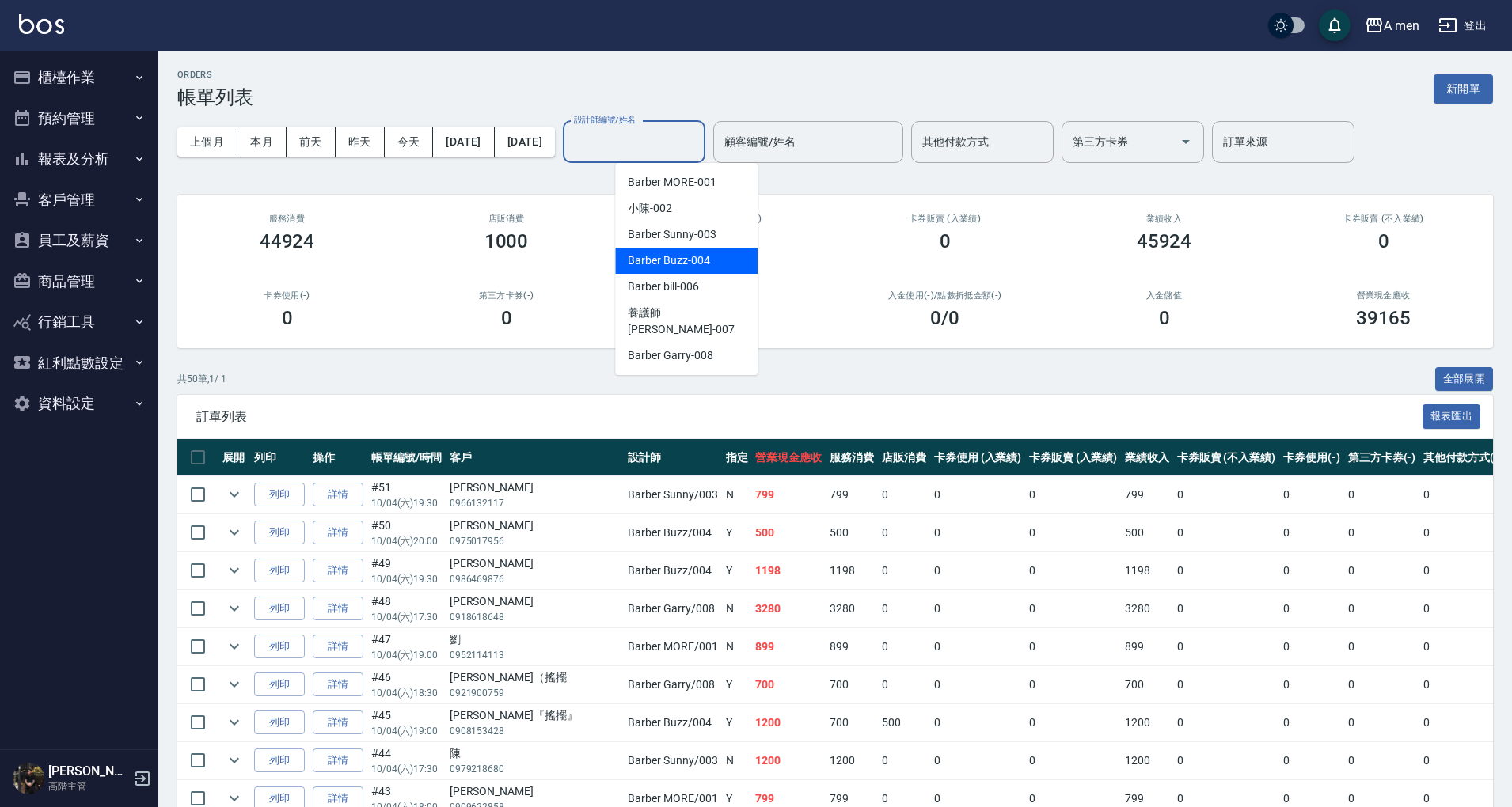
click at [731, 261] on div "Barber Buzz -004" at bounding box center [686, 260] width 142 height 26
type input "Barber Buzz-004"
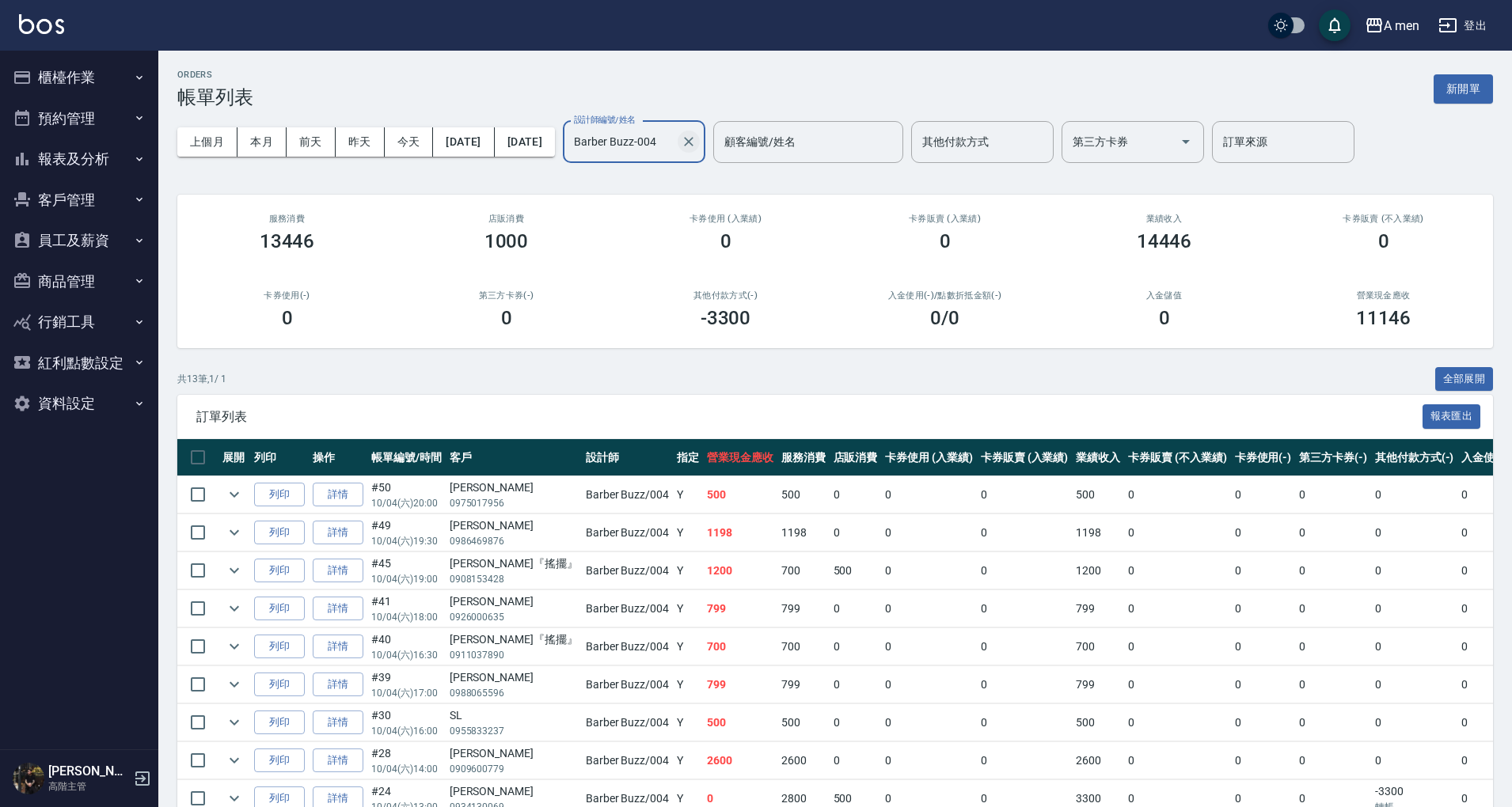
click at [696, 134] on icon "Clear" at bounding box center [689, 141] width 16 height 16
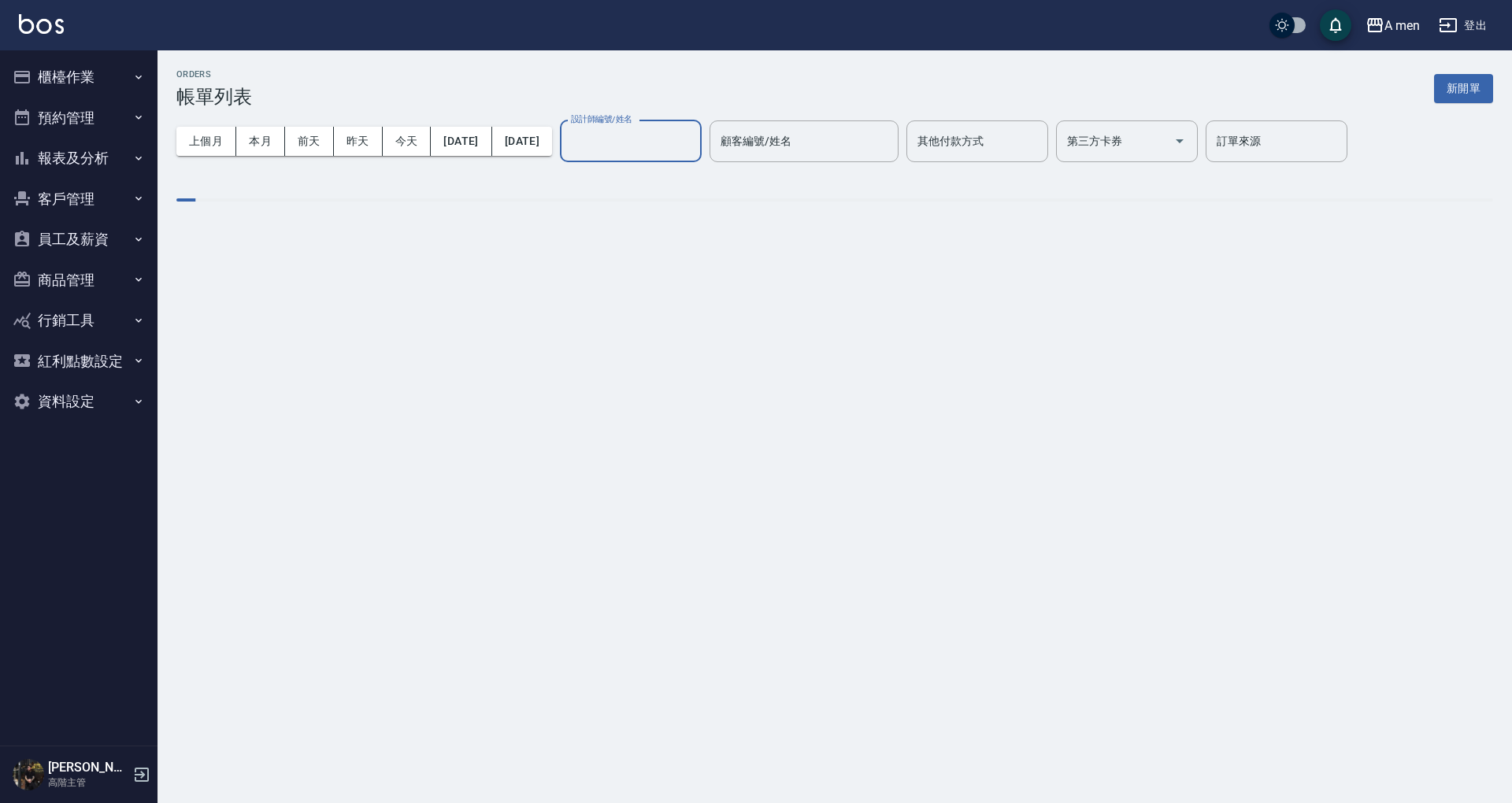
click at [667, 140] on input "設計師編號/姓名" at bounding box center [630, 141] width 127 height 28
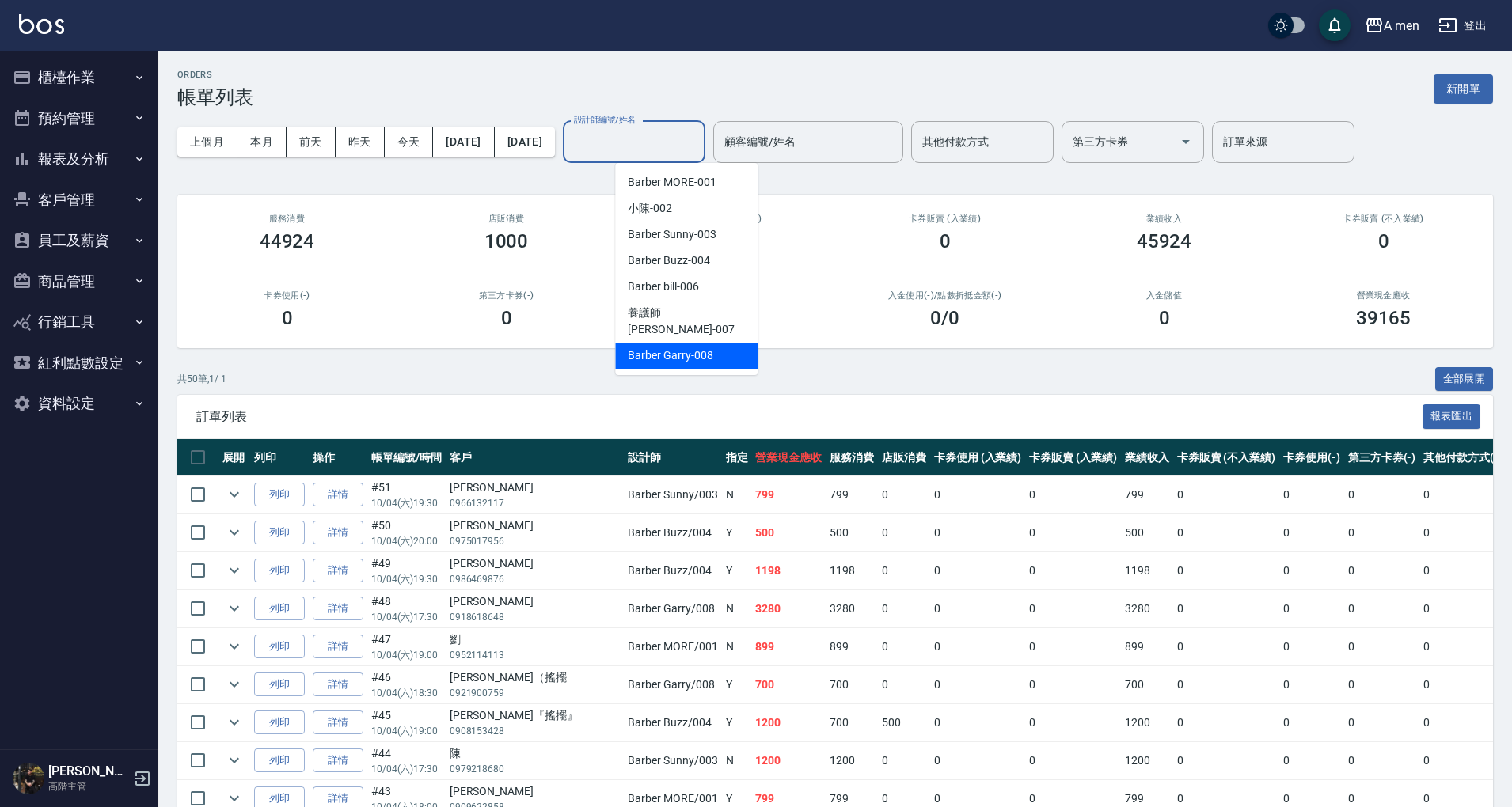
click at [692, 347] on span "Barber Garry -008" at bounding box center [670, 355] width 85 height 17
type input "Barber Garry-008"
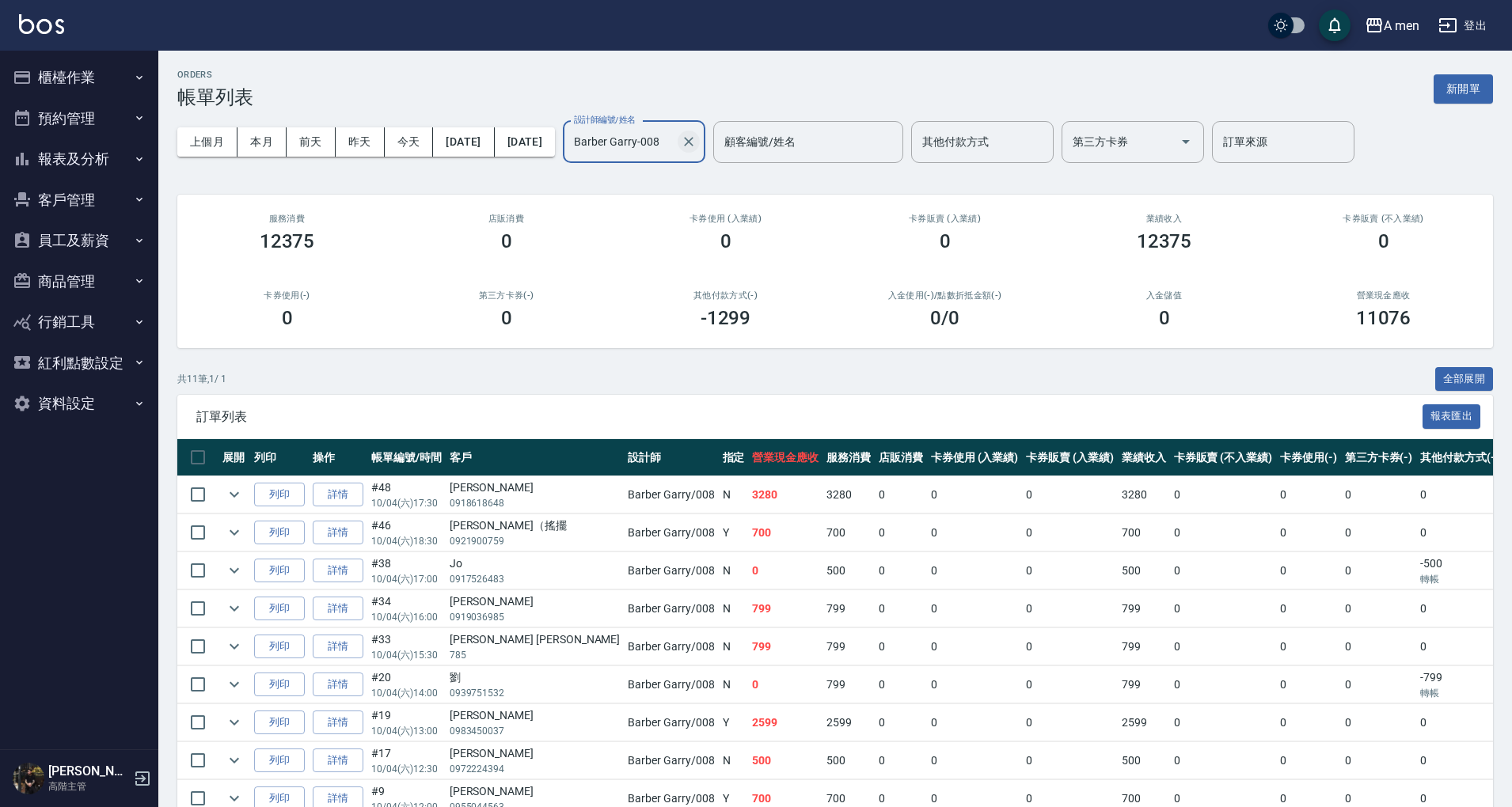
click at [696, 140] on icon "Clear" at bounding box center [689, 141] width 16 height 16
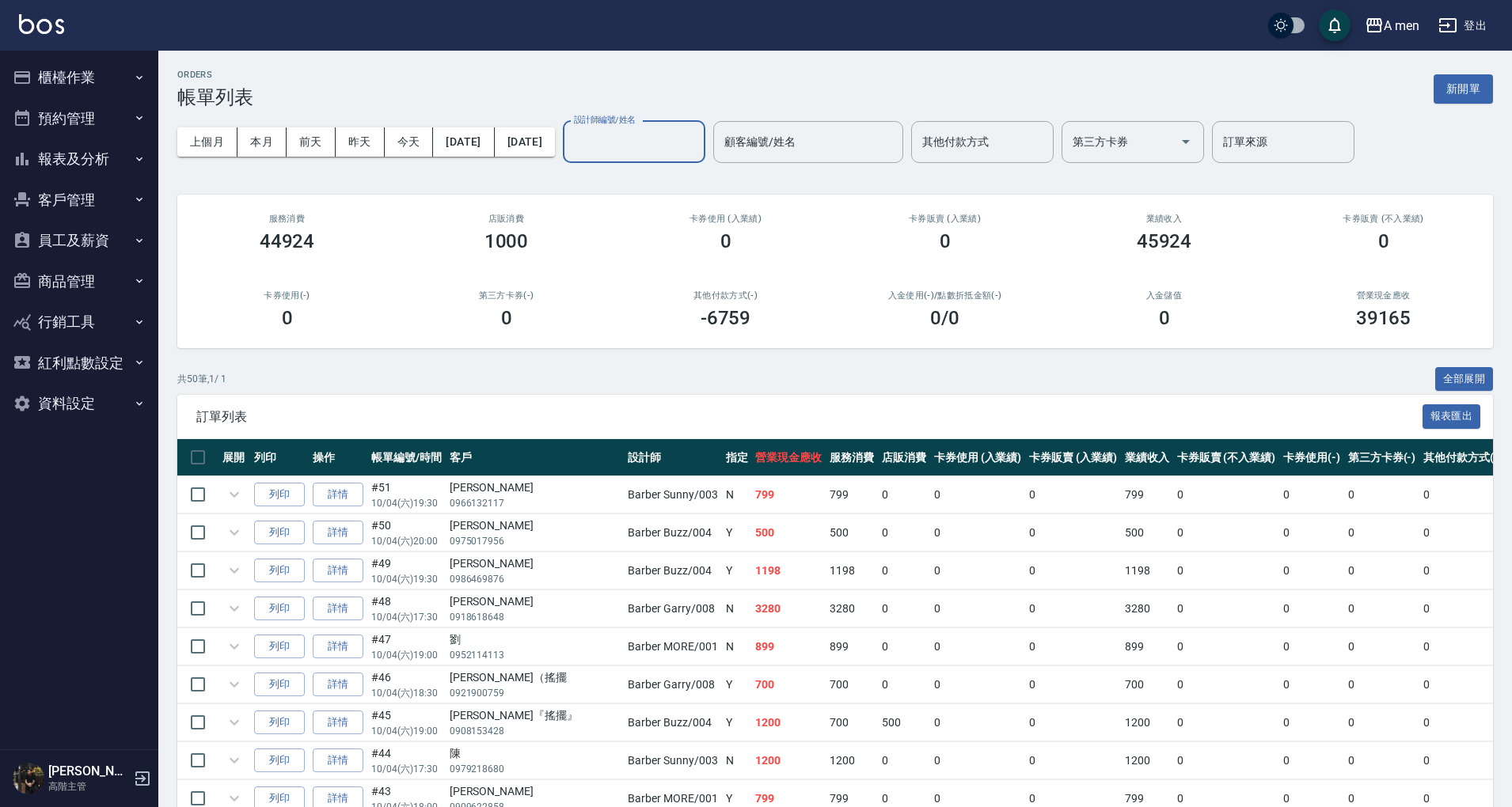
click at [663, 149] on input "設計師編號/姓名" at bounding box center [634, 141] width 128 height 28
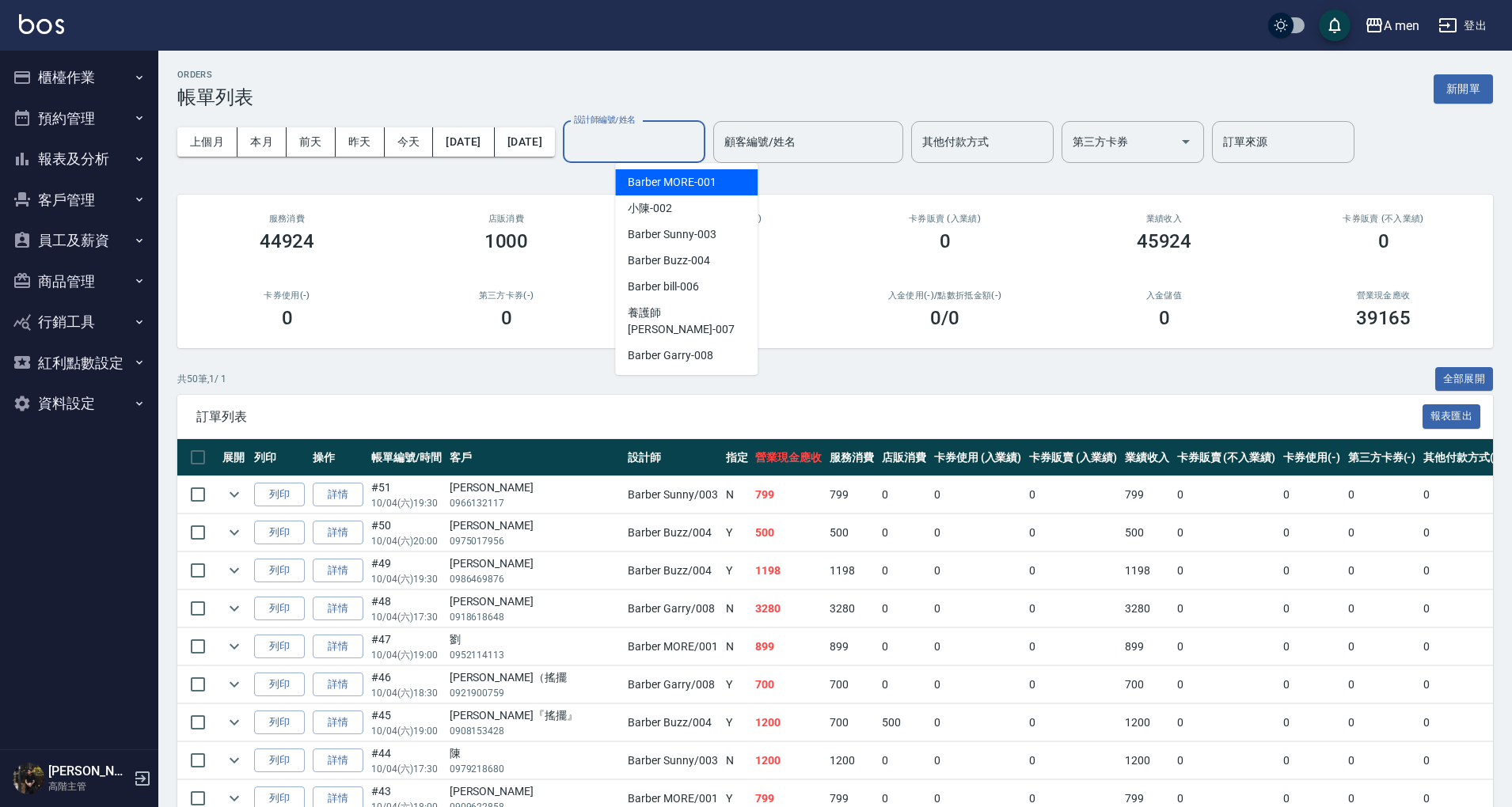
click at [710, 185] on span "Barber MORE -001" at bounding box center [671, 183] width 88 height 17
type input "Barber MORE-001"
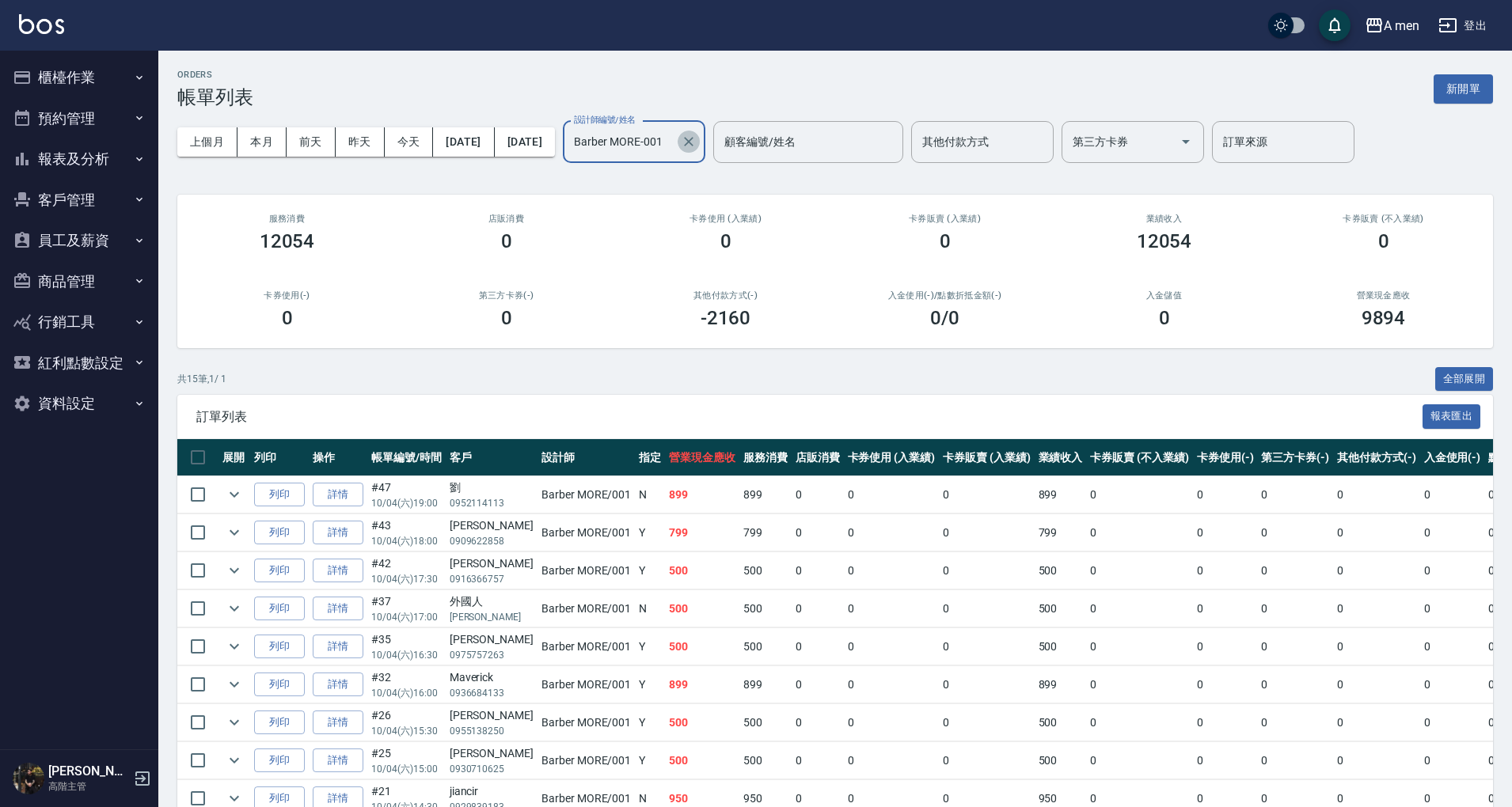
click at [696, 140] on icon "Clear" at bounding box center [689, 141] width 16 height 16
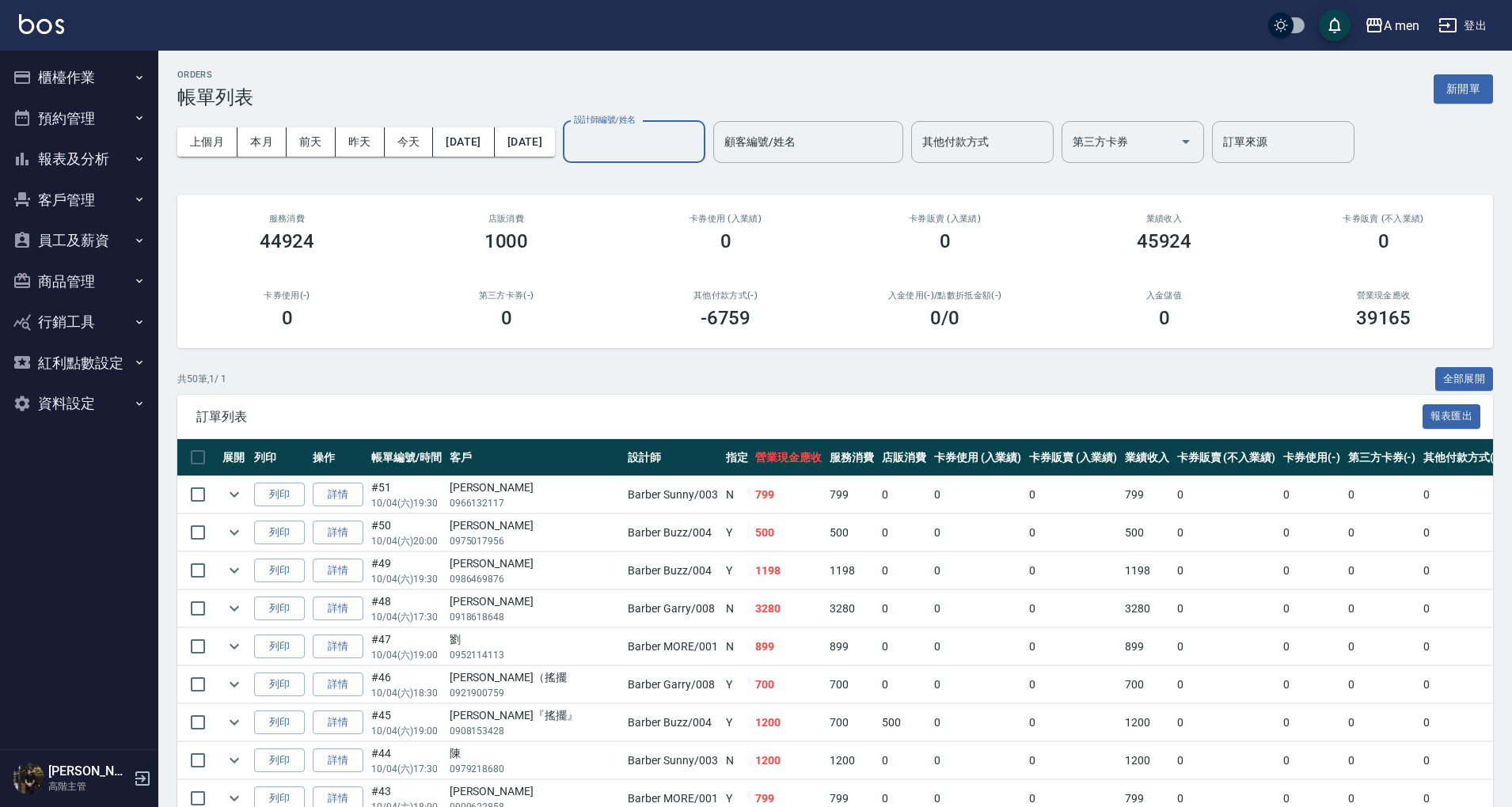
click at [649, 133] on input "設計師編號/姓名" at bounding box center [634, 141] width 128 height 28
click at [537, 240] on div "1000" at bounding box center [506, 241] width 182 height 22
click at [76, 115] on button "預約管理" at bounding box center [79, 119] width 146 height 41
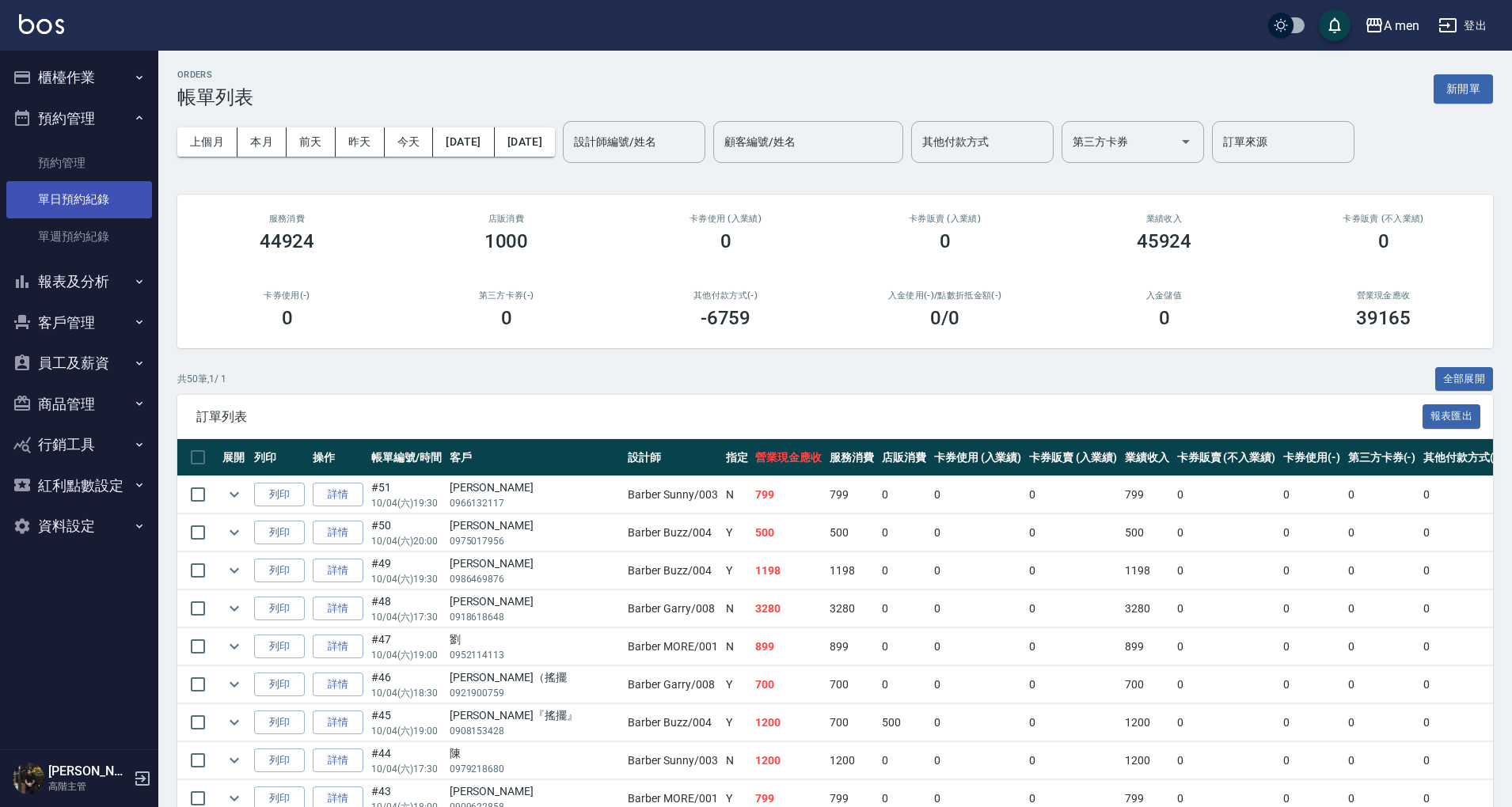
click at [109, 188] on link "單日預約紀錄" at bounding box center [79, 200] width 146 height 37
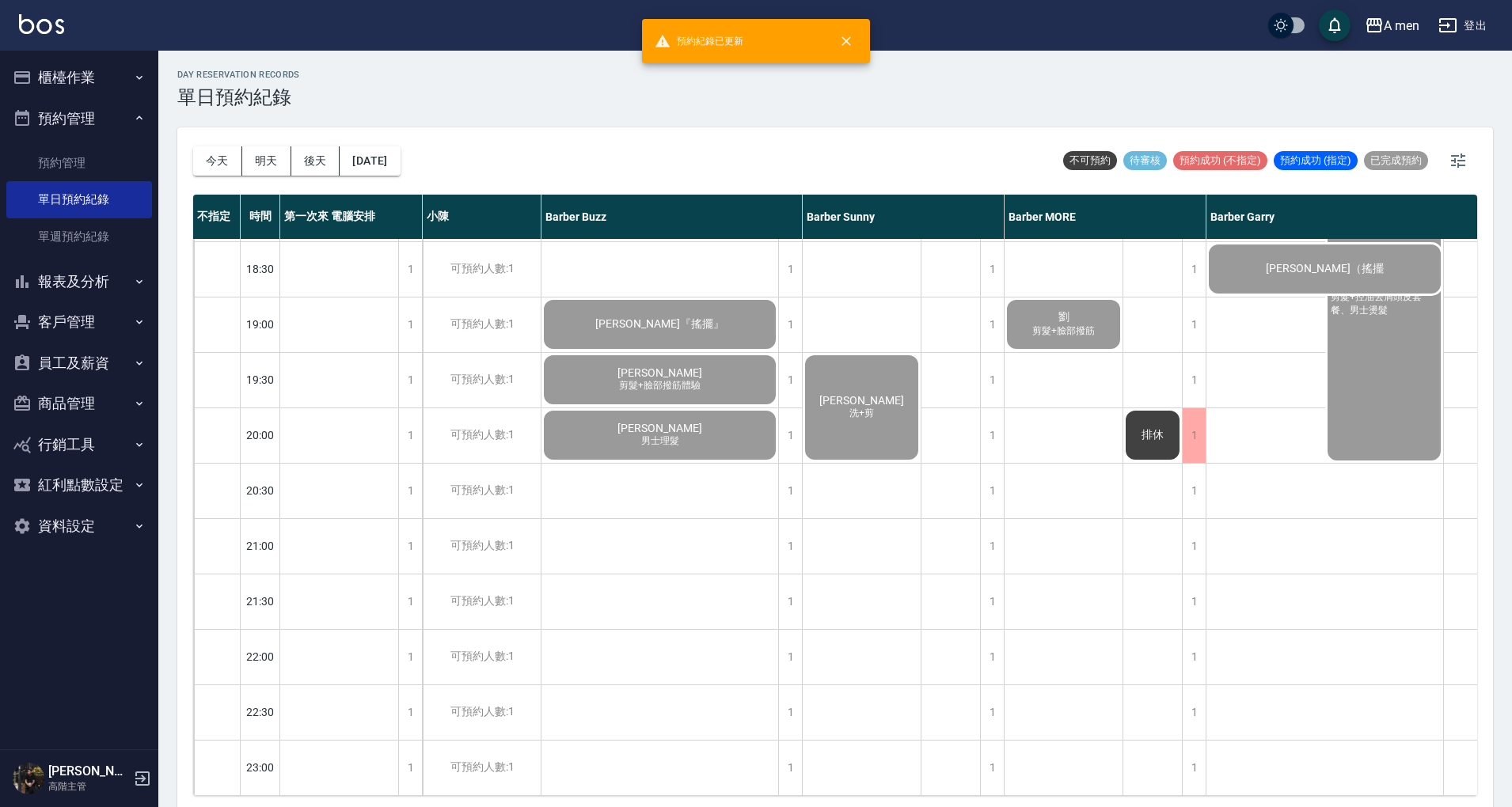
scroll to position [317, 0]
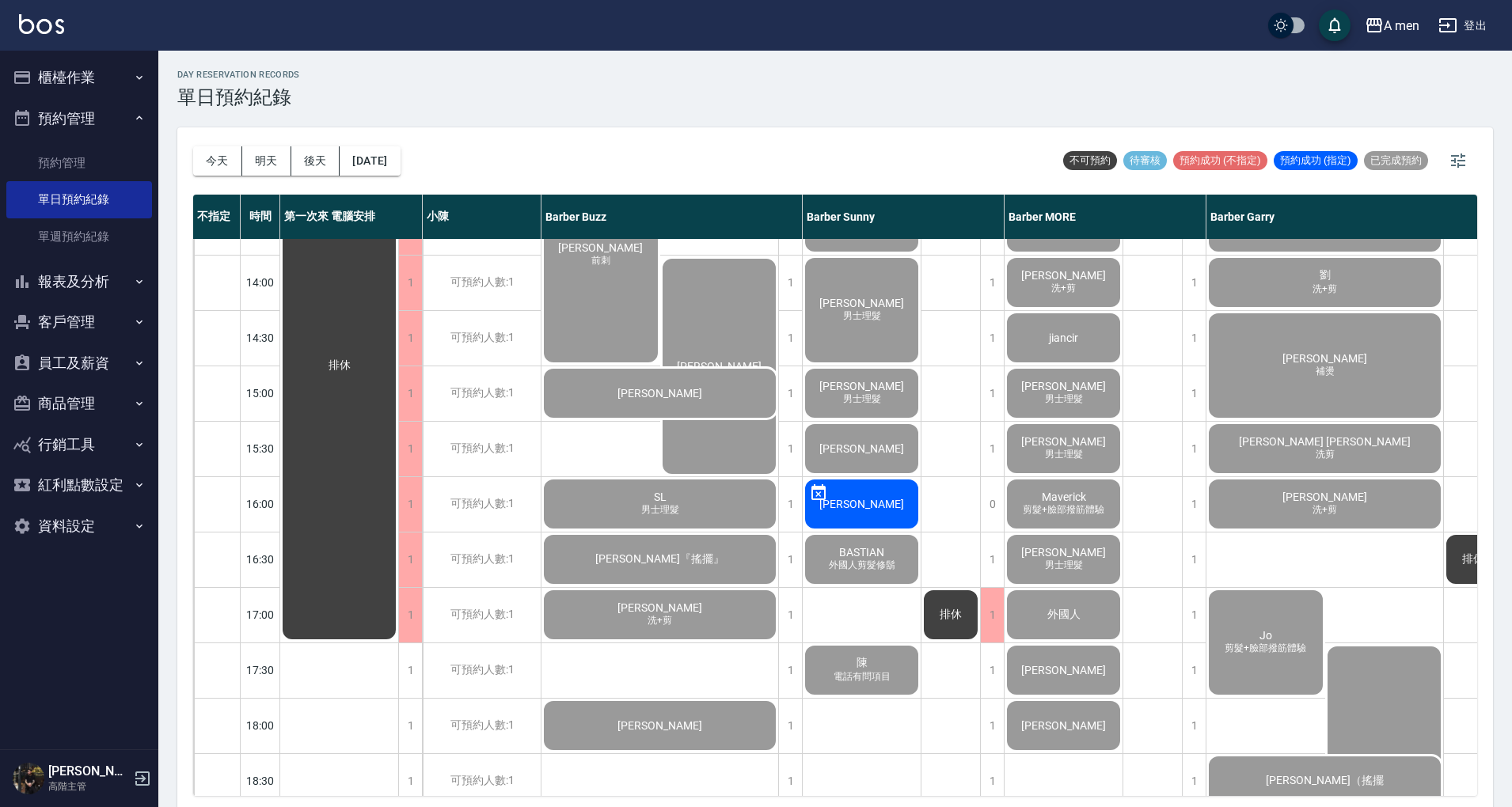
click at [113, 76] on button "櫃檯作業" at bounding box center [79, 78] width 146 height 41
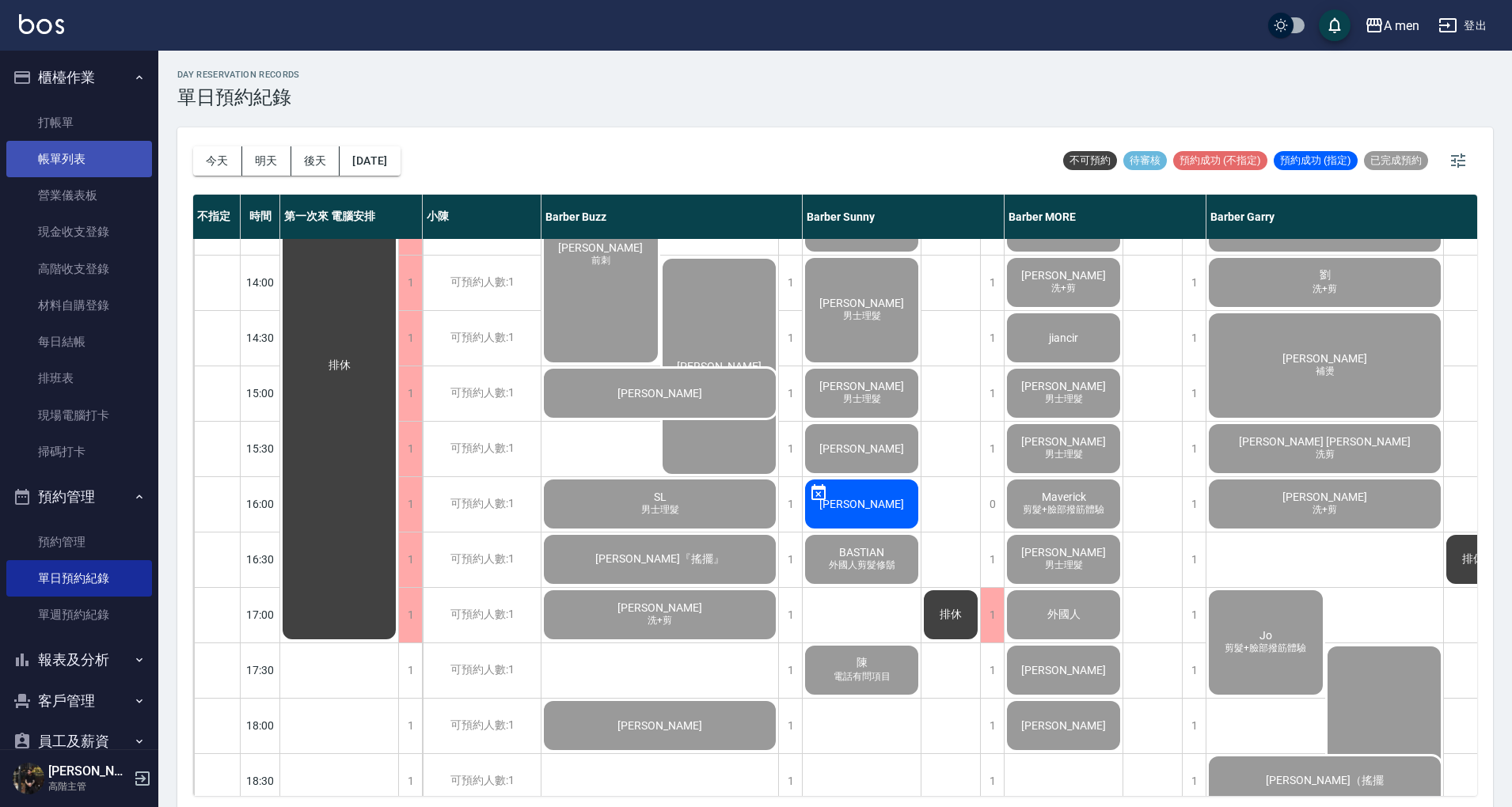
click at [92, 154] on link "帳單列表" at bounding box center [79, 158] width 146 height 37
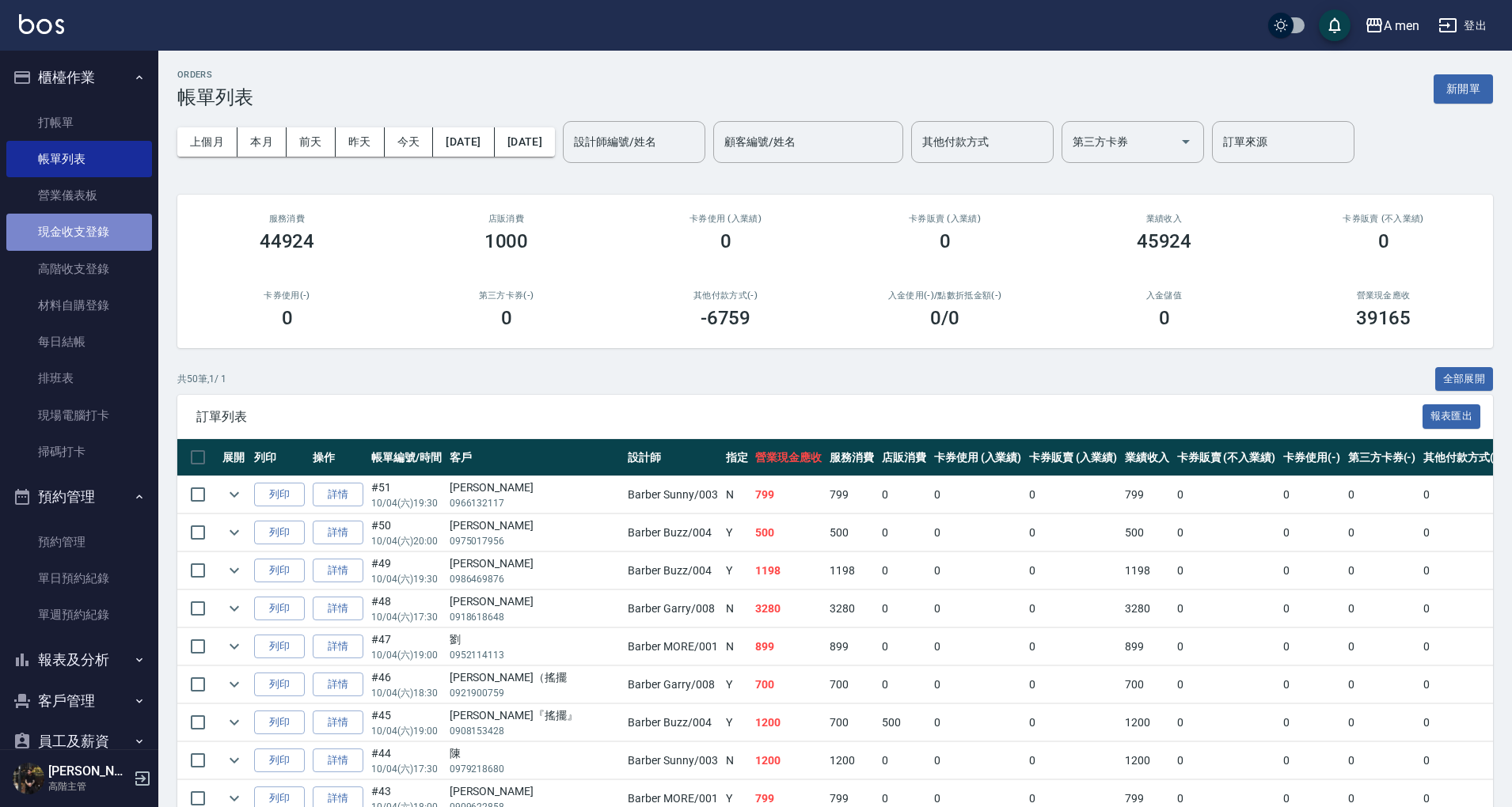
click at [106, 237] on link "現金收支登錄" at bounding box center [79, 232] width 146 height 37
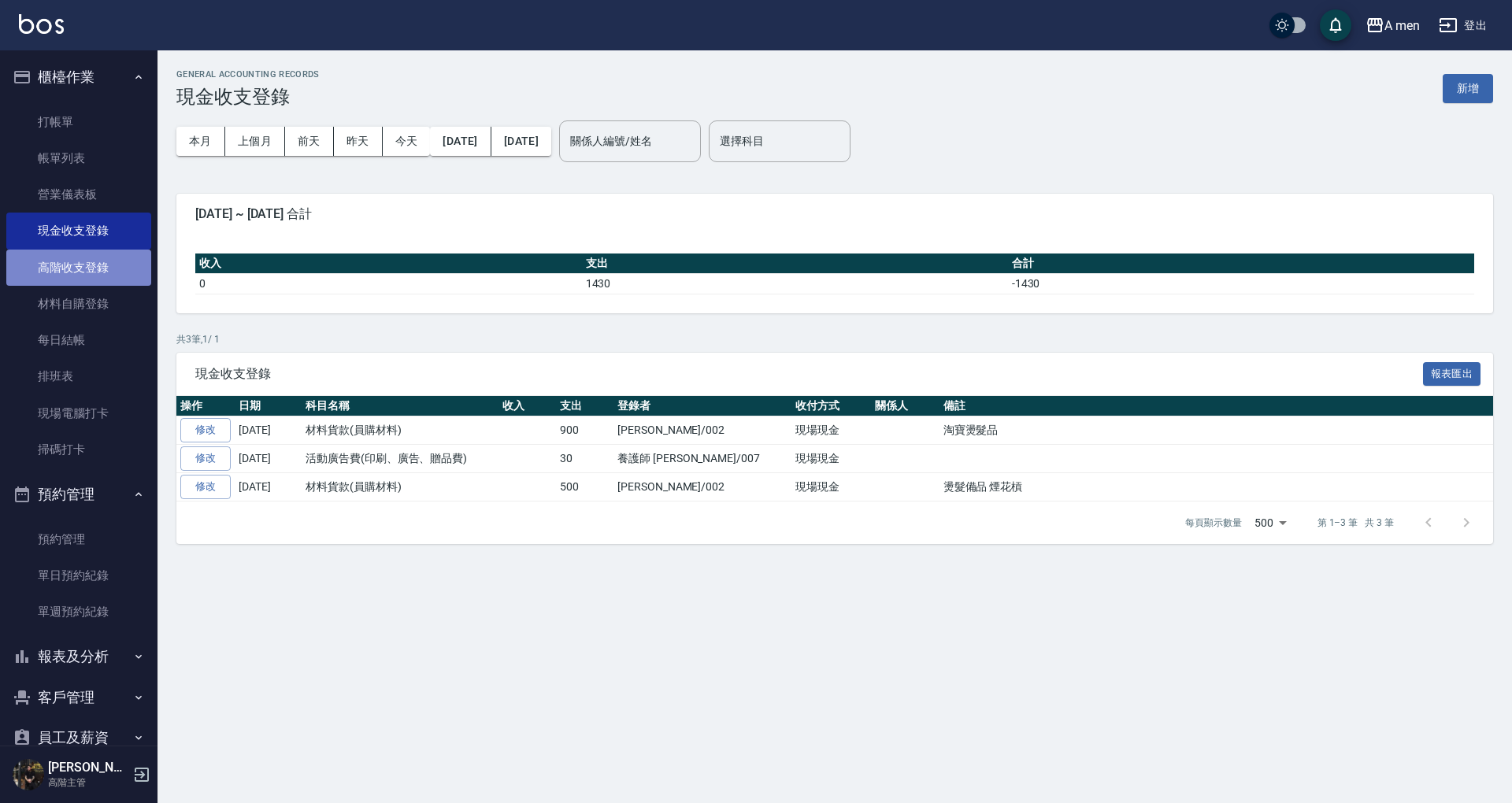
click at [87, 282] on link "高階收支登錄" at bounding box center [78, 267] width 145 height 36
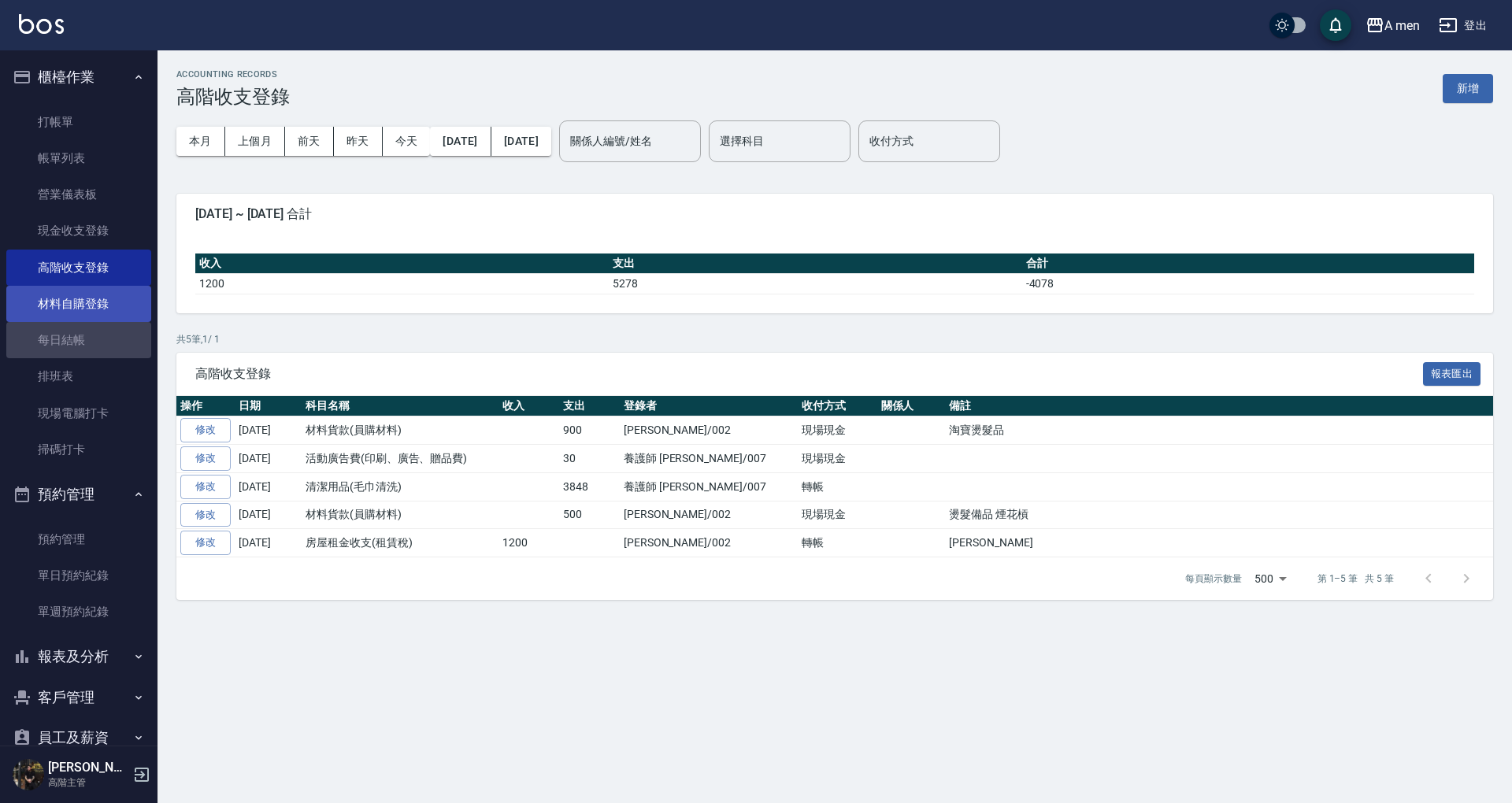
drag, startPoint x: 79, startPoint y: 330, endPoint x: 88, endPoint y: 317, distance: 15.8
click at [78, 331] on link "每日結帳" at bounding box center [78, 340] width 145 height 36
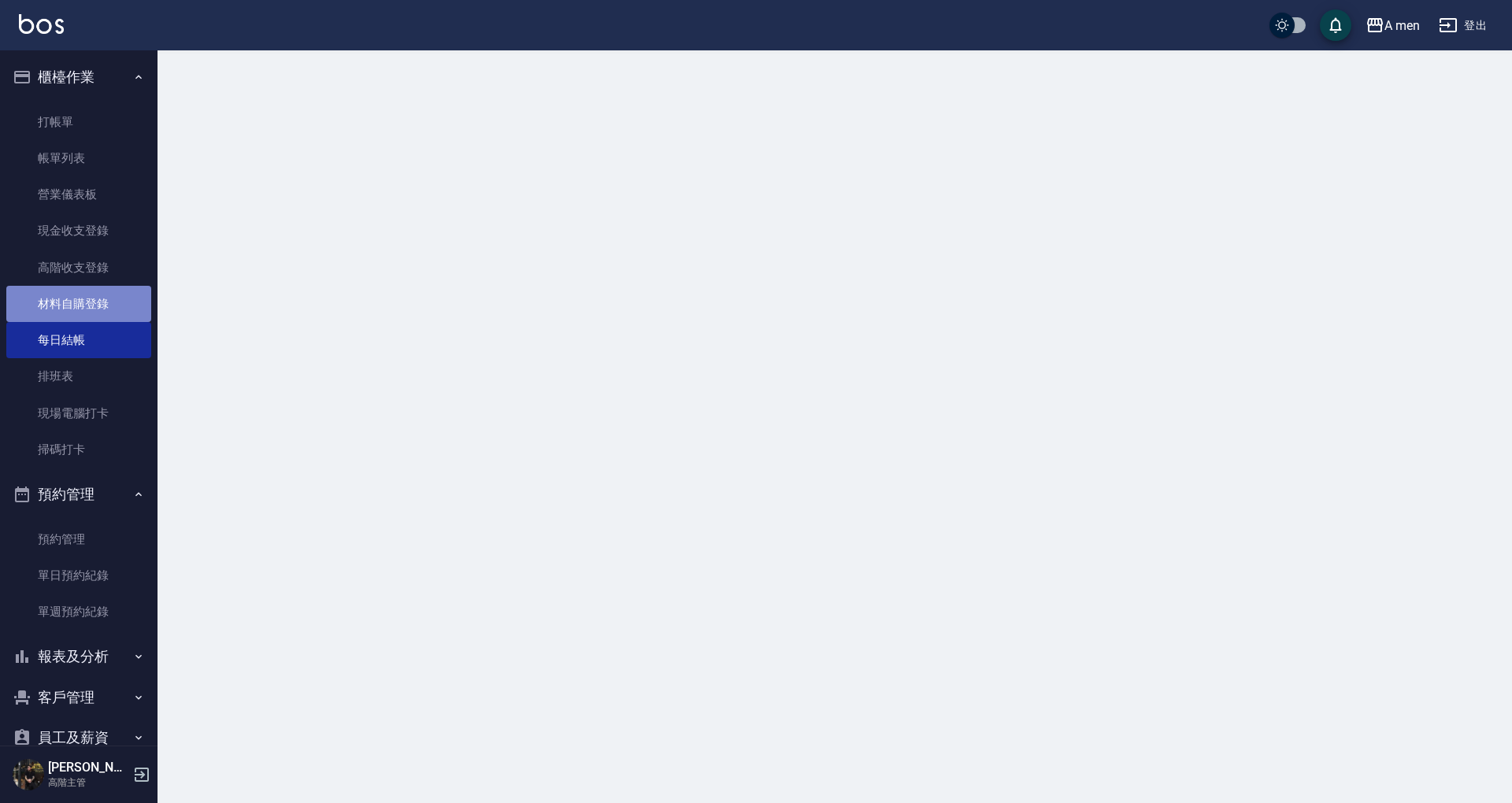
click at [92, 312] on link "材料自購登錄" at bounding box center [78, 304] width 145 height 36
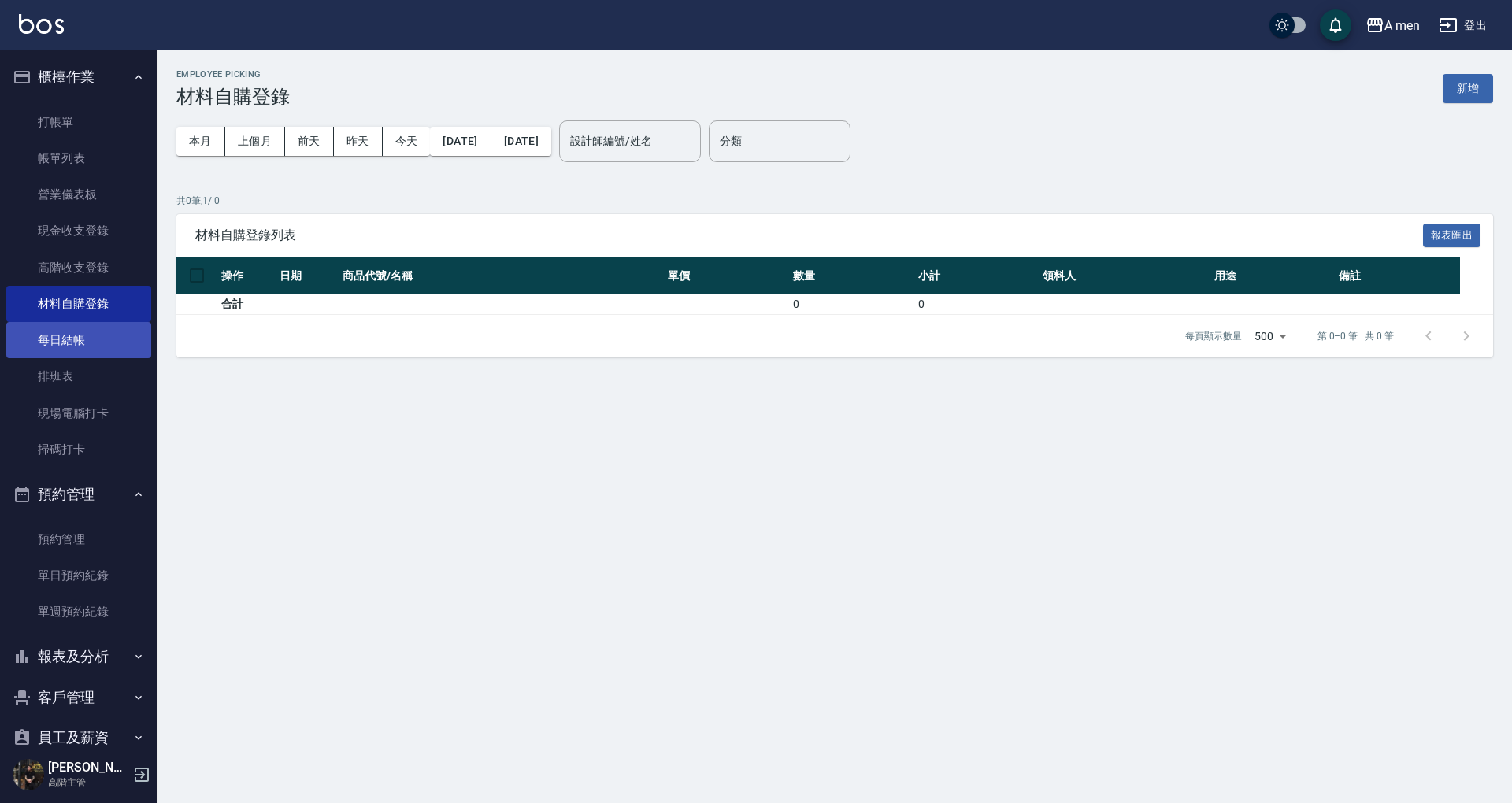
click at [67, 333] on link "每日結帳" at bounding box center [78, 340] width 145 height 36
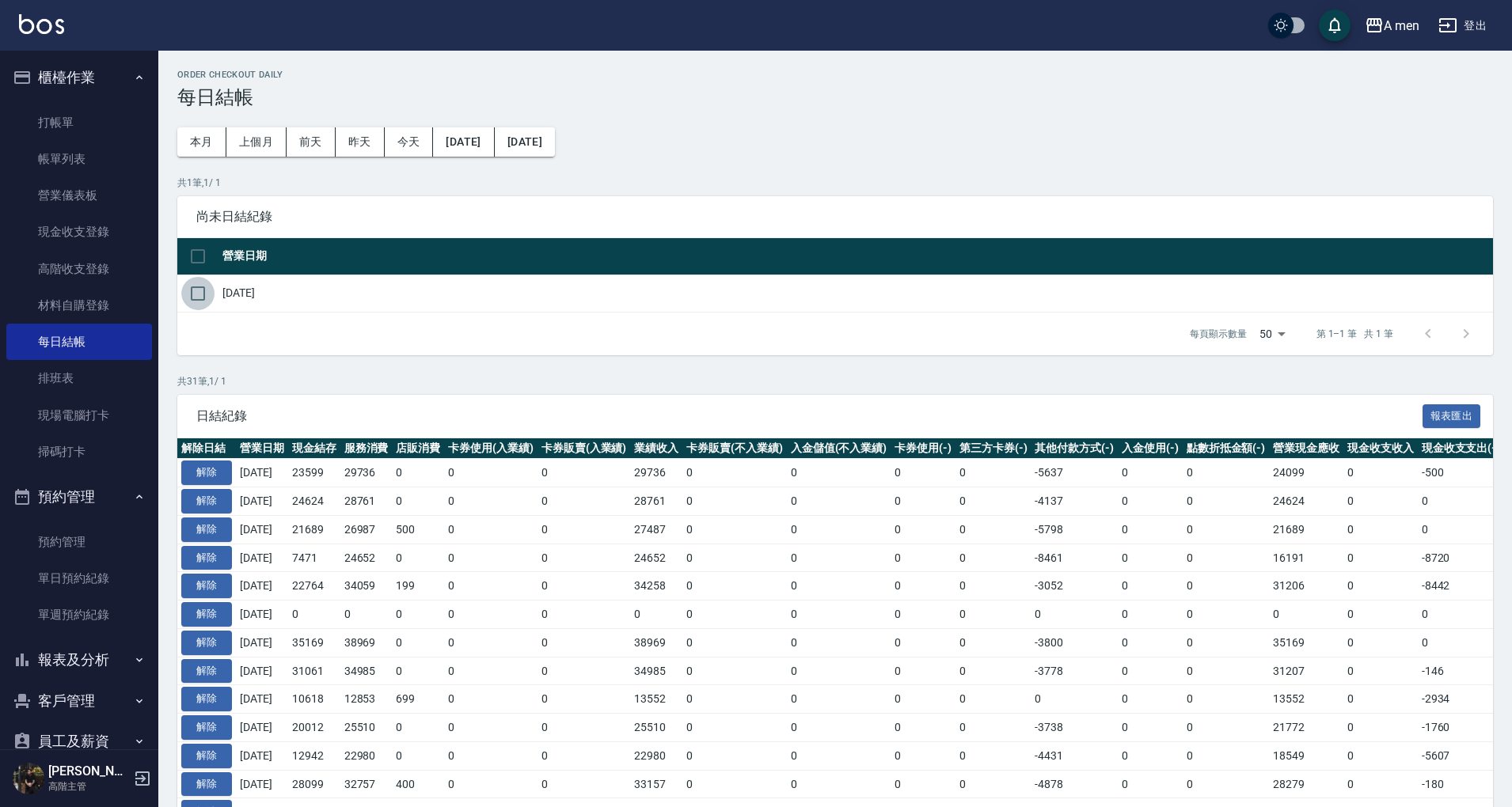
click at [189, 293] on input "checkbox" at bounding box center [198, 293] width 33 height 33
checkbox input "true"
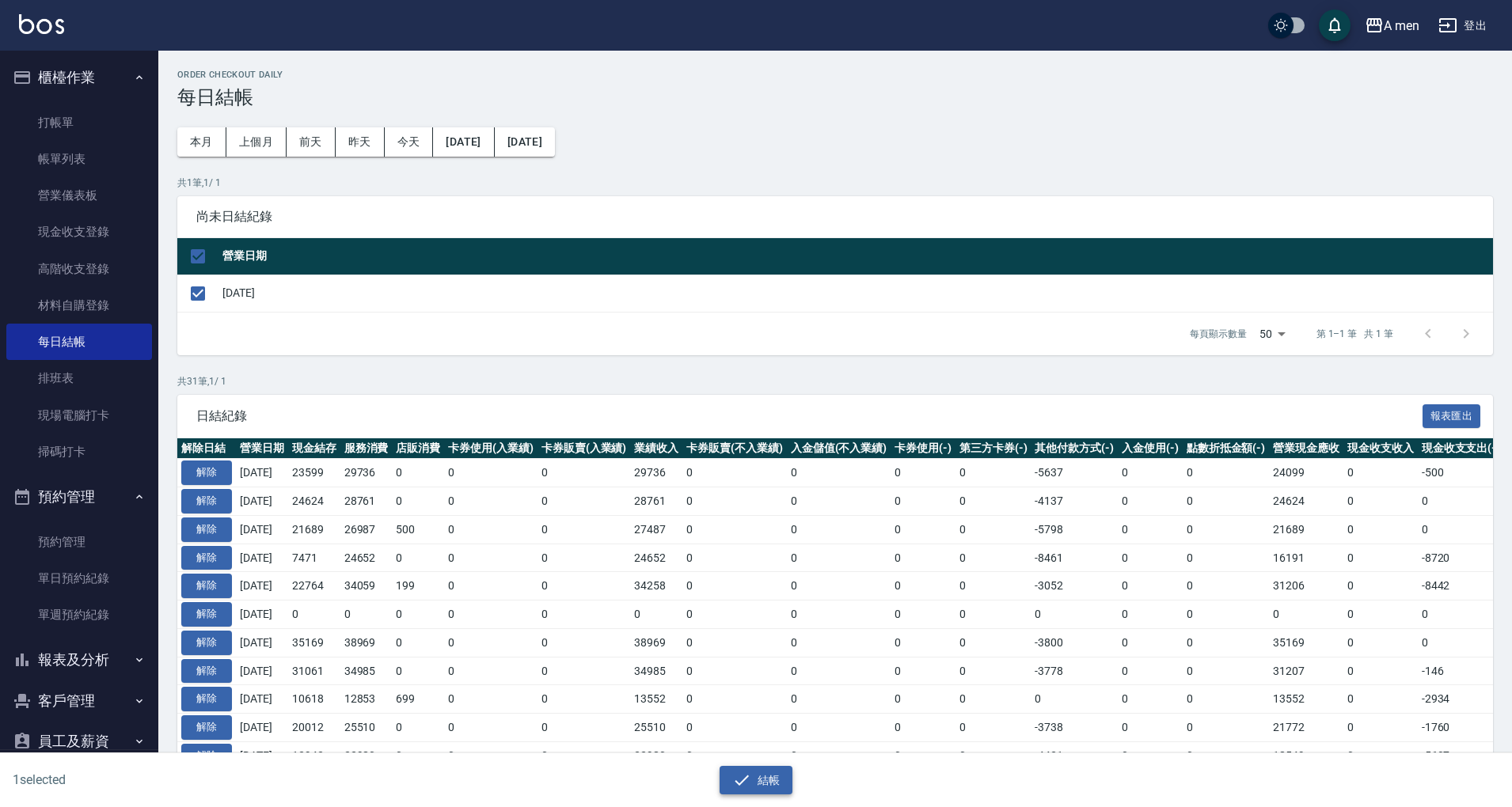
click at [777, 781] on button "結帳" at bounding box center [756, 780] width 73 height 30
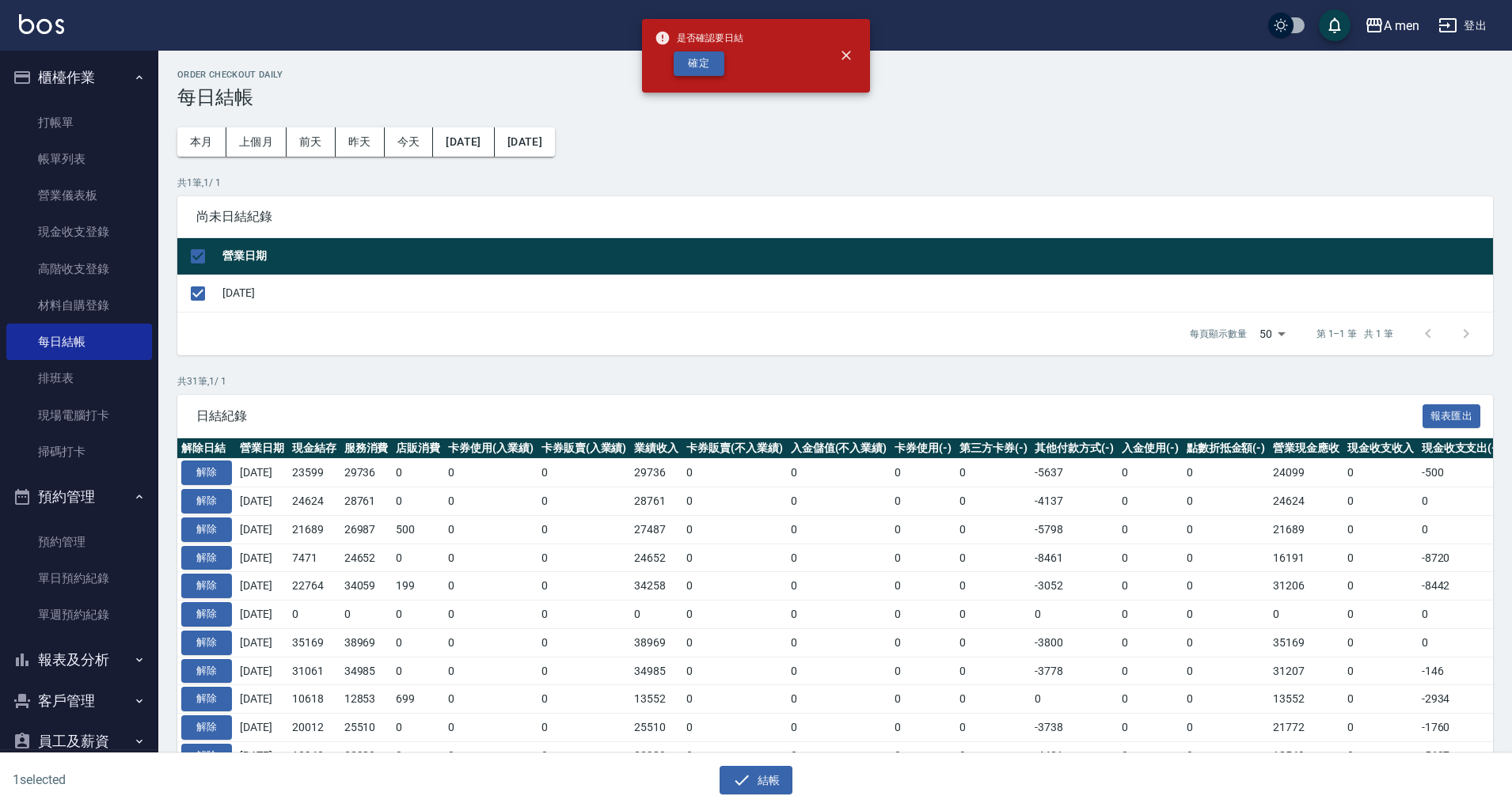
click at [692, 69] on button "確定" at bounding box center [699, 63] width 51 height 24
checkbox input "false"
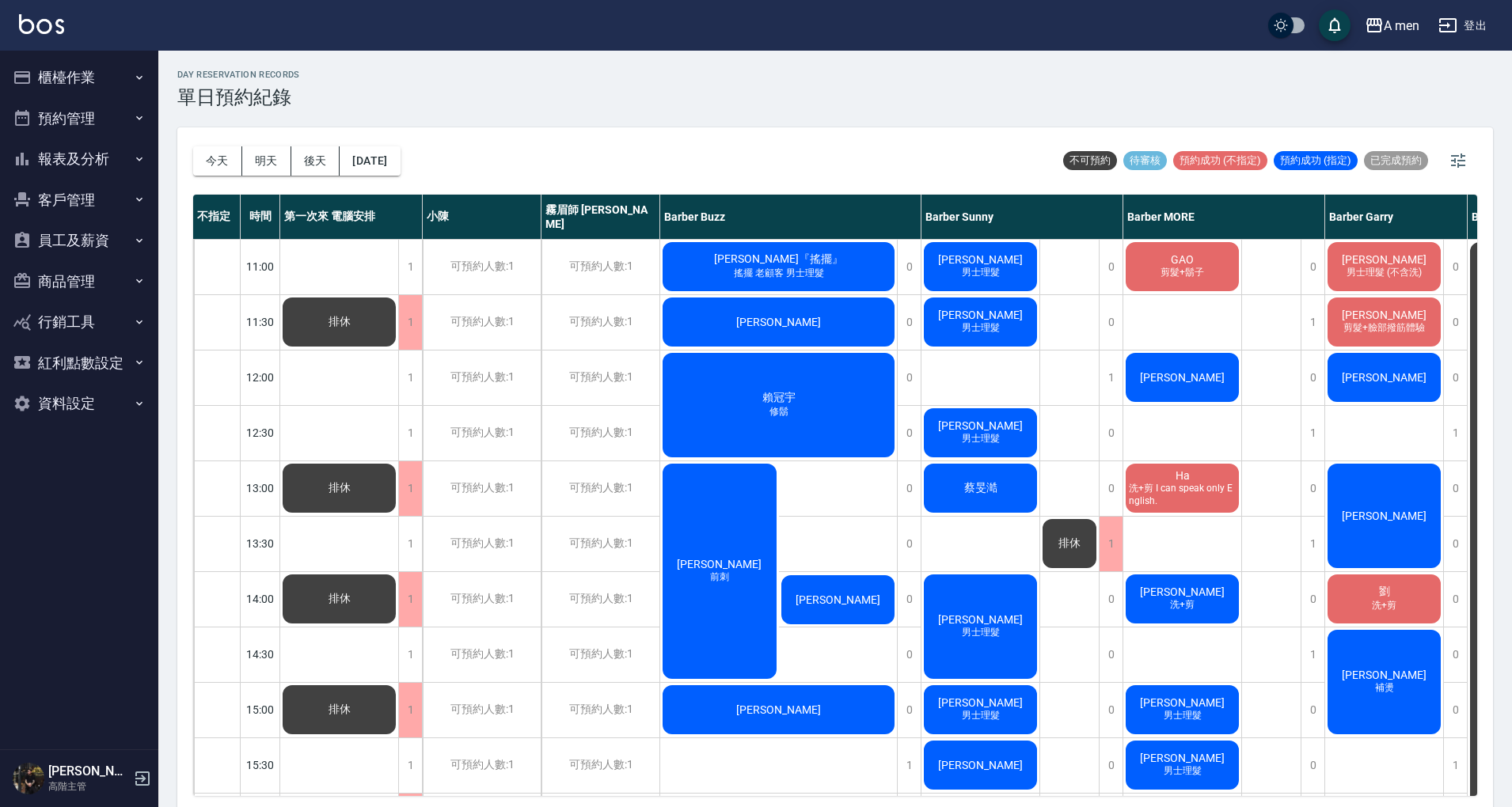
scroll to position [0, 83]
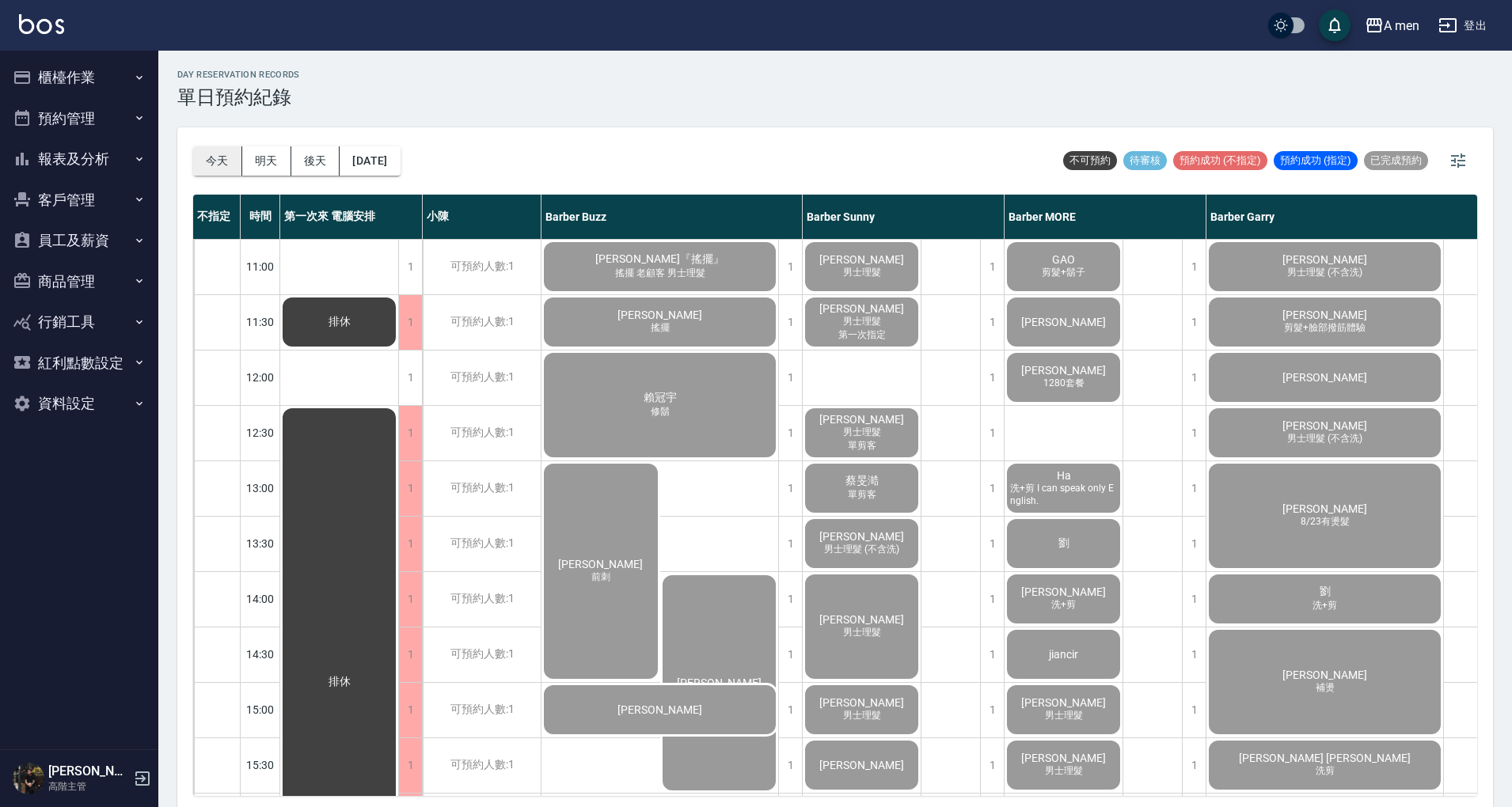
click at [216, 160] on button "今天" at bounding box center [218, 161] width 49 height 30
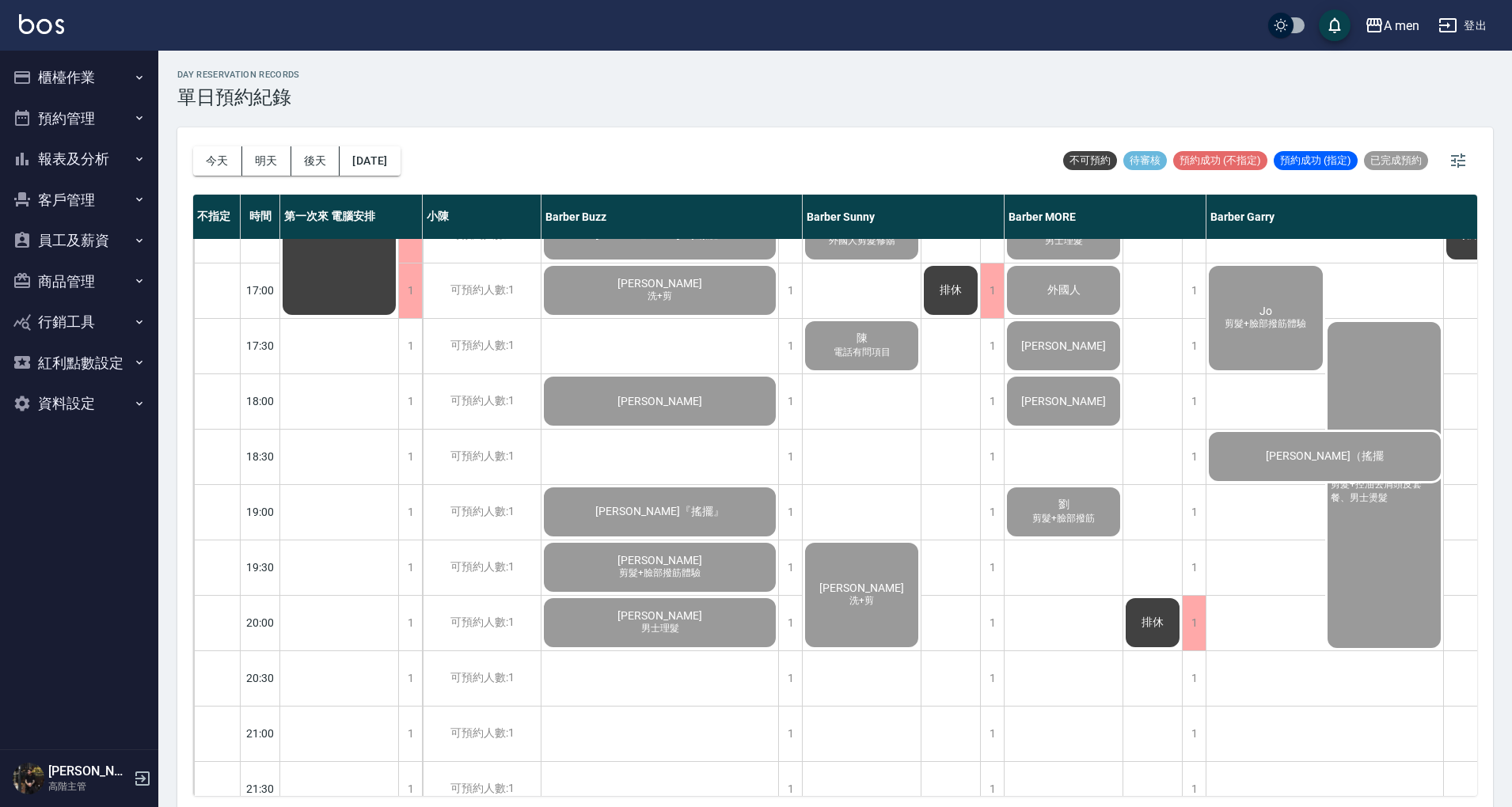
scroll to position [317, 0]
